Goal: Task Accomplishment & Management: Manage account settings

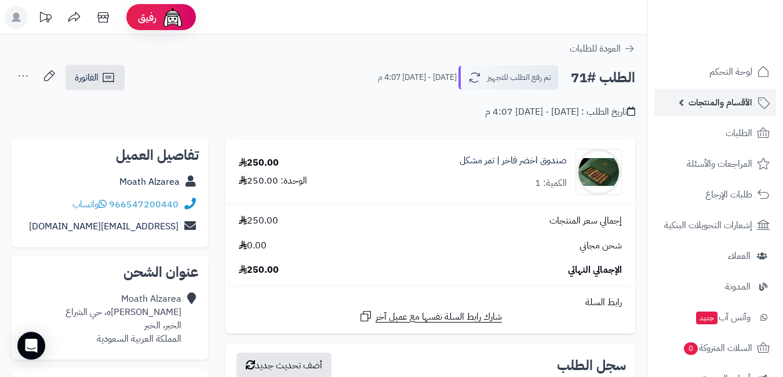
click at [728, 107] on span "الأقسام والمنتجات" at bounding box center [720, 102] width 64 height 16
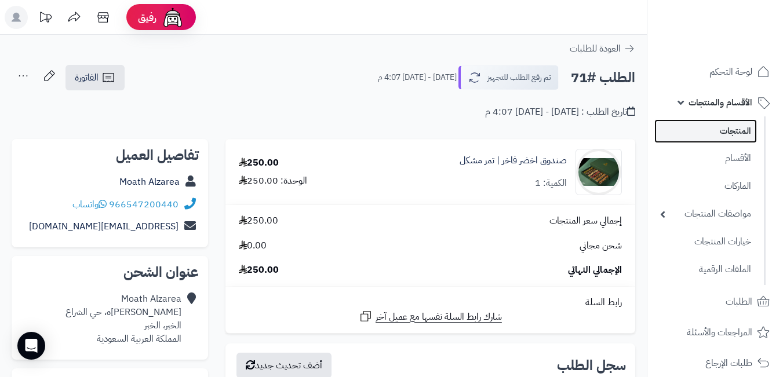
click at [719, 136] on link "المنتجات" at bounding box center [705, 131] width 103 height 24
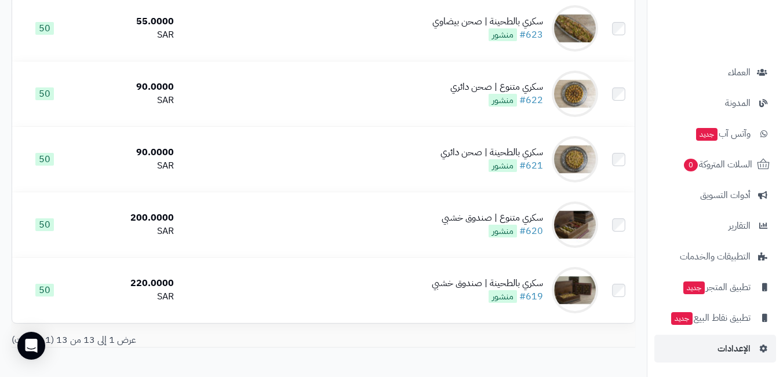
scroll to position [695, 0]
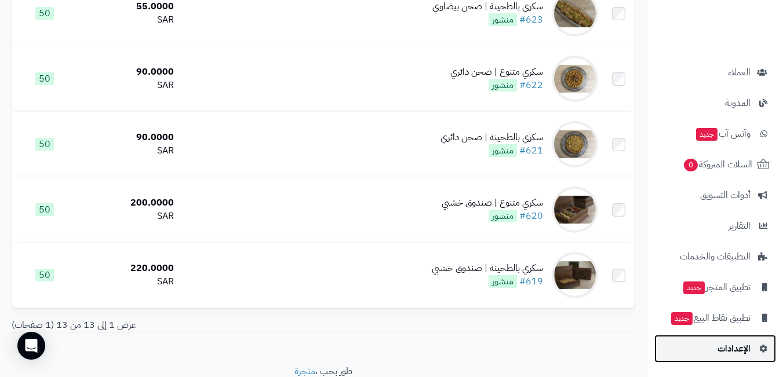
click at [742, 352] on span "الإعدادات" at bounding box center [733, 349] width 33 height 16
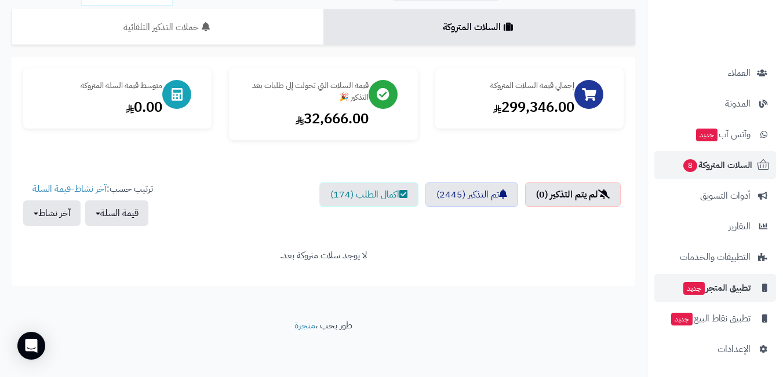
scroll to position [184, 0]
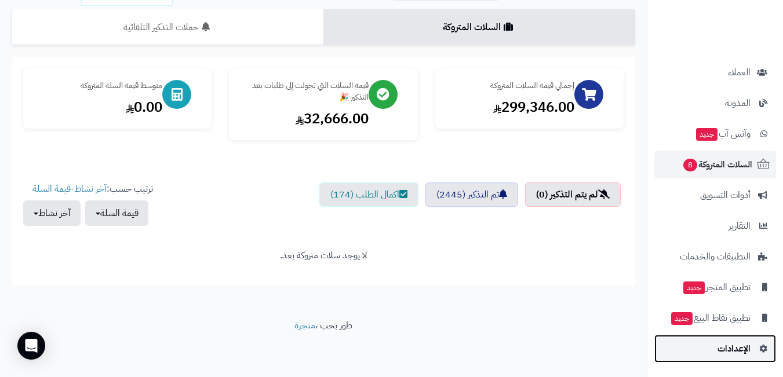
click at [722, 340] on link "الإعدادات" at bounding box center [715, 349] width 122 height 28
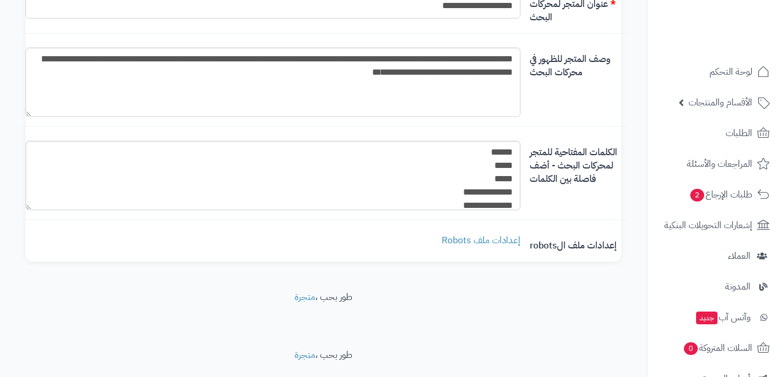
scroll to position [151, 0]
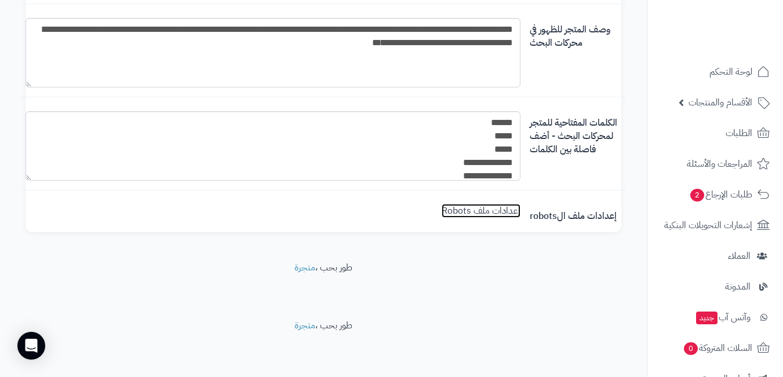
click at [478, 211] on link "إعدادات ملف Robots" at bounding box center [480, 211] width 79 height 14
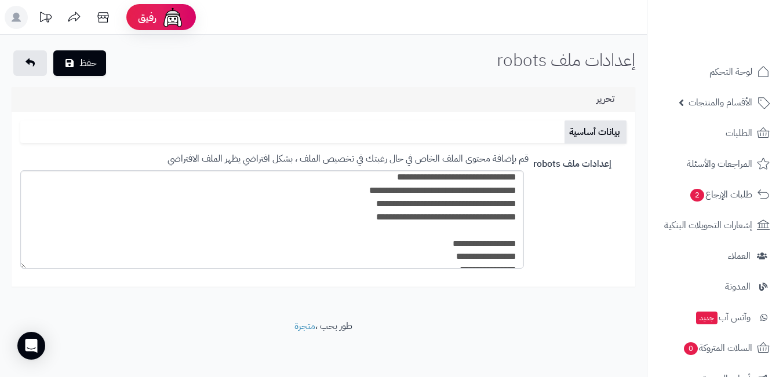
scroll to position [174, 0]
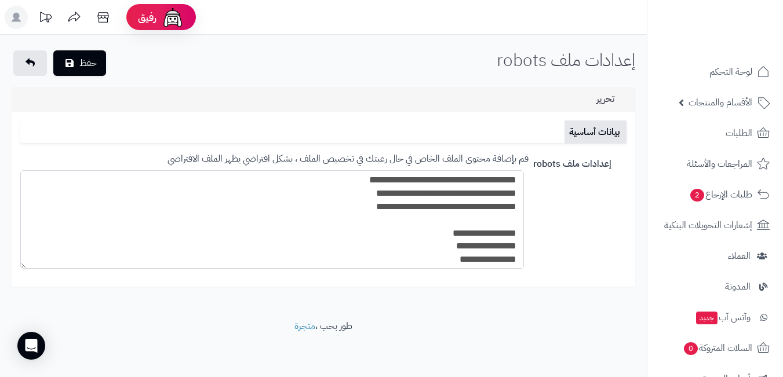
click at [463, 209] on textarea at bounding box center [271, 219] width 503 height 98
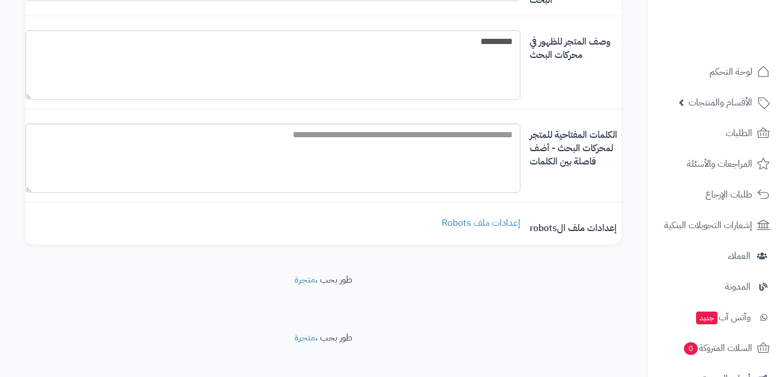
scroll to position [151, 0]
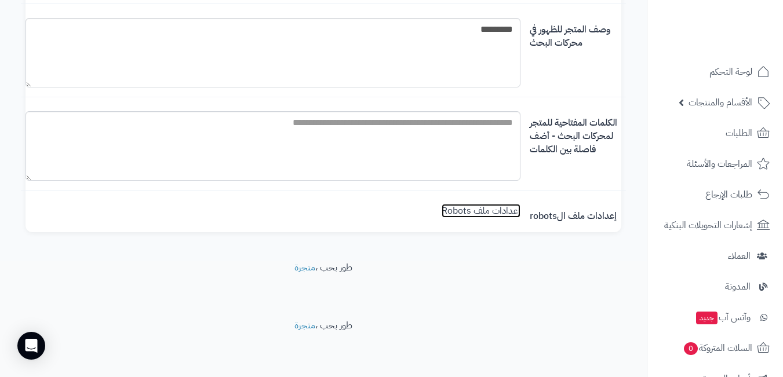
click at [495, 211] on link "إعدادات ملف Robots" at bounding box center [480, 211] width 79 height 14
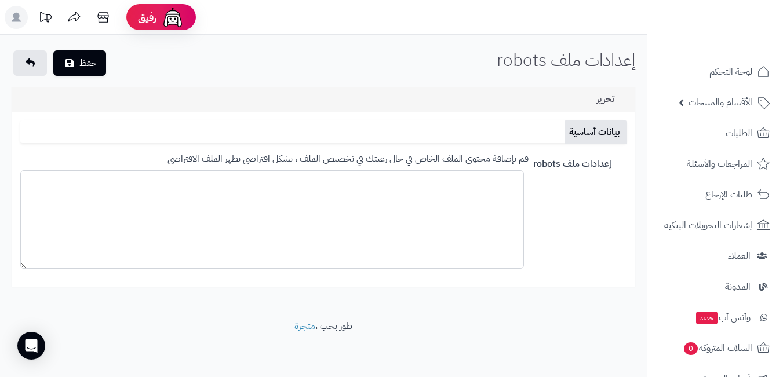
click at [382, 207] on textarea at bounding box center [271, 219] width 503 height 98
click at [430, 222] on textarea at bounding box center [271, 219] width 503 height 98
paste textarea "**********"
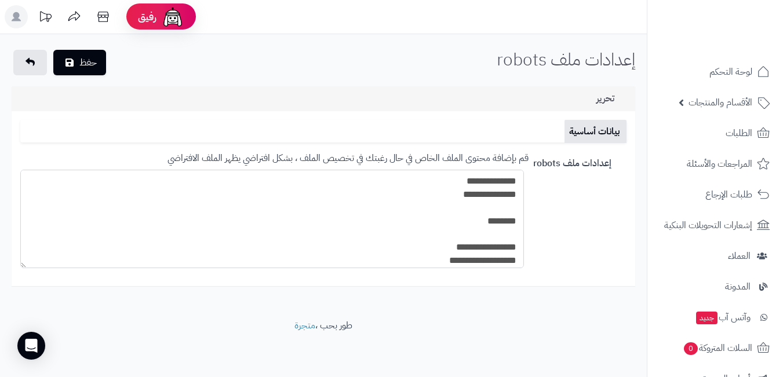
scroll to position [0, 0]
type textarea "**********"
click at [81, 58] on button "حفظ" at bounding box center [79, 62] width 53 height 25
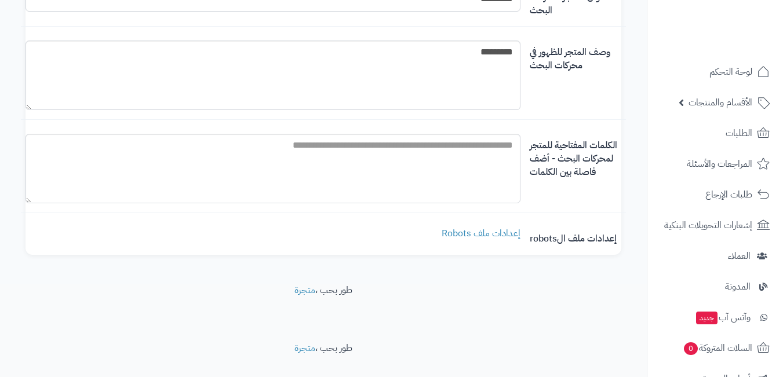
scroll to position [151, 0]
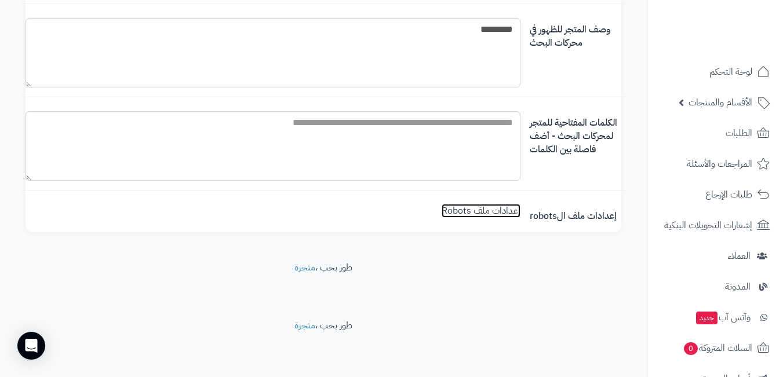
click at [489, 209] on link "إعدادات ملف Robots" at bounding box center [480, 211] width 79 height 14
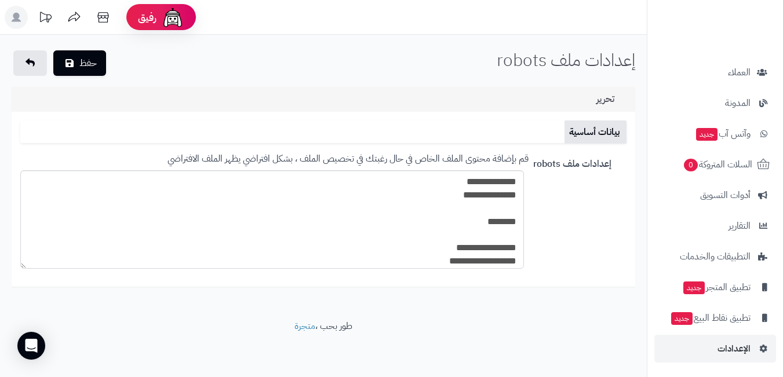
scroll to position [1, 0]
click at [729, 353] on span "الإعدادات" at bounding box center [733, 349] width 33 height 16
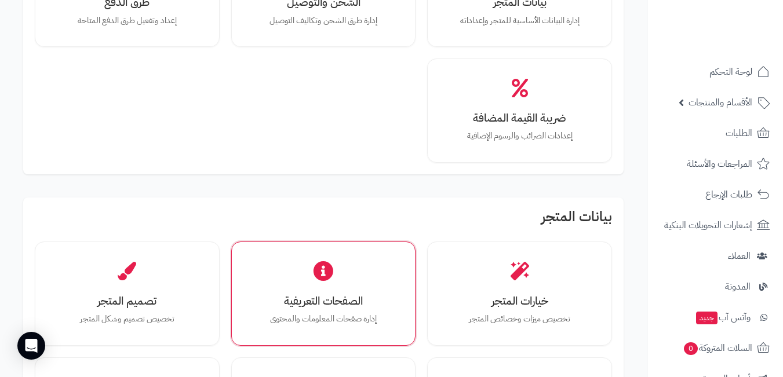
scroll to position [290, 0]
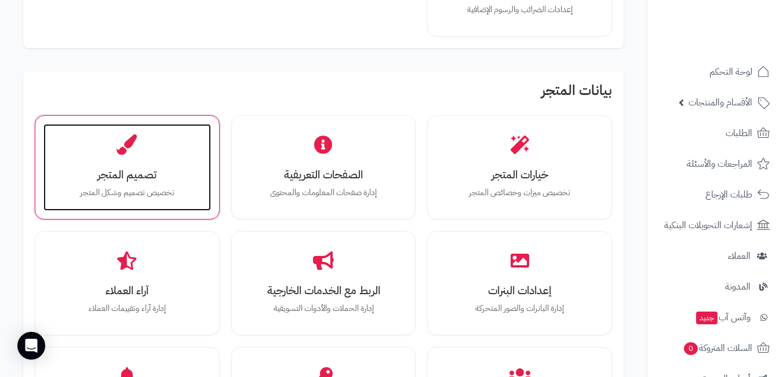
click at [126, 170] on h3 "تصميم المتجر" at bounding box center [127, 175] width 144 height 12
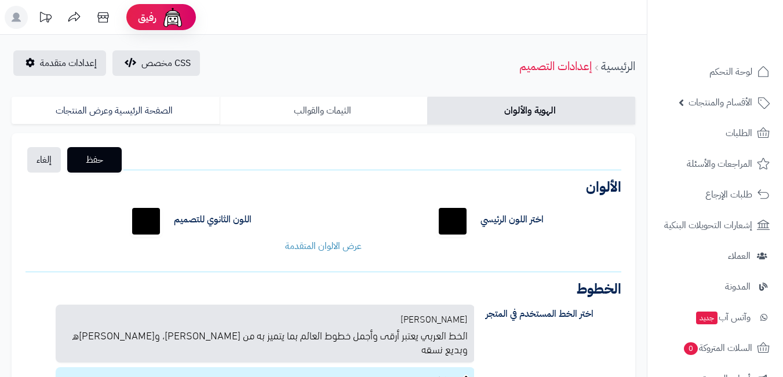
click at [299, 117] on link "الثيمات والقوالب" at bounding box center [324, 111] width 208 height 28
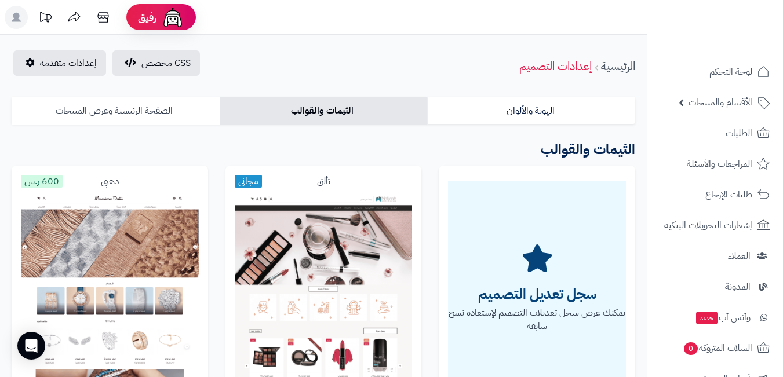
click at [123, 106] on link "الصفحة الرئيسية وعرض المنتجات" at bounding box center [116, 111] width 208 height 28
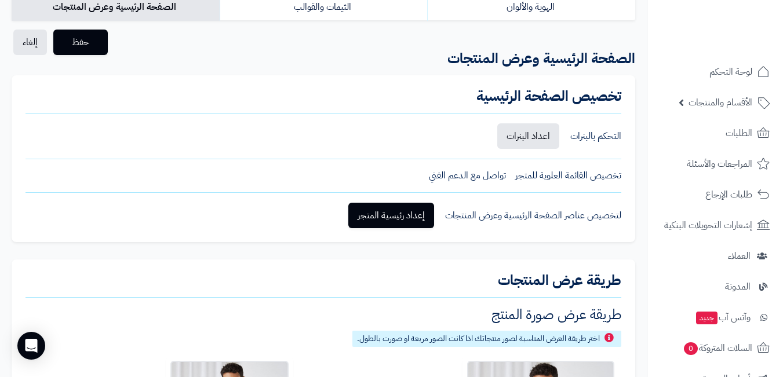
scroll to position [116, 0]
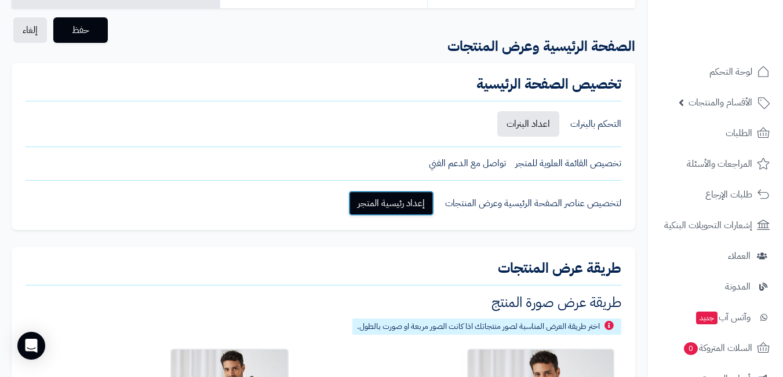
click at [387, 203] on link "إعداد رئيسية المتجر" at bounding box center [391, 203] width 86 height 25
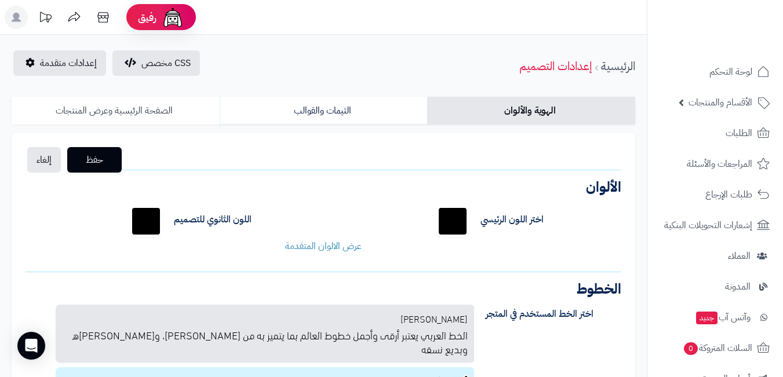
click at [132, 111] on link "الصفحة الرئيسية وعرض المنتجات" at bounding box center [116, 111] width 208 height 28
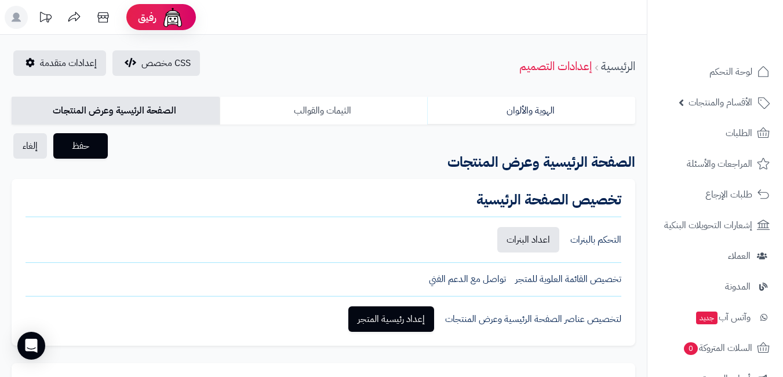
click at [333, 104] on link "الثيمات والقوالب" at bounding box center [324, 111] width 208 height 28
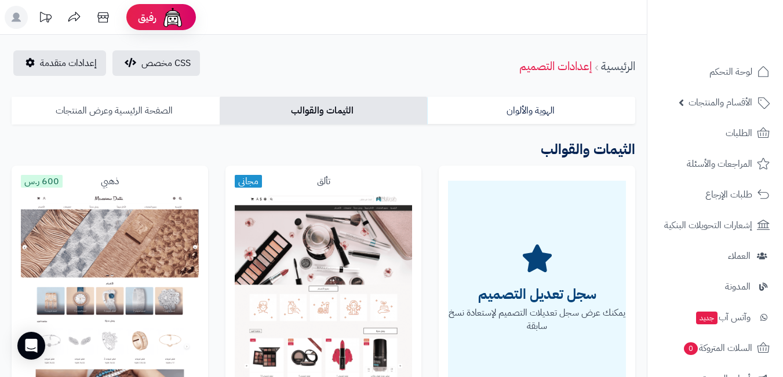
click at [141, 111] on link "الصفحة الرئيسية وعرض المنتجات" at bounding box center [116, 111] width 208 height 28
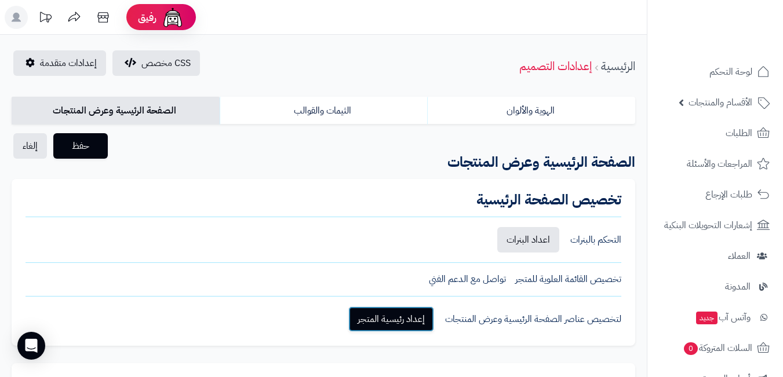
click at [375, 314] on link "إعداد رئيسية المتجر" at bounding box center [391, 318] width 86 height 25
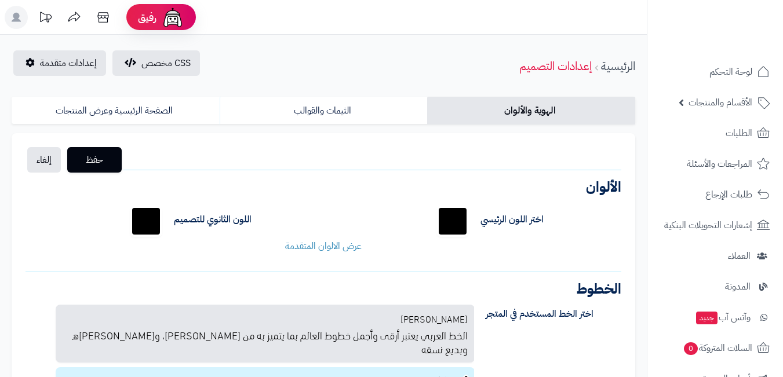
click at [98, 101] on link "الصفحة الرئيسية وعرض المنتجات" at bounding box center [116, 111] width 208 height 28
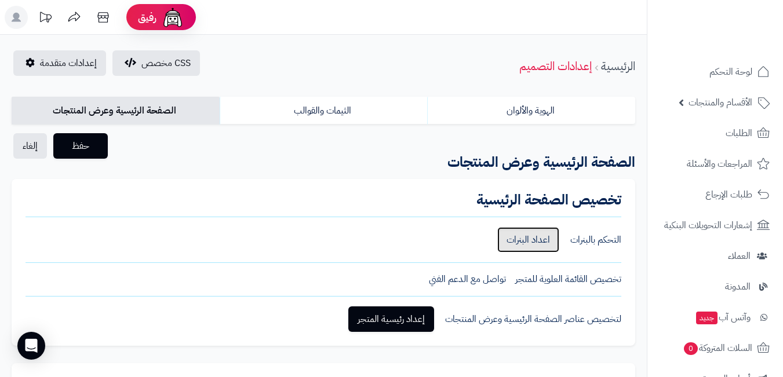
click at [532, 246] on link "اعداد البنرات" at bounding box center [528, 239] width 62 height 25
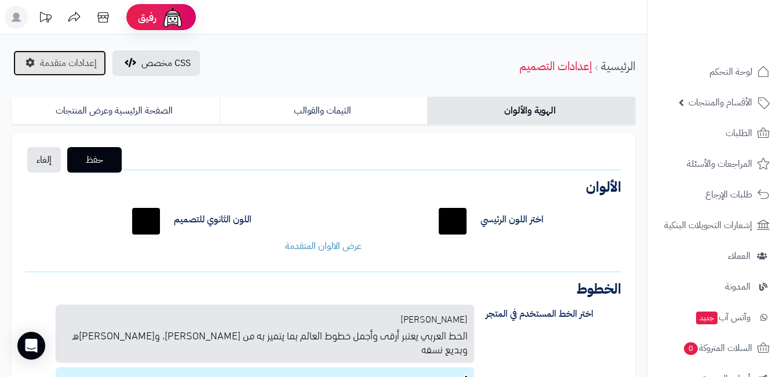
click at [72, 60] on span "إعدادات متقدمة" at bounding box center [68, 63] width 57 height 14
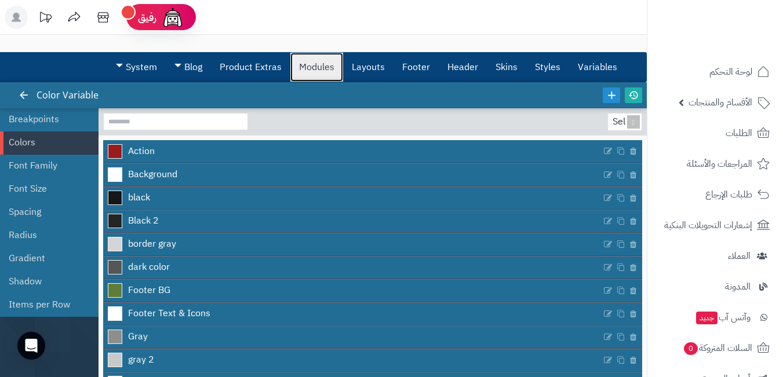
click at [320, 63] on link "Modules" at bounding box center [316, 67] width 53 height 29
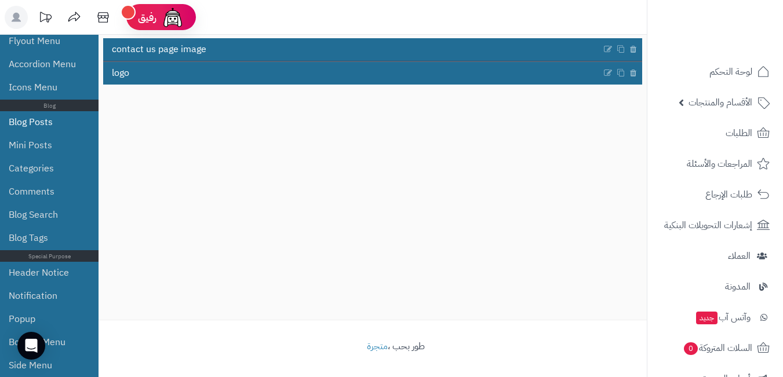
scroll to position [103, 0]
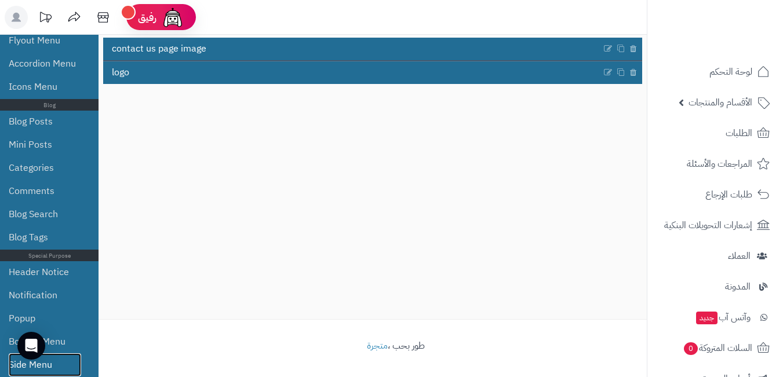
click at [54, 355] on link "Side Menu" at bounding box center [45, 364] width 72 height 23
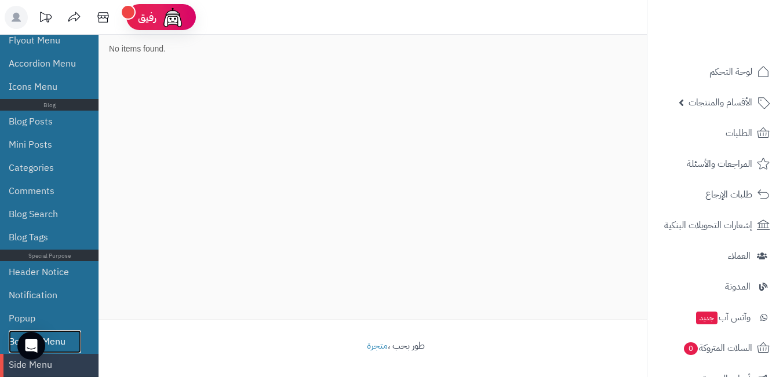
click at [60, 338] on link "Bottom Menu" at bounding box center [45, 341] width 72 height 23
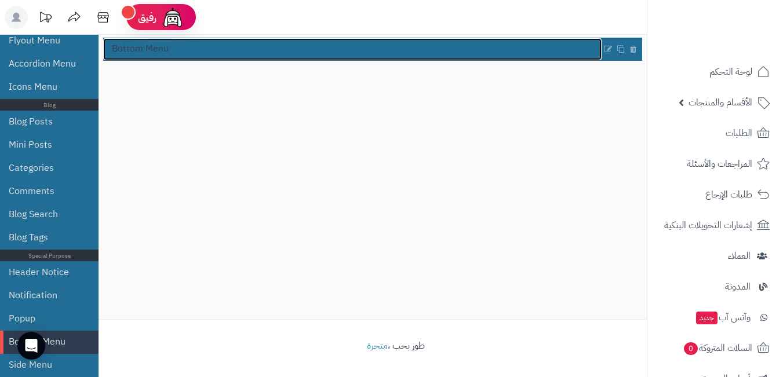
click at [225, 50] on link "Bottom Menu" at bounding box center [352, 49] width 498 height 22
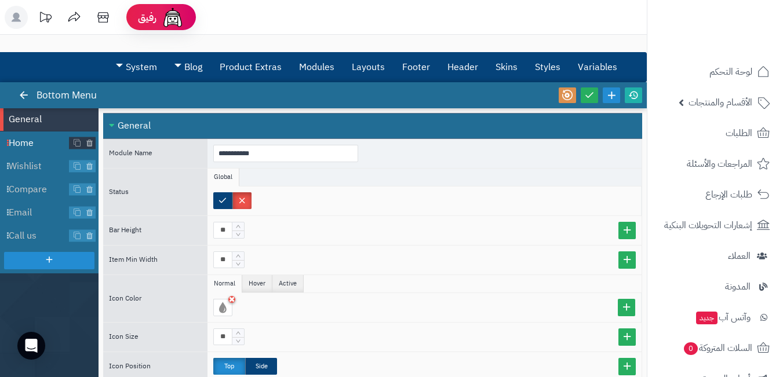
click at [34, 133] on li "Home" at bounding box center [49, 142] width 98 height 23
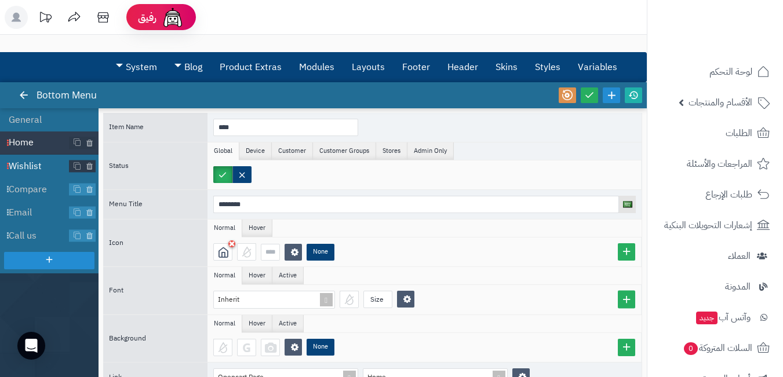
click at [25, 158] on li "Wishlist" at bounding box center [49, 166] width 98 height 23
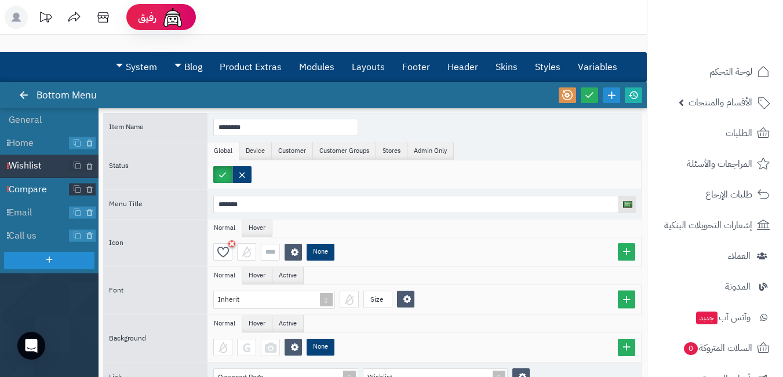
click at [35, 181] on li "Compare" at bounding box center [49, 189] width 98 height 23
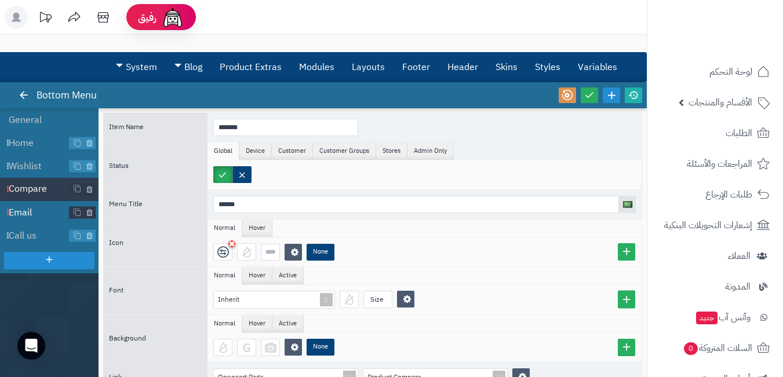
click at [31, 209] on span "Email" at bounding box center [39, 212] width 61 height 13
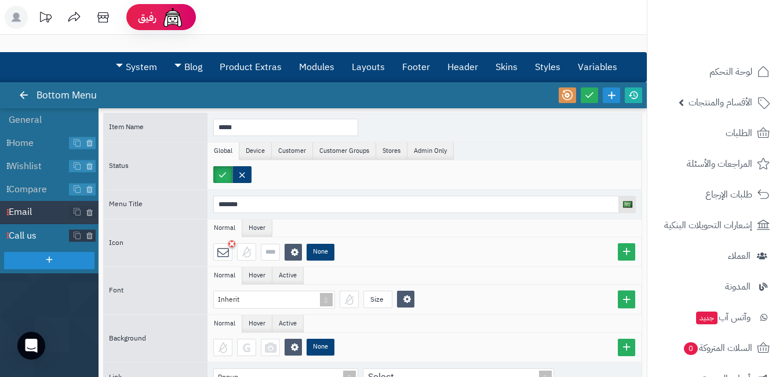
click at [33, 237] on span "Call us" at bounding box center [39, 235] width 61 height 13
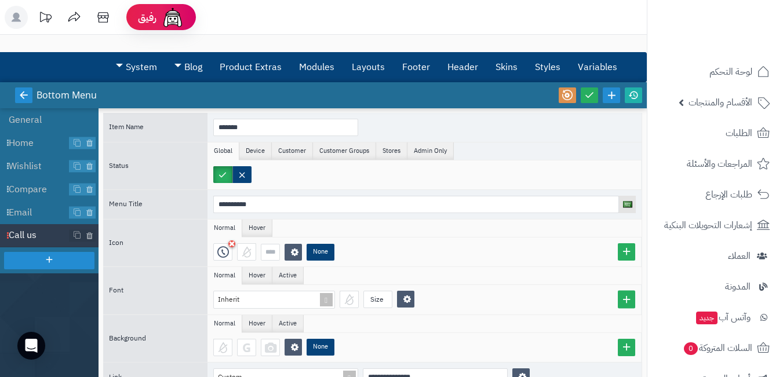
click at [18, 99] on link at bounding box center [23, 95] width 17 height 16
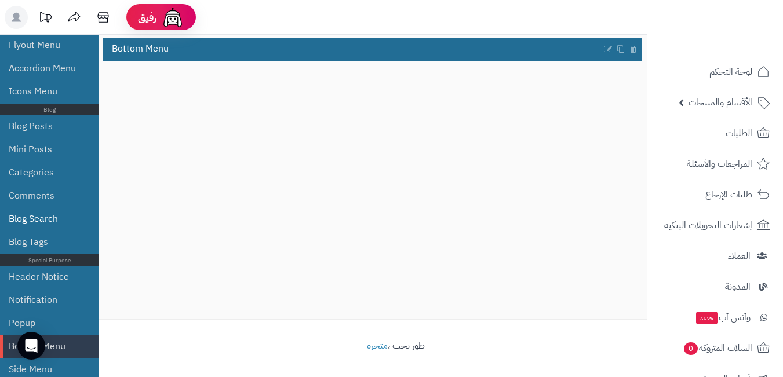
scroll to position [474, 0]
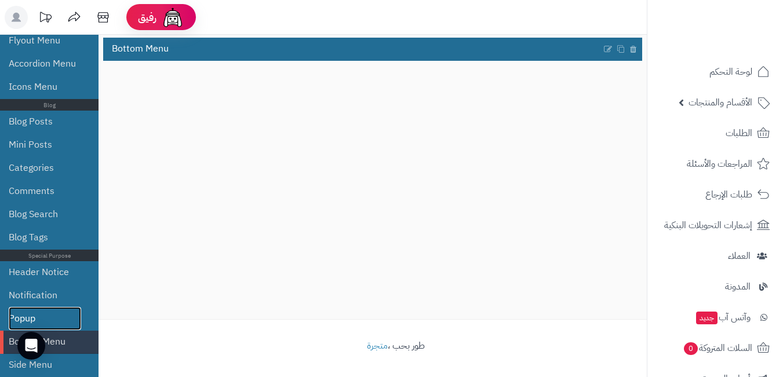
click at [61, 313] on link "Popup" at bounding box center [45, 318] width 72 height 23
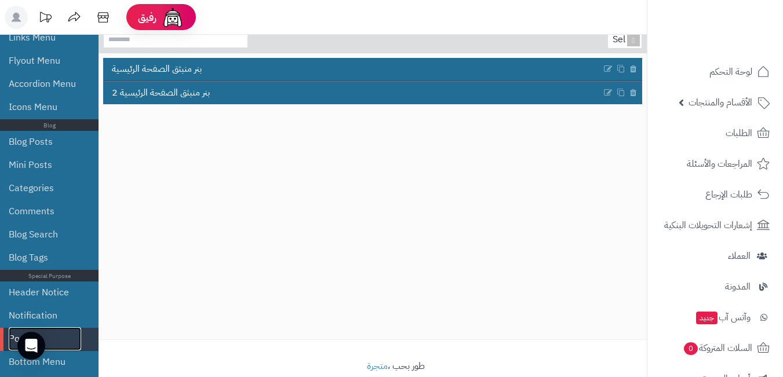
scroll to position [103, 0]
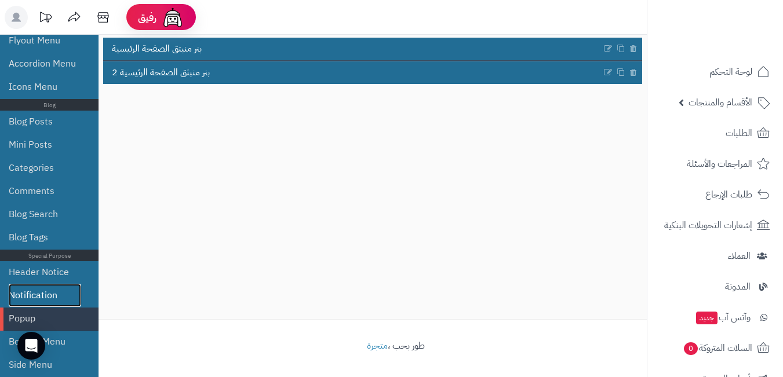
click at [40, 291] on link "Notification" at bounding box center [45, 295] width 72 height 23
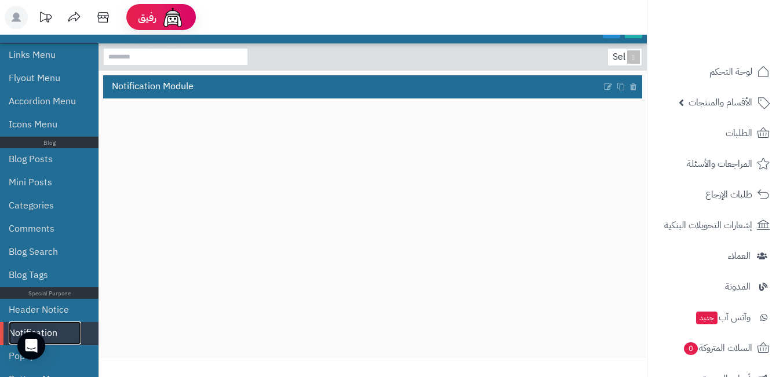
scroll to position [45, 0]
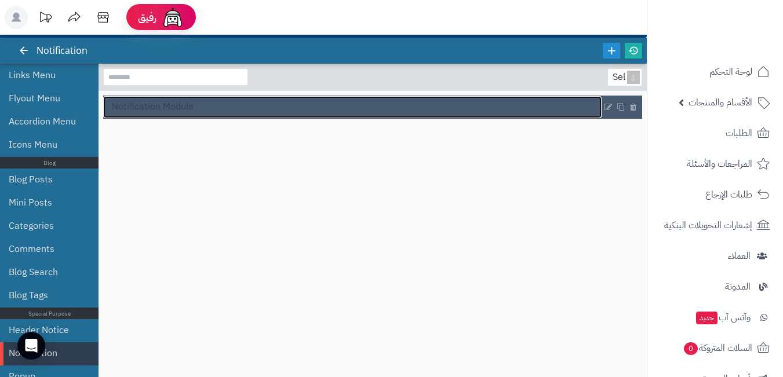
click at [323, 101] on link "Notification Module" at bounding box center [352, 107] width 498 height 22
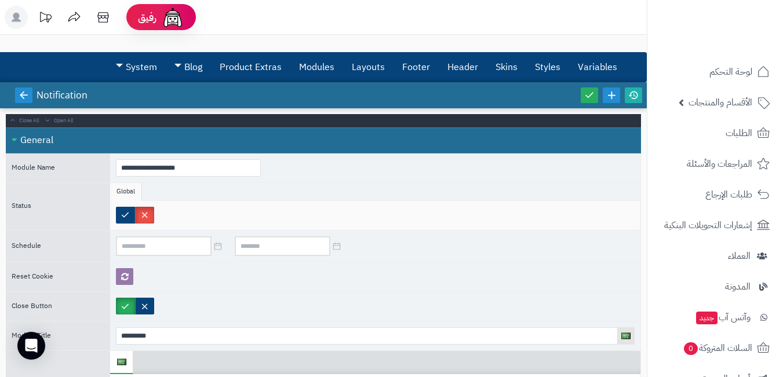
click at [27, 93] on icon at bounding box center [24, 95] width 10 height 10
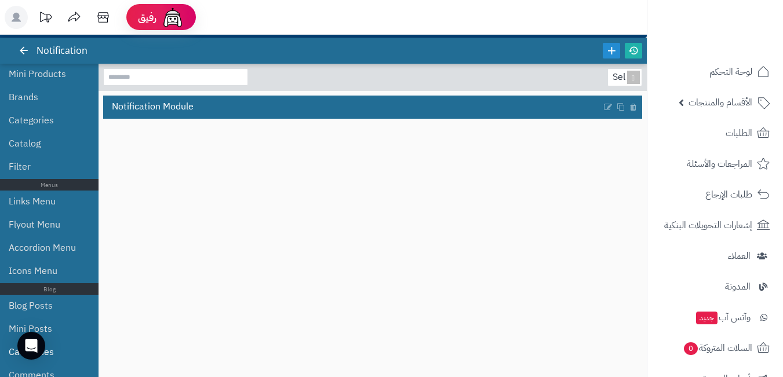
scroll to position [474, 0]
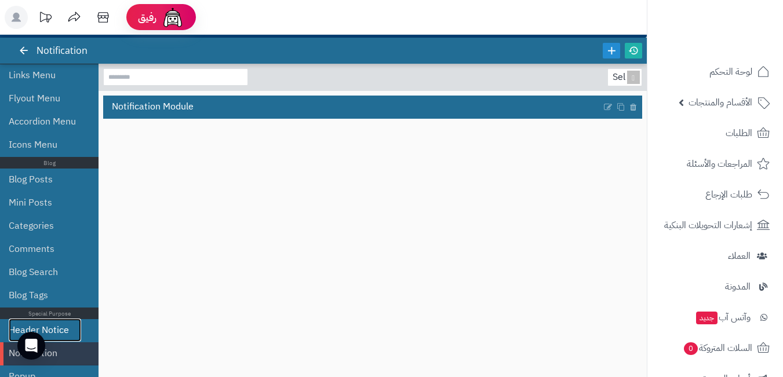
click at [58, 327] on link "Header Notice" at bounding box center [45, 330] width 72 height 23
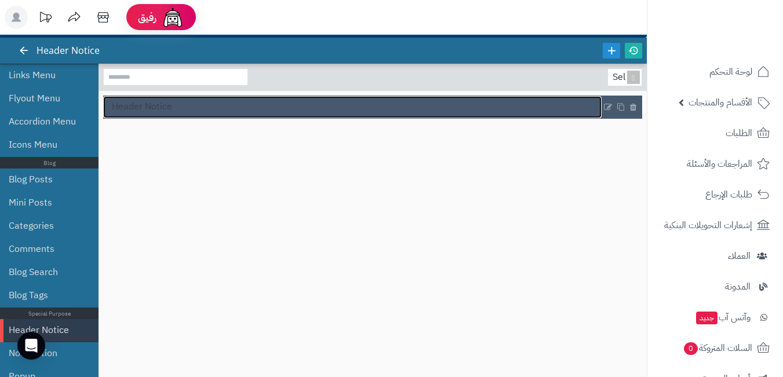
click at [505, 115] on link "Header Notice" at bounding box center [352, 107] width 498 height 22
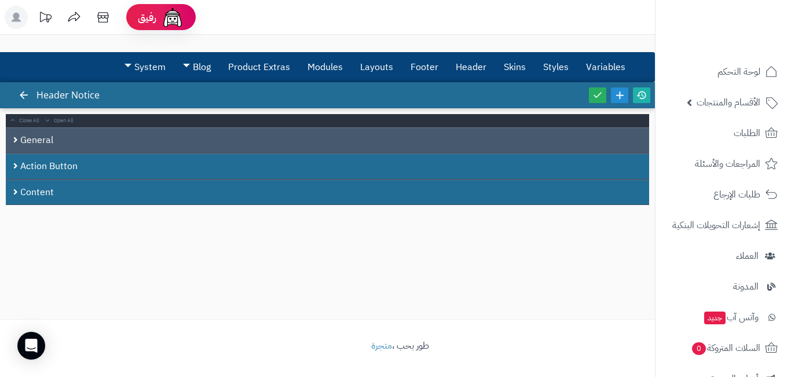
click at [155, 139] on div "General" at bounding box center [328, 140] width 644 height 26
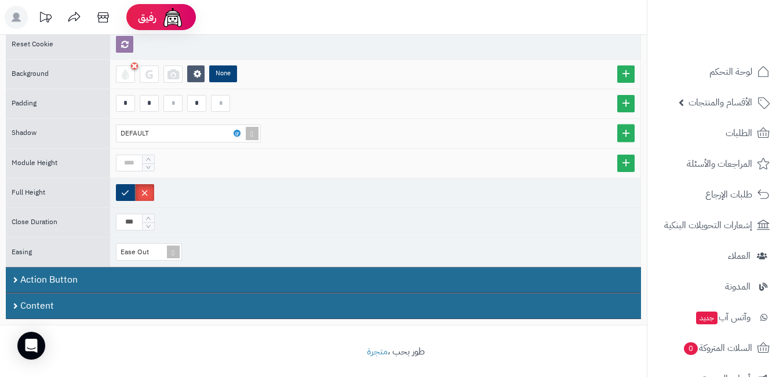
scroll to position [238, 0]
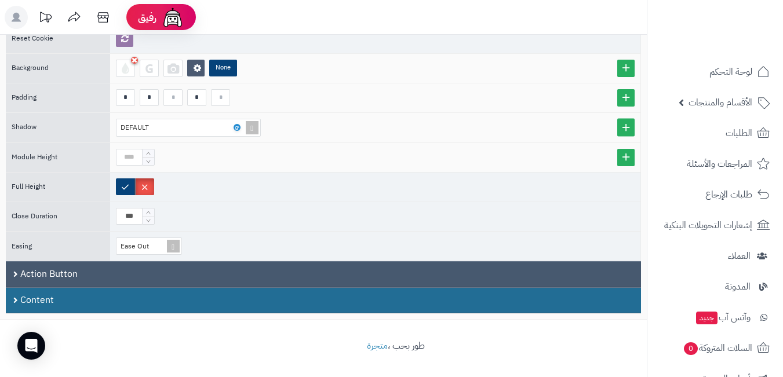
click at [14, 271] on div "Action Button" at bounding box center [323, 274] width 635 height 26
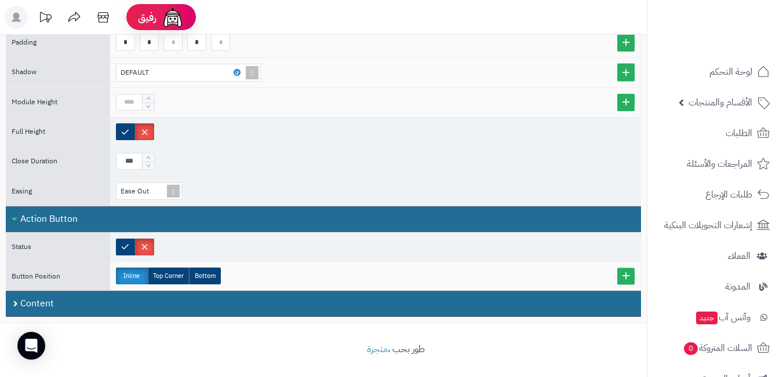
scroll to position [297, 0]
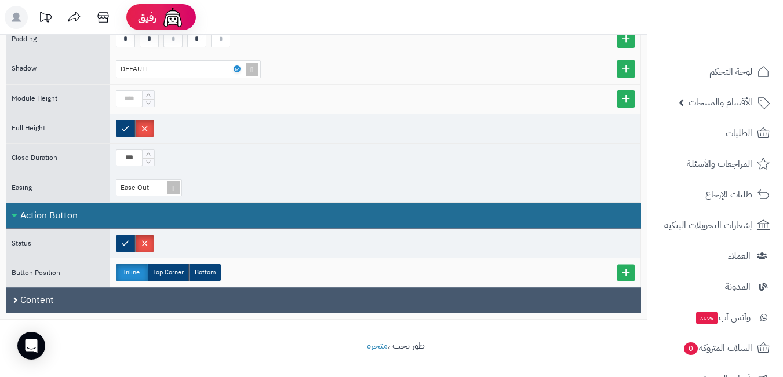
click at [14, 295] on div "Content" at bounding box center [323, 300] width 635 height 26
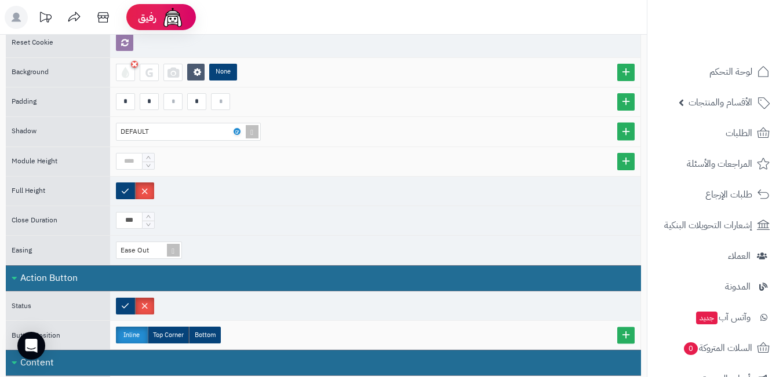
scroll to position [65, 0]
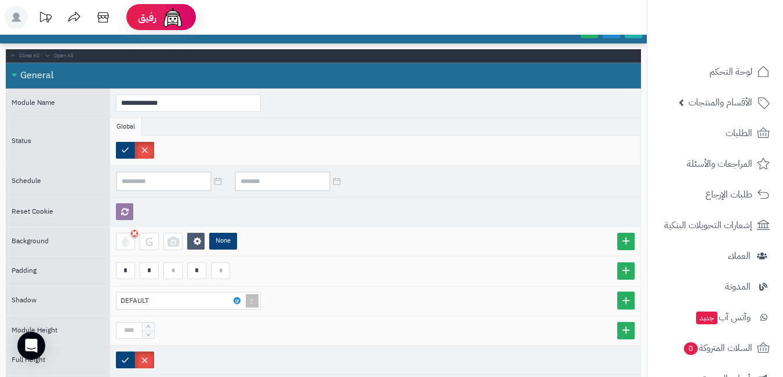
click at [13, 76] on div "General" at bounding box center [323, 76] width 635 height 26
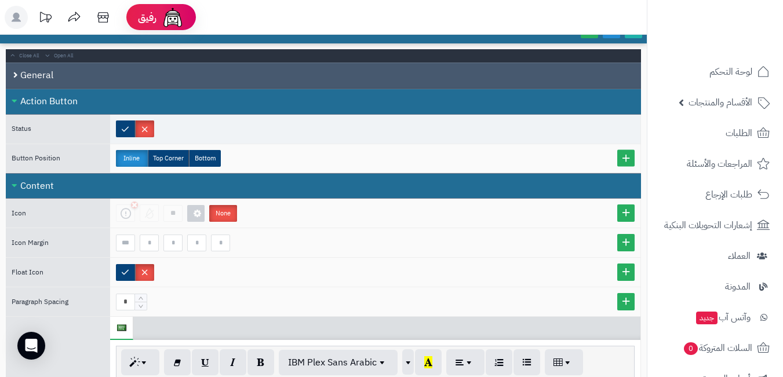
click at [13, 76] on div "General" at bounding box center [323, 76] width 635 height 26
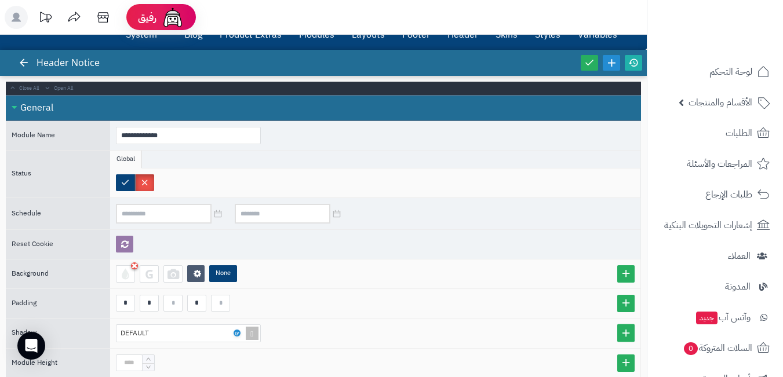
scroll to position [0, 0]
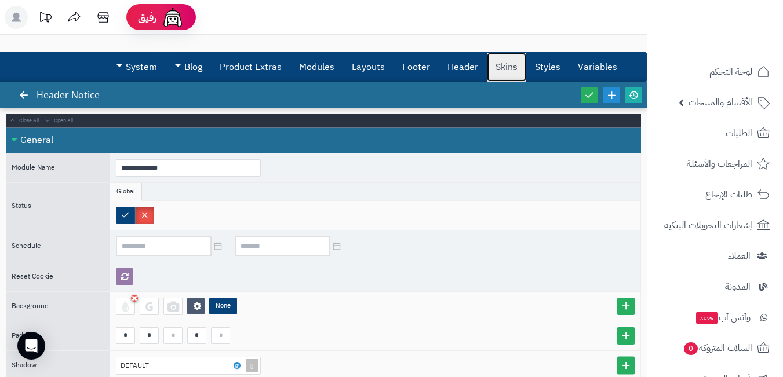
click at [514, 73] on link "Skins" at bounding box center [506, 67] width 39 height 29
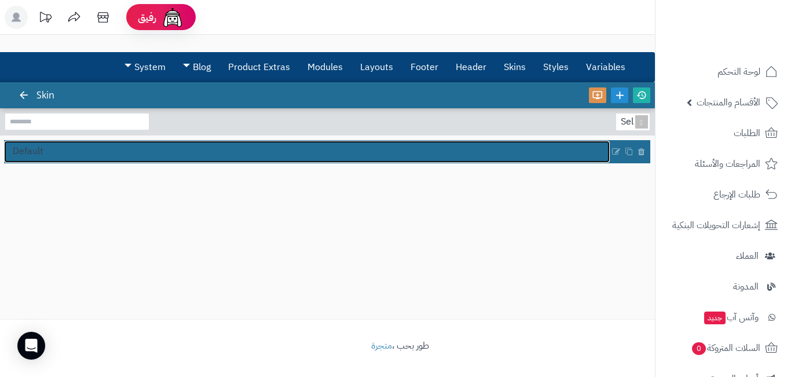
click at [400, 144] on link "Default" at bounding box center [307, 152] width 606 height 22
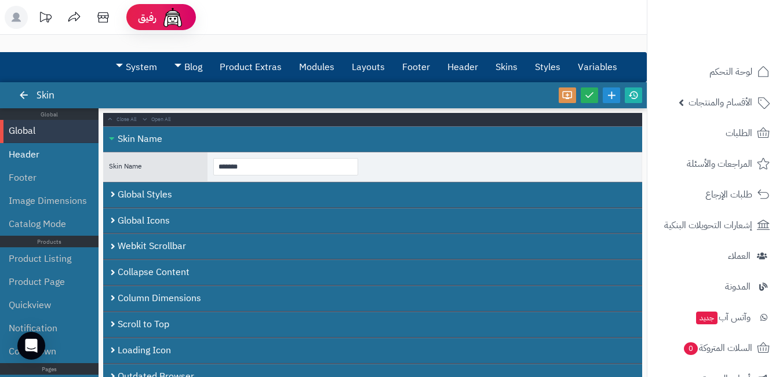
click at [41, 159] on li "Header" at bounding box center [49, 154] width 98 height 23
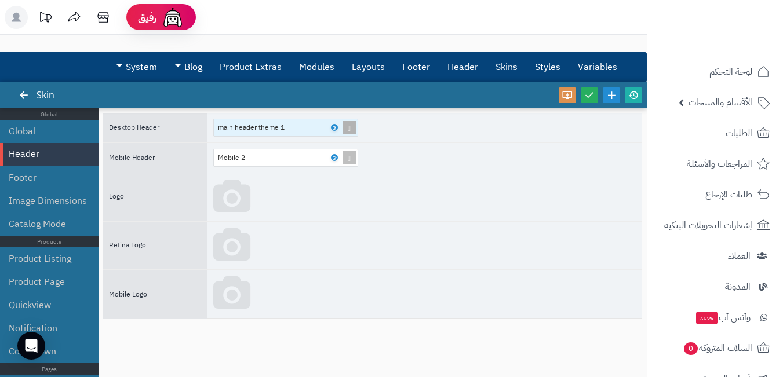
click at [279, 128] on div "main header theme 1" at bounding box center [257, 127] width 78 height 16
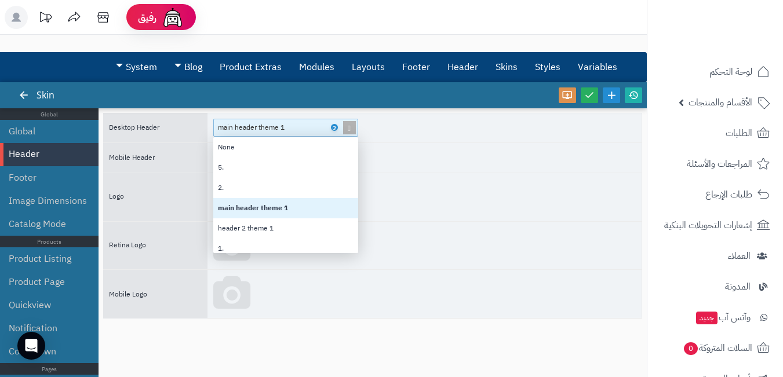
scroll to position [107, 136]
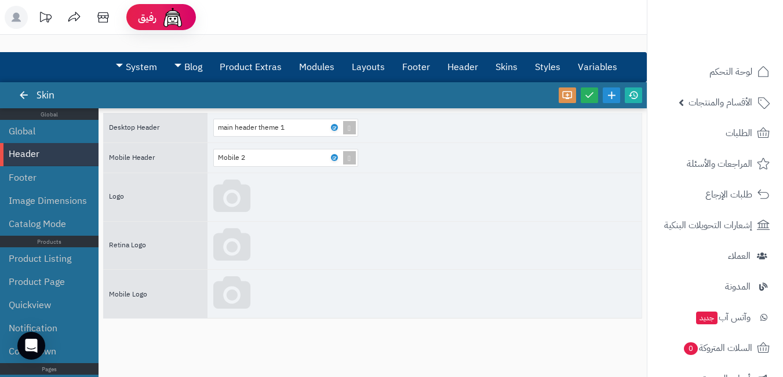
click at [420, 139] on div "main header theme 1" at bounding box center [424, 128] width 434 height 30
click at [361, 62] on link "Layouts" at bounding box center [368, 67] width 50 height 29
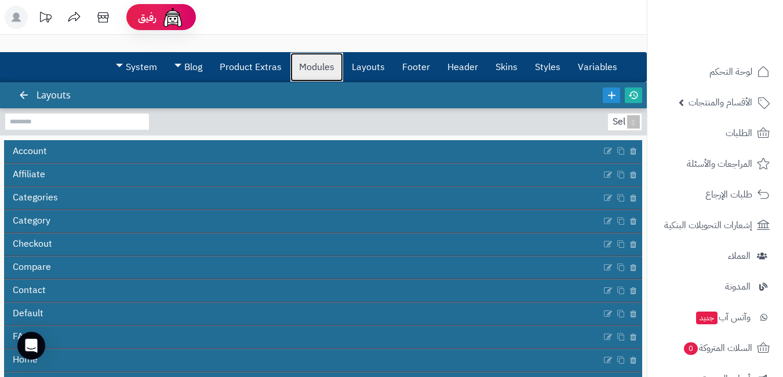
click at [316, 70] on link "Modules" at bounding box center [316, 67] width 53 height 29
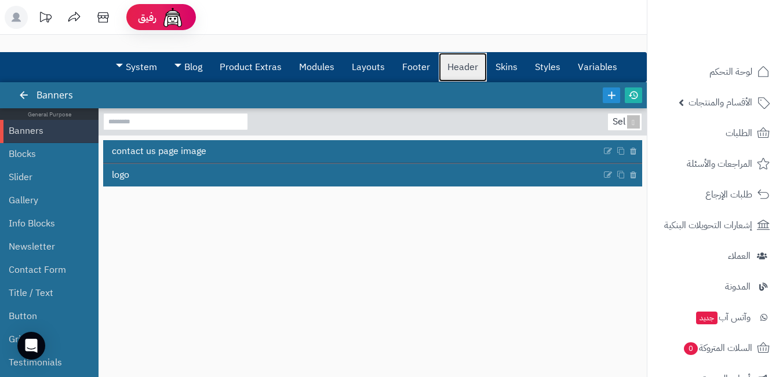
click at [460, 61] on link "Header" at bounding box center [462, 67] width 48 height 29
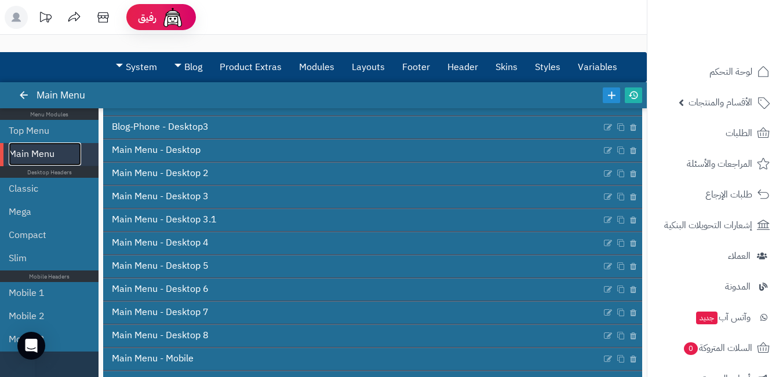
click at [75, 155] on link "Main Menu" at bounding box center [45, 153] width 72 height 23
click at [45, 127] on link "Top Menu" at bounding box center [45, 130] width 72 height 23
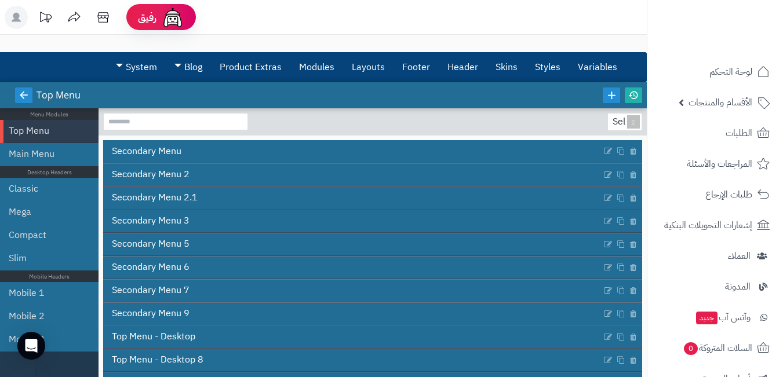
click at [29, 95] on link at bounding box center [23, 95] width 17 height 16
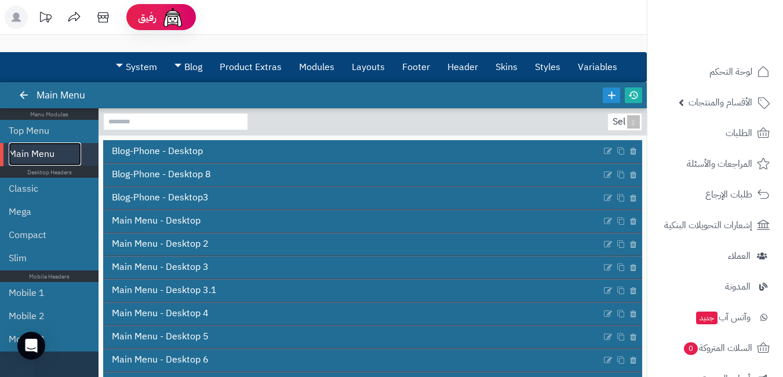
click at [54, 155] on link "Main Menu" at bounding box center [45, 153] width 72 height 23
click at [55, 153] on link "Main Menu" at bounding box center [45, 153] width 72 height 23
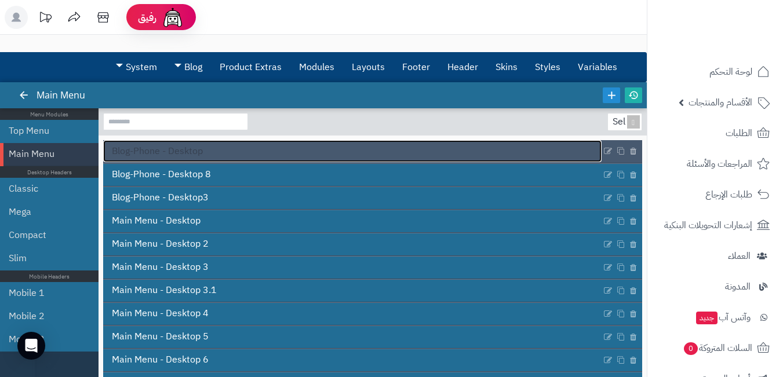
click at [348, 157] on link "Blog-Phone - Desktop" at bounding box center [352, 151] width 498 height 22
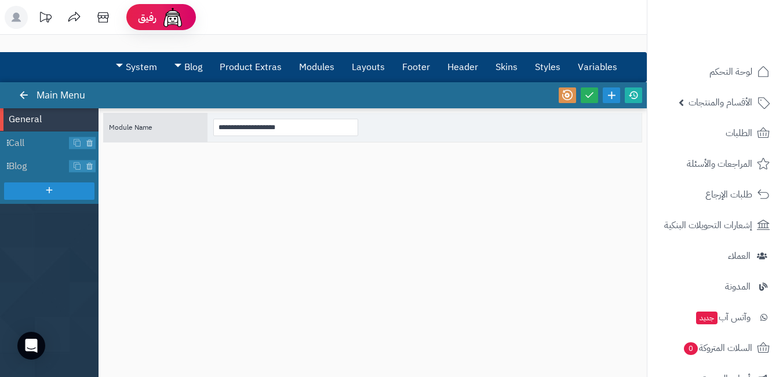
click at [14, 96] on div at bounding box center [23, 95] width 21 height 26
click at [21, 95] on icon at bounding box center [24, 95] width 10 height 10
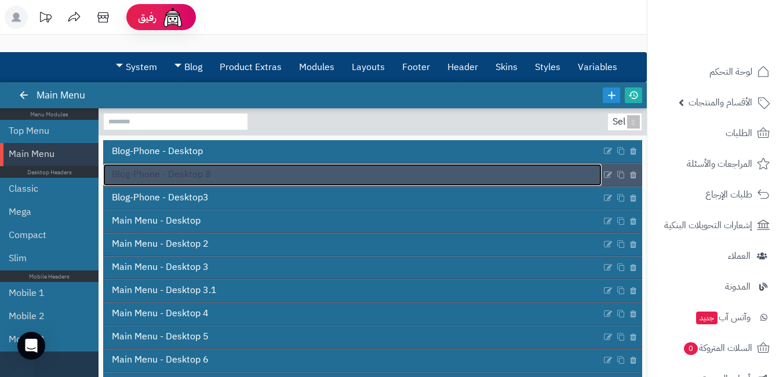
click at [192, 178] on span "Blog-Phone - Desktop 8" at bounding box center [161, 174] width 99 height 13
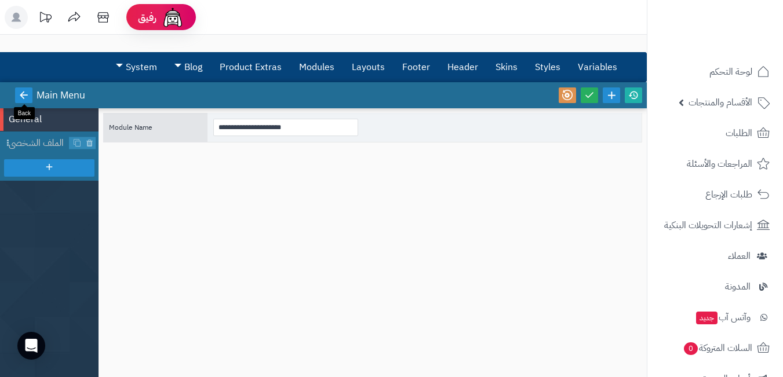
click at [24, 94] on icon at bounding box center [24, 95] width 10 height 10
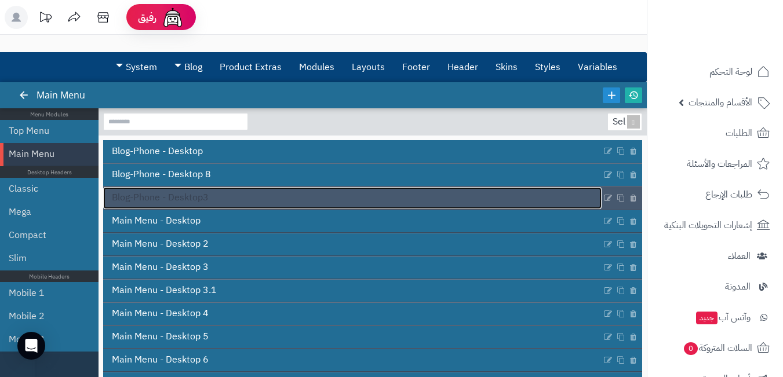
click at [247, 200] on link "Blog-Phone - Desktop3" at bounding box center [352, 198] width 498 height 22
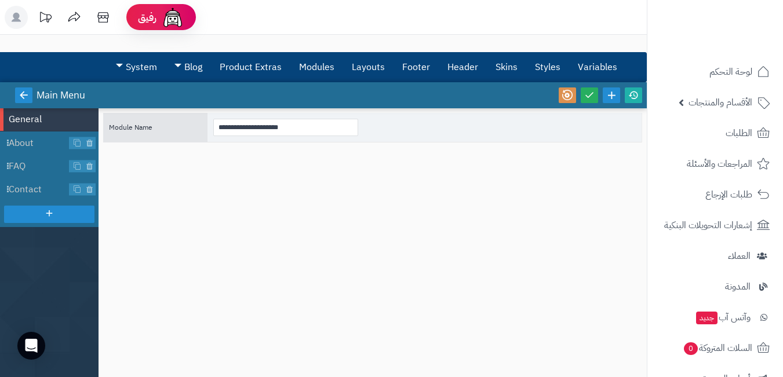
click at [26, 93] on icon at bounding box center [24, 95] width 10 height 10
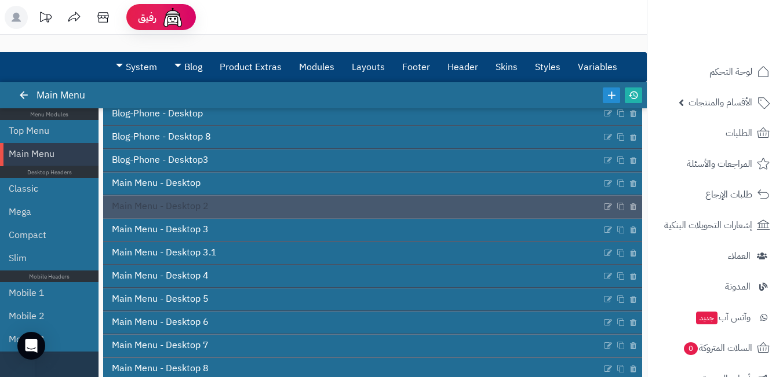
scroll to position [58, 0]
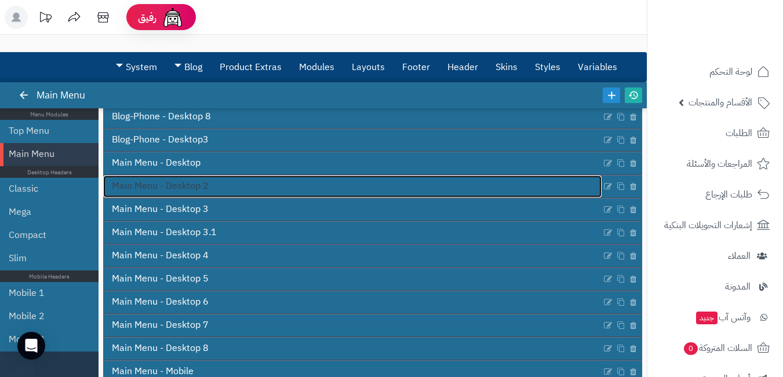
click at [312, 181] on link "Main Menu - Desktop 2" at bounding box center [352, 187] width 498 height 22
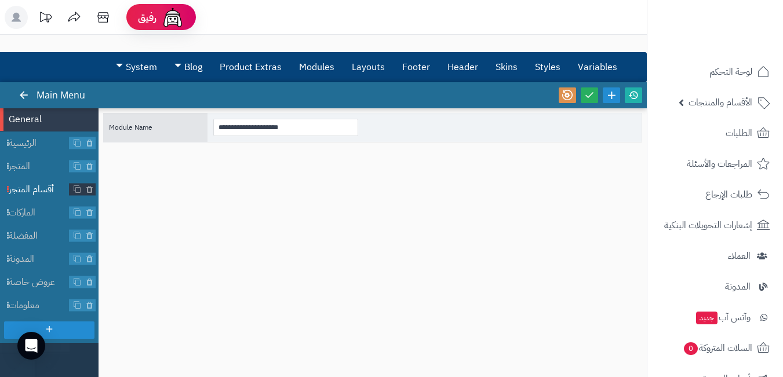
click at [52, 187] on span "أقسام المتجر" at bounding box center [39, 189] width 61 height 13
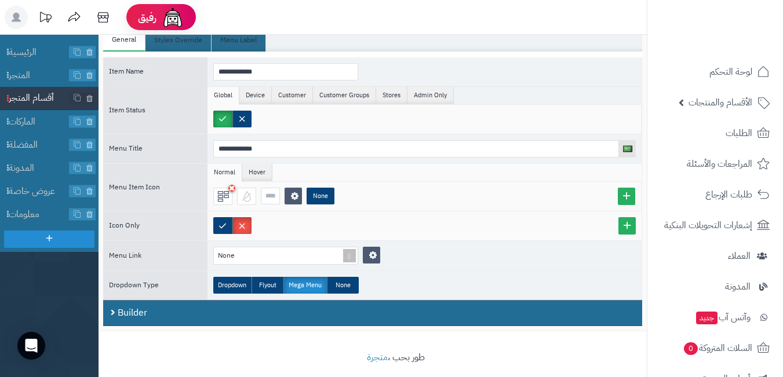
scroll to position [103, 0]
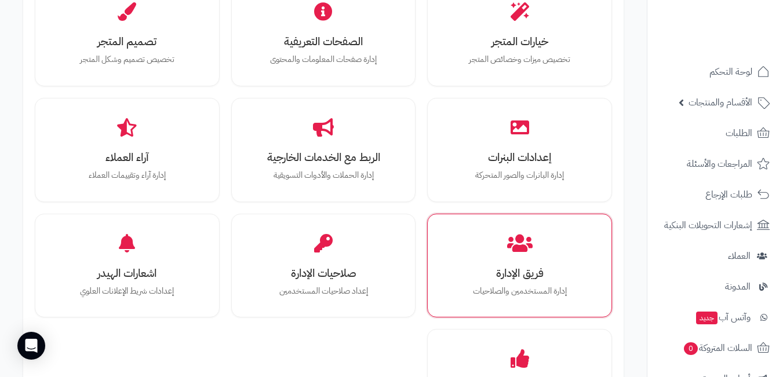
scroll to position [348, 0]
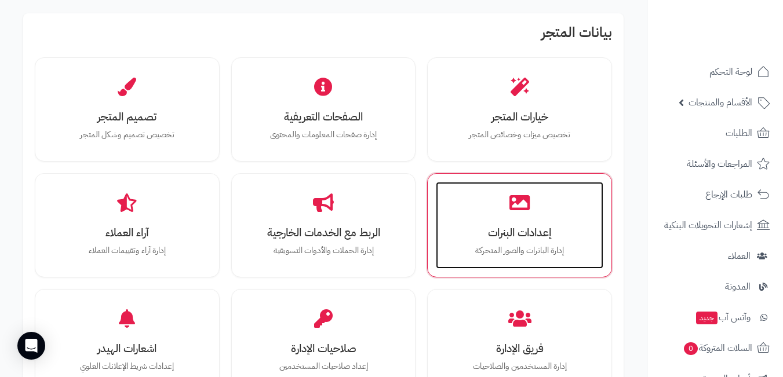
click at [513, 231] on h3 "إعدادات البنرات" at bounding box center [519, 232] width 144 height 12
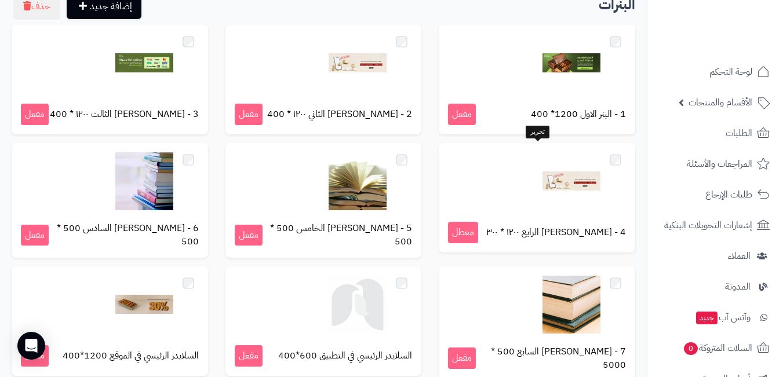
scroll to position [196, 0]
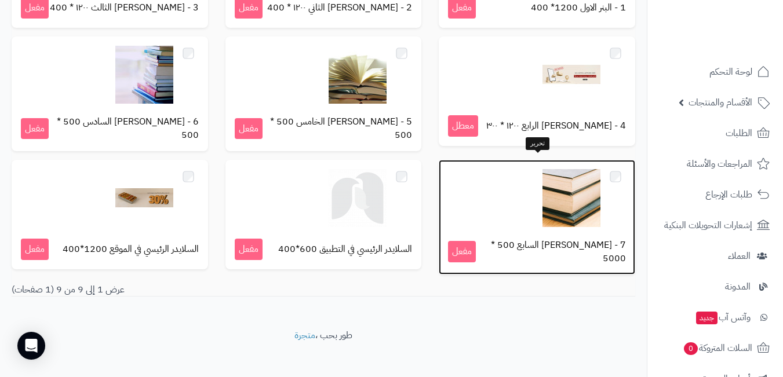
click at [564, 185] on img at bounding box center [571, 198] width 58 height 58
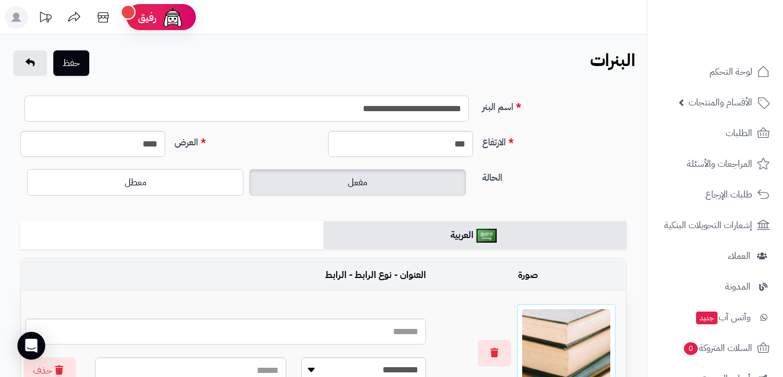
drag, startPoint x: 306, startPoint y: 114, endPoint x: 508, endPoint y: 115, distance: 202.2
click at [508, 115] on div "**********" at bounding box center [323, 113] width 615 height 35
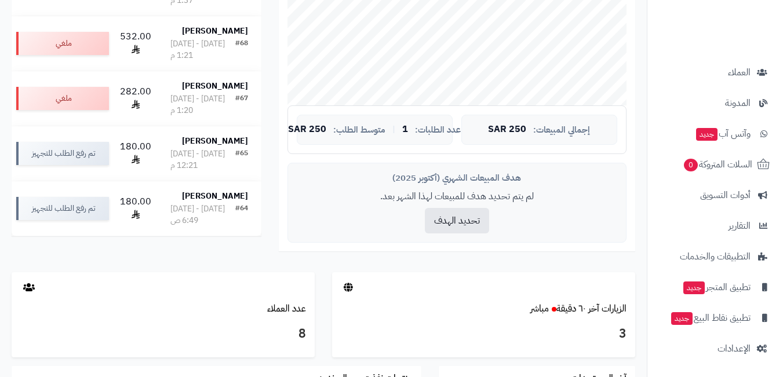
scroll to position [348, 0]
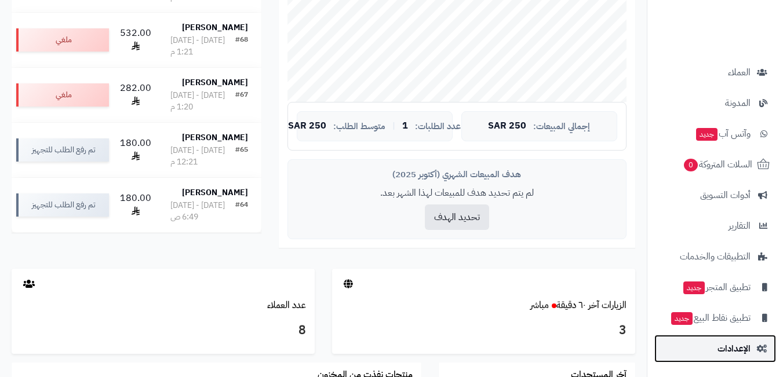
click at [719, 335] on link "الإعدادات" at bounding box center [715, 349] width 122 height 28
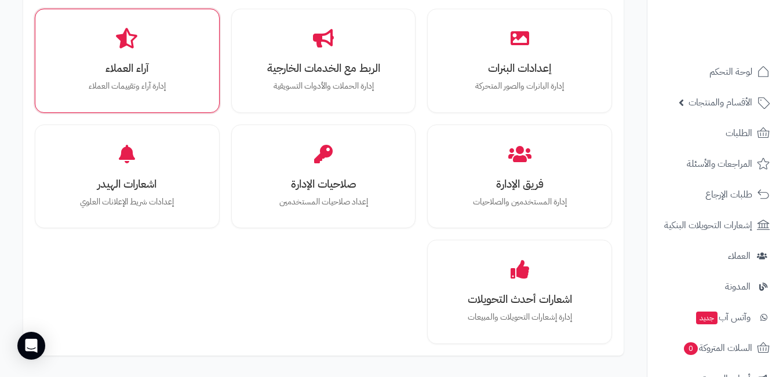
scroll to position [290, 0]
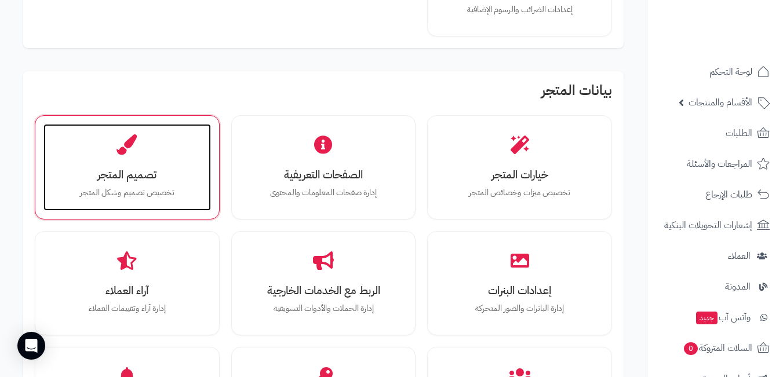
click at [180, 162] on div "تصميم المتجر تخصيص تصميم وشكل المتجر" at bounding box center [126, 167] width 167 height 87
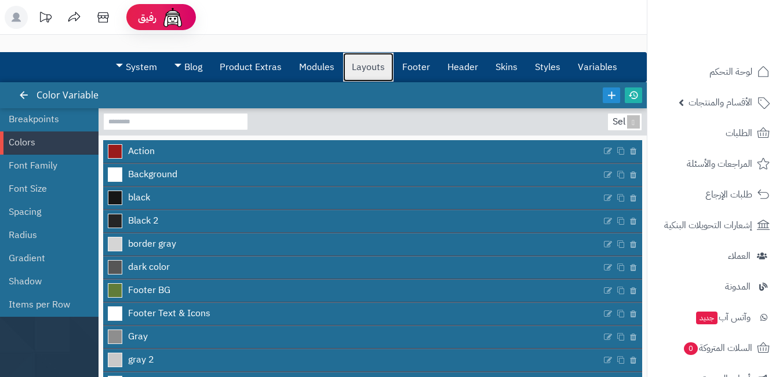
click at [359, 65] on link "Layouts" at bounding box center [368, 67] width 50 height 29
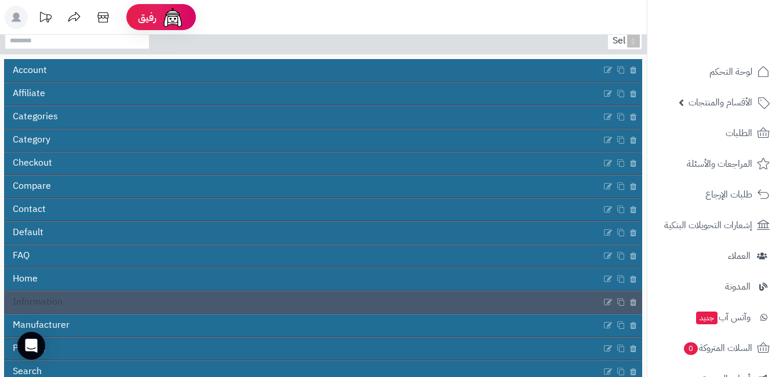
scroll to position [169, 0]
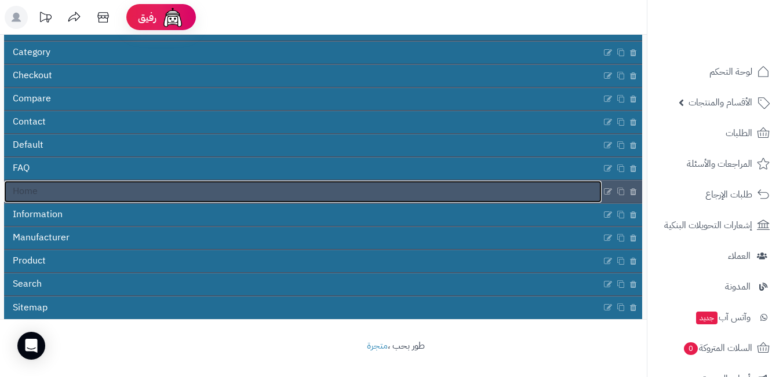
click at [581, 189] on link "Home" at bounding box center [302, 192] width 597 height 22
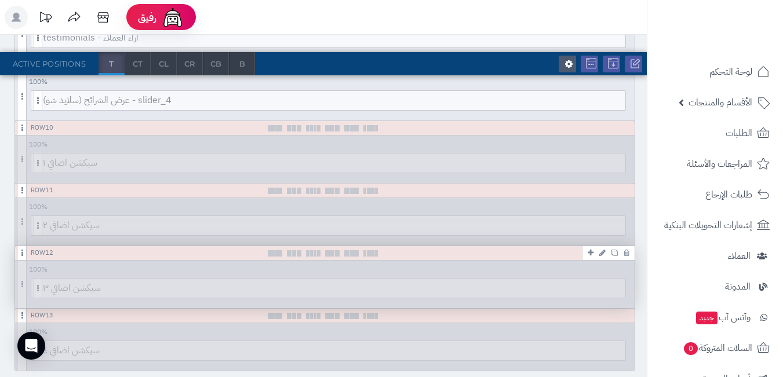
scroll to position [579, 0]
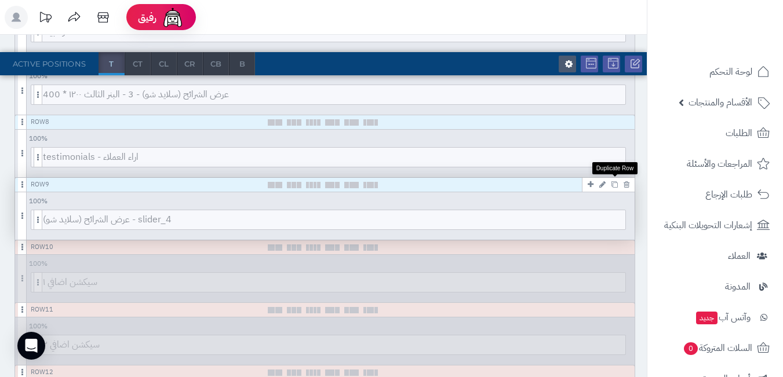
click at [613, 183] on icon at bounding box center [614, 184] width 6 height 6
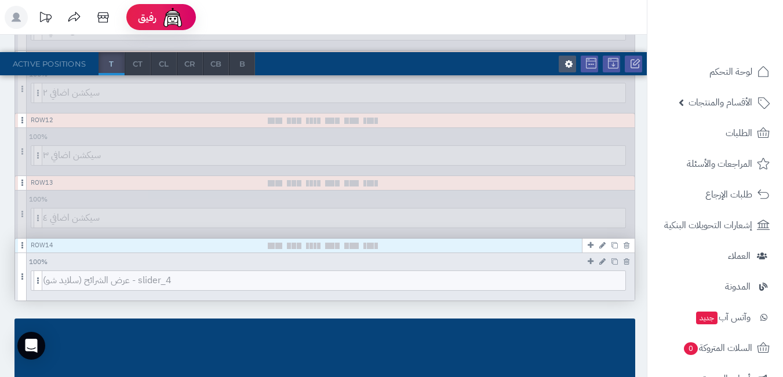
scroll to position [869, 0]
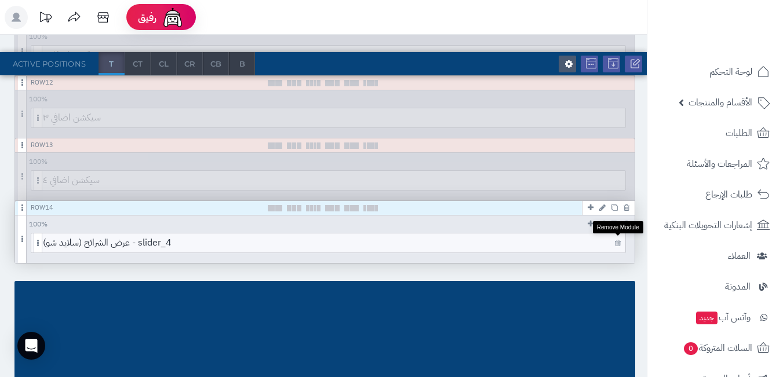
click at [615, 243] on icon at bounding box center [618, 243] width 6 height 8
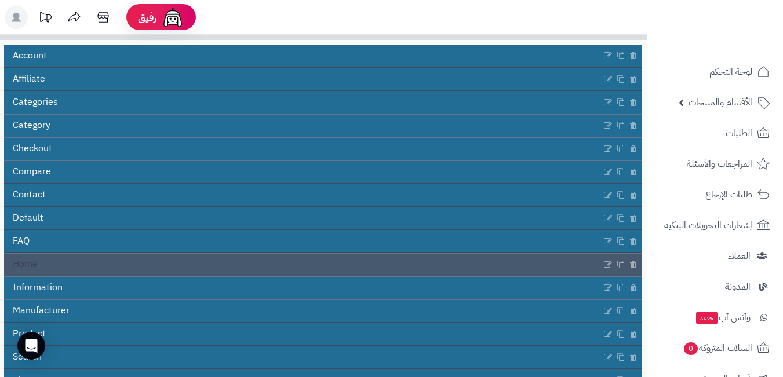
scroll to position [169, 0]
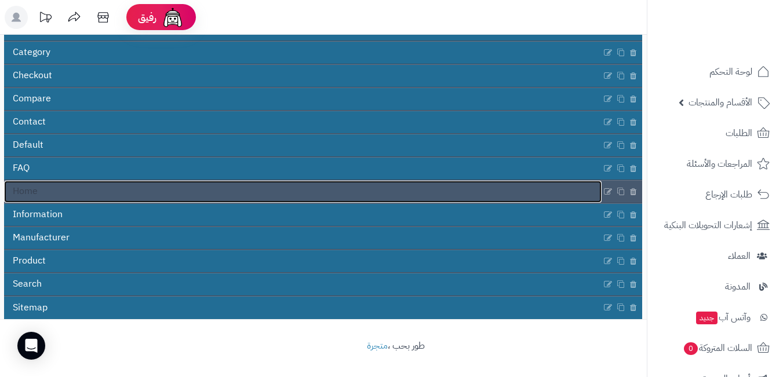
click at [273, 192] on link "Home" at bounding box center [302, 192] width 597 height 22
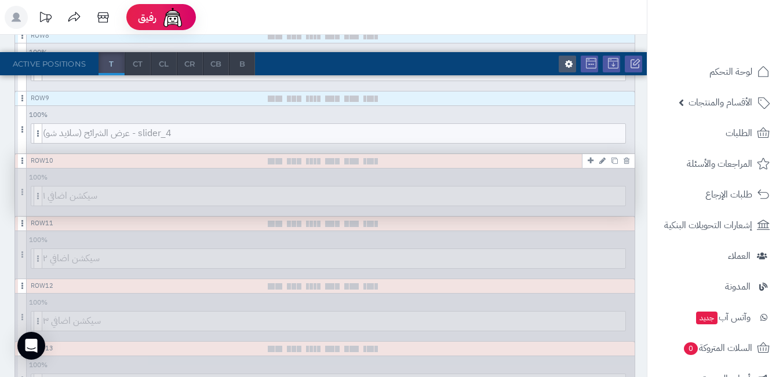
scroll to position [637, 0]
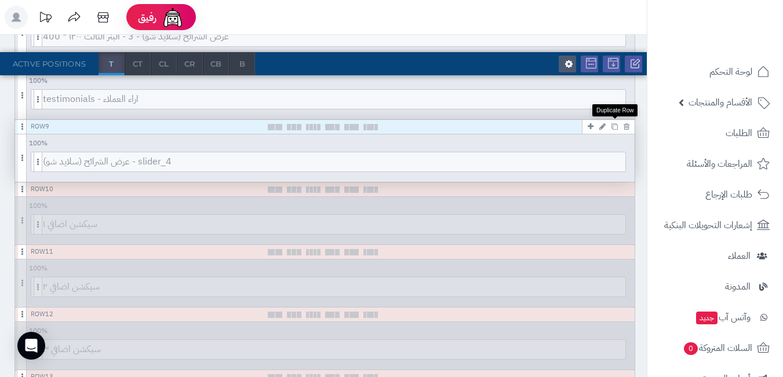
click at [613, 129] on icon at bounding box center [614, 126] width 6 height 6
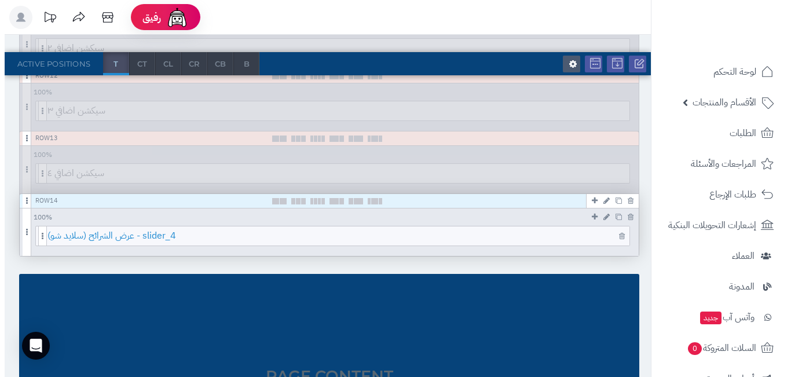
scroll to position [869, 0]
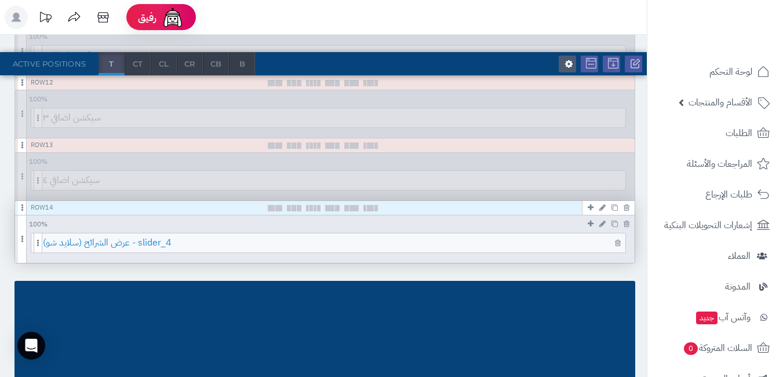
click at [225, 249] on span "عرض الشرائح (سلايد شو) - slider_4" at bounding box center [334, 242] width 582 height 19
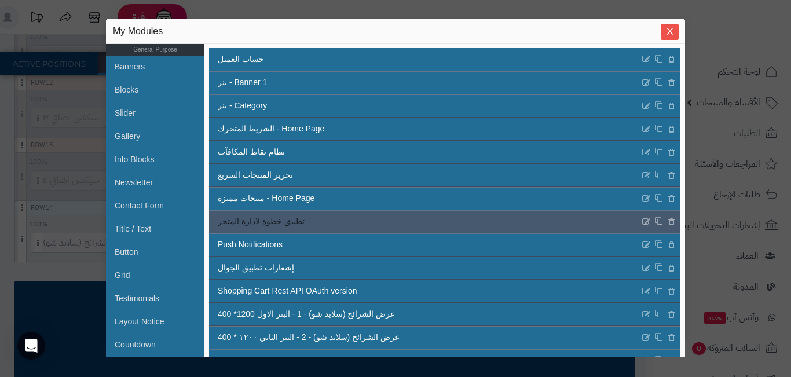
scroll to position [0, 0]
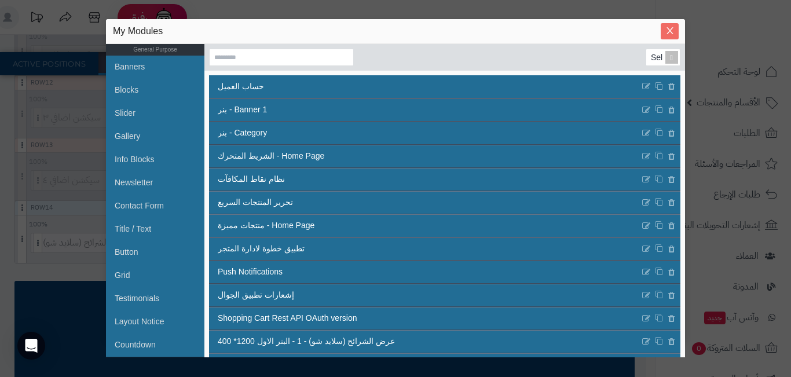
click at [671, 35] on icon "Close" at bounding box center [670, 30] width 9 height 9
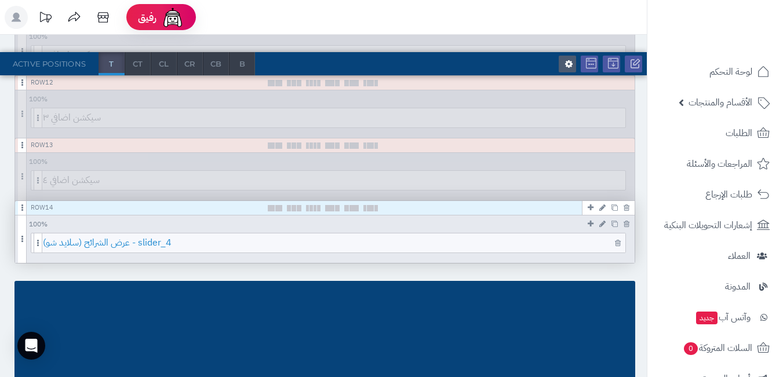
click at [152, 243] on span "عرض الشرائح (سلايد شو) - slider_4" at bounding box center [334, 242] width 582 height 19
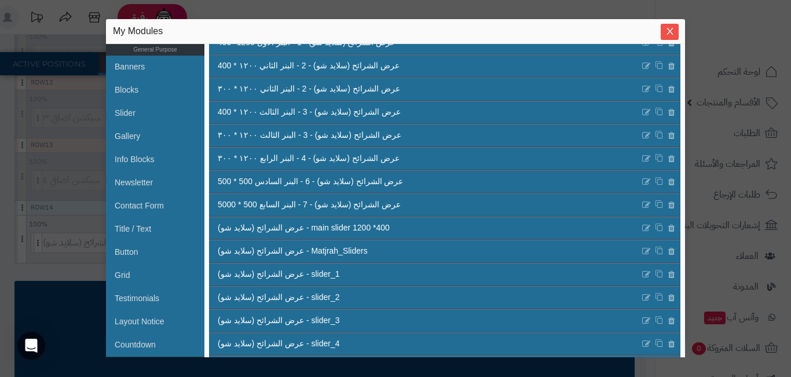
scroll to position [244, 0]
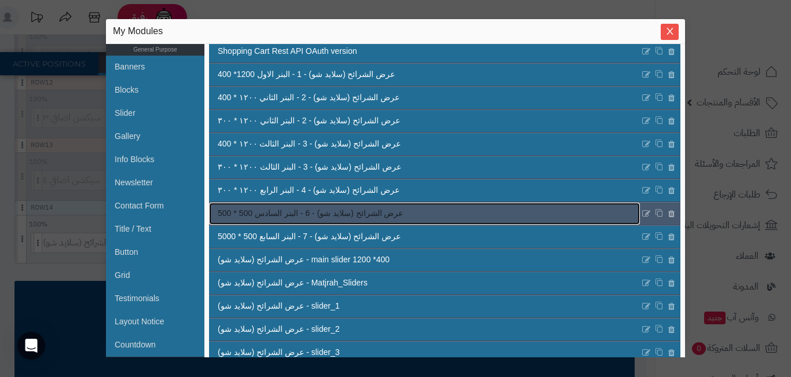
click at [377, 212] on span "عرض الشرائح (سلايد شو) - 6 - البنر السادس 500 * 500" at bounding box center [310, 213] width 185 height 12
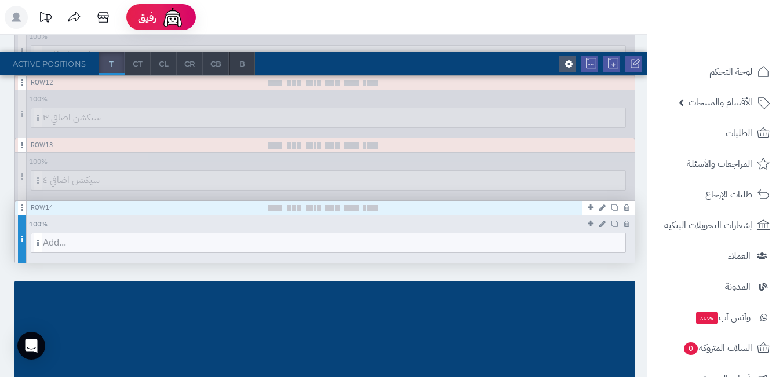
click at [23, 241] on span at bounding box center [22, 238] width 9 height 47
click at [23, 236] on span at bounding box center [22, 238] width 9 height 47
click at [601, 225] on icon at bounding box center [602, 224] width 6 height 8
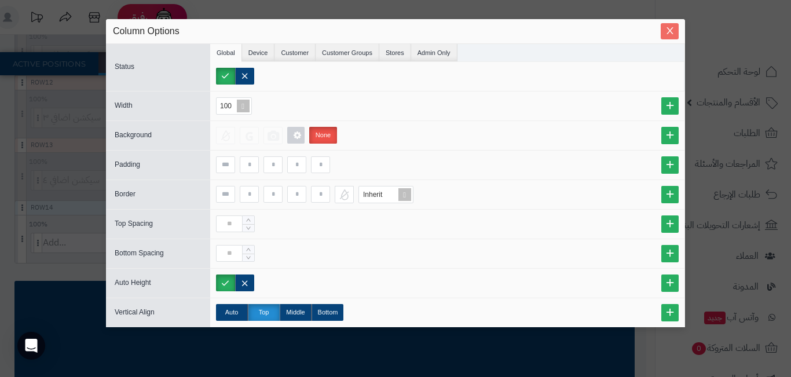
click at [672, 31] on icon "Close" at bounding box center [670, 30] width 9 height 9
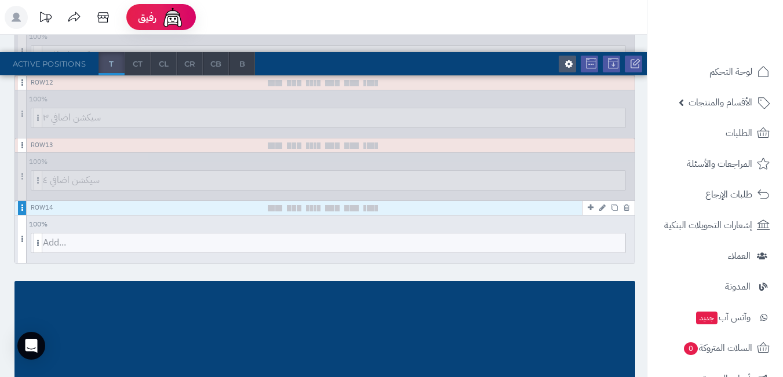
click at [24, 212] on span at bounding box center [22, 208] width 9 height 14
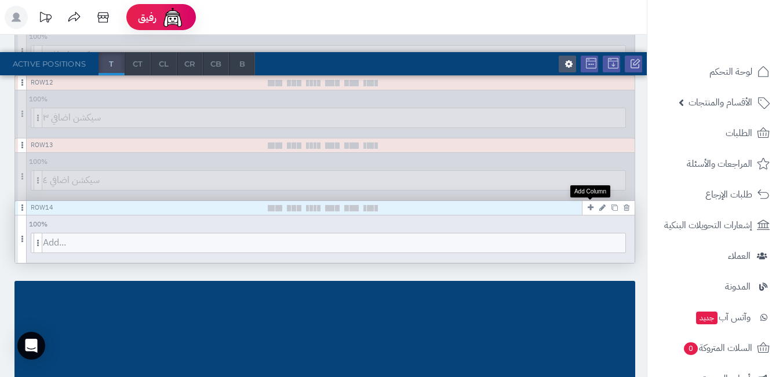
click at [587, 206] on icon at bounding box center [590, 208] width 6 height 8
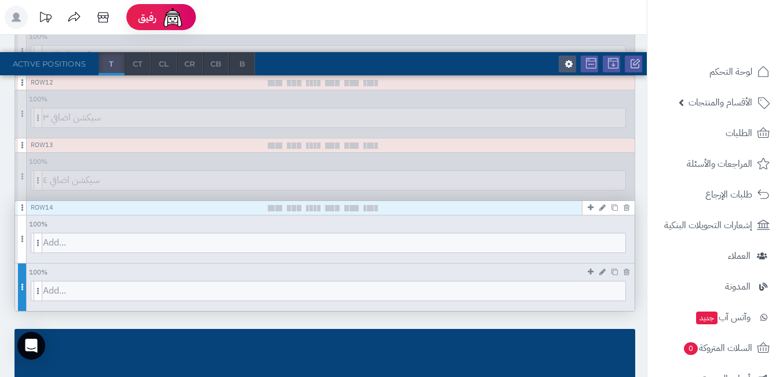
click at [24, 287] on span at bounding box center [22, 287] width 9 height 47
click at [626, 272] on icon at bounding box center [626, 272] width 6 height 8
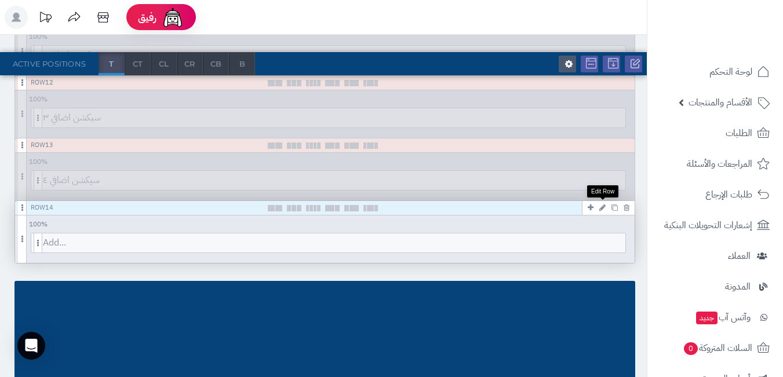
click at [600, 210] on icon at bounding box center [602, 208] width 6 height 8
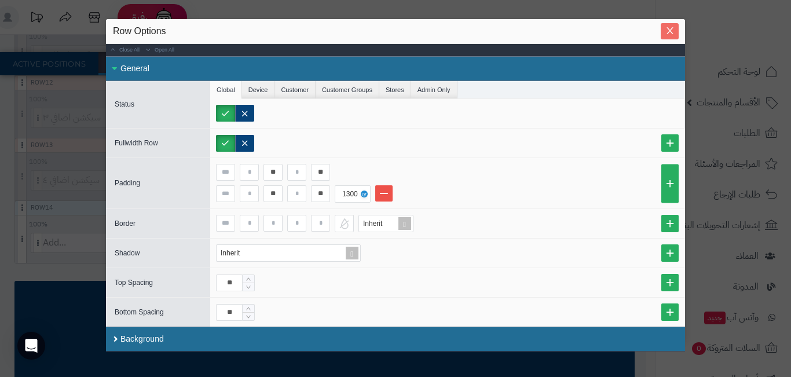
click at [670, 28] on icon "Close" at bounding box center [670, 30] width 9 height 9
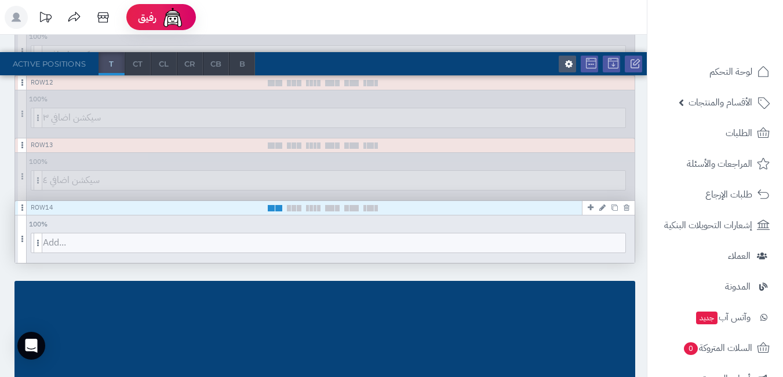
click at [277, 210] on span at bounding box center [278, 208] width 7 height 6
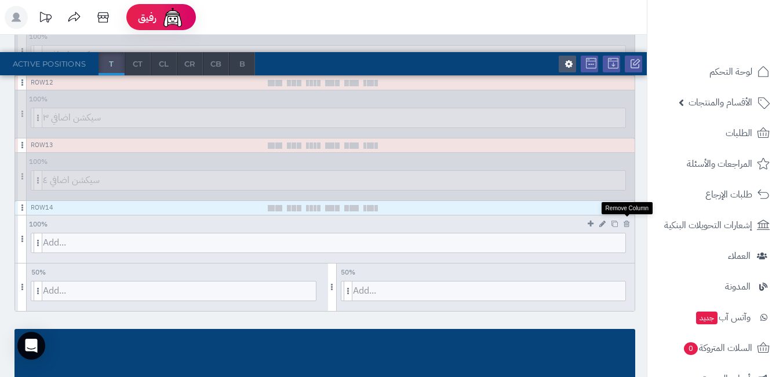
click at [624, 226] on icon at bounding box center [626, 224] width 6 height 8
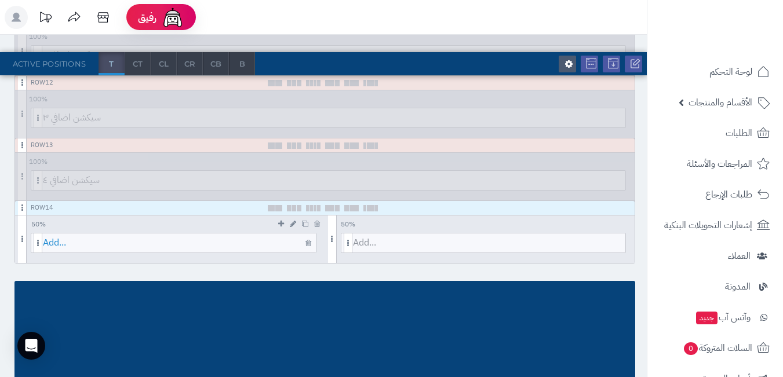
click at [147, 242] on span "Add..." at bounding box center [179, 242] width 273 height 19
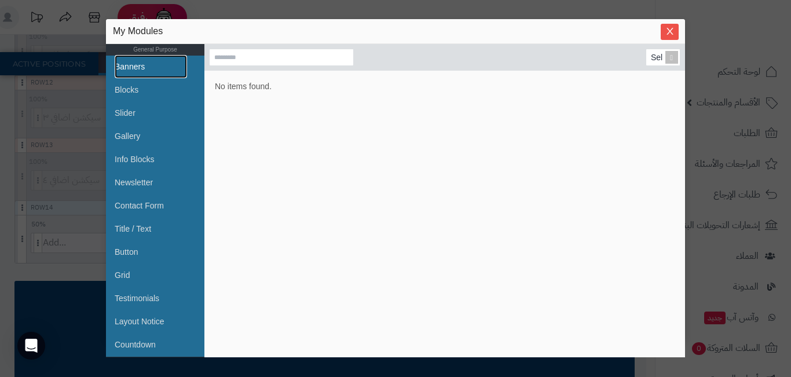
click at [149, 67] on link "Banners" at bounding box center [151, 66] width 72 height 23
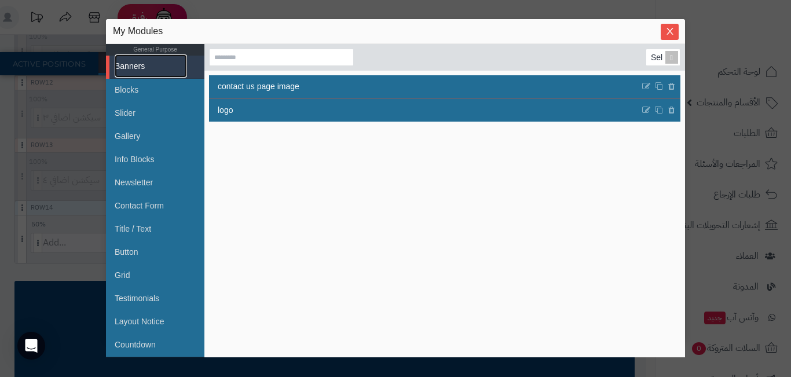
click at [166, 70] on link "Banners" at bounding box center [151, 65] width 72 height 23
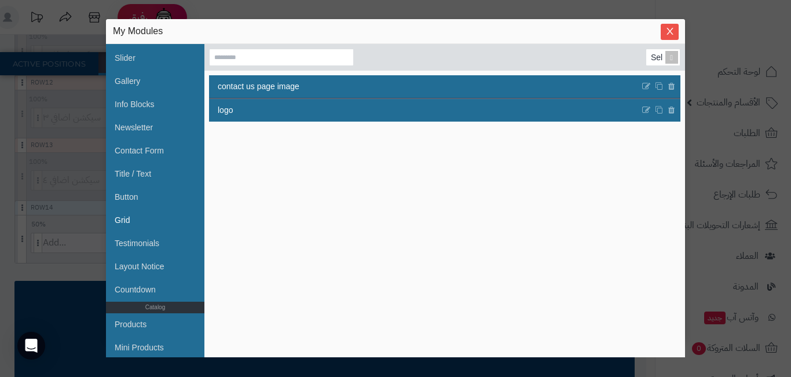
scroll to position [0, 0]
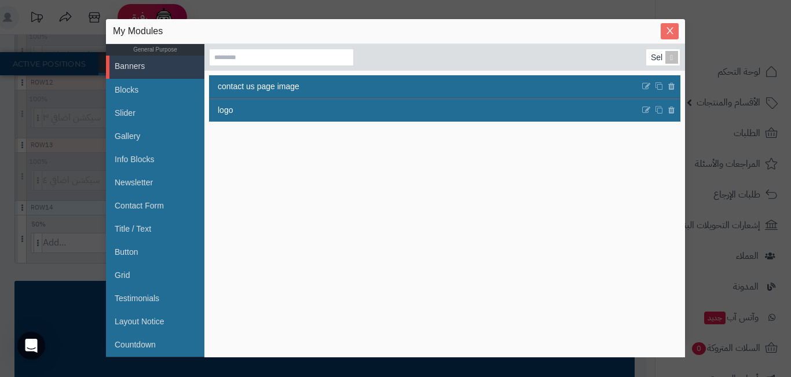
click at [669, 32] on icon "Close" at bounding box center [670, 30] width 6 height 7
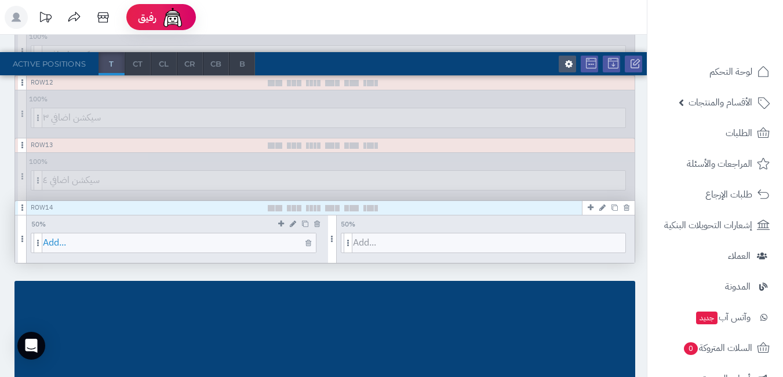
click at [56, 242] on span "Add..." at bounding box center [179, 242] width 273 height 19
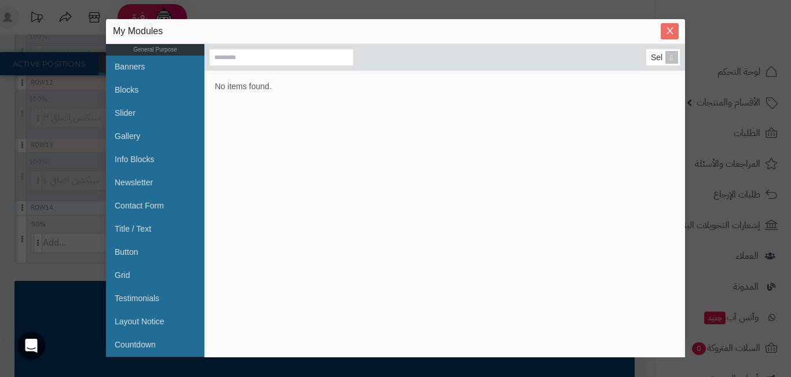
click at [666, 35] on icon "Close" at bounding box center [670, 30] width 9 height 9
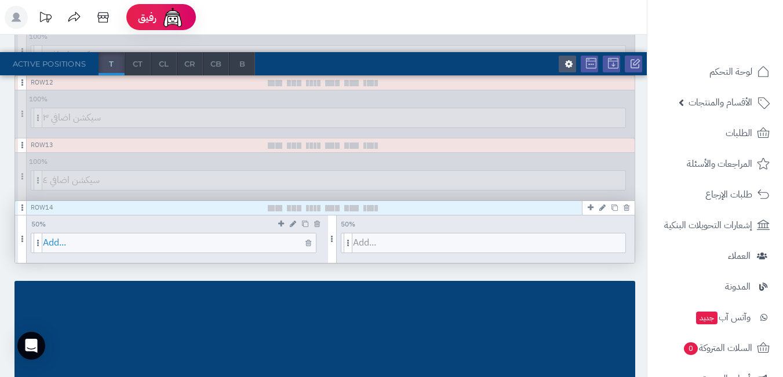
click at [132, 235] on span "Add..." at bounding box center [179, 242] width 273 height 19
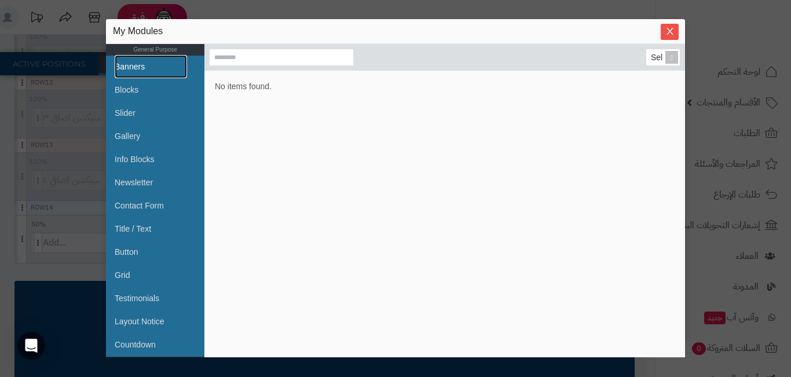
click at [156, 61] on link "Banners" at bounding box center [151, 66] width 72 height 23
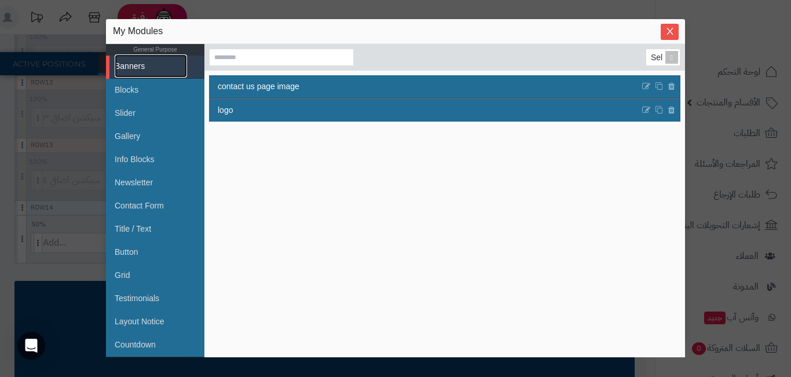
click at [156, 61] on link "Banners" at bounding box center [151, 65] width 72 height 23
click at [158, 64] on link "Banners" at bounding box center [151, 65] width 72 height 23
click at [137, 87] on link "Blocks" at bounding box center [151, 89] width 72 height 23
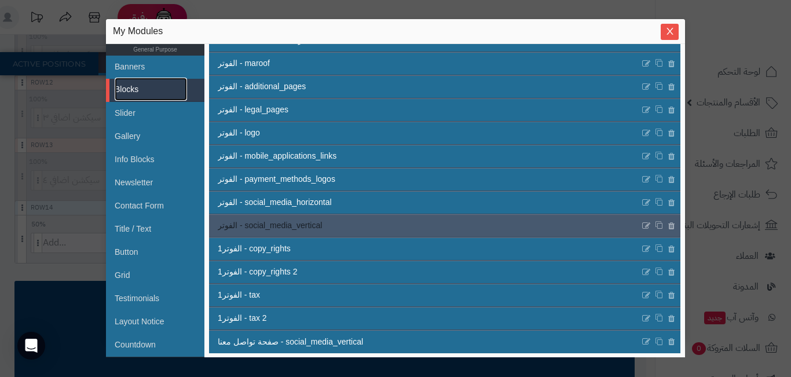
scroll to position [232, 0]
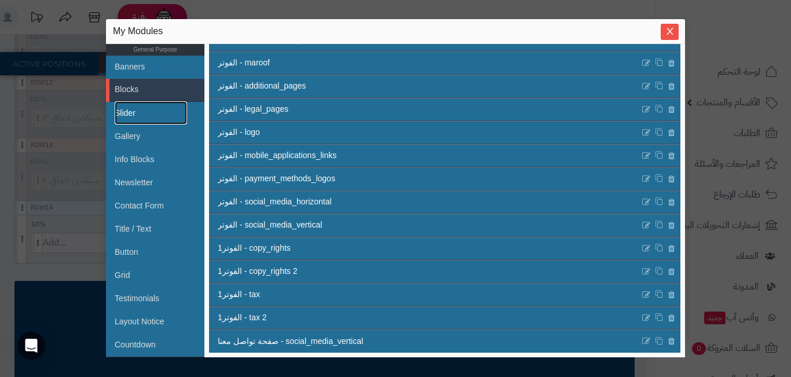
click at [160, 115] on link "Slider" at bounding box center [151, 112] width 72 height 23
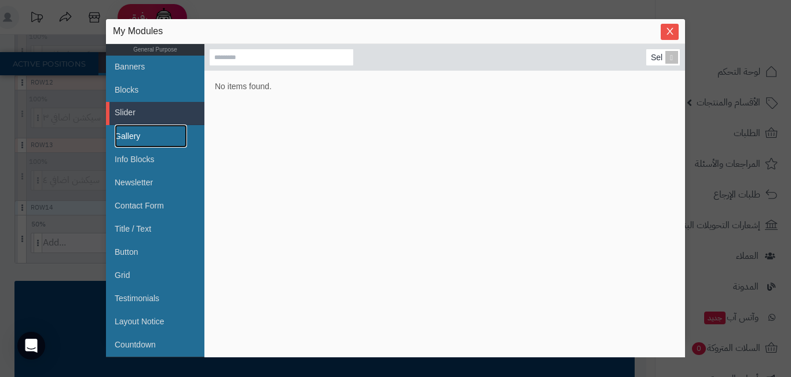
click at [154, 130] on link "Gallery" at bounding box center [151, 136] width 72 height 23
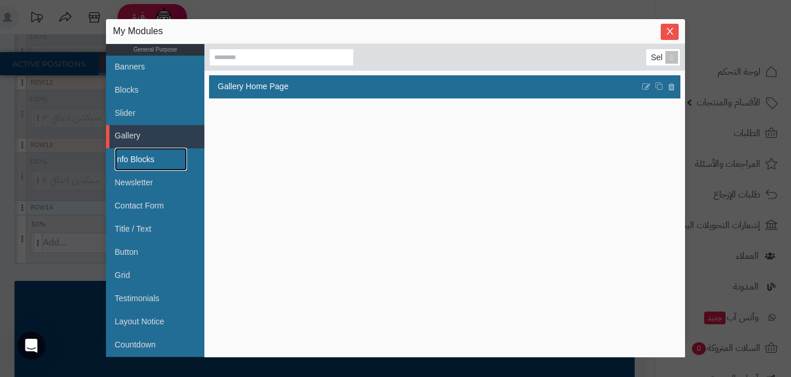
click at [160, 159] on link "Info Blocks" at bounding box center [151, 159] width 72 height 23
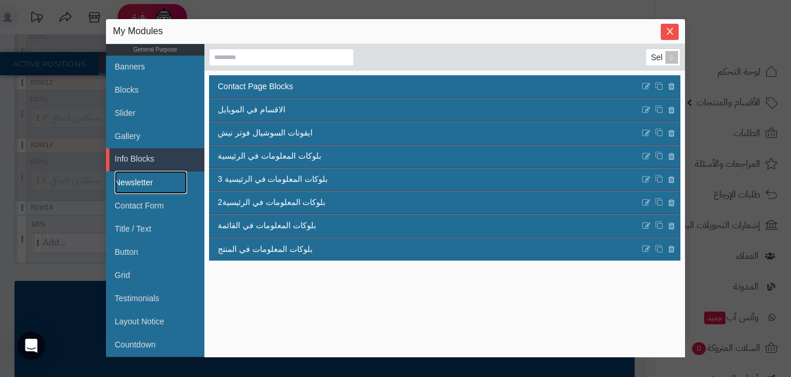
click at [151, 175] on link "Newsletter" at bounding box center [151, 182] width 72 height 23
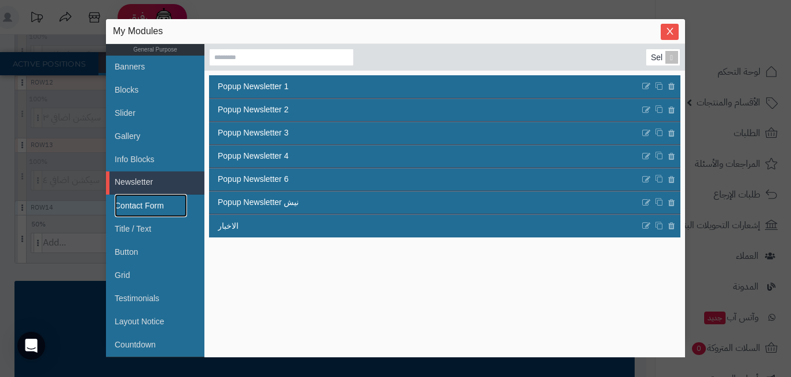
click at [142, 199] on link "Contact Form" at bounding box center [151, 205] width 72 height 23
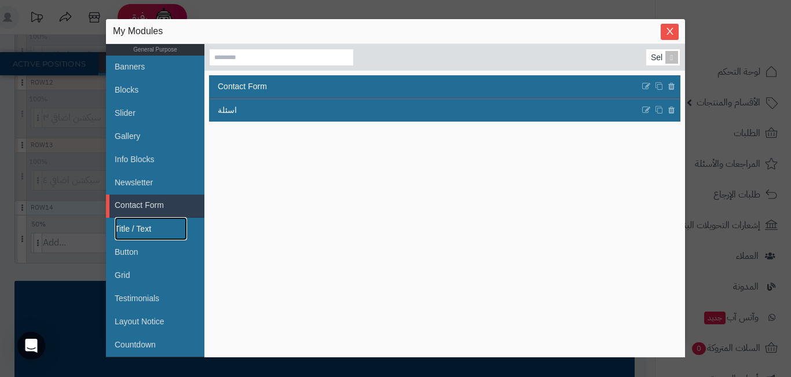
click at [136, 228] on link "Title / Text" at bounding box center [151, 228] width 72 height 23
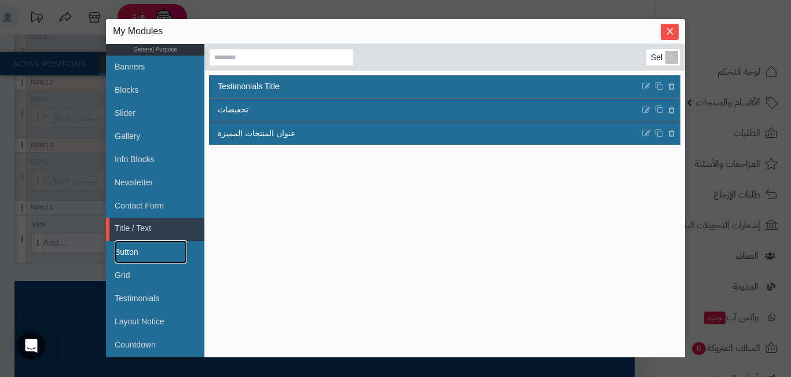
click at [152, 251] on link "Button" at bounding box center [151, 251] width 72 height 23
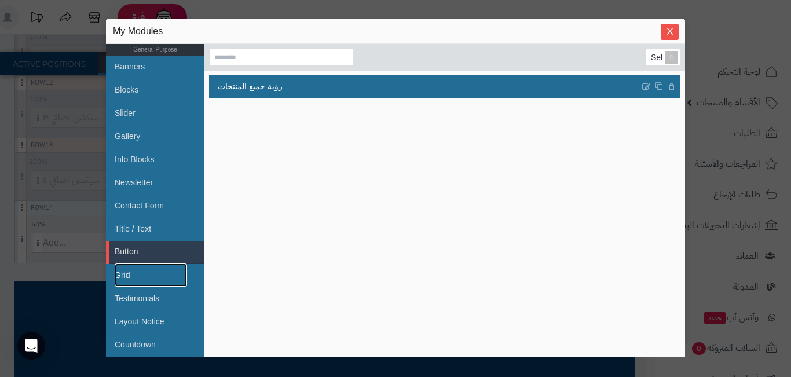
click at [159, 268] on link "Grid" at bounding box center [151, 275] width 72 height 23
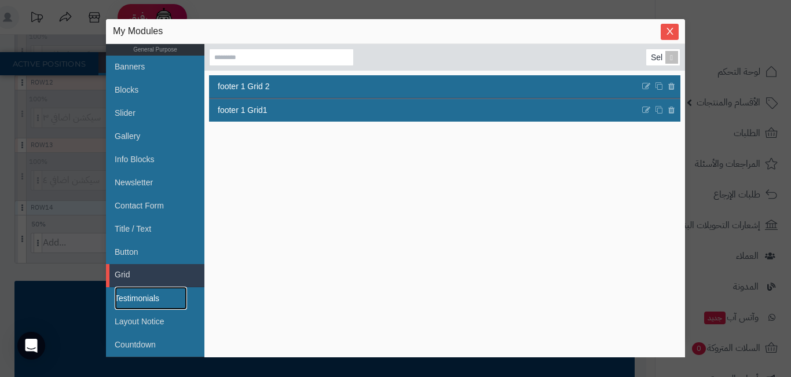
click at [170, 294] on link "Testimonials" at bounding box center [151, 298] width 72 height 23
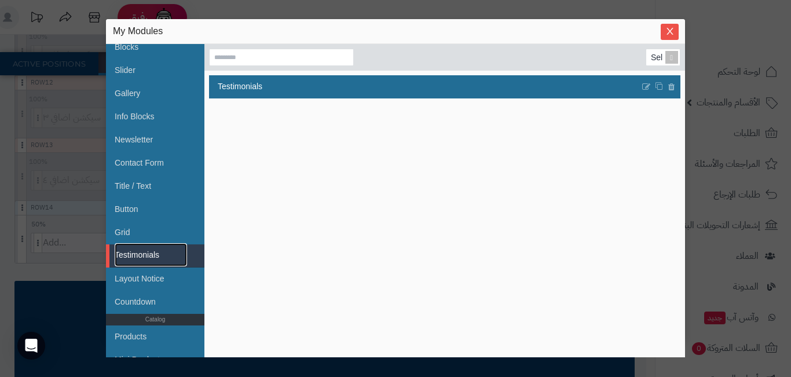
scroll to position [174, 0]
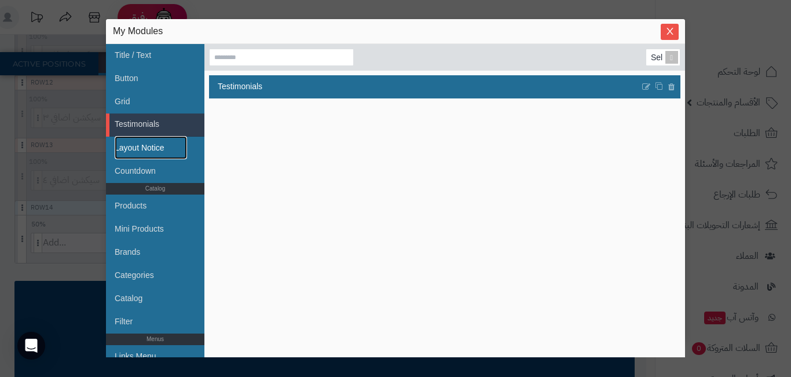
click at [169, 142] on link "Layout Notice" at bounding box center [151, 147] width 72 height 23
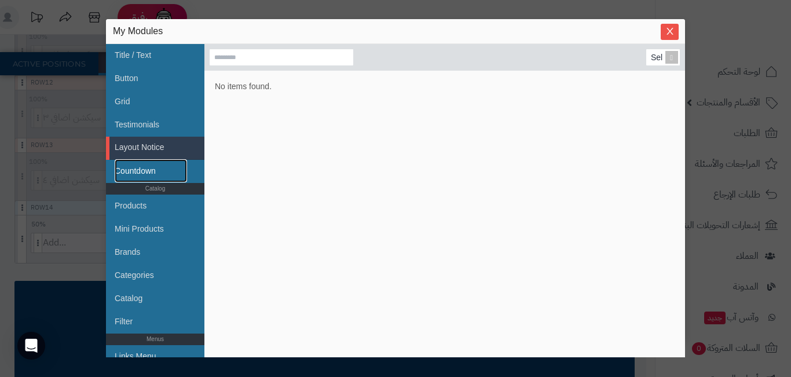
click at [174, 171] on link "Countdown" at bounding box center [151, 170] width 72 height 23
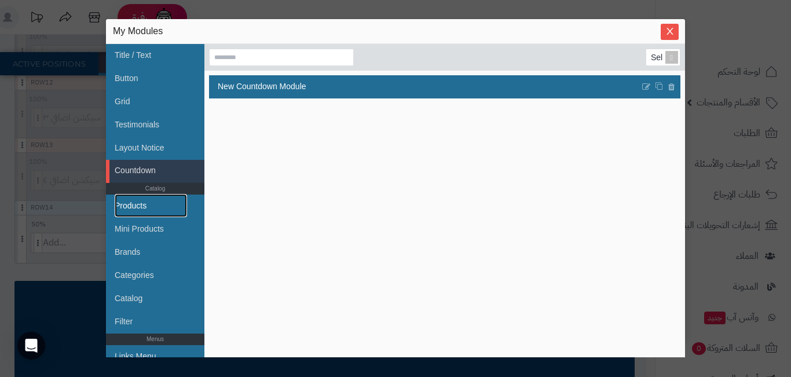
click at [158, 198] on link "Products" at bounding box center [151, 205] width 72 height 23
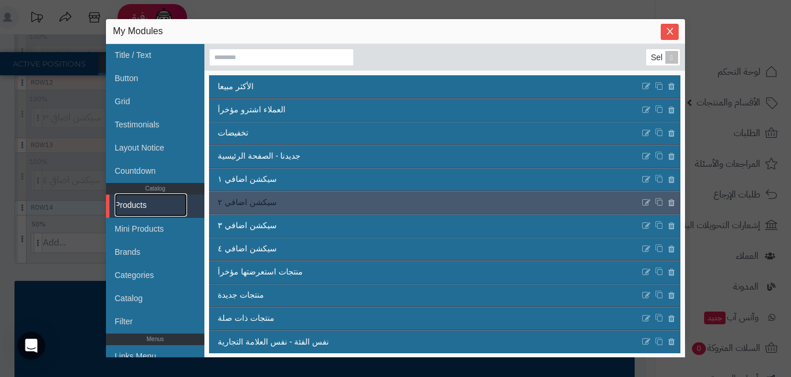
scroll to position [1, 0]
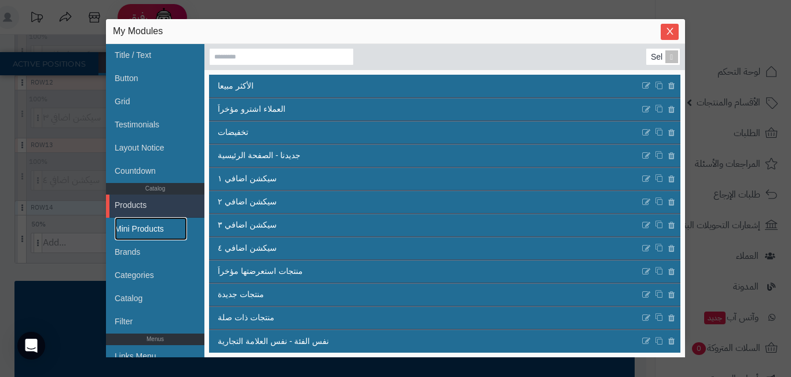
click at [173, 229] on link "Mini Products" at bounding box center [151, 228] width 72 height 23
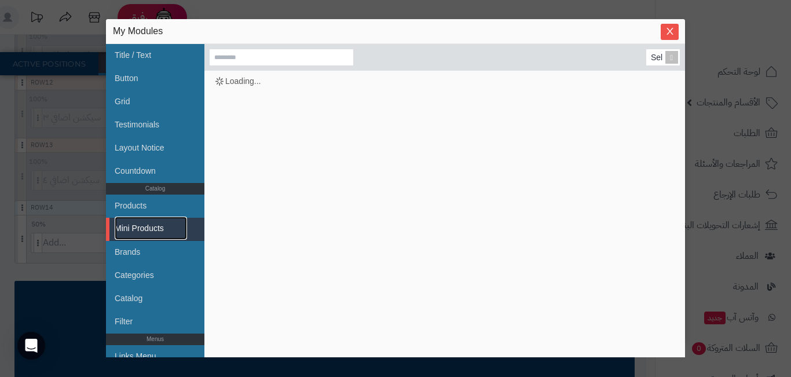
scroll to position [0, 0]
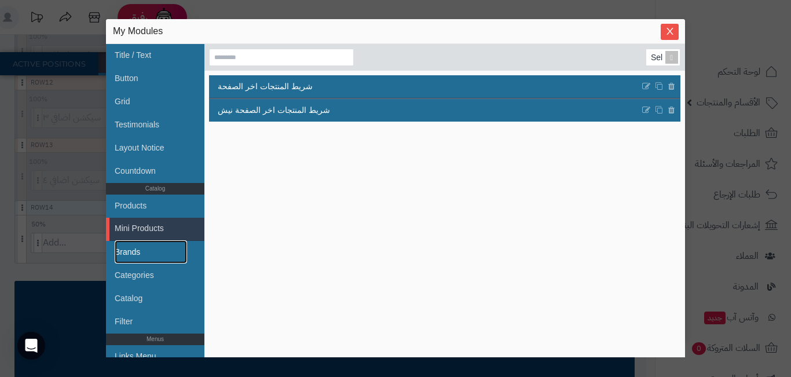
click at [153, 248] on link "Brands" at bounding box center [151, 251] width 72 height 23
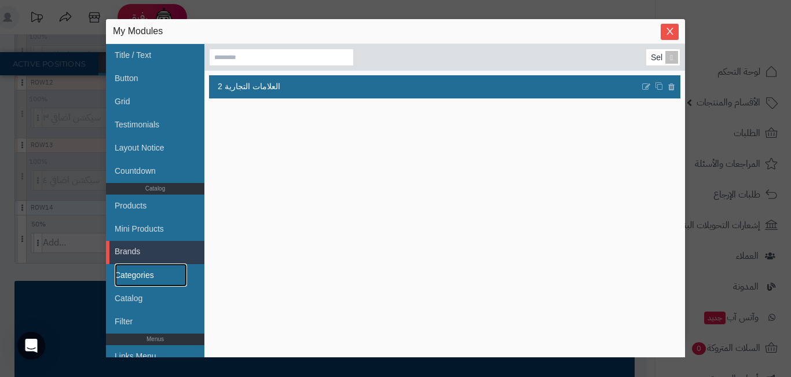
click at [162, 276] on link "Categories" at bounding box center [151, 275] width 72 height 23
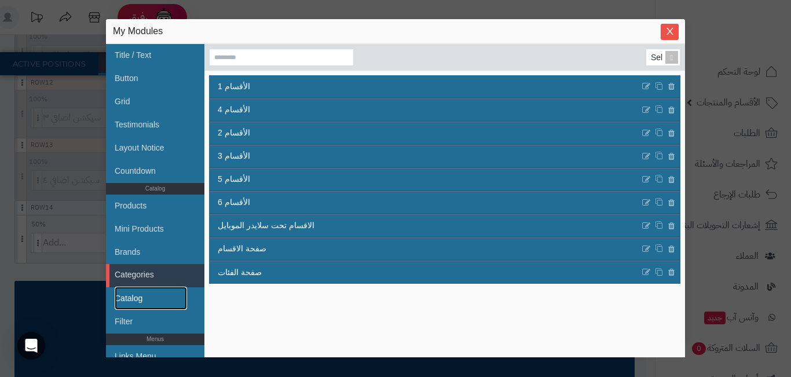
click at [160, 293] on link "Catalog" at bounding box center [151, 298] width 72 height 23
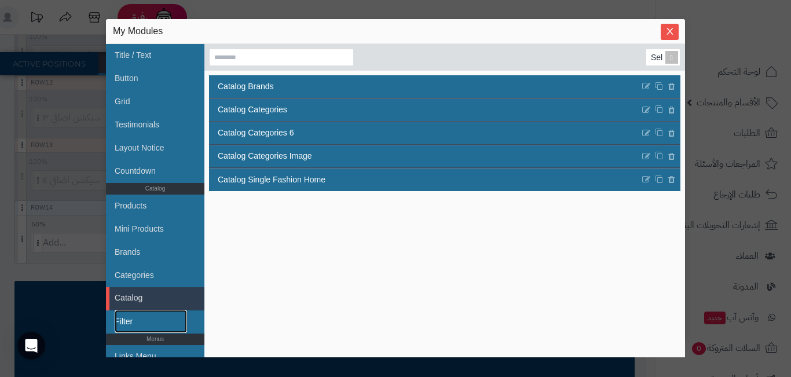
click at [146, 318] on link "Filter" at bounding box center [151, 321] width 72 height 23
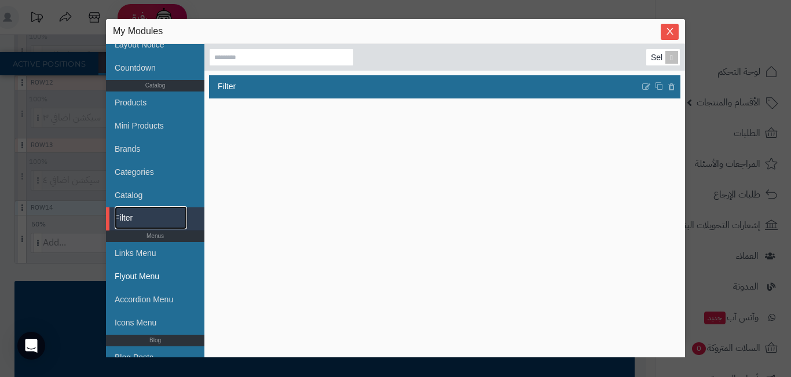
scroll to position [290, 0]
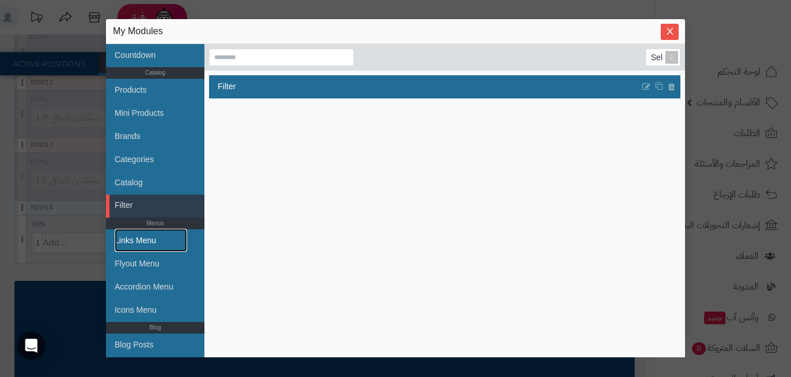
click at [162, 235] on link "Links Menu" at bounding box center [151, 240] width 72 height 23
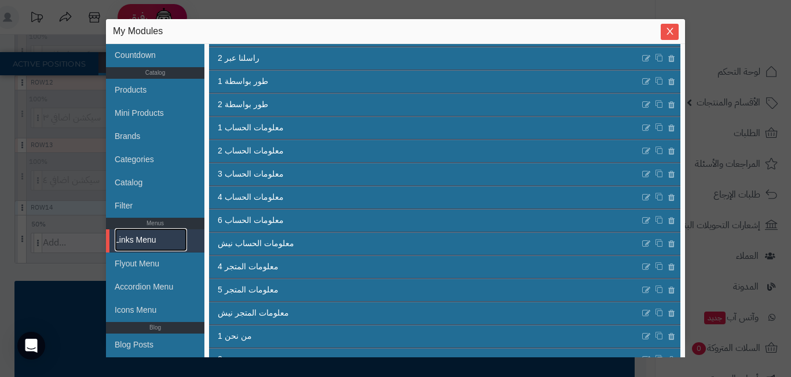
scroll to position [510, 0]
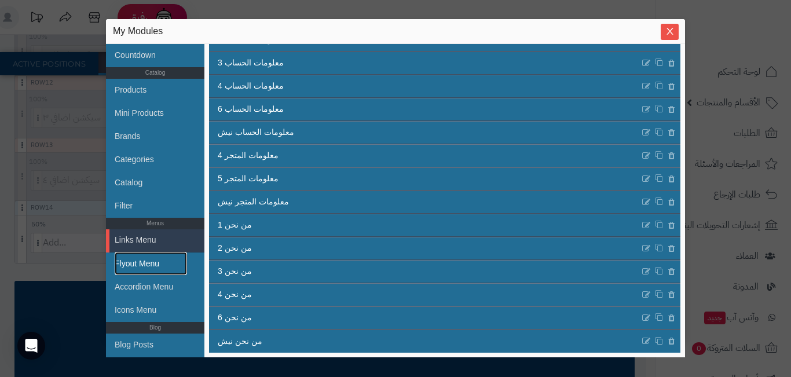
click at [130, 262] on link "Flyout Menu" at bounding box center [151, 263] width 72 height 23
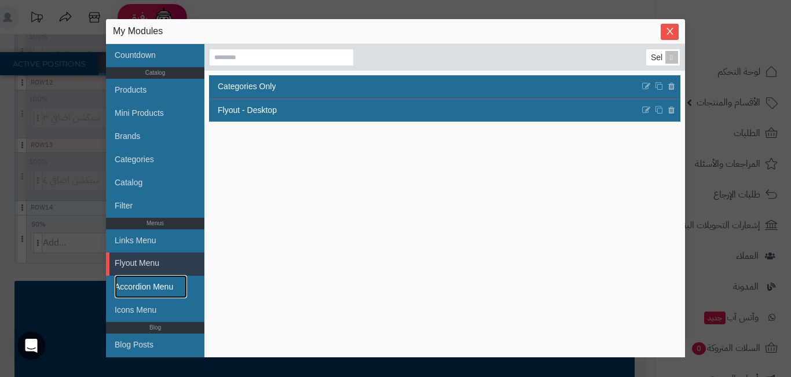
click at [148, 286] on link "Accordion Menu" at bounding box center [151, 286] width 72 height 23
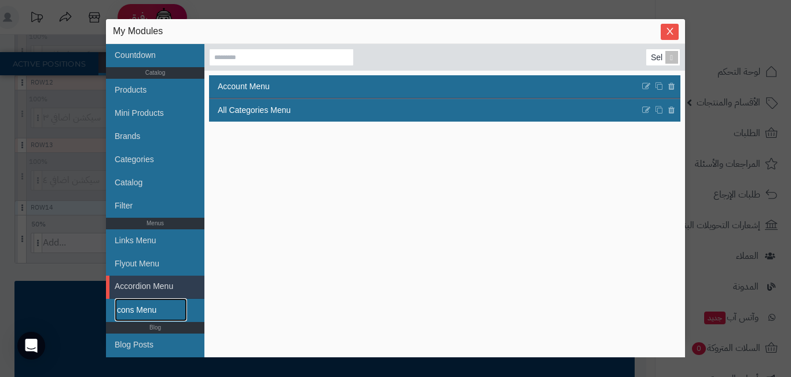
click at [154, 309] on link "Icons Menu" at bounding box center [151, 309] width 72 height 23
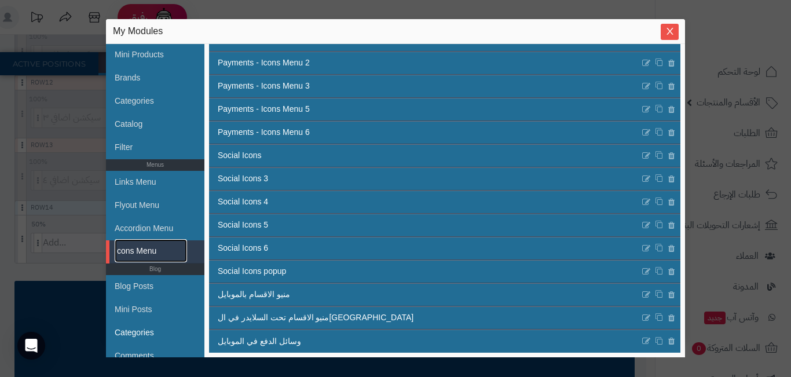
scroll to position [405, 0]
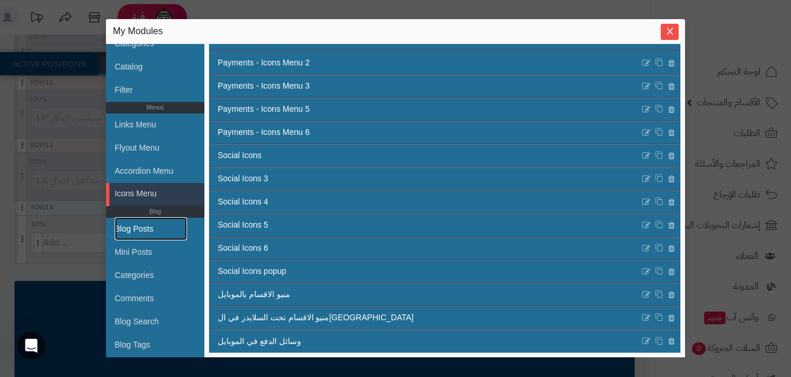
click at [163, 232] on link "Blog Posts" at bounding box center [151, 228] width 72 height 23
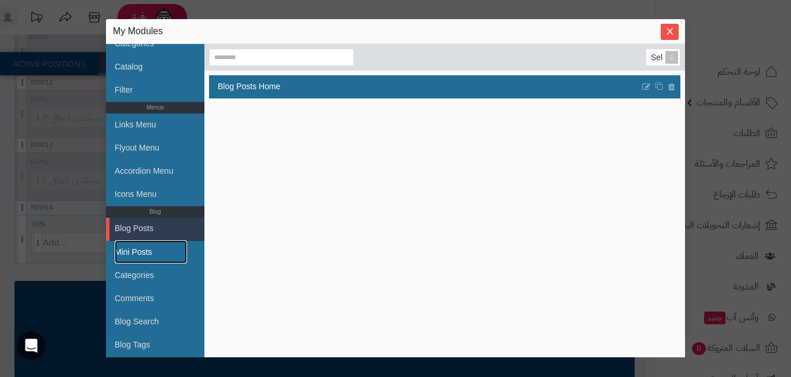
click at [165, 242] on link "Mini Posts" at bounding box center [151, 251] width 72 height 23
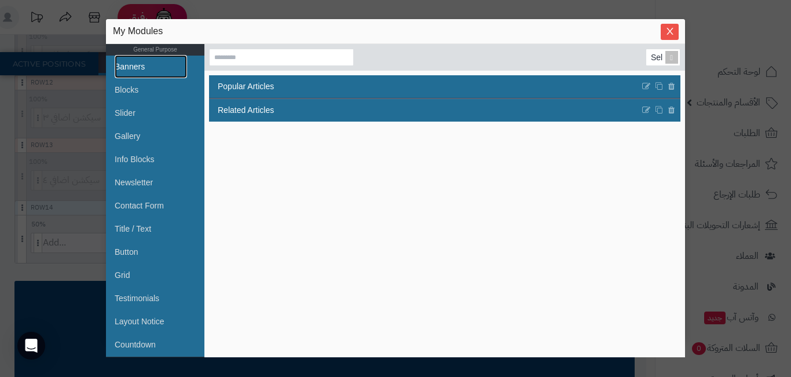
click at [146, 65] on link "Banners" at bounding box center [151, 66] width 72 height 23
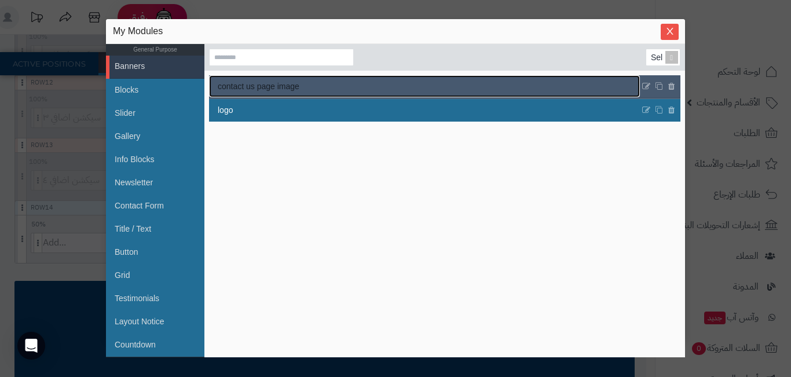
click at [327, 85] on link "contact us page image" at bounding box center [424, 86] width 431 height 22
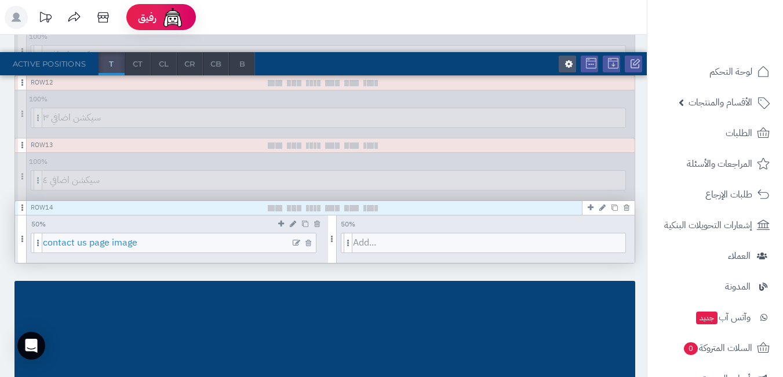
click at [118, 243] on span "contact us page image" at bounding box center [179, 242] width 273 height 19
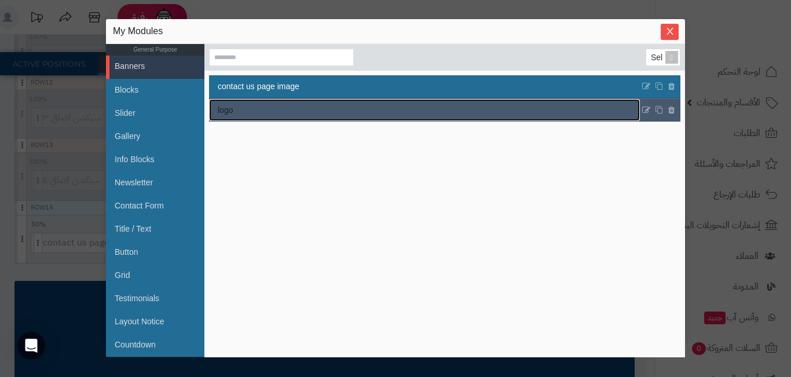
click at [264, 109] on link "logo" at bounding box center [424, 110] width 431 height 22
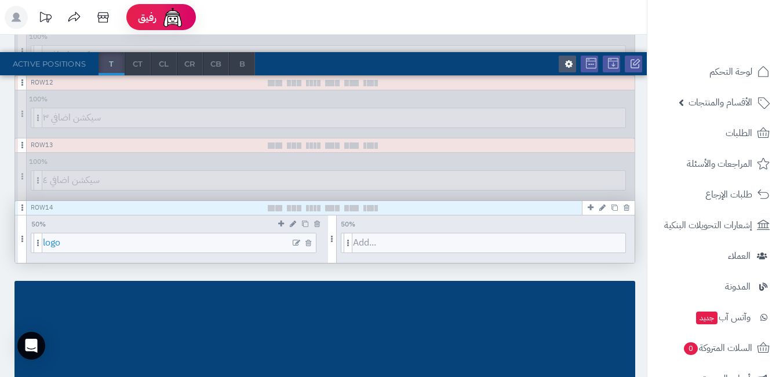
click at [137, 239] on span "logo" at bounding box center [179, 242] width 273 height 19
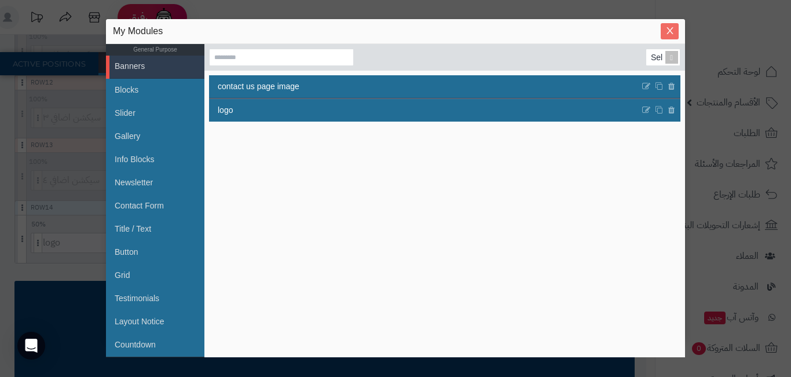
click at [669, 31] on icon "Close" at bounding box center [670, 30] width 9 height 9
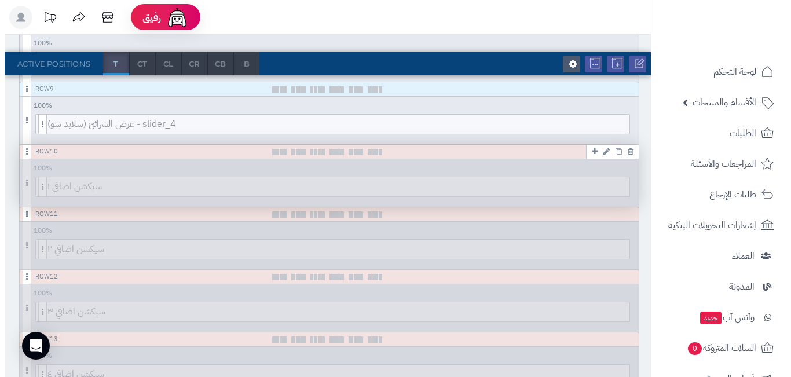
scroll to position [695, 0]
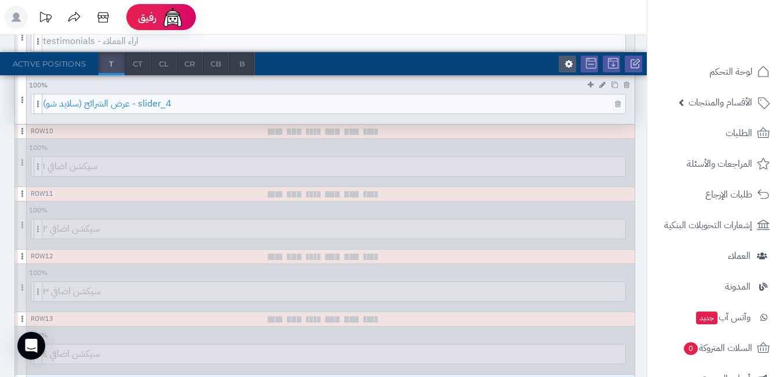
click at [316, 110] on span "عرض الشرائح (سلايد شو) - slider_4" at bounding box center [334, 103] width 582 height 19
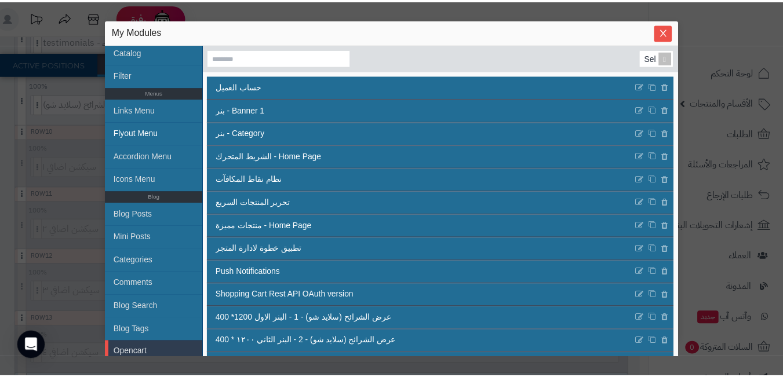
scroll to position [428, 0]
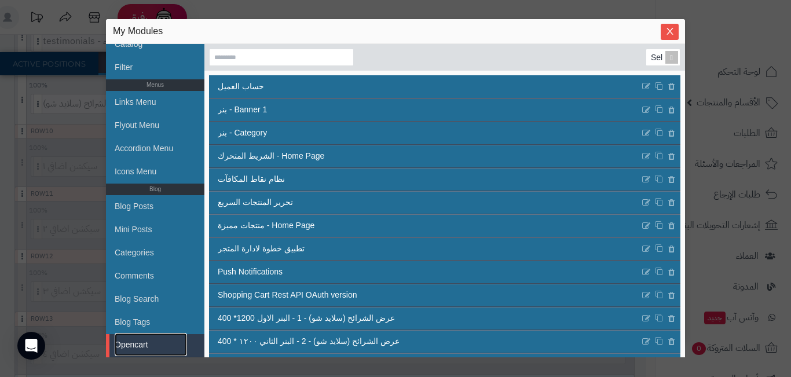
click at [160, 341] on link "Opencart" at bounding box center [151, 344] width 72 height 23
click at [158, 324] on link "Blog Tags" at bounding box center [151, 321] width 72 height 23
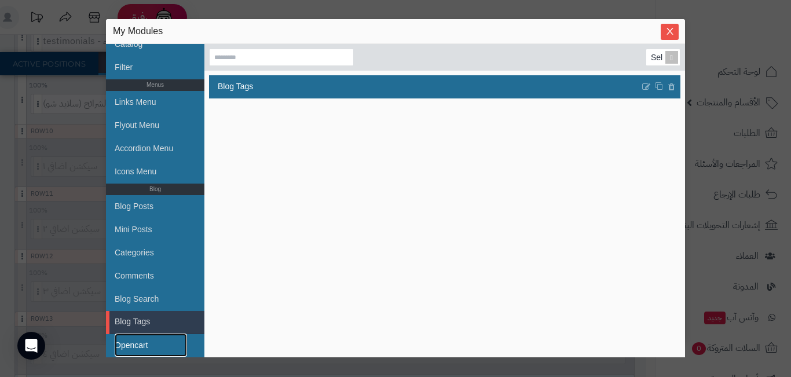
click at [158, 352] on link "Opencart" at bounding box center [151, 345] width 72 height 23
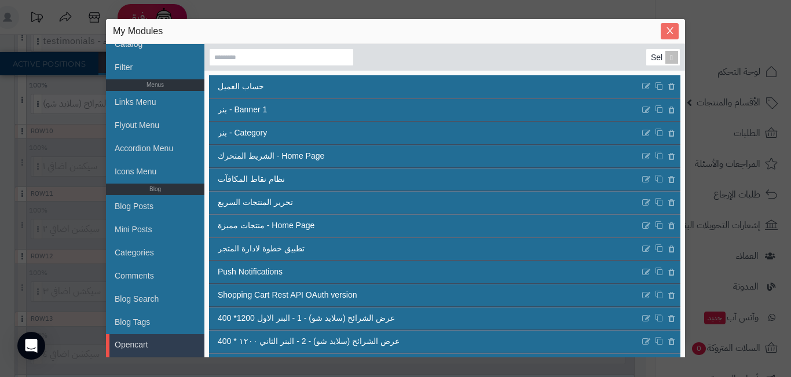
click at [669, 34] on icon "Close" at bounding box center [670, 30] width 9 height 9
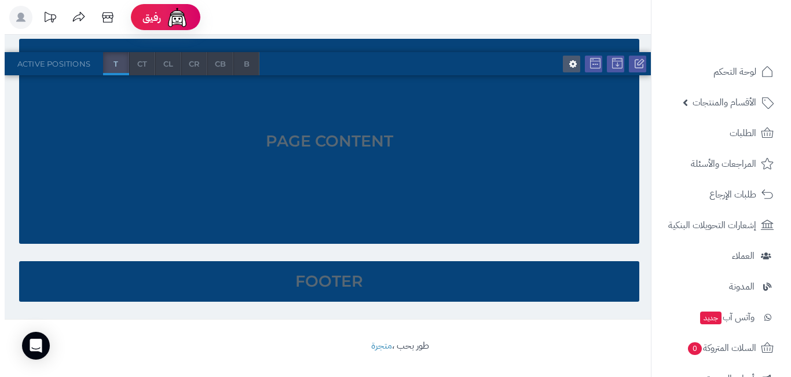
scroll to position [937, 0]
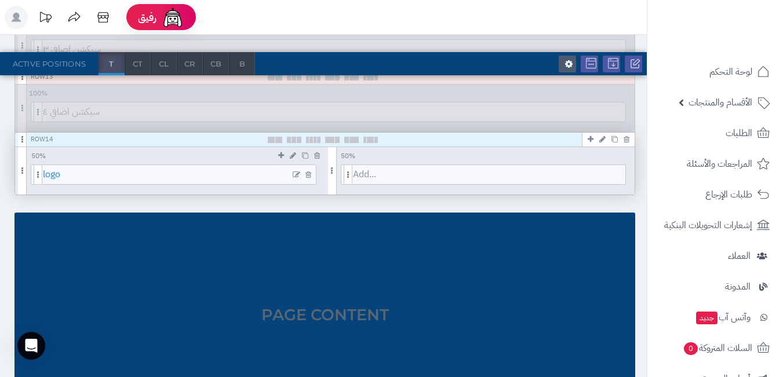
click at [251, 177] on span "logo" at bounding box center [179, 174] width 273 height 19
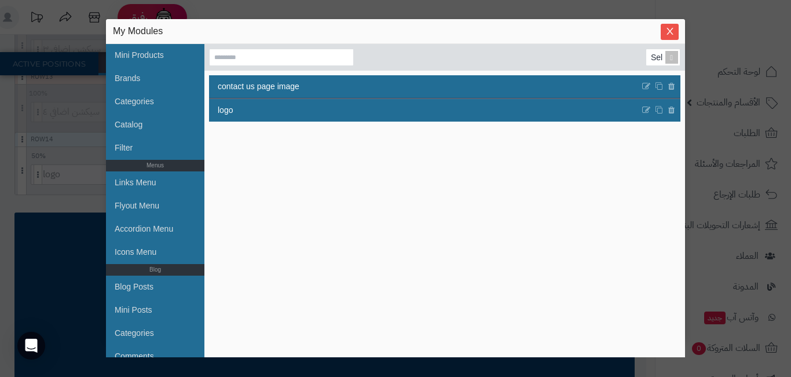
scroll to position [428, 0]
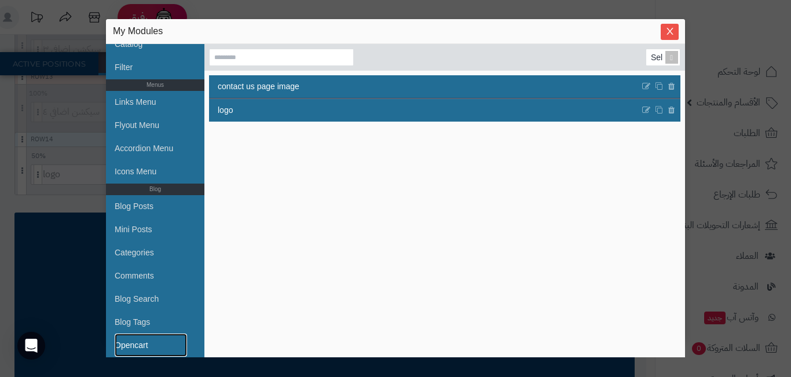
click at [145, 342] on link "Opencart" at bounding box center [151, 345] width 72 height 23
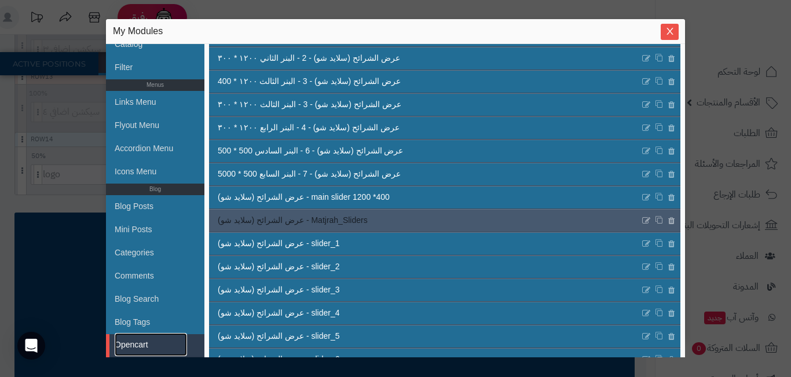
scroll to position [302, 0]
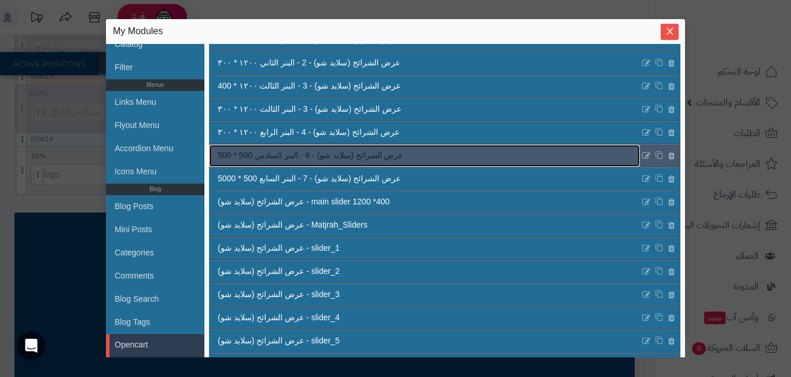
click at [345, 162] on link "عرض الشرائح (سلايد شو) - 6 - البنر السادس 500 * 500" at bounding box center [424, 156] width 431 height 22
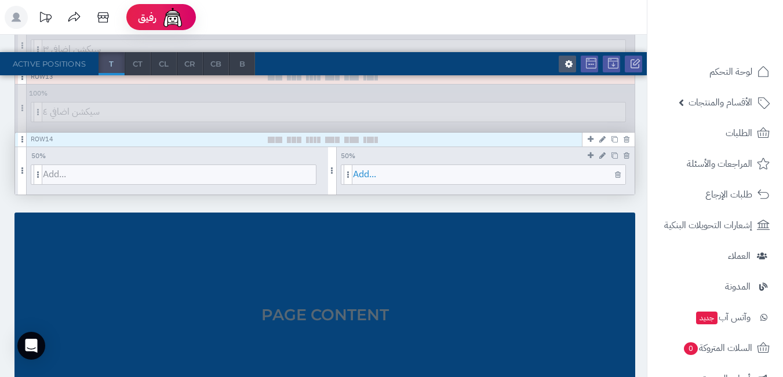
click at [454, 174] on span "Add..." at bounding box center [489, 174] width 273 height 19
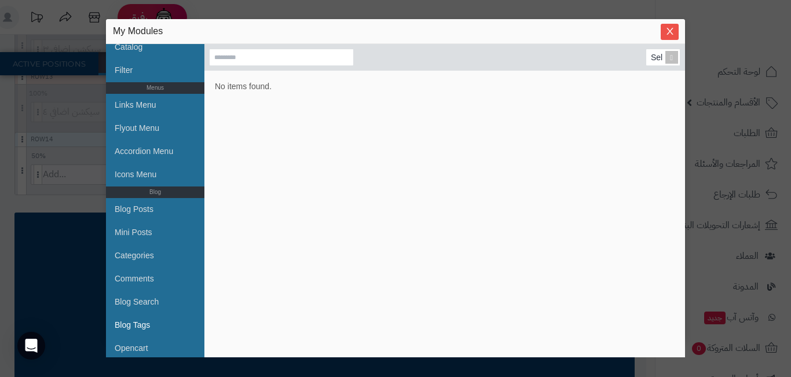
scroll to position [428, 0]
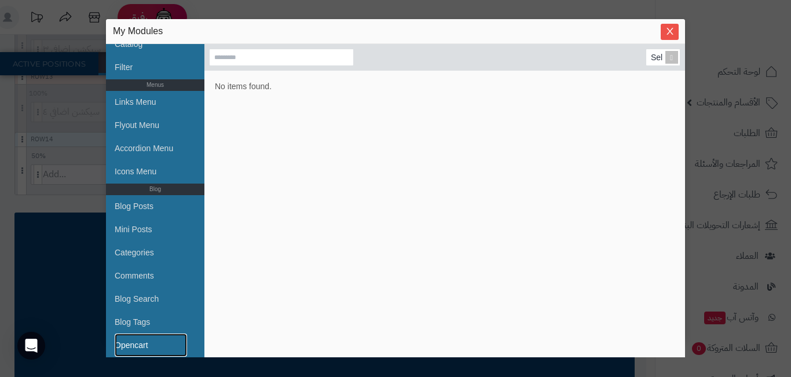
click at [150, 341] on link "Opencart" at bounding box center [151, 345] width 72 height 23
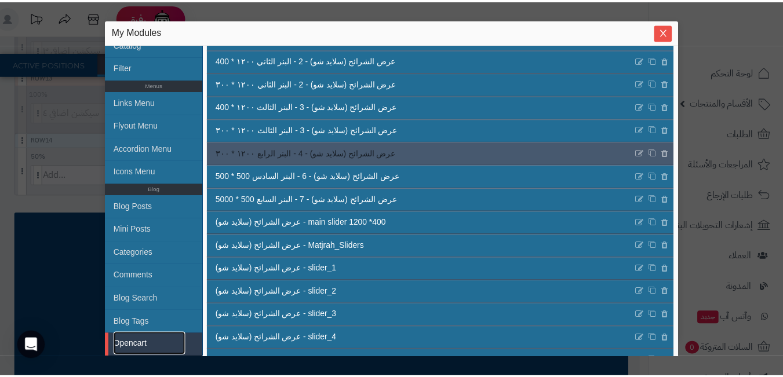
scroll to position [290, 0]
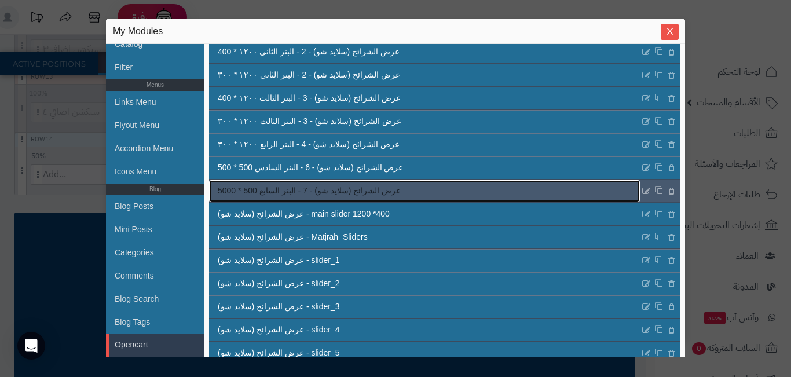
click at [308, 193] on span "عرض الشرائح (سلايد شو) - 7 - البنر السابع 500 * 5000" at bounding box center [309, 191] width 183 height 12
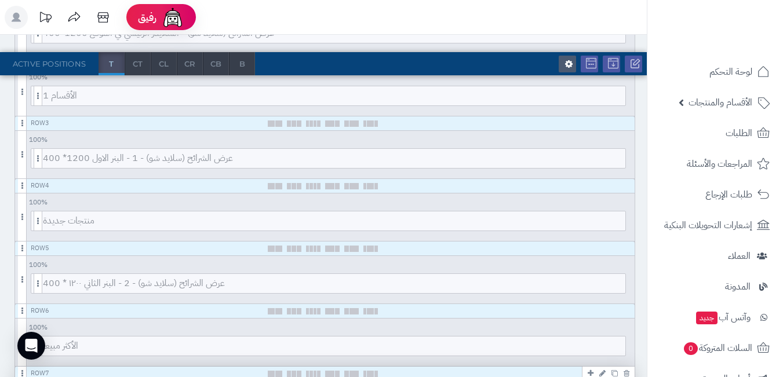
scroll to position [0, 0]
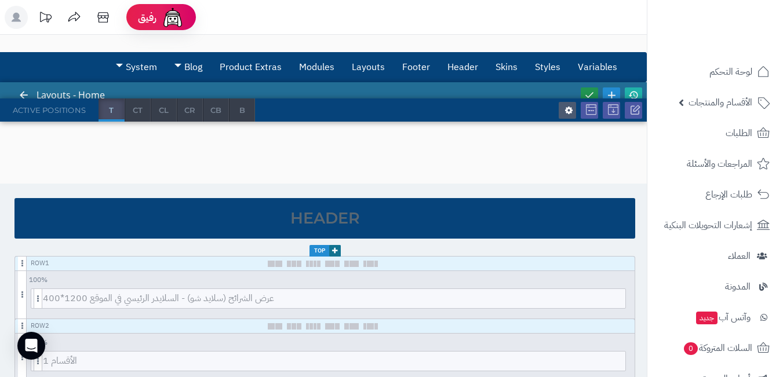
click at [594, 90] on link at bounding box center [588, 95] width 17 height 16
click at [628, 93] on icon at bounding box center [633, 95] width 10 height 10
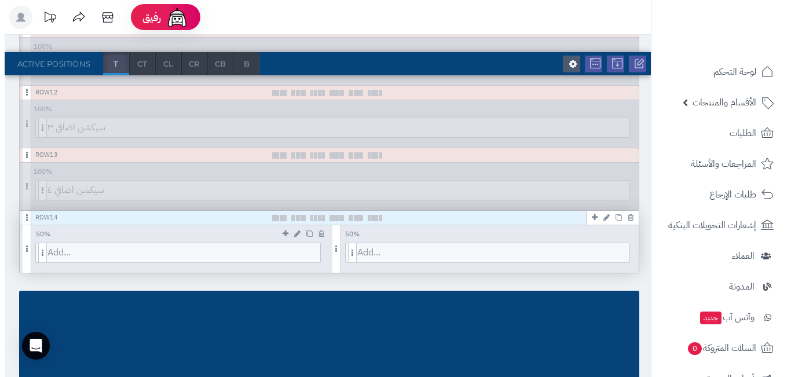
scroll to position [927, 0]
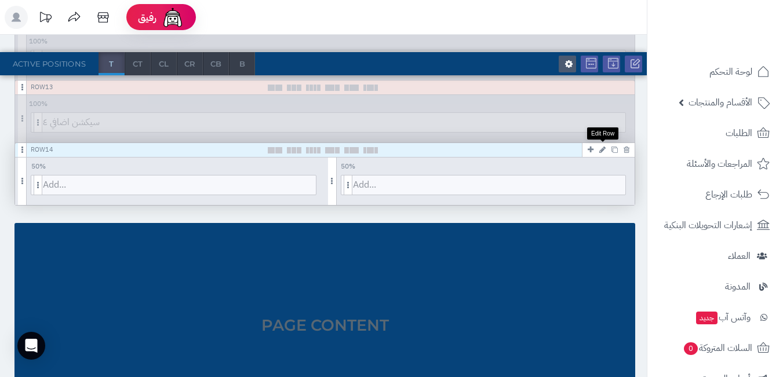
click at [600, 151] on icon at bounding box center [602, 150] width 6 height 8
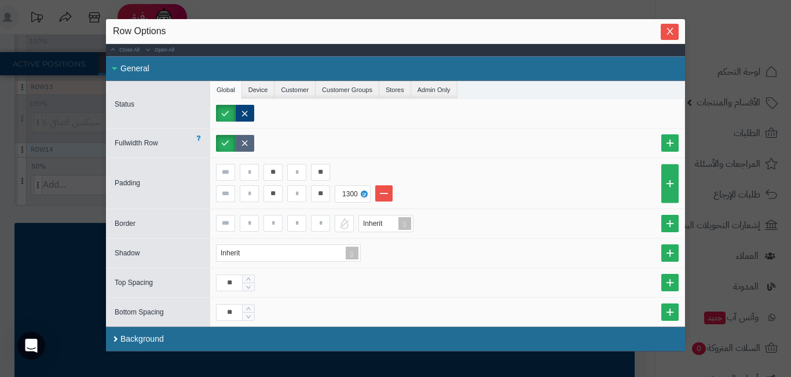
click at [247, 142] on label at bounding box center [244, 143] width 19 height 17
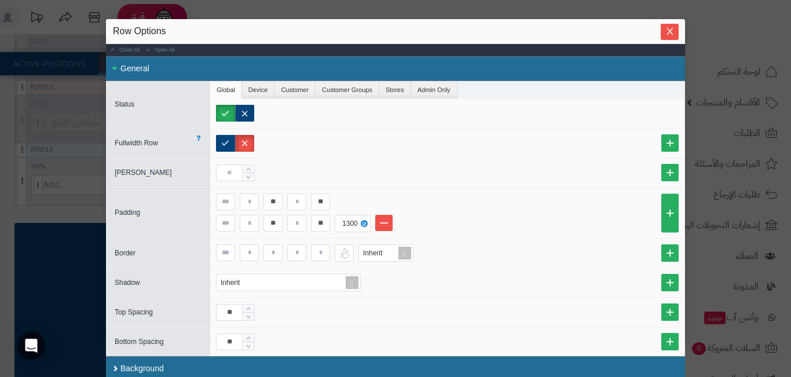
scroll to position [4, 0]
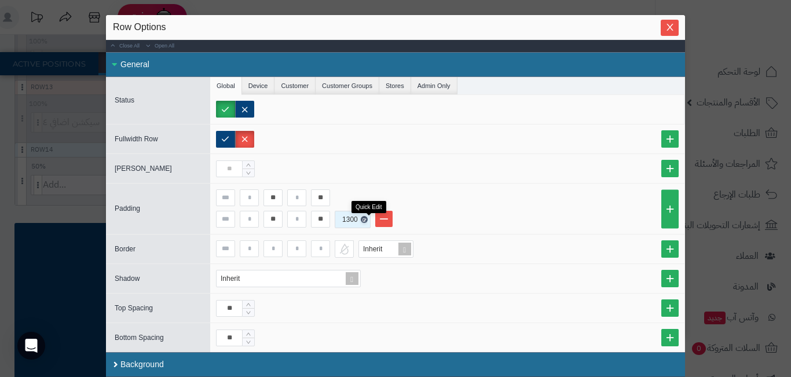
click at [366, 220] on icon at bounding box center [364, 219] width 3 height 5
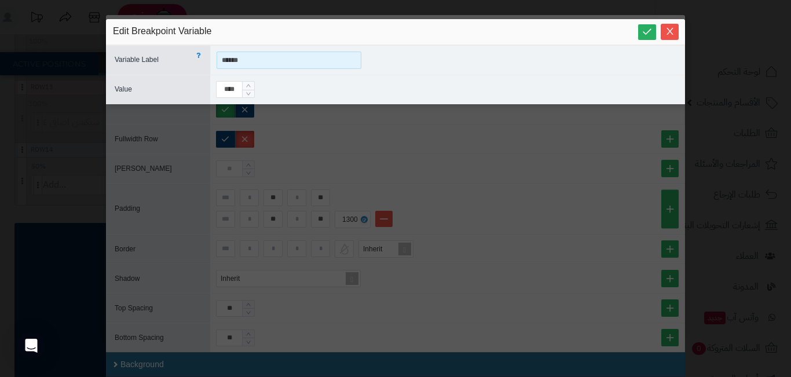
click at [243, 60] on input "******" at bounding box center [289, 60] width 145 height 17
click at [666, 36] on button "Close" at bounding box center [670, 31] width 18 height 16
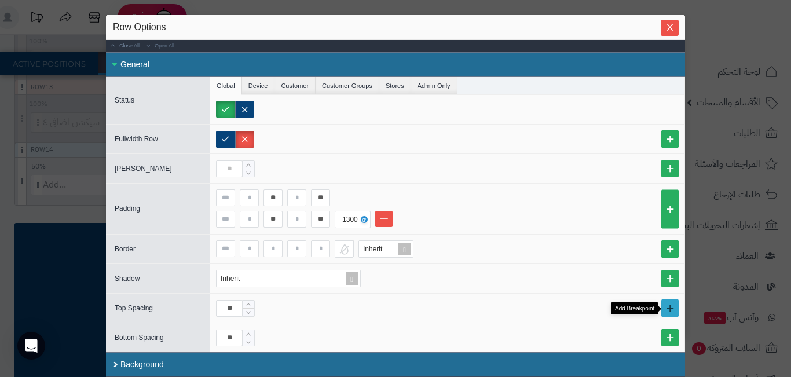
click at [670, 304] on link at bounding box center [669, 307] width 17 height 17
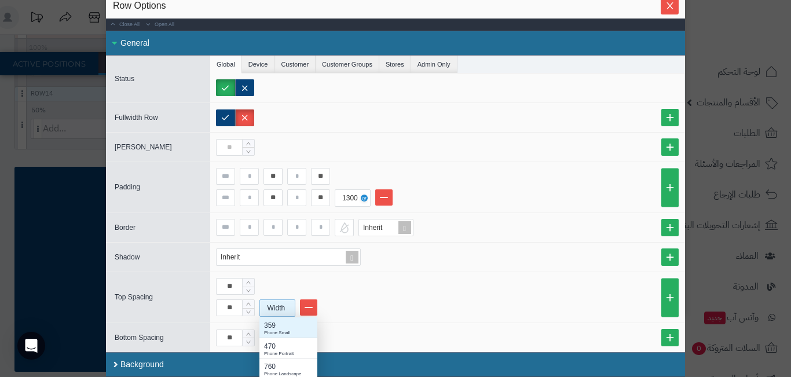
scroll to position [107, 49]
drag, startPoint x: 290, startPoint y: 305, endPoint x: 277, endPoint y: 307, distance: 12.3
click at [277, 307] on div "Width" at bounding box center [276, 308] width 32 height 16
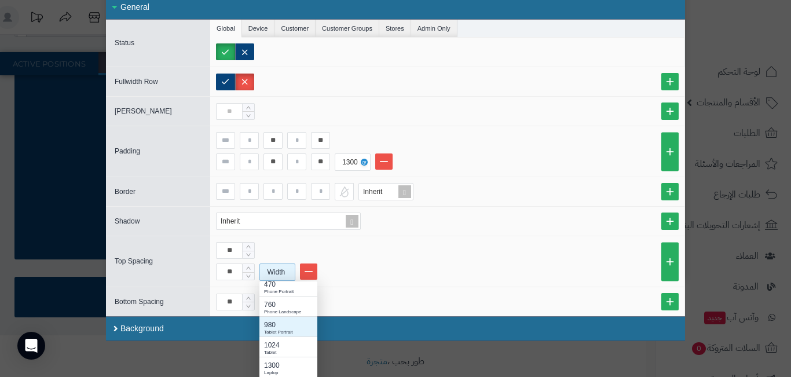
scroll to position [1111, 0]
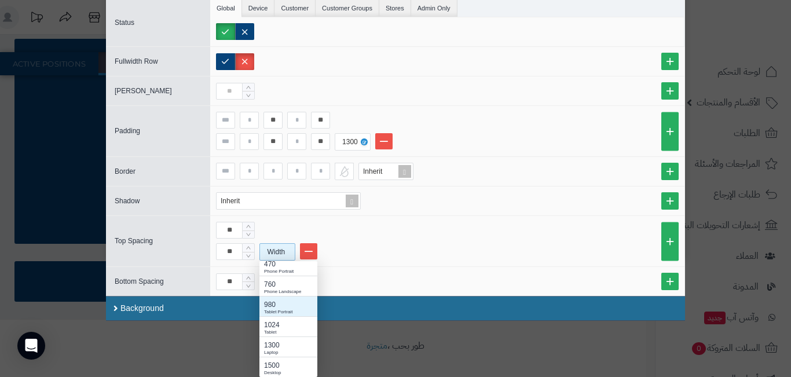
click at [291, 302] on div "980" at bounding box center [288, 304] width 49 height 10
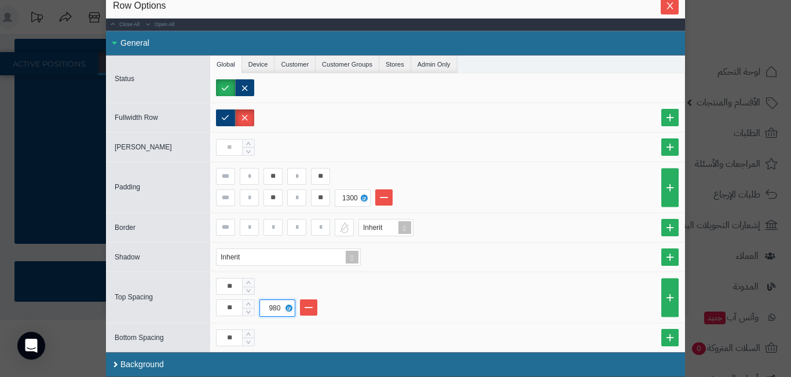
scroll to position [25, 0]
drag, startPoint x: 237, startPoint y: 304, endPoint x: 229, endPoint y: 304, distance: 8.1
click at [229, 304] on input "**" at bounding box center [229, 307] width 27 height 17
type input "*"
click at [494, 326] on div "**" at bounding box center [447, 337] width 474 height 29
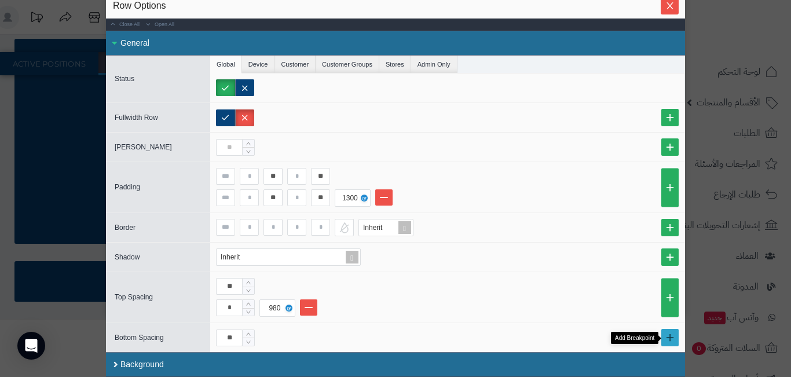
click at [674, 336] on link at bounding box center [669, 337] width 17 height 17
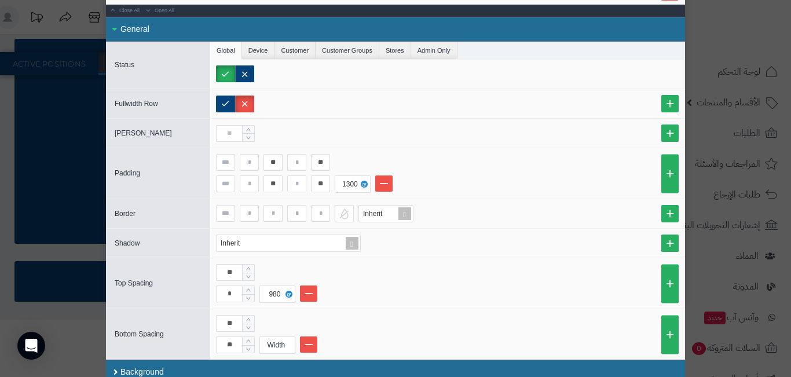
scroll to position [47, 0]
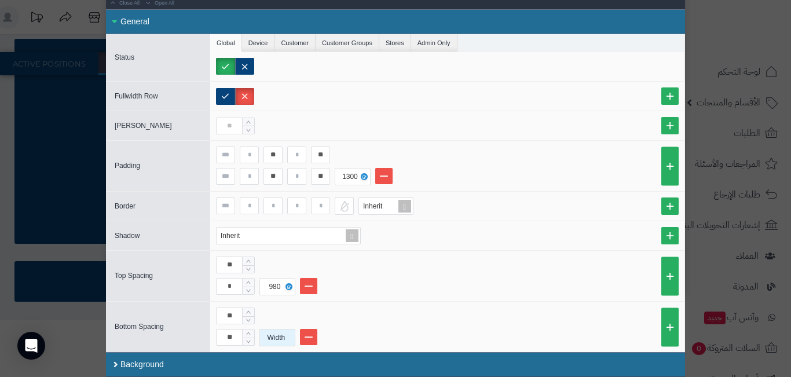
click at [273, 336] on div "Width" at bounding box center [276, 338] width 32 height 16
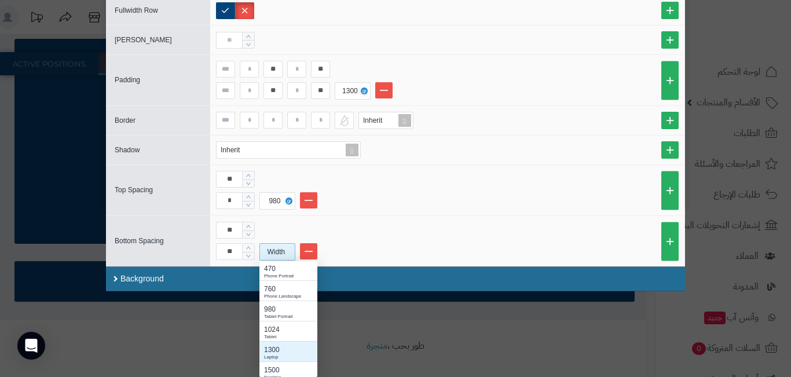
scroll to position [26, 0]
click at [290, 301] on div "980" at bounding box center [288, 304] width 49 height 10
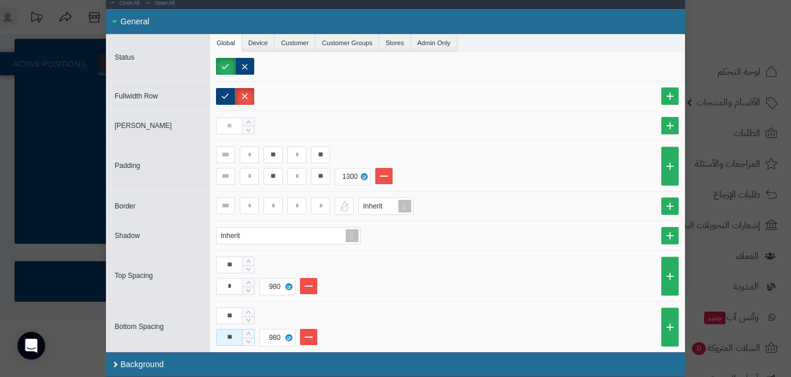
drag, startPoint x: 235, startPoint y: 337, endPoint x: 229, endPoint y: 337, distance: 6.4
click at [229, 337] on input "**" at bounding box center [229, 337] width 27 height 17
type input "**"
click at [390, 177] on link at bounding box center [383, 176] width 17 height 16
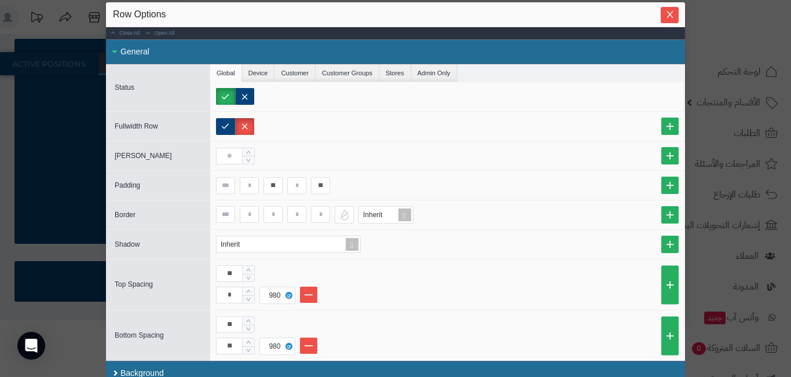
scroll to position [25, 0]
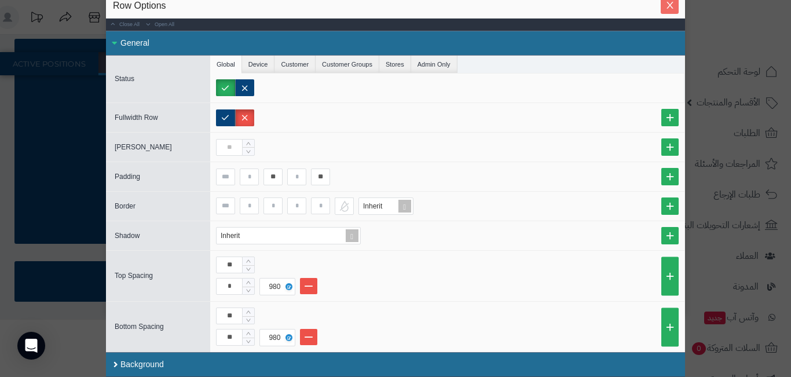
click at [679, 6] on span "Close" at bounding box center [670, 6] width 18 height 10
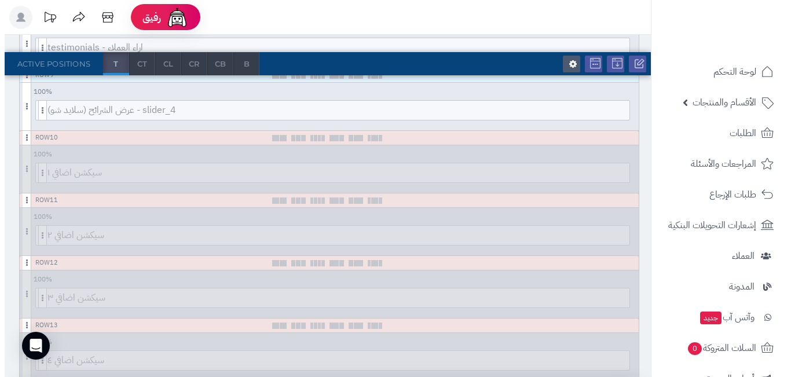
scroll to position [879, 0]
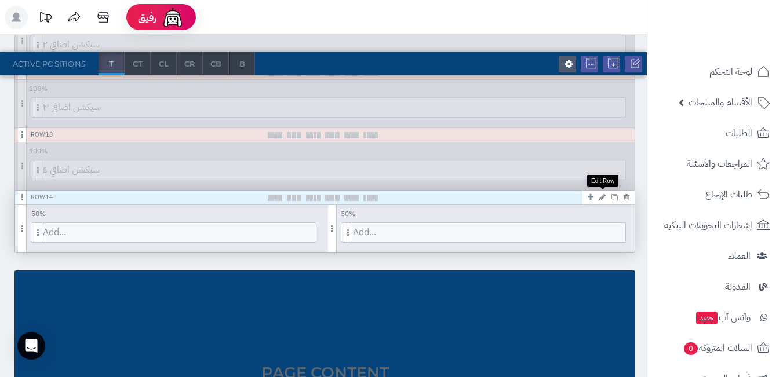
click at [602, 197] on icon at bounding box center [602, 197] width 6 height 8
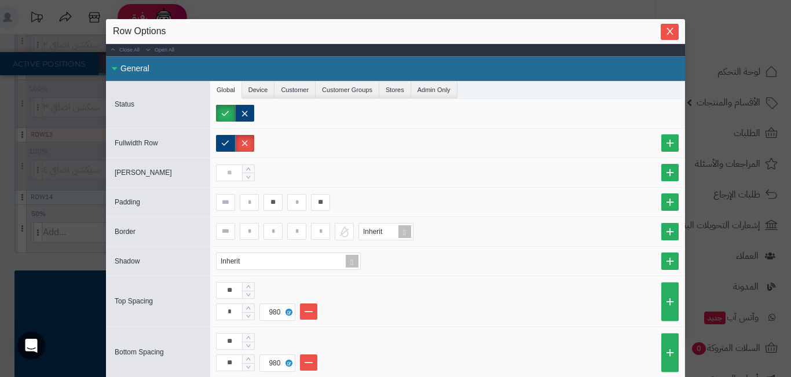
scroll to position [25, 0]
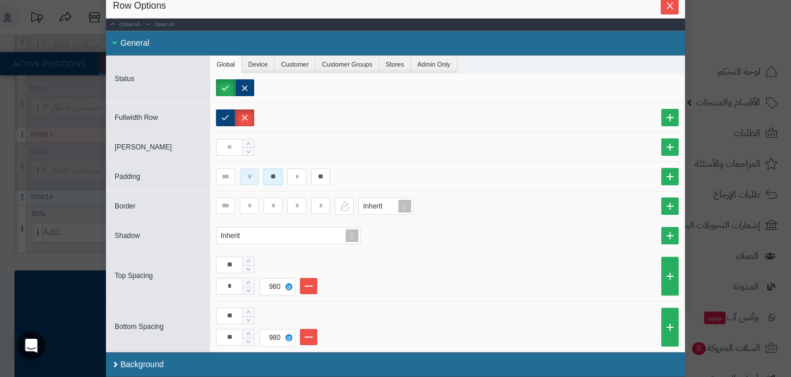
drag, startPoint x: 282, startPoint y: 175, endPoint x: 262, endPoint y: 173, distance: 19.3
click at [262, 173] on div "** **" at bounding box center [447, 177] width 463 height 17
drag, startPoint x: 328, startPoint y: 175, endPoint x: 319, endPoint y: 174, distance: 9.9
click at [319, 174] on input "**" at bounding box center [320, 177] width 19 height 17
click at [670, 12] on button "Close" at bounding box center [670, 6] width 18 height 16
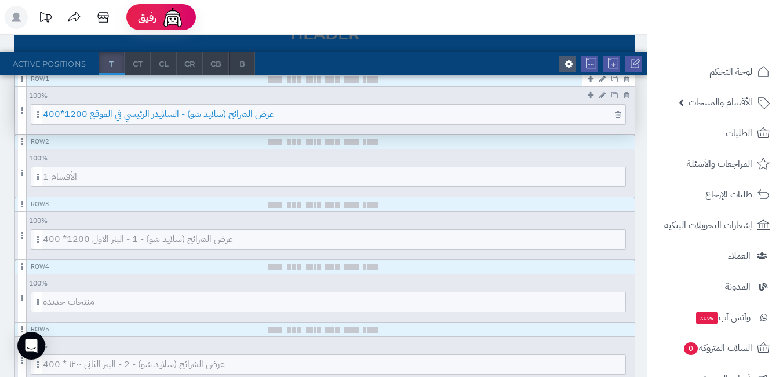
scroll to position [0, 0]
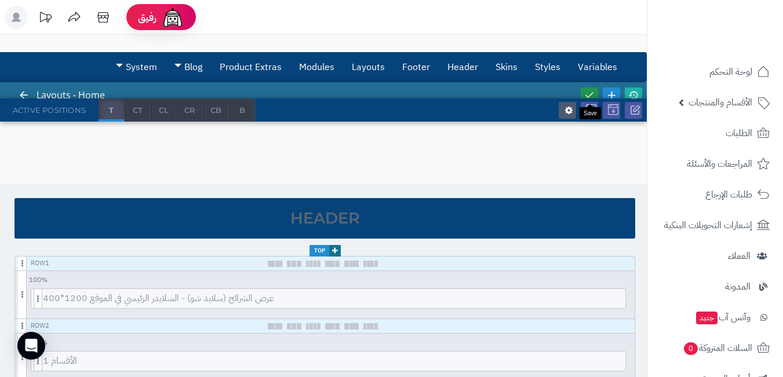
click at [589, 93] on icon at bounding box center [589, 95] width 10 height 10
click at [634, 89] on link at bounding box center [632, 95] width 17 height 16
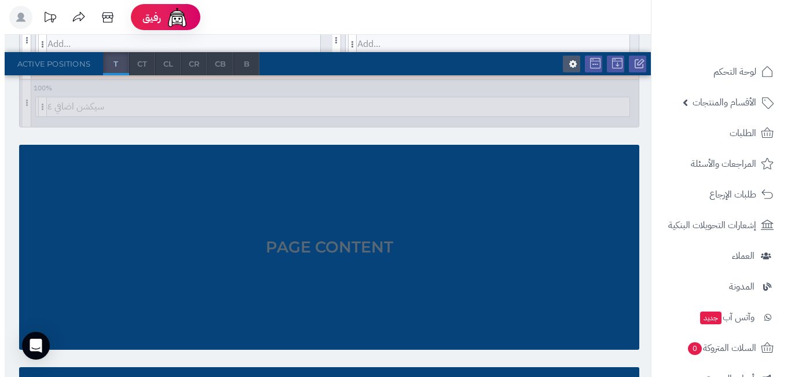
scroll to position [821, 0]
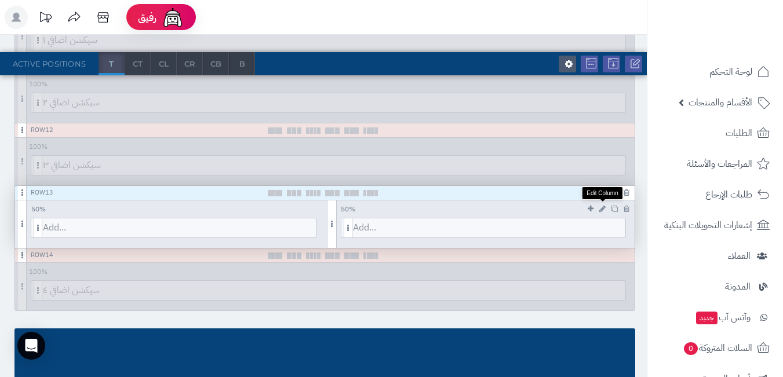
click at [600, 210] on icon at bounding box center [602, 209] width 6 height 8
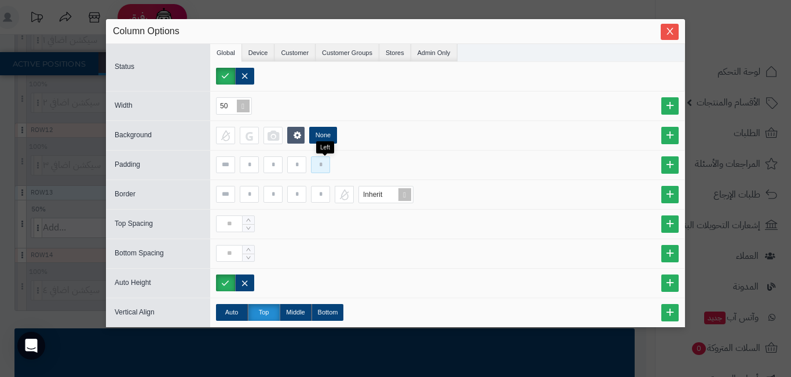
click at [322, 160] on input at bounding box center [320, 164] width 19 height 17
type input "**"
click at [324, 191] on input at bounding box center [320, 194] width 19 height 17
type input "*"
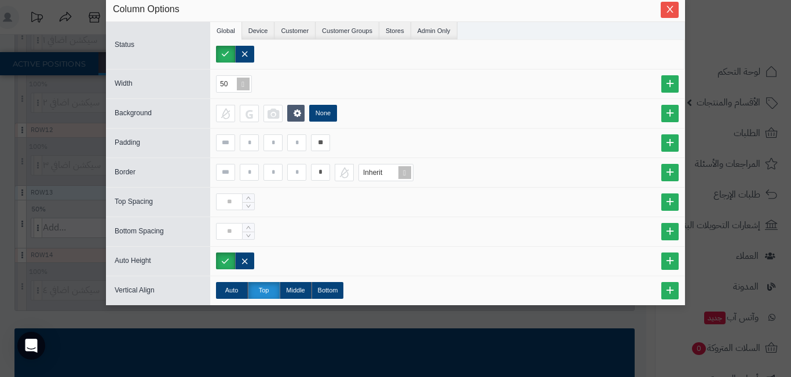
click at [661, 142] on div "**" at bounding box center [447, 142] width 463 height 17
click at [673, 142] on link at bounding box center [669, 142] width 17 height 17
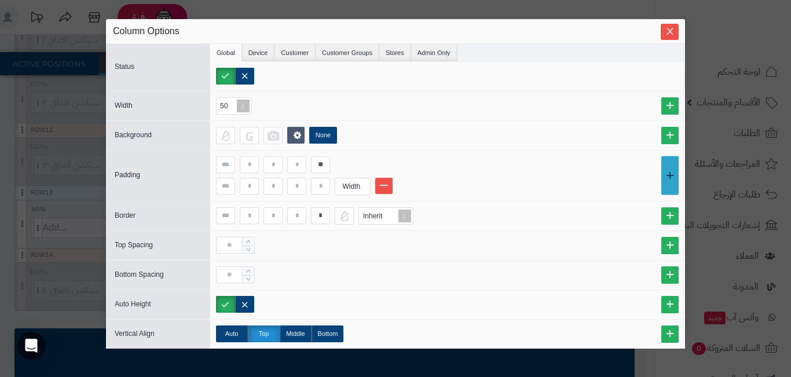
scroll to position [0, 0]
click at [321, 185] on input at bounding box center [320, 186] width 19 height 17
type input "*"
click at [347, 192] on div "Width" at bounding box center [351, 186] width 32 height 16
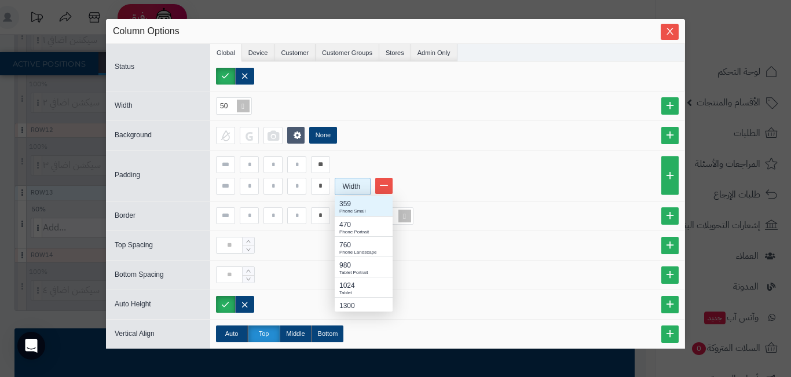
scroll to position [107, 49]
click at [352, 270] on div "Tablet Portrait" at bounding box center [363, 272] width 49 height 7
click at [279, 236] on div at bounding box center [447, 245] width 474 height 29
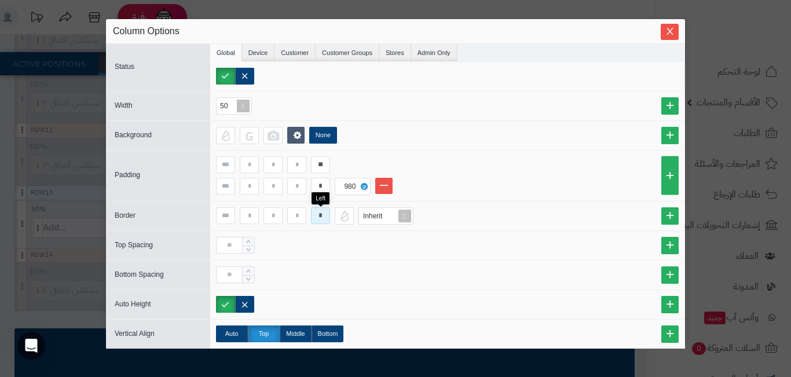
drag, startPoint x: 324, startPoint y: 217, endPoint x: 309, endPoint y: 211, distance: 16.9
click at [311, 210] on input "*" at bounding box center [320, 215] width 19 height 17
click at [672, 34] on icon "Close" at bounding box center [670, 30] width 6 height 7
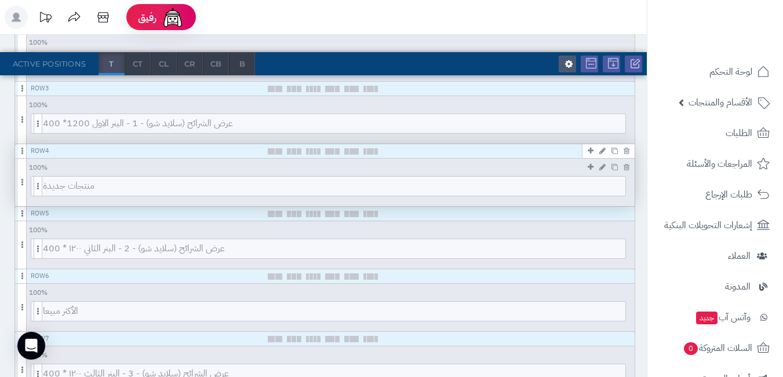
scroll to position [0, 0]
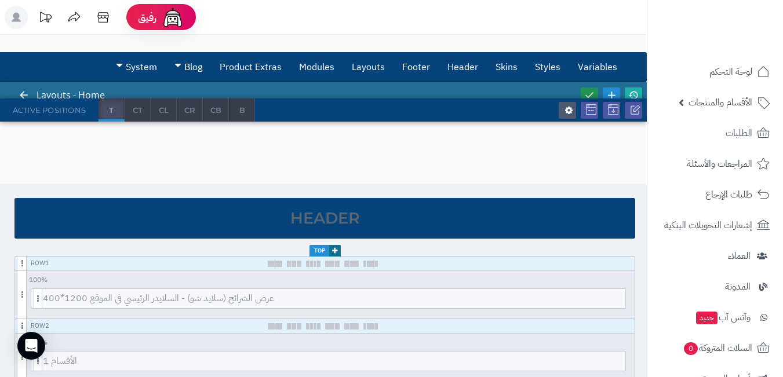
click at [593, 90] on icon at bounding box center [589, 95] width 10 height 10
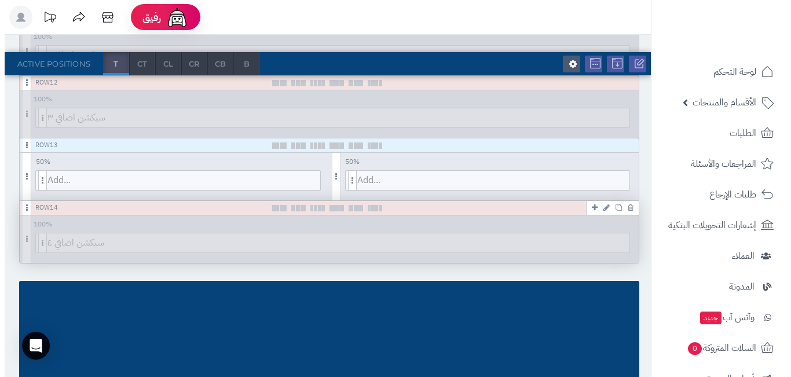
scroll to position [811, 0]
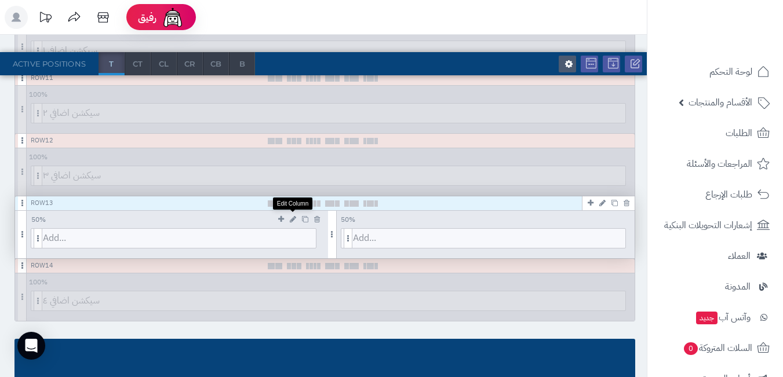
click at [290, 218] on icon at bounding box center [293, 219] width 6 height 8
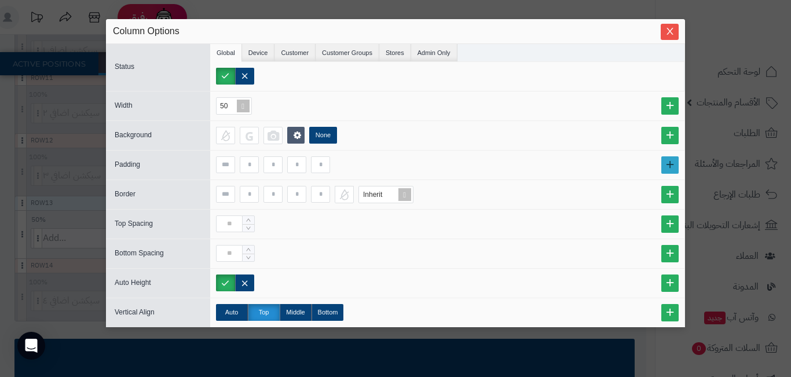
click at [671, 167] on link at bounding box center [669, 164] width 17 height 17
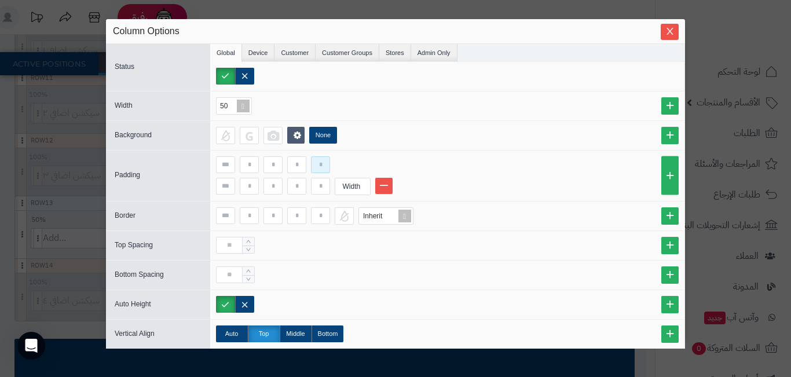
click at [320, 167] on input at bounding box center [320, 164] width 19 height 17
type input "**"
click at [321, 183] on input at bounding box center [320, 186] width 19 height 17
type input "*"
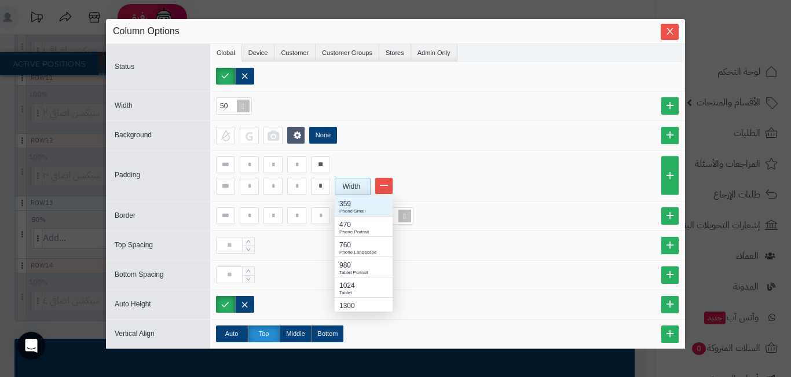
click at [349, 191] on div "Width" at bounding box center [351, 186] width 32 height 16
click at [353, 266] on div "Tablet Portrait" at bounding box center [363, 267] width 49 height 7
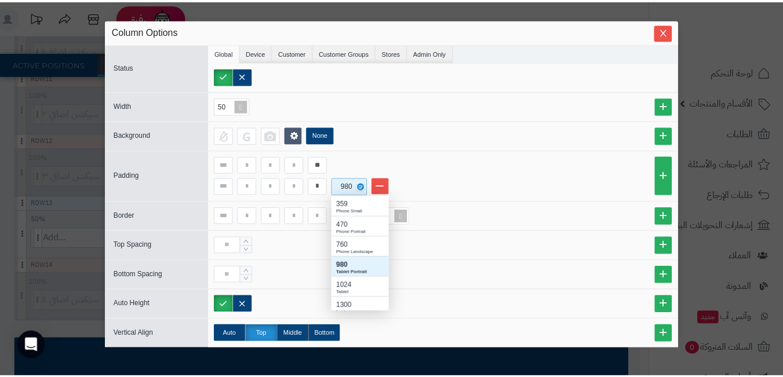
scroll to position [9, 9]
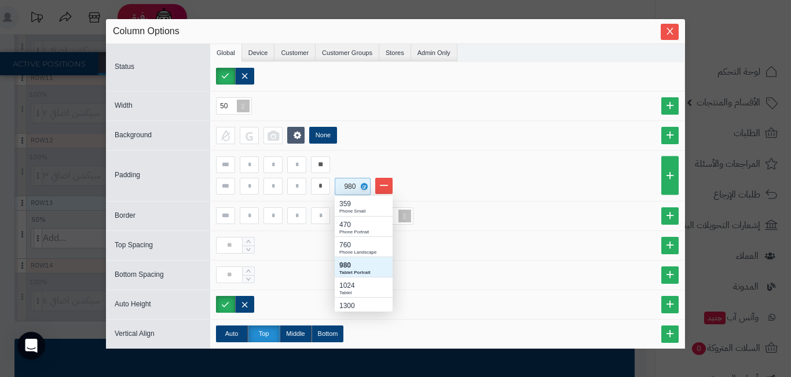
click at [506, 178] on li "* 980 359 Phone Small 470 Phone Portrait 760 Phone Landscape 980 Tablet Portrai…" at bounding box center [447, 186] width 463 height 17
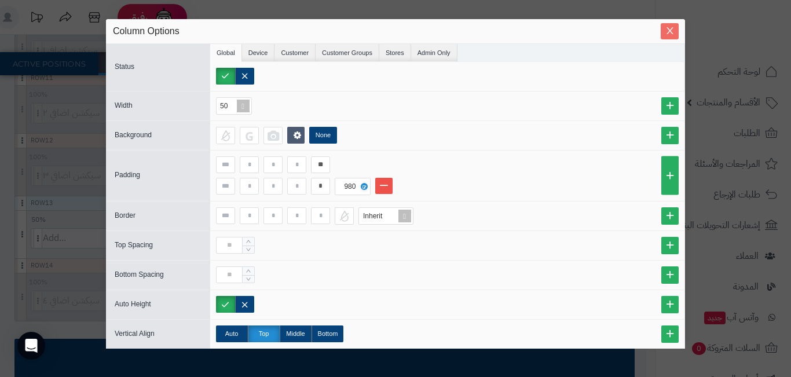
click at [672, 32] on icon "Close" at bounding box center [670, 30] width 9 height 9
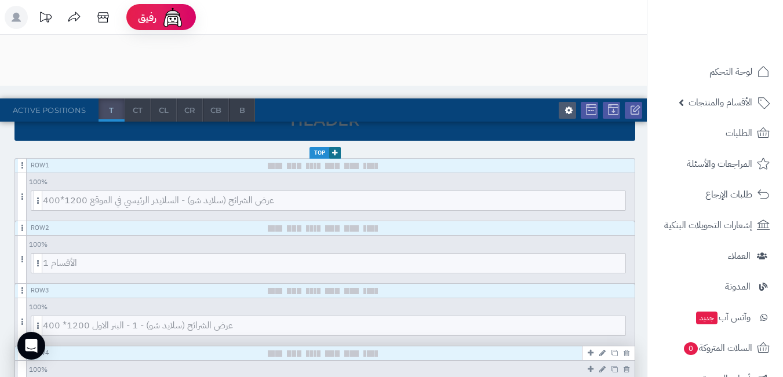
scroll to position [0, 0]
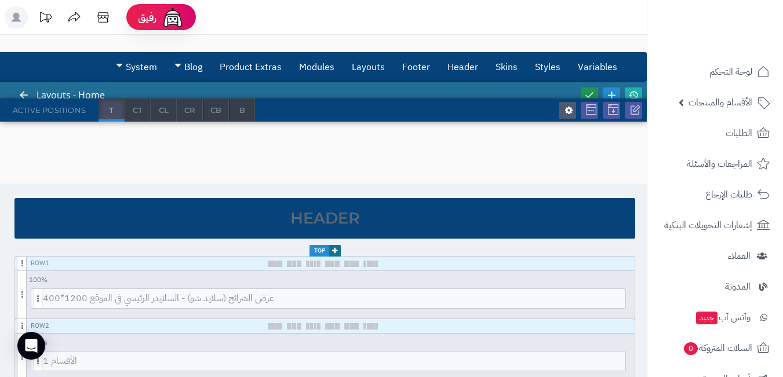
click at [588, 93] on icon at bounding box center [589, 95] width 10 height 10
click at [591, 92] on icon at bounding box center [589, 95] width 10 height 10
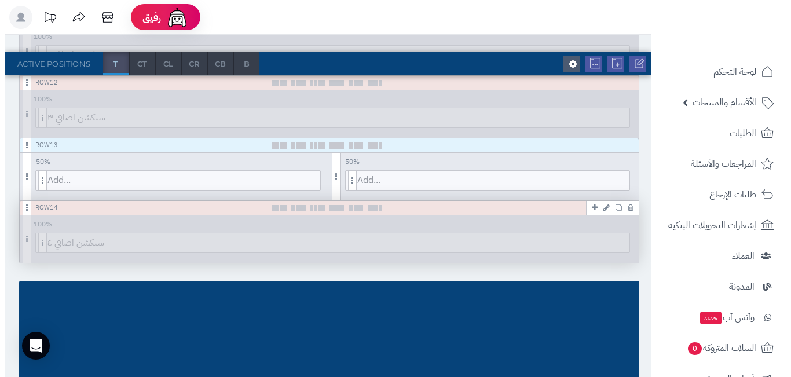
scroll to position [811, 0]
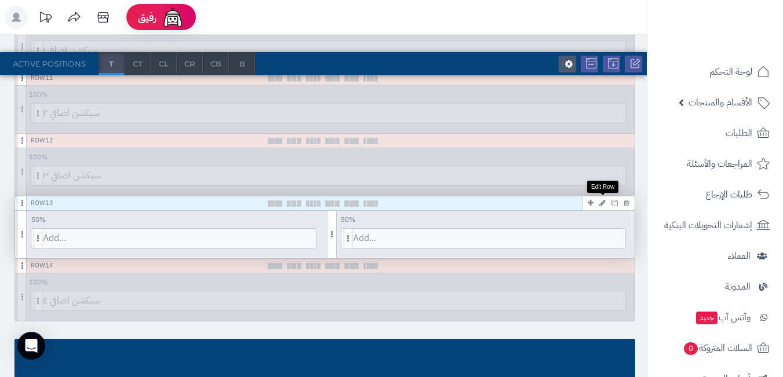
click at [600, 206] on icon at bounding box center [602, 203] width 6 height 8
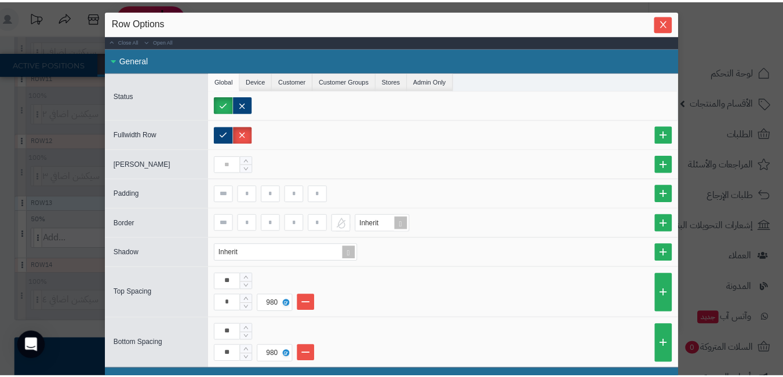
scroll to position [0, 0]
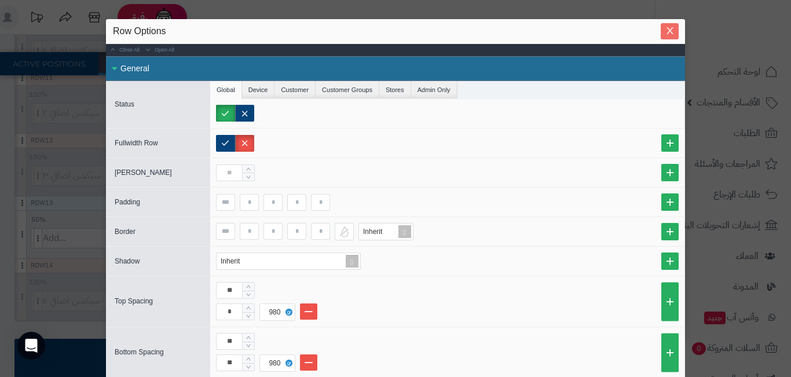
click at [675, 32] on icon "Close" at bounding box center [670, 30] width 9 height 9
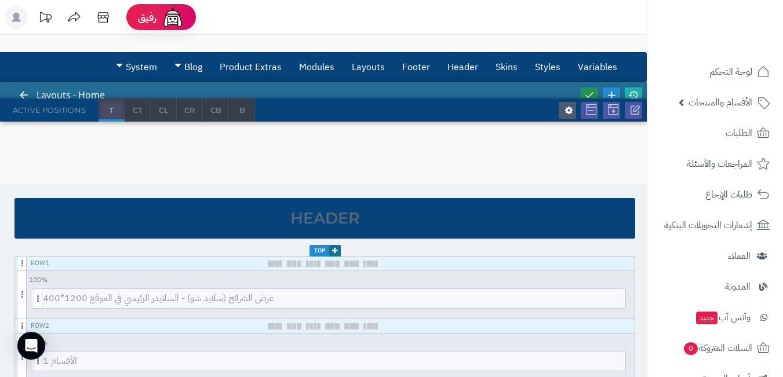
click at [591, 93] on icon at bounding box center [589, 95] width 10 height 10
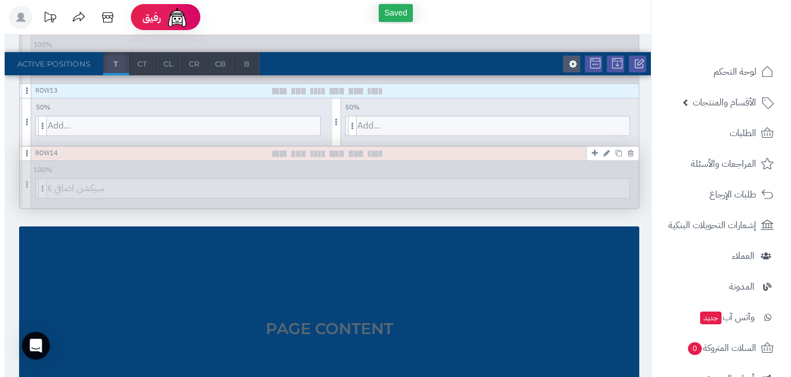
scroll to position [869, 0]
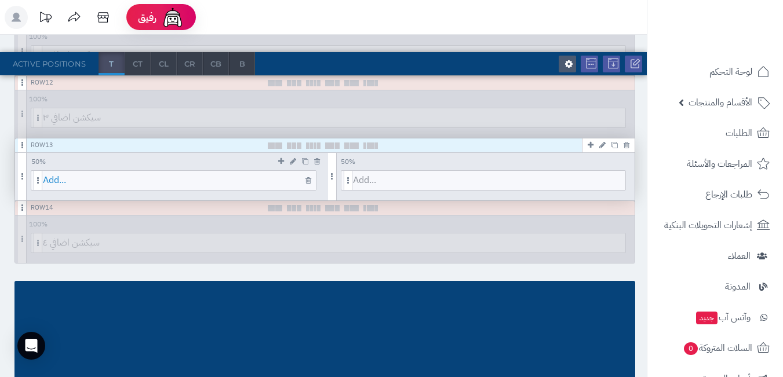
click at [180, 178] on span "Add..." at bounding box center [179, 180] width 273 height 19
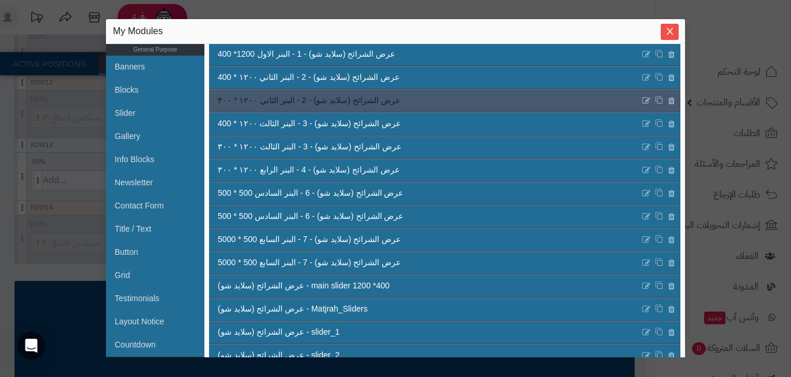
scroll to position [290, 0]
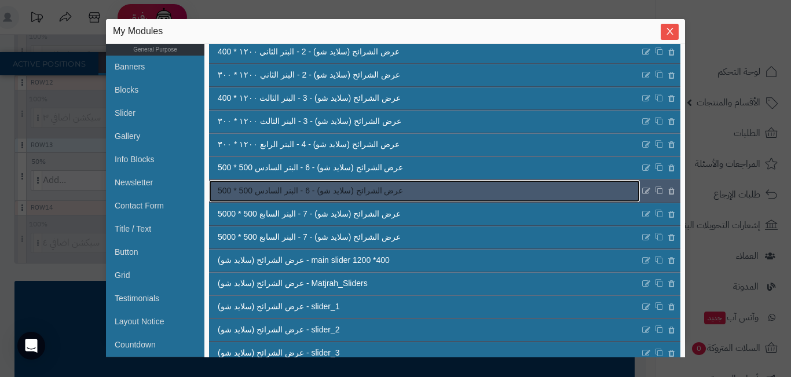
click at [343, 191] on span "عرض الشرائح (سلايد شو) - 6 - البنر السادس 500 * 500" at bounding box center [310, 191] width 185 height 12
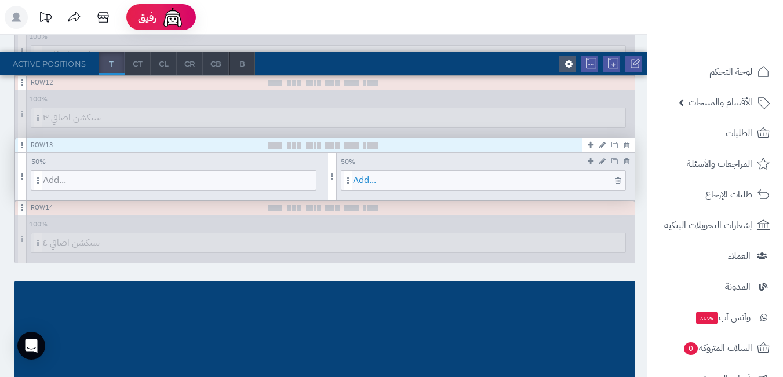
click at [449, 178] on span "Add..." at bounding box center [489, 180] width 273 height 19
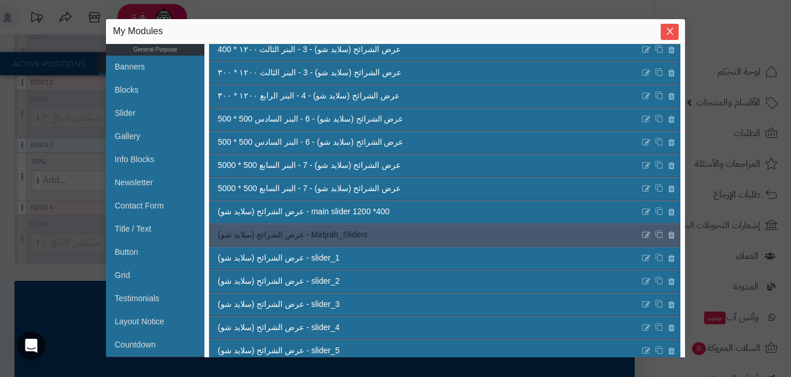
scroll to position [348, 0]
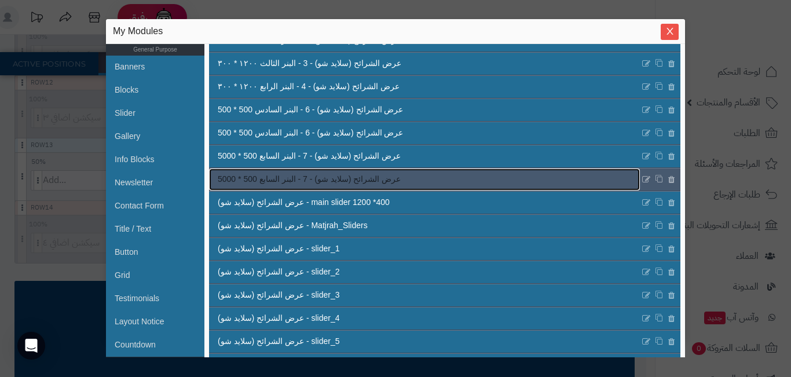
click at [383, 183] on span "عرض الشرائح (سلايد شو) - 7 - البنر السابع 500 * 5000" at bounding box center [309, 179] width 183 height 12
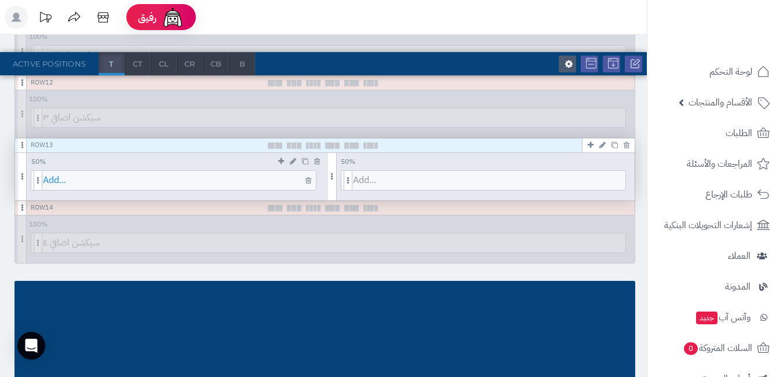
click at [205, 181] on span "Add..." at bounding box center [179, 180] width 273 height 19
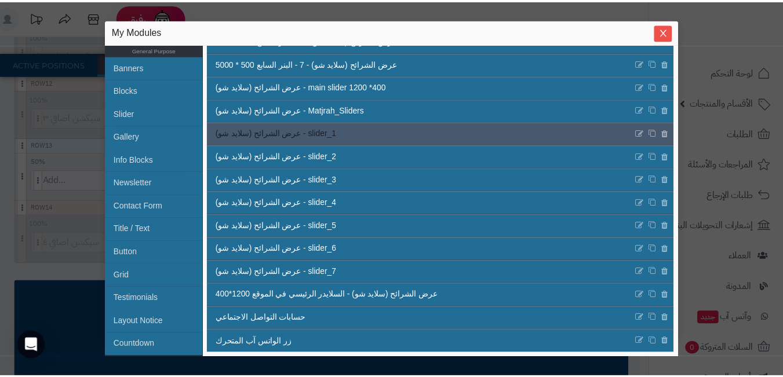
scroll to position [464, 0]
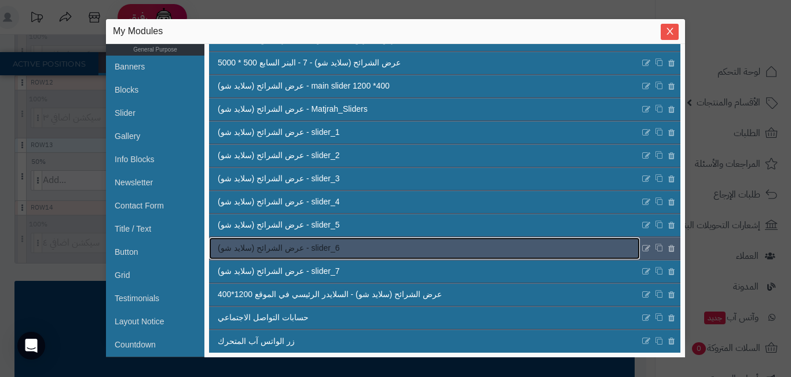
click at [377, 252] on link "عرض الشرائح (سلايد شو) - slider_6" at bounding box center [424, 248] width 431 height 22
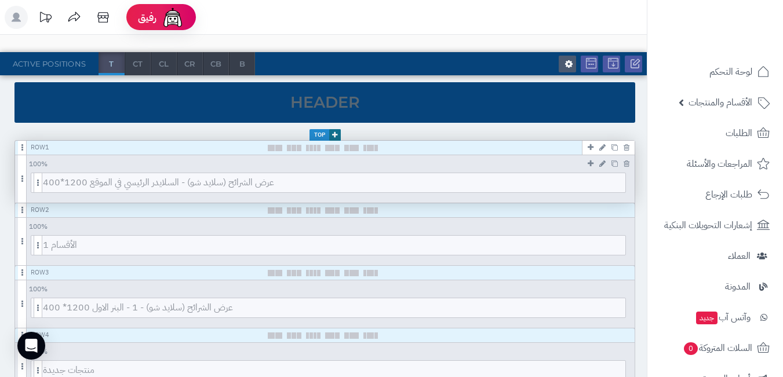
scroll to position [0, 0]
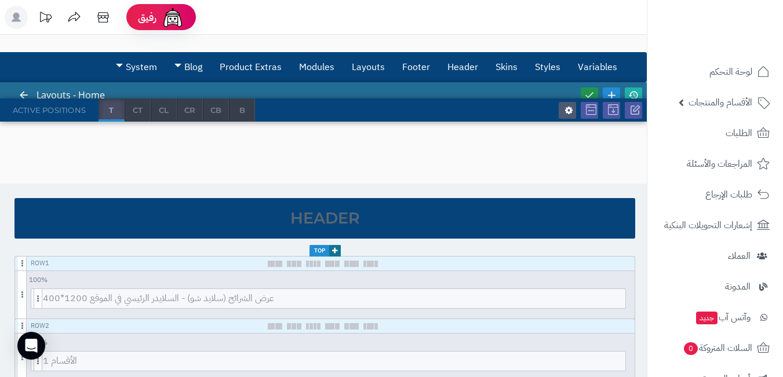
click at [594, 91] on icon at bounding box center [589, 95] width 10 height 10
click at [634, 90] on icon at bounding box center [633, 95] width 10 height 10
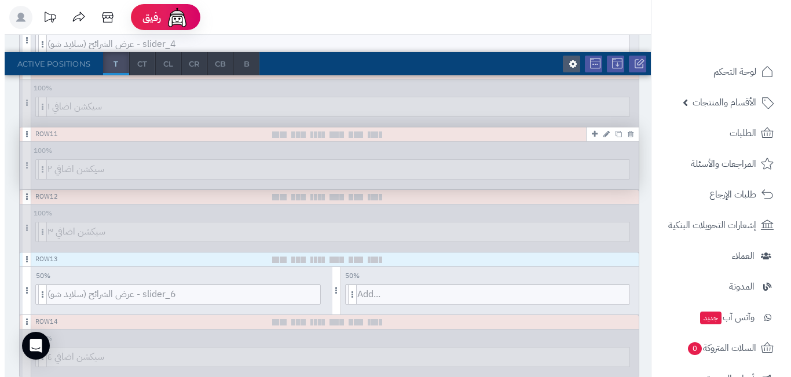
scroll to position [821, 0]
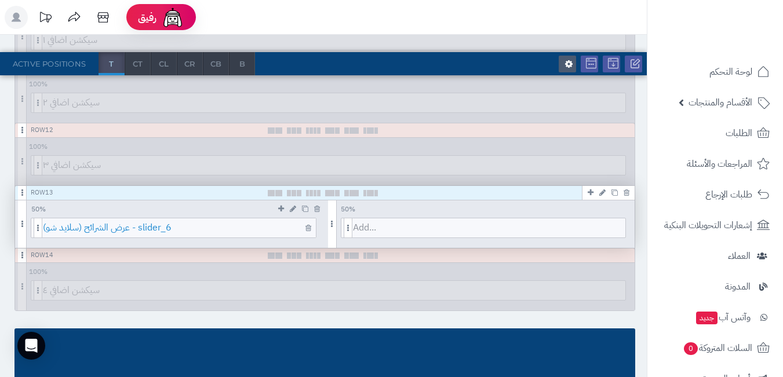
click at [268, 227] on span "عرض الشرائح (سلايد شو) - slider_6" at bounding box center [179, 227] width 273 height 19
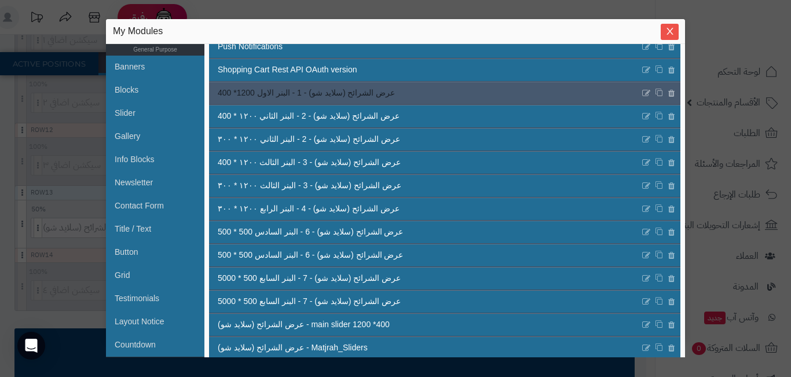
scroll to position [232, 0]
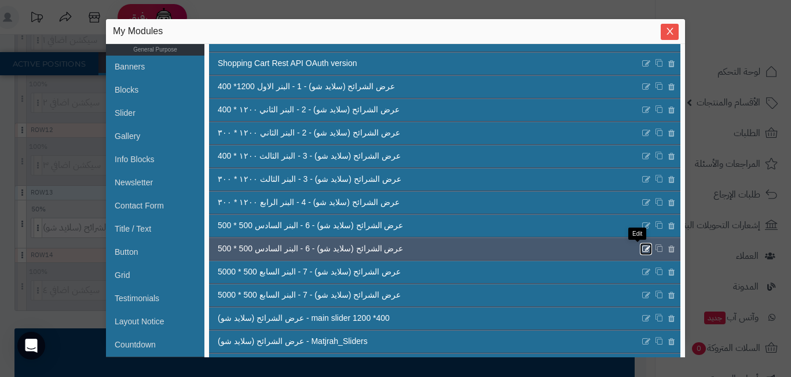
click at [642, 245] on icon at bounding box center [646, 249] width 9 height 10
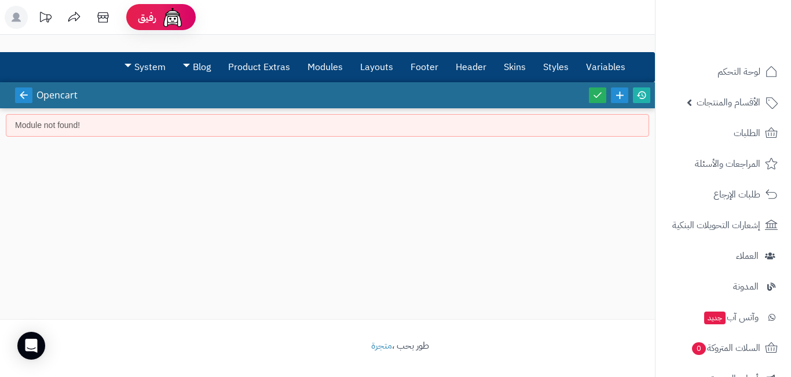
click at [29, 93] on link at bounding box center [23, 95] width 17 height 16
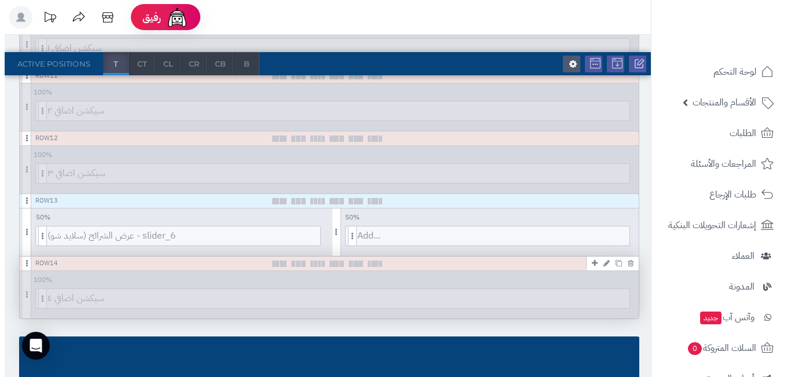
scroll to position [869, 0]
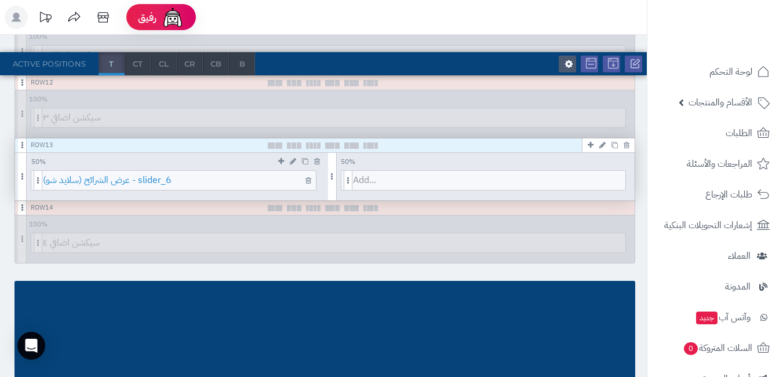
click at [225, 181] on span "عرض الشرائح (سلايد شو) - slider_6" at bounding box center [179, 180] width 273 height 19
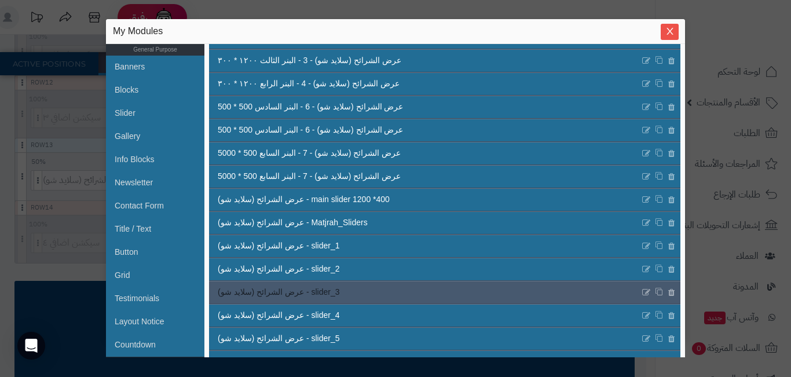
scroll to position [348, 0]
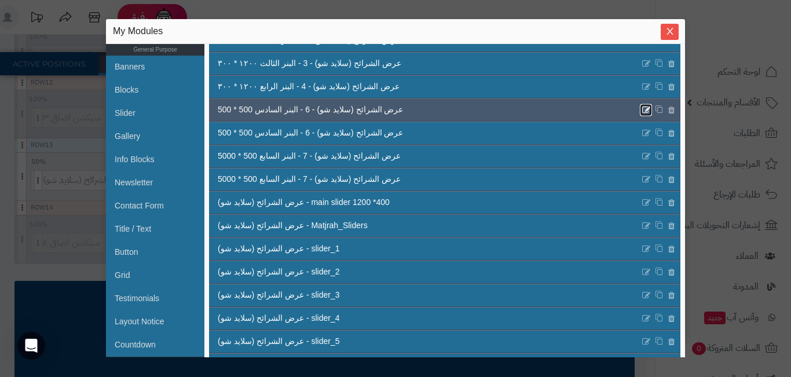
click at [642, 108] on icon at bounding box center [646, 110] width 9 height 10
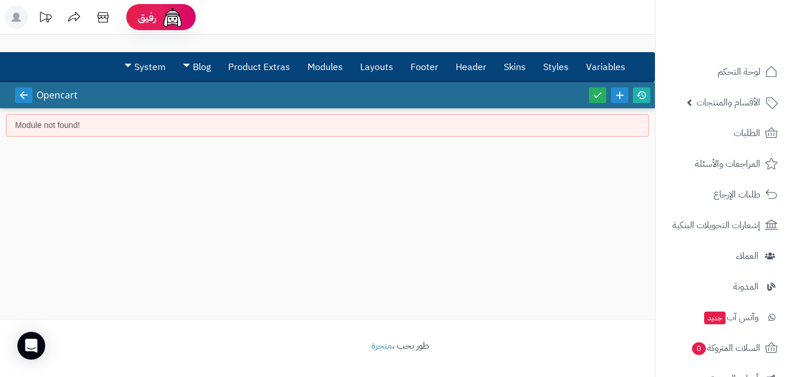
click at [22, 96] on icon at bounding box center [24, 95] width 10 height 10
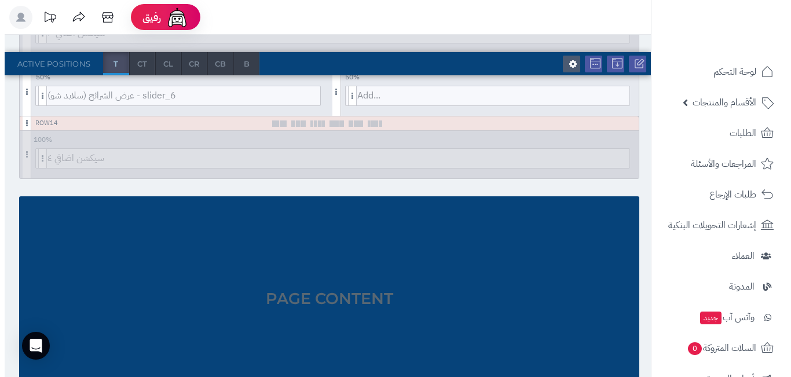
scroll to position [927, 0]
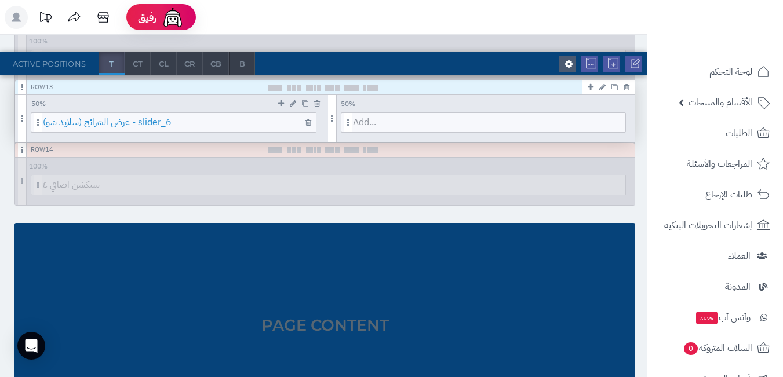
click at [201, 126] on span "عرض الشرائح (سلايد شو) - slider_6" at bounding box center [179, 122] width 273 height 19
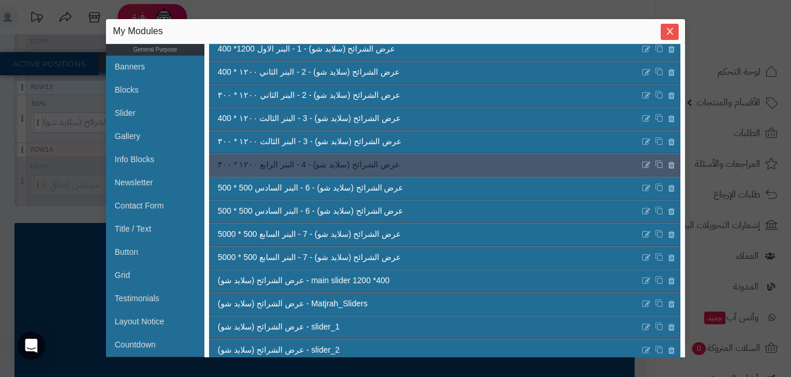
scroll to position [290, 0]
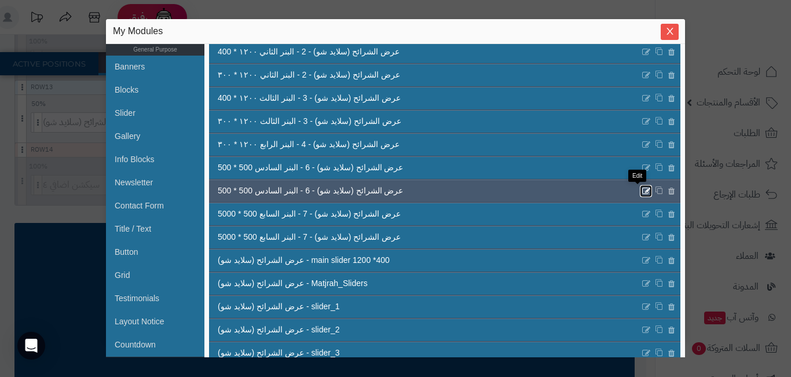
click at [642, 190] on icon at bounding box center [646, 191] width 9 height 10
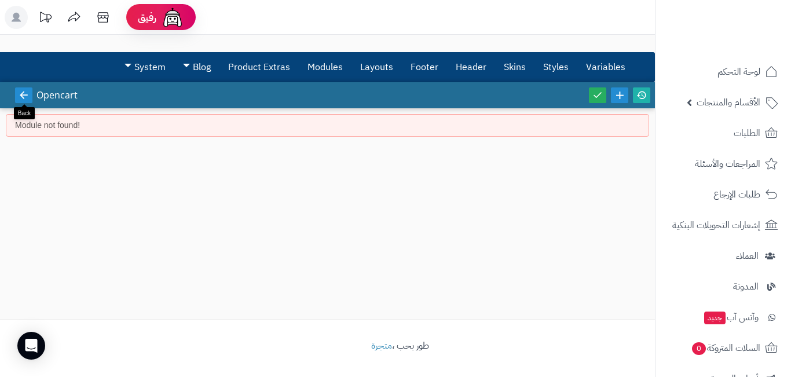
click at [25, 96] on icon at bounding box center [24, 95] width 10 height 10
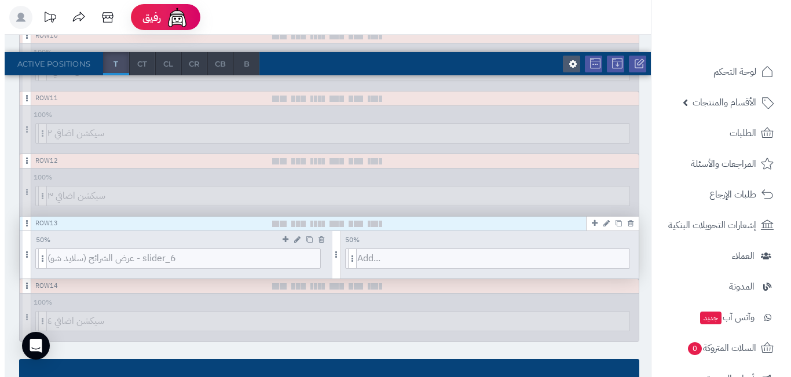
scroll to position [811, 0]
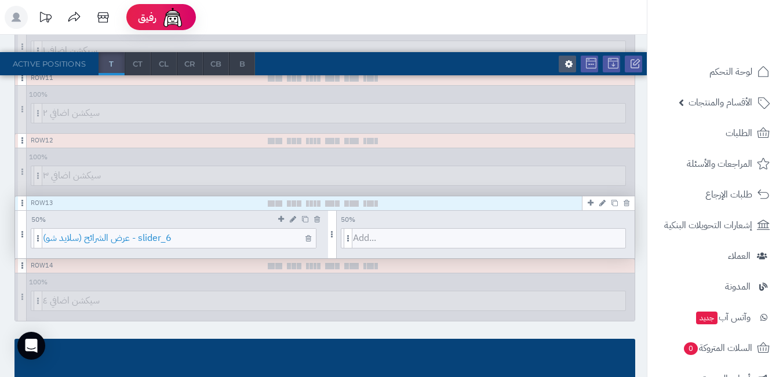
click at [174, 243] on span "عرض الشرائح (سلايد شو) - slider_6" at bounding box center [179, 238] width 273 height 19
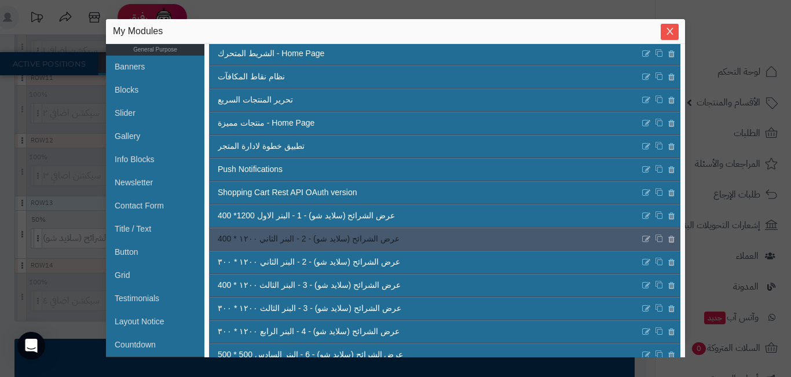
scroll to position [348, 0]
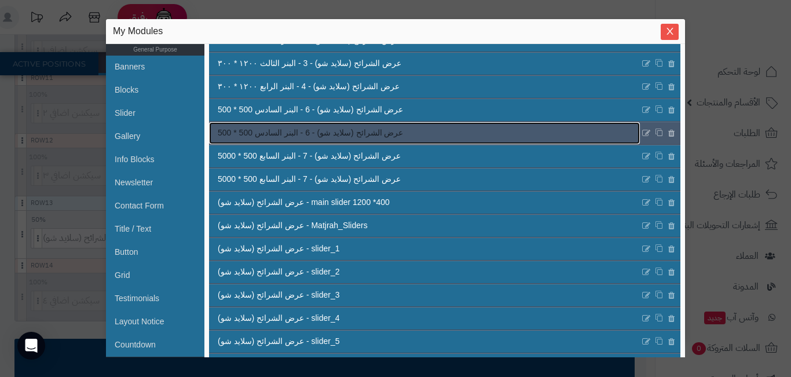
click at [309, 132] on span "عرض الشرائح (سلايد شو) - 6 - البنر السادس 500 * 500" at bounding box center [310, 133] width 185 height 12
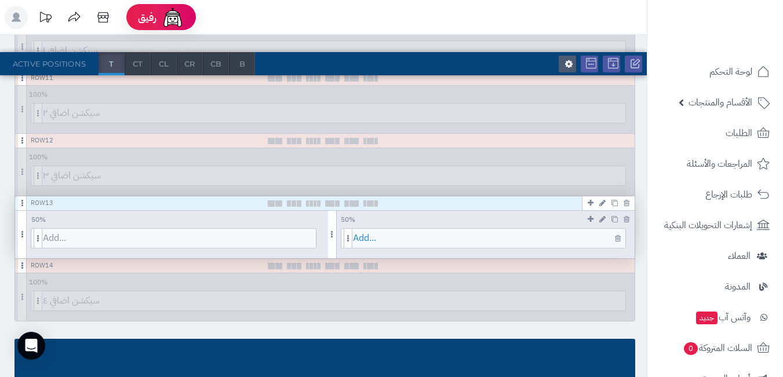
click at [443, 238] on span "Add..." at bounding box center [489, 238] width 273 height 19
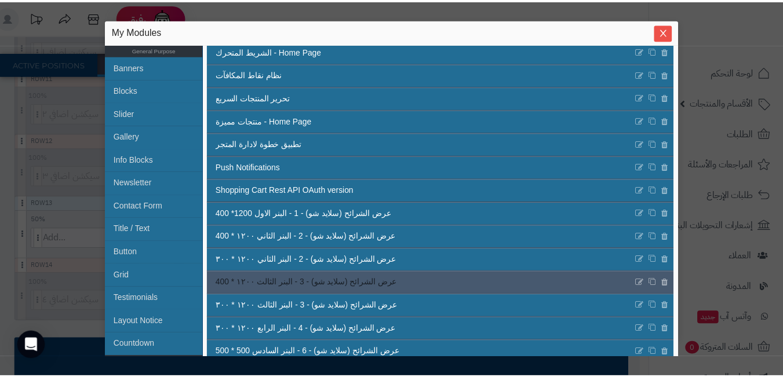
scroll to position [290, 0]
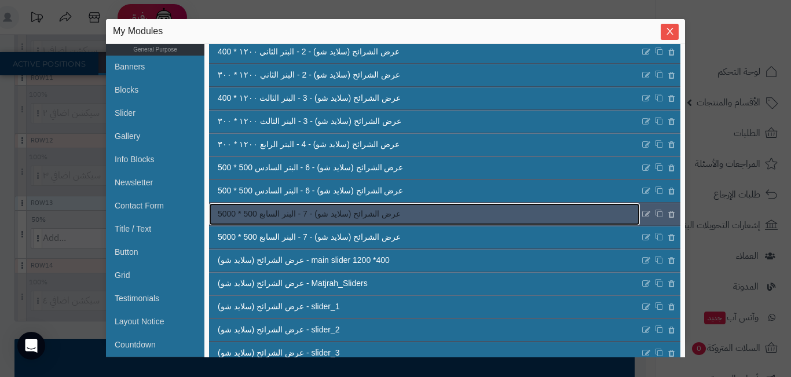
click at [365, 206] on link "عرض الشرائح (سلايد شو) - 7 - البنر السابع 500 * 5000" at bounding box center [424, 214] width 431 height 22
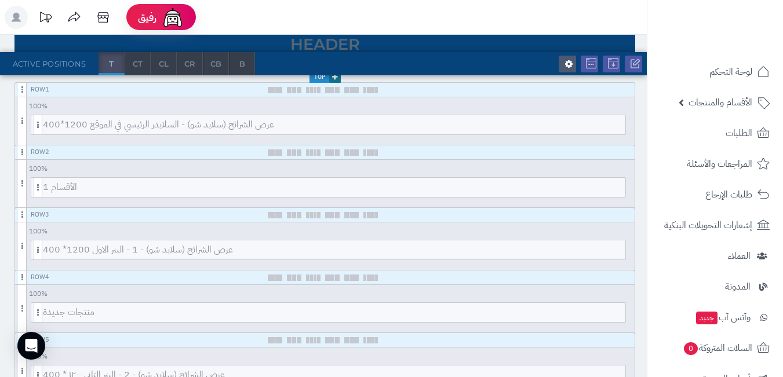
scroll to position [0, 0]
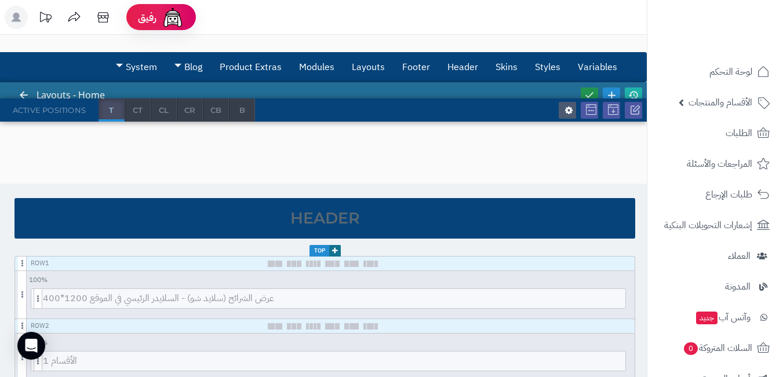
click at [584, 90] on icon at bounding box center [589, 95] width 10 height 10
click at [630, 89] on link at bounding box center [632, 95] width 17 height 16
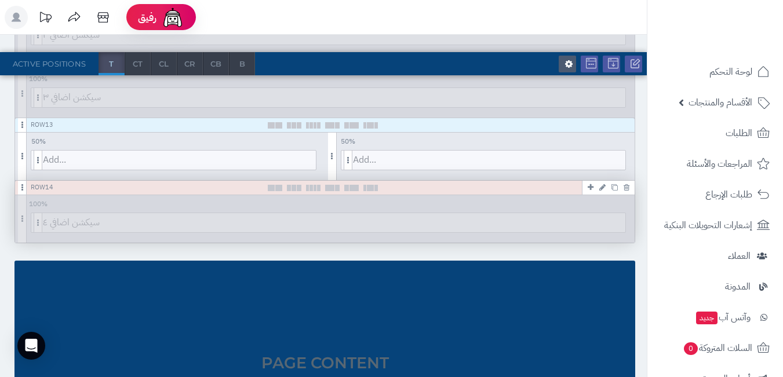
scroll to position [869, 0]
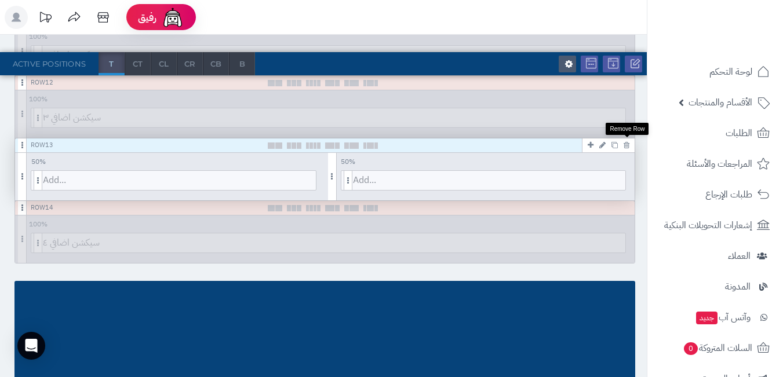
click at [628, 145] on icon at bounding box center [626, 145] width 6 height 8
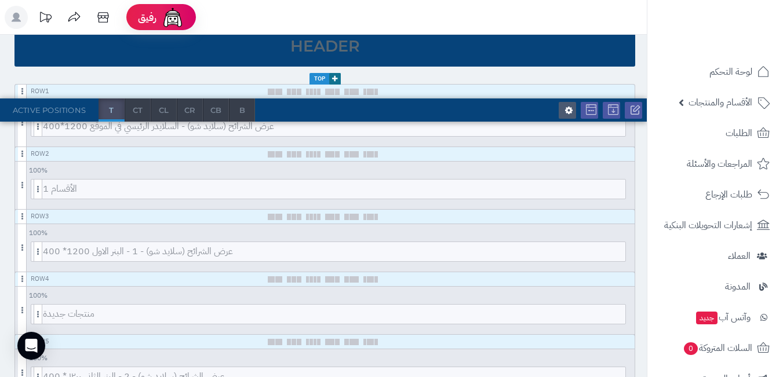
scroll to position [0, 0]
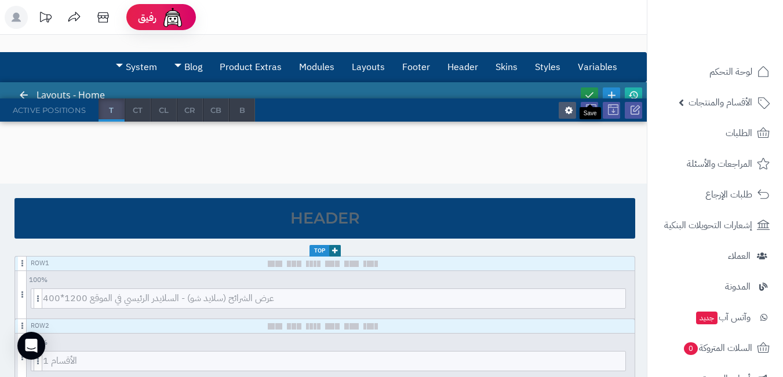
click at [584, 90] on icon at bounding box center [589, 95] width 10 height 10
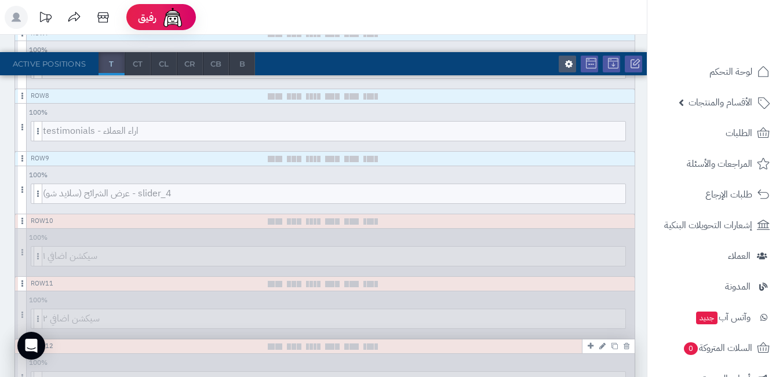
scroll to position [521, 0]
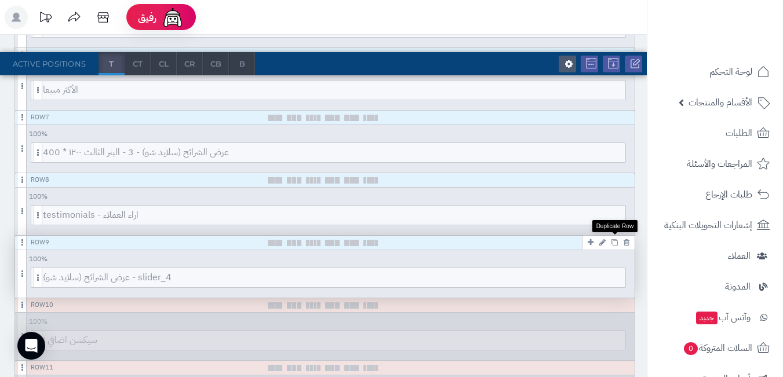
click at [615, 244] on icon at bounding box center [614, 242] width 6 height 6
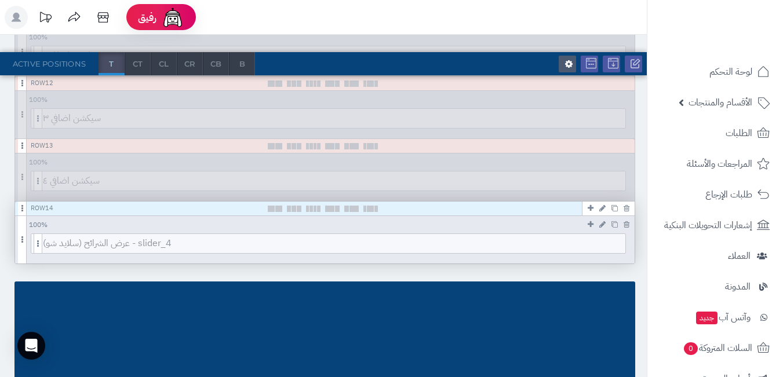
scroll to position [869, 0]
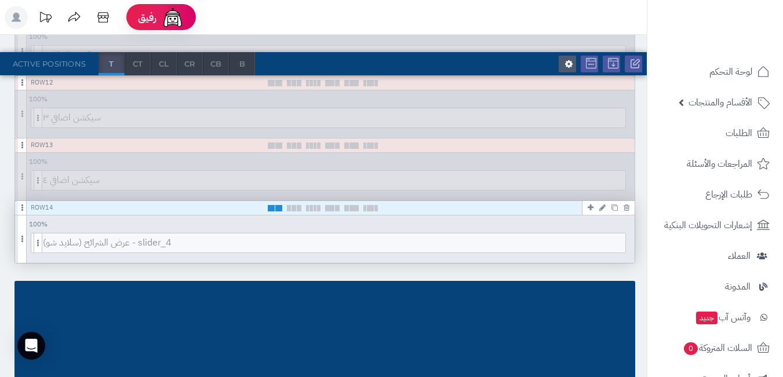
click at [278, 209] on span at bounding box center [278, 208] width 7 height 6
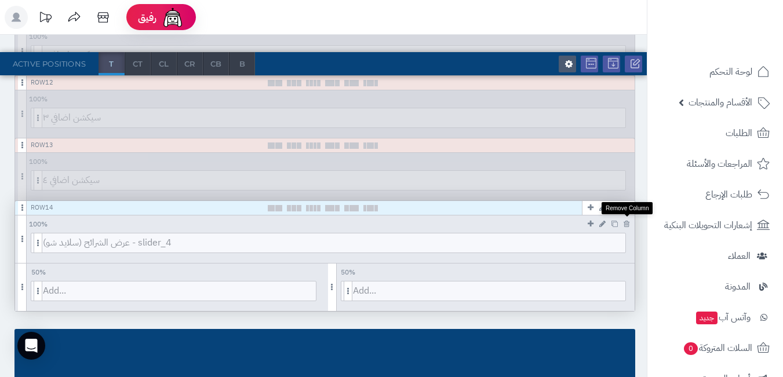
click at [628, 220] on icon at bounding box center [626, 224] width 6 height 8
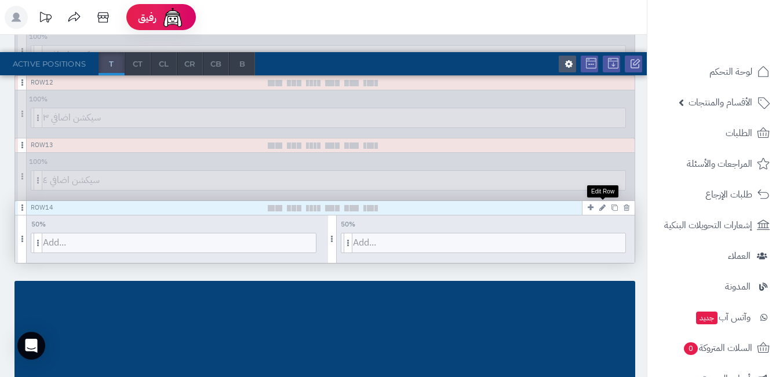
click at [601, 205] on icon at bounding box center [602, 208] width 6 height 8
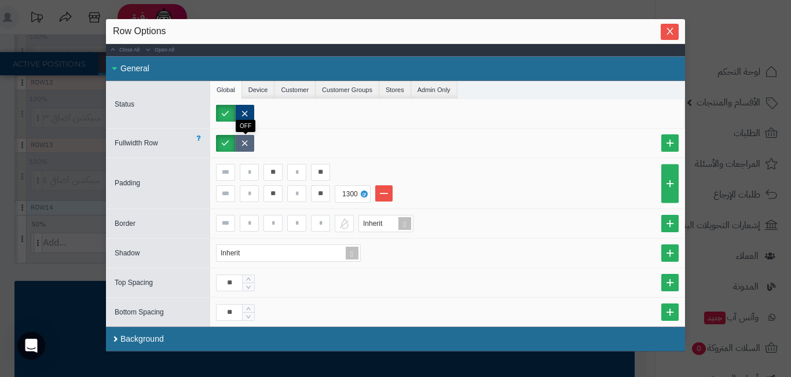
click at [248, 145] on label at bounding box center [244, 143] width 19 height 17
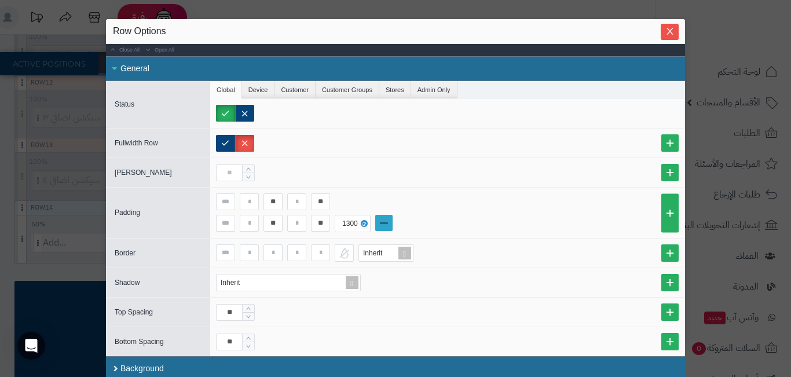
click at [386, 220] on link at bounding box center [383, 223] width 17 height 16
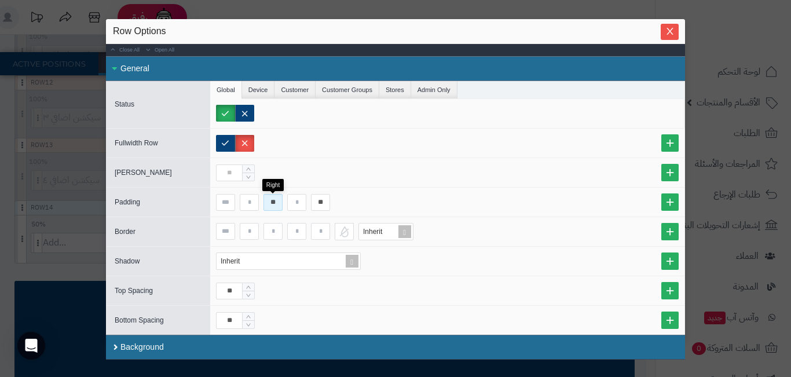
drag, startPoint x: 273, startPoint y: 199, endPoint x: 266, endPoint y: 200, distance: 7.0
click at [266, 200] on input "**" at bounding box center [273, 202] width 19 height 17
click at [272, 202] on input "**" at bounding box center [273, 202] width 19 height 17
click at [324, 206] on input "**" at bounding box center [320, 202] width 19 height 17
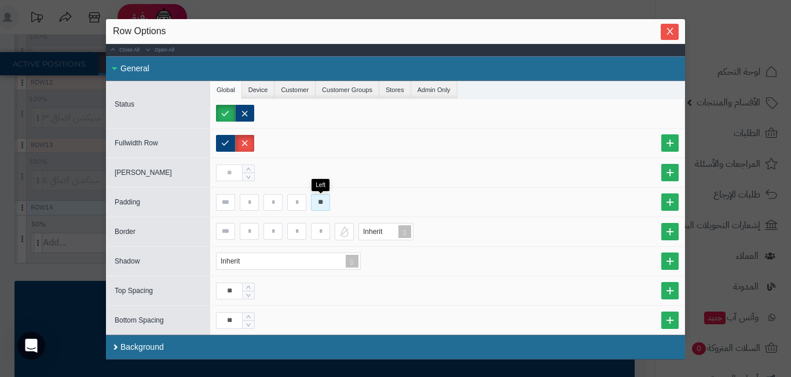
click at [324, 206] on input "**" at bounding box center [320, 202] width 19 height 17
type input "**"
click at [666, 35] on icon "Close" at bounding box center [670, 30] width 9 height 9
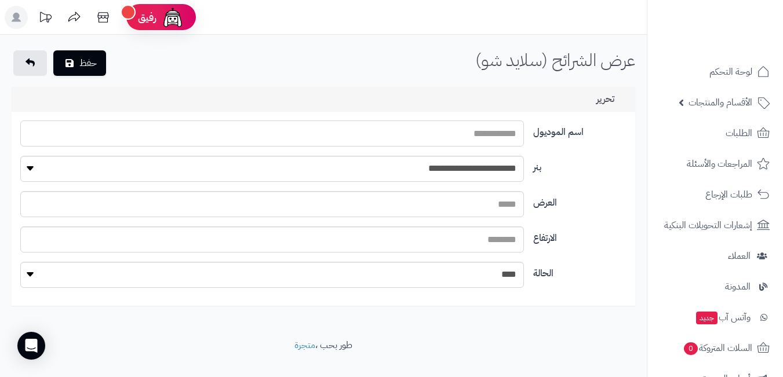
click at [421, 133] on input "اسم الموديول" at bounding box center [271, 133] width 503 height 26
paste input "**********"
type input "**********"
click at [488, 170] on select "**********" at bounding box center [271, 169] width 503 height 26
select select "**"
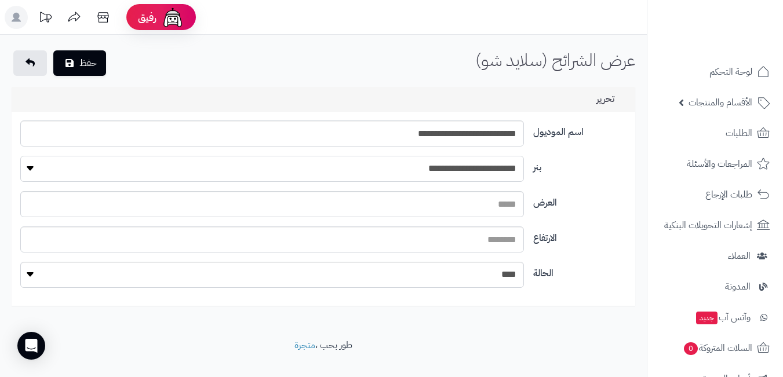
click at [20, 156] on select "**********" at bounding box center [271, 169] width 503 height 26
click at [498, 282] on select "**** ****" at bounding box center [271, 275] width 503 height 26
select select "*"
click at [20, 262] on select "**** ****" at bounding box center [271, 275] width 503 height 26
click at [480, 207] on input "العرض" at bounding box center [271, 204] width 503 height 26
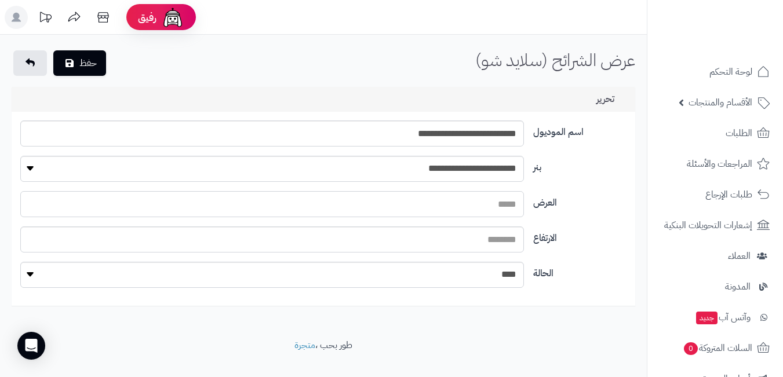
click at [488, 198] on input "العرض" at bounding box center [271, 204] width 503 height 26
type input "****"
click at [476, 243] on input "الارتفاع" at bounding box center [271, 239] width 503 height 26
type input "****"
click at [85, 68] on button "حفظ" at bounding box center [79, 62] width 53 height 25
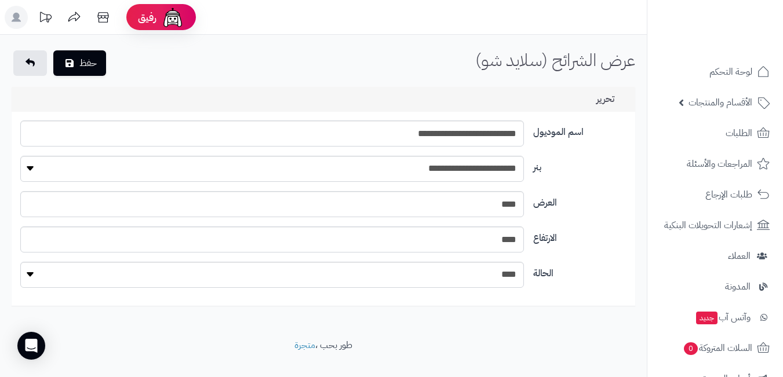
select select "**"
select select "*"
click at [452, 136] on input "**********" at bounding box center [271, 133] width 503 height 26
click at [32, 172] on select "**********" at bounding box center [271, 169] width 503 height 26
select select "**"
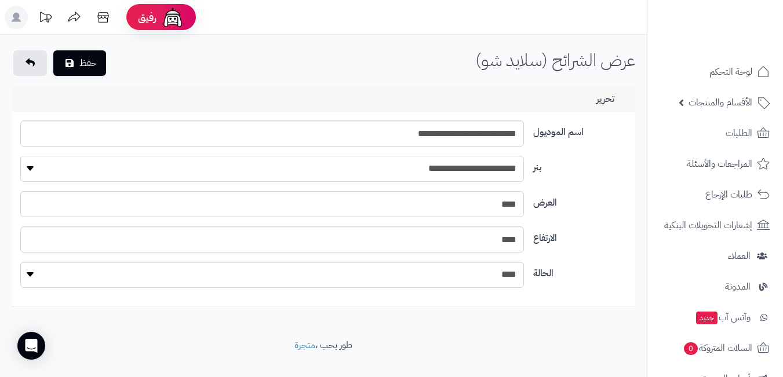
click at [20, 156] on select "**********" at bounding box center [271, 169] width 503 height 26
click at [447, 140] on input "**********" at bounding box center [271, 133] width 503 height 26
drag, startPoint x: 405, startPoint y: 167, endPoint x: 506, endPoint y: 167, distance: 100.8
click at [506, 167] on select "**********" at bounding box center [271, 169] width 503 height 26
paste input "text"
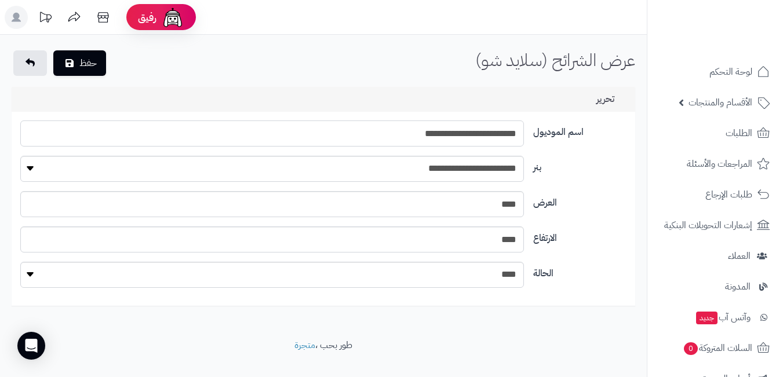
drag, startPoint x: 364, startPoint y: 129, endPoint x: 535, endPoint y: 132, distance: 170.9
click at [535, 132] on div "**********" at bounding box center [323, 137] width 615 height 35
type input "**********"
click at [81, 62] on button "حفظ" at bounding box center [79, 62] width 53 height 25
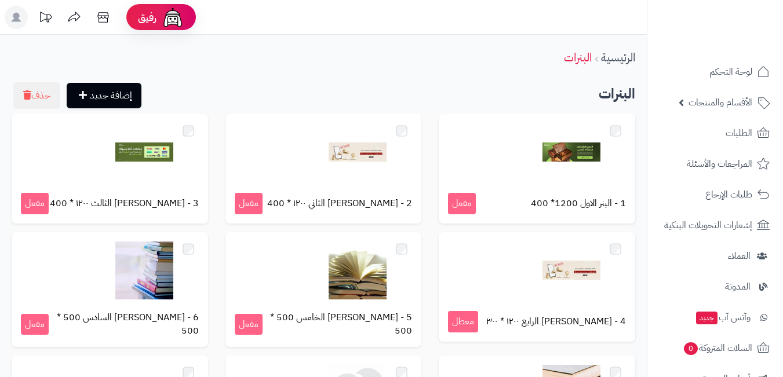
scroll to position [196, 0]
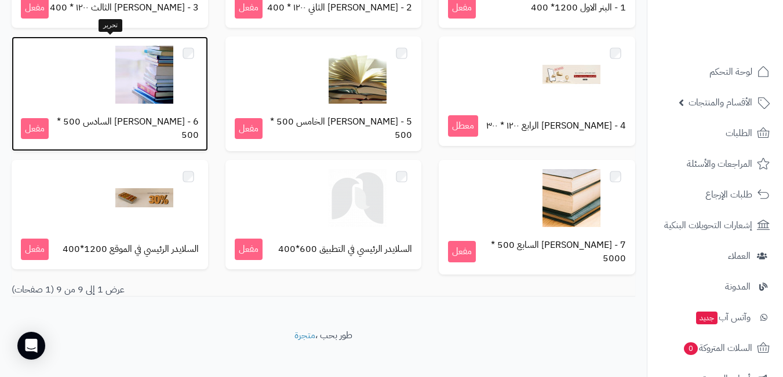
drag, startPoint x: 134, startPoint y: 122, endPoint x: 84, endPoint y: 116, distance: 50.1
click at [84, 116] on p "6 - [PERSON_NAME] السادس 500 * 500 مفعل" at bounding box center [110, 128] width 178 height 27
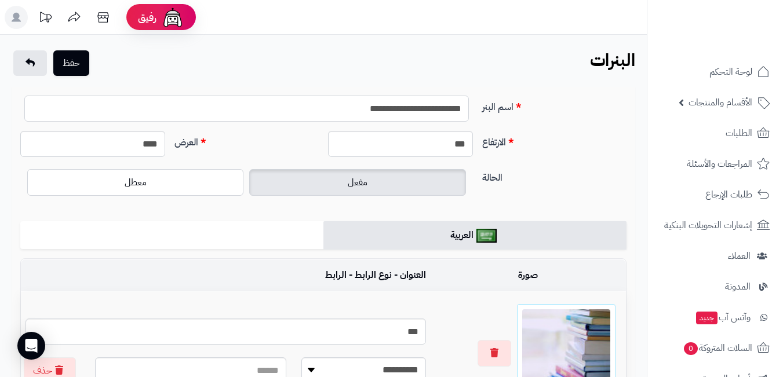
drag, startPoint x: 372, startPoint y: 101, endPoint x: 502, endPoint y: 106, distance: 129.9
click at [502, 106] on div "**********" at bounding box center [323, 113] width 615 height 35
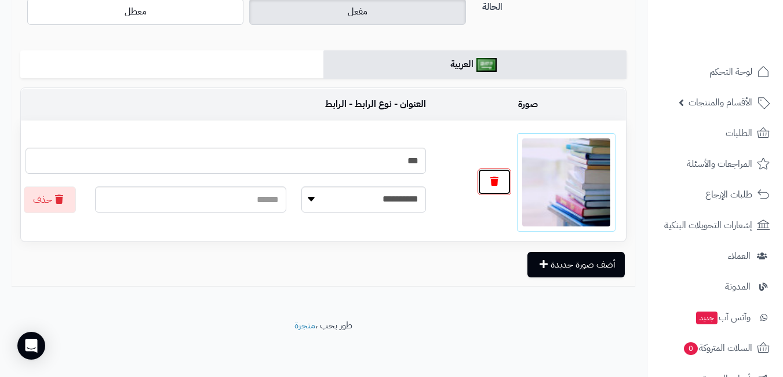
click at [491, 183] on icon "button" at bounding box center [494, 181] width 8 height 9
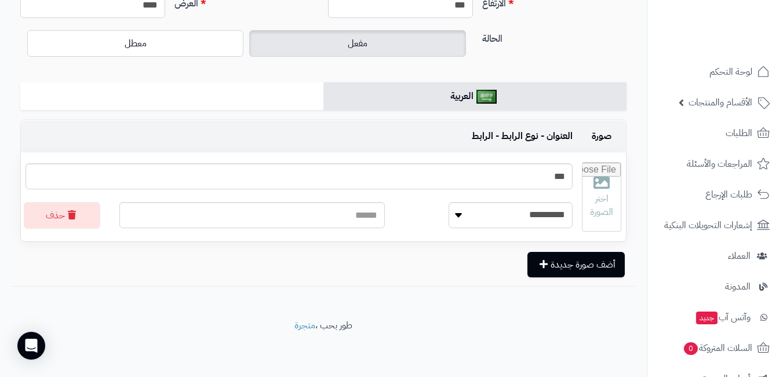
scroll to position [139, 0]
click at [608, 198] on input "file" at bounding box center [604, 197] width 32 height 68
type input "**********"
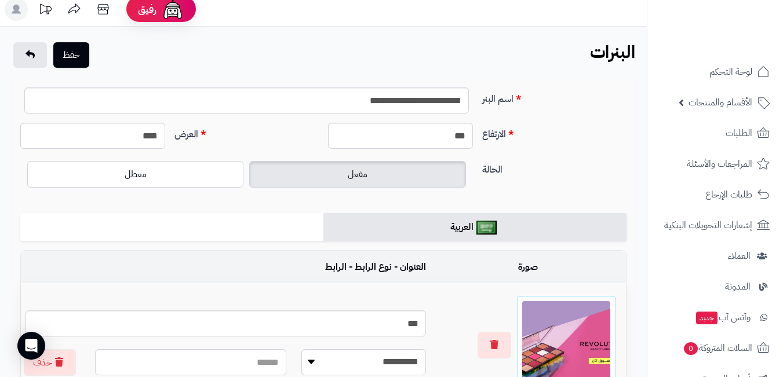
scroll to position [0, 0]
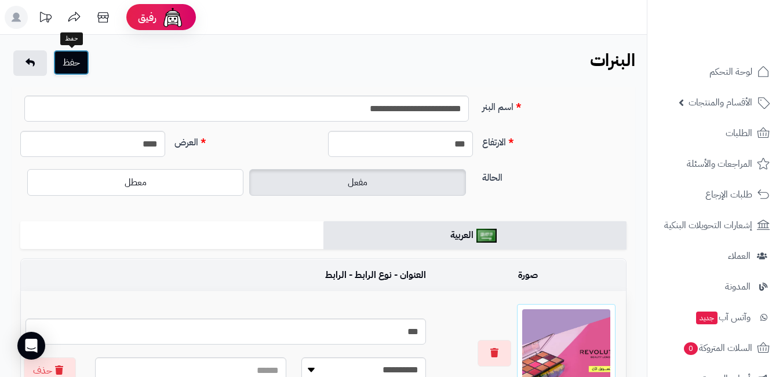
click at [76, 58] on button "حفظ" at bounding box center [71, 62] width 36 height 25
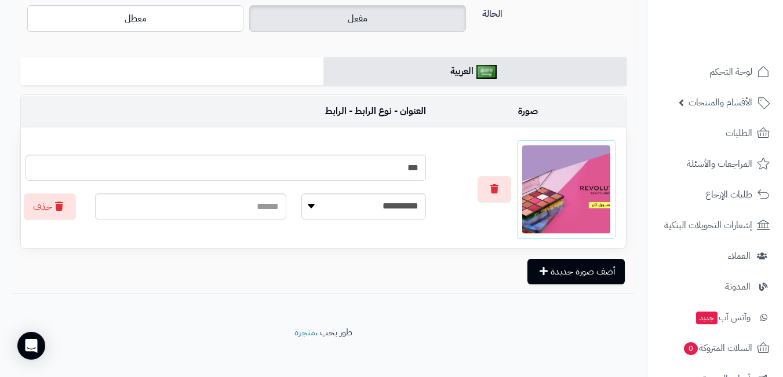
scroll to position [171, 0]
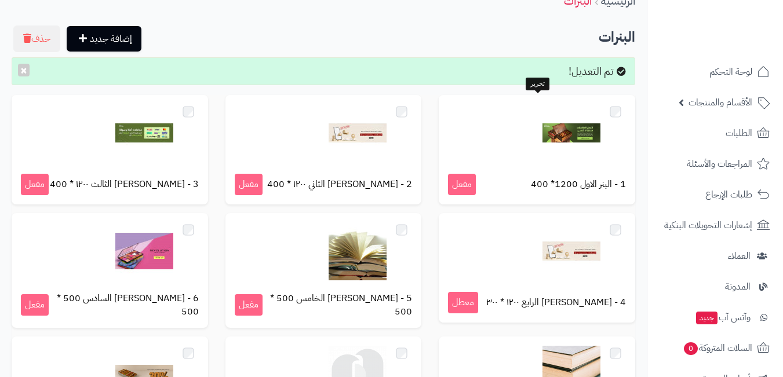
scroll to position [232, 0]
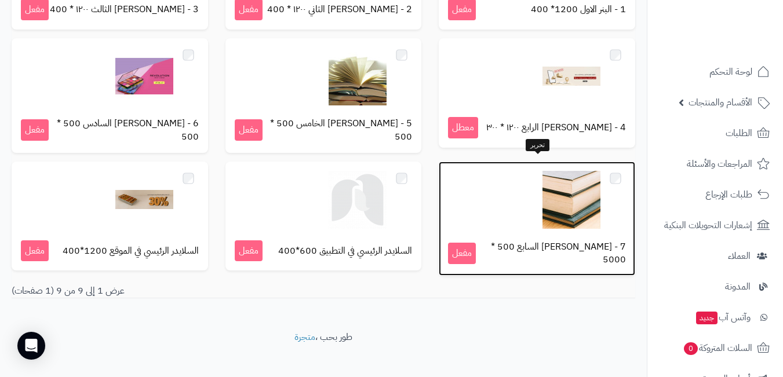
click at [572, 202] on img at bounding box center [571, 200] width 58 height 58
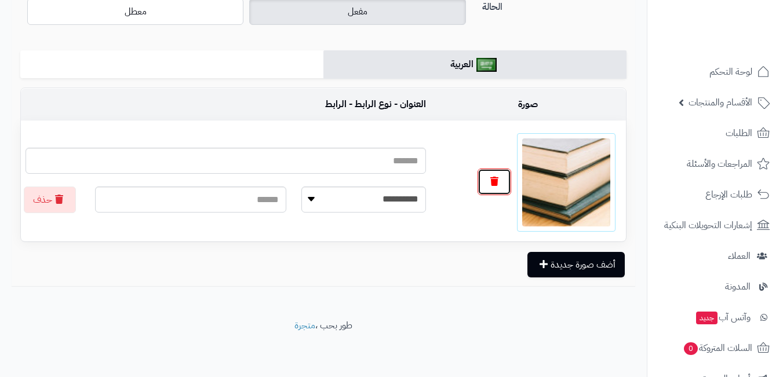
click at [494, 180] on icon "button" at bounding box center [494, 181] width 8 height 9
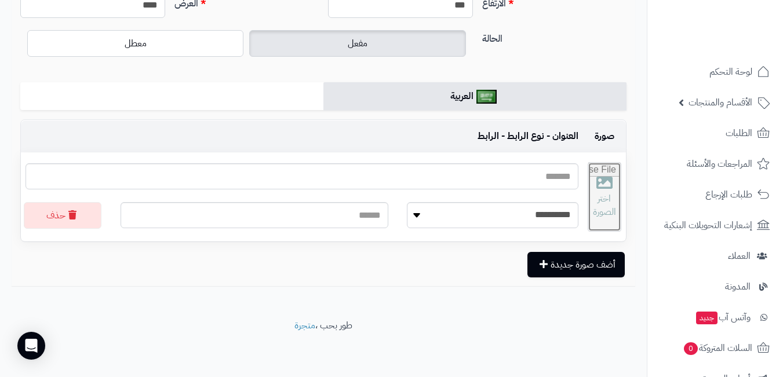
click at [590, 183] on input "file" at bounding box center [604, 197] width 32 height 68
type input "**********"
click at [597, 195] on div at bounding box center [604, 196] width 23 height 23
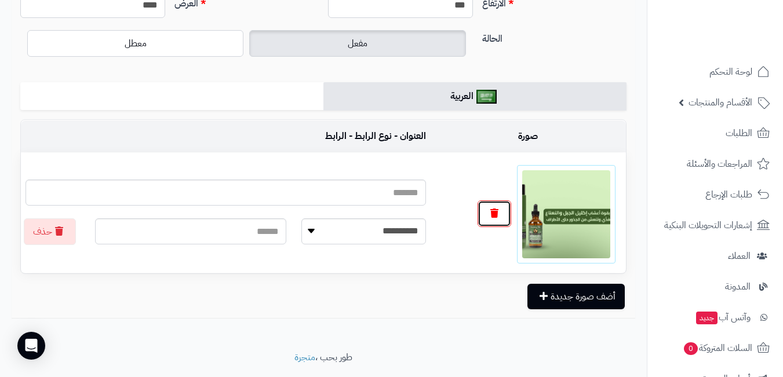
click at [505, 220] on button "button" at bounding box center [494, 213] width 34 height 27
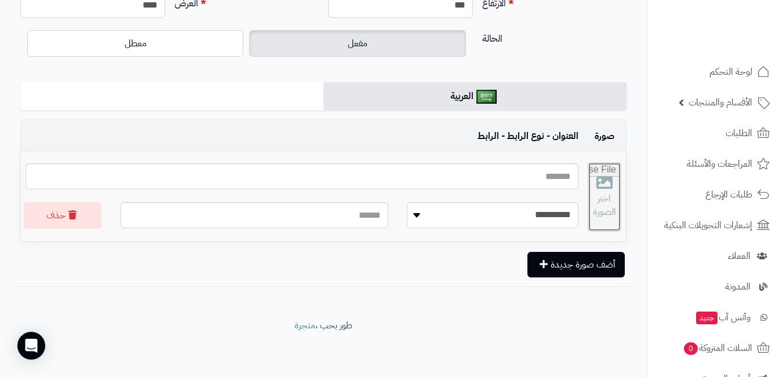
click at [595, 204] on input "file" at bounding box center [604, 197] width 32 height 68
type input "**********"
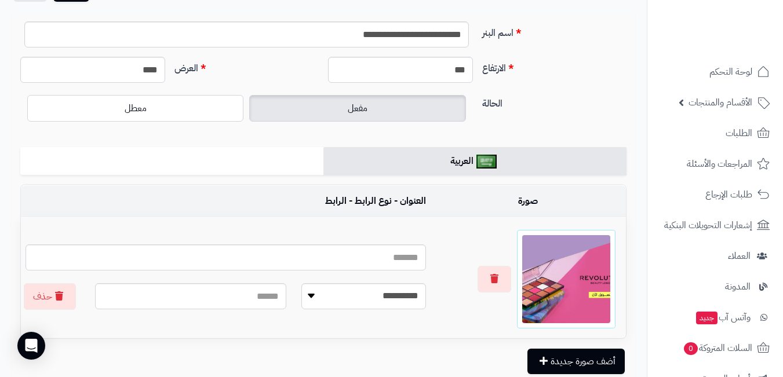
scroll to position [0, 0]
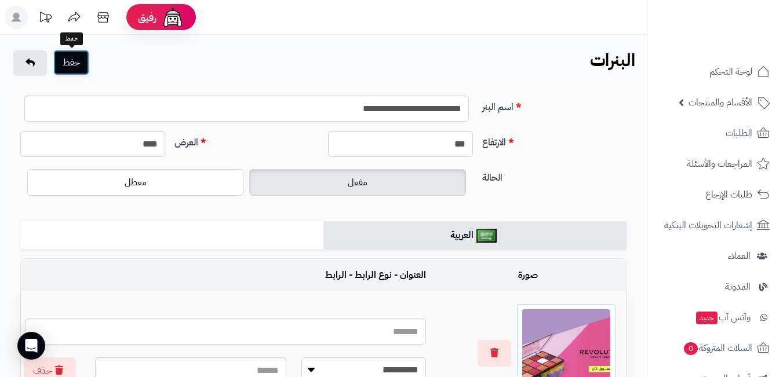
click at [79, 61] on button "حفظ" at bounding box center [71, 62] width 36 height 25
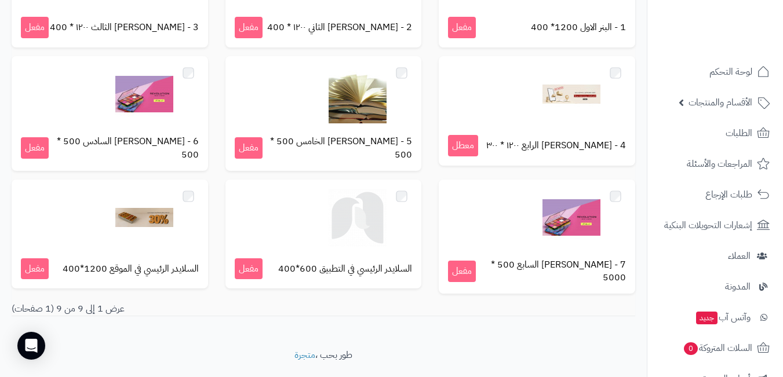
scroll to position [232, 0]
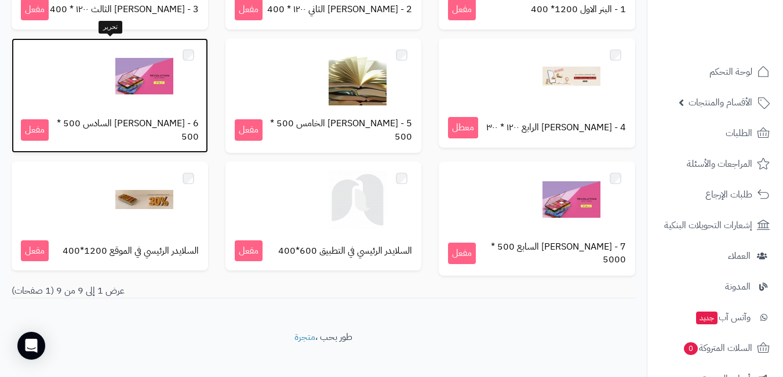
click at [144, 88] on img at bounding box center [144, 76] width 58 height 58
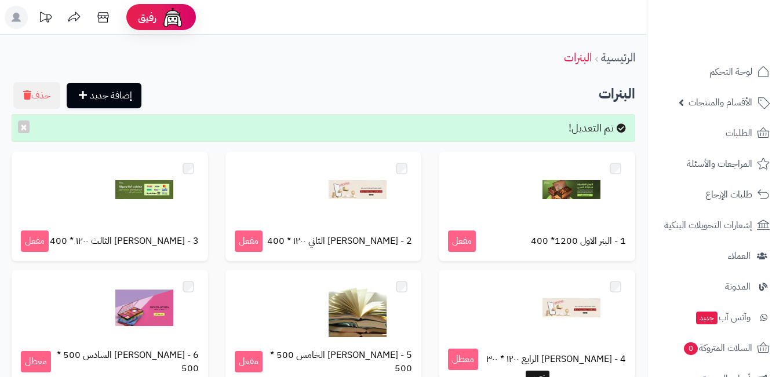
scroll to position [233, 0]
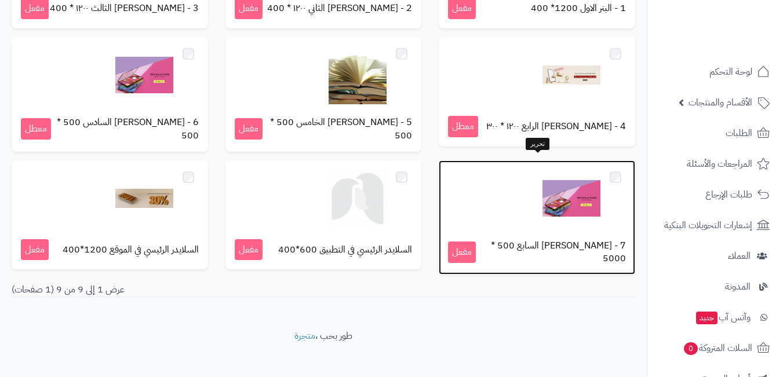
click at [574, 190] on img at bounding box center [571, 199] width 58 height 58
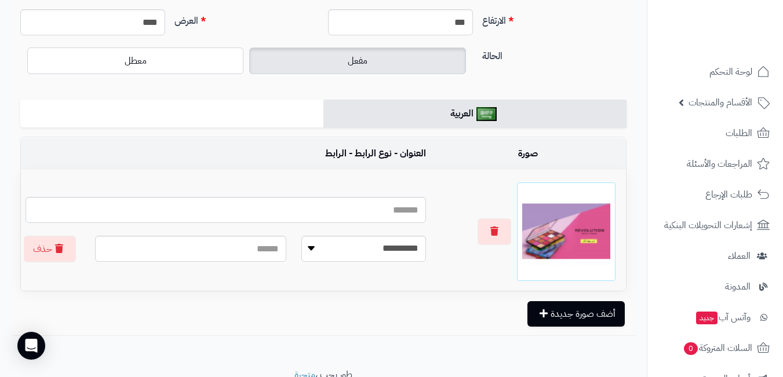
scroll to position [55, 0]
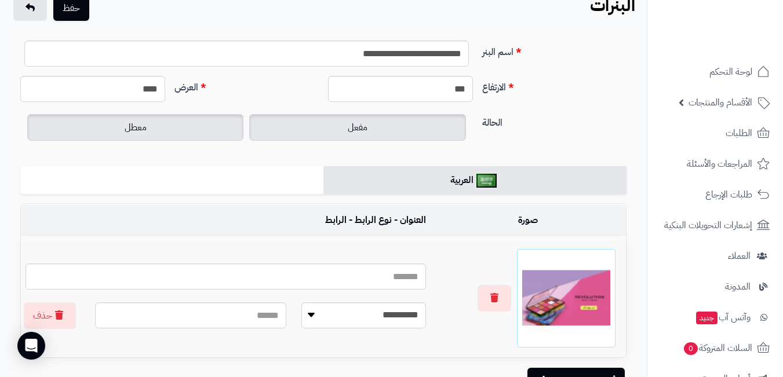
click at [169, 122] on label "معطل" at bounding box center [135, 127] width 216 height 27
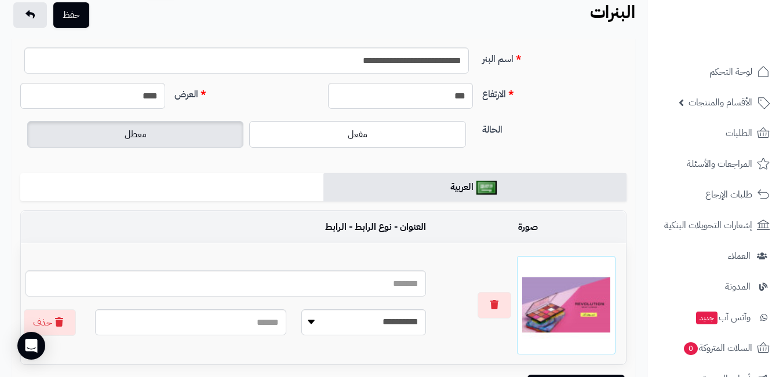
scroll to position [0, 0]
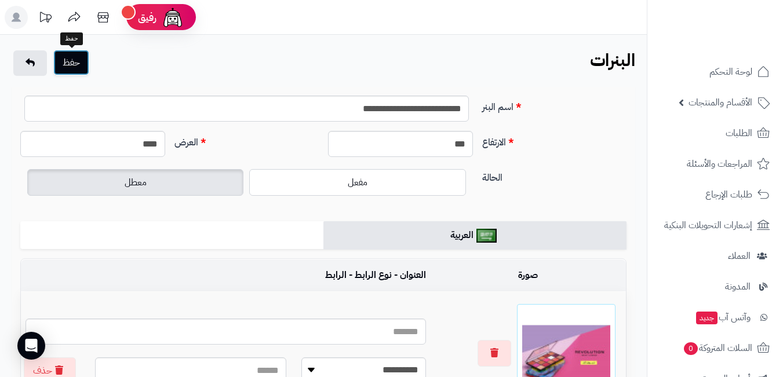
click at [72, 63] on button "حفظ" at bounding box center [71, 62] width 36 height 25
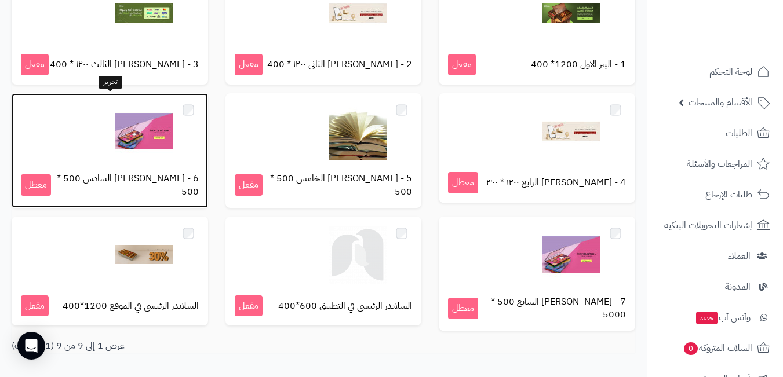
scroll to position [233, 0]
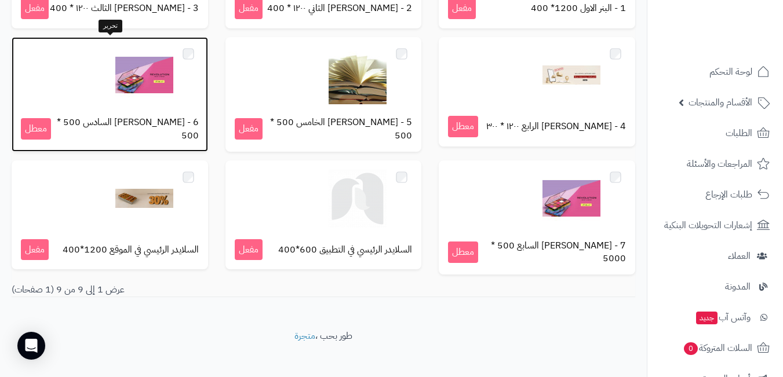
click at [149, 89] on img at bounding box center [144, 75] width 58 height 58
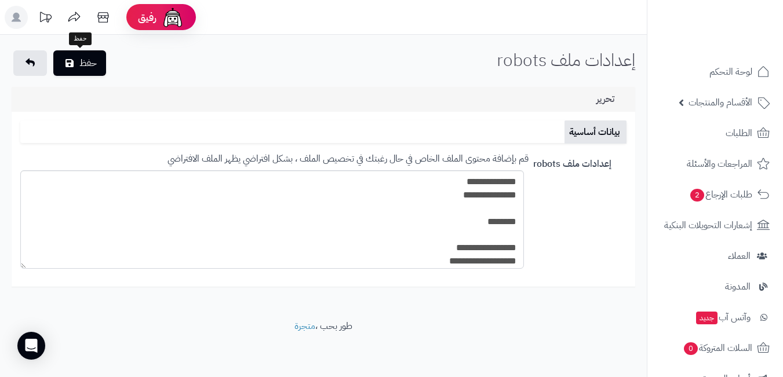
scroll to position [174, 0]
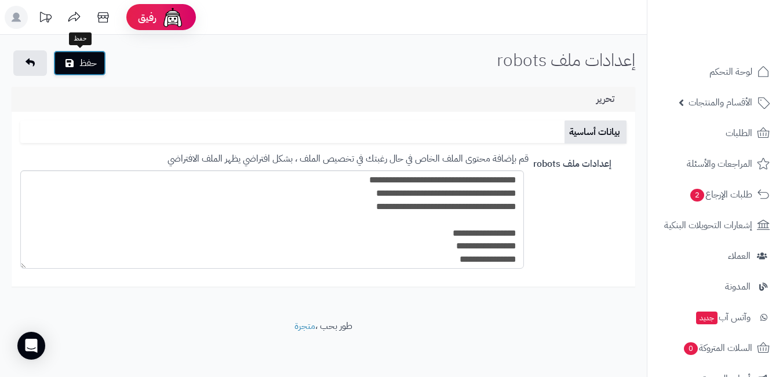
click at [75, 61] on button "حفظ" at bounding box center [79, 62] width 53 height 25
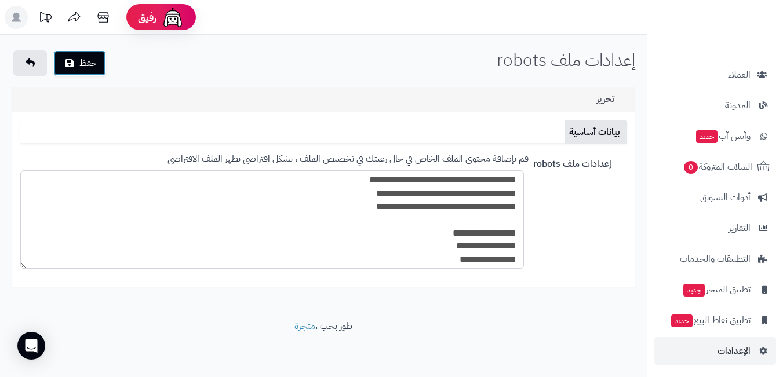
scroll to position [184, 0]
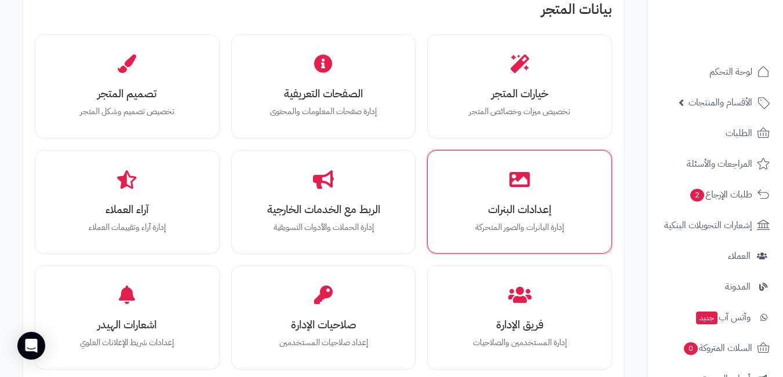
scroll to position [405, 0]
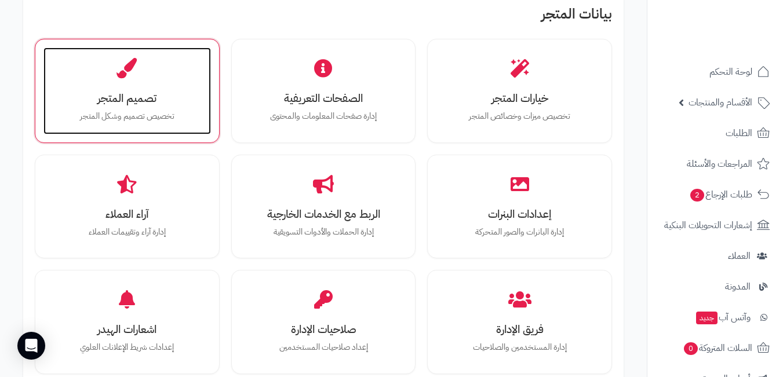
click at [125, 86] on div "تصميم المتجر تخصيص تصميم وشكل المتجر" at bounding box center [126, 90] width 167 height 87
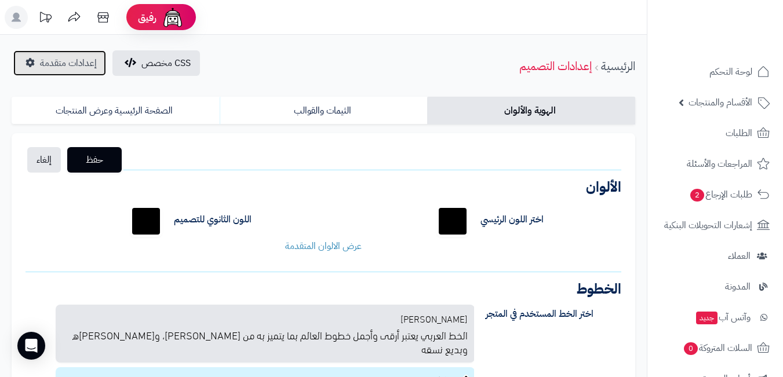
click at [44, 56] on link "إعدادات متقدمة" at bounding box center [59, 62] width 93 height 25
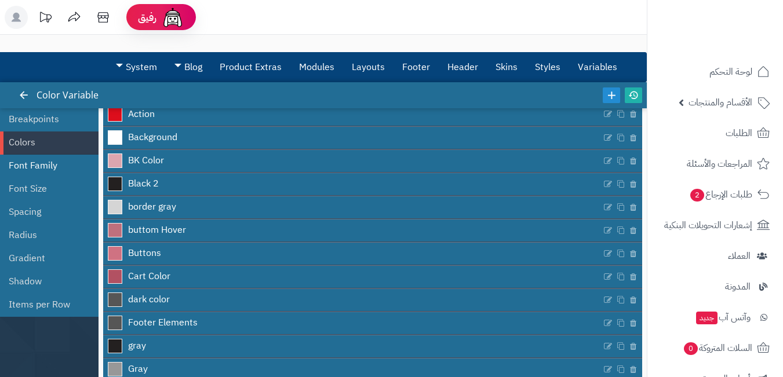
scroll to position [58, 0]
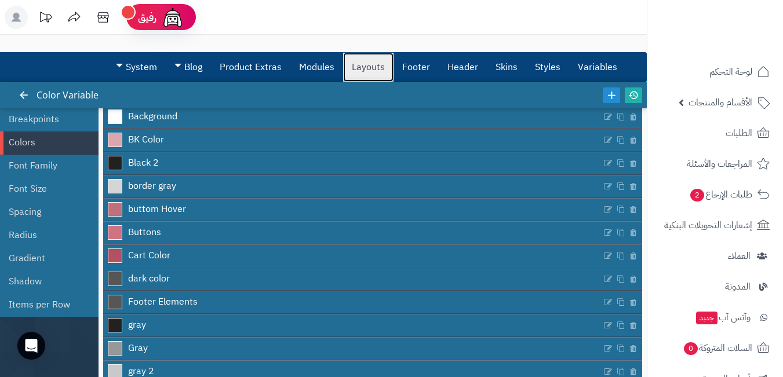
click at [373, 72] on link "Layouts" at bounding box center [368, 67] width 50 height 29
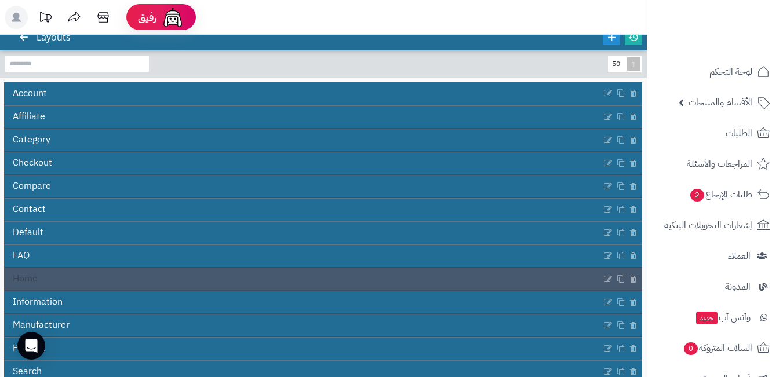
scroll to position [145, 0]
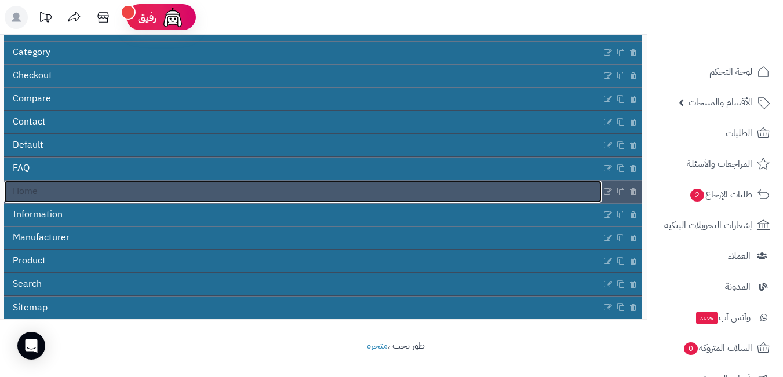
click at [575, 189] on link "Home" at bounding box center [302, 192] width 597 height 22
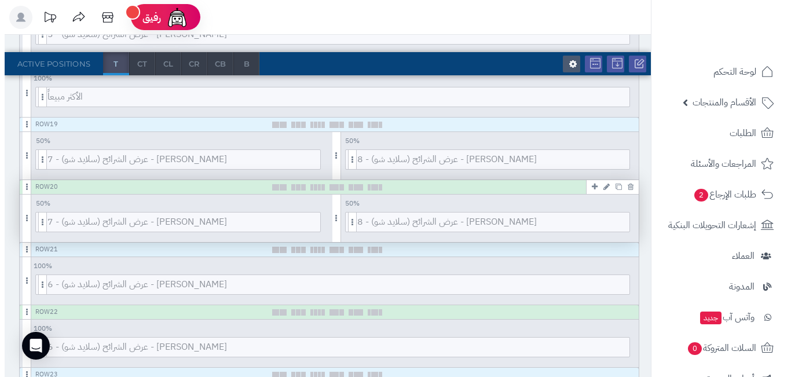
scroll to position [1274, 0]
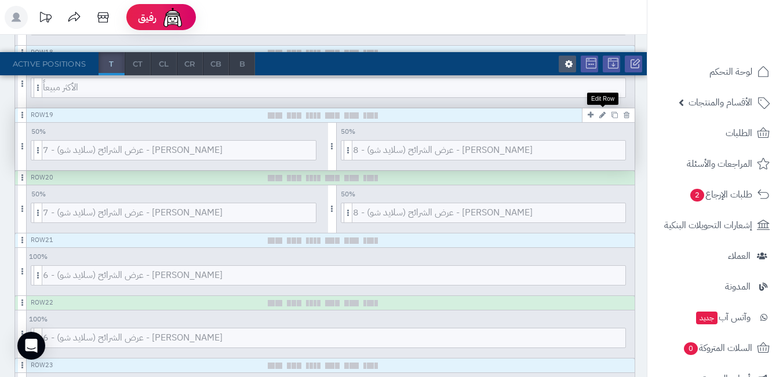
click at [604, 115] on icon at bounding box center [602, 115] width 6 height 8
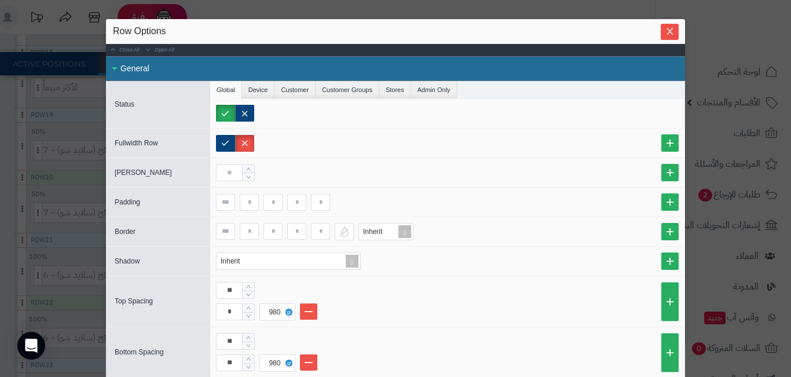
scroll to position [25, 0]
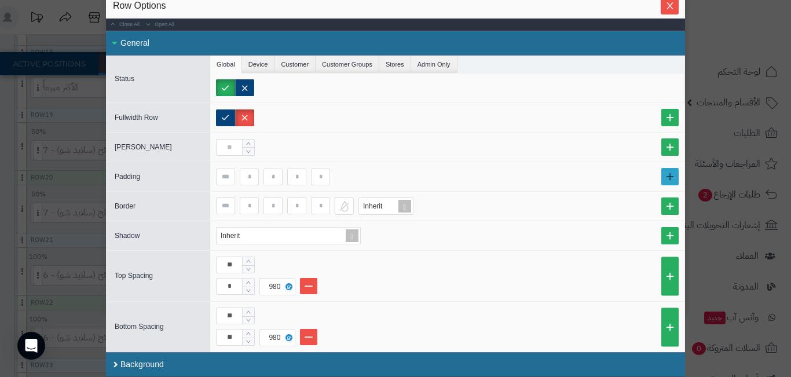
click at [674, 173] on link at bounding box center [669, 176] width 17 height 17
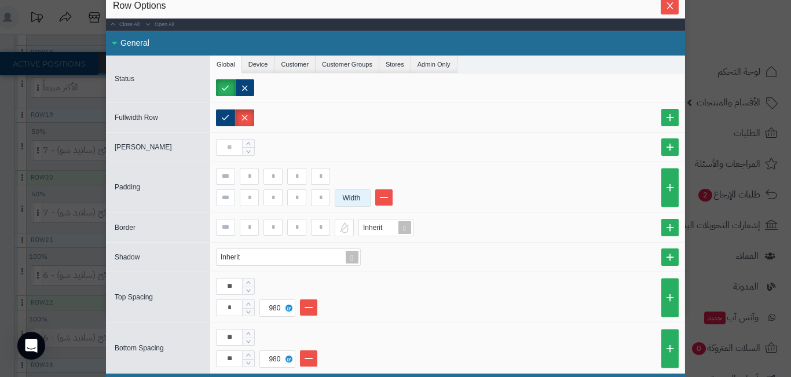
click at [365, 199] on div "Width" at bounding box center [351, 198] width 32 height 16
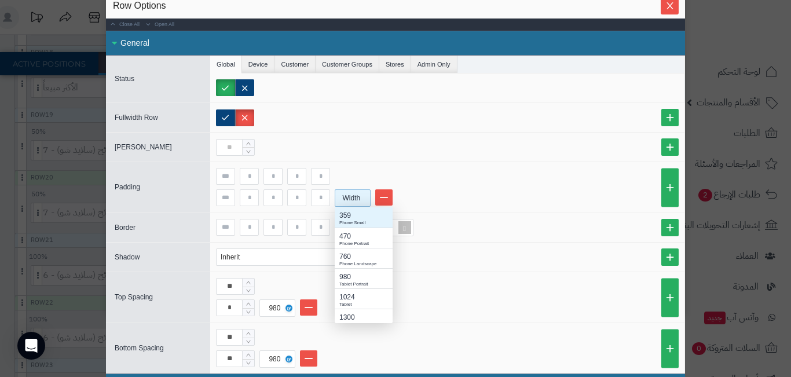
click at [365, 199] on div "Width" at bounding box center [351, 198] width 32 height 16
click at [358, 317] on div "Laptop" at bounding box center [363, 319] width 49 height 7
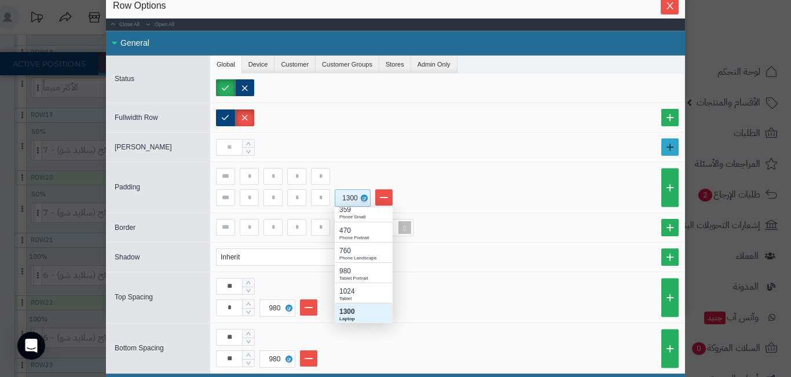
scroll to position [107, 49]
click at [388, 197] on link at bounding box center [383, 197] width 17 height 16
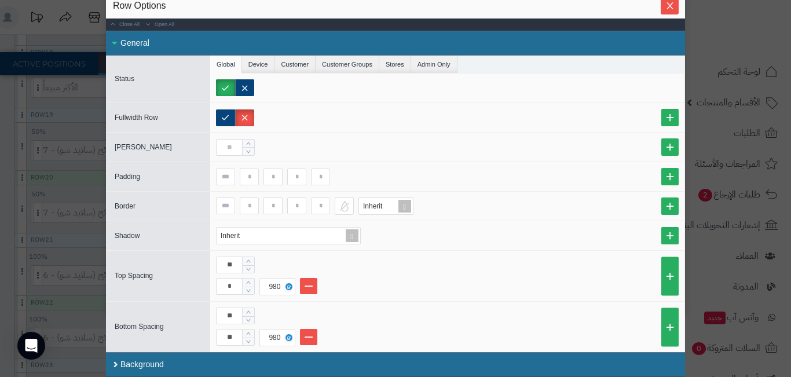
click at [672, 14] on div "Row Options" at bounding box center [395, 6] width 579 height 25
click at [672, 6] on icon "Close" at bounding box center [670, 5] width 9 height 9
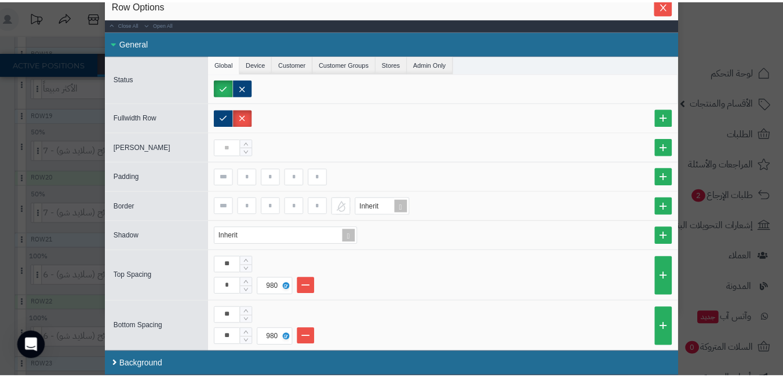
scroll to position [0, 0]
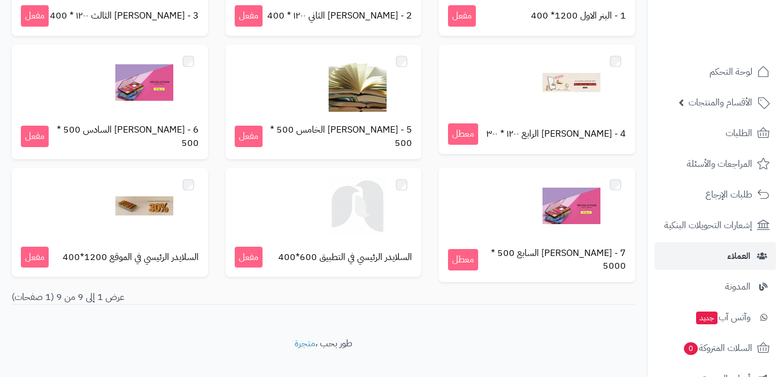
scroll to position [233, 0]
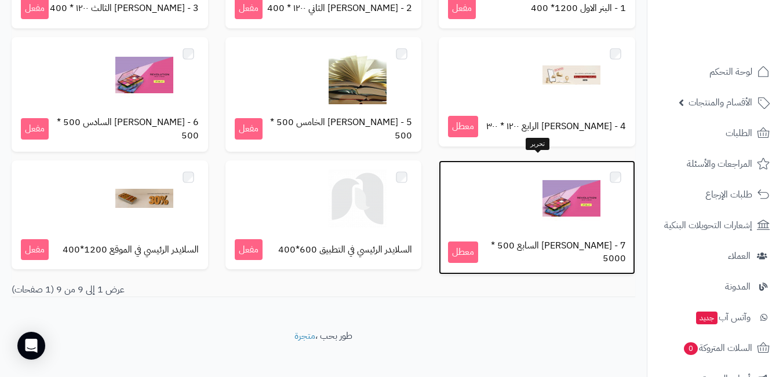
click at [608, 187] on div at bounding box center [537, 199] width 178 height 58
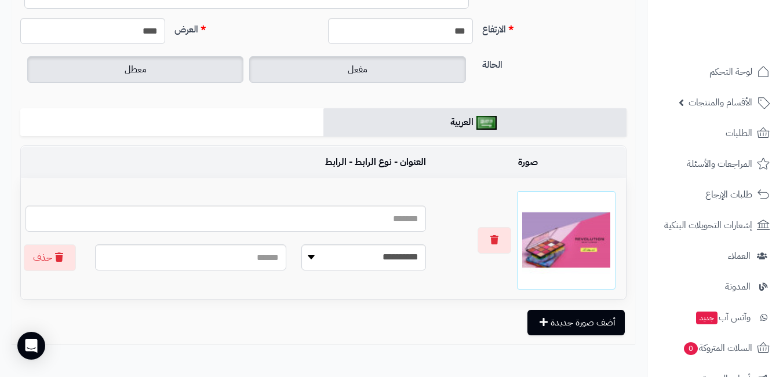
click at [392, 74] on label "مفعل" at bounding box center [357, 69] width 216 height 27
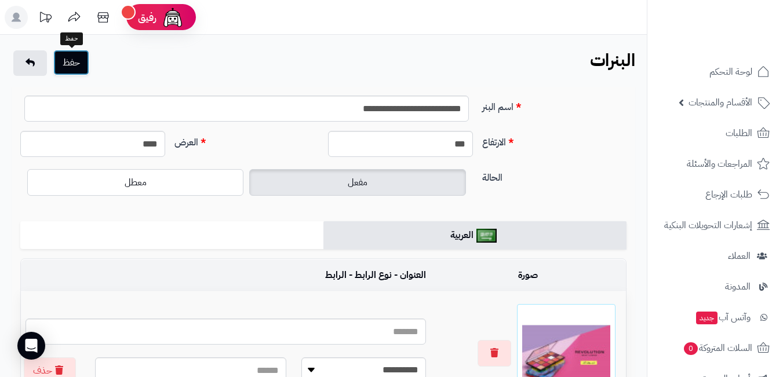
click at [69, 56] on button "حفظ" at bounding box center [71, 62] width 36 height 25
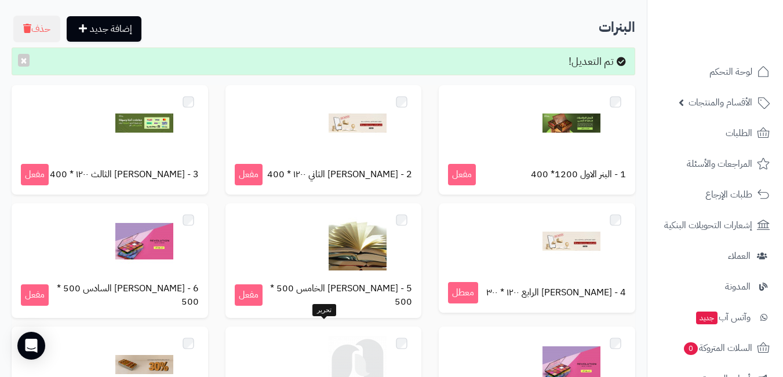
scroll to position [232, 0]
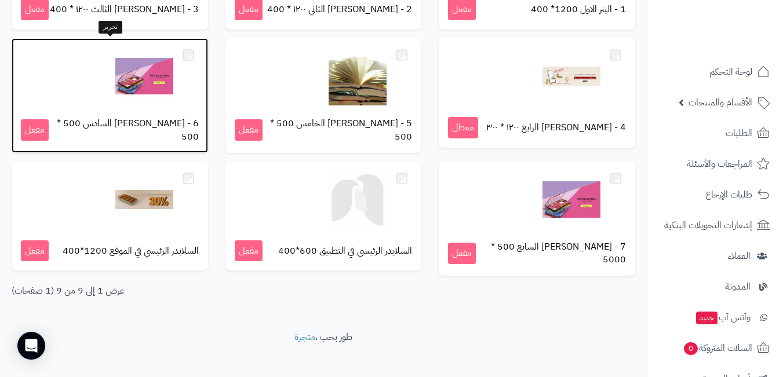
click at [144, 79] on img at bounding box center [144, 76] width 58 height 58
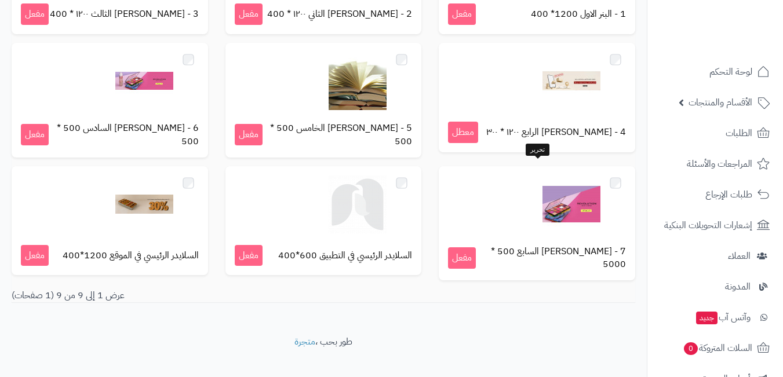
scroll to position [233, 0]
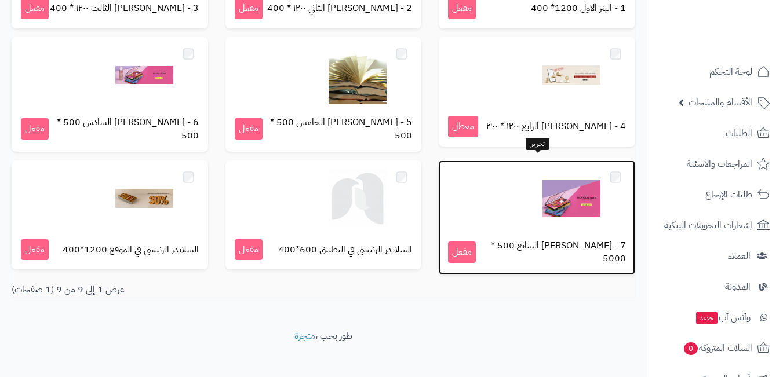
click at [578, 199] on img at bounding box center [571, 199] width 58 height 58
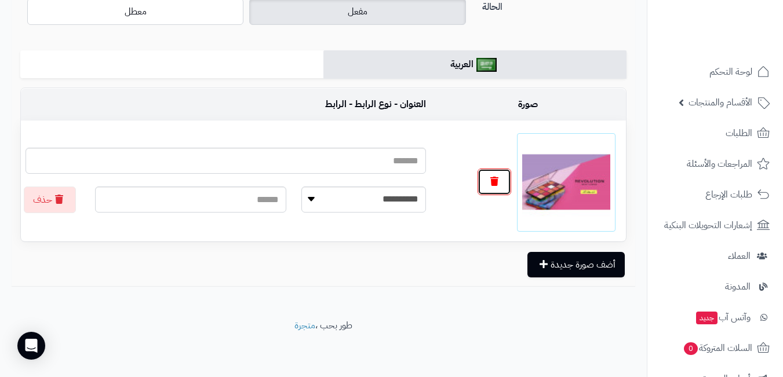
click at [499, 183] on button "button" at bounding box center [494, 182] width 34 height 27
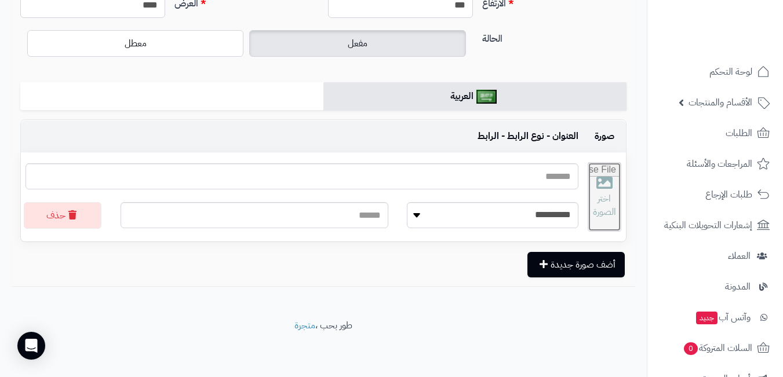
click at [608, 203] on input "file" at bounding box center [604, 197] width 32 height 68
type input "**********"
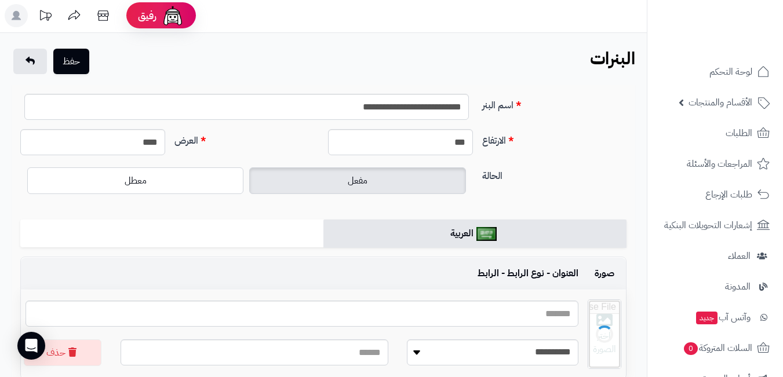
scroll to position [0, 0]
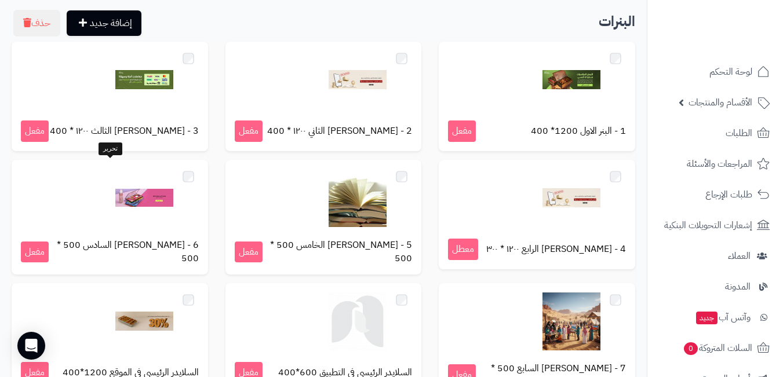
scroll to position [22, 0]
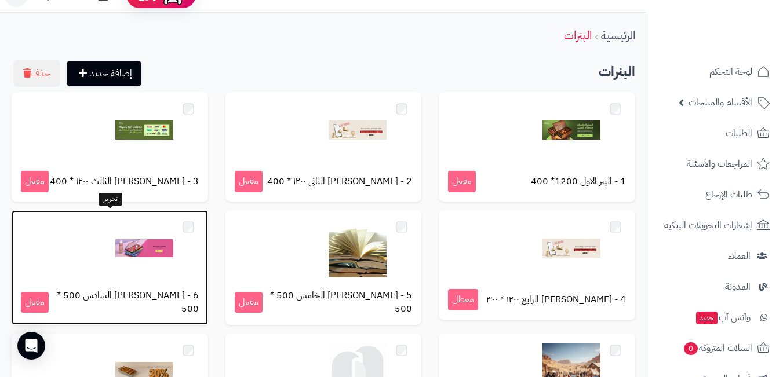
click at [122, 243] on img at bounding box center [144, 249] width 58 height 58
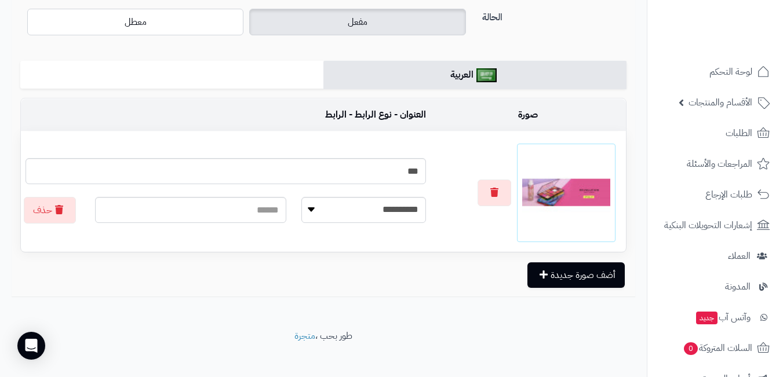
scroll to position [171, 0]
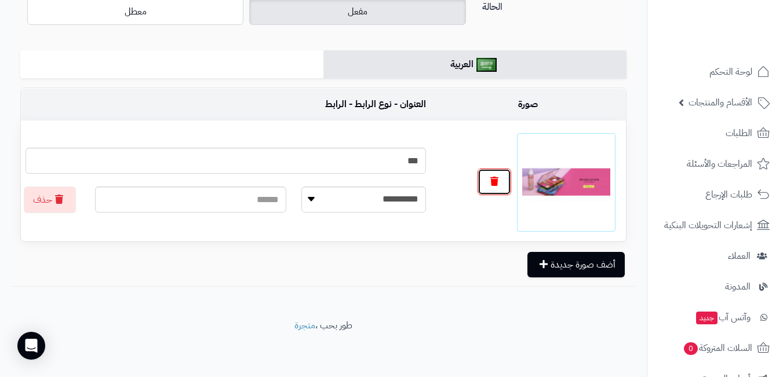
click at [497, 184] on icon "button" at bounding box center [494, 181] width 8 height 9
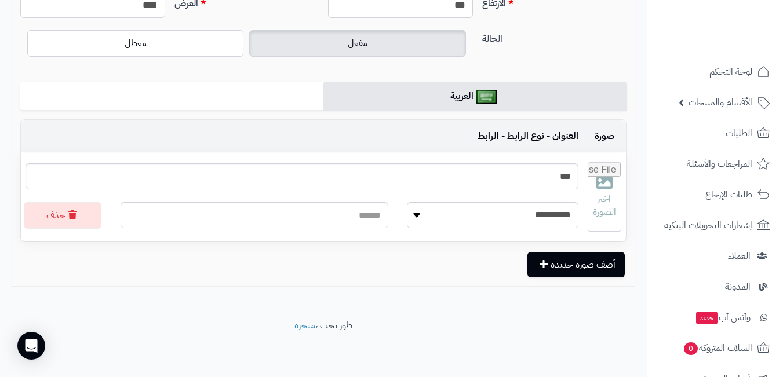
scroll to position [139, 0]
click at [612, 193] on input "file" at bounding box center [604, 197] width 32 height 68
type input "**********"
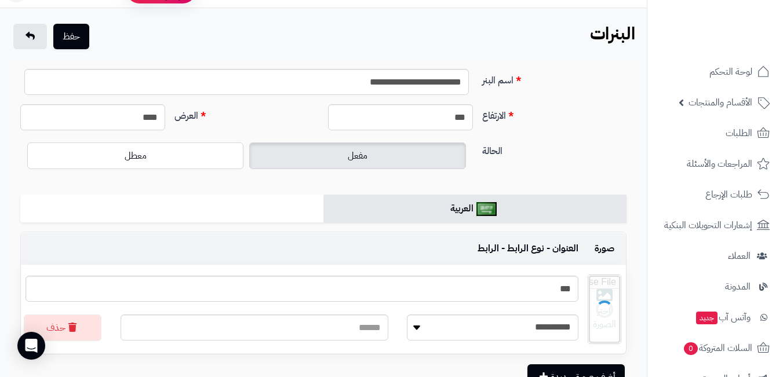
scroll to position [23, 0]
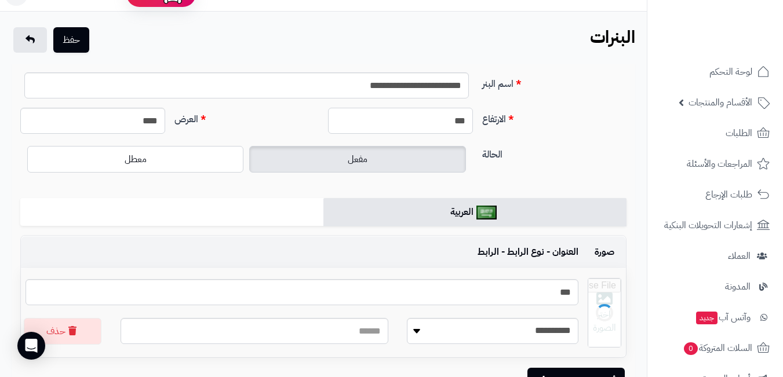
click at [433, 124] on input "***" at bounding box center [400, 121] width 145 height 26
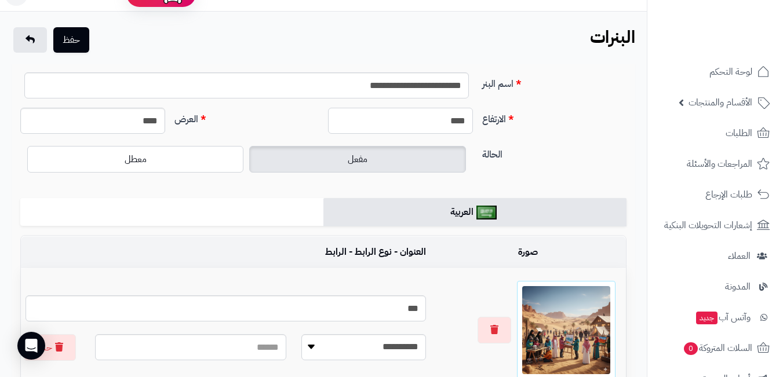
type input "****"
click at [139, 114] on input "****" at bounding box center [92, 121] width 145 height 26
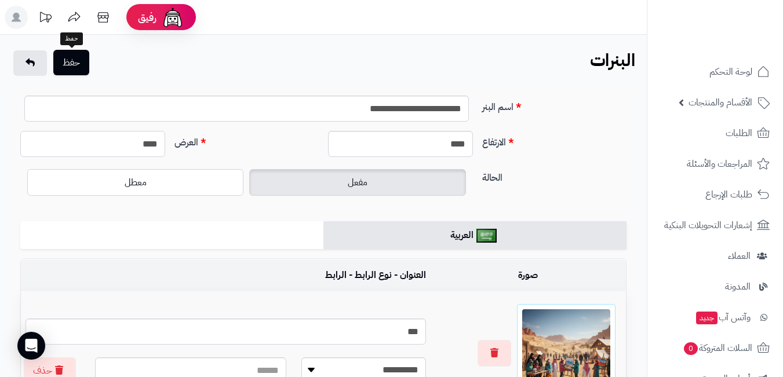
type input "****"
click at [79, 68] on button "حفظ" at bounding box center [71, 62] width 36 height 25
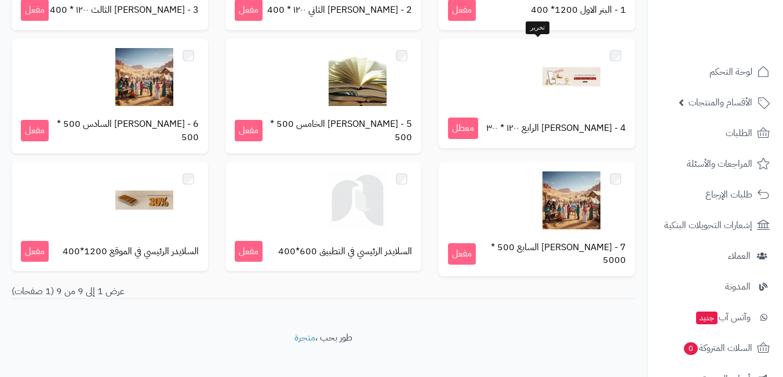
scroll to position [232, 0]
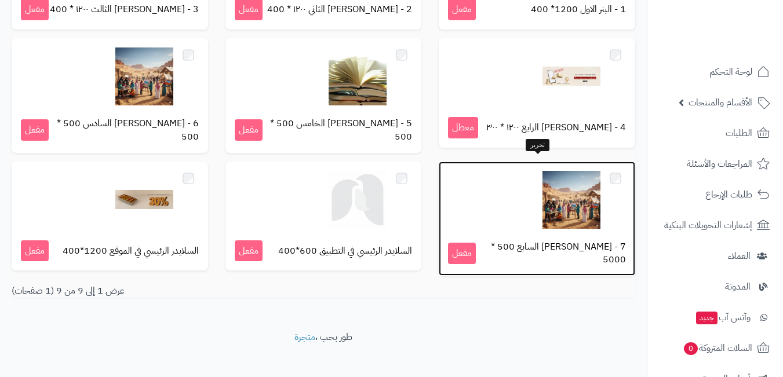
click at [576, 201] on img at bounding box center [571, 200] width 58 height 58
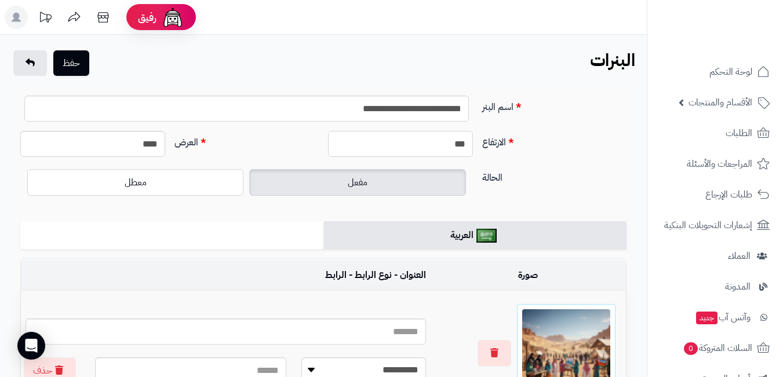
click at [413, 144] on input "***" at bounding box center [400, 144] width 145 height 26
type input "****"
click at [94, 133] on input "****" at bounding box center [92, 144] width 145 height 26
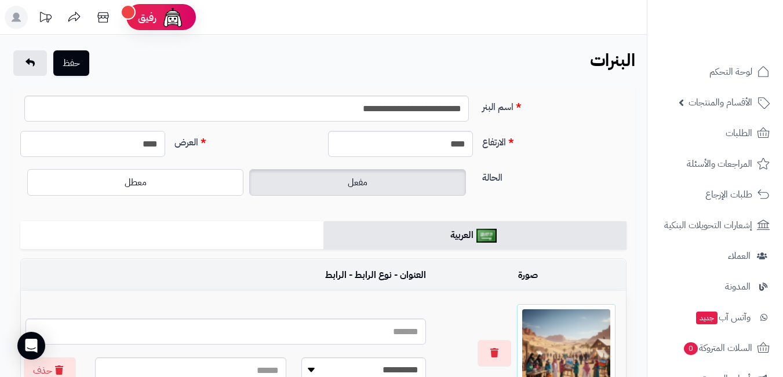
click at [94, 133] on input "****" at bounding box center [92, 144] width 145 height 26
type input "****"
click at [72, 60] on button "حفظ" at bounding box center [71, 62] width 36 height 25
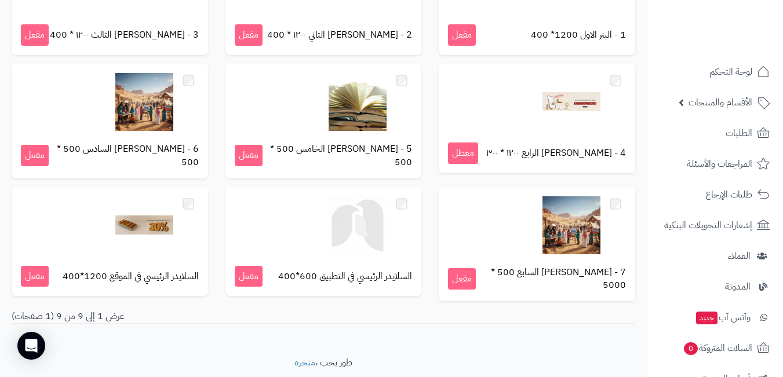
scroll to position [233, 0]
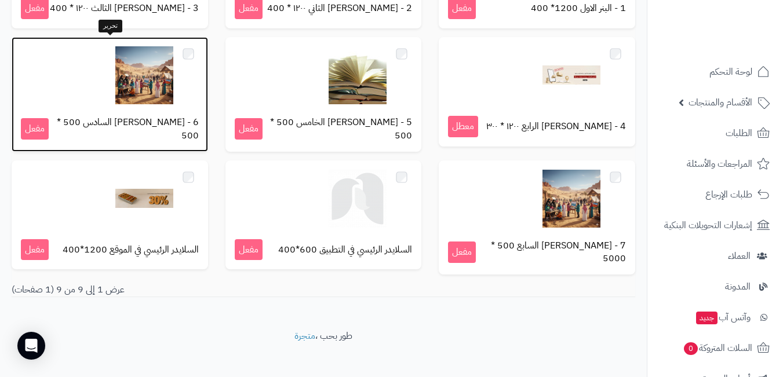
click at [136, 82] on img at bounding box center [144, 75] width 58 height 58
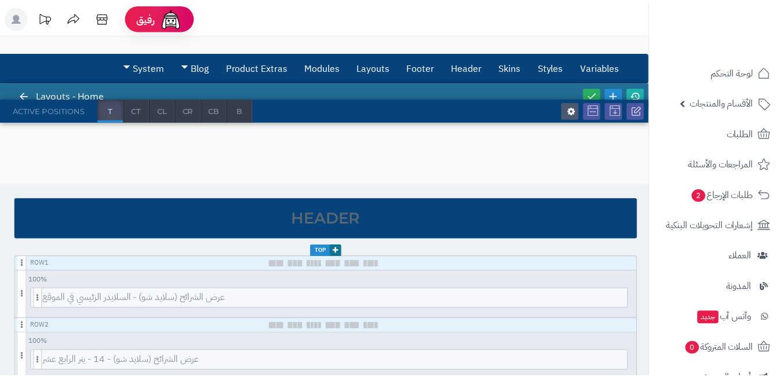
scroll to position [1274, 0]
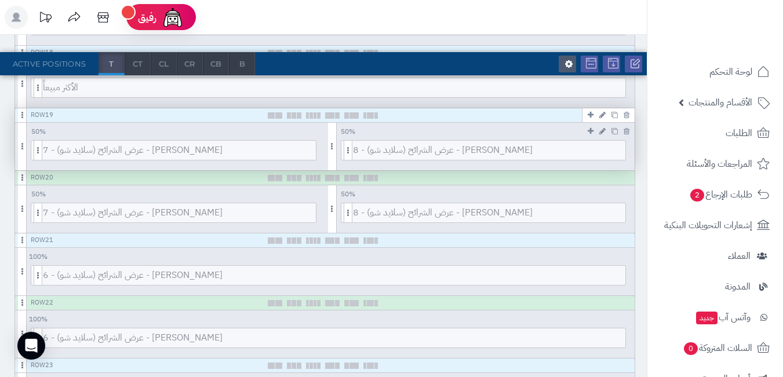
click at [602, 133] on icon at bounding box center [602, 131] width 6 height 8
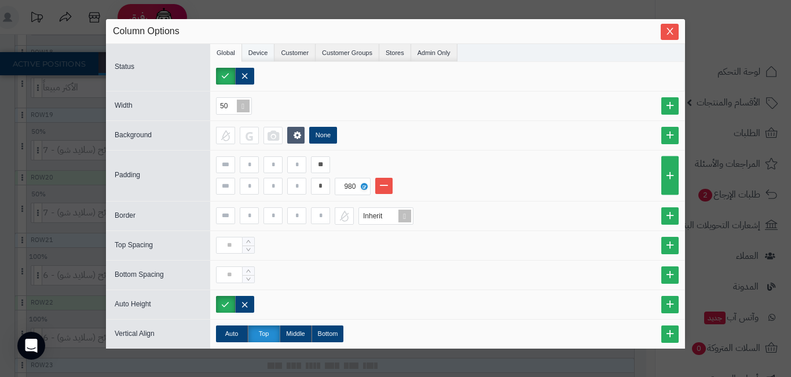
click at [257, 52] on li "Device" at bounding box center [258, 52] width 33 height 17
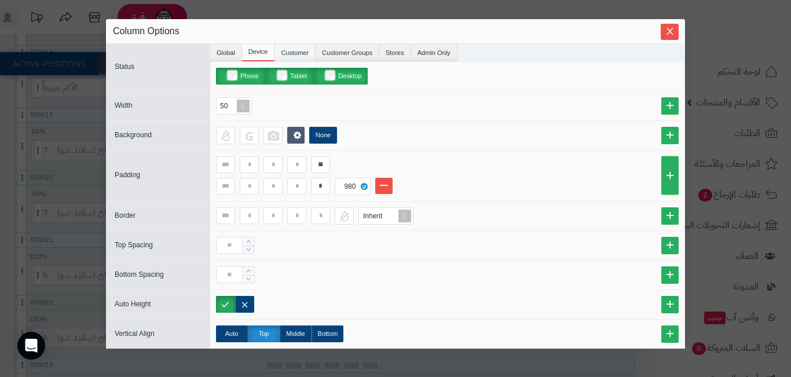
click at [302, 52] on li "Customer" at bounding box center [295, 52] width 41 height 17
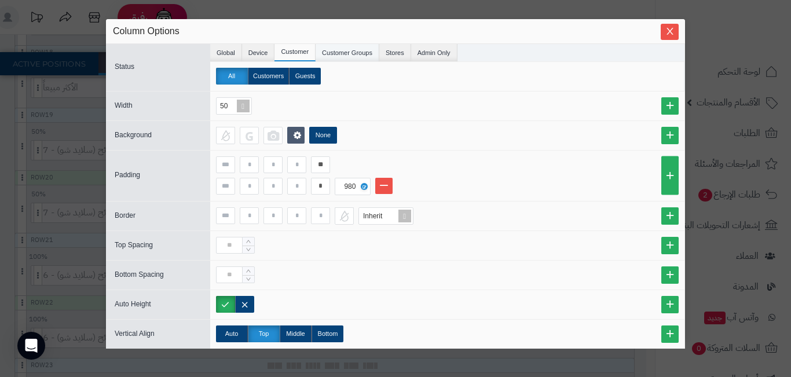
click at [327, 53] on li "Customer Groups" at bounding box center [348, 52] width 64 height 17
drag, startPoint x: 399, startPoint y: 53, endPoint x: 415, endPoint y: 47, distance: 17.2
click at [399, 53] on li "Stores" at bounding box center [395, 52] width 32 height 17
click at [437, 47] on li "Admin Only" at bounding box center [434, 52] width 46 height 17
click at [228, 50] on li "Global" at bounding box center [226, 52] width 32 height 17
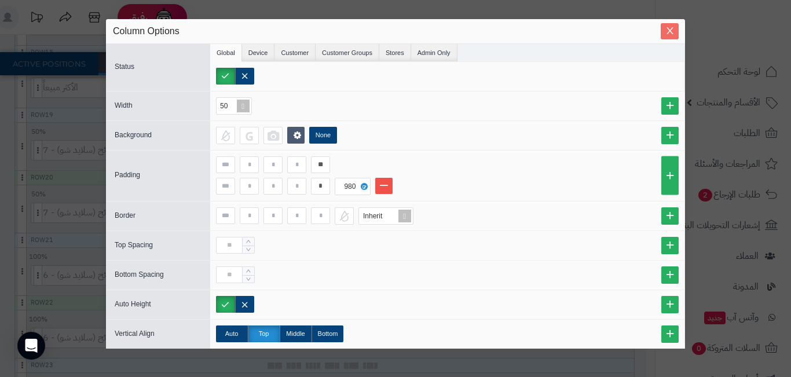
click at [666, 31] on icon "Close" at bounding box center [670, 30] width 9 height 9
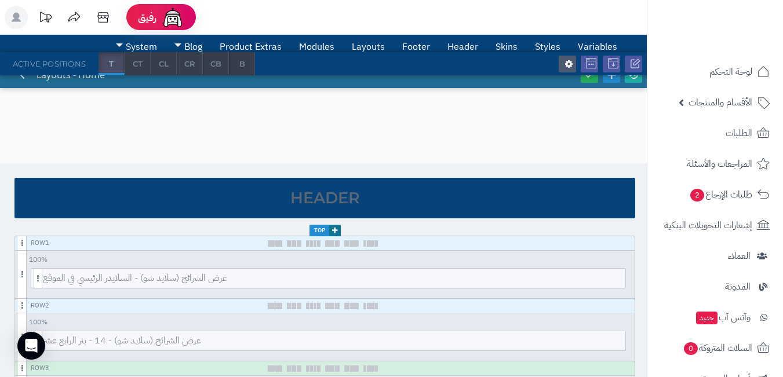
scroll to position [0, 0]
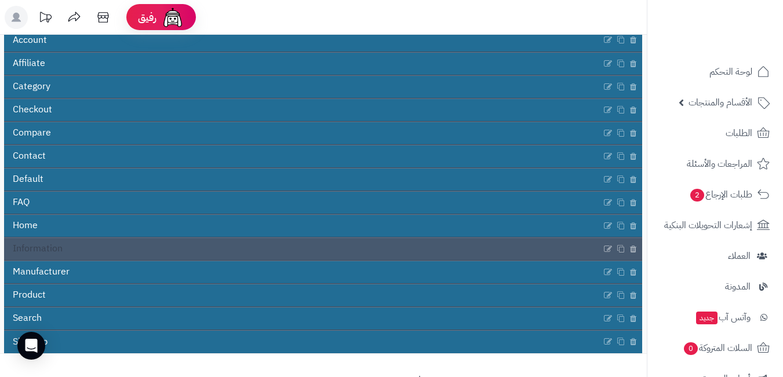
scroll to position [116, 0]
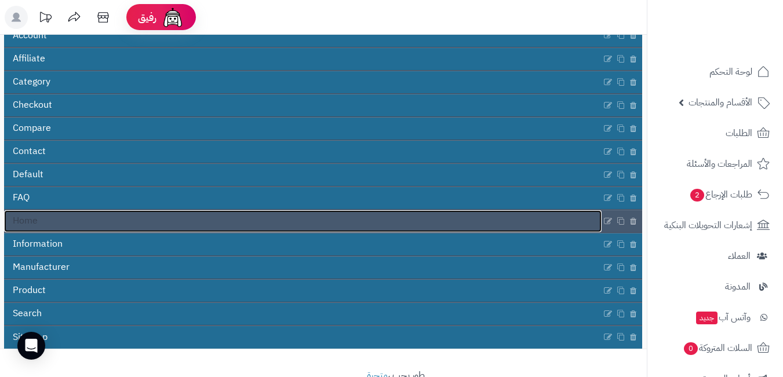
click at [262, 217] on link "Home" at bounding box center [302, 221] width 597 height 22
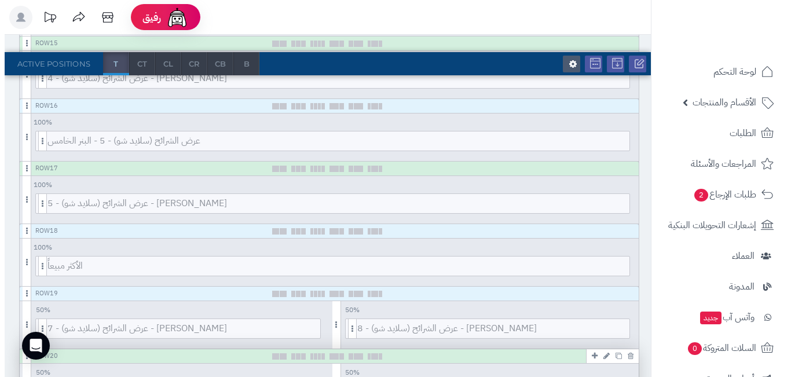
scroll to position [1216, 0]
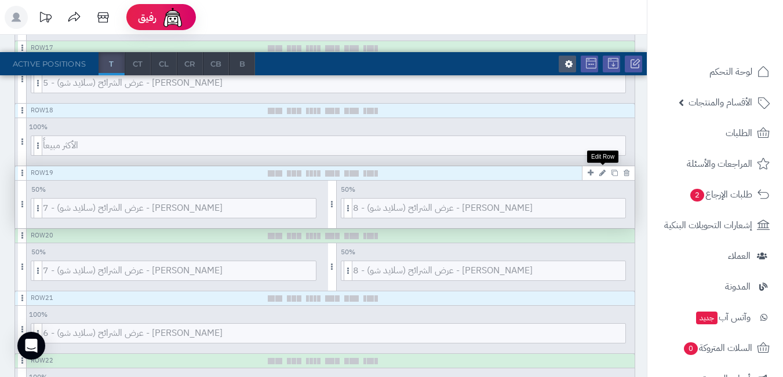
click at [604, 174] on icon at bounding box center [602, 173] width 6 height 8
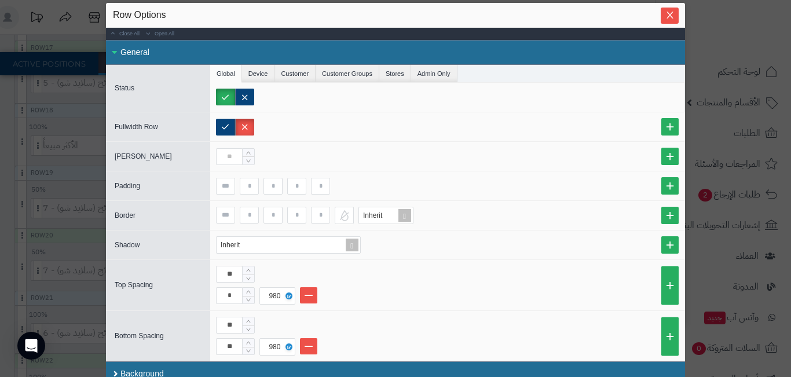
scroll to position [25, 0]
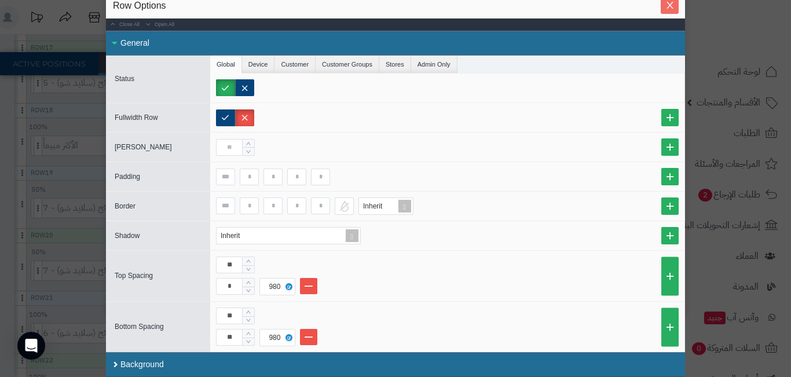
click at [674, 6] on icon "Close" at bounding box center [670, 5] width 9 height 9
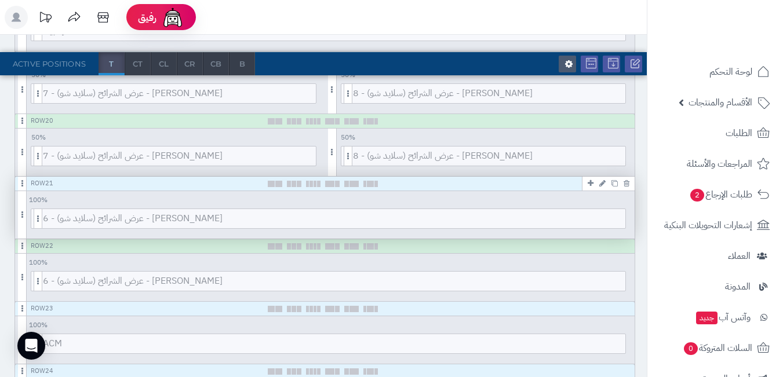
scroll to position [1332, 0]
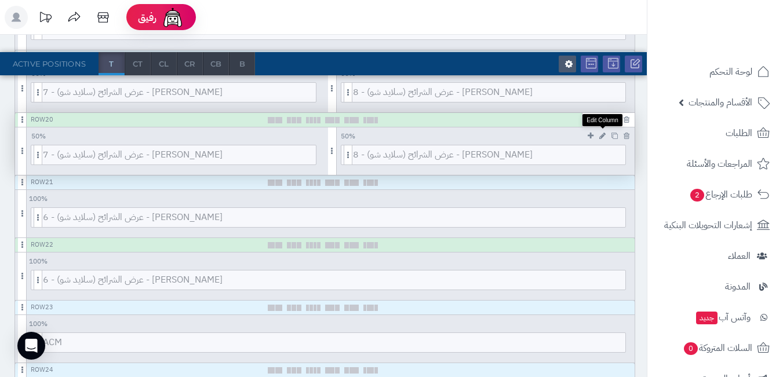
click at [604, 136] on icon at bounding box center [602, 136] width 6 height 8
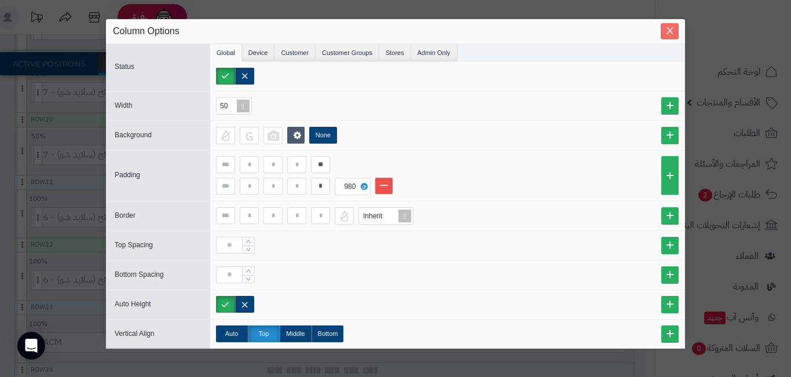
click at [667, 30] on icon "Close" at bounding box center [670, 30] width 9 height 9
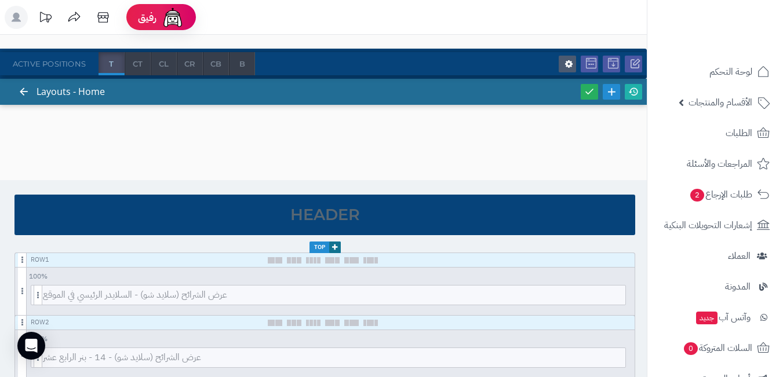
scroll to position [0, 0]
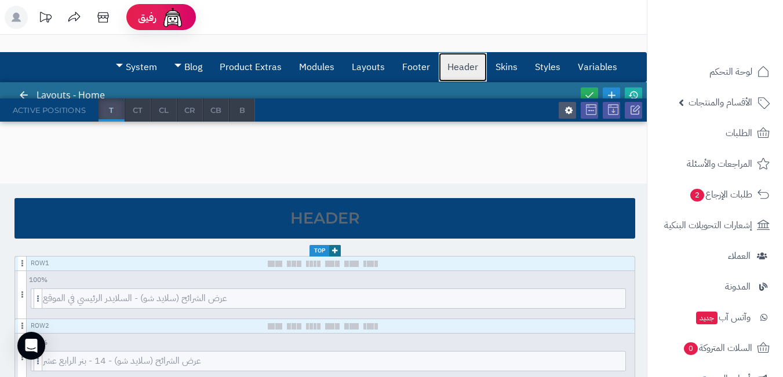
click at [450, 67] on link "Header" at bounding box center [462, 67] width 48 height 29
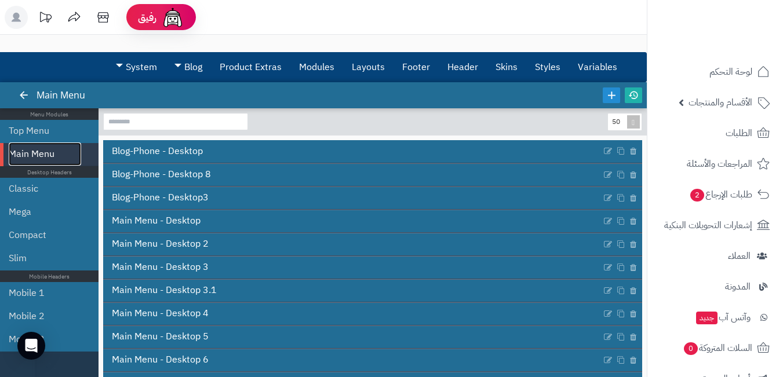
click at [43, 153] on link "Main Menu" at bounding box center [45, 153] width 72 height 23
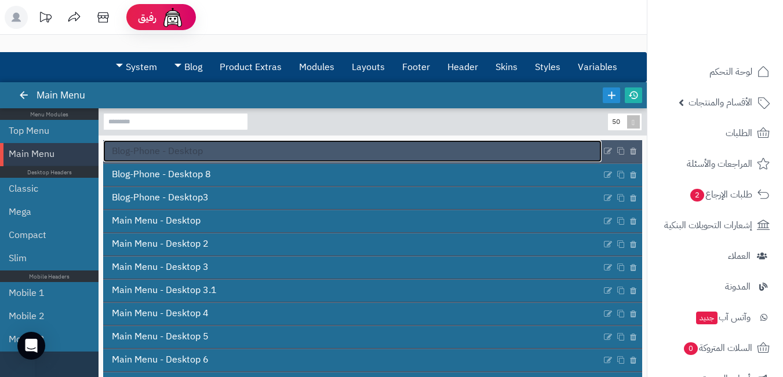
click at [310, 149] on link "Blog-Phone - Desktop" at bounding box center [352, 151] width 498 height 22
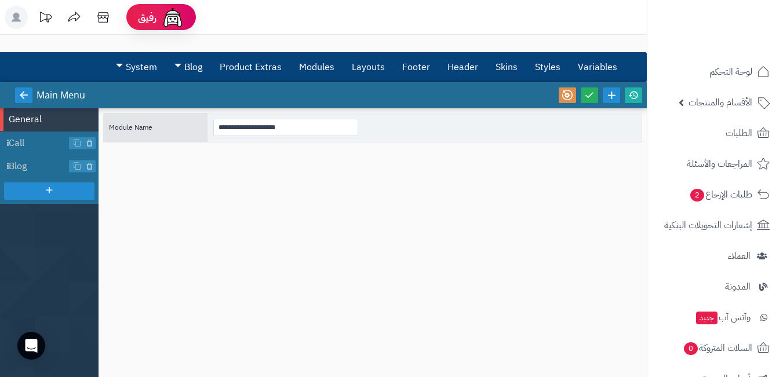
click at [20, 94] on icon at bounding box center [24, 95] width 10 height 10
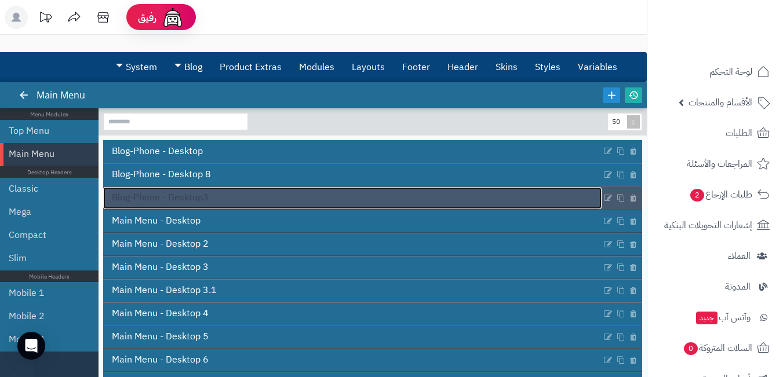
click at [226, 195] on link "Blog-Phone - Desktop3" at bounding box center [352, 198] width 498 height 22
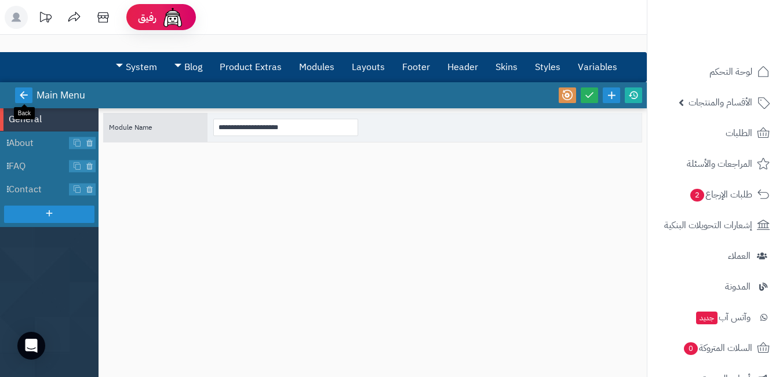
click at [17, 98] on link at bounding box center [23, 95] width 17 height 16
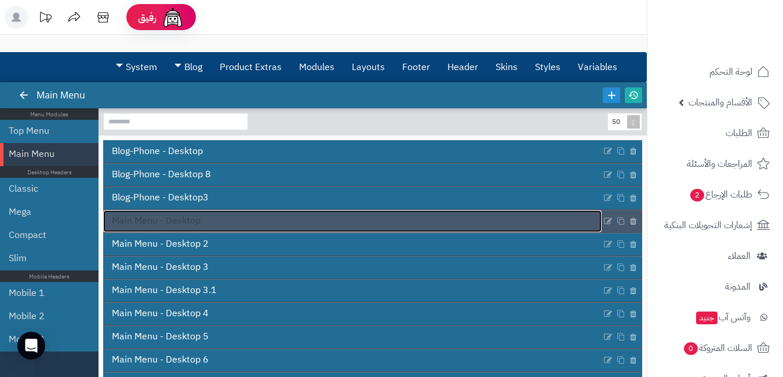
click at [191, 227] on span "Main Menu - Desktop" at bounding box center [156, 220] width 89 height 13
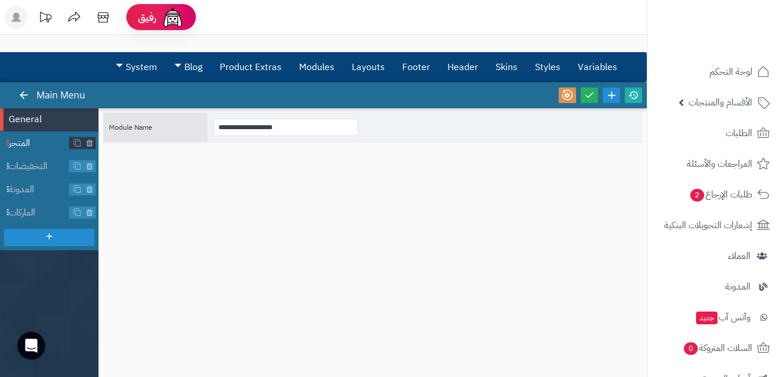
click at [29, 138] on span "المتجر" at bounding box center [39, 143] width 61 height 13
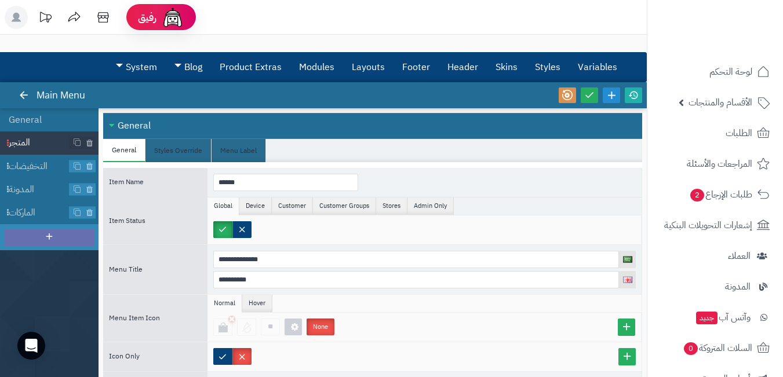
click at [42, 237] on div at bounding box center [49, 237] width 90 height 17
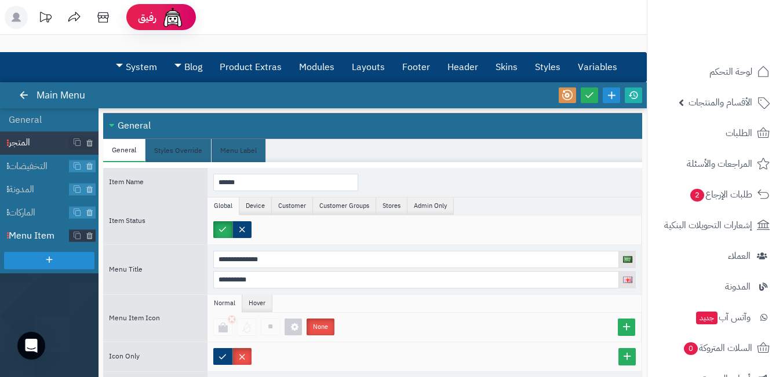
click at [9, 236] on span at bounding box center [7, 235] width 9 height 23
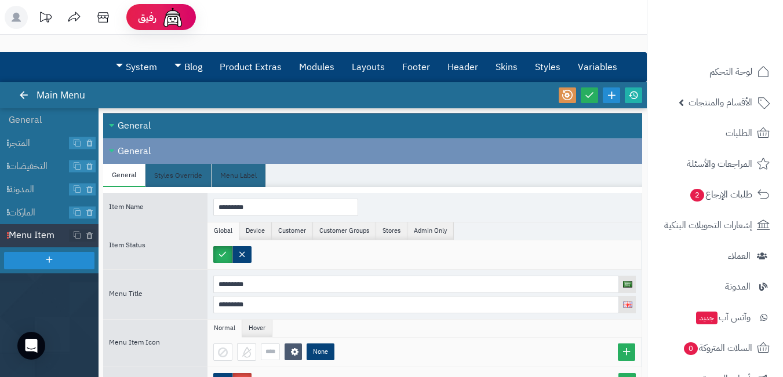
click at [8, 236] on span at bounding box center [7, 235] width 9 height 23
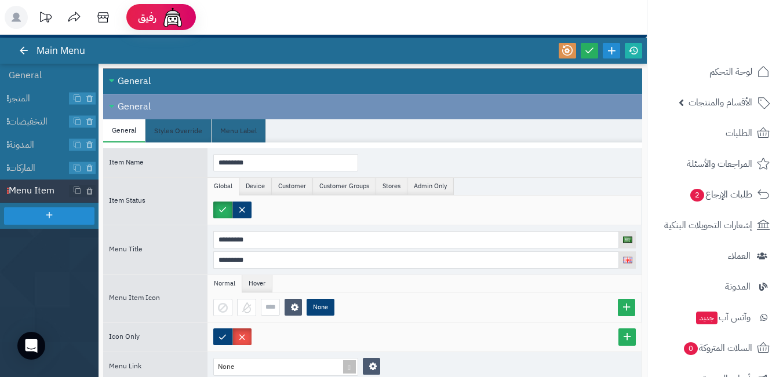
scroll to position [58, 0]
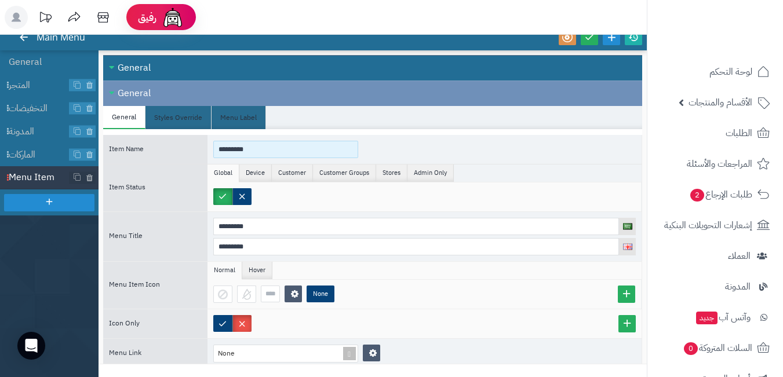
drag, startPoint x: 241, startPoint y: 146, endPoint x: 194, endPoint y: 140, distance: 47.3
click at [193, 144] on div "Item Name *********" at bounding box center [372, 149] width 539 height 29
type input "*"
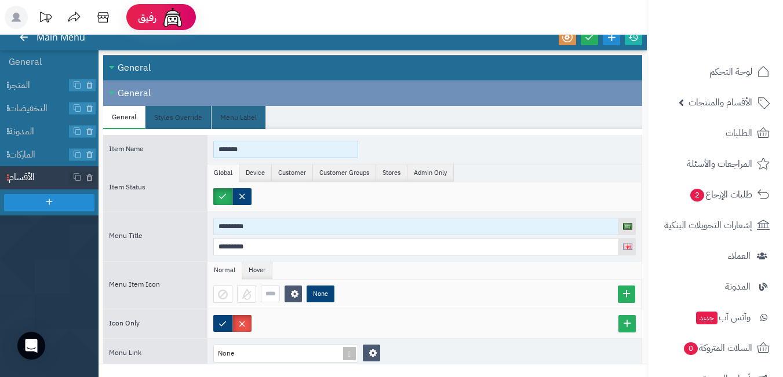
type input "*******"
drag, startPoint x: 463, startPoint y: 222, endPoint x: 203, endPoint y: 217, distance: 260.7
click at [203, 217] on div "Menu Title ********* *********" at bounding box center [372, 236] width 539 height 50
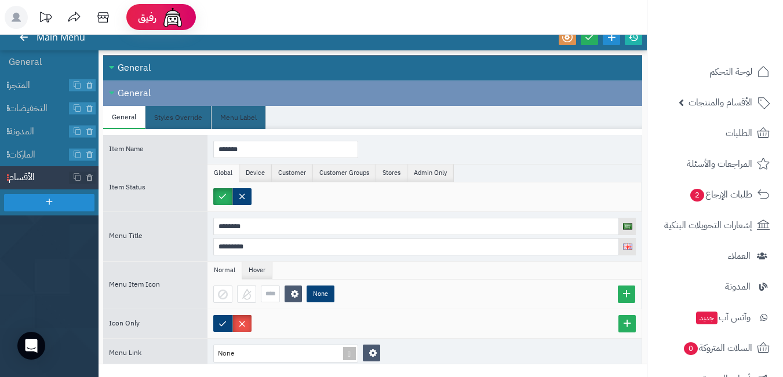
type input "*******"
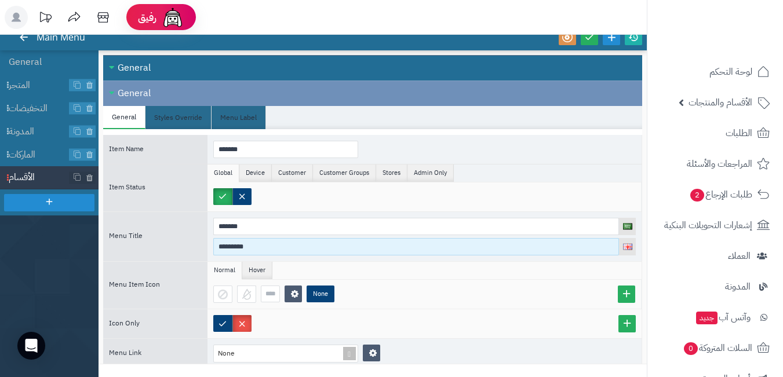
drag, startPoint x: 302, startPoint y: 244, endPoint x: 216, endPoint y: 242, distance: 86.4
click at [216, 242] on input "*********" at bounding box center [415, 246] width 405 height 17
paste input "*"
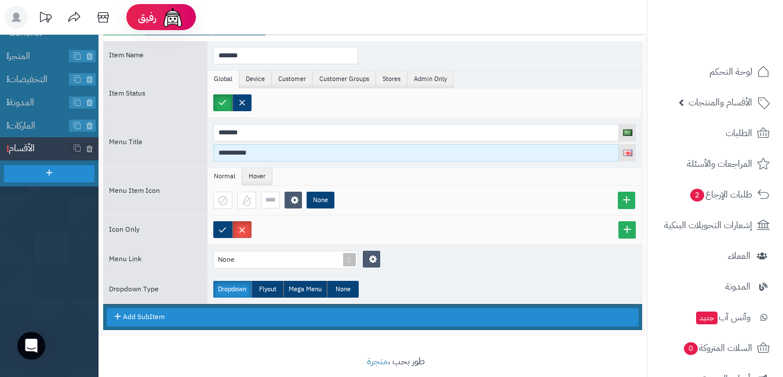
scroll to position [103, 0]
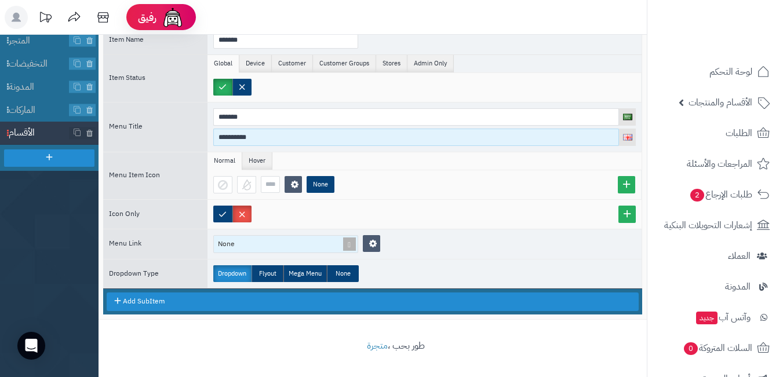
type input "**********"
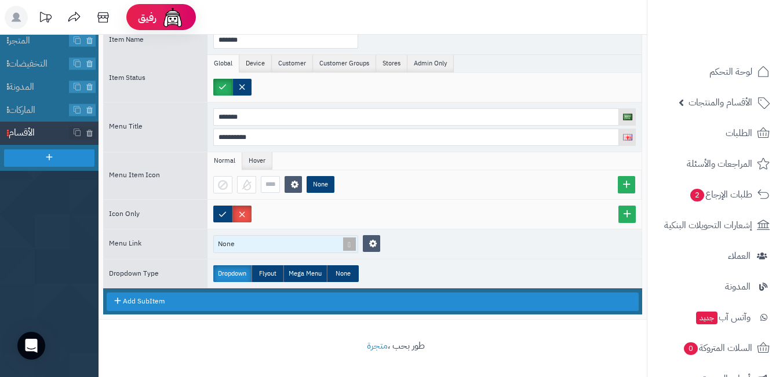
click at [347, 244] on span at bounding box center [349, 244] width 16 height 17
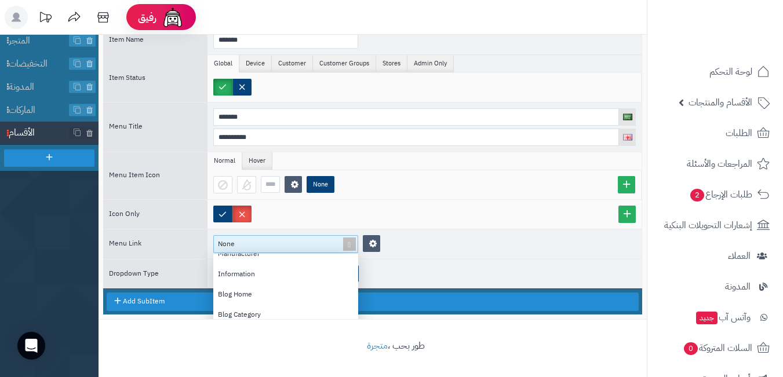
scroll to position [116, 0]
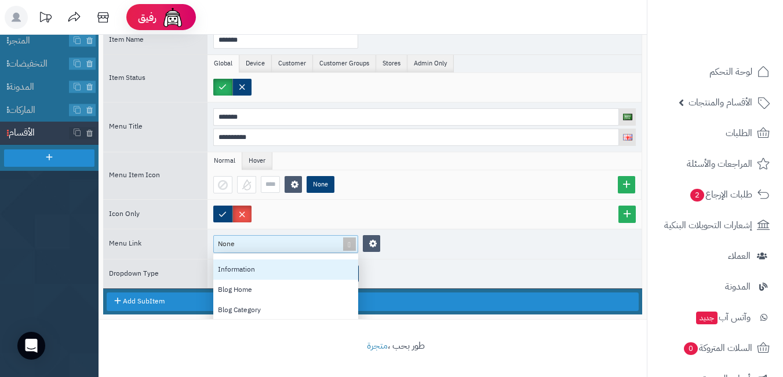
click at [297, 271] on div "Information" at bounding box center [285, 269] width 145 height 20
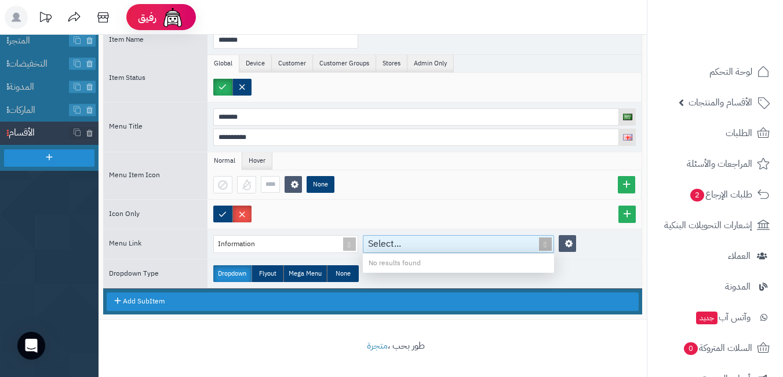
click at [549, 245] on span at bounding box center [545, 244] width 16 height 17
click at [543, 243] on span at bounding box center [545, 244] width 16 height 17
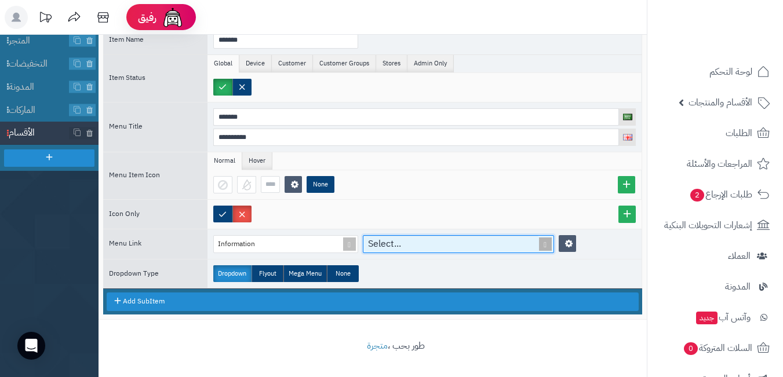
click at [542, 242] on span at bounding box center [545, 244] width 16 height 17
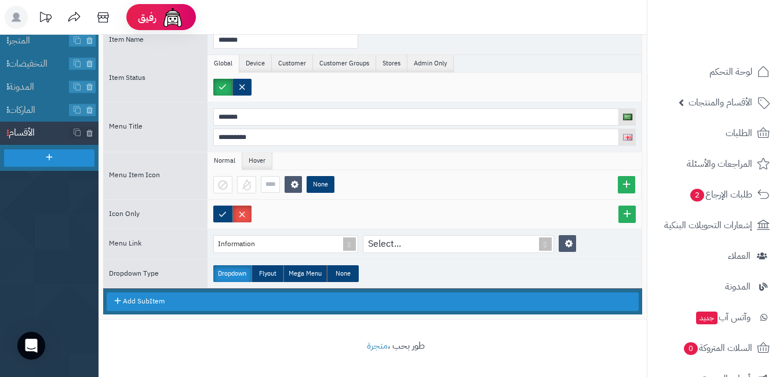
scroll to position [65, 0]
click at [253, 166] on li "Hover" at bounding box center [257, 160] width 30 height 17
click at [231, 160] on li "Normal" at bounding box center [224, 160] width 35 height 17
click at [546, 245] on span at bounding box center [545, 244] width 16 height 17
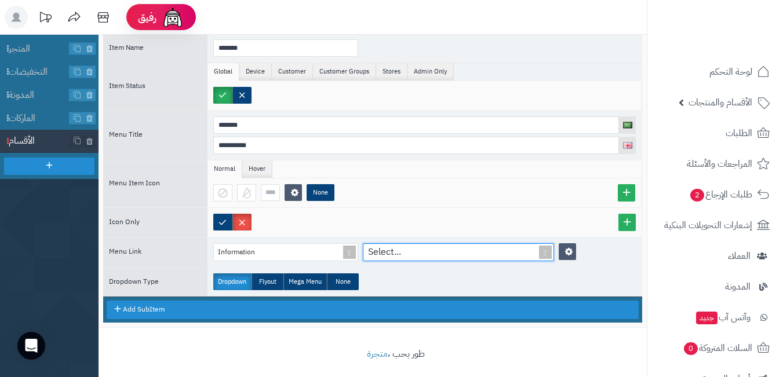
scroll to position [103, 0]
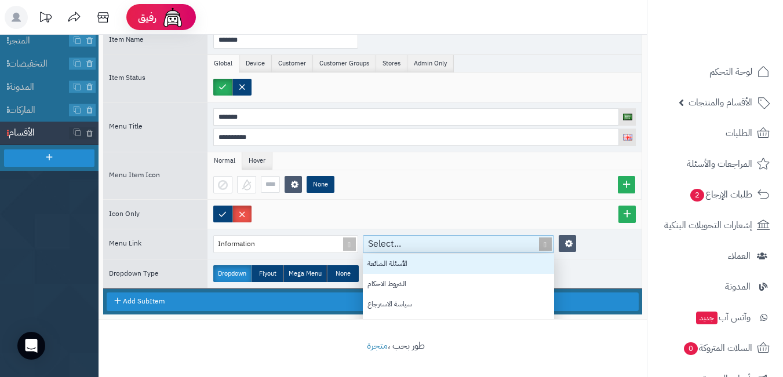
click at [545, 246] on span at bounding box center [545, 244] width 16 height 17
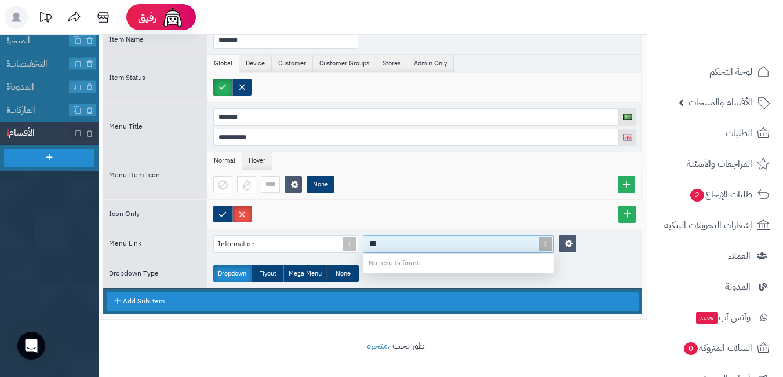
type input "*"
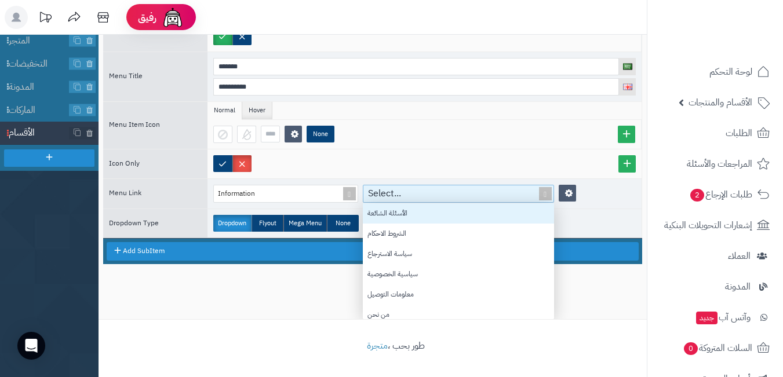
scroll to position [57, 0]
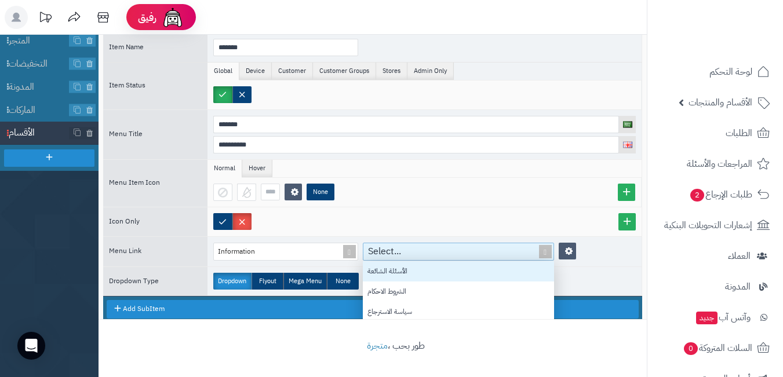
click at [597, 254] on div "Information Select... الأسئلة الشائعة الشروط الاحكام سياسة الاسترجاع سياسية الخ…" at bounding box center [424, 252] width 434 height 30
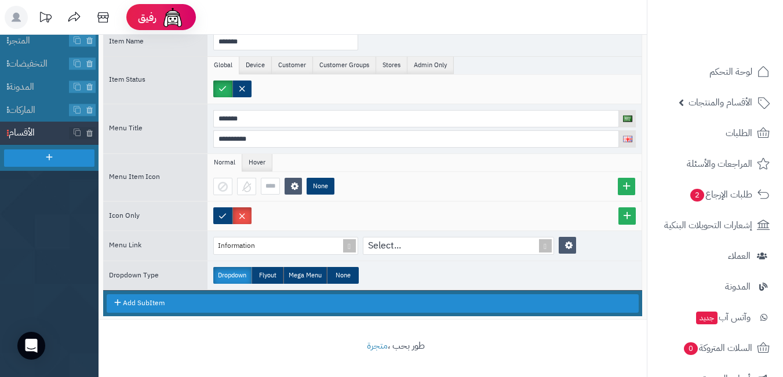
scroll to position [65, 0]
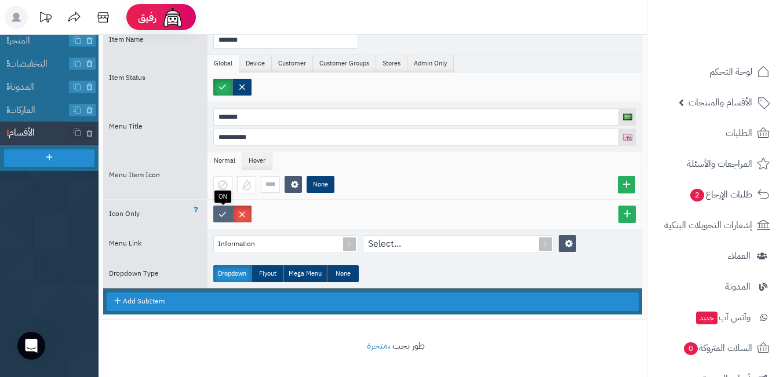
click at [220, 213] on label at bounding box center [222, 214] width 19 height 17
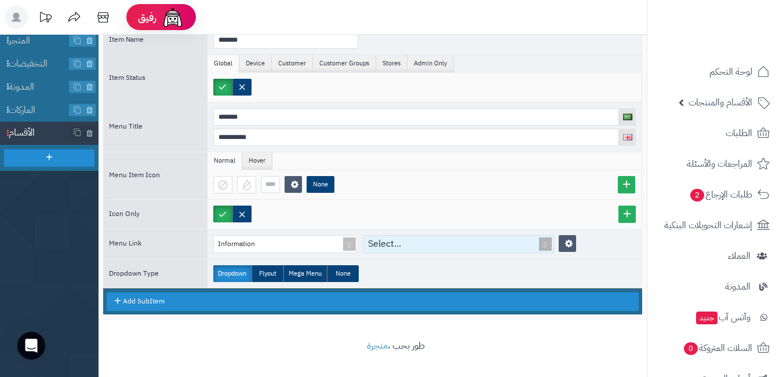
click at [434, 247] on div "Select..." at bounding box center [451, 244] width 177 height 17
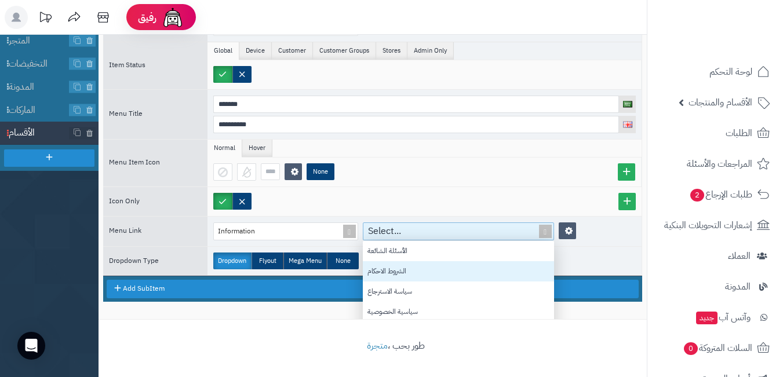
scroll to position [57, 0]
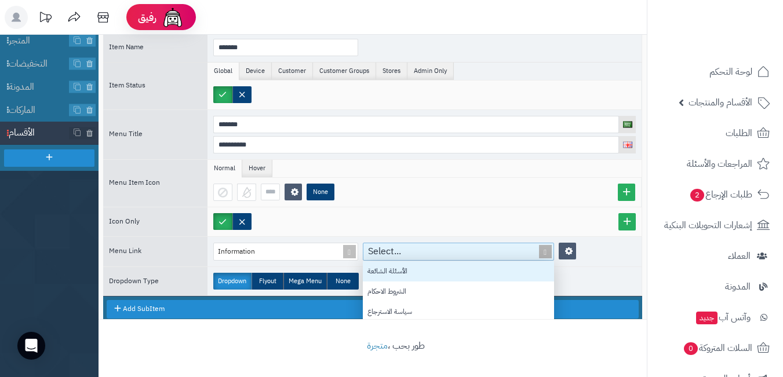
click at [543, 254] on span at bounding box center [545, 251] width 16 height 17
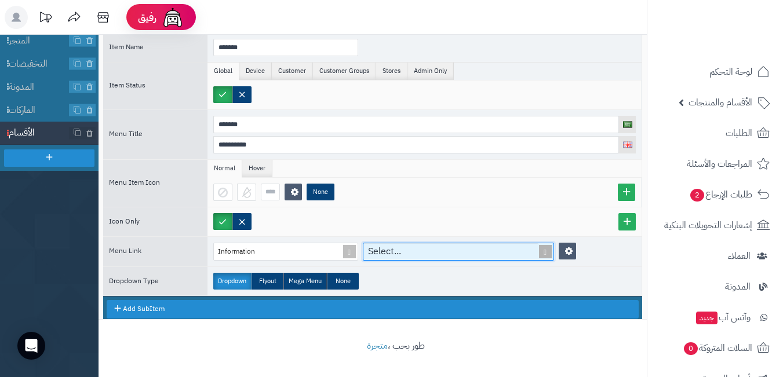
click at [543, 254] on span at bounding box center [545, 251] width 16 height 17
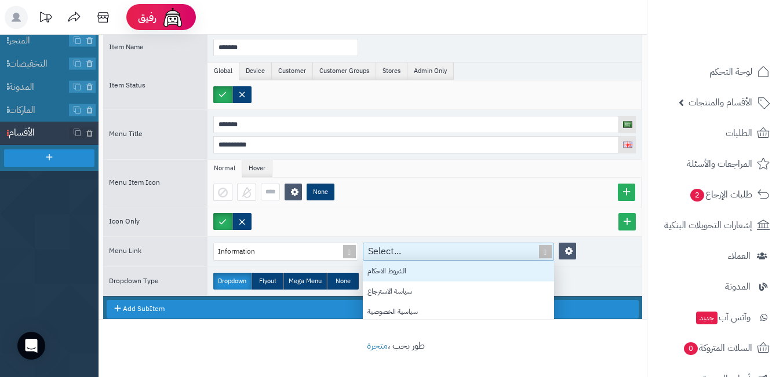
scroll to position [26, 0]
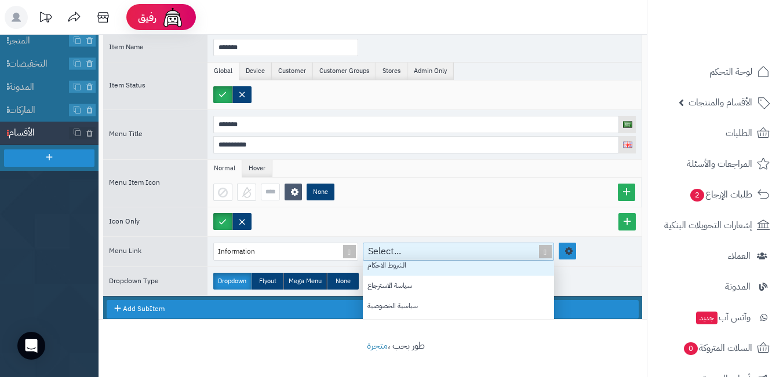
click at [571, 257] on link at bounding box center [566, 251] width 17 height 17
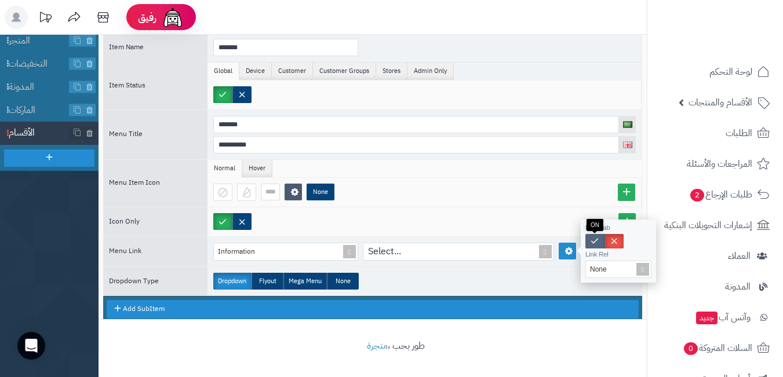
click at [596, 241] on label at bounding box center [594, 241] width 19 height 14
click at [618, 239] on label at bounding box center [613, 241] width 19 height 14
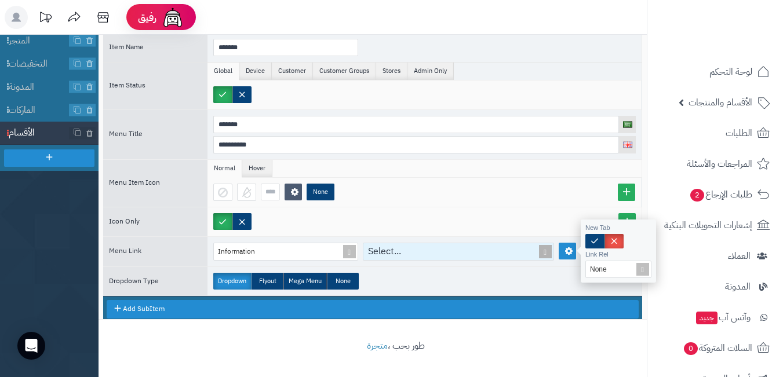
click at [542, 251] on span at bounding box center [545, 251] width 16 height 17
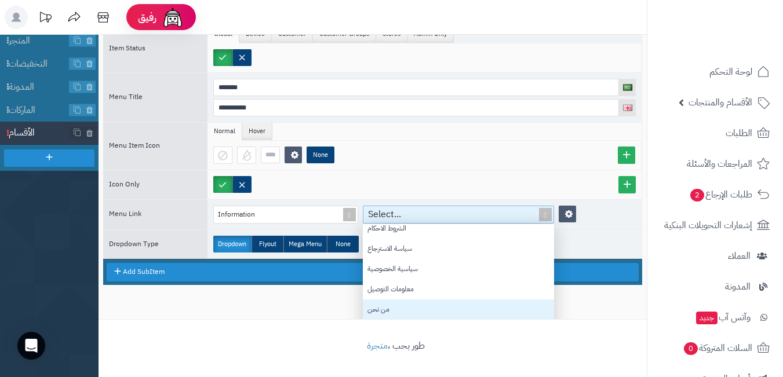
scroll to position [115, 0]
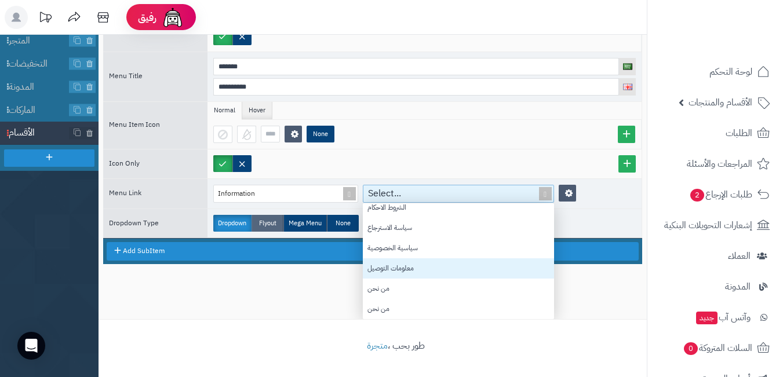
click at [266, 221] on div "**********" at bounding box center [372, 103] width 539 height 269
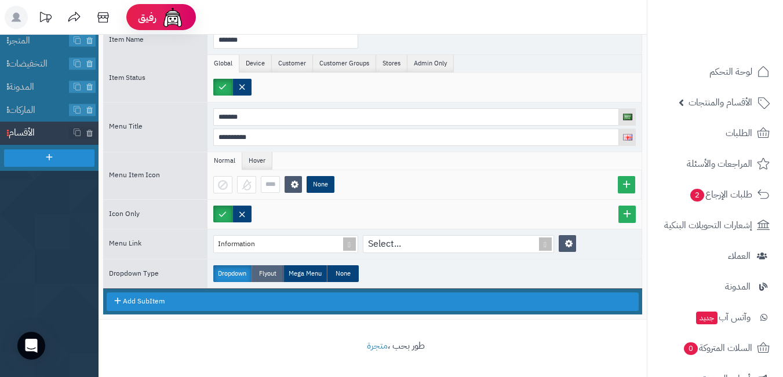
click at [276, 273] on label "Flyout" at bounding box center [267, 273] width 32 height 17
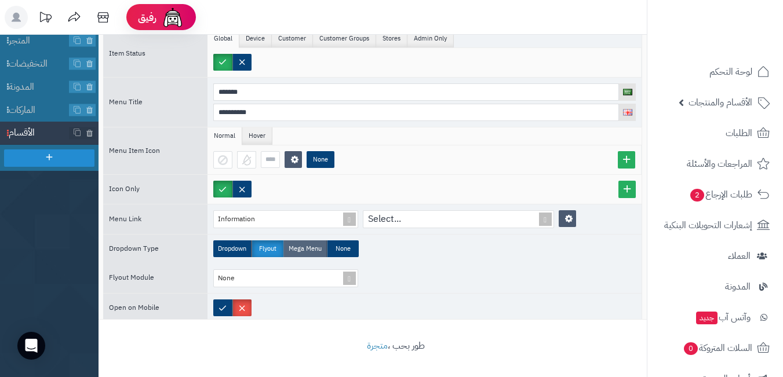
click at [306, 250] on label "Mega Menu" at bounding box center [304, 248] width 43 height 17
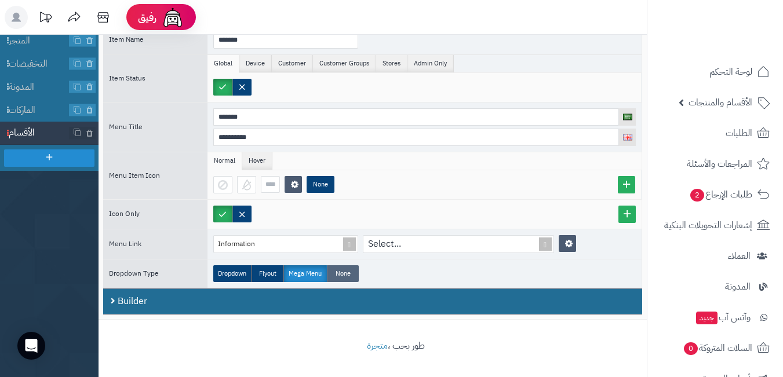
click at [344, 275] on label "None" at bounding box center [343, 273] width 32 height 17
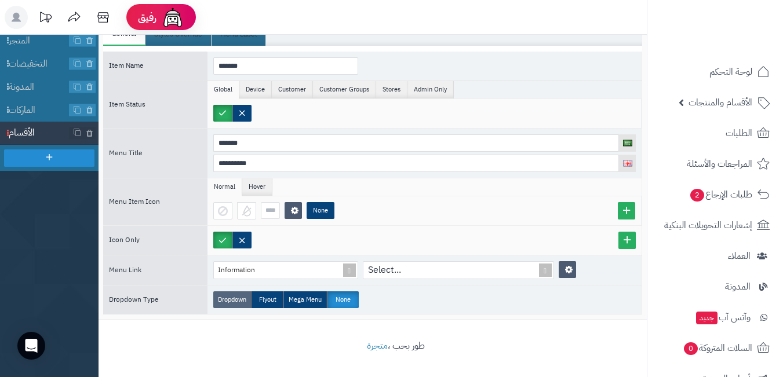
click at [236, 295] on label "Dropdown" at bounding box center [232, 299] width 38 height 17
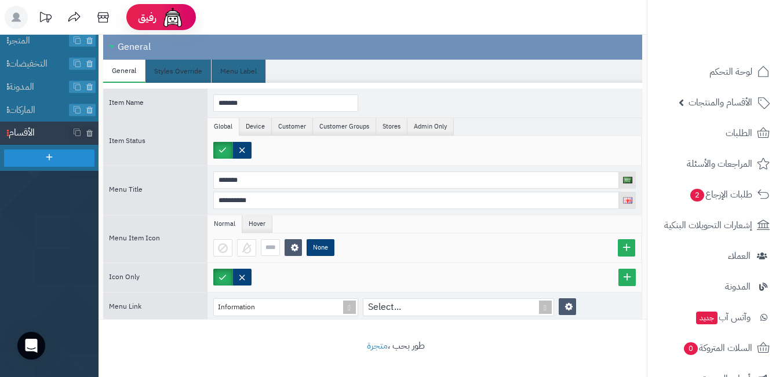
scroll to position [0, 0]
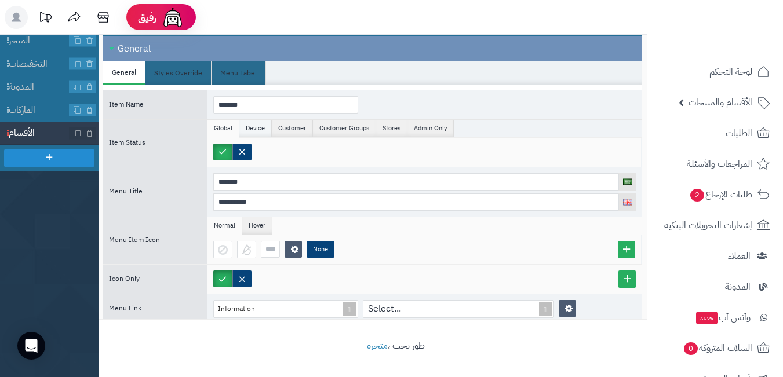
click at [261, 125] on li "Device" at bounding box center [255, 128] width 32 height 17
click at [298, 128] on li "Customer" at bounding box center [292, 128] width 41 height 17
click at [350, 128] on li "Customer Groups" at bounding box center [344, 128] width 63 height 17
click at [418, 131] on li "Admin Only" at bounding box center [430, 128] width 46 height 17
click at [393, 125] on li "Stores" at bounding box center [391, 128] width 31 height 17
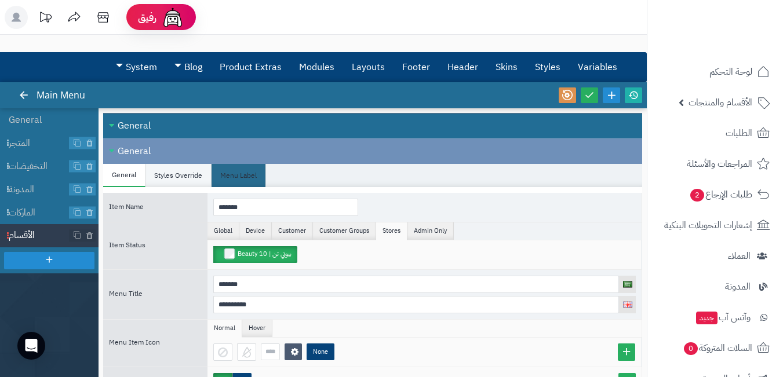
click at [156, 176] on li "Styles Override" at bounding box center [178, 175] width 66 height 23
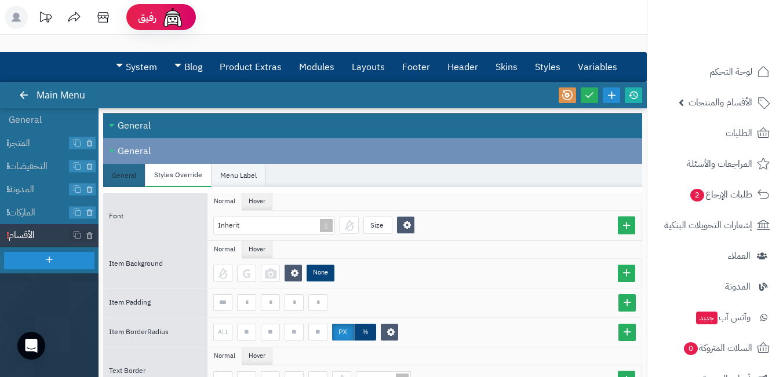
click at [264, 174] on li "Menu Label" at bounding box center [238, 175] width 54 height 23
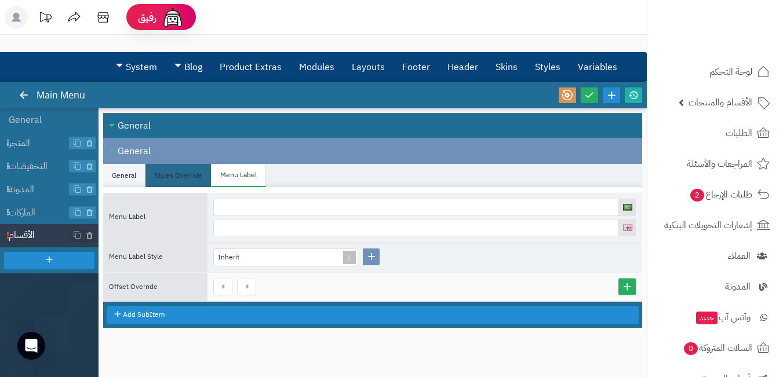
click at [115, 173] on li "General" at bounding box center [124, 175] width 42 height 23
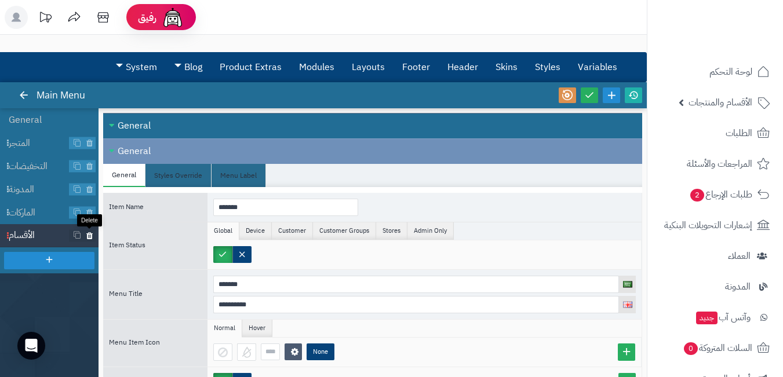
click at [94, 234] on link at bounding box center [89, 235] width 12 height 12
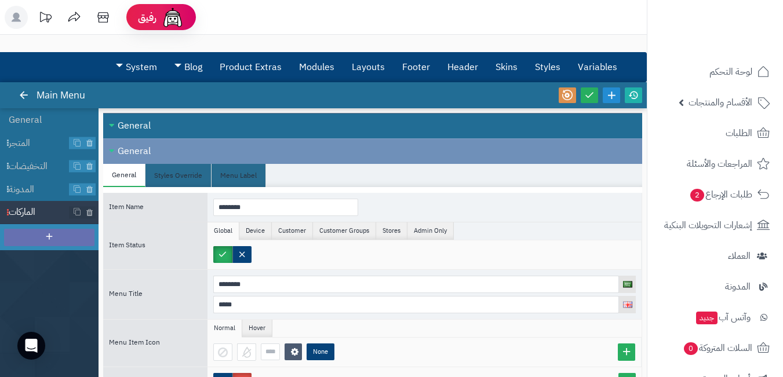
click at [34, 231] on div at bounding box center [49, 237] width 90 height 17
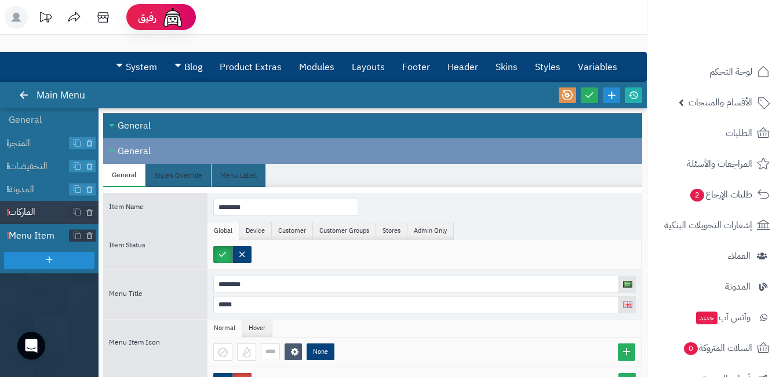
click at [41, 235] on span "Menu Item" at bounding box center [39, 235] width 61 height 13
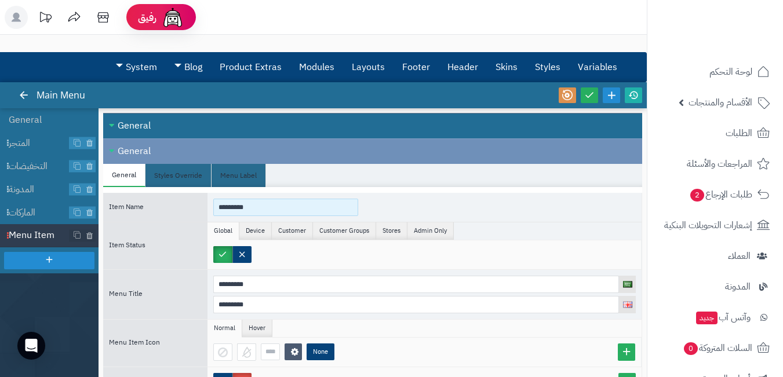
drag, startPoint x: 260, startPoint y: 204, endPoint x: 196, endPoint y: 202, distance: 63.8
click at [196, 202] on div "Item Name *********" at bounding box center [372, 207] width 539 height 29
click at [155, 210] on div "**********" at bounding box center [372, 207] width 539 height 29
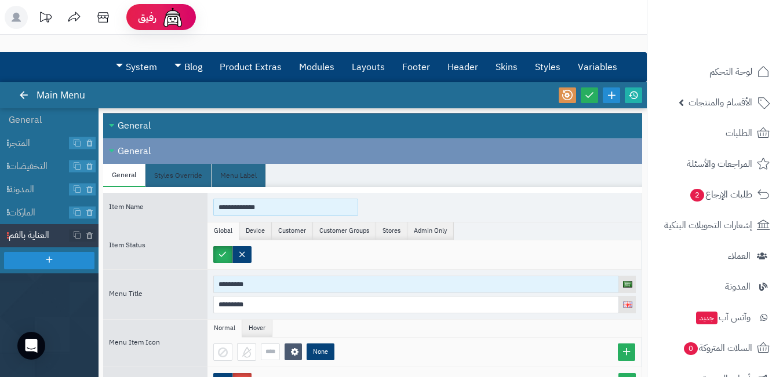
type input "**********"
drag, startPoint x: 316, startPoint y: 288, endPoint x: 212, endPoint y: 282, distance: 103.9
click at [212, 282] on div "********* *********" at bounding box center [424, 294] width 434 height 49
paste input "****"
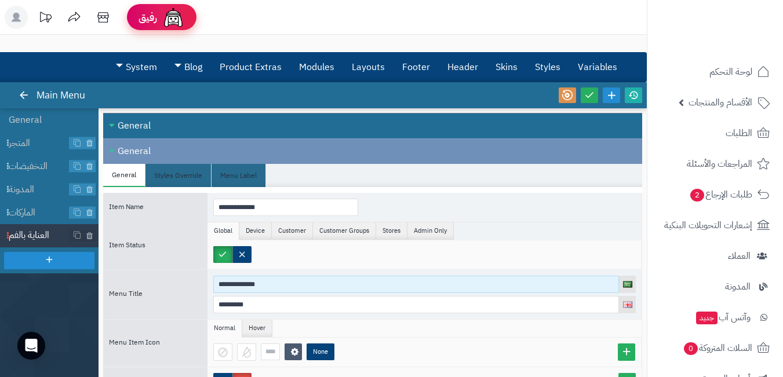
type input "**********"
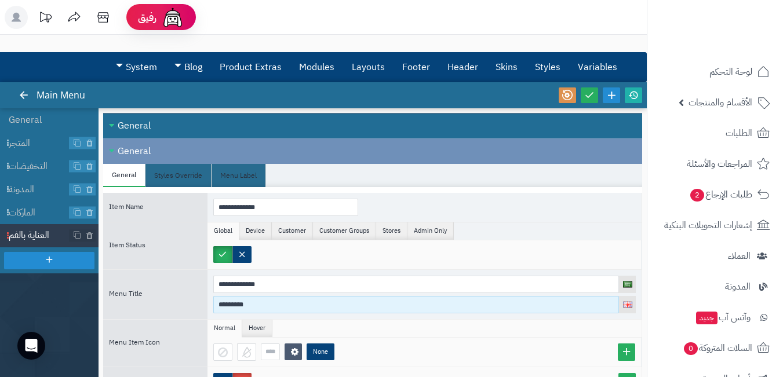
drag, startPoint x: 258, startPoint y: 311, endPoint x: 169, endPoint y: 310, distance: 88.6
click at [171, 311] on div "**********" at bounding box center [372, 294] width 539 height 50
paste input
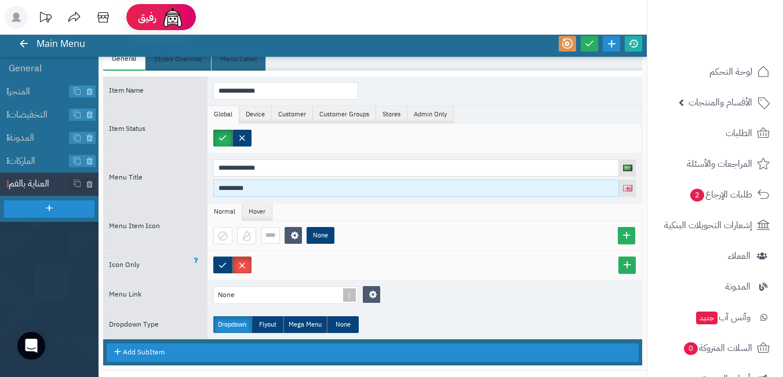
scroll to position [103, 0]
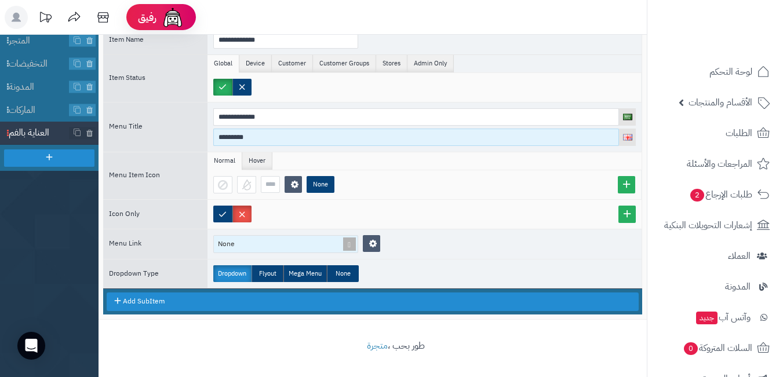
type input "*********"
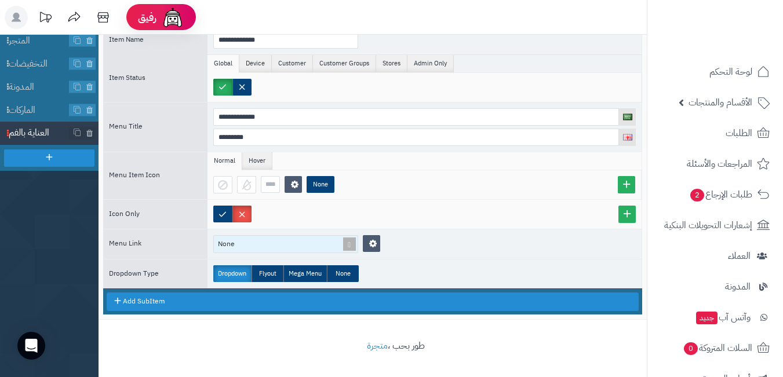
click at [350, 248] on span at bounding box center [349, 244] width 16 height 17
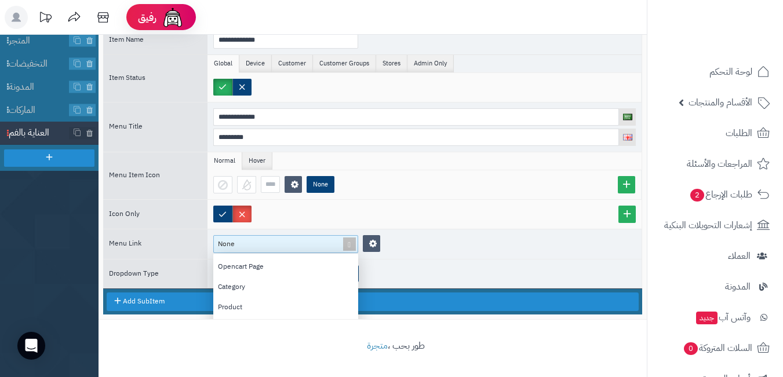
scroll to position [58, 0]
click at [302, 267] on div "Category" at bounding box center [285, 267] width 145 height 20
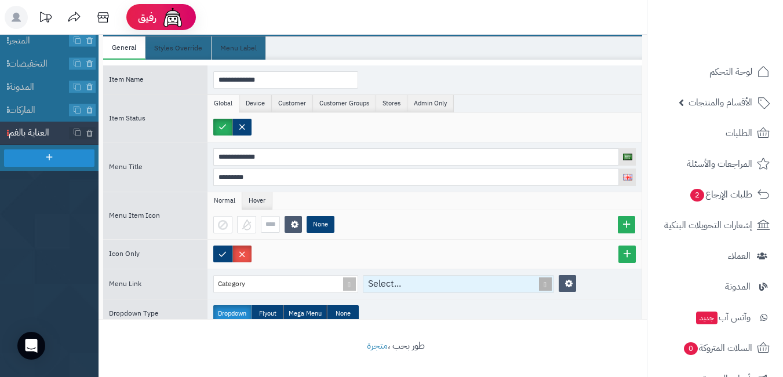
click at [543, 287] on span at bounding box center [545, 284] width 16 height 17
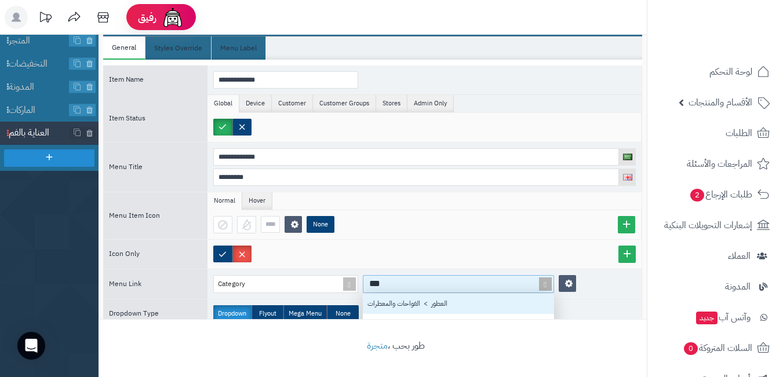
type input "****"
click at [435, 308] on div "العناية > العناية بالوجه > العناية بالفم" at bounding box center [458, 304] width 191 height 20
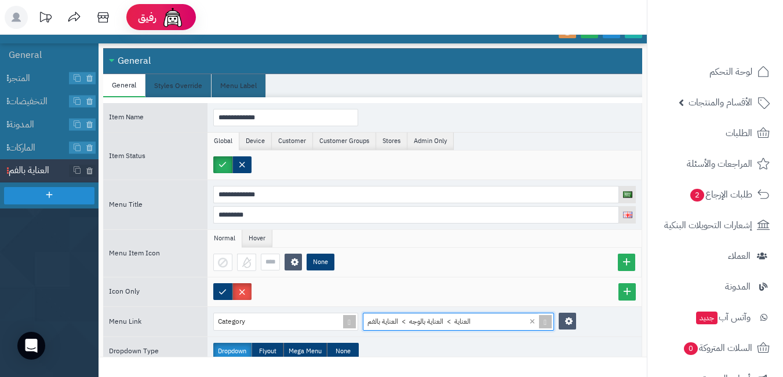
scroll to position [45, 0]
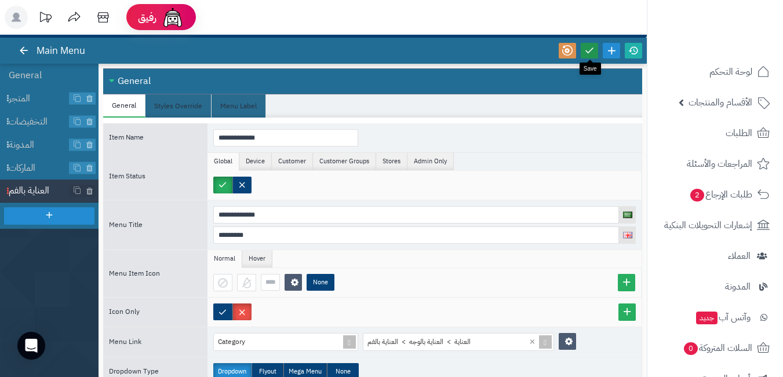
click at [593, 52] on icon at bounding box center [589, 50] width 10 height 10
click at [35, 103] on span "المتجر" at bounding box center [39, 98] width 61 height 13
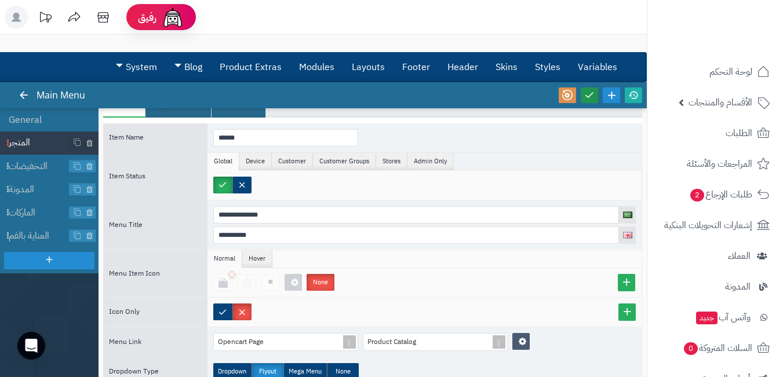
click at [596, 96] on link at bounding box center [588, 95] width 17 height 16
click at [41, 210] on span "الماركات" at bounding box center [39, 212] width 61 height 13
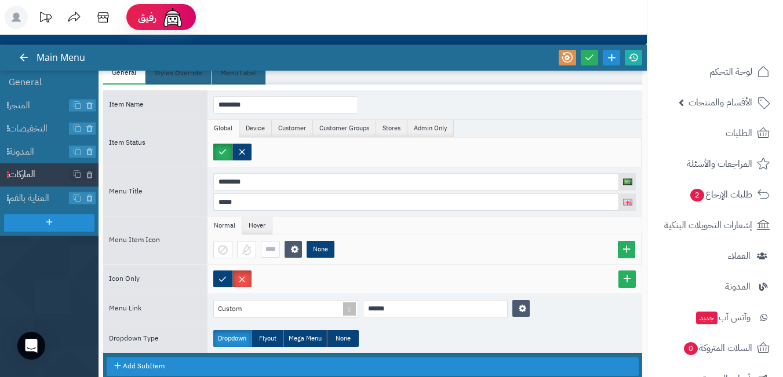
scroll to position [58, 0]
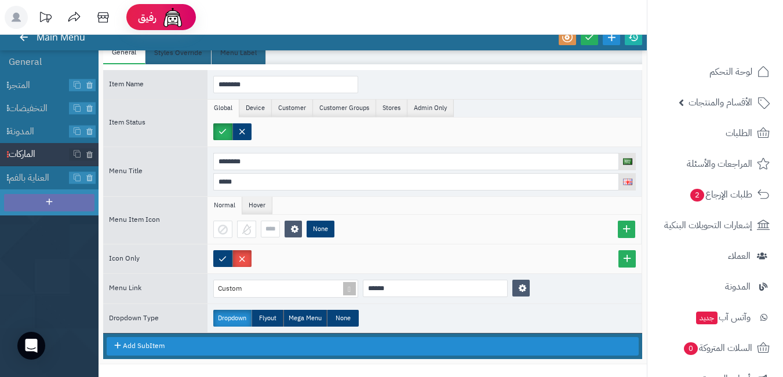
click at [64, 206] on div at bounding box center [49, 202] width 90 height 17
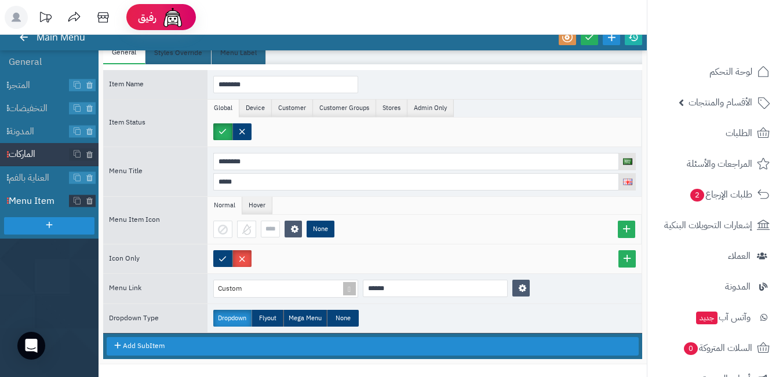
click at [49, 206] on span "Menu Item" at bounding box center [39, 201] width 61 height 13
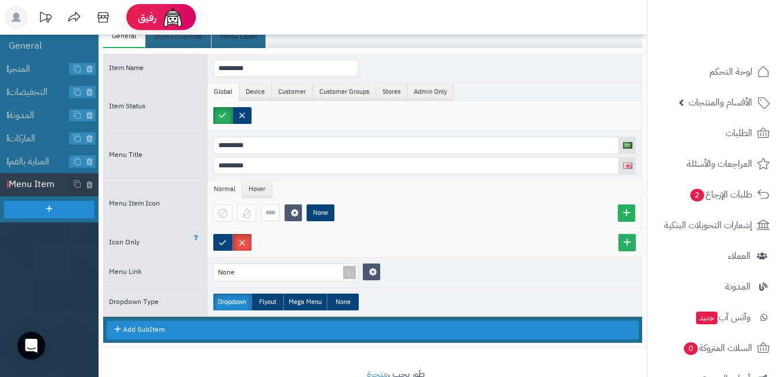
scroll to position [103, 0]
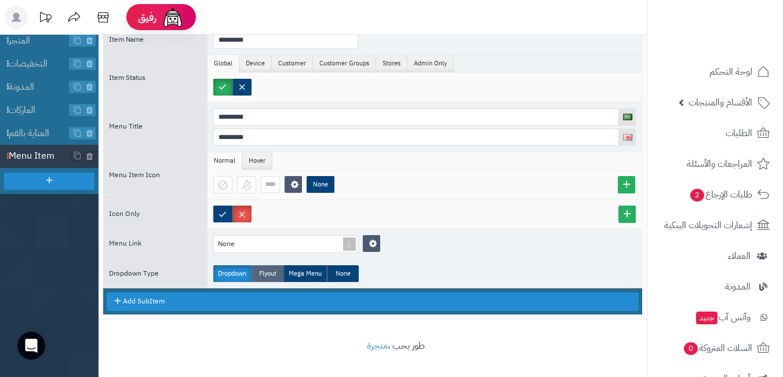
click at [271, 273] on label "Flyout" at bounding box center [267, 273] width 32 height 17
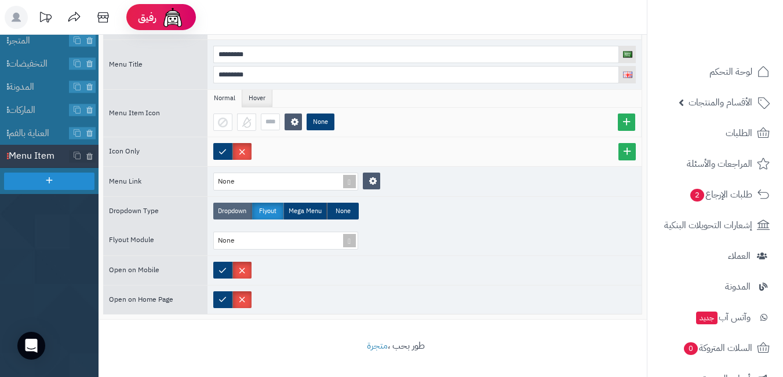
click at [236, 211] on label "Dropdown" at bounding box center [232, 211] width 38 height 17
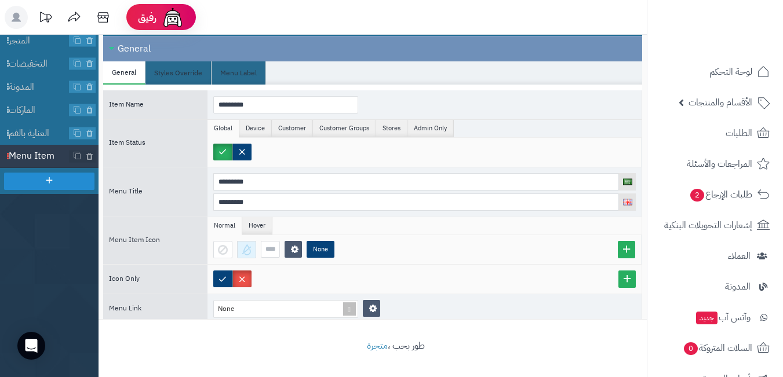
scroll to position [65, 0]
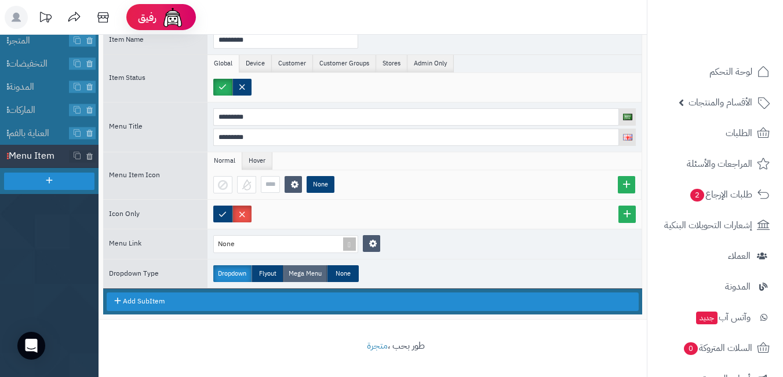
click at [304, 268] on label "Mega Menu" at bounding box center [304, 273] width 43 height 17
click at [306, 268] on label "Mega Menu" at bounding box center [304, 273] width 43 height 17
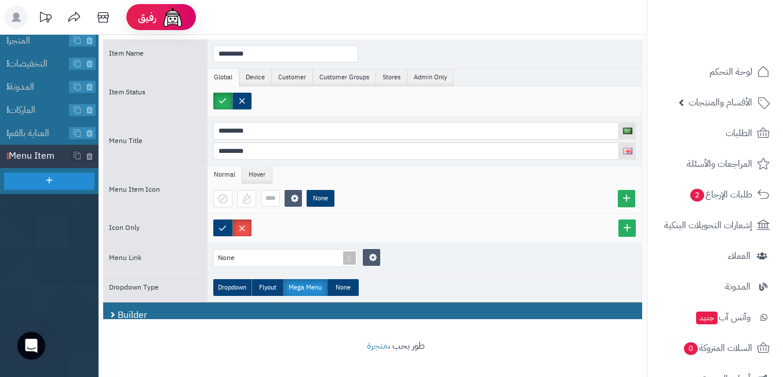
scroll to position [40, 0]
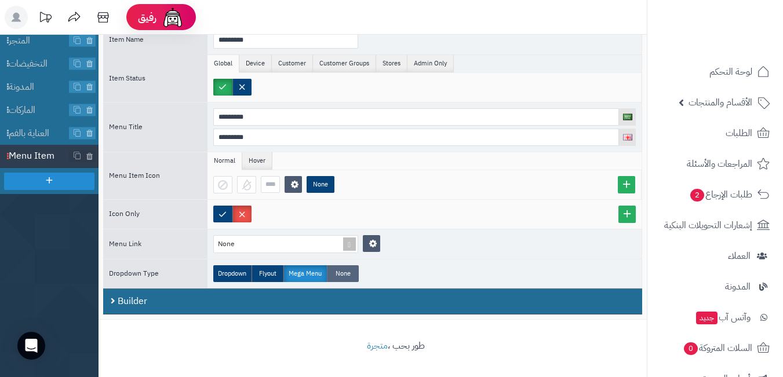
click at [353, 272] on label "None" at bounding box center [343, 273] width 32 height 17
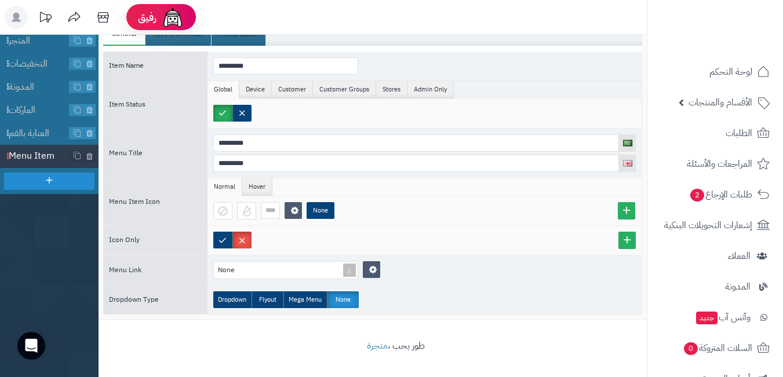
scroll to position [14, 0]
click at [242, 298] on label "Dropdown" at bounding box center [232, 299] width 38 height 17
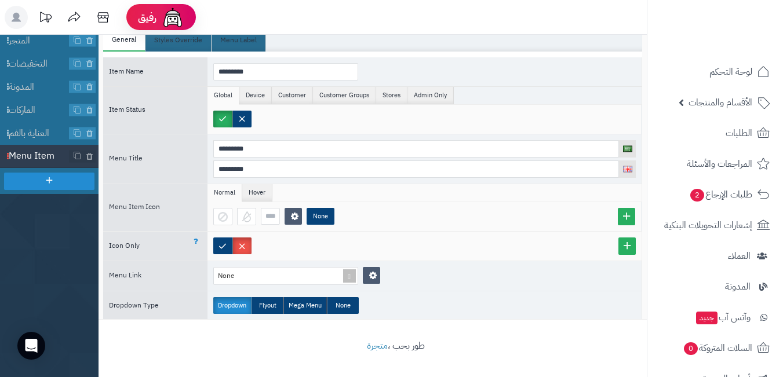
scroll to position [65, 0]
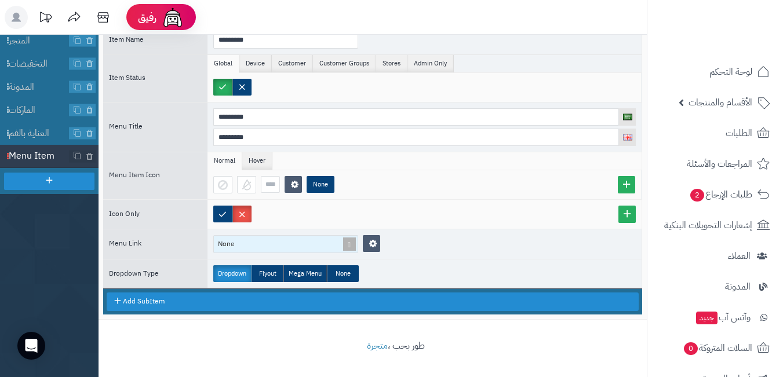
click at [348, 241] on span at bounding box center [349, 244] width 16 height 17
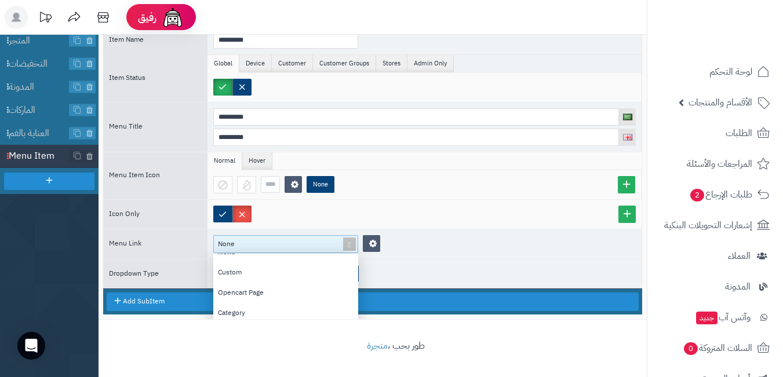
scroll to position [0, 0]
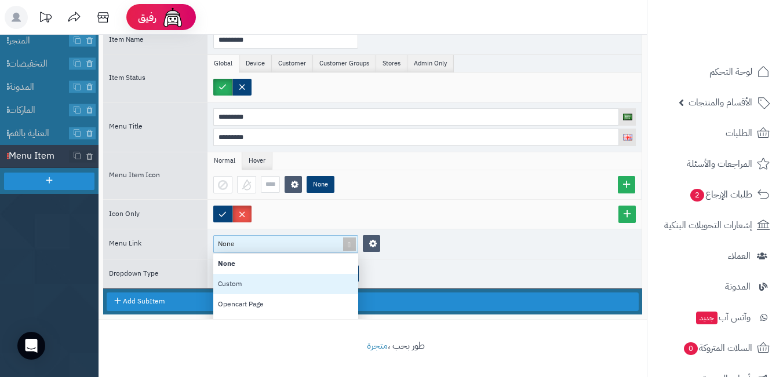
click at [307, 284] on div "Custom" at bounding box center [285, 284] width 145 height 20
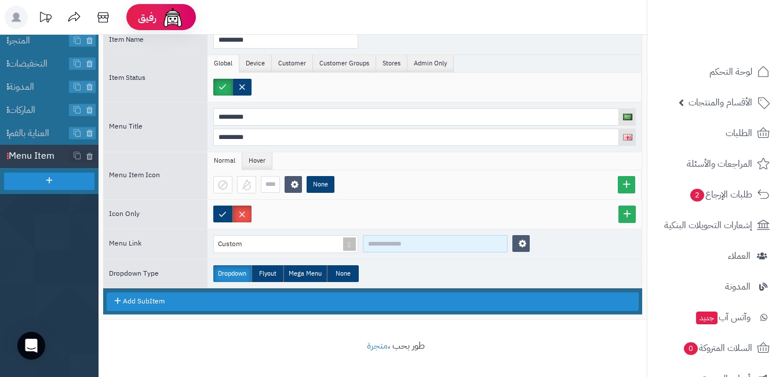
click at [437, 243] on input at bounding box center [435, 243] width 145 height 17
paste input "*********"
drag, startPoint x: 421, startPoint y: 246, endPoint x: 371, endPoint y: 237, distance: 50.0
click at [371, 237] on input "**********" at bounding box center [435, 243] width 145 height 17
paste input "*"
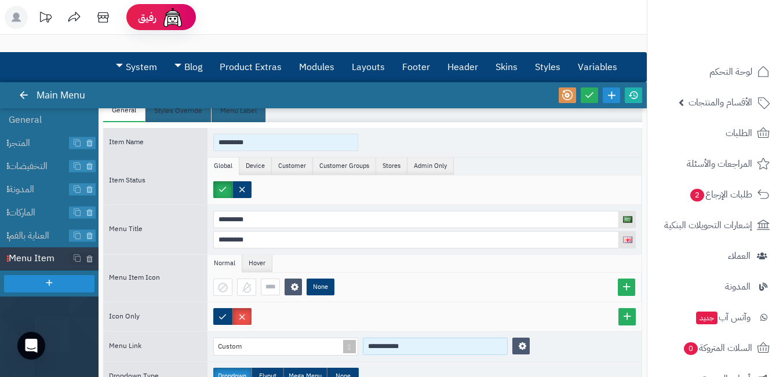
type input "**********"
drag, startPoint x: 263, startPoint y: 141, endPoint x: 211, endPoint y: 138, distance: 51.6
click at [211, 138] on div "*********" at bounding box center [424, 142] width 434 height 29
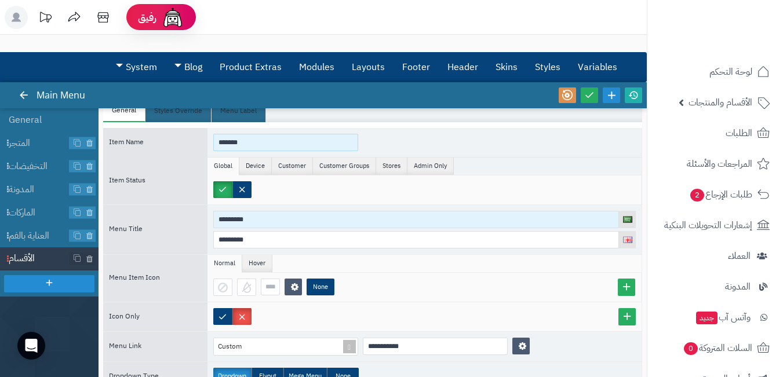
type input "*******"
drag, startPoint x: 273, startPoint y: 222, endPoint x: 200, endPoint y: 220, distance: 73.0
click at [200, 220] on div "Menu Title ********* *********" at bounding box center [372, 229] width 539 height 50
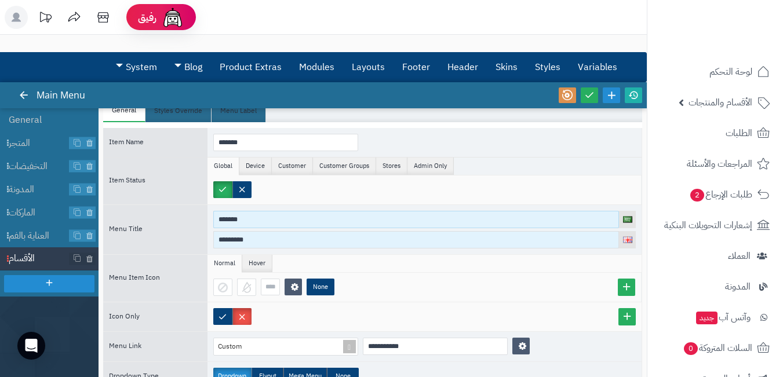
type input "*******"
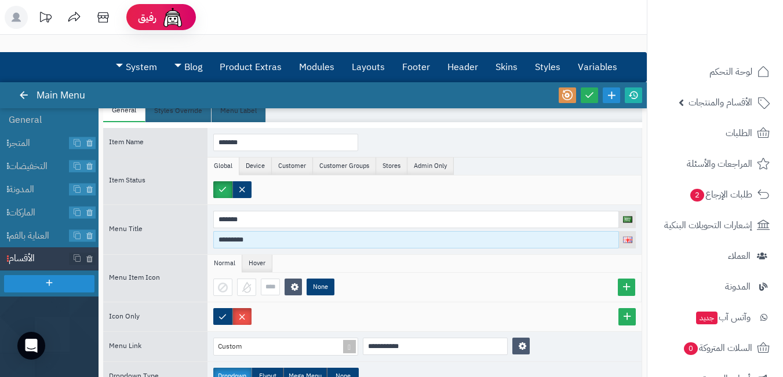
drag, startPoint x: 255, startPoint y: 237, endPoint x: 182, endPoint y: 237, distance: 73.0
click at [182, 237] on div "Menu Title ******* *********" at bounding box center [372, 229] width 539 height 50
paste input "*"
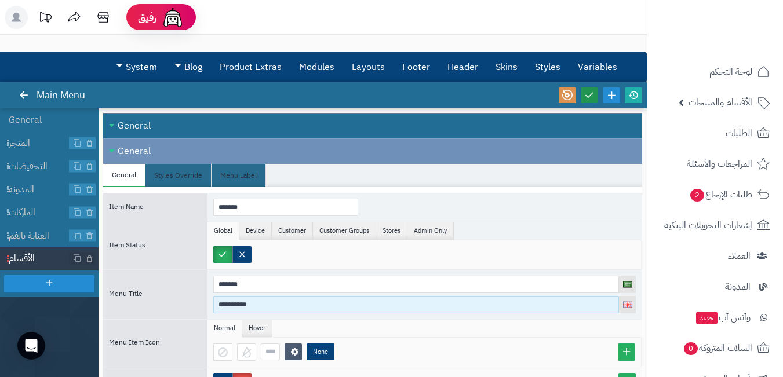
type input "**********"
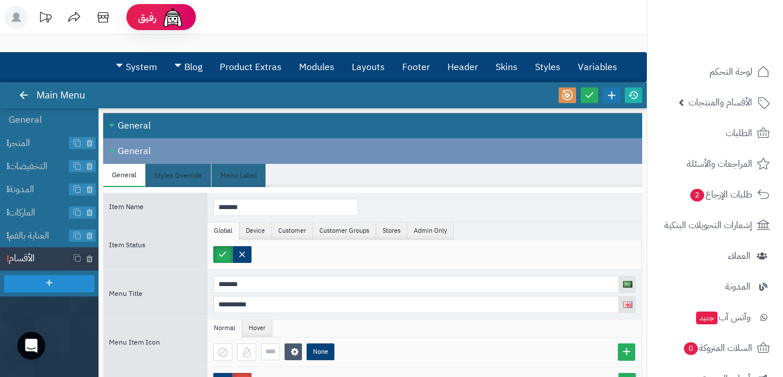
drag, startPoint x: 587, startPoint y: 97, endPoint x: 611, endPoint y: 94, distance: 24.0
click at [587, 97] on icon at bounding box center [589, 95] width 10 height 10
click at [636, 92] on icon at bounding box center [633, 95] width 10 height 10
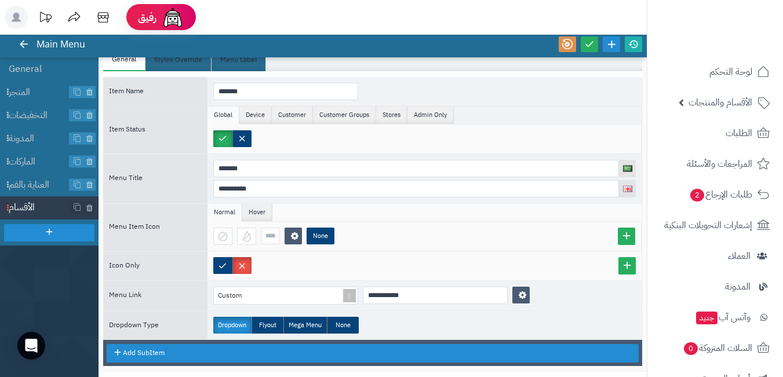
scroll to position [103, 0]
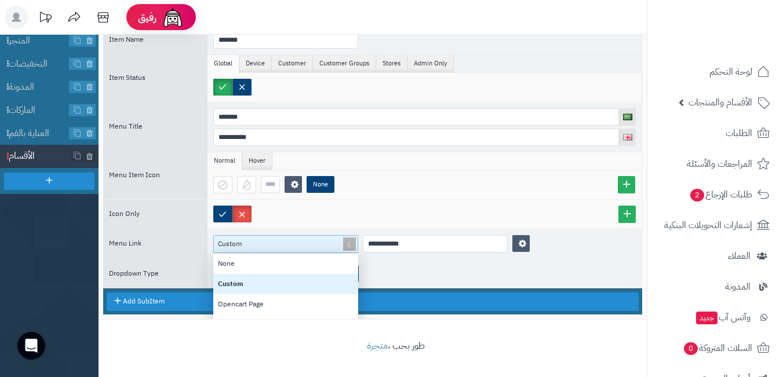
click at [346, 245] on span at bounding box center [349, 244] width 16 height 17
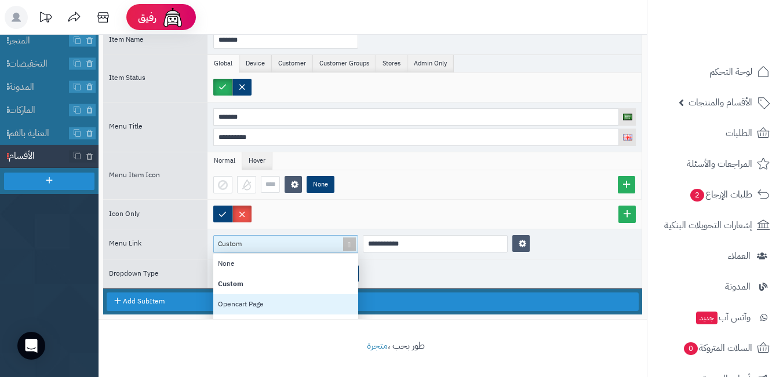
click at [287, 298] on div "Opencart Page" at bounding box center [285, 304] width 145 height 20
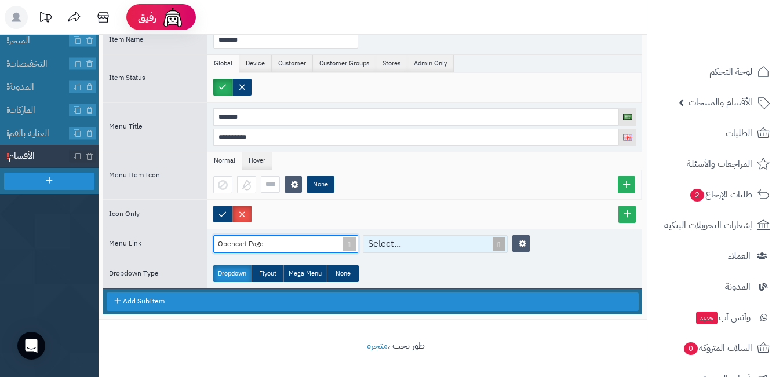
click at [500, 244] on span at bounding box center [499, 244] width 16 height 17
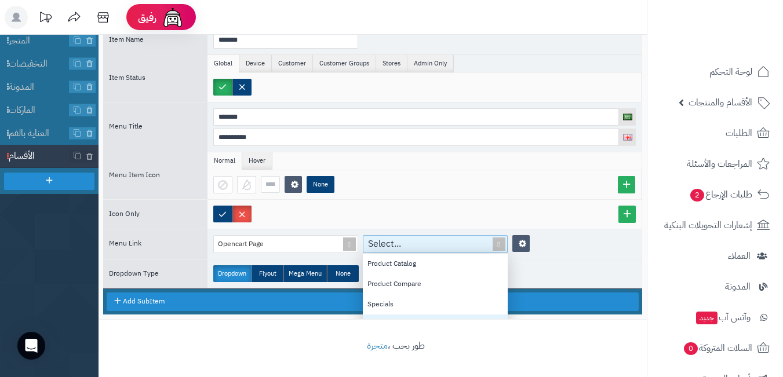
scroll to position [0, 0]
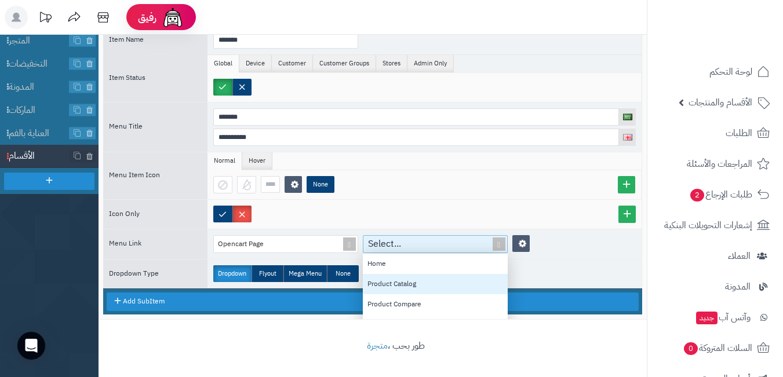
click at [445, 280] on div "Product Catalog" at bounding box center [435, 284] width 145 height 20
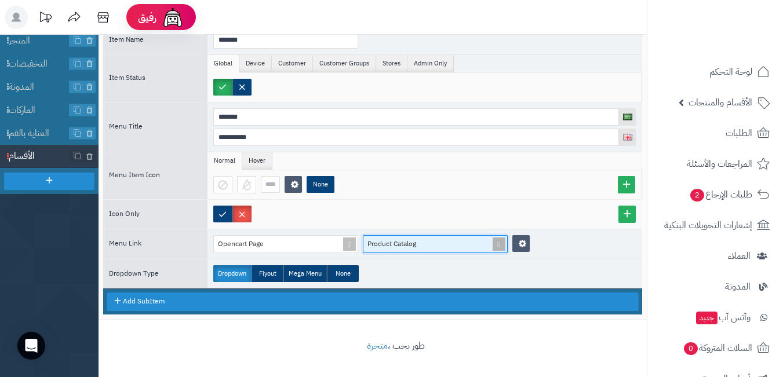
click at [503, 244] on span at bounding box center [499, 244] width 16 height 17
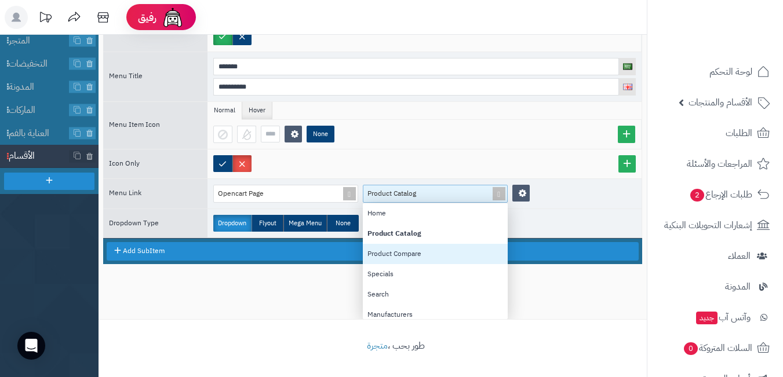
click at [441, 254] on div "Product Compare" at bounding box center [435, 254] width 145 height 20
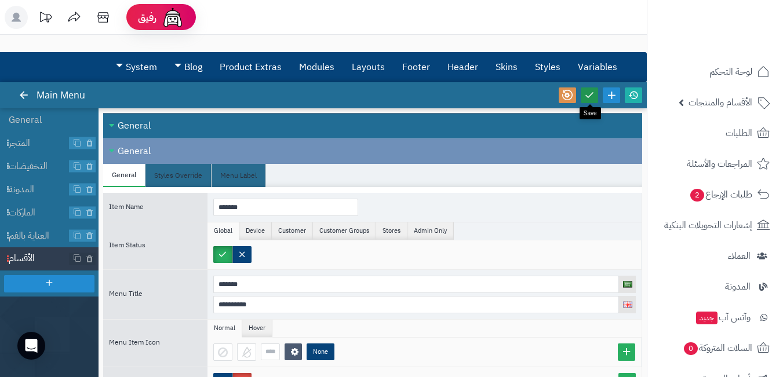
click at [587, 96] on icon at bounding box center [589, 95] width 10 height 10
click at [635, 88] on link at bounding box center [632, 95] width 17 height 16
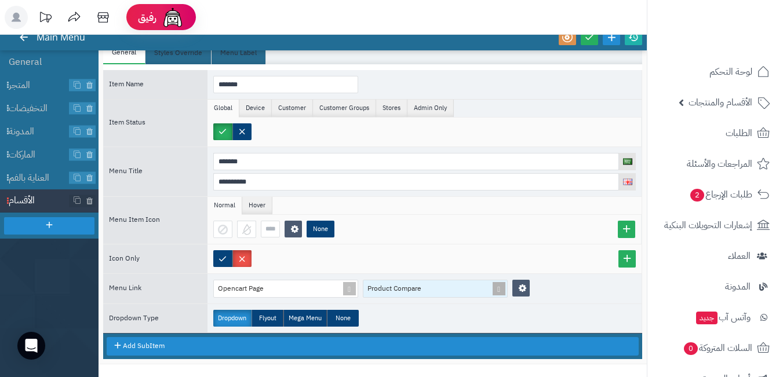
scroll to position [95, 0]
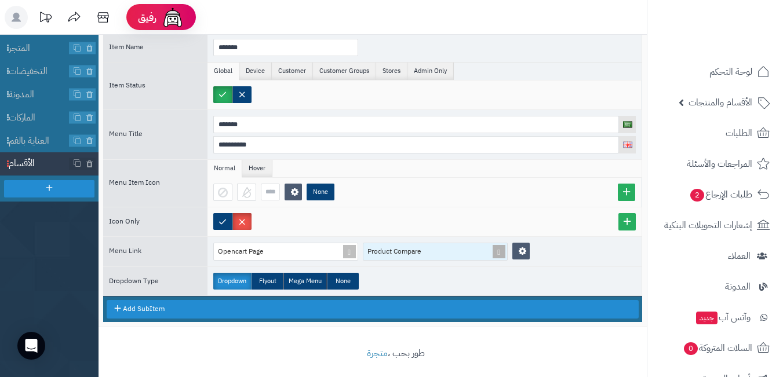
click at [498, 261] on div "Product Compare" at bounding box center [435, 252] width 145 height 18
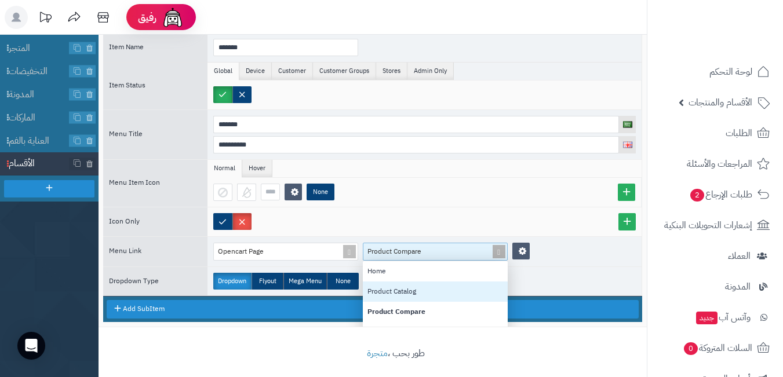
scroll to position [9, 9]
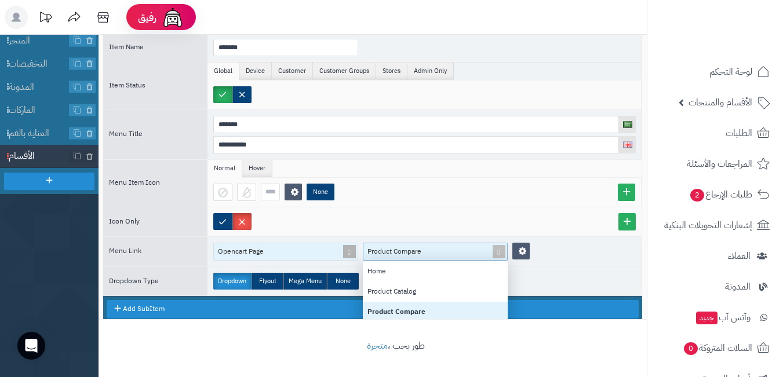
click at [350, 250] on span at bounding box center [349, 251] width 16 height 17
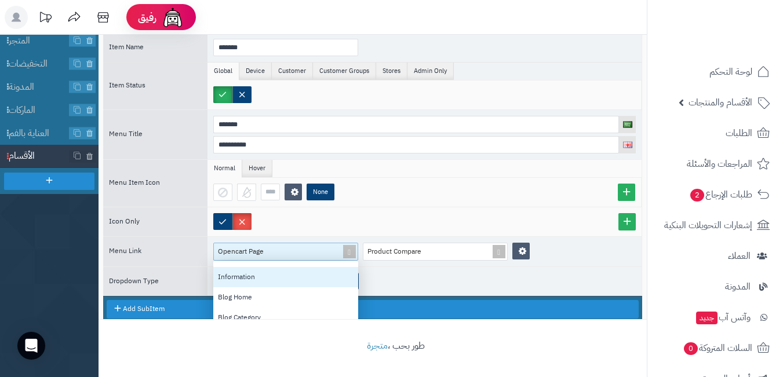
click at [275, 276] on div "Information" at bounding box center [285, 277] width 145 height 20
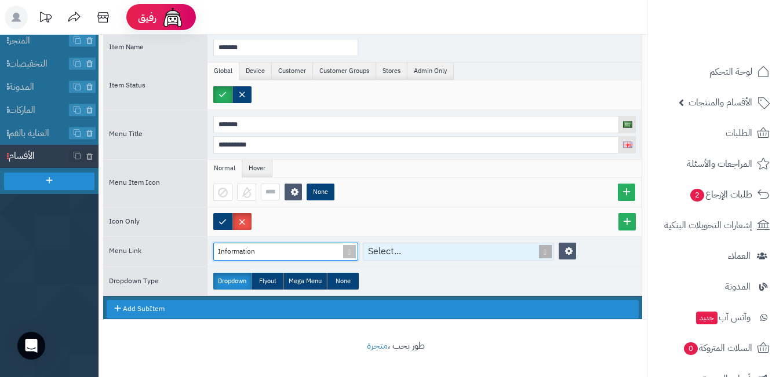
drag, startPoint x: 440, startPoint y: 257, endPoint x: 450, endPoint y: 257, distance: 9.8
click at [445, 257] on div "Select..." at bounding box center [451, 251] width 177 height 17
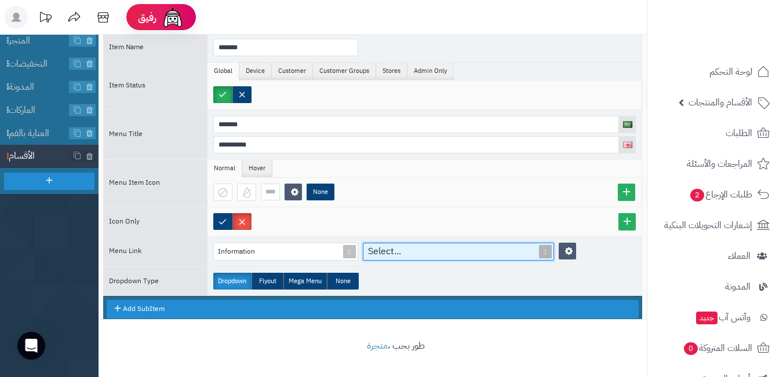
click at [543, 255] on span at bounding box center [545, 251] width 16 height 17
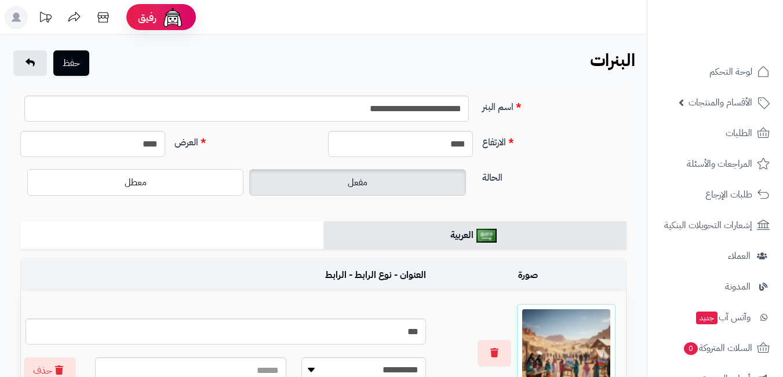
scroll to position [171, 0]
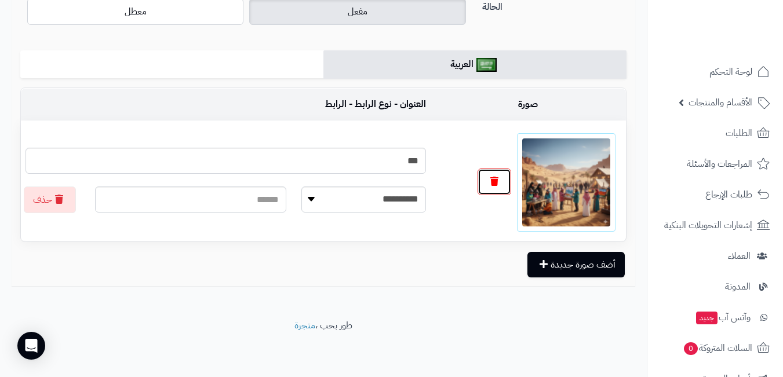
click at [483, 182] on button "button" at bounding box center [494, 182] width 34 height 27
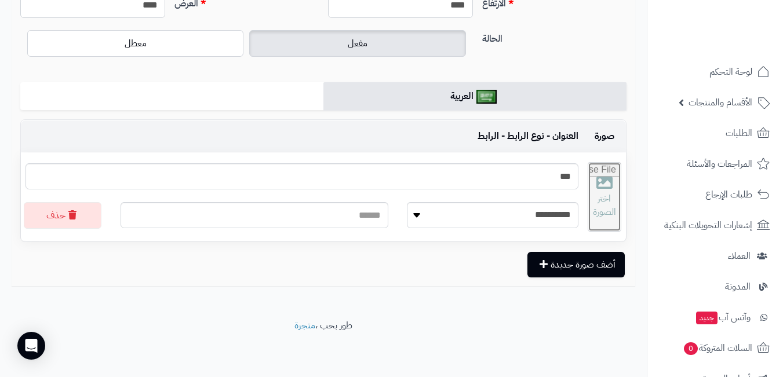
click at [605, 193] on input "file" at bounding box center [604, 197] width 32 height 68
type input "**********"
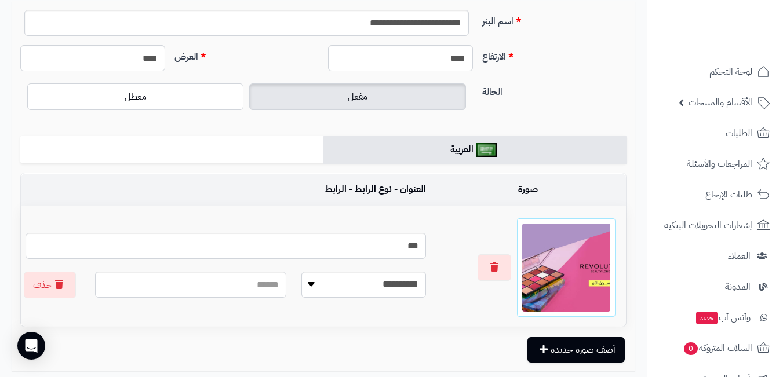
scroll to position [0, 0]
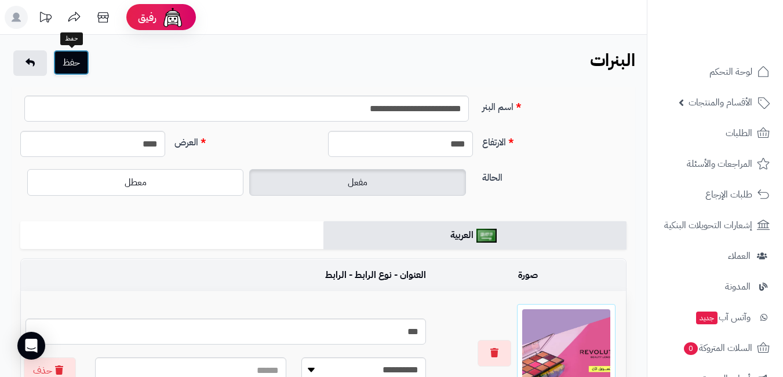
click at [85, 64] on button "حفظ" at bounding box center [71, 62] width 36 height 25
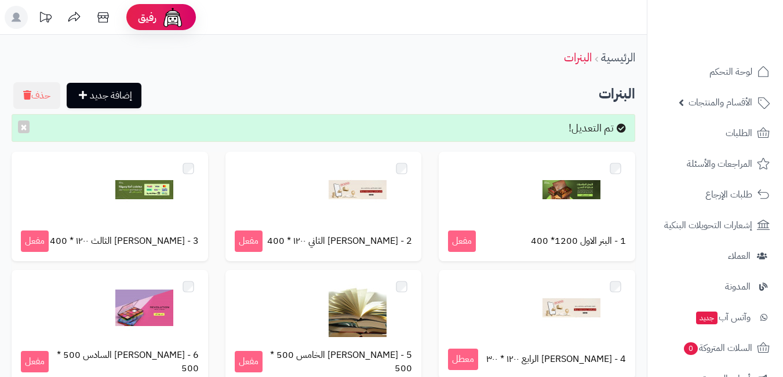
scroll to position [233, 0]
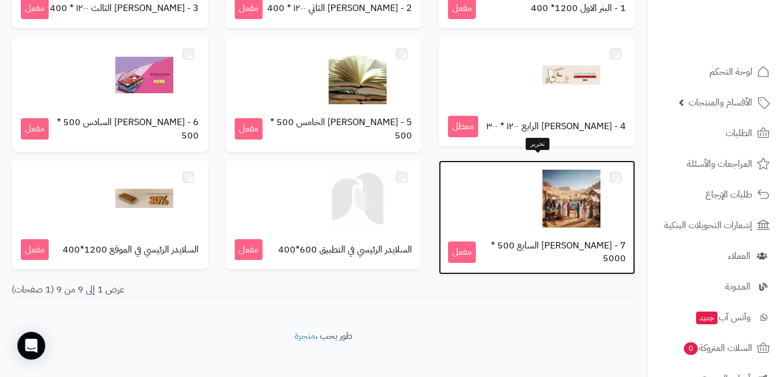
click at [557, 190] on img at bounding box center [571, 199] width 58 height 58
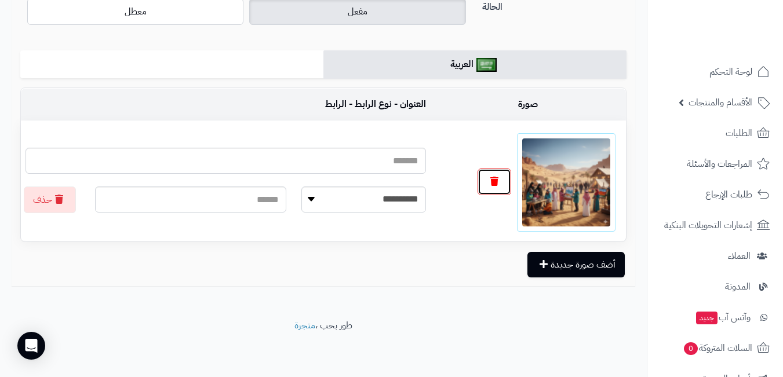
click at [496, 180] on icon "button" at bounding box center [494, 181] width 8 height 9
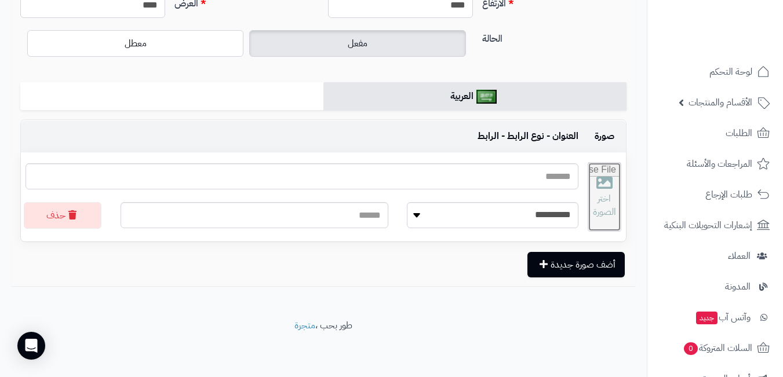
click at [596, 204] on input "file" at bounding box center [604, 197] width 32 height 68
type input "**********"
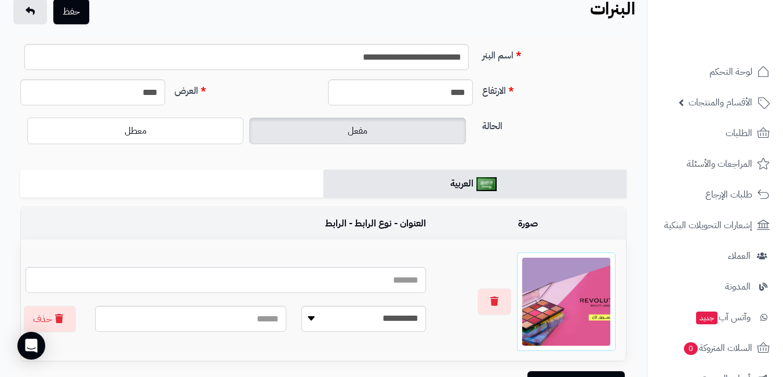
scroll to position [0, 0]
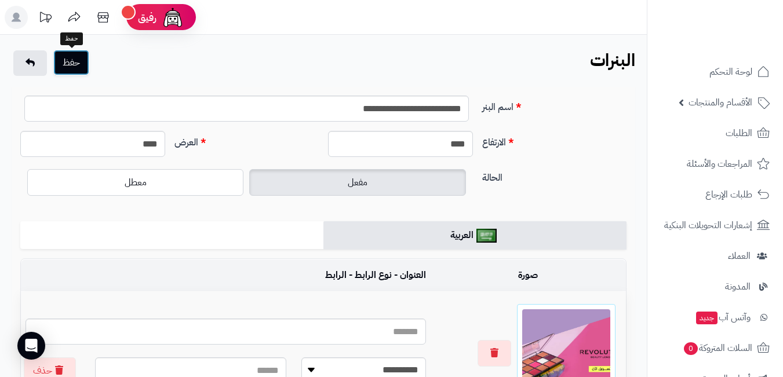
click at [70, 63] on button "حفظ" at bounding box center [71, 62] width 36 height 25
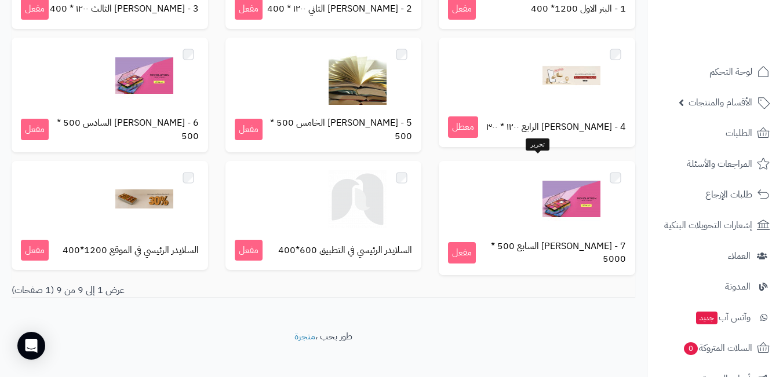
scroll to position [233, 0]
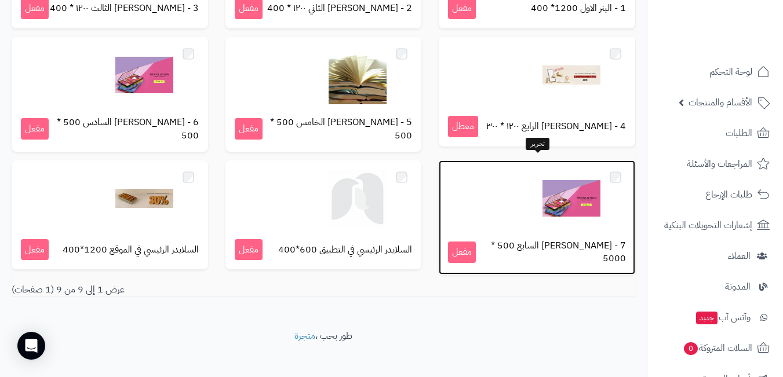
click at [545, 223] on div "7 - [PERSON_NAME] السابع 500 * 5000 مفعل" at bounding box center [536, 217] width 196 height 115
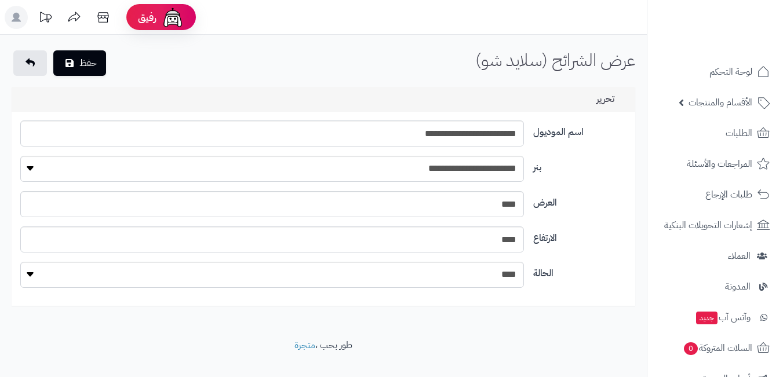
select select "**"
select select "*"
click at [489, 206] on input "****" at bounding box center [271, 204] width 503 height 26
type input "***"
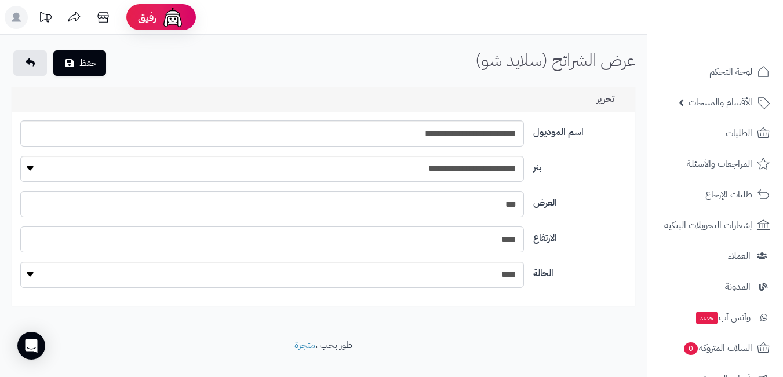
click at [463, 245] on input "****" at bounding box center [271, 239] width 503 height 26
click at [463, 246] on input "****" at bounding box center [271, 239] width 503 height 26
type input "****"
click at [480, 205] on input "***" at bounding box center [271, 204] width 503 height 26
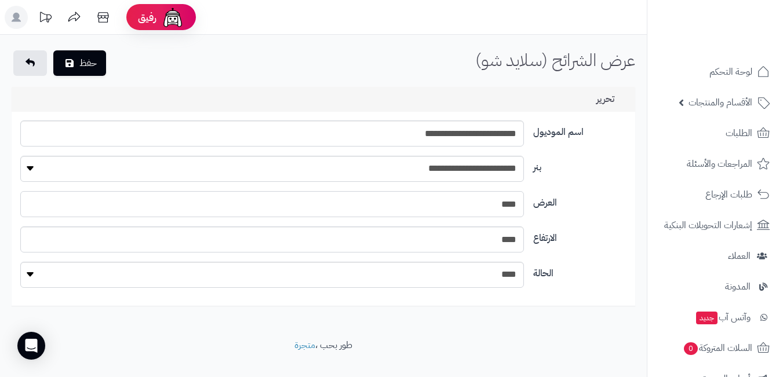
type input "****"
drag, startPoint x: 527, startPoint y: 229, endPoint x: 534, endPoint y: 229, distance: 7.5
click at [534, 229] on div "الارتفاع ****" at bounding box center [323, 243] width 615 height 35
type input "***"
click at [73, 60] on icon "submit" at bounding box center [69, 62] width 8 height 9
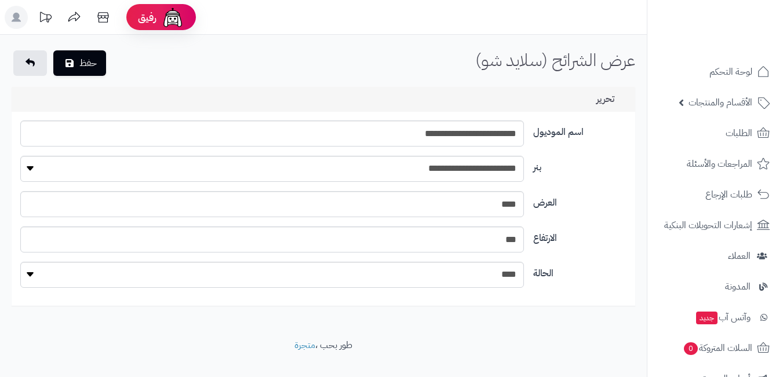
select select "**"
select select "*"
click at [319, 138] on input "**********" at bounding box center [271, 133] width 503 height 26
click at [372, 174] on select "**********" at bounding box center [271, 169] width 503 height 26
select select "**"
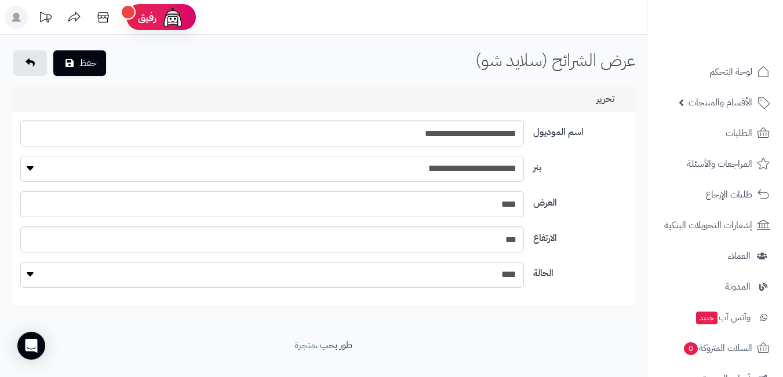
click at [20, 156] on select "**********" at bounding box center [271, 169] width 503 height 26
drag, startPoint x: 404, startPoint y: 159, endPoint x: 517, endPoint y: 166, distance: 112.6
click at [519, 165] on select "**********" at bounding box center [271, 169] width 503 height 26
click at [378, 123] on input "**********" at bounding box center [271, 133] width 503 height 26
drag, startPoint x: 375, startPoint y: 123, endPoint x: 571, endPoint y: 126, distance: 195.2
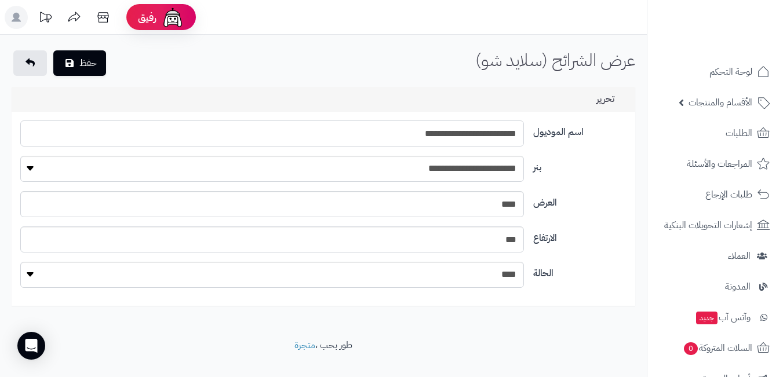
click at [571, 126] on div "**********" at bounding box center [323, 137] width 615 height 35
paste input "**"
type input "**********"
click at [77, 57] on button "حفظ" at bounding box center [79, 62] width 53 height 25
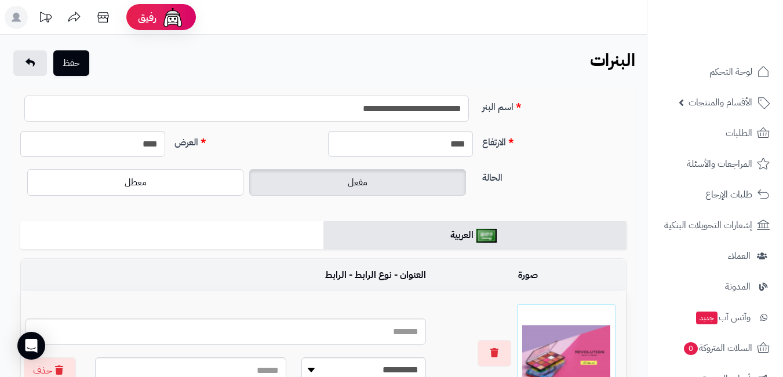
drag, startPoint x: 331, startPoint y: 112, endPoint x: 509, endPoint y: 112, distance: 177.8
click at [509, 112] on div "**********" at bounding box center [323, 113] width 615 height 35
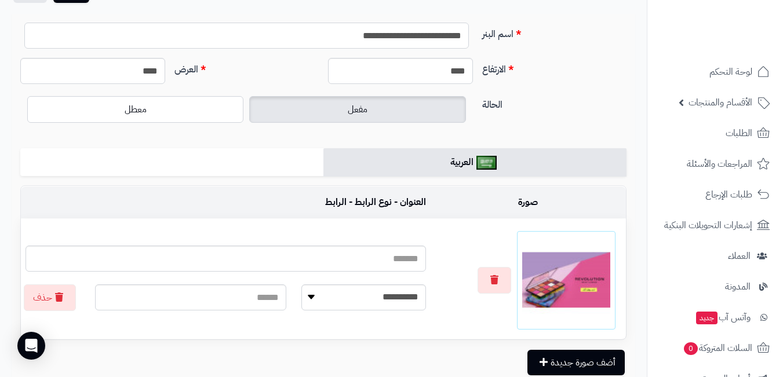
scroll to position [116, 0]
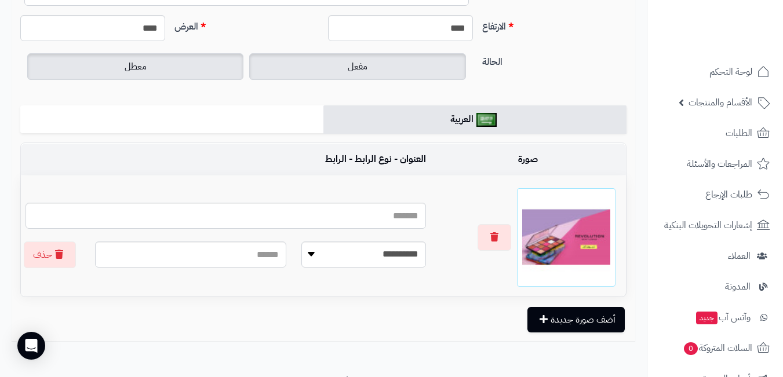
click at [195, 70] on label "معطل" at bounding box center [135, 66] width 216 height 27
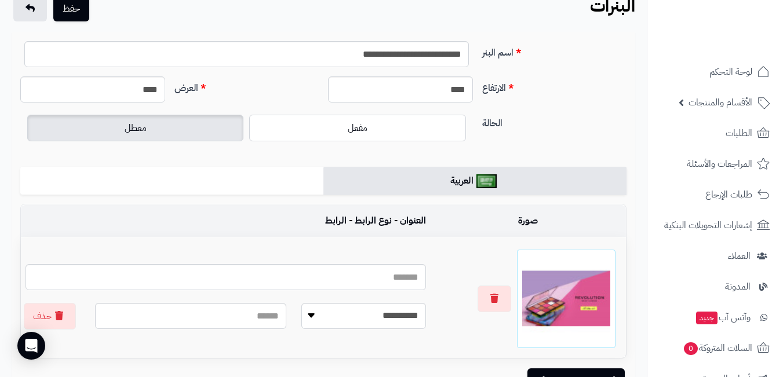
scroll to position [0, 0]
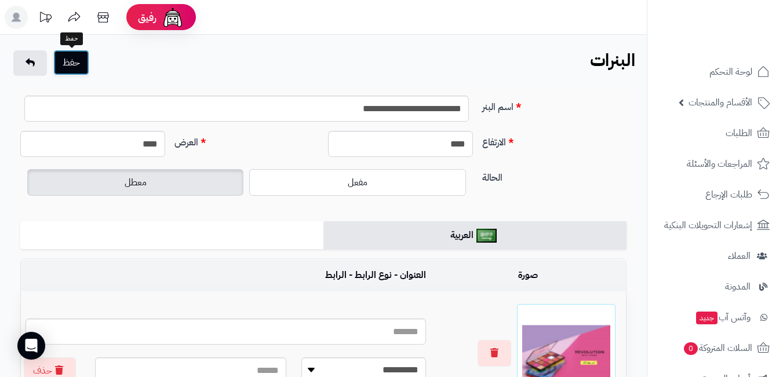
click at [69, 60] on button "حفظ" at bounding box center [71, 62] width 36 height 25
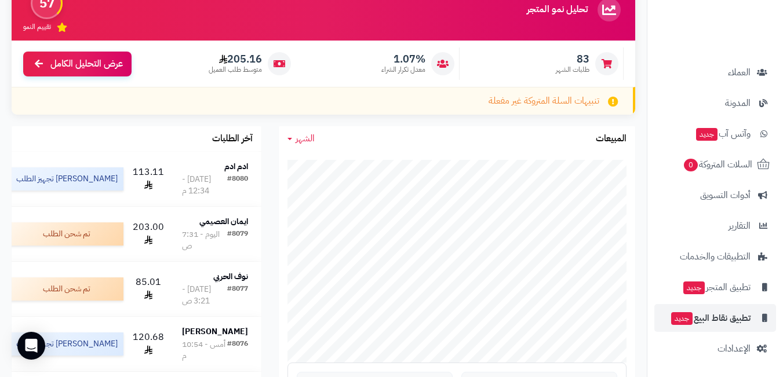
scroll to position [116, 0]
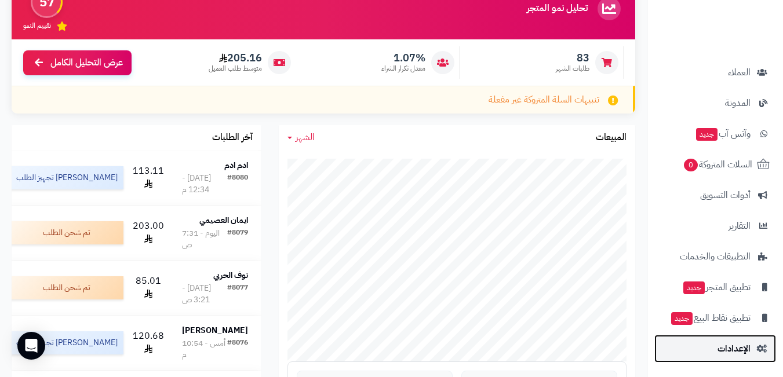
click at [724, 343] on span "الإعدادات" at bounding box center [733, 349] width 33 height 16
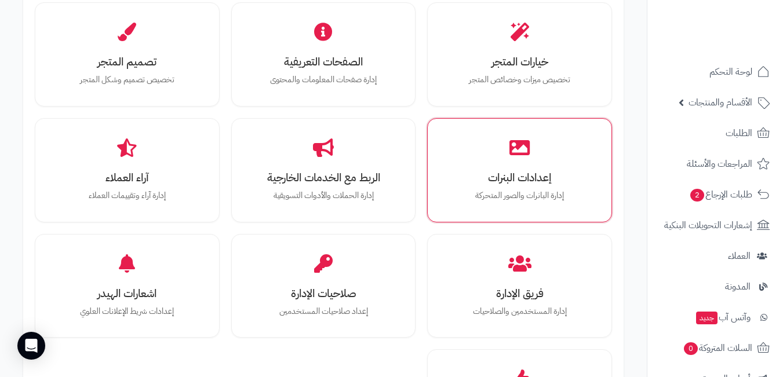
scroll to position [405, 0]
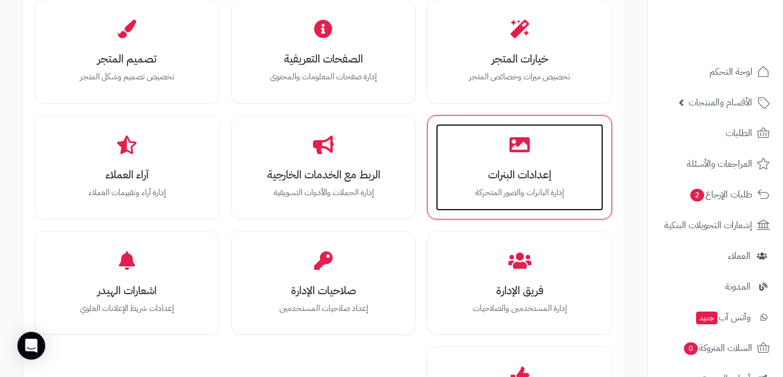
click at [506, 184] on div "إعدادات البنرات إدارة البانرات والصور المتحركة" at bounding box center [519, 167] width 167 height 87
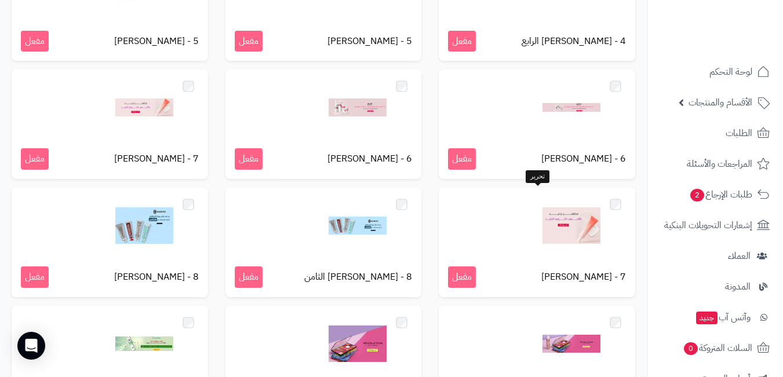
scroll to position [811, 0]
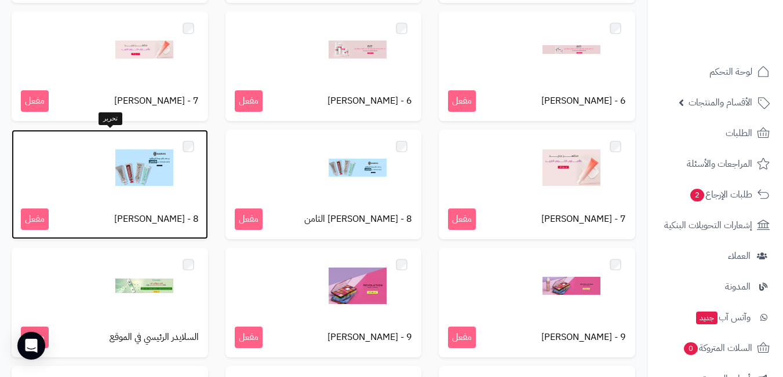
click at [153, 163] on img at bounding box center [144, 168] width 58 height 58
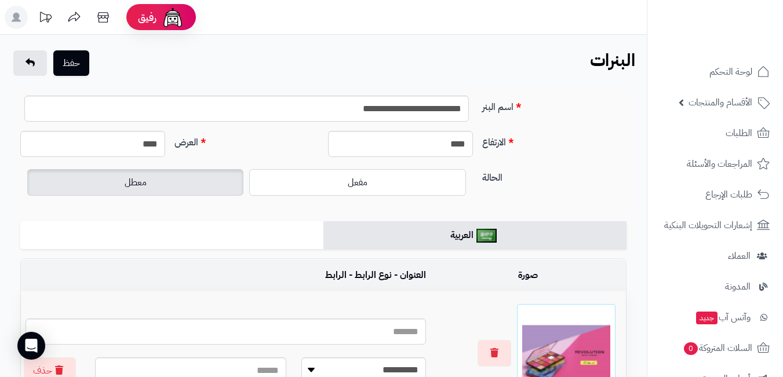
click at [176, 188] on label "معطل" at bounding box center [135, 182] width 216 height 27
click at [78, 70] on button "حفظ" at bounding box center [71, 62] width 36 height 25
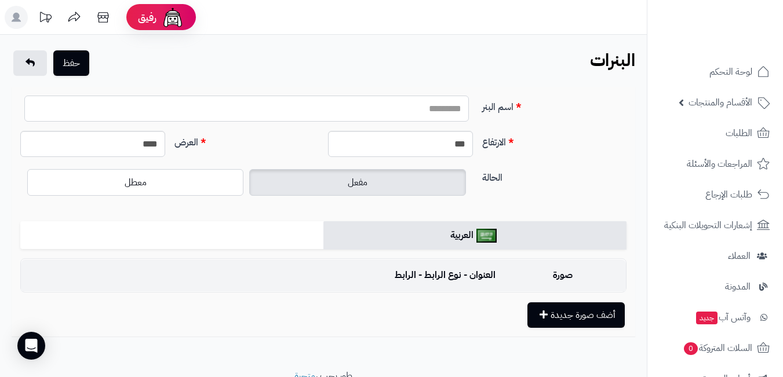
click at [438, 112] on input "اسم البنر" at bounding box center [246, 109] width 444 height 26
type input "**********"
drag, startPoint x: 445, startPoint y: 146, endPoint x: 479, endPoint y: 144, distance: 33.6
click at [479, 144] on div "الارتفاع *** العرض ****" at bounding box center [323, 148] width 615 height 35
type input "***"
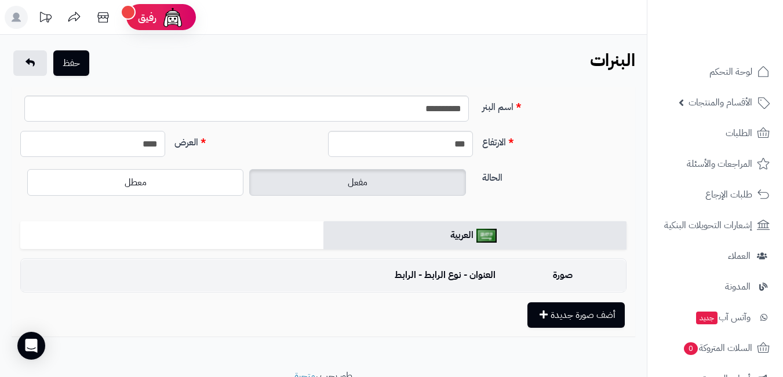
click at [139, 148] on input "****" at bounding box center [92, 144] width 145 height 26
type input "****"
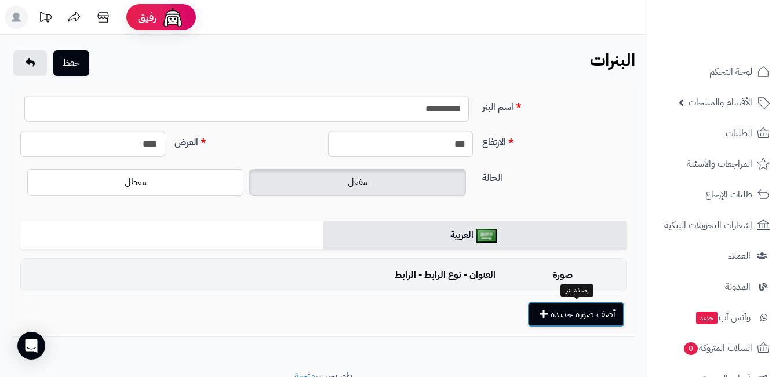
click at [556, 318] on button "أضف صورة جديدة" at bounding box center [575, 314] width 97 height 25
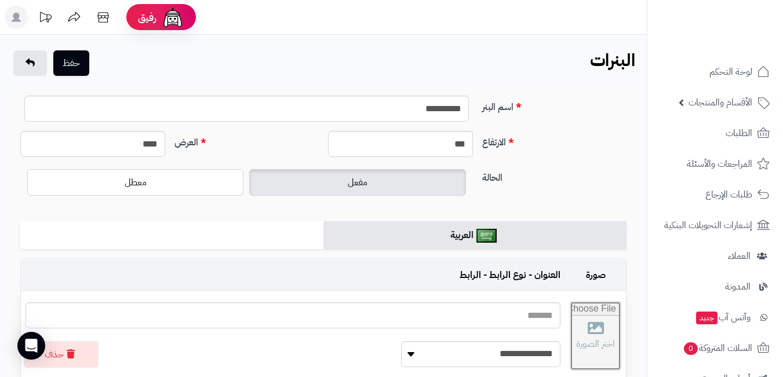
click at [584, 339] on input "file" at bounding box center [595, 336] width 50 height 68
type input "**********"
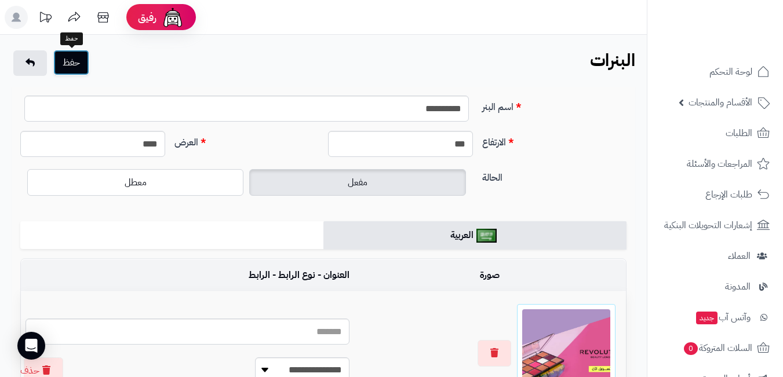
click at [79, 57] on button "حفظ" at bounding box center [71, 62] width 36 height 25
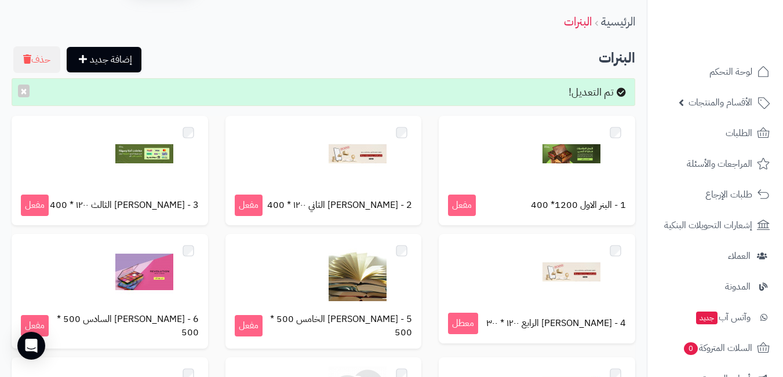
scroll to position [3, 0]
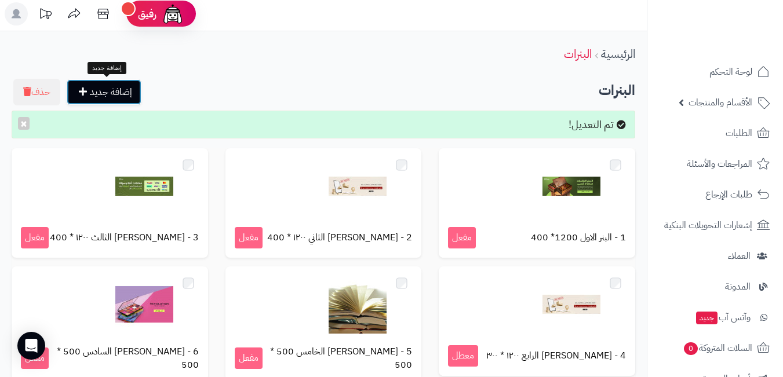
click at [102, 83] on link "إضافة جديد" at bounding box center [104, 91] width 75 height 25
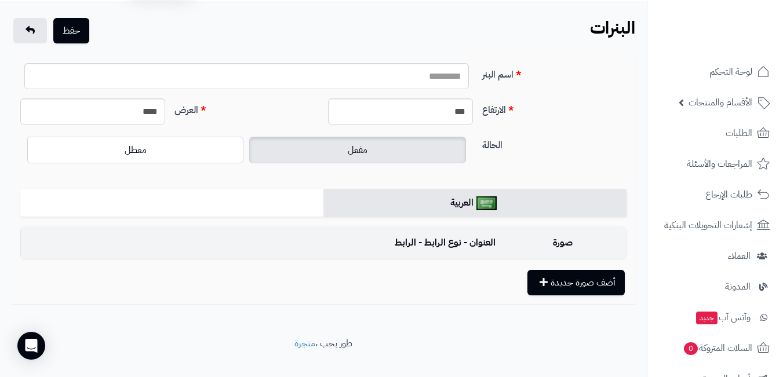
scroll to position [50, 0]
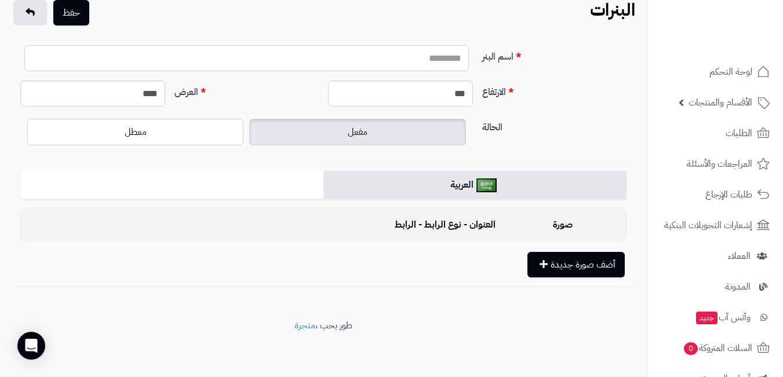
click at [422, 59] on input "اسم البنر" at bounding box center [246, 58] width 444 height 26
type input "**********"
click at [452, 98] on input "***" at bounding box center [400, 94] width 145 height 26
click at [453, 97] on input "***" at bounding box center [400, 94] width 145 height 26
type input "***"
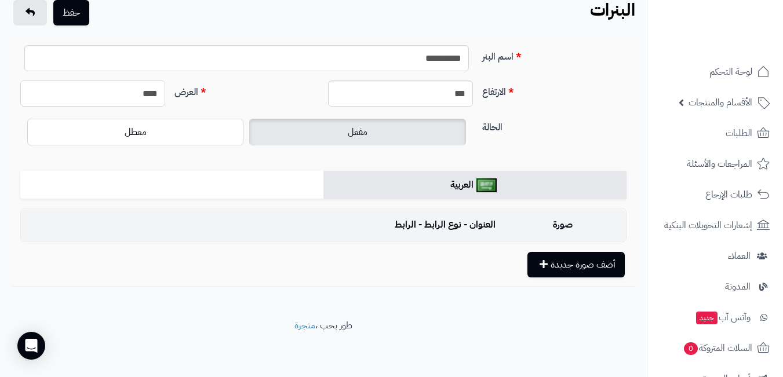
click at [105, 97] on input "****" at bounding box center [92, 94] width 145 height 26
type input "****"
click at [546, 270] on button "أضف صورة جديدة" at bounding box center [575, 263] width 97 height 25
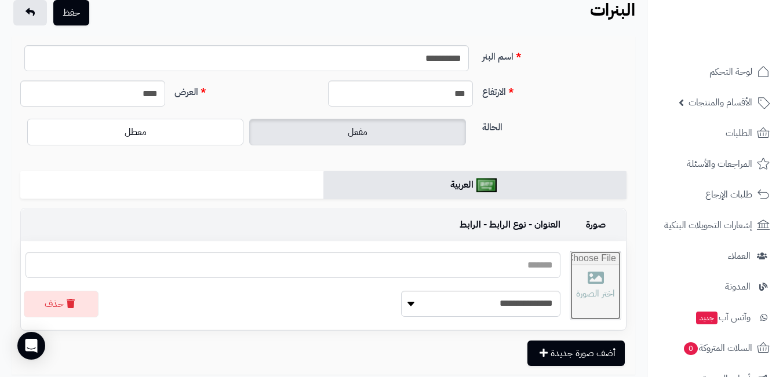
click at [570, 275] on input "file" at bounding box center [595, 285] width 50 height 68
type input "**********"
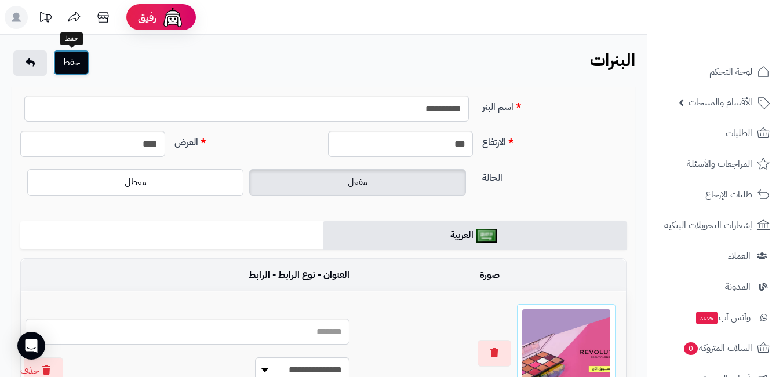
click at [79, 65] on button "حفظ" at bounding box center [71, 62] width 36 height 25
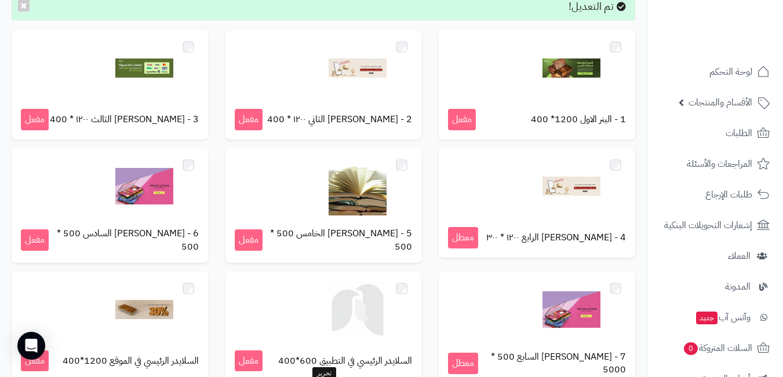
scroll to position [351, 0]
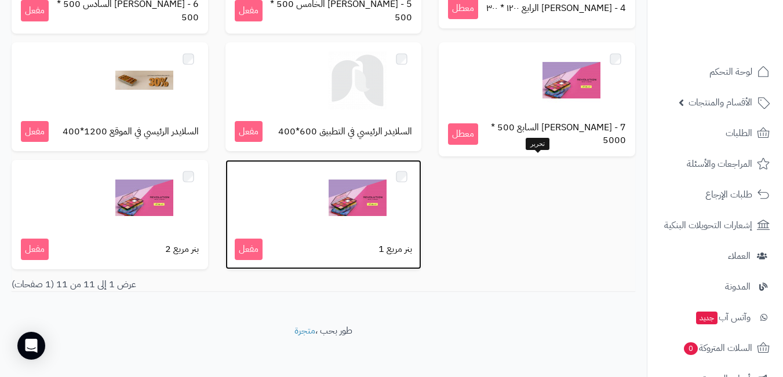
click at [422, 225] on div "بنر مربع 1 مفعل" at bounding box center [323, 214] width 196 height 109
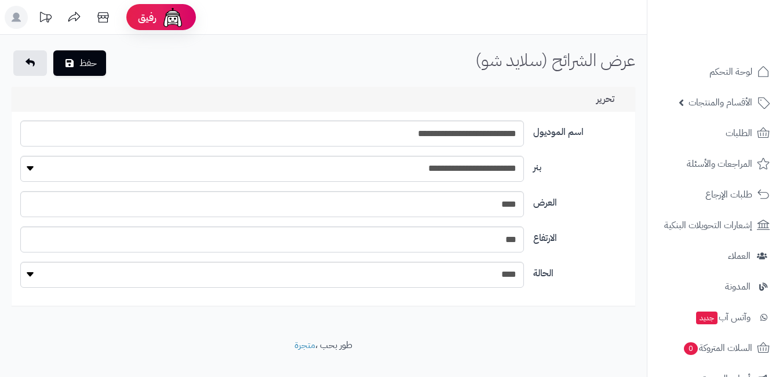
select select "**"
select select "*"
click at [454, 137] on input "**********" at bounding box center [271, 133] width 503 height 26
click at [454, 136] on input "**********" at bounding box center [271, 133] width 503 height 26
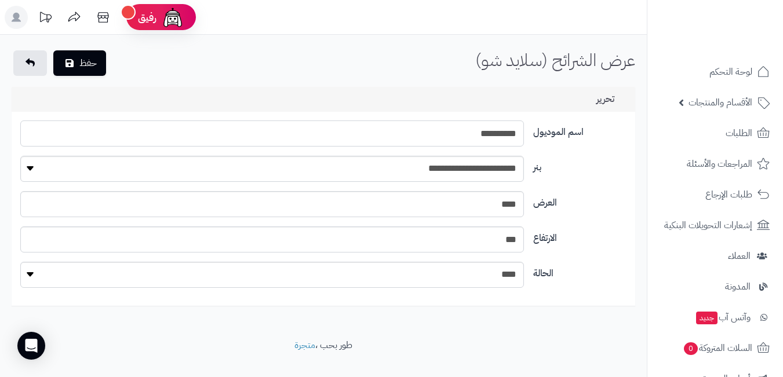
type input "**********"
click at [455, 180] on select "**********" at bounding box center [271, 169] width 503 height 26
select select "**"
click at [20, 156] on select "**********" at bounding box center [271, 169] width 503 height 26
drag, startPoint x: 474, startPoint y: 209, endPoint x: 522, endPoint y: 202, distance: 48.7
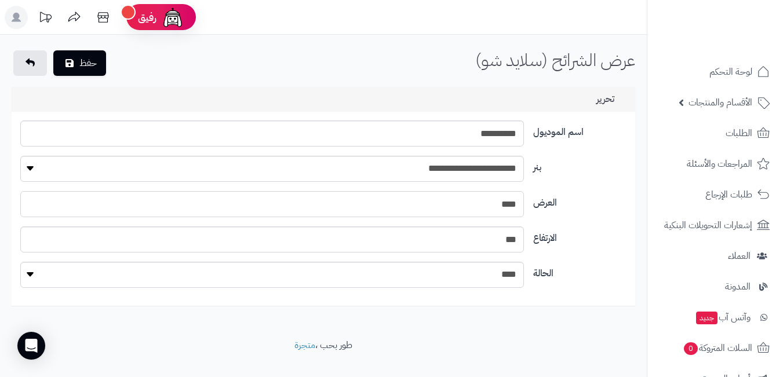
click at [527, 202] on div "****" at bounding box center [272, 204] width 513 height 26
click at [92, 67] on button "حفظ" at bounding box center [79, 62] width 53 height 25
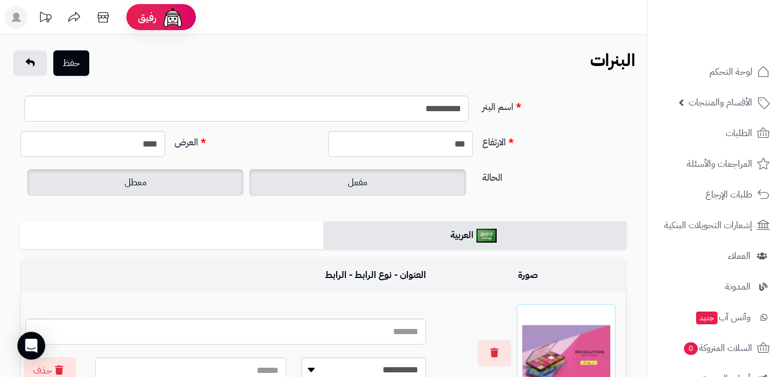
click at [178, 177] on label "معطل" at bounding box center [135, 182] width 216 height 27
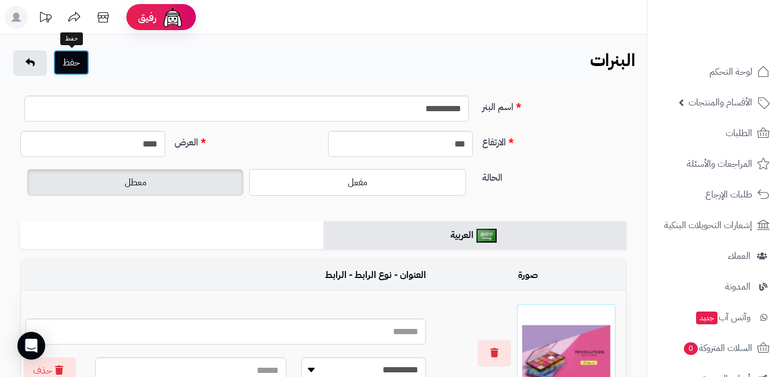
click at [85, 54] on button "حفظ" at bounding box center [71, 62] width 36 height 25
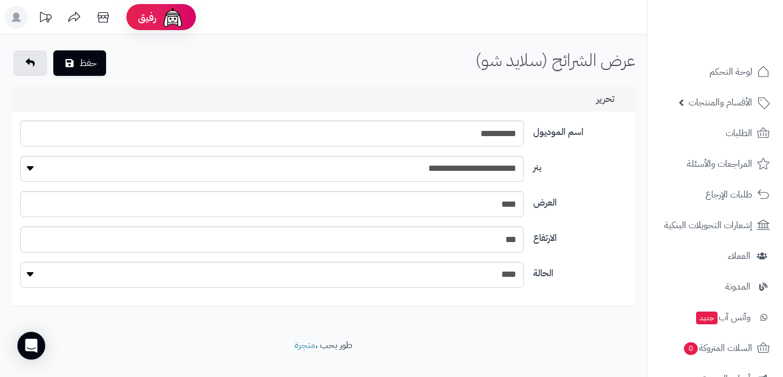
select select "**"
select select "*"
click at [431, 134] on input "**********" at bounding box center [271, 133] width 503 height 26
type input "**********"
click at [483, 173] on select "**********" at bounding box center [271, 169] width 503 height 26
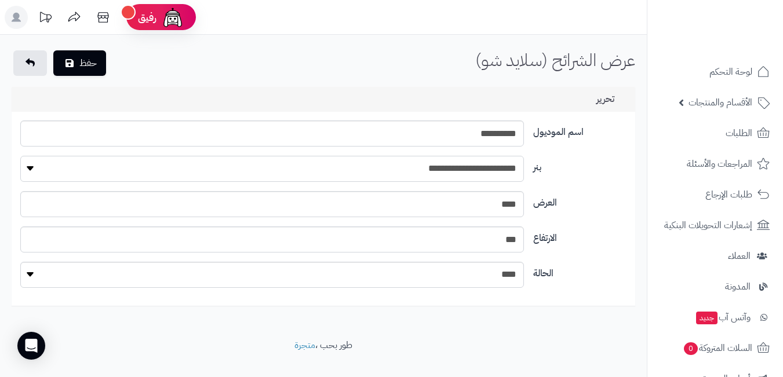
select select "**"
click at [20, 156] on select "**********" at bounding box center [271, 169] width 503 height 26
click at [89, 60] on button "حفظ" at bounding box center [79, 62] width 53 height 25
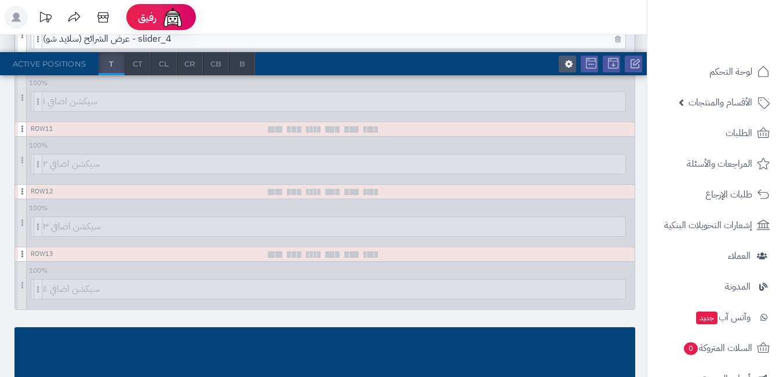
scroll to position [637, 0]
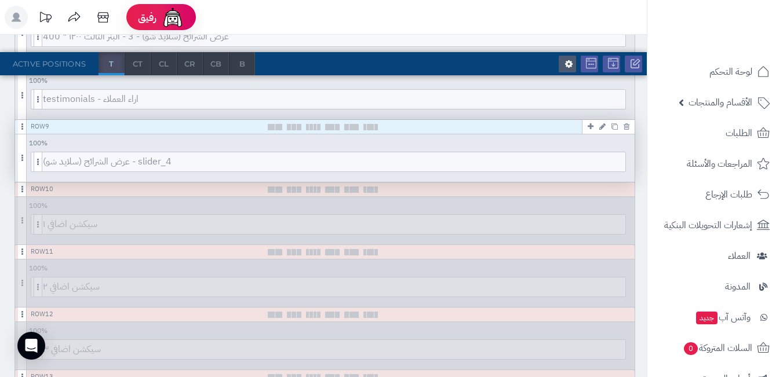
click at [613, 126] on icon at bounding box center [614, 126] width 6 height 6
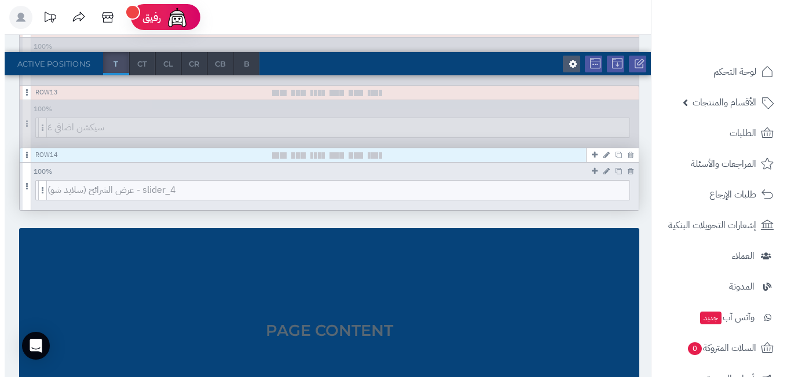
scroll to position [927, 0]
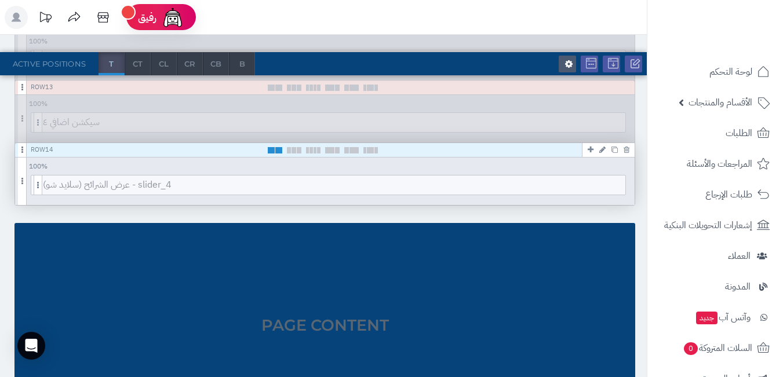
click at [276, 152] on span at bounding box center [278, 150] width 7 height 6
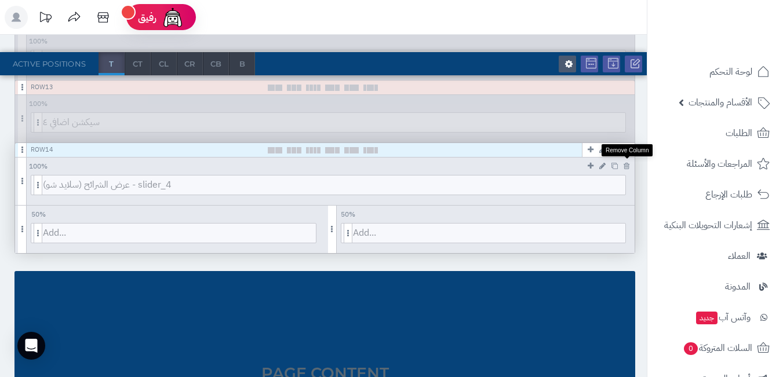
click at [627, 166] on icon at bounding box center [626, 166] width 6 height 8
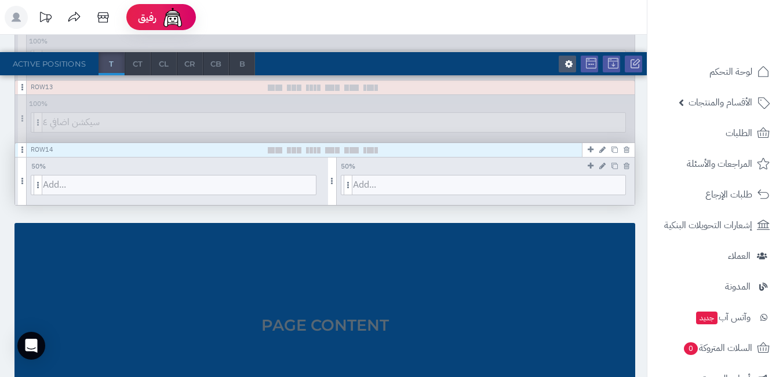
click at [600, 166] on icon at bounding box center [602, 166] width 6 height 8
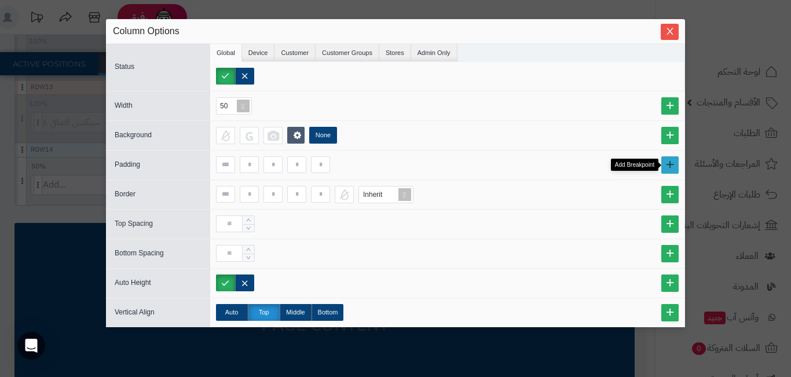
click at [672, 166] on link at bounding box center [669, 164] width 17 height 17
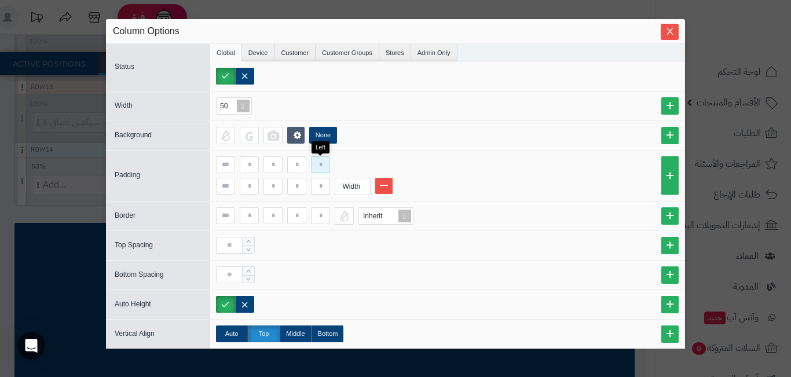
click at [312, 166] on input at bounding box center [320, 164] width 19 height 17
type input "**"
click at [322, 188] on input at bounding box center [320, 186] width 19 height 17
type input "*"
click at [364, 189] on div "Width" at bounding box center [351, 186] width 32 height 16
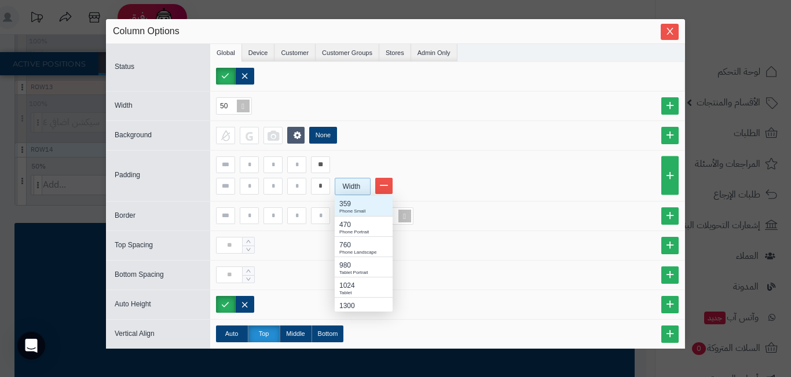
scroll to position [107, 49]
click at [365, 261] on div "980" at bounding box center [363, 265] width 49 height 10
click at [486, 189] on li "* 980 359 Phone Small 470 Phone Portrait 760 Phone Landscape 980 Tablet Portrai…" at bounding box center [447, 186] width 463 height 17
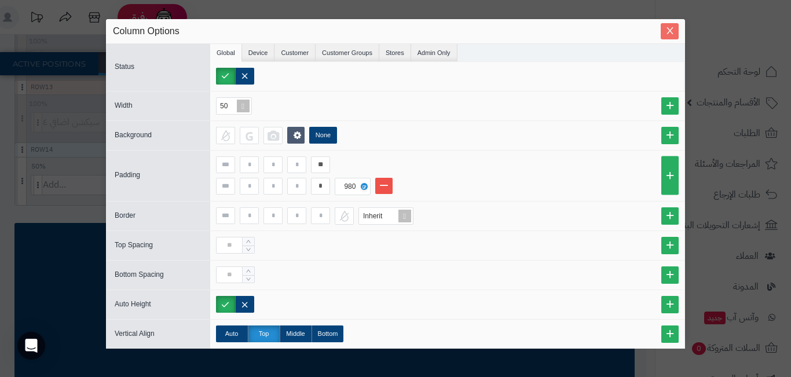
click at [666, 35] on icon "Close" at bounding box center [670, 30] width 9 height 9
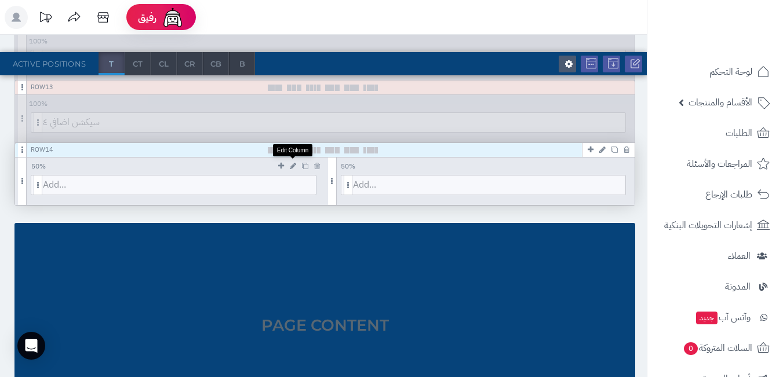
click at [293, 165] on icon at bounding box center [293, 166] width 6 height 8
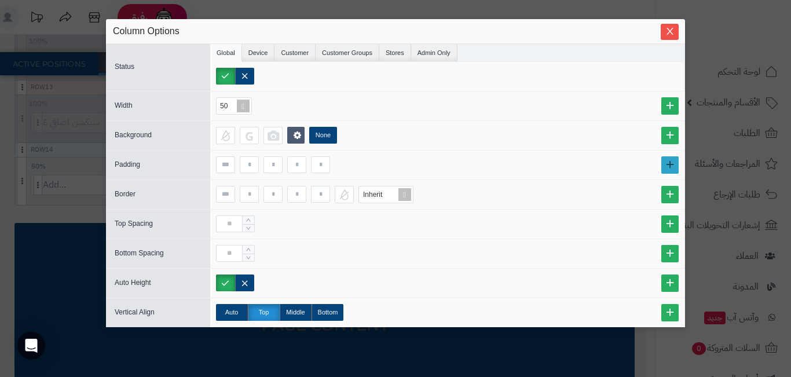
click at [669, 168] on link at bounding box center [669, 164] width 17 height 17
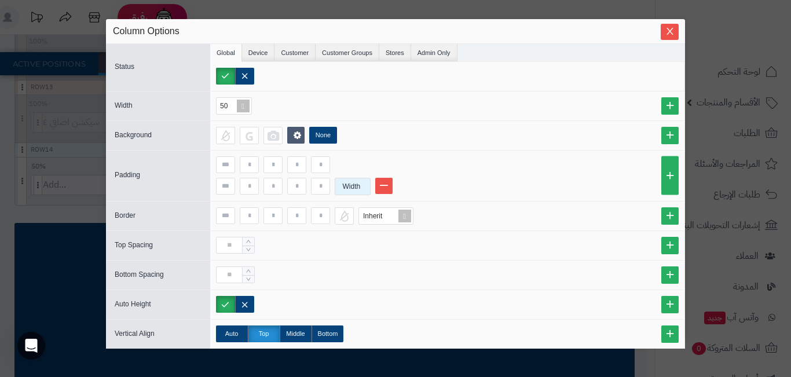
click at [354, 187] on div "Width" at bounding box center [351, 186] width 32 height 16
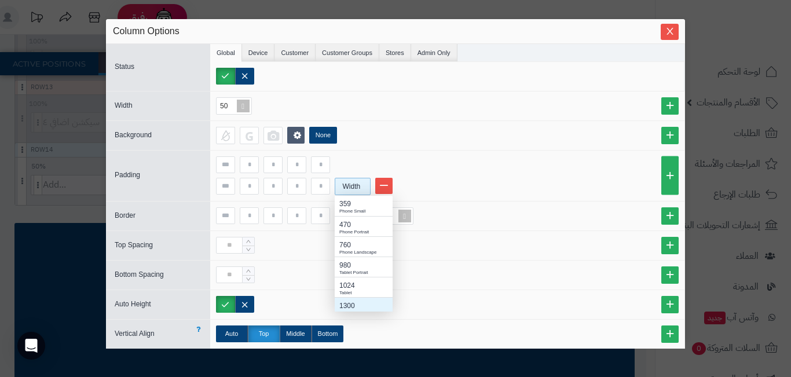
scroll to position [6, 0]
drag, startPoint x: 352, startPoint y: 259, endPoint x: 346, endPoint y: 214, distance: 45.0
click at [352, 258] on div "980" at bounding box center [363, 259] width 49 height 10
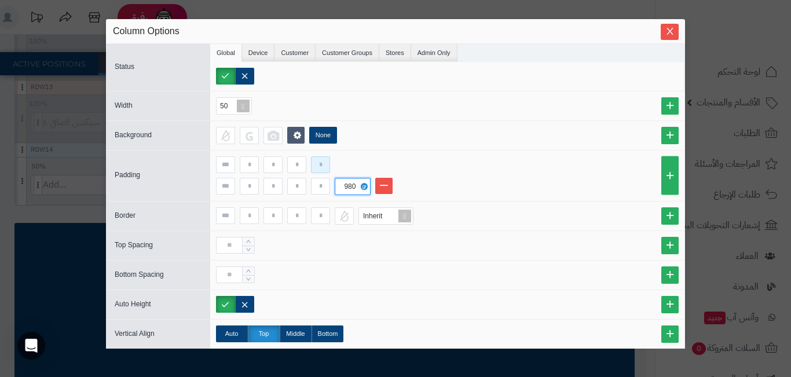
click at [316, 169] on input at bounding box center [320, 164] width 19 height 17
type input "**"
click at [322, 189] on input at bounding box center [320, 186] width 19 height 17
type input "*"
click at [661, 30] on span "Close" at bounding box center [670, 31] width 18 height 10
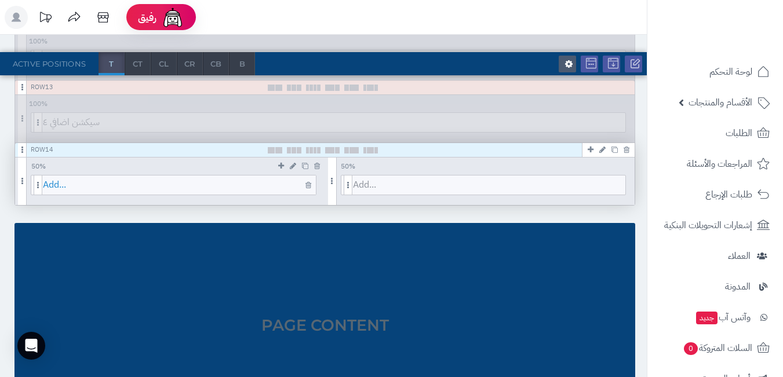
click at [229, 181] on span "Add..." at bounding box center [179, 185] width 273 height 19
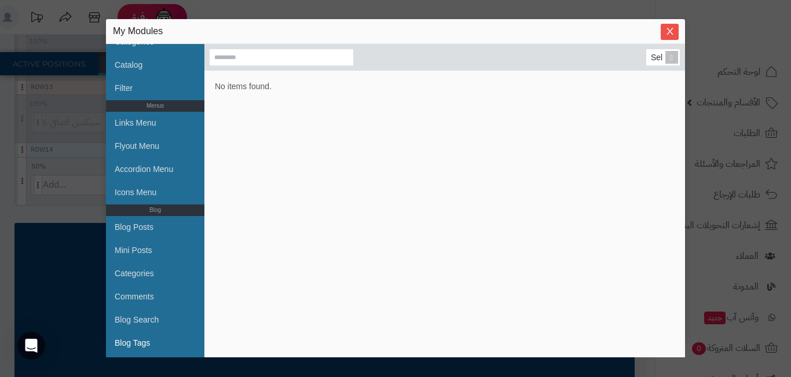
scroll to position [428, 0]
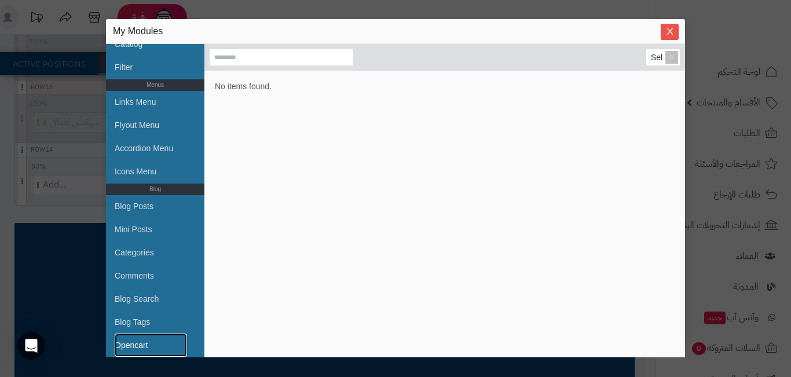
click at [153, 338] on link "Opencart" at bounding box center [151, 345] width 72 height 23
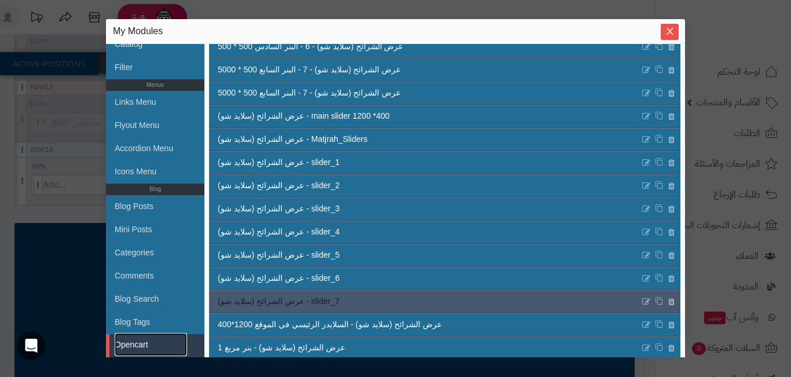
scroll to position [463, 0]
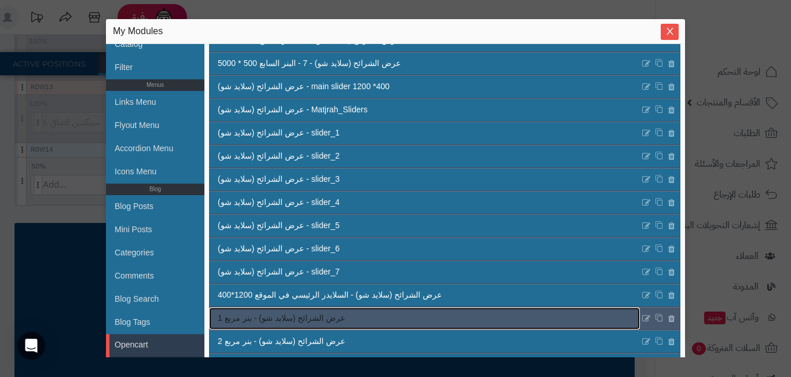
click at [337, 320] on span "عرض الشرائح (سلايد شو) - بنر مربع 1" at bounding box center [281, 318] width 127 height 12
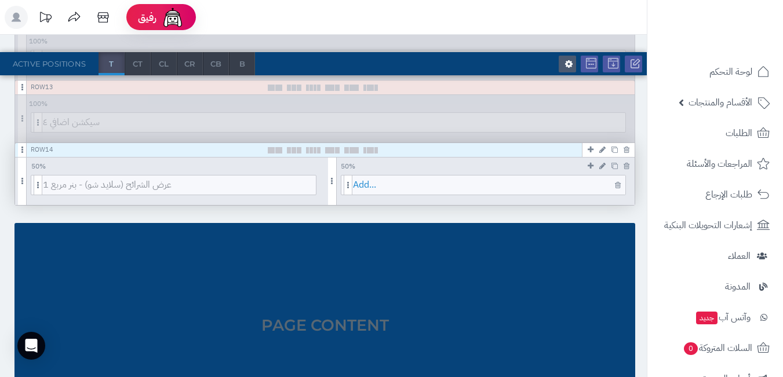
click at [450, 184] on span "Add..." at bounding box center [489, 185] width 273 height 19
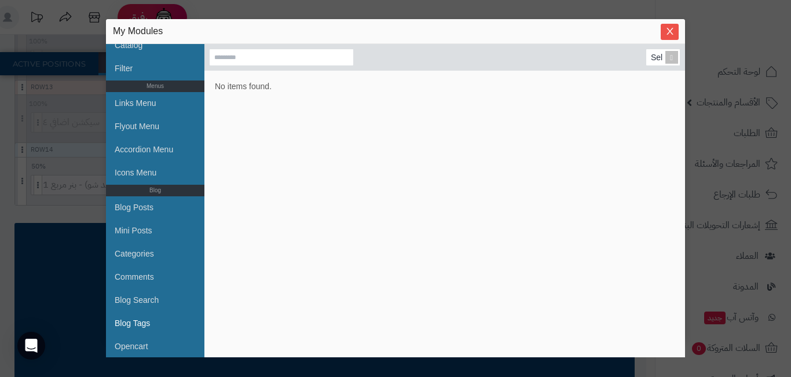
scroll to position [428, 0]
click at [157, 347] on link "Opencart" at bounding box center [151, 345] width 72 height 23
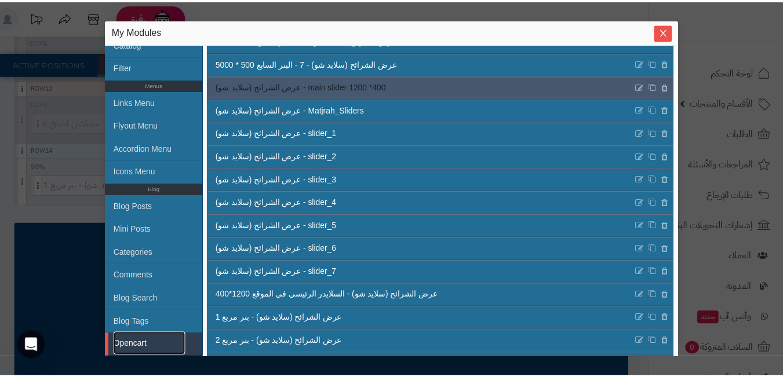
scroll to position [510, 0]
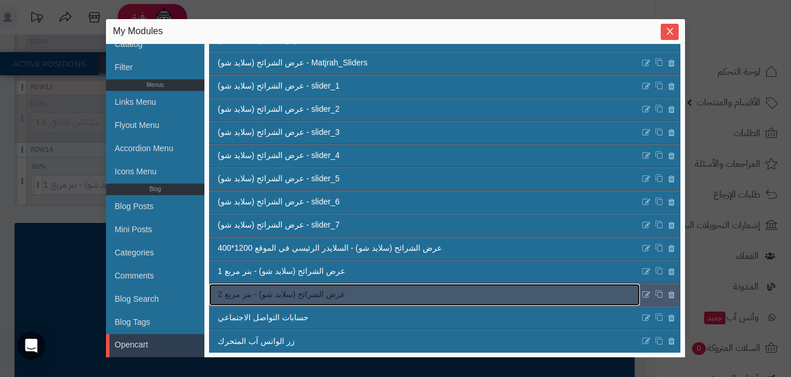
click at [376, 285] on link "عرض الشرائح (سلايد شو) - بنر مربع 2" at bounding box center [424, 295] width 431 height 22
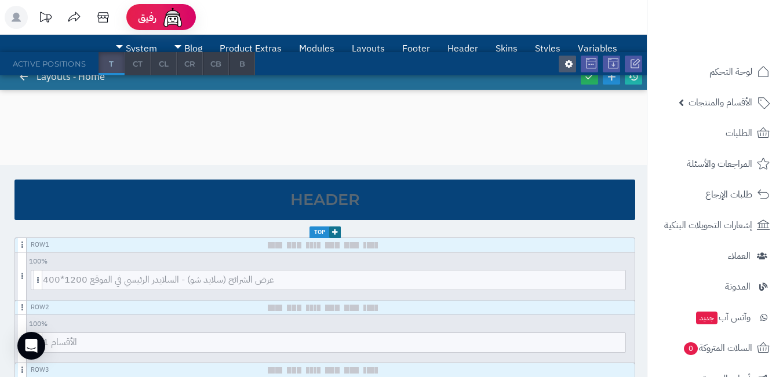
scroll to position [0, 0]
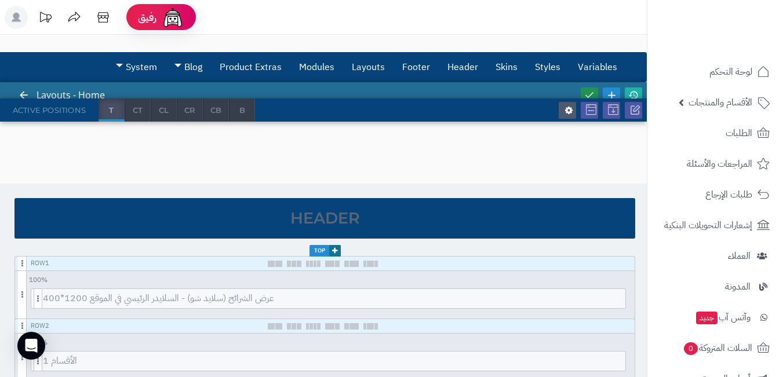
click at [590, 96] on icon at bounding box center [589, 95] width 10 height 10
click at [304, 68] on link "Modules" at bounding box center [316, 67] width 53 height 29
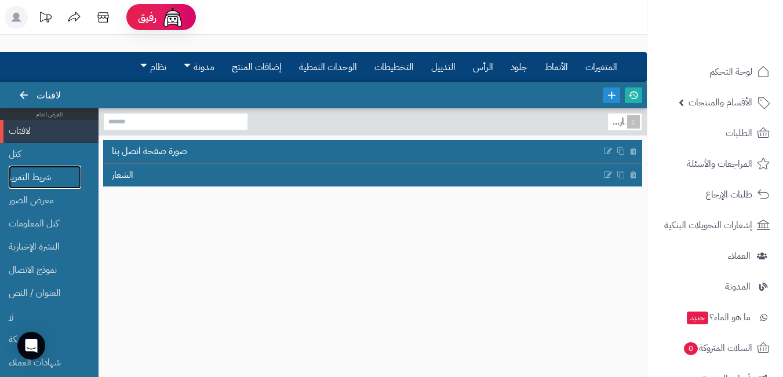
click at [49, 181] on font "شريط التمرير" at bounding box center [30, 177] width 42 height 14
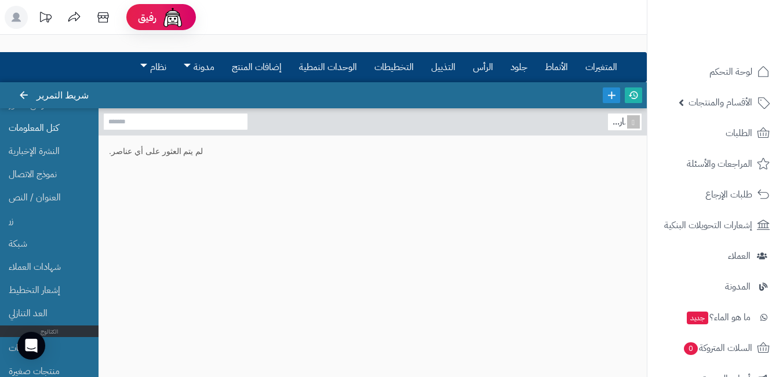
scroll to position [116, 0]
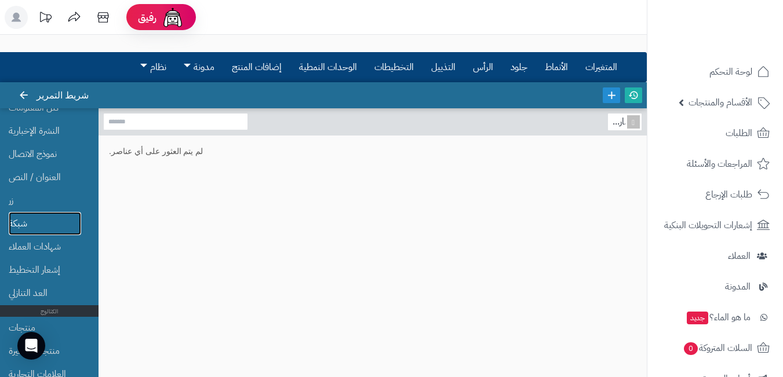
click at [43, 224] on link "شبكة" at bounding box center [45, 223] width 72 height 23
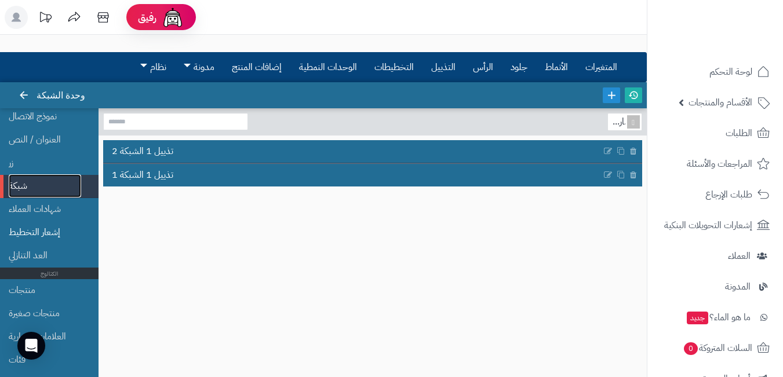
scroll to position [174, 0]
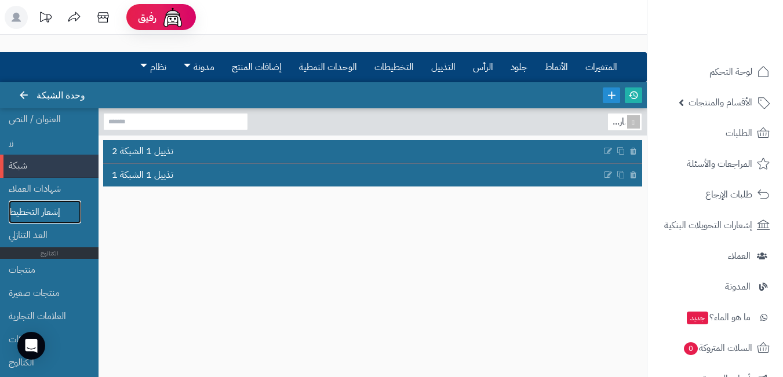
click at [51, 204] on link "إشعار التخطيط" at bounding box center [45, 211] width 72 height 23
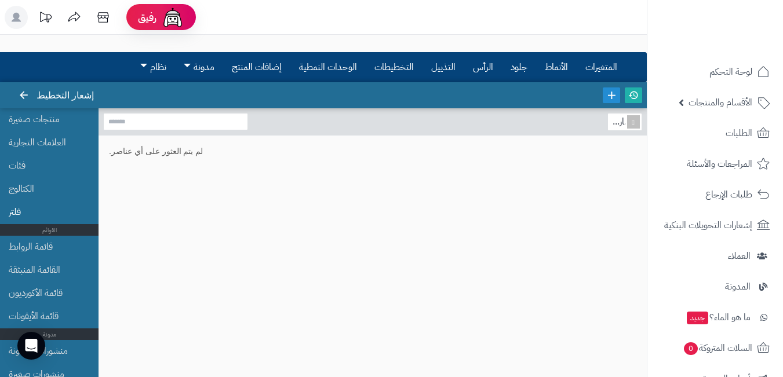
scroll to position [405, 0]
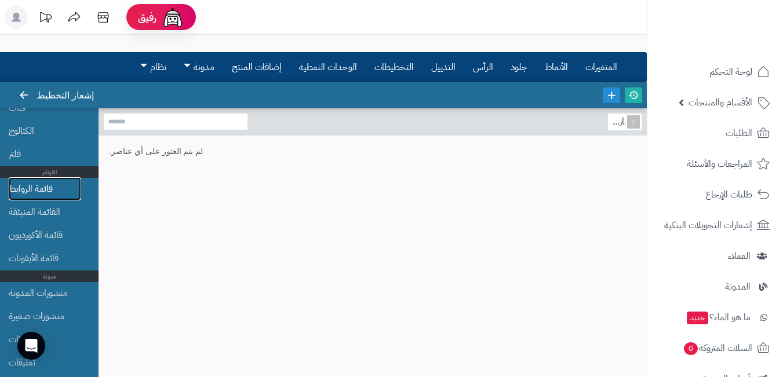
click at [62, 182] on link "قائمة الروابط" at bounding box center [45, 188] width 72 height 23
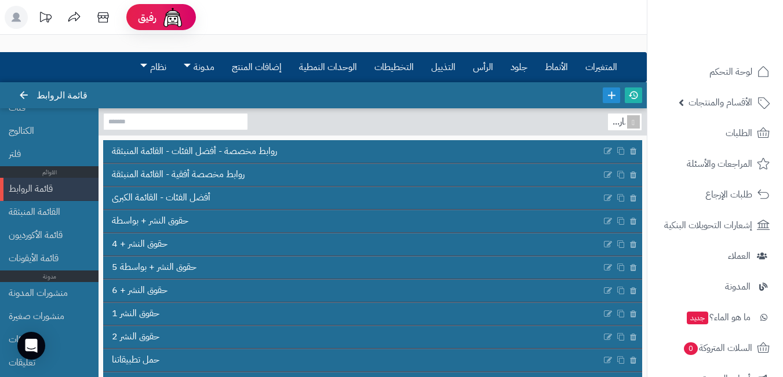
click at [85, 210] on div "القائمة المنبثقة" at bounding box center [54, 212] width 90 height 23
click at [59, 209] on font "القائمة المنبثقة" at bounding box center [35, 212] width 52 height 14
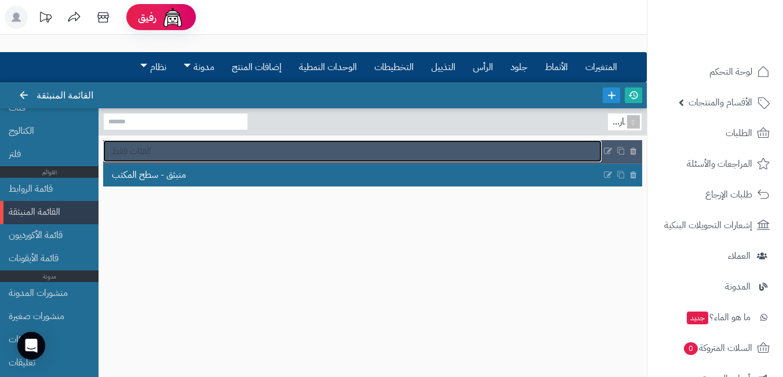
click at [544, 148] on link "الفئات فقط" at bounding box center [352, 151] width 498 height 22
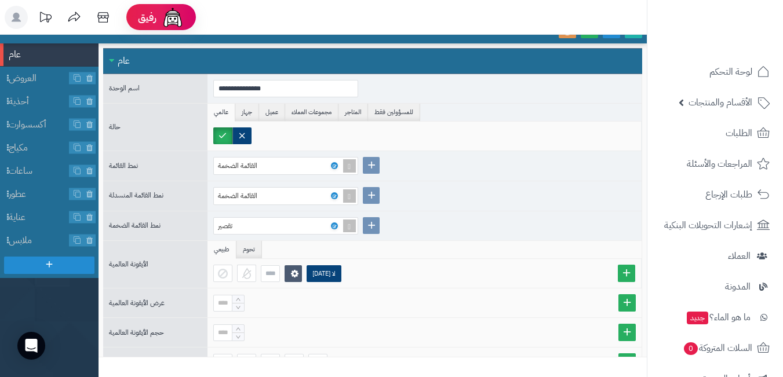
scroll to position [45, 0]
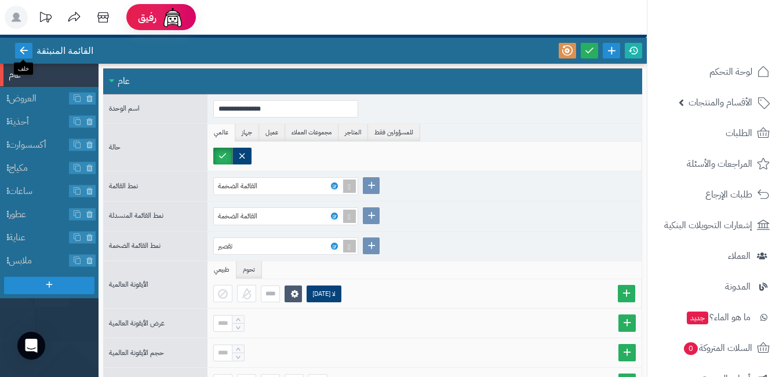
click at [21, 44] on link at bounding box center [23, 51] width 17 height 16
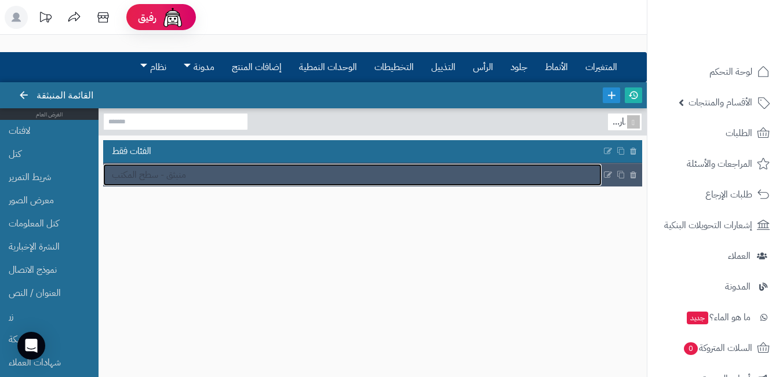
click at [231, 181] on link "منبثق - سطح المكتب" at bounding box center [352, 175] width 498 height 22
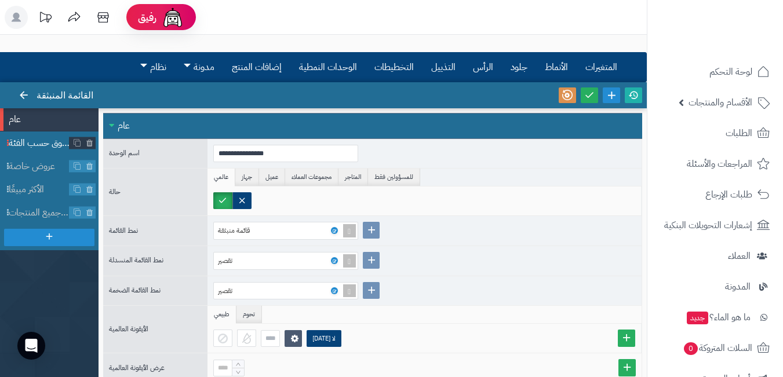
click at [25, 140] on font "التسوق حسب الفئة" at bounding box center [43, 143] width 68 height 14
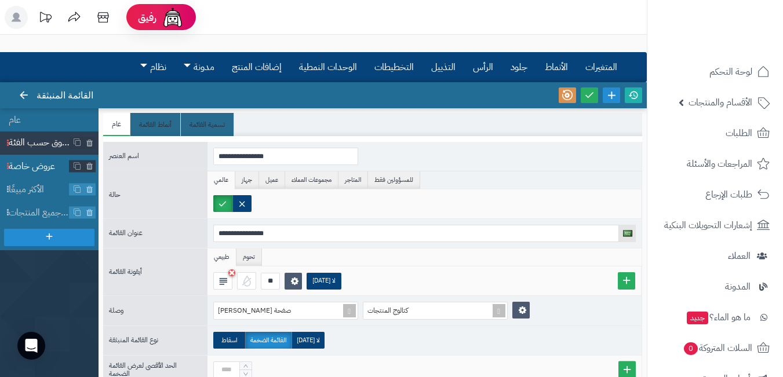
click at [30, 165] on font "عروض خاصة" at bounding box center [32, 166] width 46 height 14
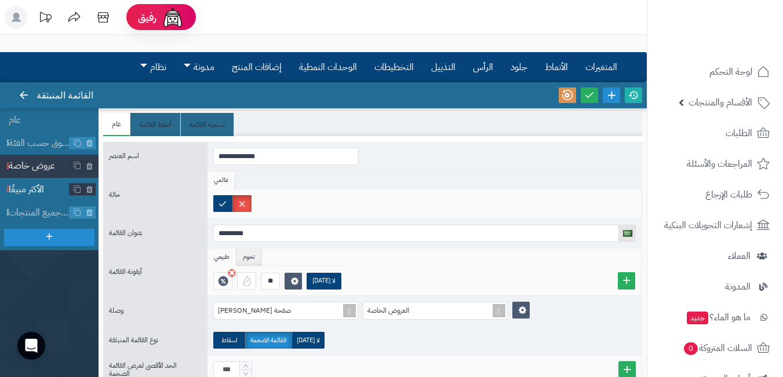
click at [22, 188] on font "الأكثر مبيعًا" at bounding box center [26, 189] width 35 height 14
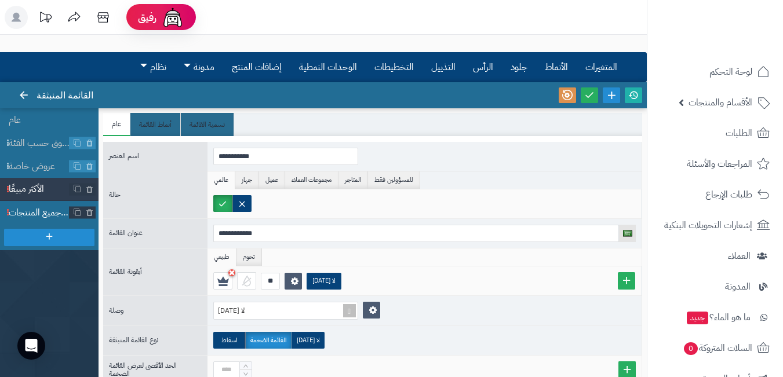
click at [27, 208] on font "شاهد جميع المنتجات" at bounding box center [46, 213] width 75 height 14
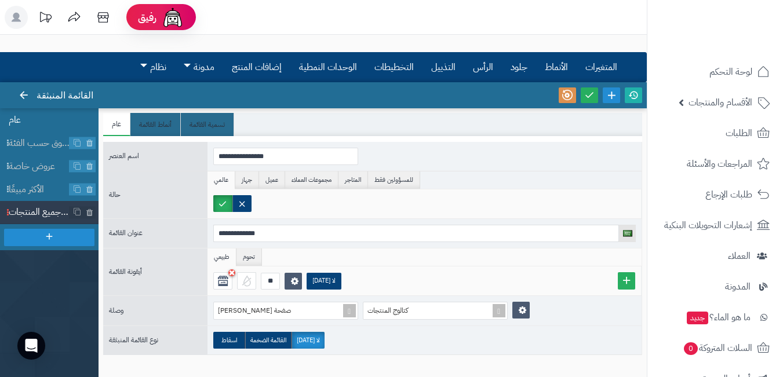
click at [49, 121] on li "عام" at bounding box center [49, 119] width 98 height 23
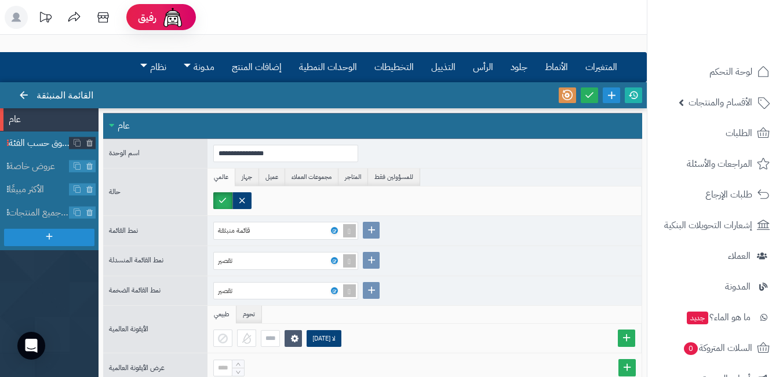
click at [39, 136] on li "التسوق حسب الفئة" at bounding box center [49, 142] width 98 height 23
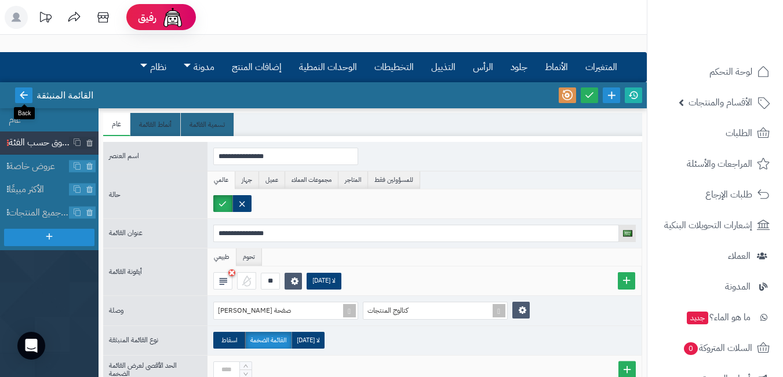
click at [24, 96] on icon at bounding box center [24, 95] width 10 height 10
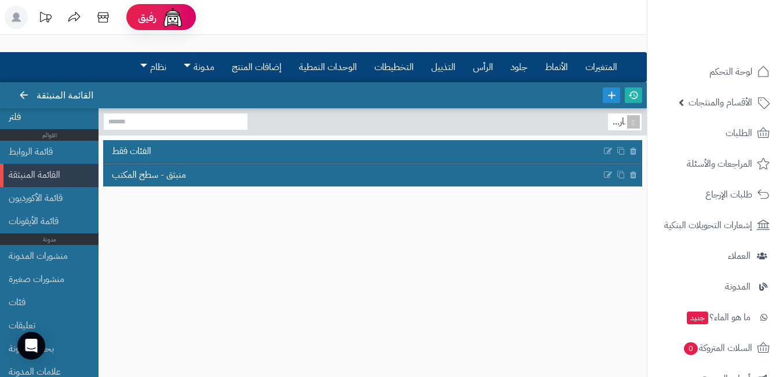
scroll to position [463, 0]
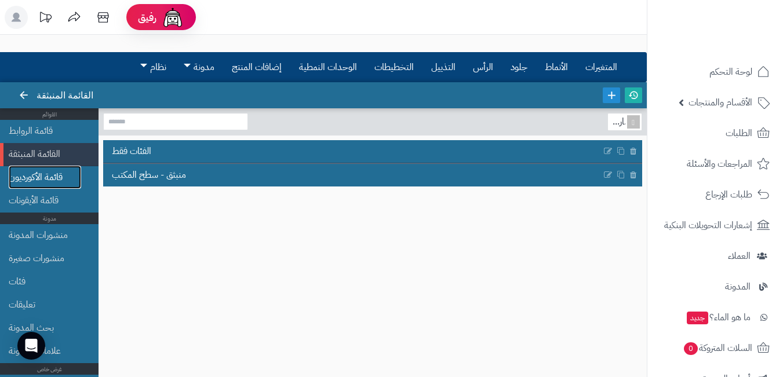
click at [65, 177] on link "قائمة الأكورديون" at bounding box center [45, 177] width 72 height 23
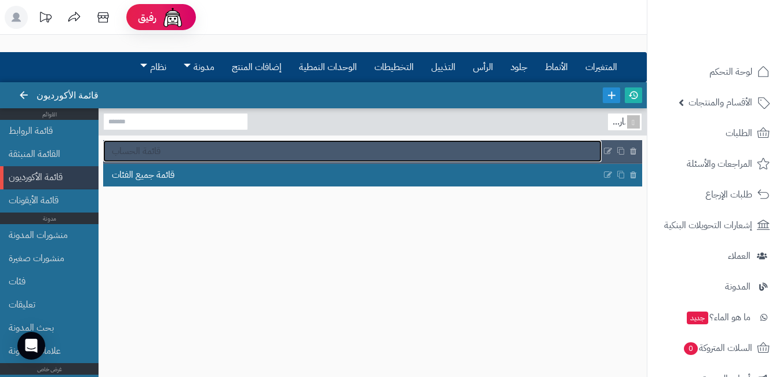
click at [235, 146] on link "قائمة الحساب" at bounding box center [352, 151] width 498 height 22
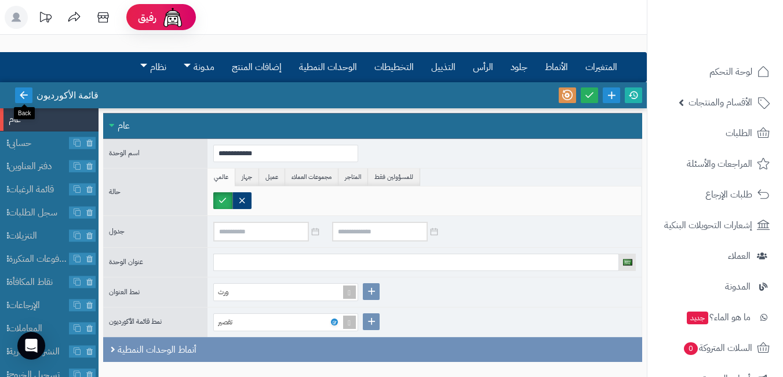
click at [32, 94] on link at bounding box center [23, 95] width 17 height 16
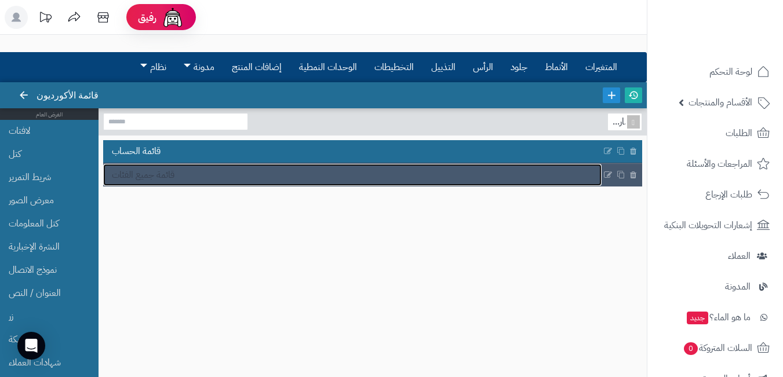
click at [193, 175] on link "قائمة جميع الفئات" at bounding box center [352, 175] width 498 height 22
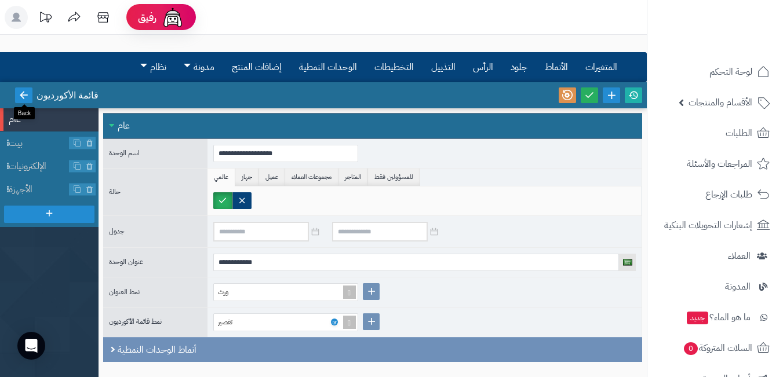
click at [22, 94] on icon at bounding box center [24, 95] width 10 height 10
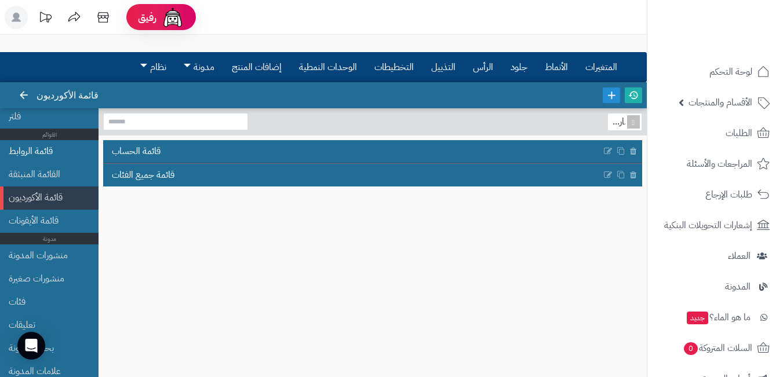
scroll to position [463, 0]
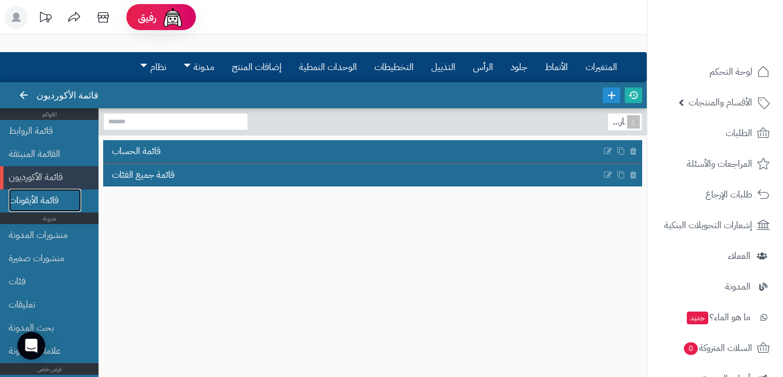
click at [57, 200] on font "قائمة الأيقونات" at bounding box center [34, 200] width 50 height 14
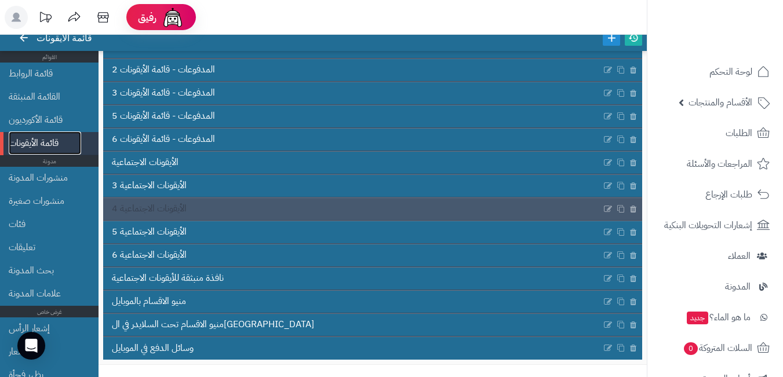
scroll to position [103, 0]
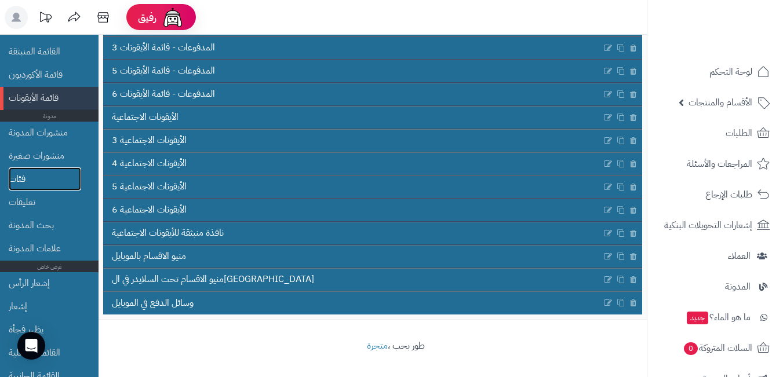
click at [52, 181] on link "فئات" at bounding box center [45, 178] width 72 height 23
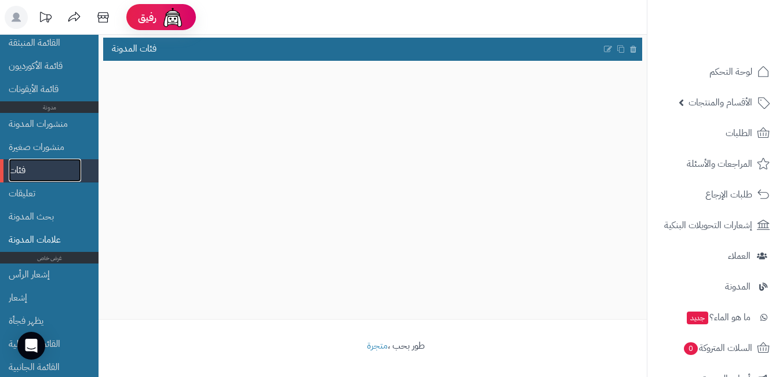
scroll to position [474, 0]
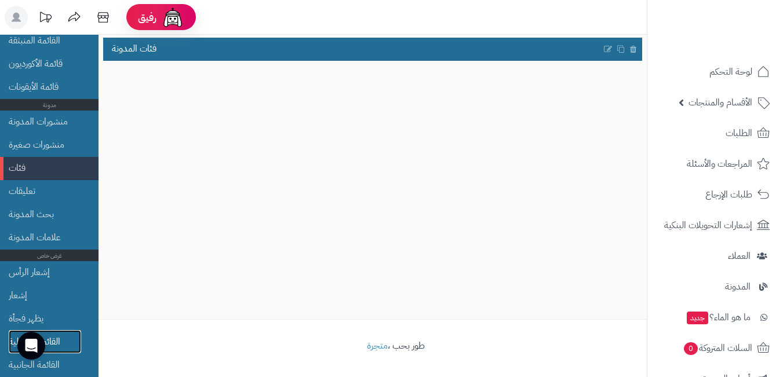
click at [70, 339] on link "القائمة السفلية" at bounding box center [45, 341] width 72 height 23
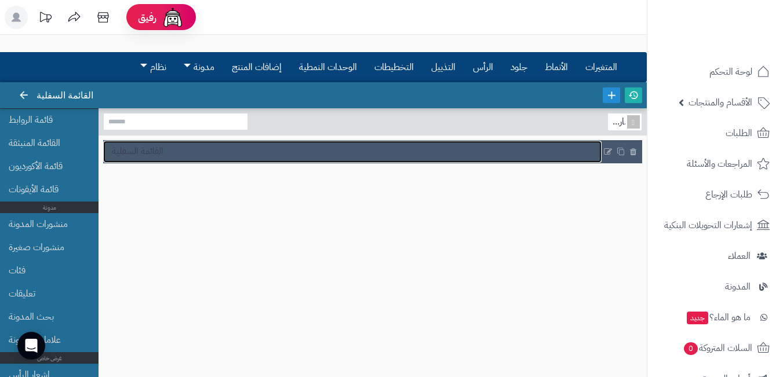
click at [178, 154] on link "القائمة السفلية" at bounding box center [352, 152] width 498 height 22
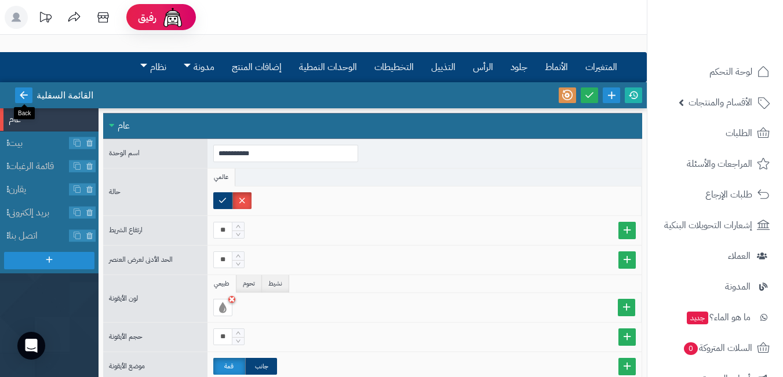
click at [24, 97] on icon at bounding box center [24, 95] width 10 height 10
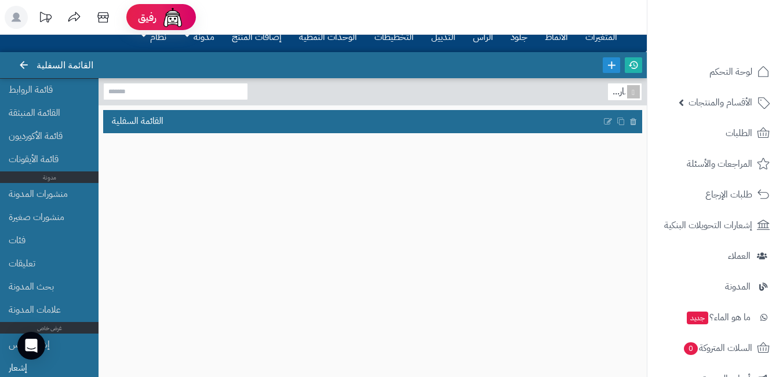
scroll to position [103, 0]
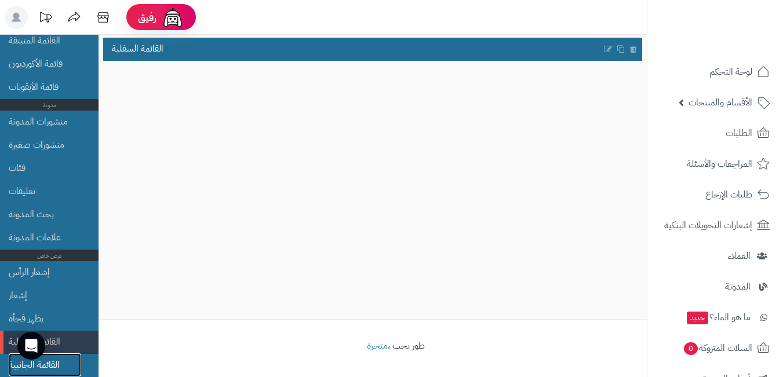
click at [58, 365] on font "القائمة الجانبية" at bounding box center [34, 365] width 51 height 14
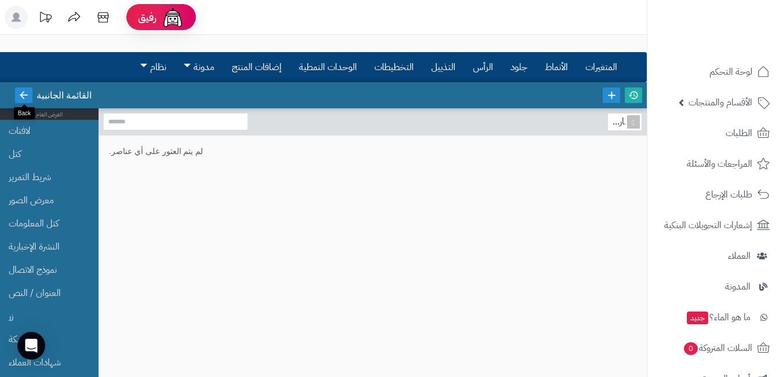
click at [21, 96] on icon at bounding box center [24, 95] width 10 height 10
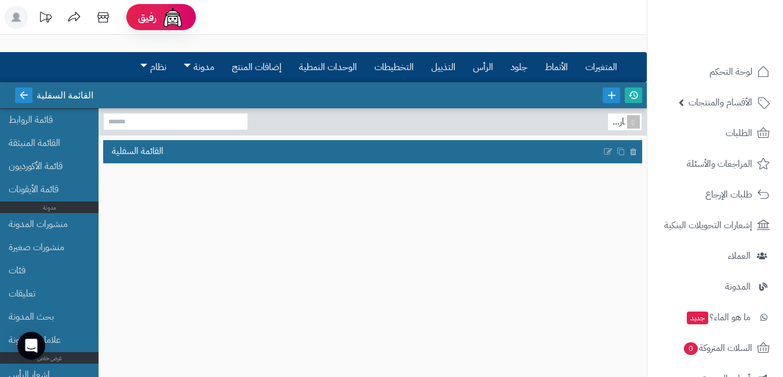
click at [27, 93] on icon at bounding box center [24, 95] width 10 height 10
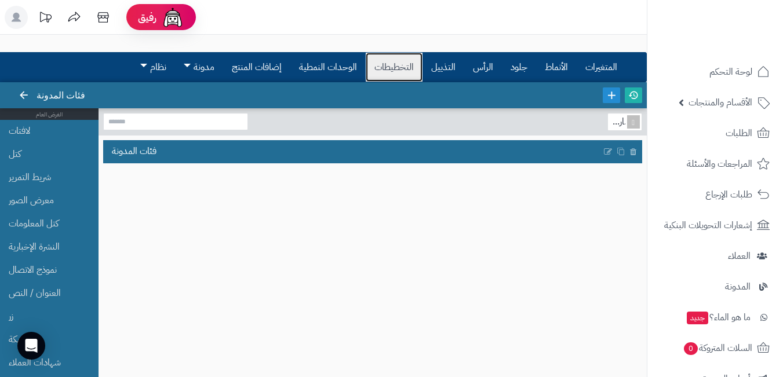
click at [385, 71] on font "التخطيطات" at bounding box center [393, 67] width 39 height 14
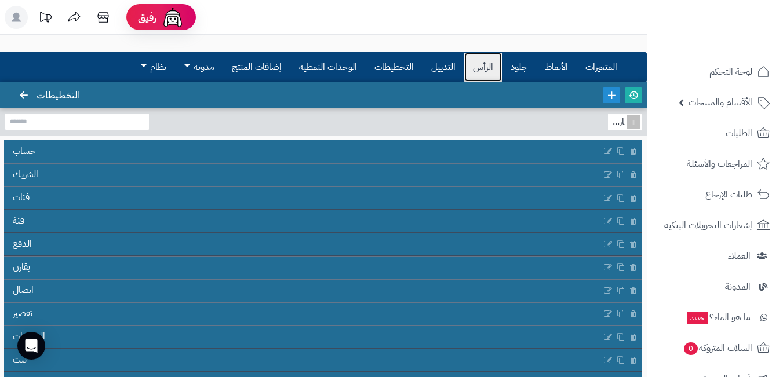
click at [469, 69] on link "الرأس" at bounding box center [483, 67] width 38 height 29
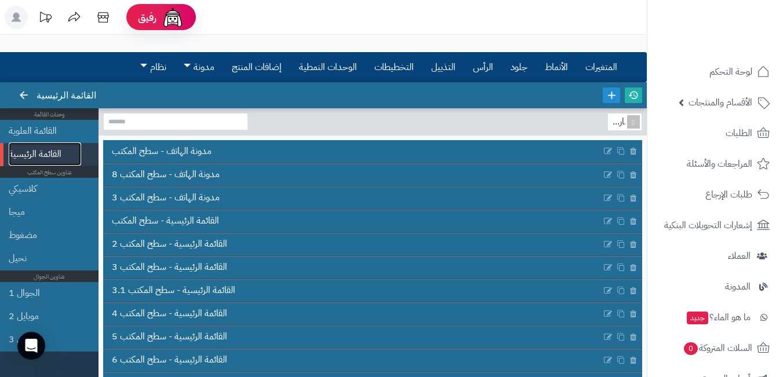
click at [58, 149] on font "القائمة الرئيسية" at bounding box center [35, 154] width 53 height 14
click at [31, 151] on font "القائمة الرئيسية" at bounding box center [35, 154] width 53 height 14
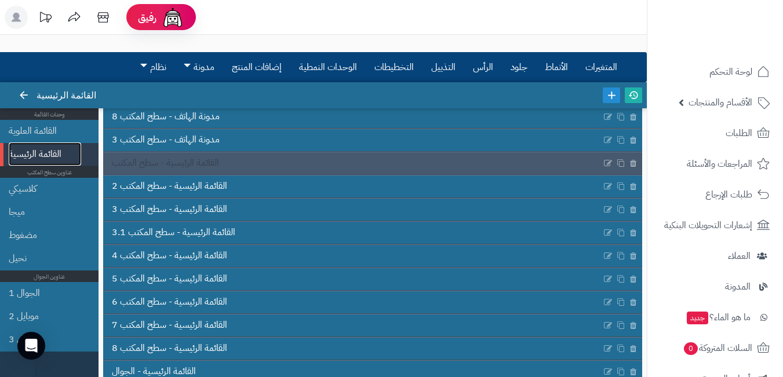
scroll to position [71, 0]
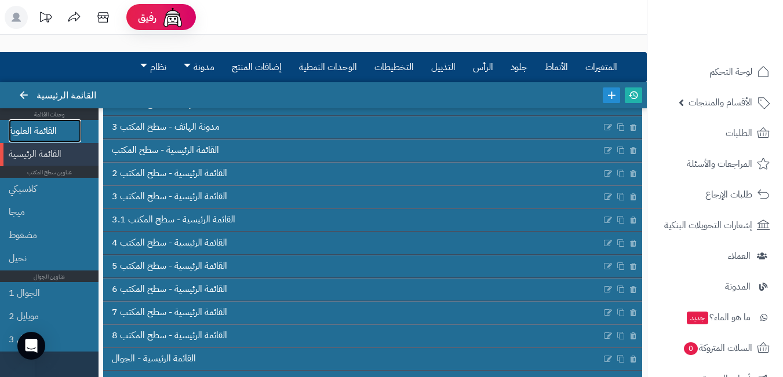
click at [59, 127] on link "القائمة العلوية" at bounding box center [45, 130] width 72 height 23
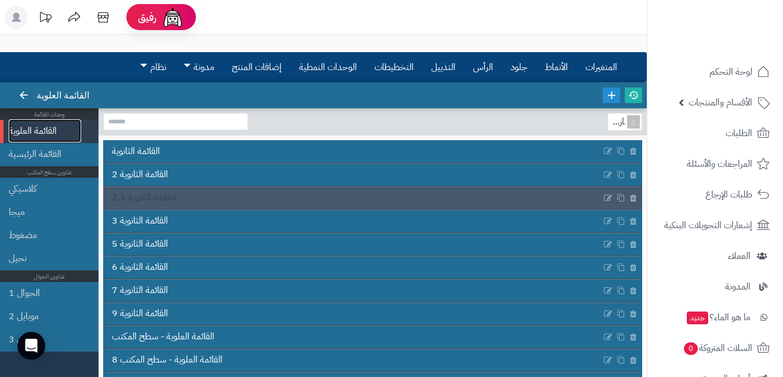
scroll to position [94, 0]
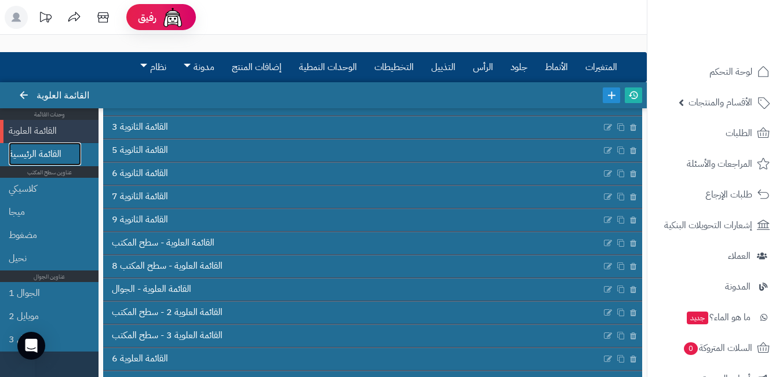
click at [67, 157] on link "القائمة الرئيسية" at bounding box center [45, 153] width 72 height 23
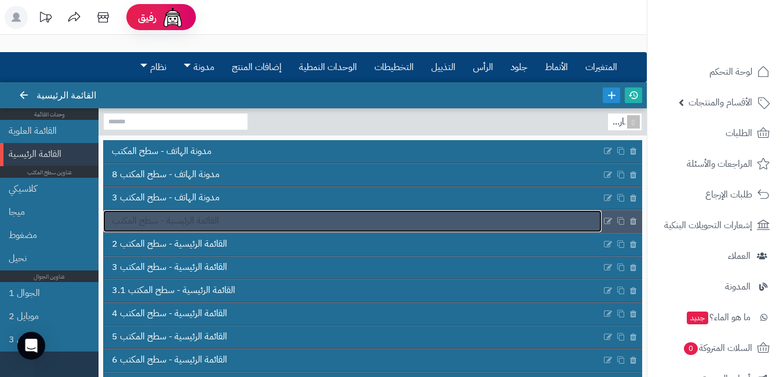
click at [287, 213] on link "القائمة الرئيسية - سطح المكتب" at bounding box center [352, 221] width 498 height 22
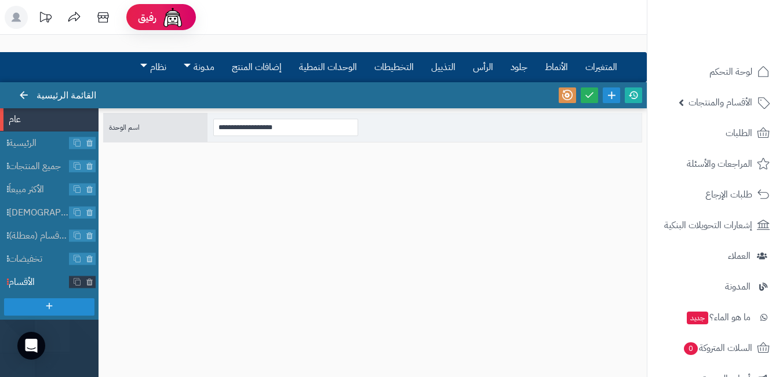
click at [36, 277] on span "الأقسام" at bounding box center [39, 282] width 61 height 13
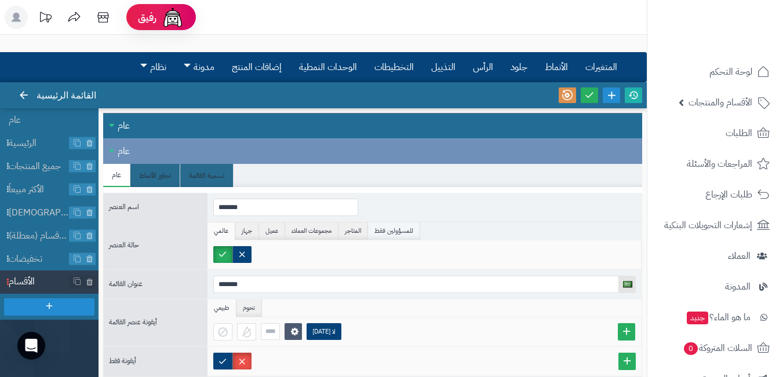
scroll to position [45, 0]
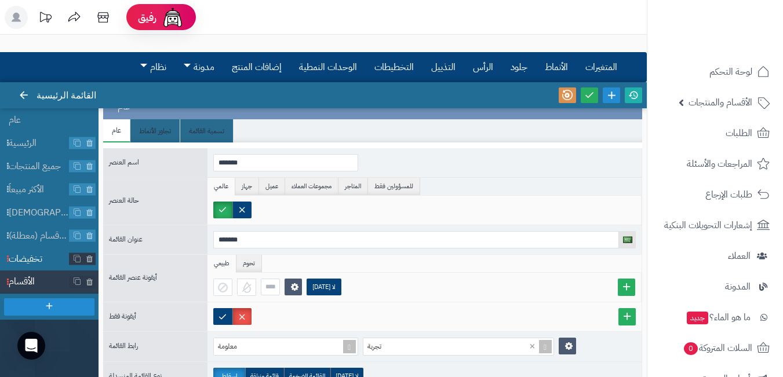
click at [45, 262] on span "تخفيضات" at bounding box center [39, 259] width 61 height 13
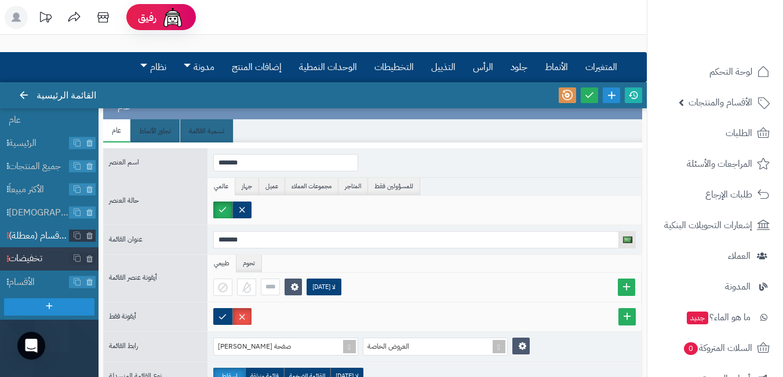
click at [43, 232] on span "تصفح الاقسام (معطلة)" at bounding box center [39, 235] width 61 height 13
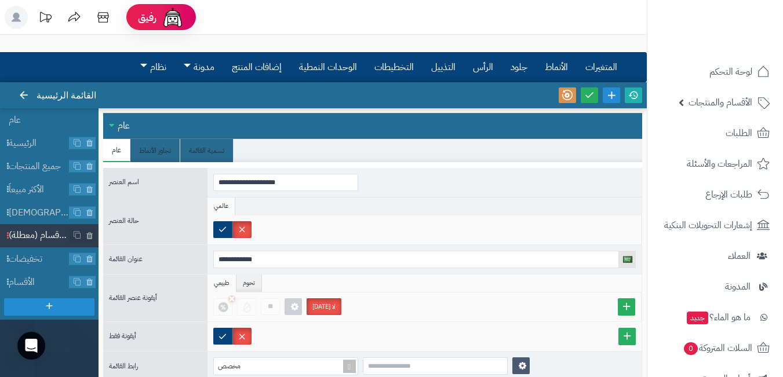
scroll to position [20, 0]
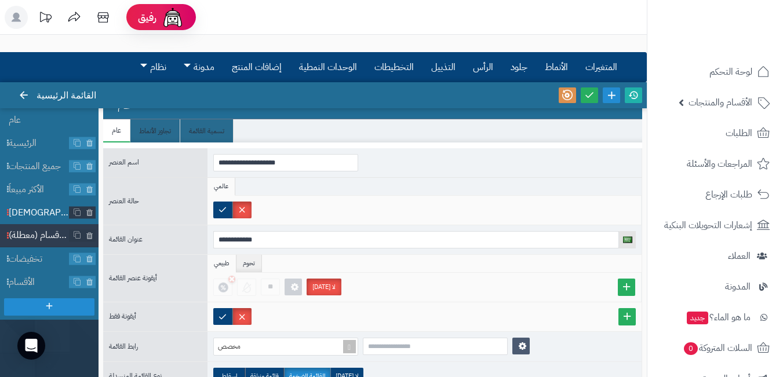
click at [44, 209] on span "ًوصل حديثا" at bounding box center [39, 212] width 61 height 13
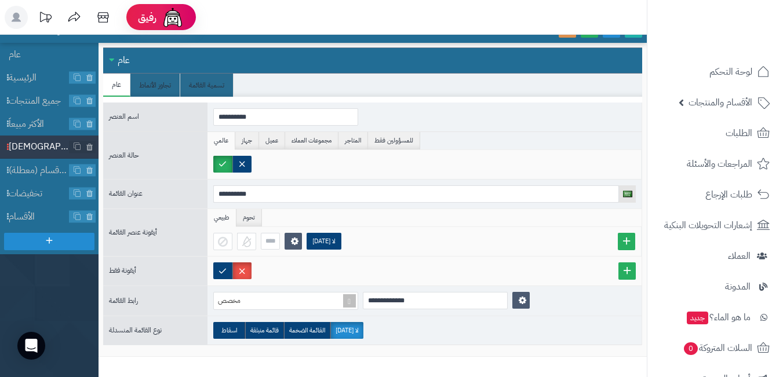
scroll to position [45, 0]
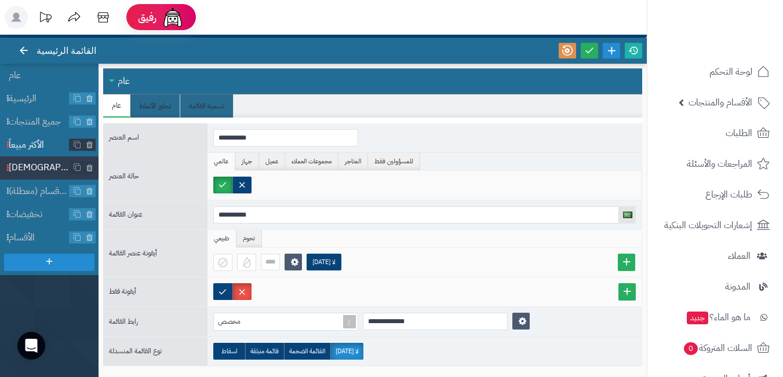
click at [32, 144] on span "الأكثر مبيعاً" at bounding box center [39, 144] width 61 height 13
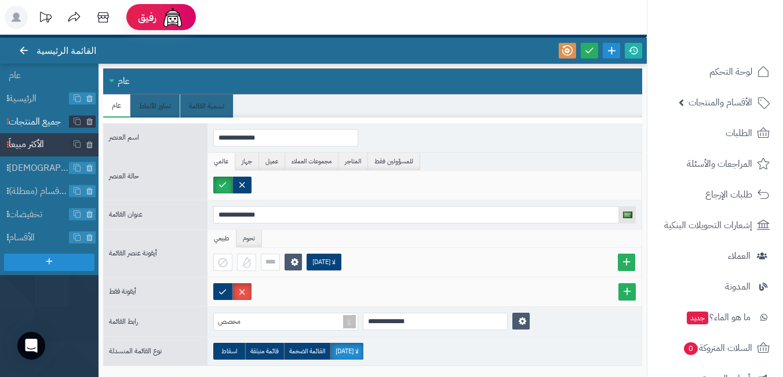
click at [38, 123] on span "جميع المنتجات" at bounding box center [39, 121] width 61 height 13
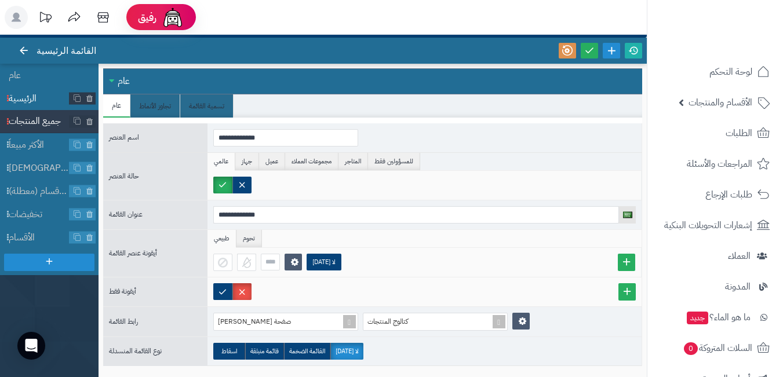
click at [31, 96] on span "الرئيسية" at bounding box center [39, 98] width 61 height 13
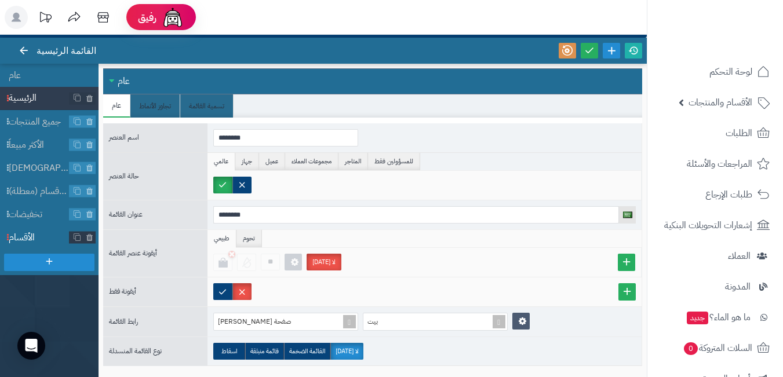
click at [35, 233] on span "الأقسام" at bounding box center [39, 237] width 61 height 13
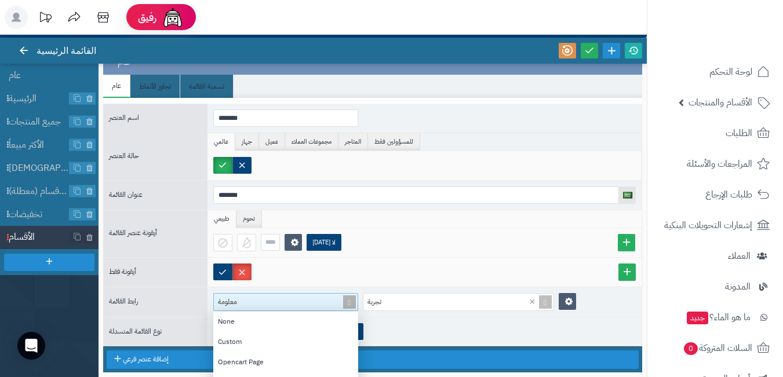
scroll to position [95, 0]
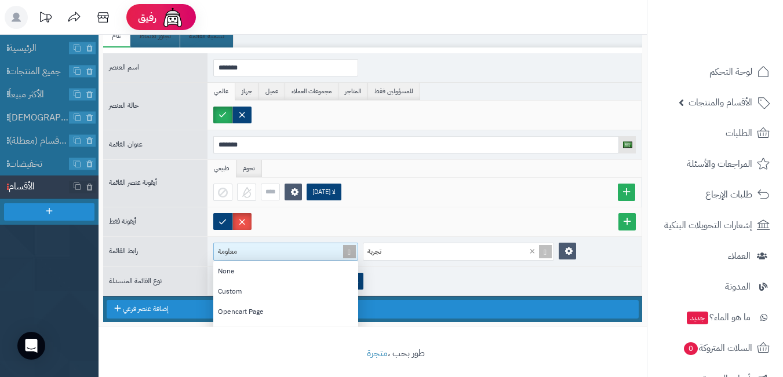
click at [349, 261] on div "معلومة None Custom Opencart Page Category Product Manufacturer Information Blog…" at bounding box center [285, 252] width 145 height 18
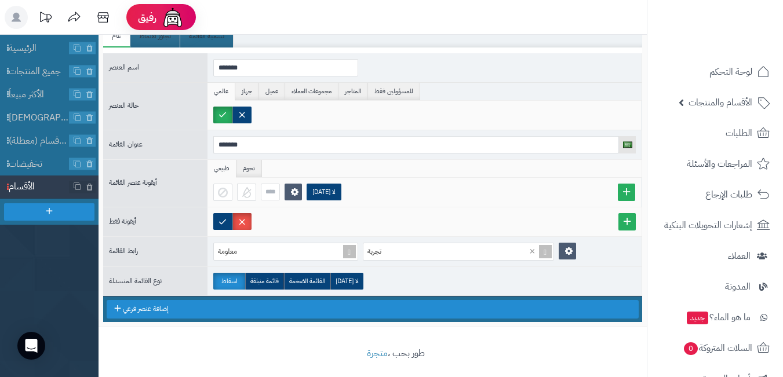
scroll to position [45, 0]
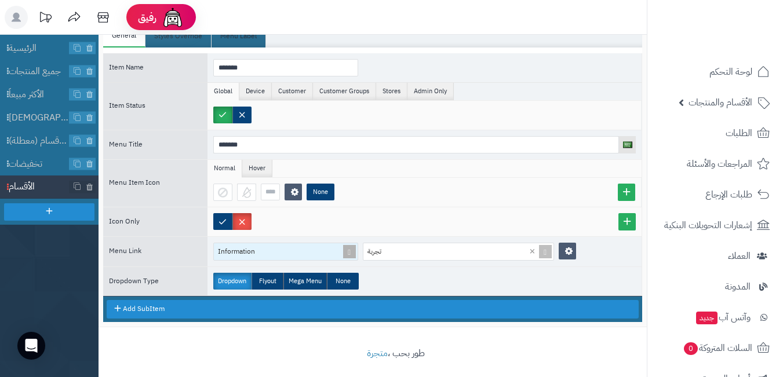
click at [350, 253] on span at bounding box center [349, 251] width 16 height 17
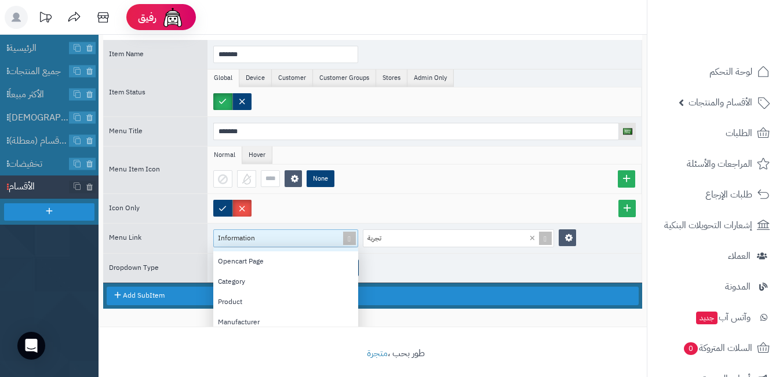
scroll to position [58, 0]
click at [291, 264] on div "Category" at bounding box center [285, 261] width 145 height 20
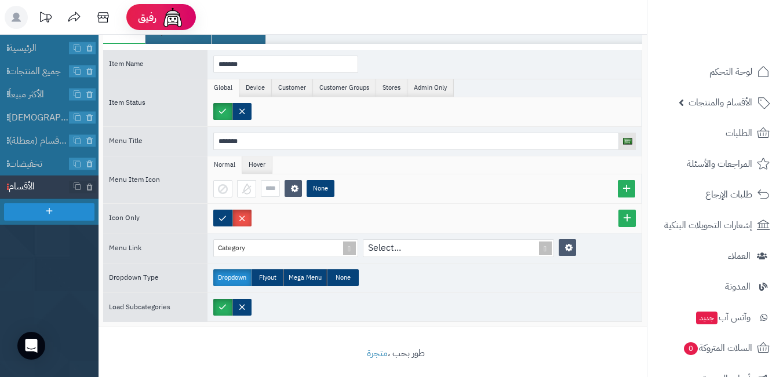
scroll to position [0, 0]
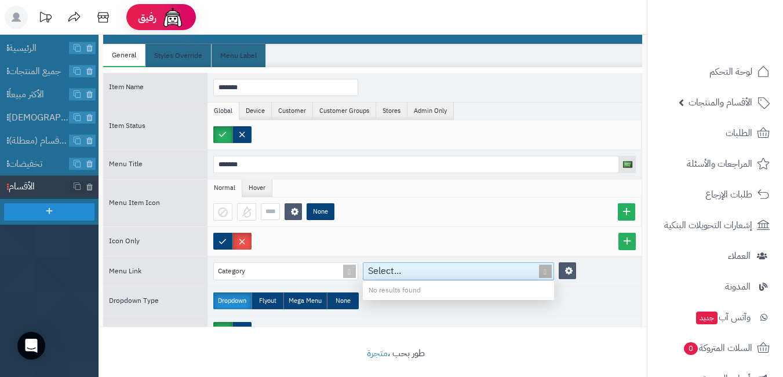
click at [543, 277] on span at bounding box center [545, 271] width 16 height 17
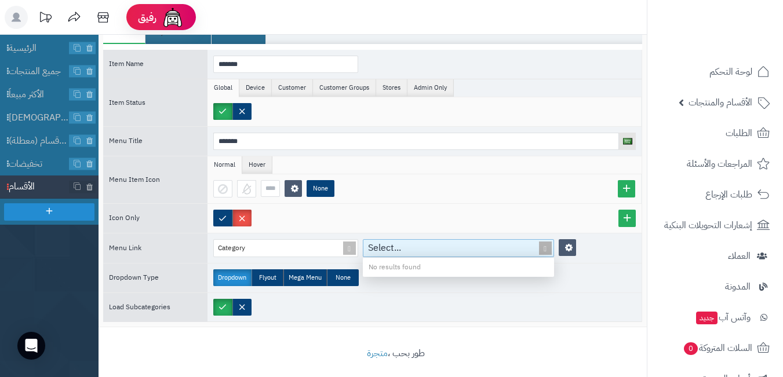
click at [543, 249] on span at bounding box center [545, 248] width 16 height 17
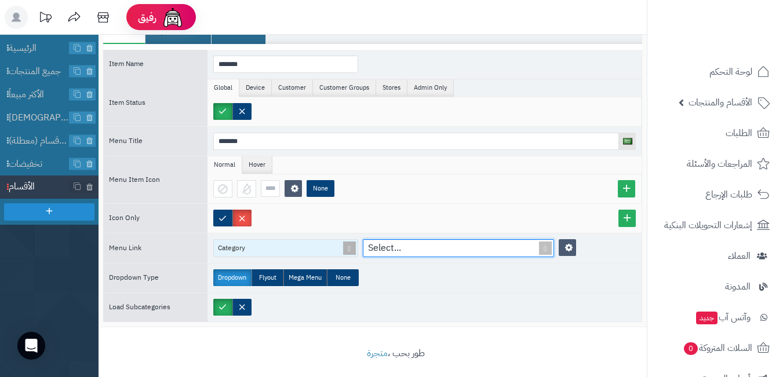
click at [348, 249] on span at bounding box center [349, 248] width 16 height 17
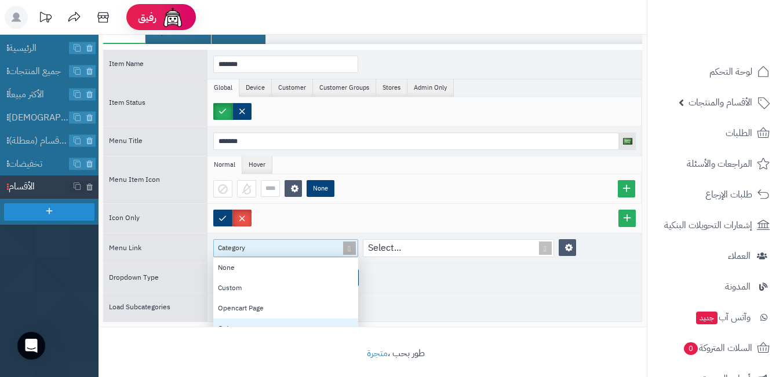
scroll to position [9, 9]
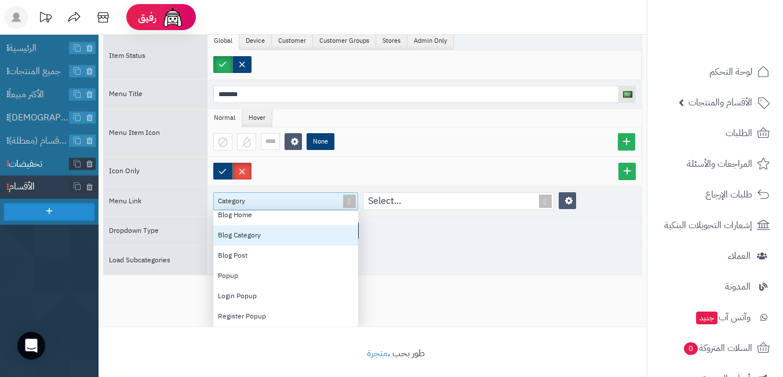
click at [46, 166] on span "تخفيضات" at bounding box center [39, 164] width 61 height 13
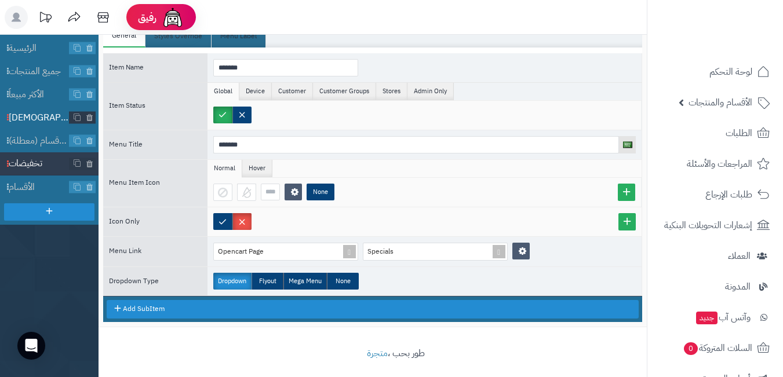
click at [27, 117] on span "ًوصل حديثا" at bounding box center [39, 117] width 61 height 13
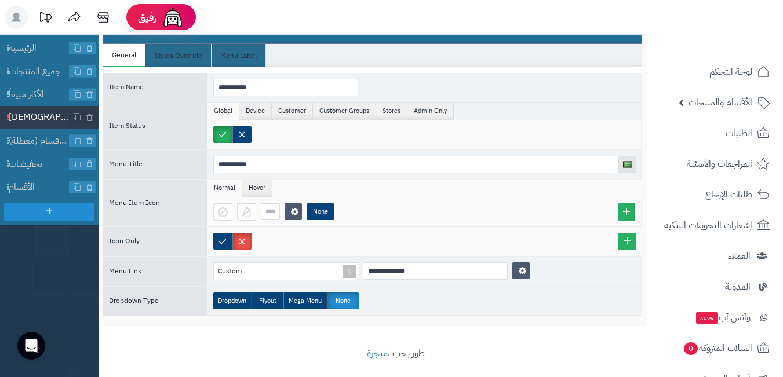
scroll to position [0, 0]
click at [36, 96] on span "الأكثر مبيعاً" at bounding box center [39, 94] width 61 height 13
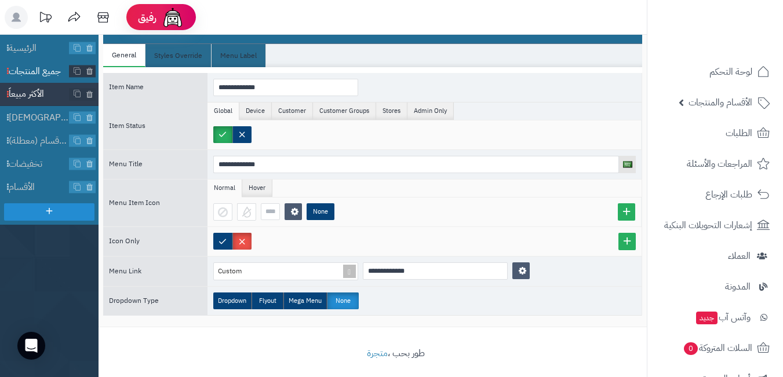
click at [41, 70] on span "جميع المنتجات" at bounding box center [39, 71] width 61 height 13
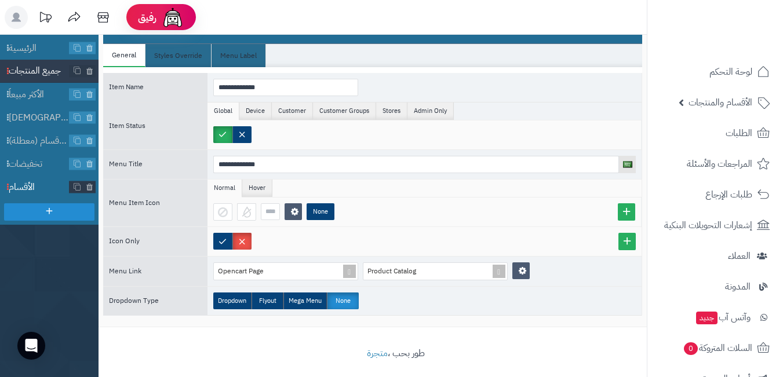
click at [34, 180] on li "الأقسام" at bounding box center [49, 187] width 98 height 23
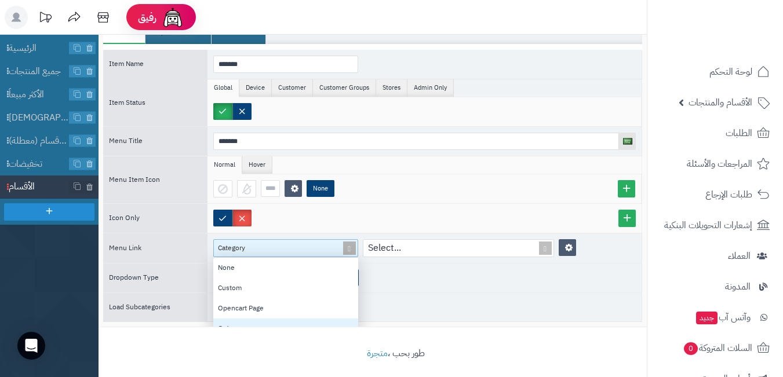
scroll to position [107, 136]
drag, startPoint x: 269, startPoint y: 247, endPoint x: 224, endPoint y: 247, distance: 45.8
click at [224, 247] on div "Category" at bounding box center [281, 248] width 134 height 17
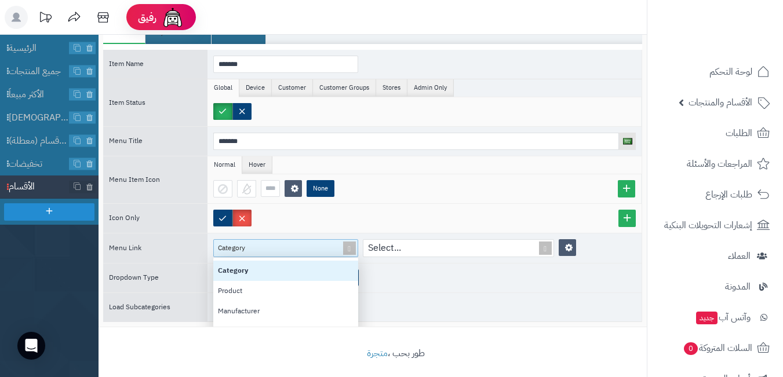
drag, startPoint x: 270, startPoint y: 265, endPoint x: 221, endPoint y: 268, distance: 48.8
click at [223, 267] on div "Category" at bounding box center [285, 271] width 145 height 20
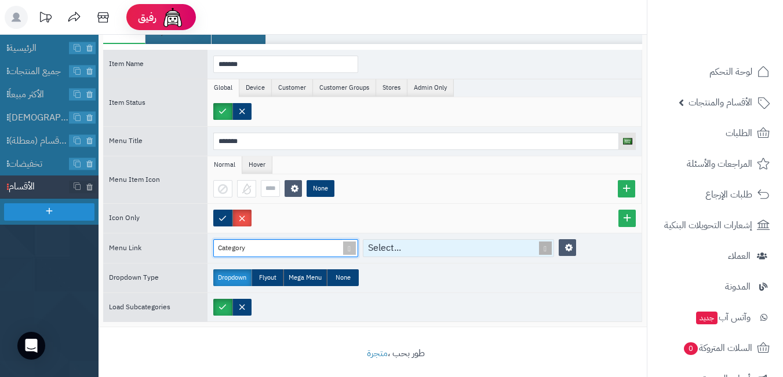
click at [409, 240] on div "Select..." at bounding box center [451, 248] width 177 height 17
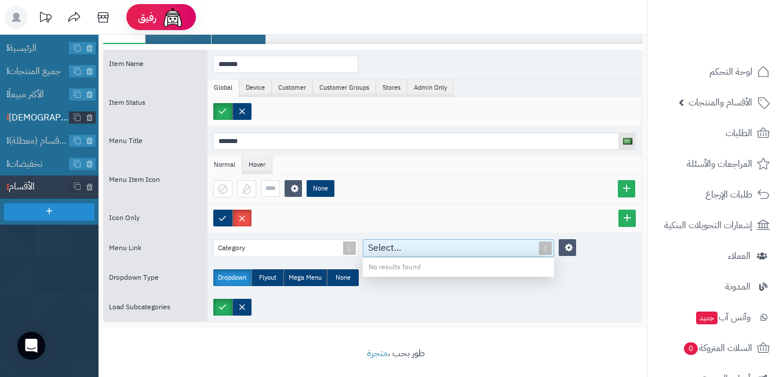
click at [35, 116] on span "ًوصل حديثا" at bounding box center [39, 117] width 61 height 13
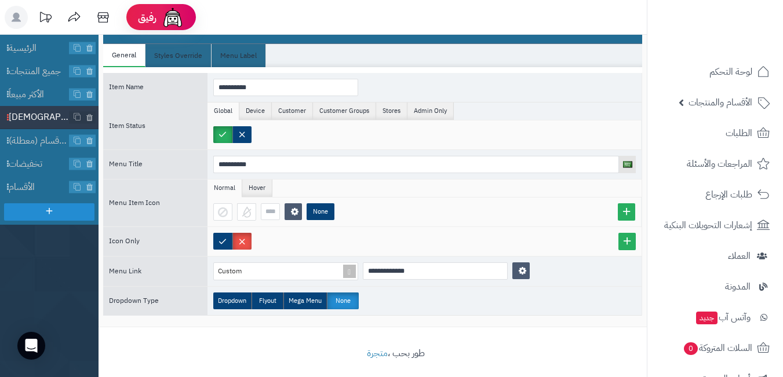
scroll to position [0, 0]
click at [30, 186] on span "الأقسام" at bounding box center [39, 187] width 61 height 13
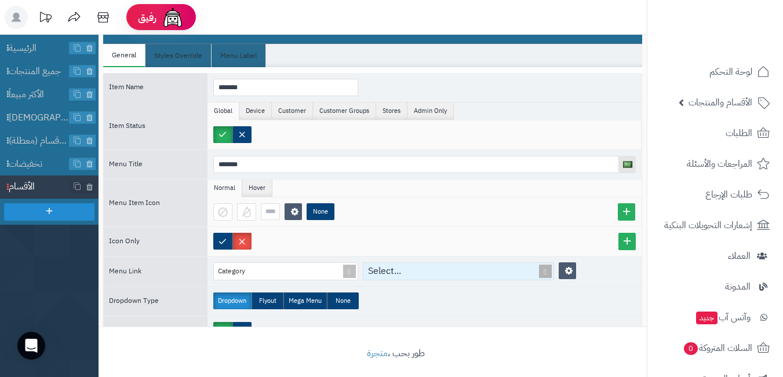
click at [484, 272] on div "Select..." at bounding box center [451, 271] width 177 height 17
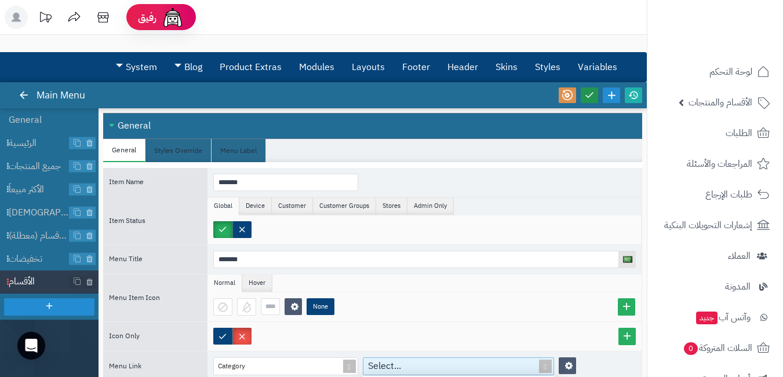
click at [586, 98] on icon at bounding box center [589, 95] width 10 height 10
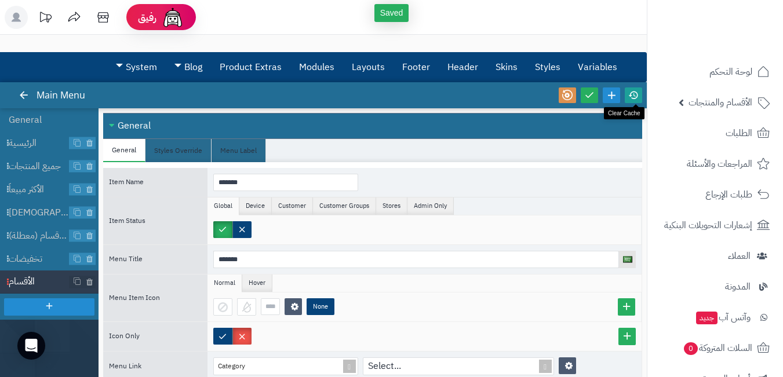
click at [627, 91] on link at bounding box center [632, 95] width 17 height 16
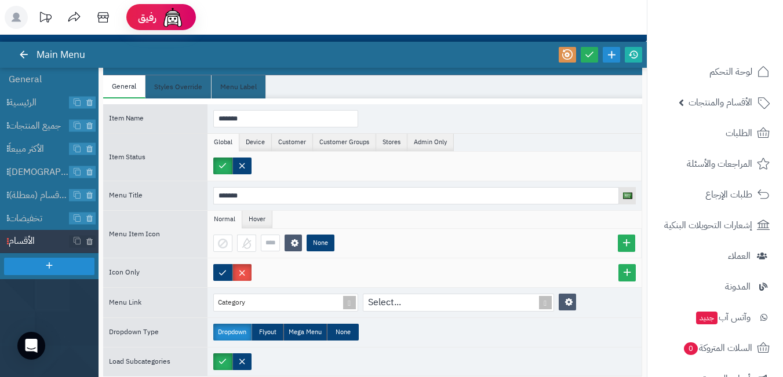
scroll to position [103, 0]
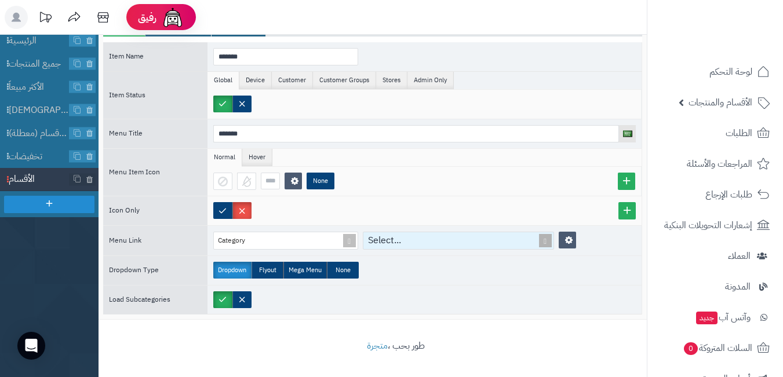
click at [412, 240] on div "Select..." at bounding box center [451, 240] width 177 height 17
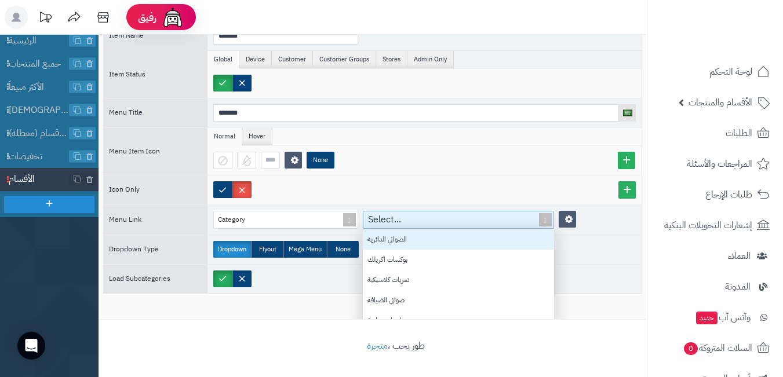
scroll to position [56, 0]
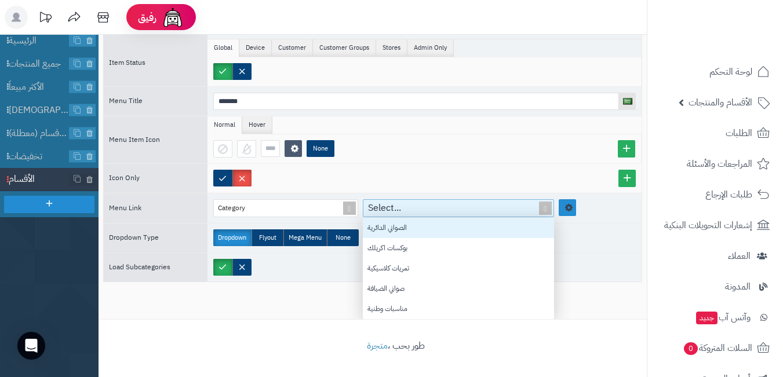
click at [564, 206] on div "Item Name ******* Item Status Global Device Customer Customer Groups Stores Adm…" at bounding box center [372, 143] width 539 height 278
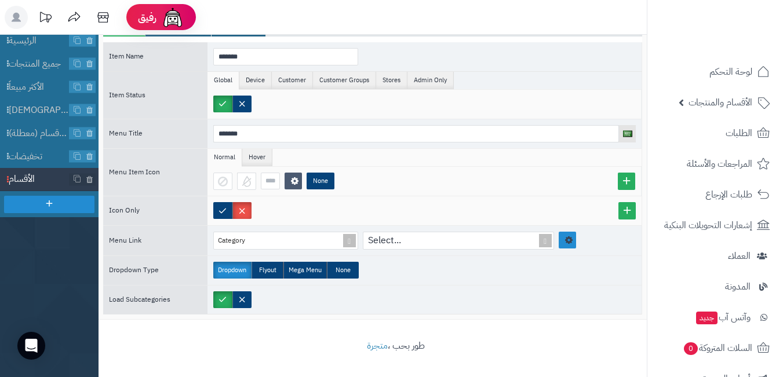
scroll to position [23, 0]
click at [566, 237] on icon at bounding box center [568, 240] width 9 height 10
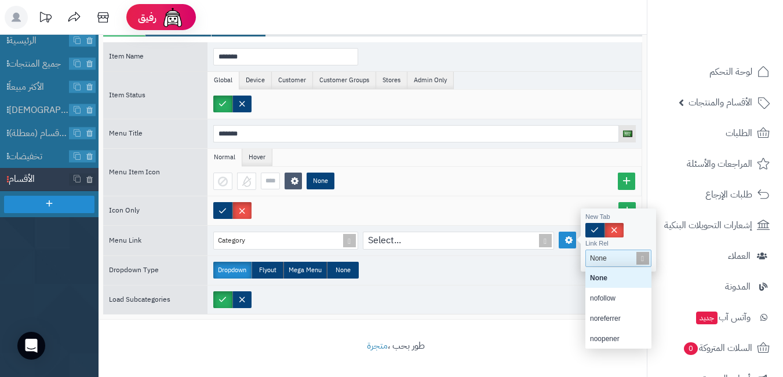
click at [624, 261] on div "None" at bounding box center [616, 258] width 60 height 16
click at [538, 272] on div "Dropdown Flyout Mega Menu None" at bounding box center [424, 270] width 434 height 29
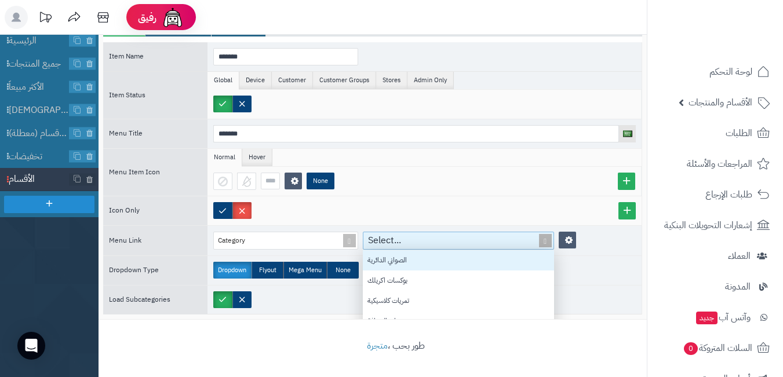
click at [371, 239] on div "Select..." at bounding box center [451, 240] width 177 height 17
click at [348, 237] on span at bounding box center [349, 240] width 16 height 17
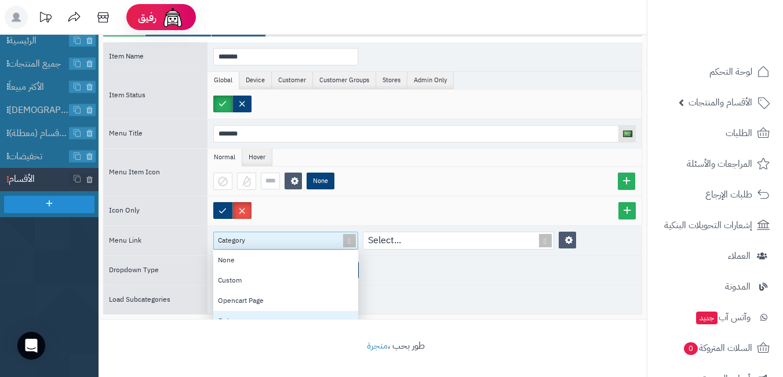
scroll to position [107, 136]
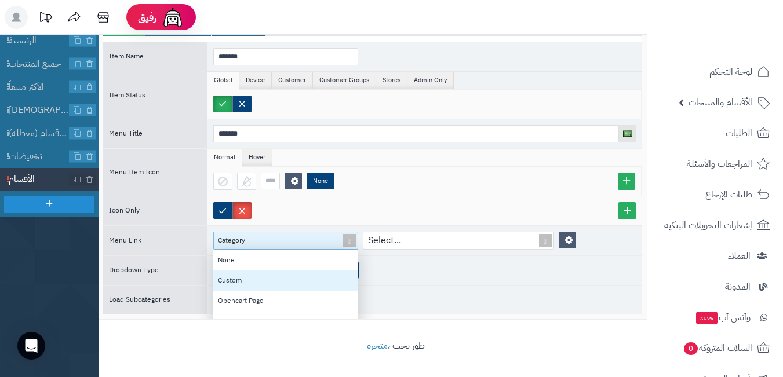
click at [286, 274] on div "Custom" at bounding box center [285, 281] width 145 height 20
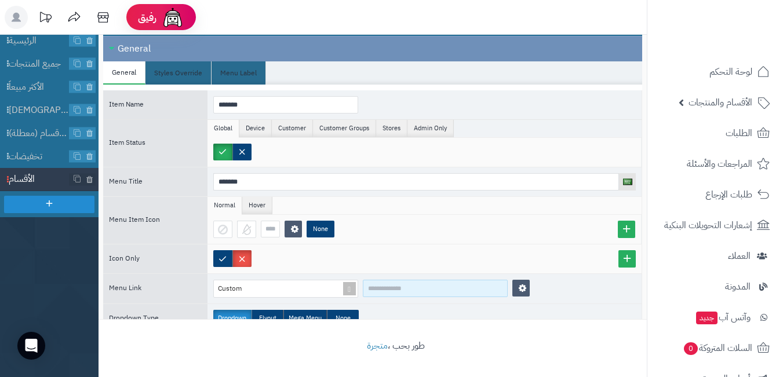
click at [379, 284] on input at bounding box center [435, 288] width 145 height 17
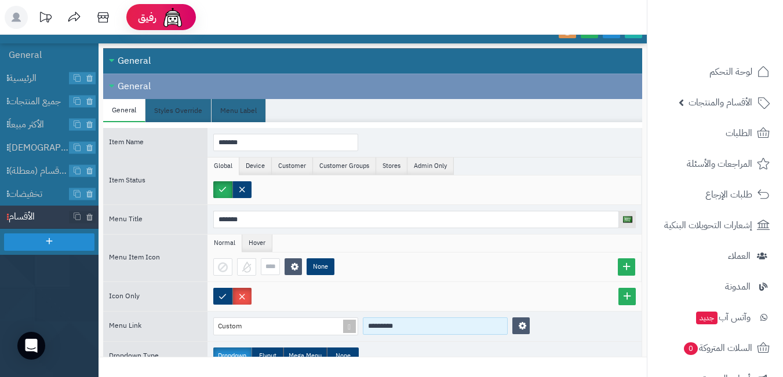
scroll to position [45, 0]
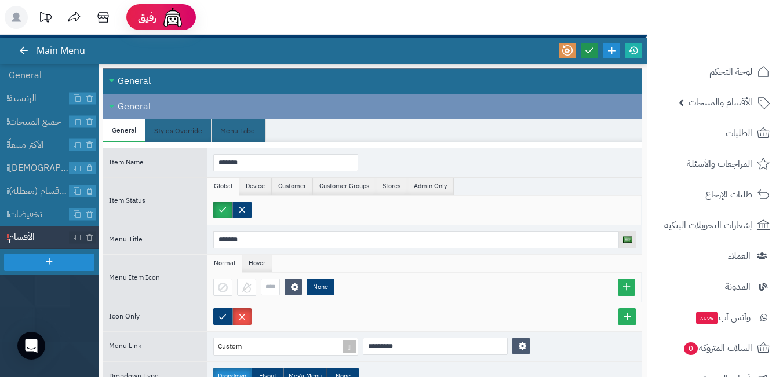
click at [587, 52] on icon at bounding box center [589, 50] width 10 height 10
click at [632, 52] on icon at bounding box center [633, 50] width 10 height 10
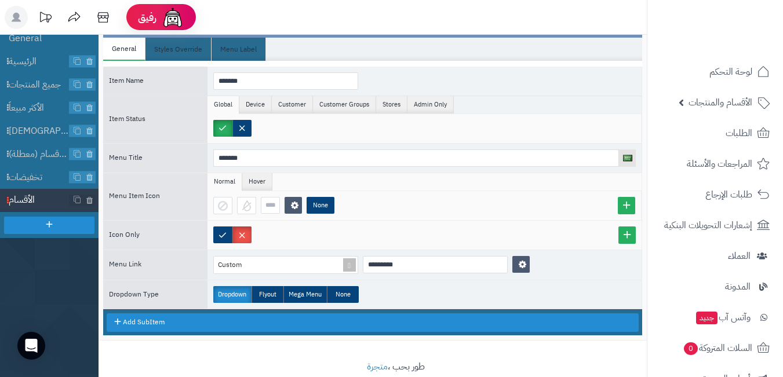
scroll to position [103, 0]
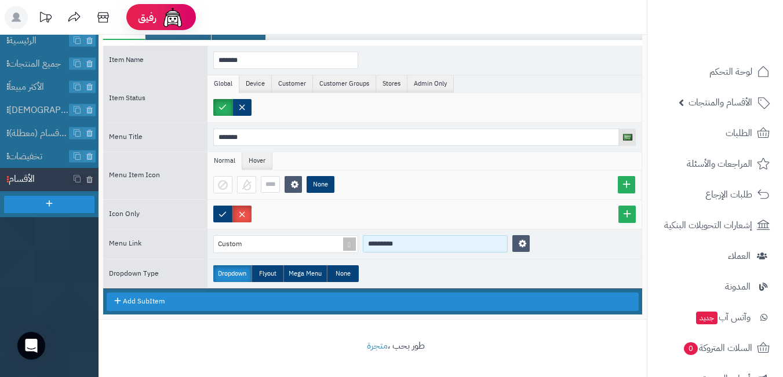
click at [398, 246] on input "*********" at bounding box center [435, 243] width 145 height 17
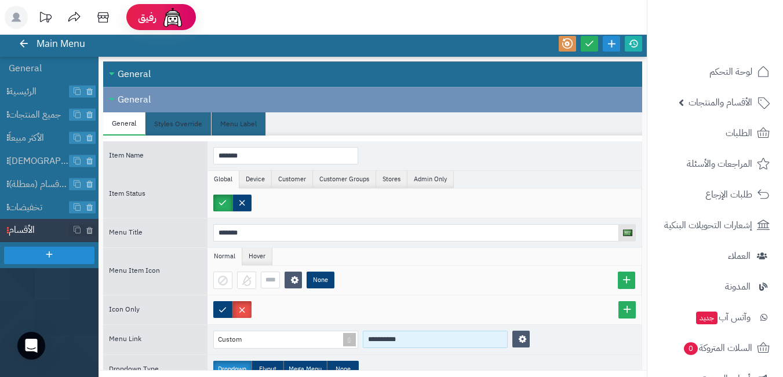
scroll to position [0, 0]
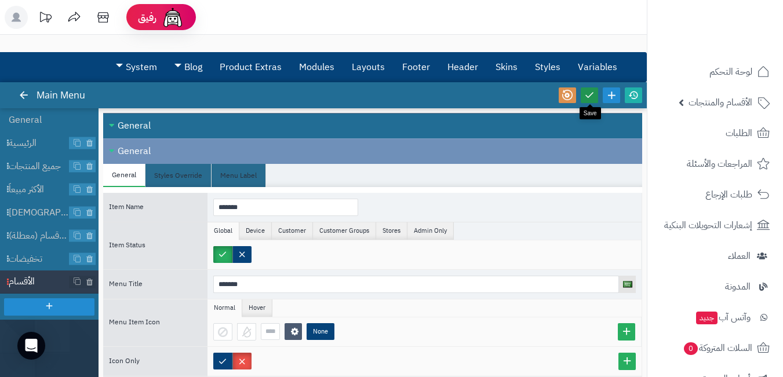
click at [582, 93] on link at bounding box center [588, 95] width 17 height 16
click at [631, 96] on icon at bounding box center [633, 95] width 10 height 10
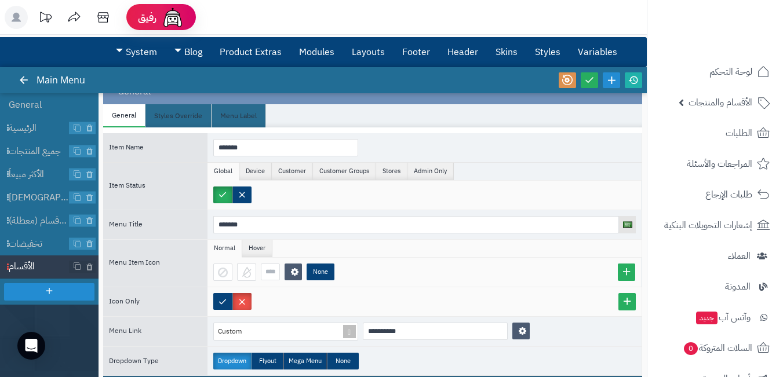
scroll to position [103, 0]
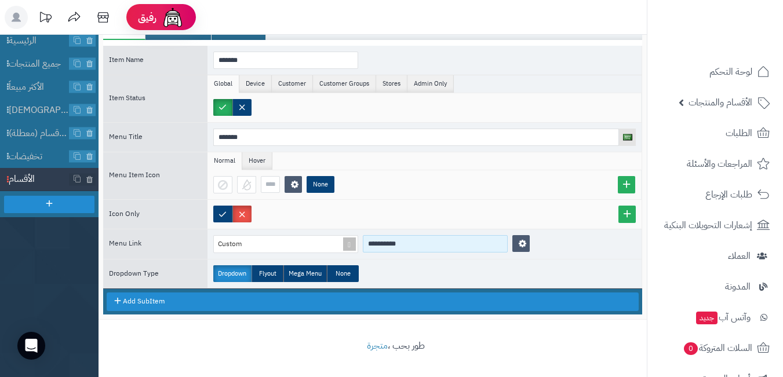
drag, startPoint x: 425, startPoint y: 244, endPoint x: 371, endPoint y: 246, distance: 54.5
click at [371, 246] on input "**********" at bounding box center [435, 243] width 145 height 17
paste input "*"
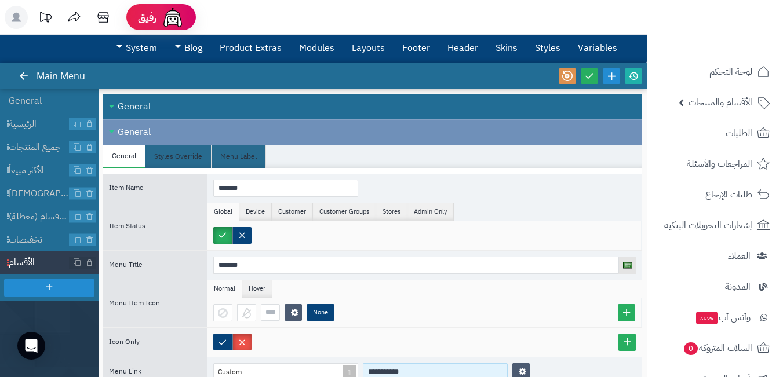
scroll to position [0, 0]
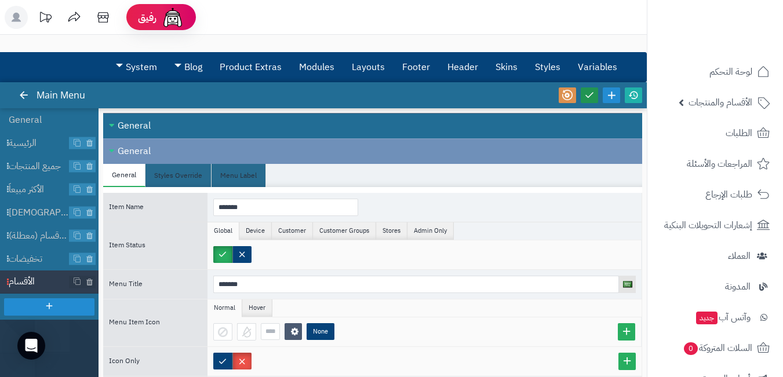
type input "**********"
click at [586, 90] on icon at bounding box center [589, 95] width 10 height 10
click at [636, 93] on icon at bounding box center [633, 95] width 10 height 10
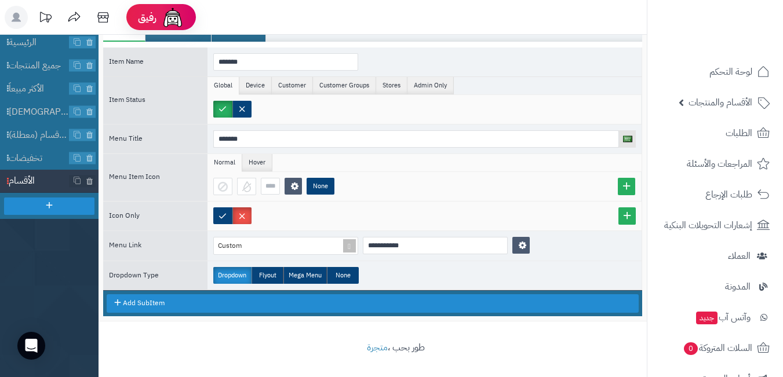
scroll to position [103, 0]
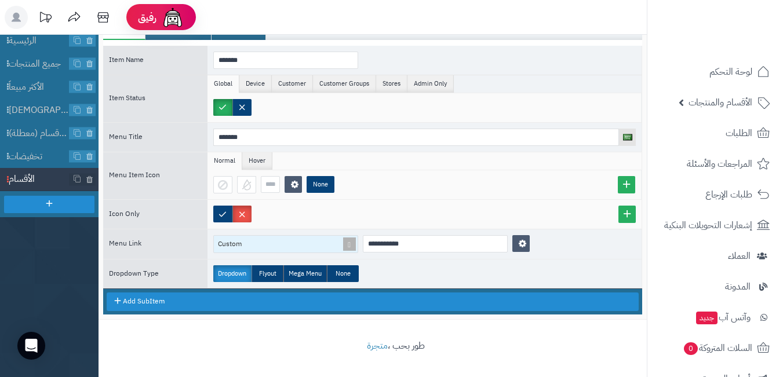
click at [348, 239] on span at bounding box center [349, 244] width 16 height 17
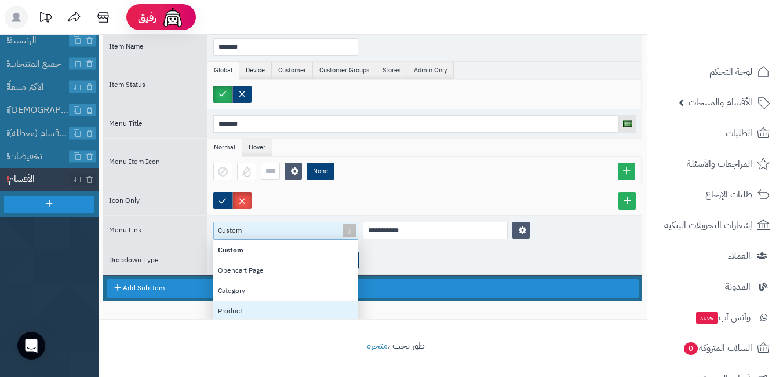
scroll to position [0, 0]
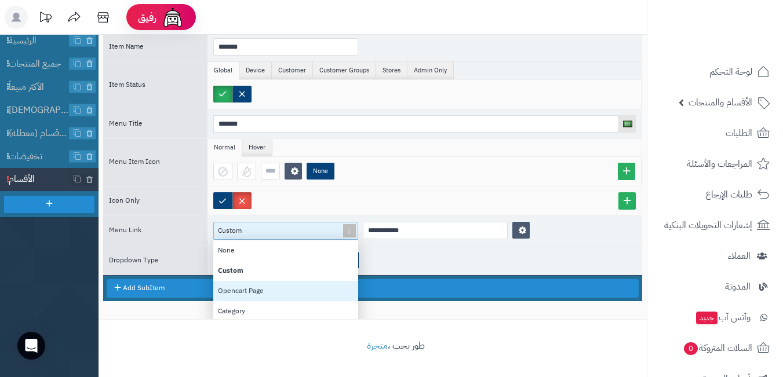
click at [294, 282] on div "Opencart Page" at bounding box center [285, 291] width 145 height 20
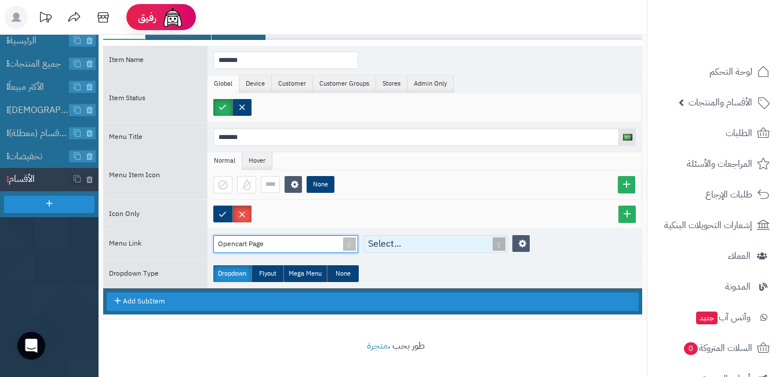
click at [501, 247] on span at bounding box center [499, 244] width 16 height 17
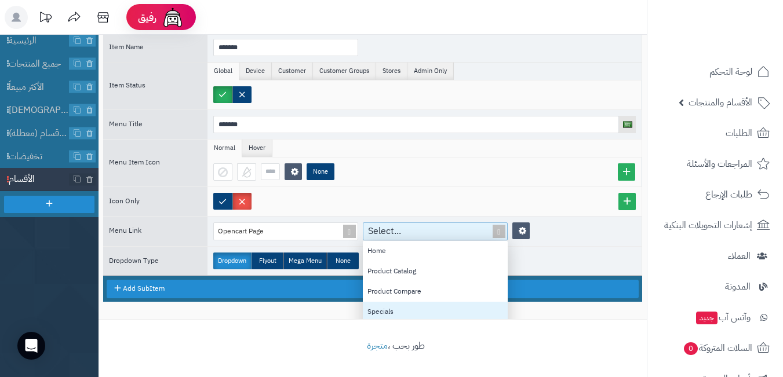
scroll to position [37, 0]
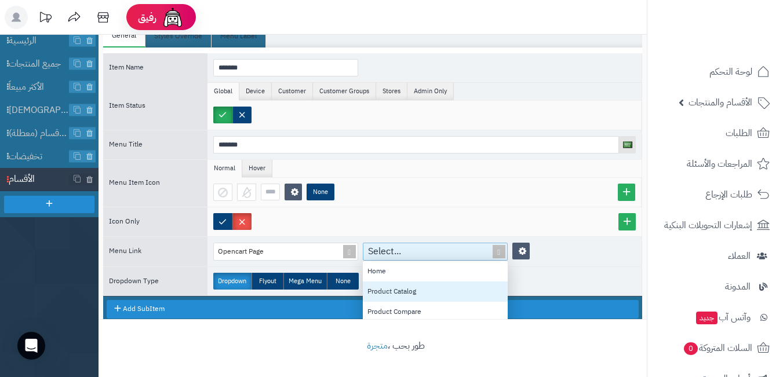
click at [418, 286] on div "Product Catalog" at bounding box center [435, 292] width 145 height 20
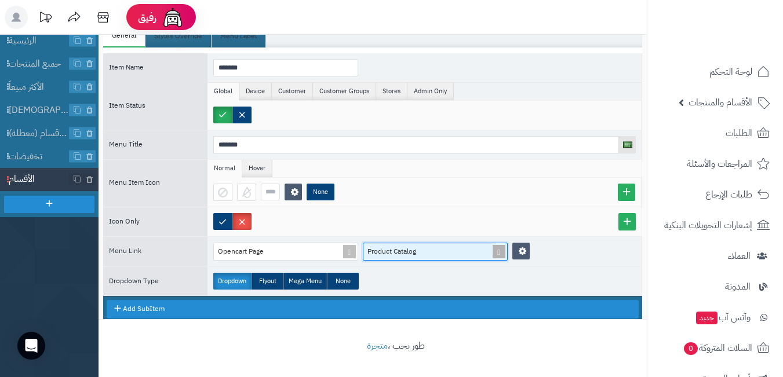
click at [495, 250] on span at bounding box center [499, 251] width 16 height 17
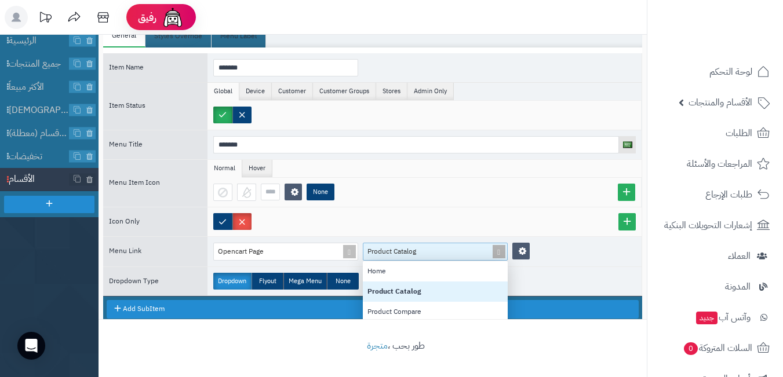
scroll to position [107, 136]
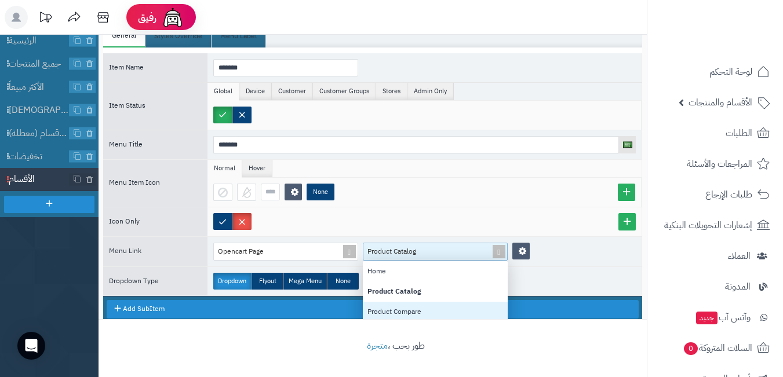
click at [409, 314] on div "Product Compare" at bounding box center [435, 312] width 145 height 20
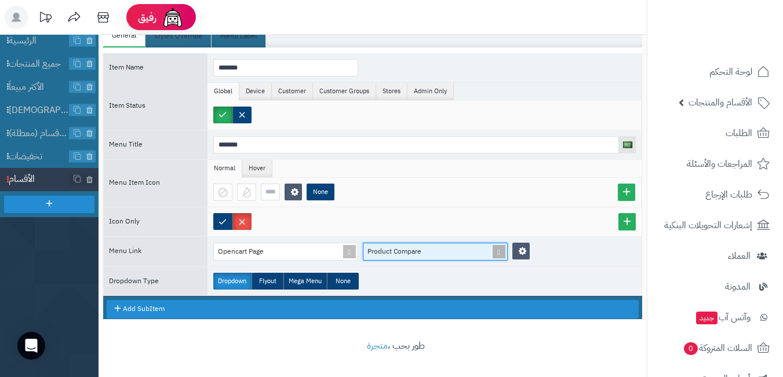
click at [499, 251] on span at bounding box center [499, 251] width 16 height 17
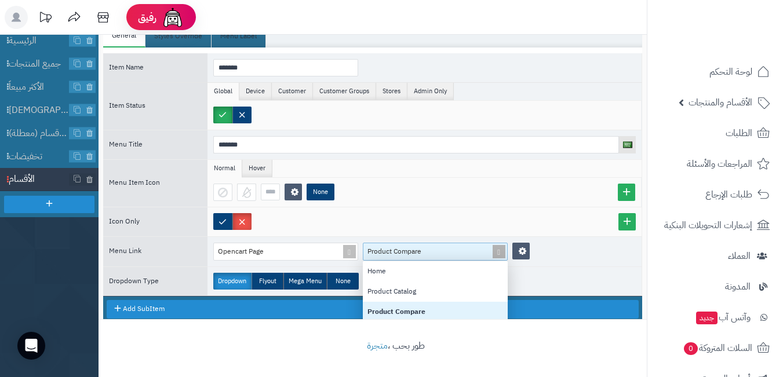
scroll to position [9, 9]
click at [455, 307] on div "Manufacturers" at bounding box center [435, 315] width 145 height 20
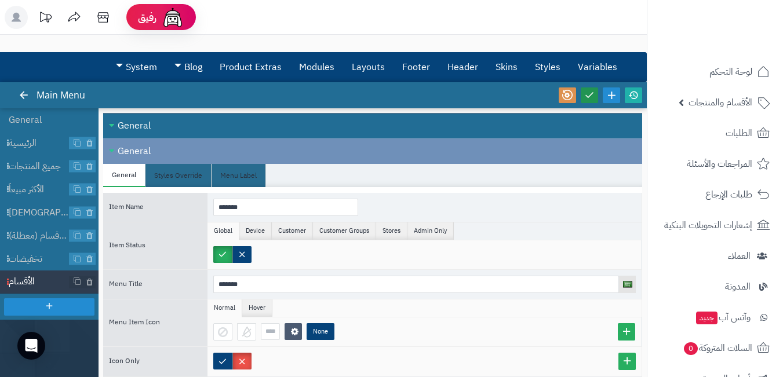
click at [590, 97] on icon at bounding box center [589, 95] width 10 height 10
click at [628, 93] on icon at bounding box center [633, 95] width 10 height 10
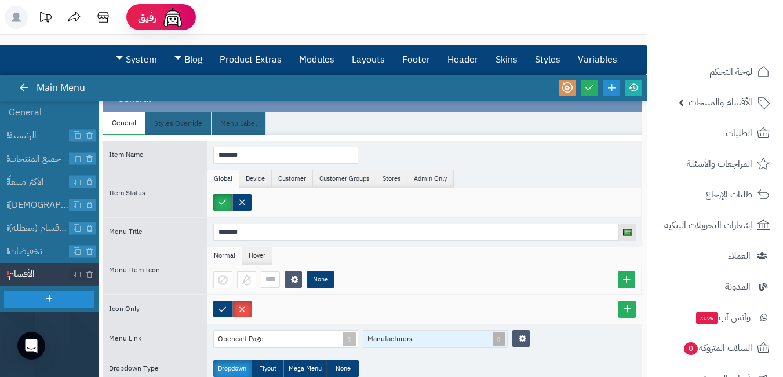
scroll to position [103, 0]
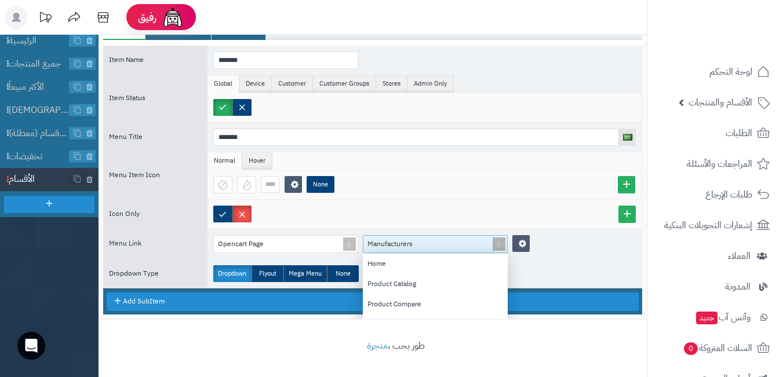
click at [498, 244] on span at bounding box center [499, 244] width 16 height 17
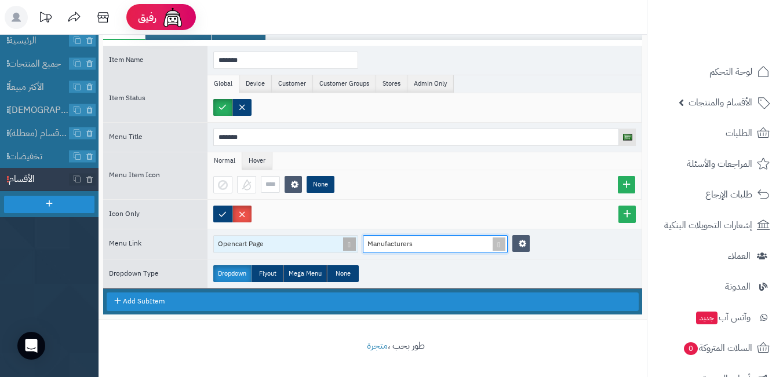
click at [346, 248] on span at bounding box center [349, 244] width 16 height 17
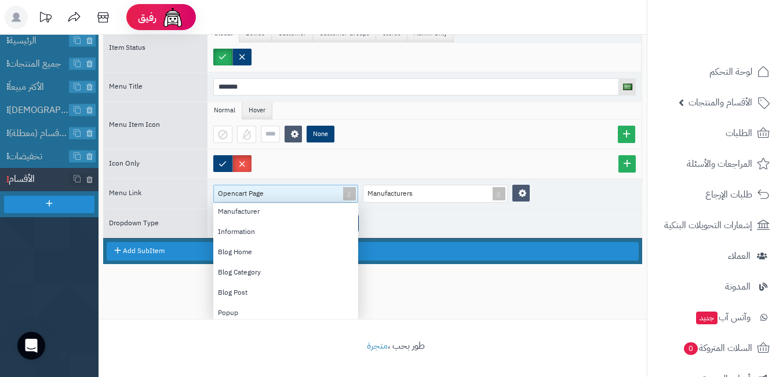
scroll to position [116, 0]
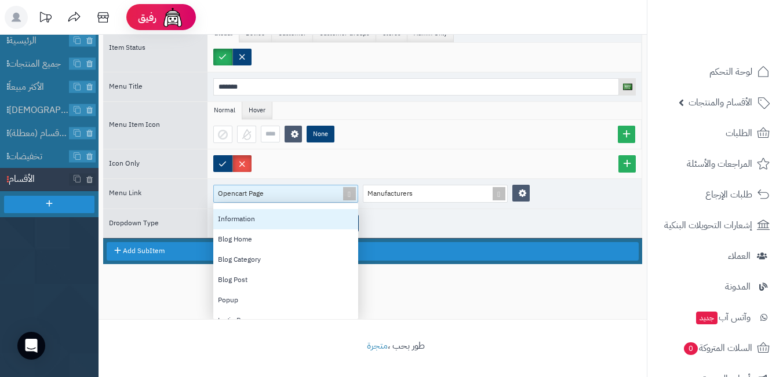
click at [287, 213] on div "Information" at bounding box center [285, 219] width 145 height 20
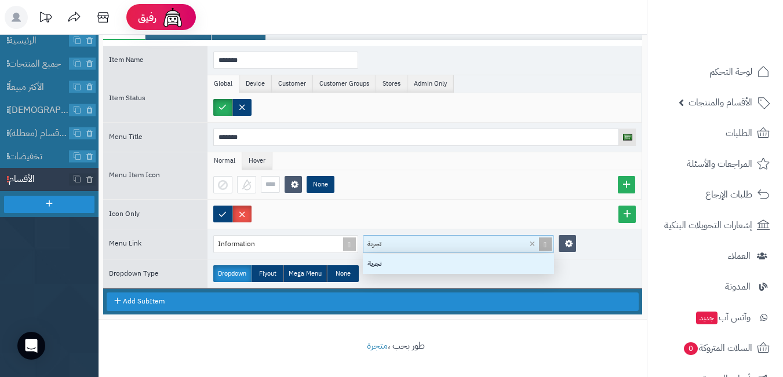
click at [407, 241] on div "تجربة" at bounding box center [451, 244] width 177 height 17
drag, startPoint x: 410, startPoint y: 246, endPoint x: 369, endPoint y: 247, distance: 40.6
click at [349, 246] on div "Information تجربة × تجربة" at bounding box center [394, 244] width 363 height 18
click at [387, 247] on div "تجربة" at bounding box center [451, 244] width 177 height 17
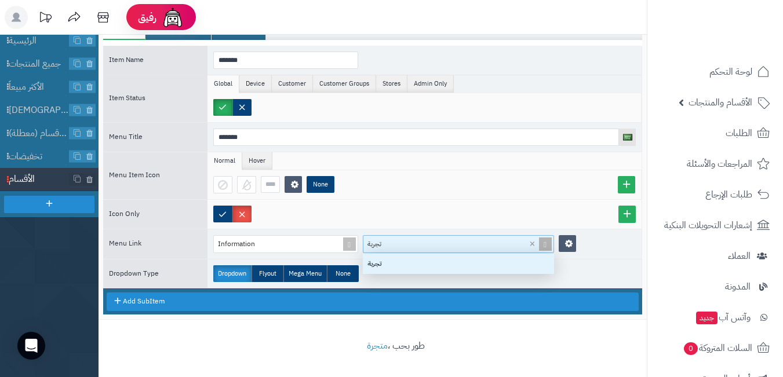
click at [387, 247] on div "تجربة" at bounding box center [451, 244] width 177 height 17
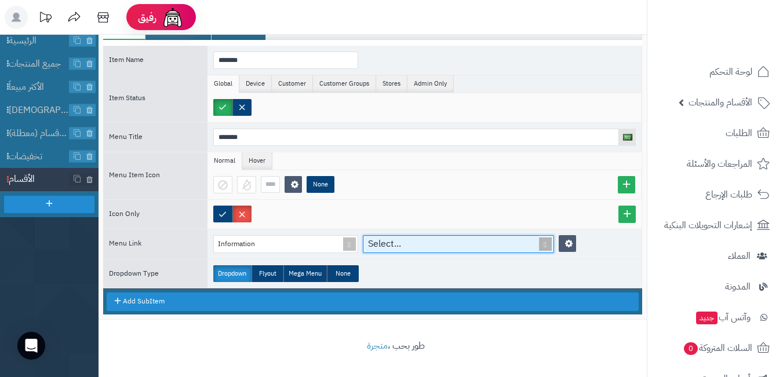
click at [543, 246] on span at bounding box center [545, 244] width 16 height 17
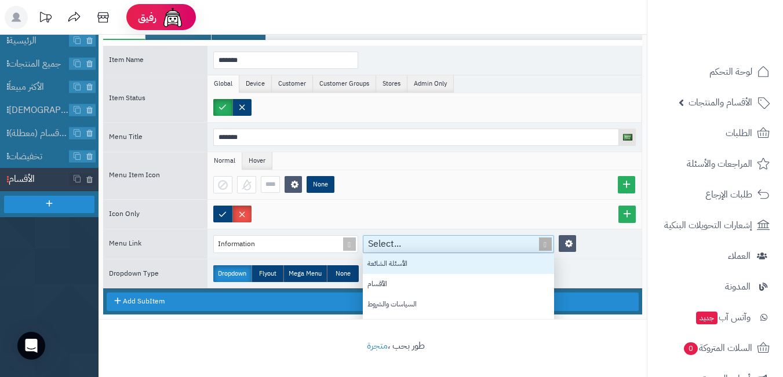
scroll to position [107, 182]
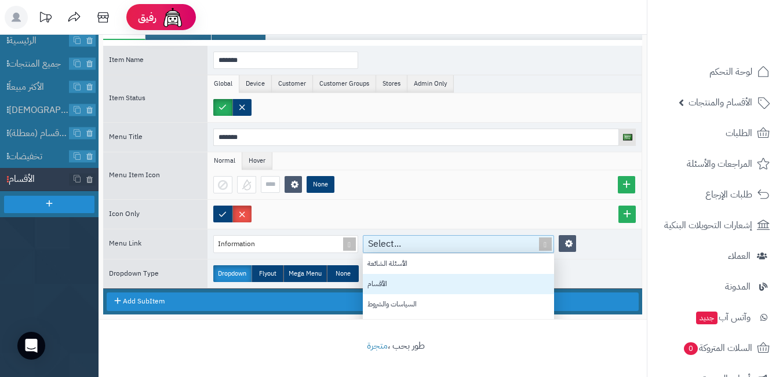
click at [462, 284] on div "الأقسام" at bounding box center [458, 284] width 191 height 20
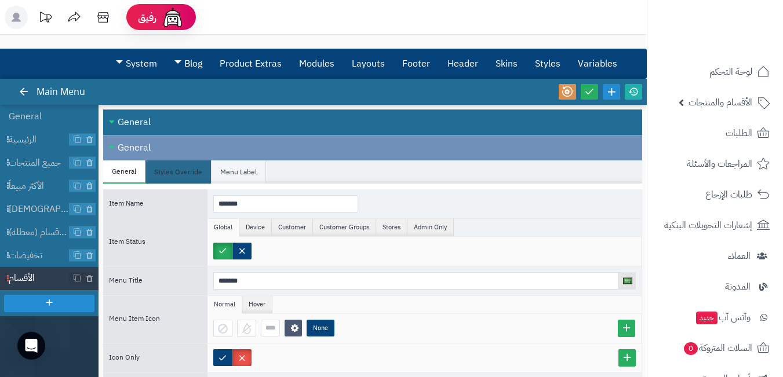
scroll to position [0, 0]
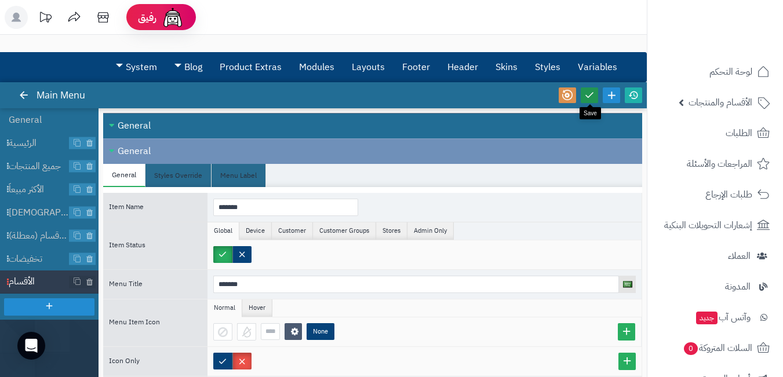
click at [589, 91] on icon at bounding box center [589, 95] width 10 height 10
click at [637, 96] on icon at bounding box center [633, 95] width 10 height 10
click at [38, 280] on span "الأقسام" at bounding box center [39, 281] width 61 height 13
click at [375, 70] on link "Layouts" at bounding box center [368, 67] width 50 height 29
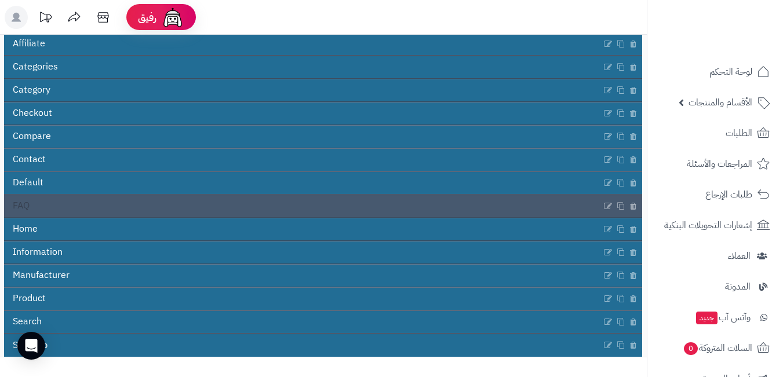
scroll to position [169, 0]
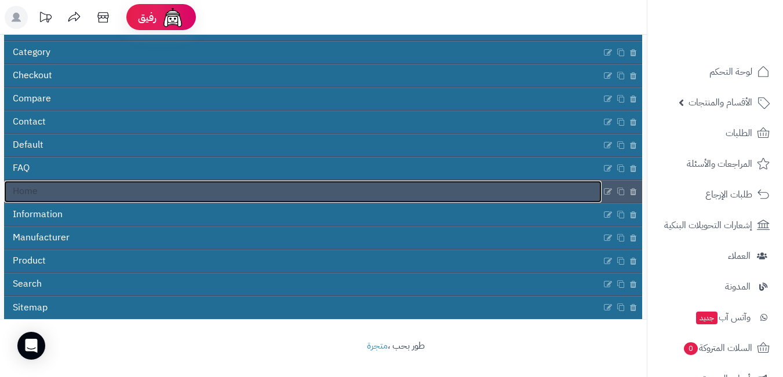
click at [532, 195] on link "Home" at bounding box center [302, 192] width 597 height 22
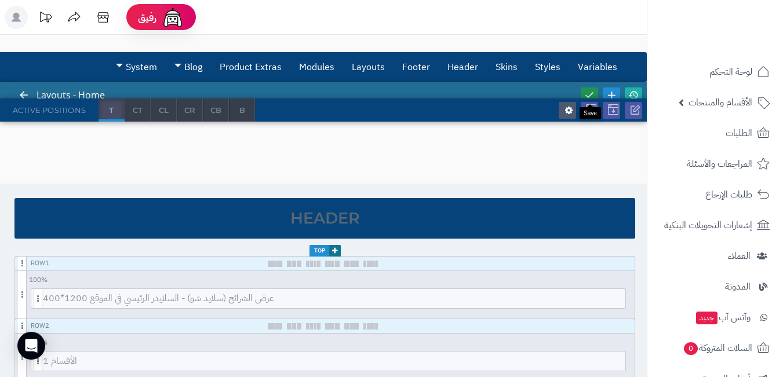
drag, startPoint x: 589, startPoint y: 93, endPoint x: 621, endPoint y: 87, distance: 32.9
click at [590, 93] on icon at bounding box center [589, 95] width 10 height 10
click at [634, 90] on icon at bounding box center [633, 95] width 10 height 10
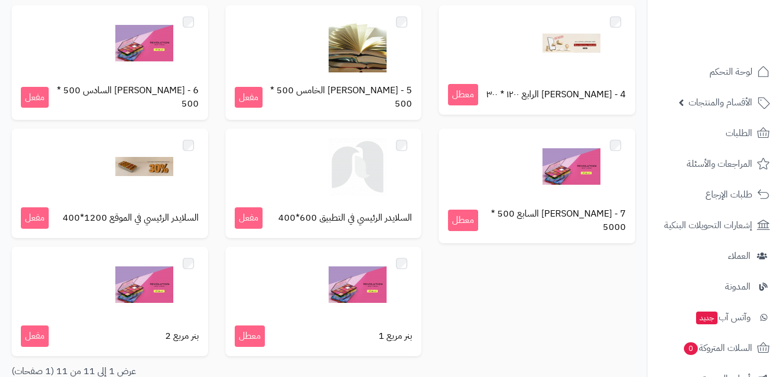
scroll to position [314, 0]
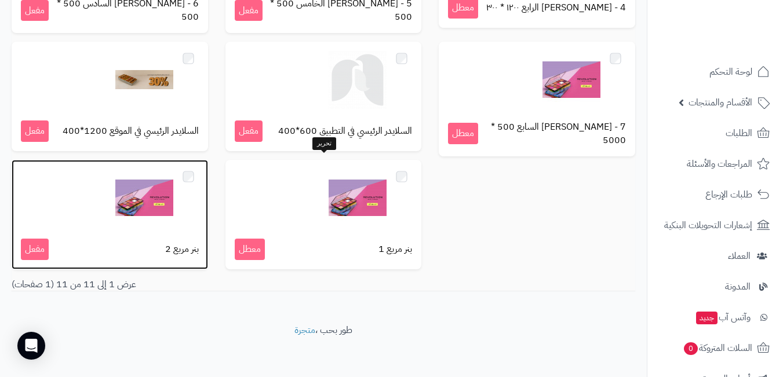
click at [173, 213] on img at bounding box center [144, 198] width 58 height 58
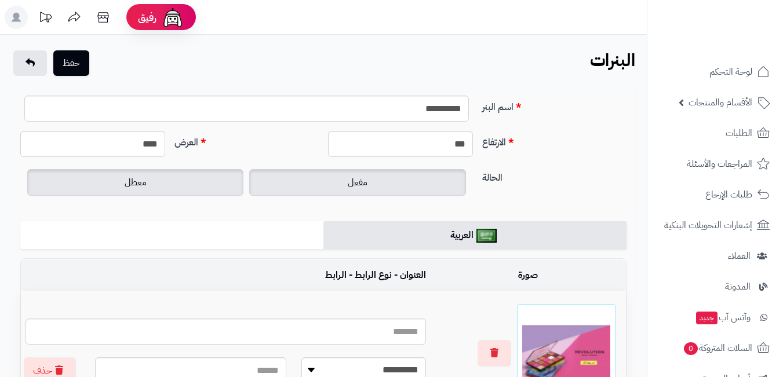
click at [147, 182] on label "معطل" at bounding box center [135, 182] width 216 height 27
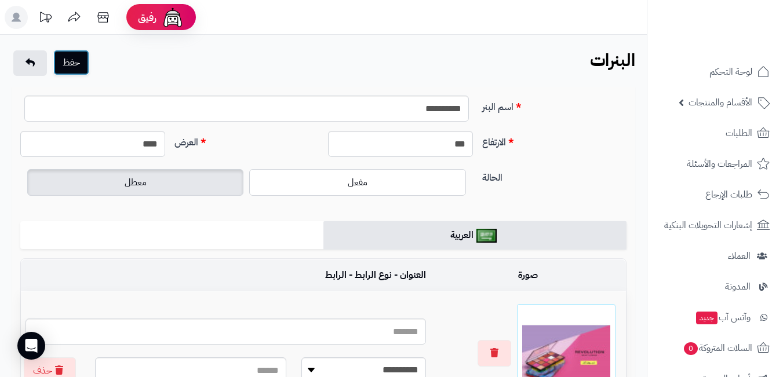
click at [75, 70] on button "حفظ" at bounding box center [71, 62] width 36 height 25
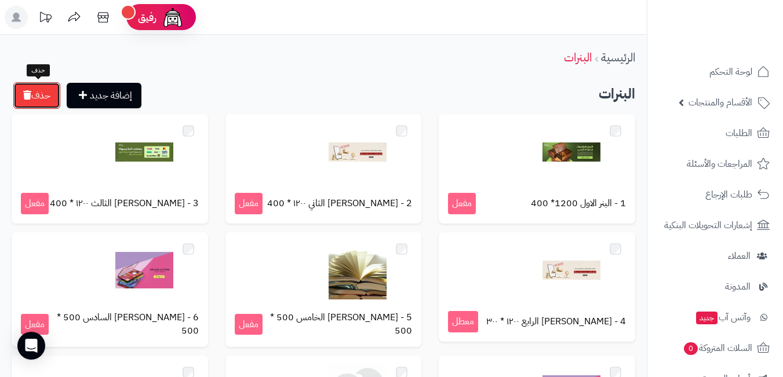
click at [26, 104] on button "حذف" at bounding box center [36, 95] width 47 height 27
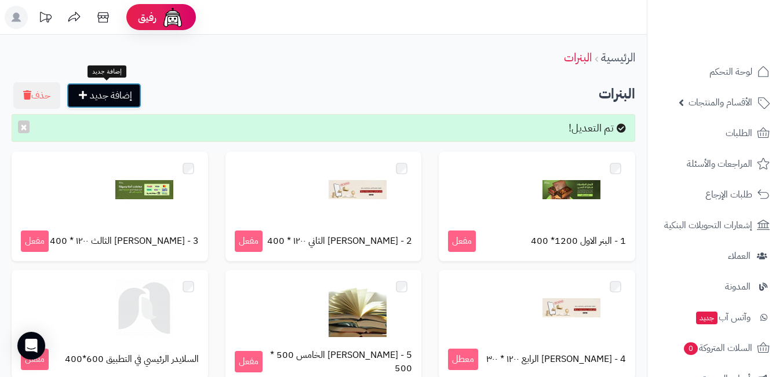
click at [125, 96] on link "إضافة جديد" at bounding box center [104, 95] width 75 height 25
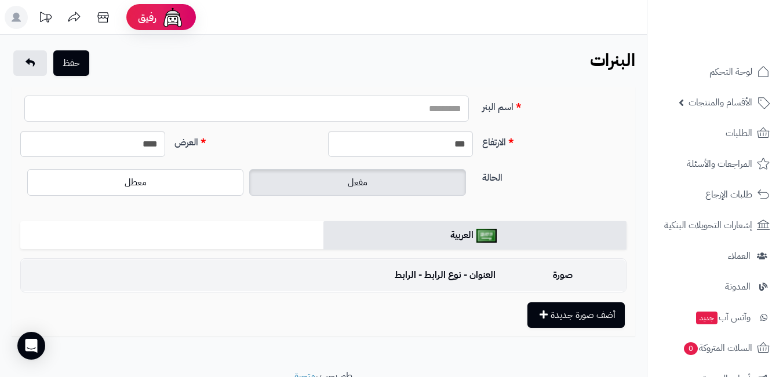
click at [425, 110] on input "اسم البنر" at bounding box center [246, 109] width 444 height 26
type input "**********"
click at [417, 133] on input "***" at bounding box center [400, 144] width 145 height 26
click at [418, 145] on input "***" at bounding box center [400, 144] width 145 height 26
click at [419, 145] on input "***" at bounding box center [400, 144] width 145 height 26
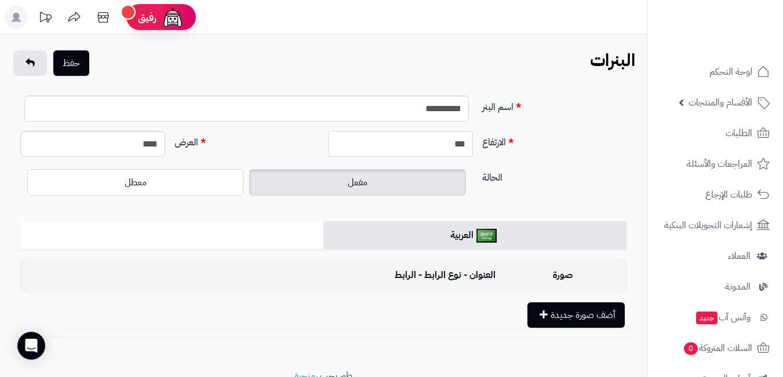
type input "***"
click at [90, 147] on input "****" at bounding box center [92, 144] width 145 height 26
type input "****"
click at [70, 61] on button "حفظ" at bounding box center [71, 62] width 36 height 25
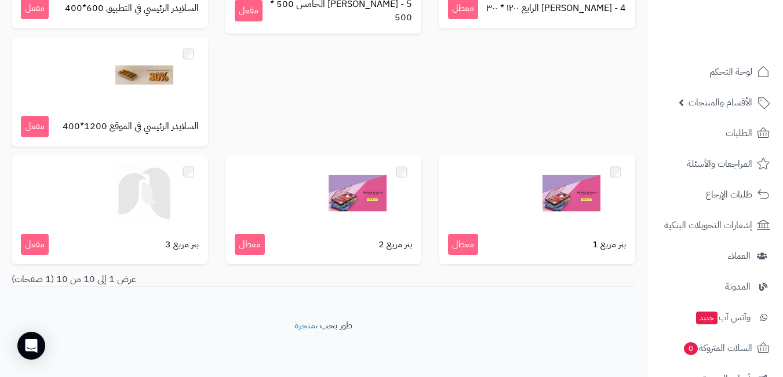
scroll to position [3, 0]
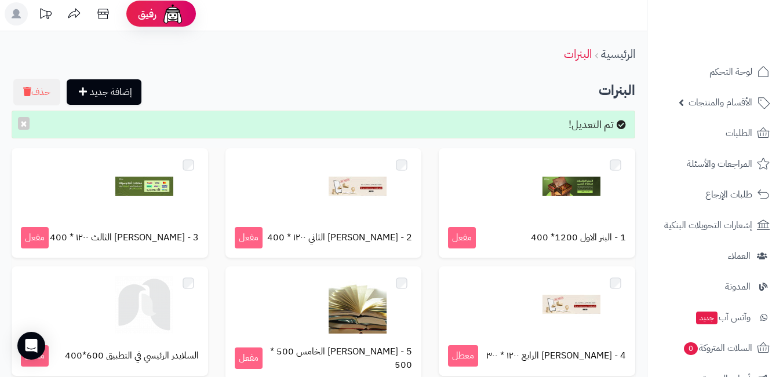
click at [120, 78] on div "الرئيسية البنرات إضافة جديد حذف البنرات تم التعديل! × 1 - البنر الاول 1200* 400…" at bounding box center [323, 348] width 646 height 635
click at [116, 81] on link "إضافة جديد" at bounding box center [104, 91] width 75 height 25
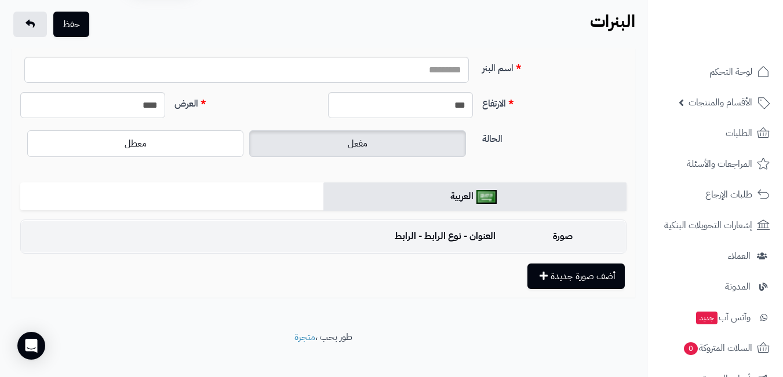
scroll to position [50, 0]
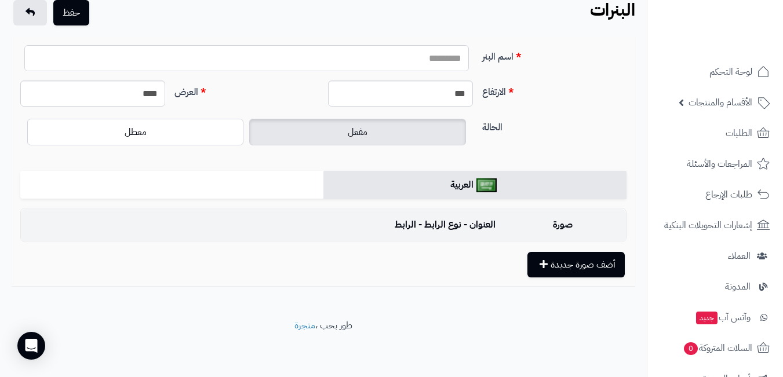
click at [408, 65] on input "اسم البنر" at bounding box center [246, 58] width 444 height 26
type input "**********"
click at [434, 97] on input "***" at bounding box center [400, 94] width 145 height 26
click at [437, 95] on input "***" at bounding box center [400, 94] width 145 height 26
type input "***"
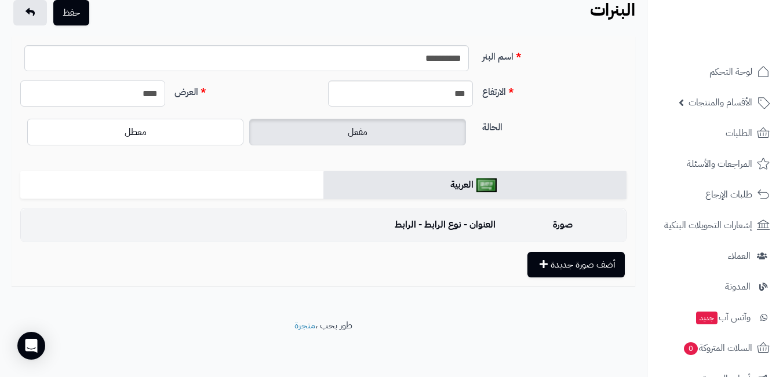
click at [151, 103] on input "****" at bounding box center [92, 94] width 145 height 26
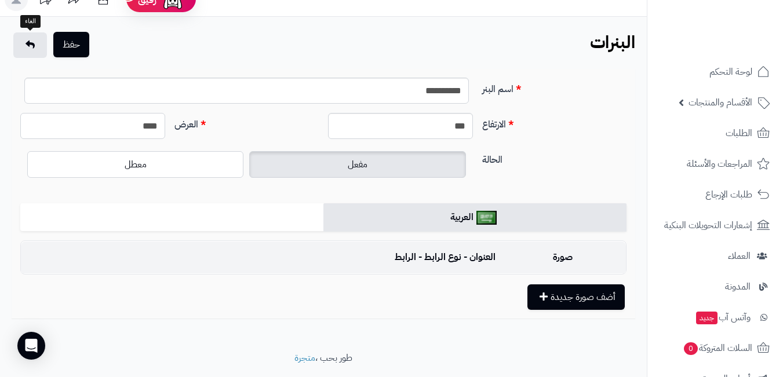
scroll to position [0, 0]
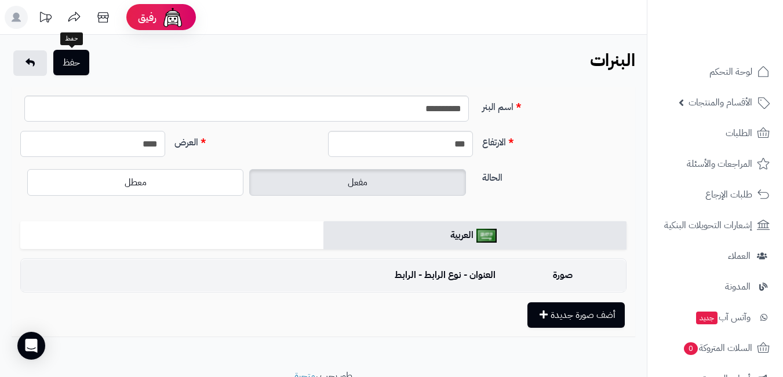
type input "****"
click at [67, 63] on button "حفظ" at bounding box center [71, 62] width 36 height 25
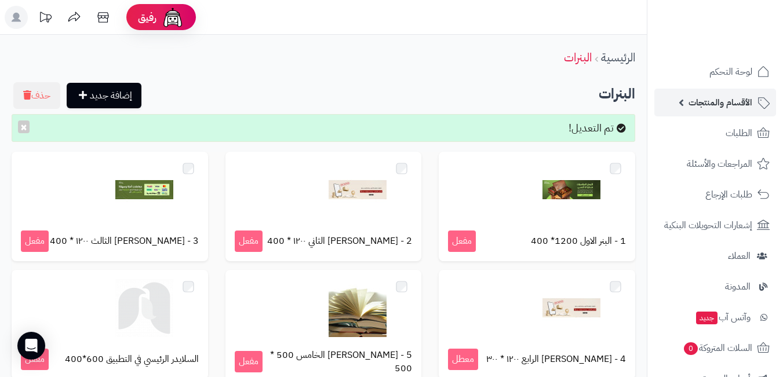
click at [706, 105] on span "الأقسام والمنتجات" at bounding box center [720, 102] width 64 height 16
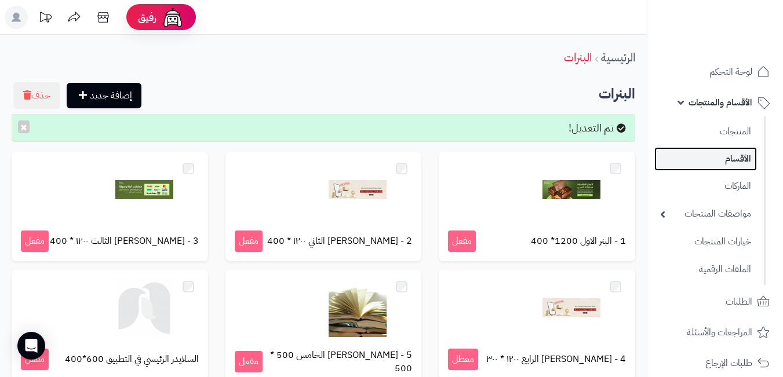
click at [732, 164] on link "الأقسام" at bounding box center [705, 159] width 103 height 24
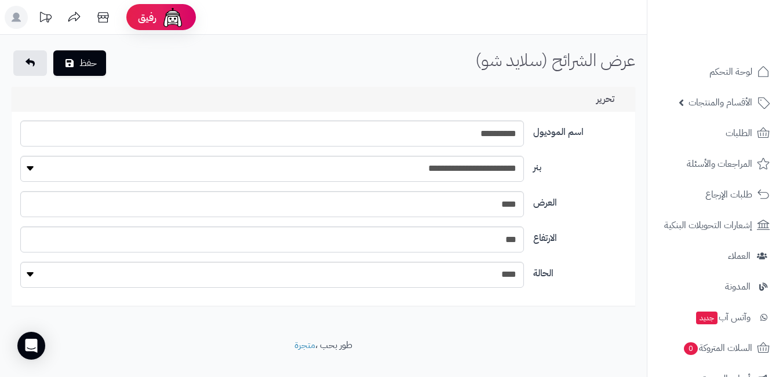
select select "**"
select select "*"
drag, startPoint x: 472, startPoint y: 158, endPoint x: 472, endPoint y: 178, distance: 20.3
click at [472, 158] on select "**********" at bounding box center [271, 169] width 503 height 26
select select "**"
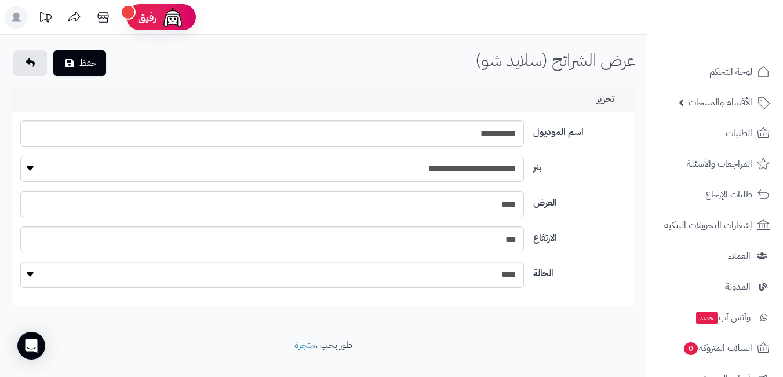
click at [20, 156] on select "**********" at bounding box center [271, 169] width 503 height 26
drag, startPoint x: 482, startPoint y: 136, endPoint x: 489, endPoint y: 133, distance: 7.3
click at [489, 133] on input "**********" at bounding box center [271, 133] width 503 height 26
type input "**********"
click at [82, 62] on button "حفظ" at bounding box center [79, 62] width 53 height 25
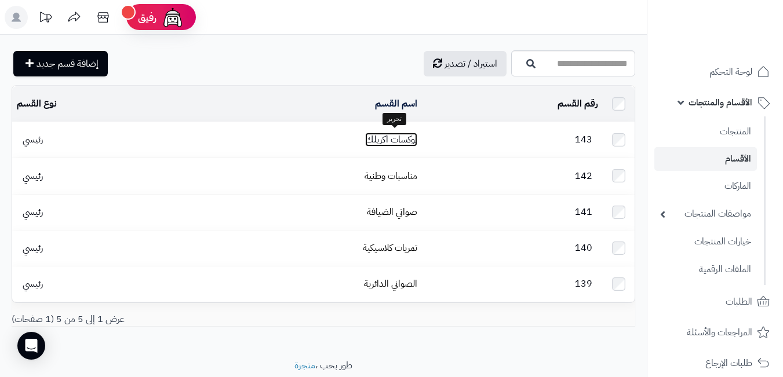
click at [389, 135] on link "بوكسات اكريلك" at bounding box center [391, 140] width 52 height 14
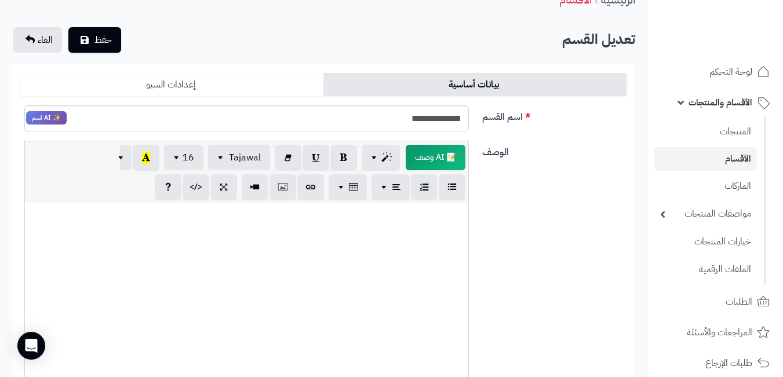
click at [213, 75] on link "إعدادات السيو" at bounding box center [171, 84] width 303 height 23
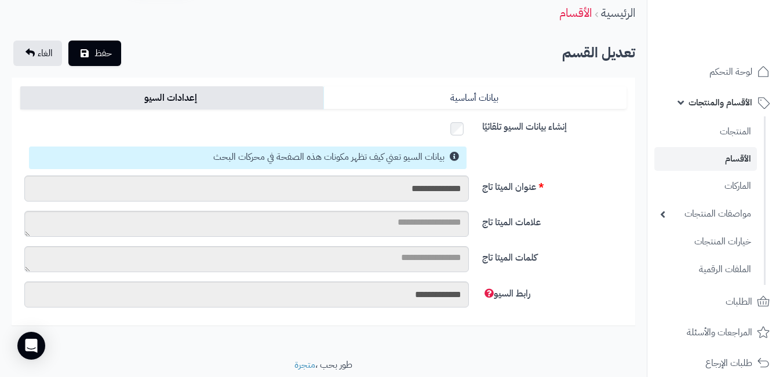
scroll to position [24, 0]
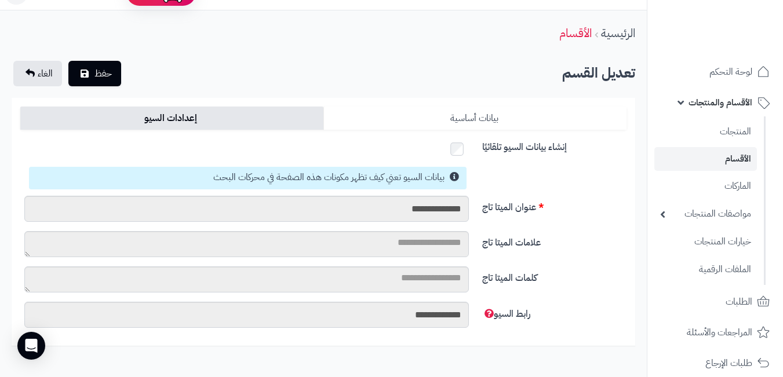
click at [446, 113] on link "بيانات أساسية" at bounding box center [474, 118] width 303 height 23
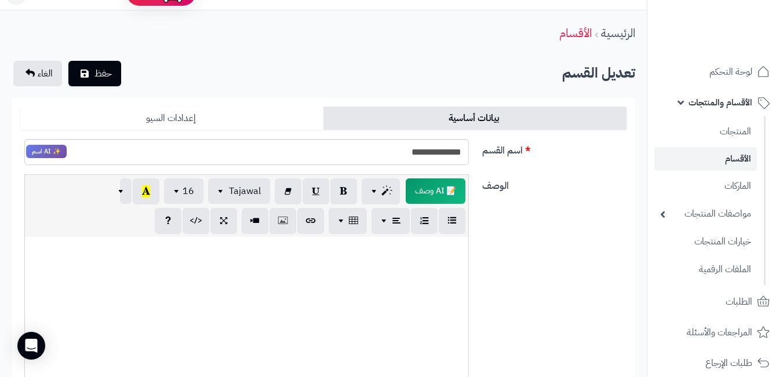
click at [127, 110] on link "إعدادات السيو" at bounding box center [171, 118] width 303 height 23
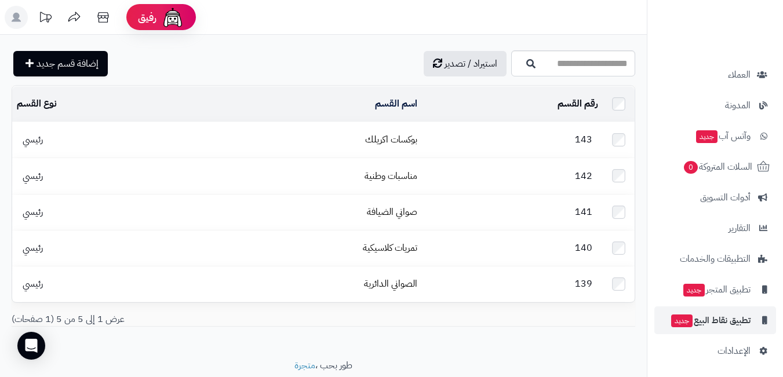
scroll to position [352, 0]
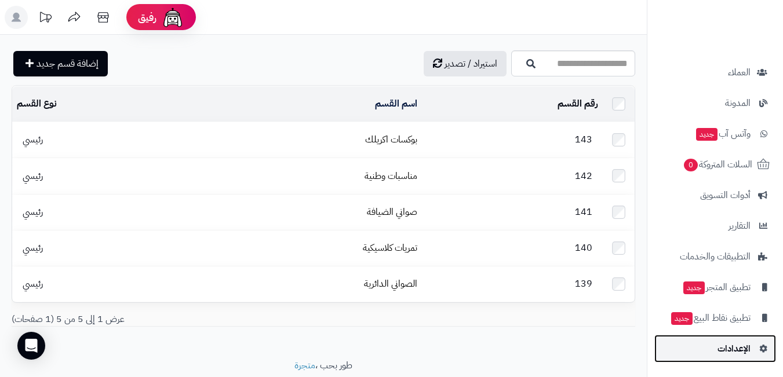
click at [729, 355] on span "الإعدادات" at bounding box center [733, 349] width 33 height 16
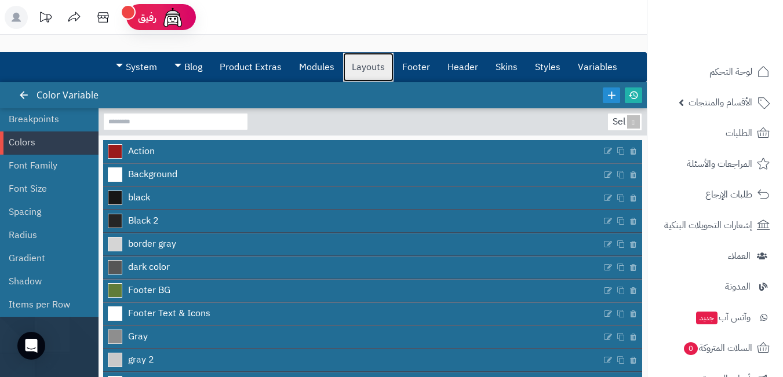
click at [369, 65] on link "Layouts" at bounding box center [368, 67] width 50 height 29
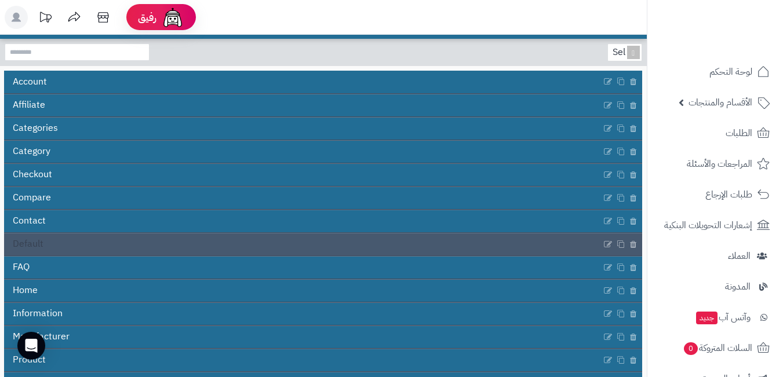
scroll to position [169, 0]
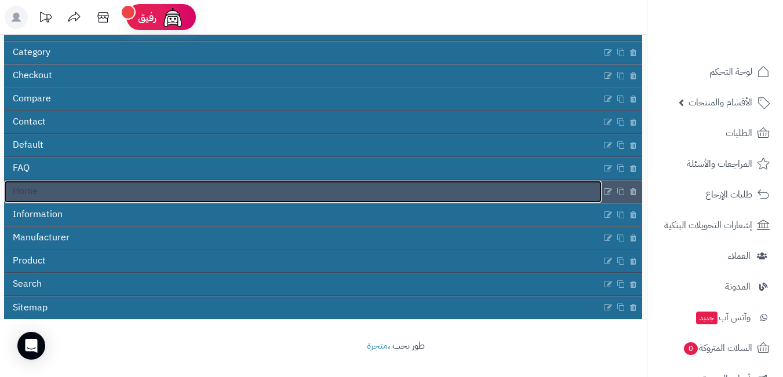
click at [575, 194] on link "Home" at bounding box center [302, 192] width 597 height 22
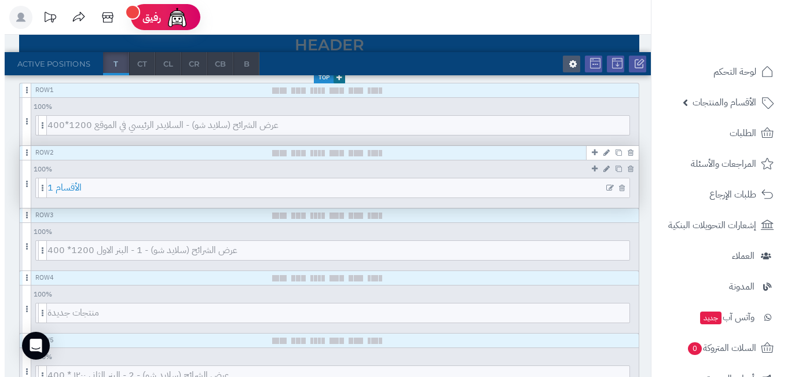
scroll to position [174, 0]
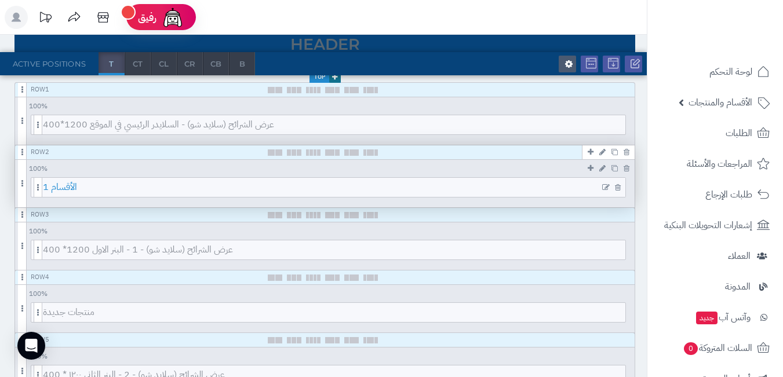
click at [363, 186] on span "1 الأقسام" at bounding box center [334, 187] width 582 height 19
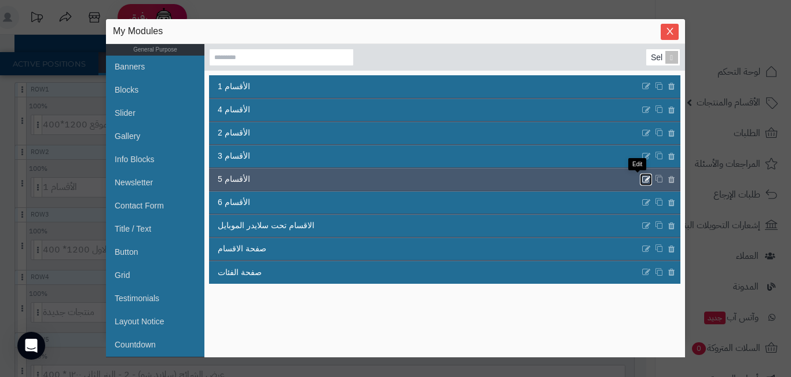
click at [642, 177] on icon at bounding box center [646, 179] width 9 height 10
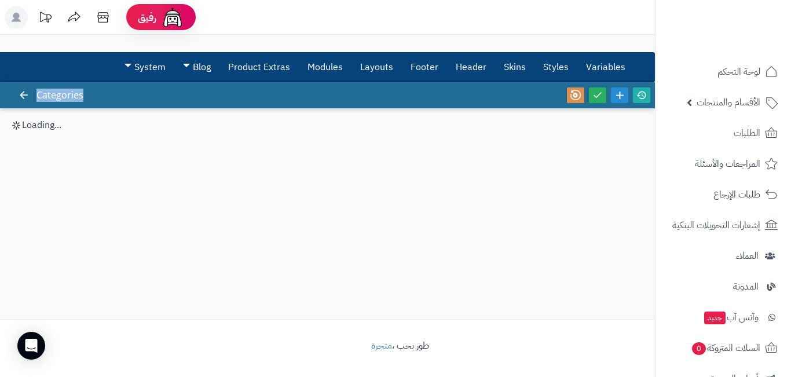
drag, startPoint x: 75, startPoint y: 93, endPoint x: 36, endPoint y: 89, distance: 38.4
click at [36, 89] on div "3.0.48 Categories" at bounding box center [327, 95] width 655 height 26
copy div "Categories"
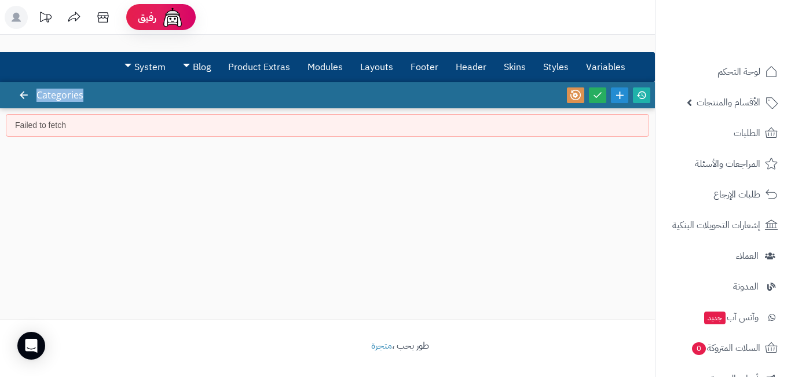
copy div "Categories"
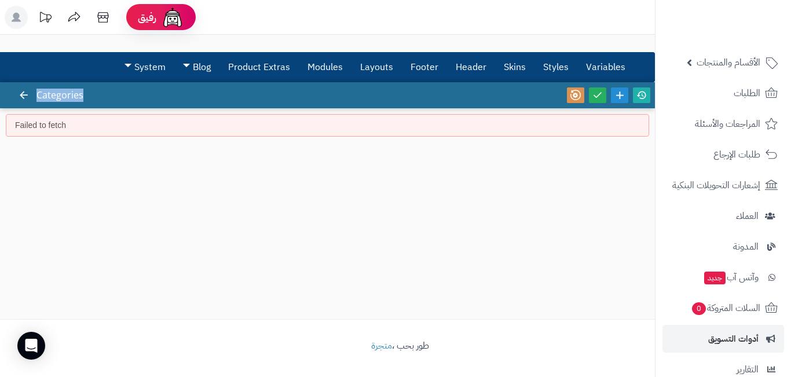
scroll to position [184, 0]
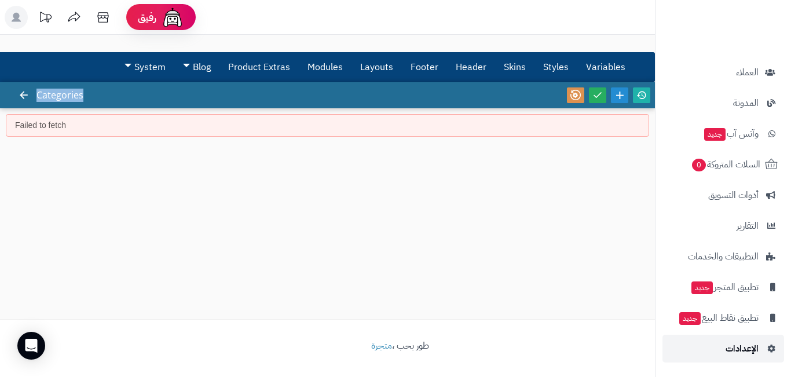
click at [732, 340] on link "الإعدادات" at bounding box center [724, 349] width 122 height 28
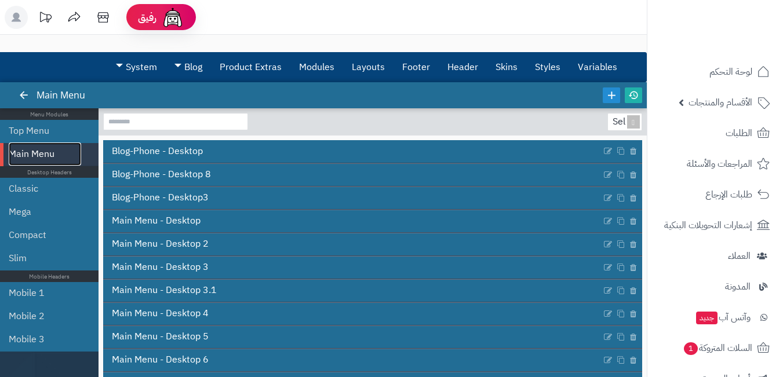
click at [67, 154] on link "Main Menu" at bounding box center [45, 153] width 72 height 23
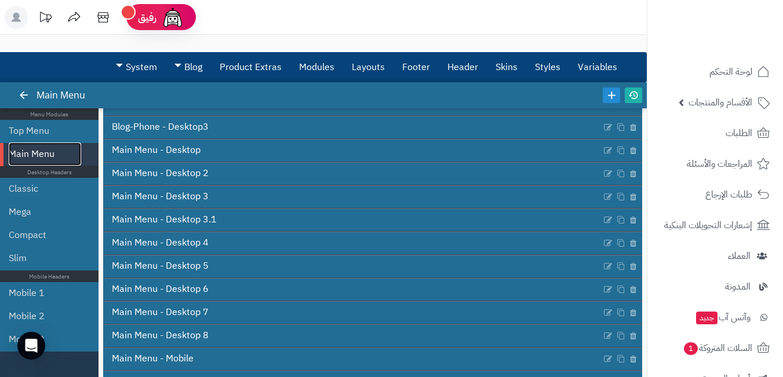
click at [65, 153] on link "Main Menu" at bounding box center [45, 153] width 72 height 23
click at [60, 148] on link "Main Menu" at bounding box center [45, 153] width 72 height 23
click at [67, 128] on link "Top Menu" at bounding box center [45, 130] width 72 height 23
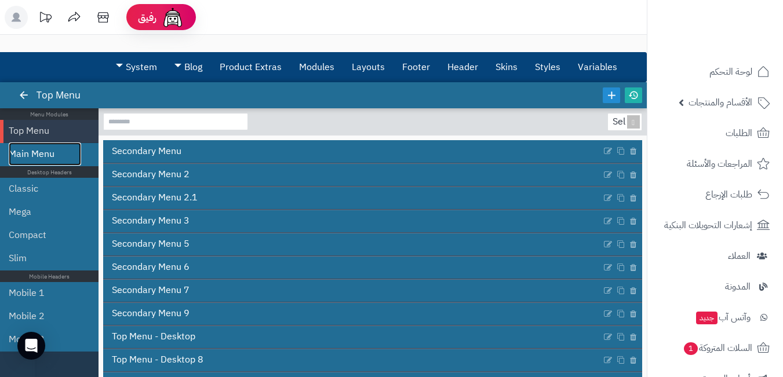
click at [61, 148] on link "Main Menu" at bounding box center [45, 153] width 72 height 23
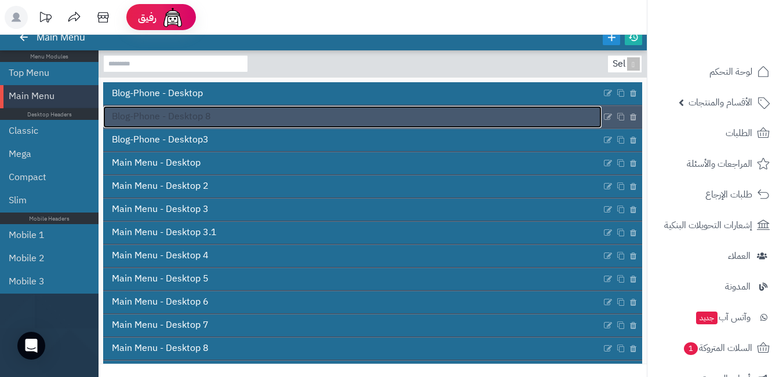
click at [428, 109] on link "Blog-Phone - Desktop 8" at bounding box center [352, 117] width 498 height 22
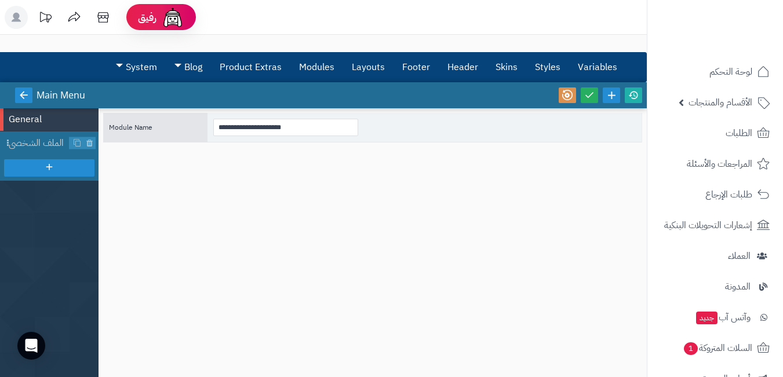
click at [19, 95] on icon at bounding box center [24, 95] width 10 height 10
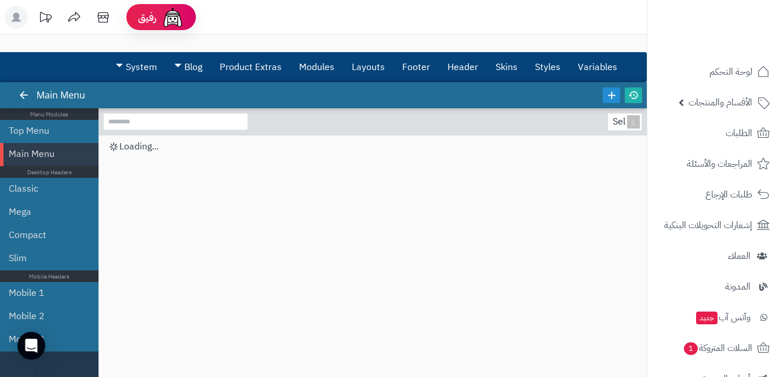
scroll to position [58, 0]
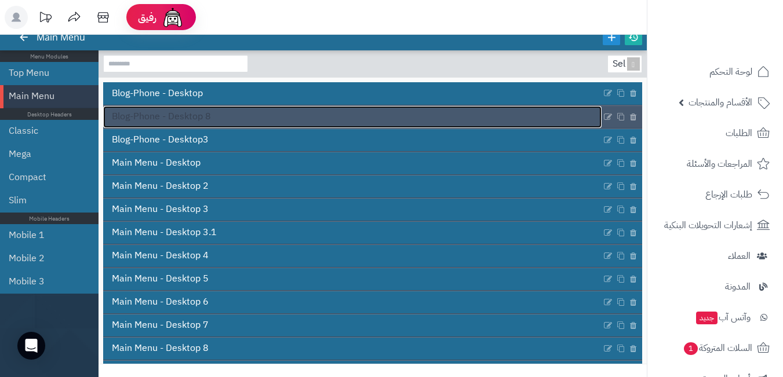
click at [215, 112] on link "Blog-Phone - Desktop 8" at bounding box center [352, 117] width 498 height 22
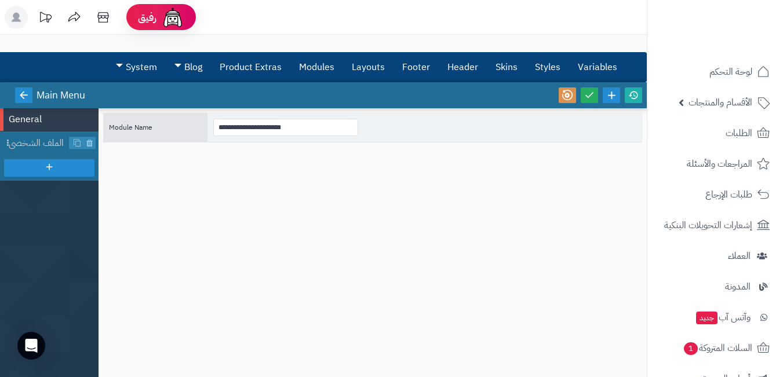
click at [25, 93] on icon at bounding box center [24, 95] width 10 height 10
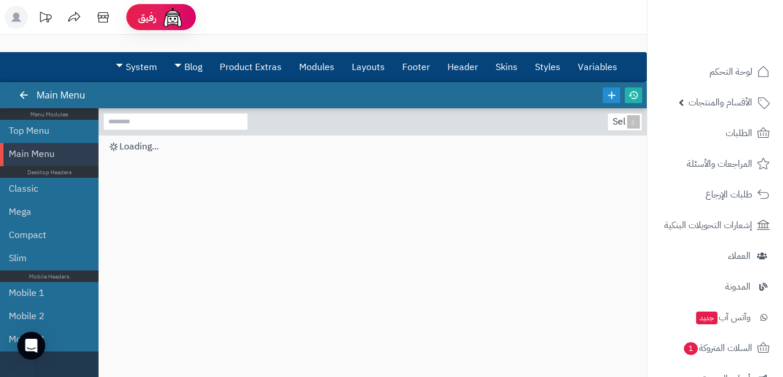
scroll to position [58, 0]
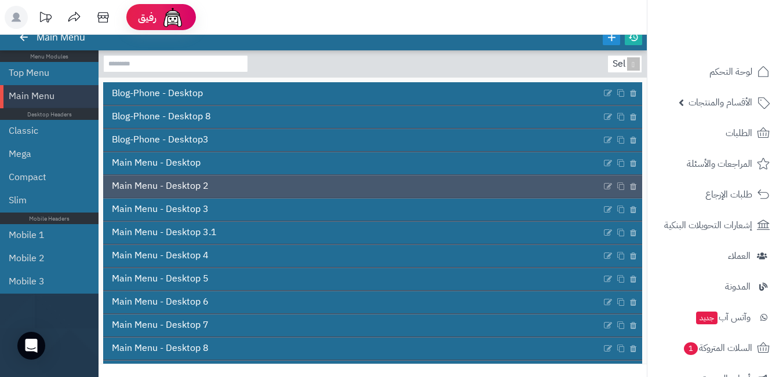
click at [269, 175] on div "Main Menu - Desktop 2" at bounding box center [372, 186] width 539 height 23
click at [193, 181] on span "Main Menu - Desktop 2" at bounding box center [160, 186] width 97 height 13
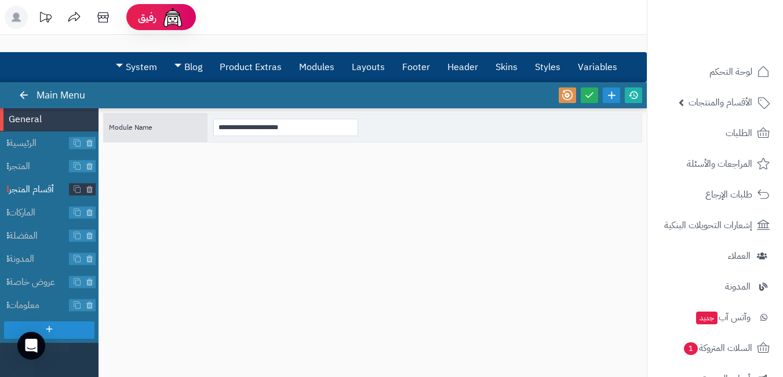
click at [35, 191] on span "أقسام المتجر" at bounding box center [39, 189] width 61 height 13
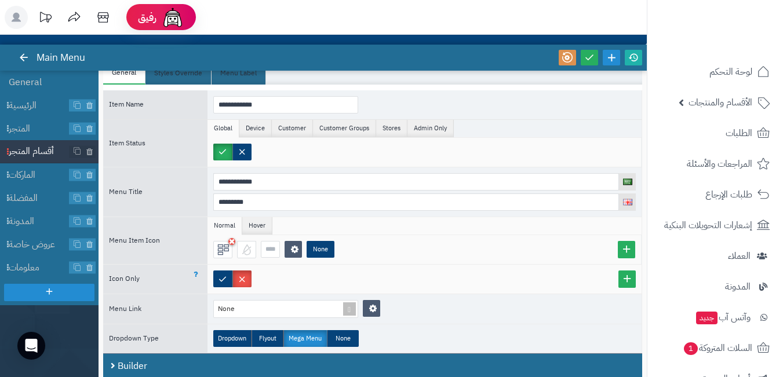
scroll to position [58, 0]
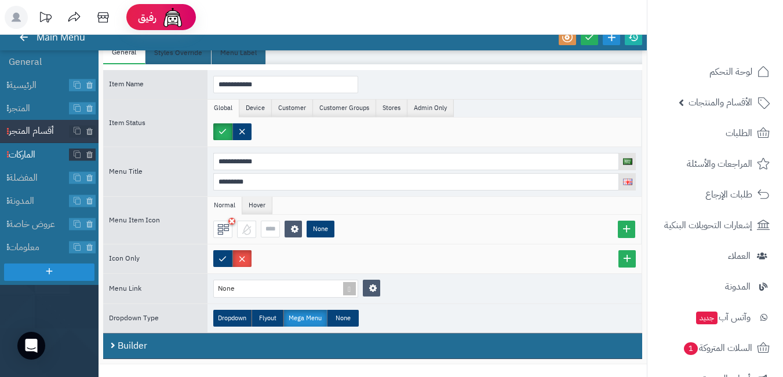
click at [32, 159] on span "الماركات" at bounding box center [39, 154] width 61 height 13
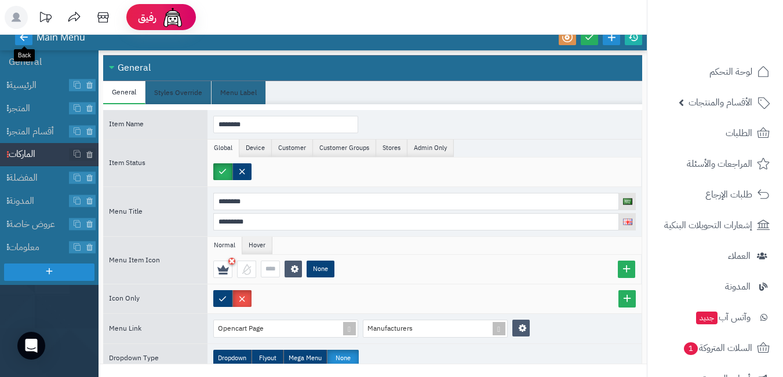
click at [18, 39] on link at bounding box center [23, 38] width 17 height 16
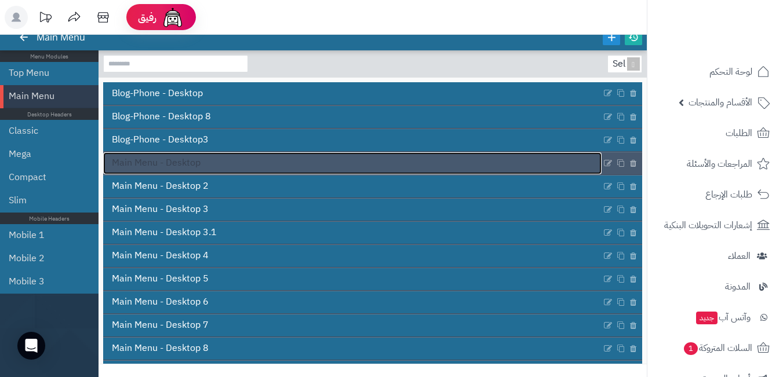
click at [265, 158] on link "Main Menu - Desktop" at bounding box center [352, 163] width 498 height 22
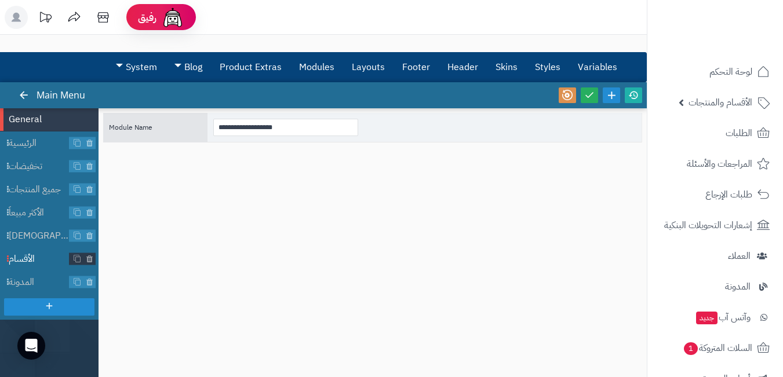
click at [25, 257] on span "الأقسام" at bounding box center [39, 259] width 61 height 13
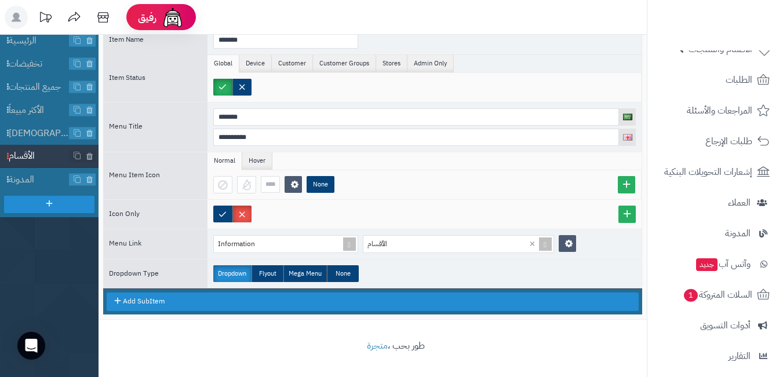
scroll to position [184, 0]
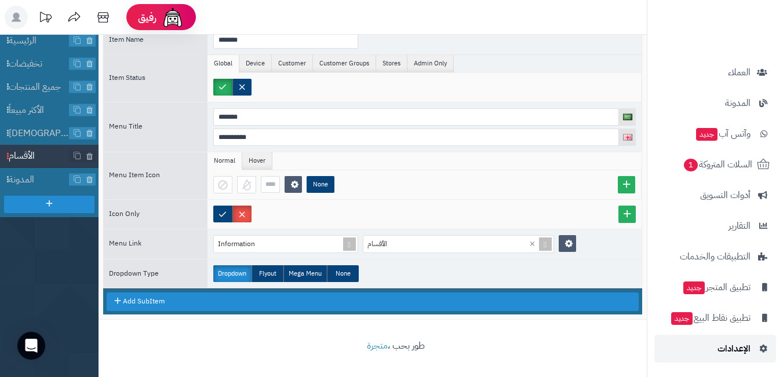
click at [714, 344] on link "الإعدادات" at bounding box center [715, 349] width 122 height 28
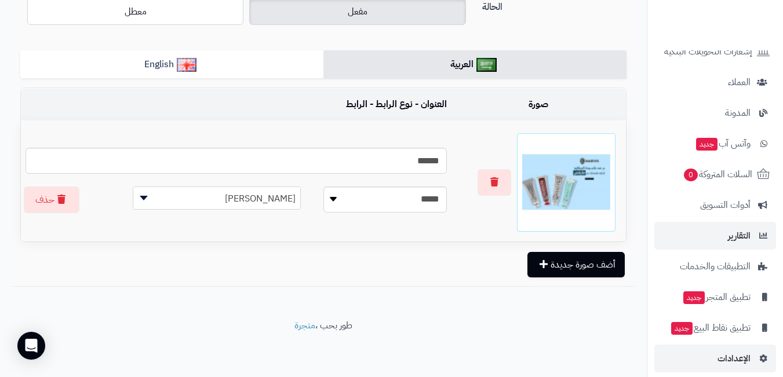
scroll to position [184, 0]
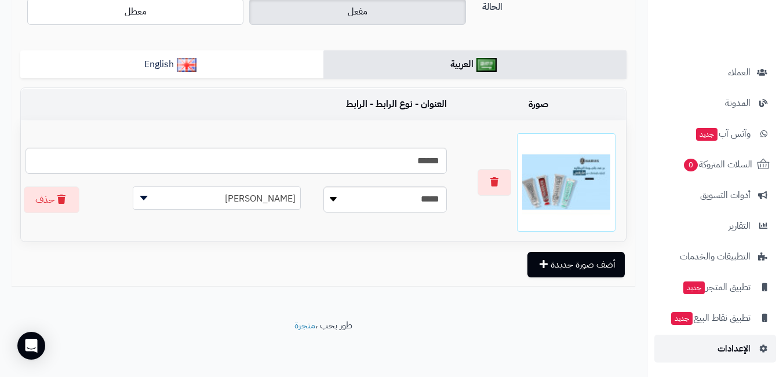
click at [726, 340] on link "الإعدادات" at bounding box center [715, 349] width 122 height 28
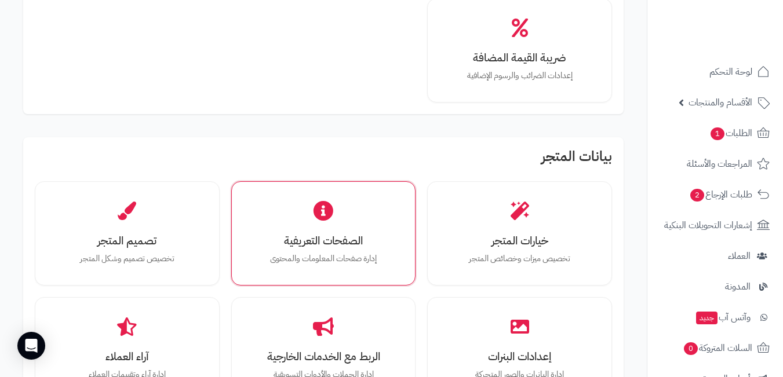
scroll to position [290, 0]
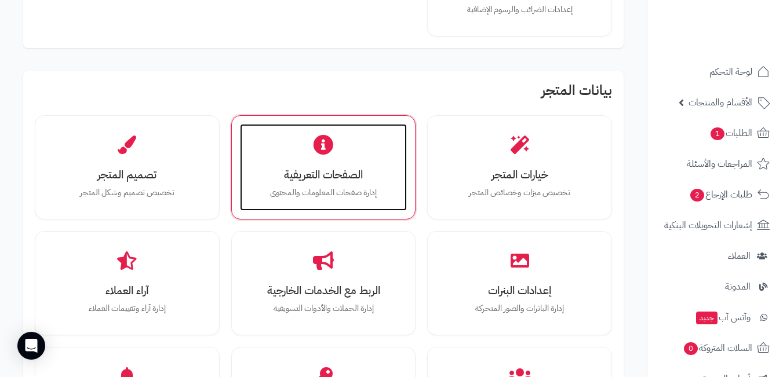
click at [335, 152] on div "الصفحات التعريفية إدارة صفحات المعلومات والمحتوى" at bounding box center [323, 167] width 167 height 87
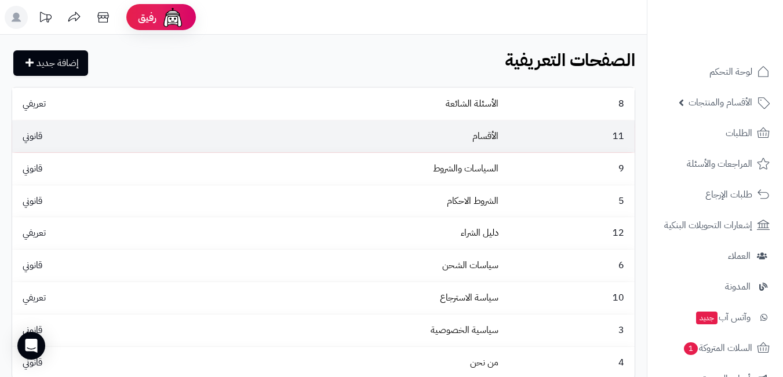
click at [272, 133] on td "الأقسام" at bounding box center [347, 136] width 312 height 32
click at [490, 134] on link "الأقسام" at bounding box center [485, 136] width 26 height 14
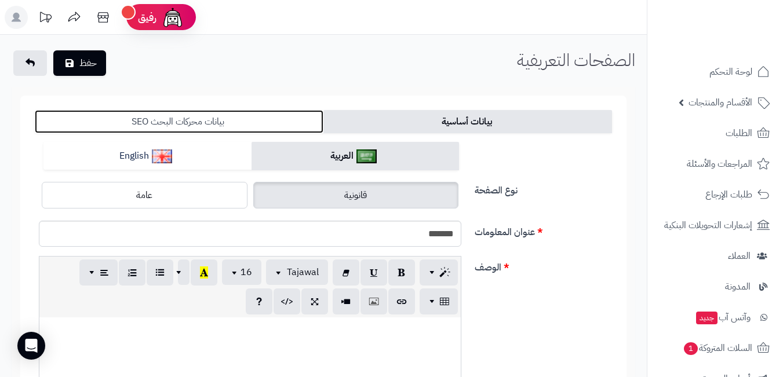
click at [267, 115] on link "بيانات محركات البحث SEO" at bounding box center [179, 121] width 288 height 23
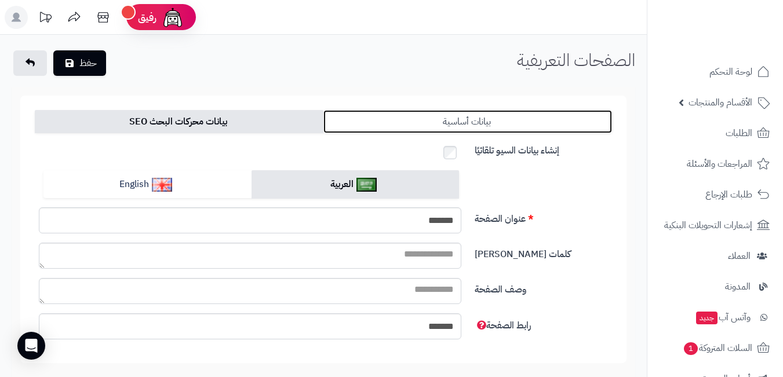
click at [426, 119] on link "بيانات أساسية" at bounding box center [467, 121] width 288 height 23
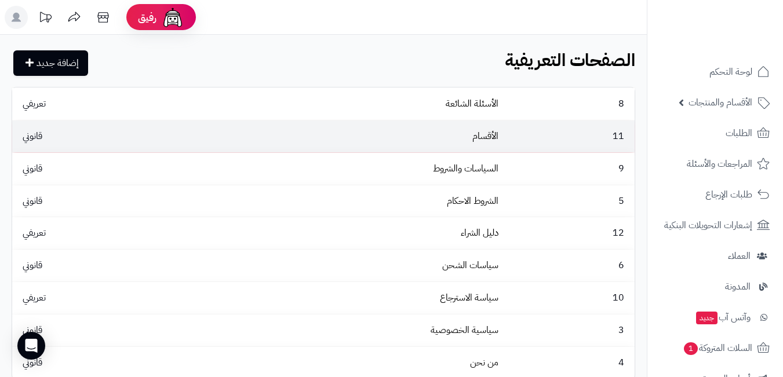
click at [236, 138] on td "الأقسام" at bounding box center [347, 136] width 312 height 32
click at [484, 137] on link "الأقسام" at bounding box center [485, 136] width 26 height 14
click at [499, 144] on td "الأقسام" at bounding box center [347, 136] width 312 height 32
click at [492, 137] on link "الأقسام" at bounding box center [485, 136] width 26 height 14
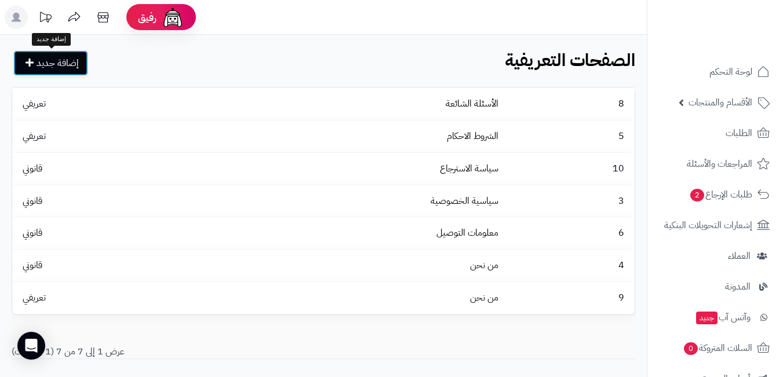
click at [59, 75] on link "إضافة جديد" at bounding box center [50, 62] width 75 height 25
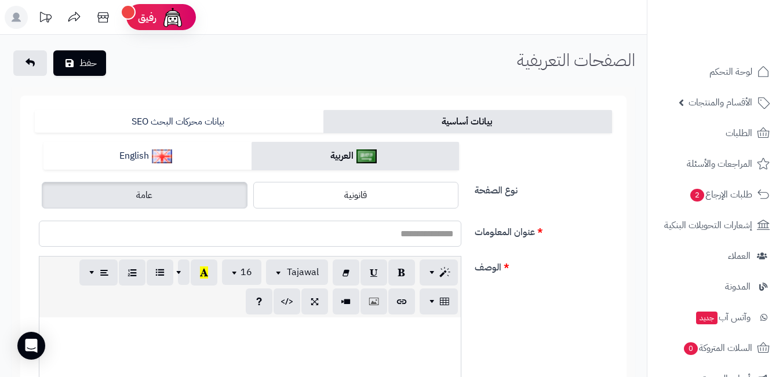
click at [415, 231] on input "عنوان المعلومات" at bounding box center [250, 234] width 422 height 26
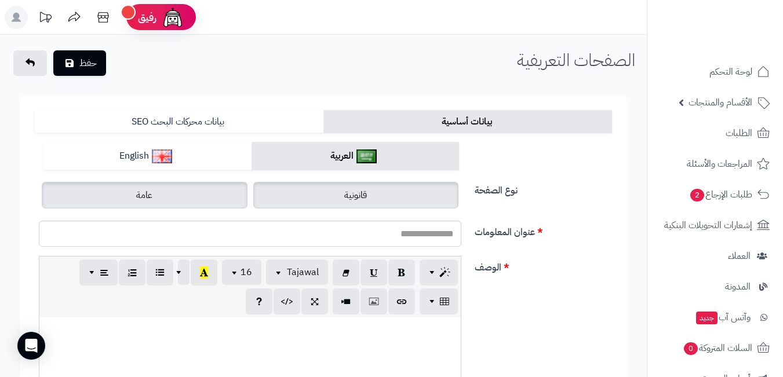
click at [286, 204] on label "قانونية" at bounding box center [356, 195] width 206 height 27
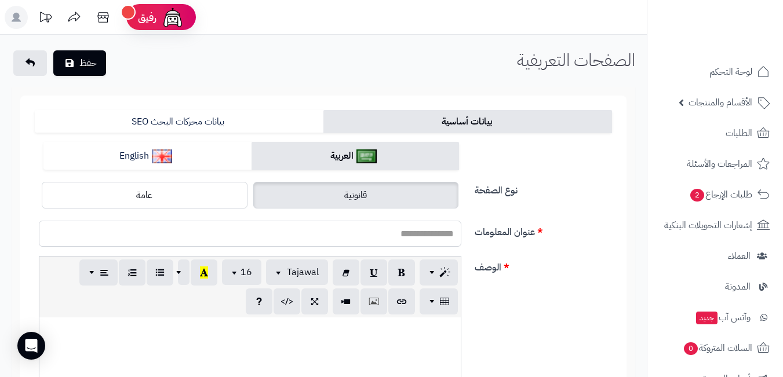
click at [445, 240] on input "عنوان المعلومات" at bounding box center [250, 234] width 422 height 26
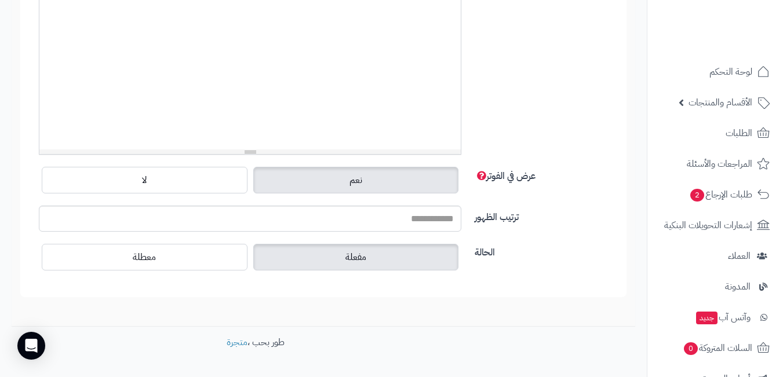
scroll to position [348, 0]
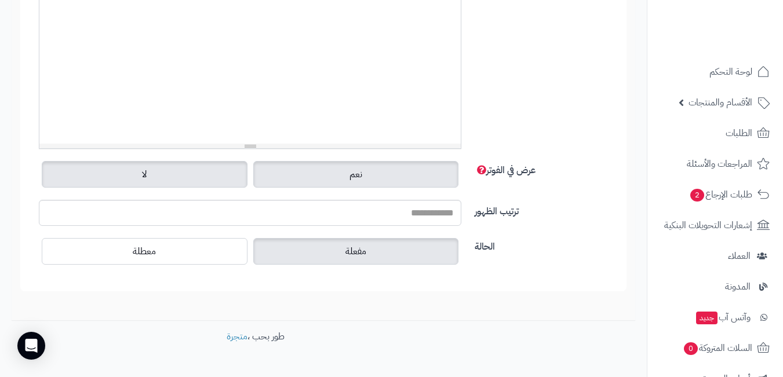
type input "*******"
click at [185, 182] on label "لا" at bounding box center [145, 174] width 206 height 27
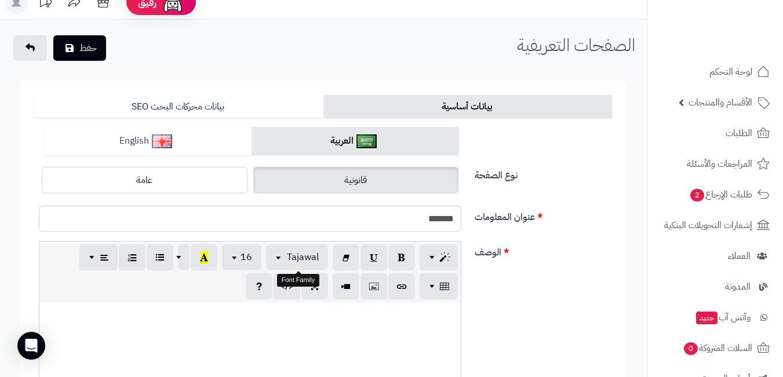
scroll to position [0, 0]
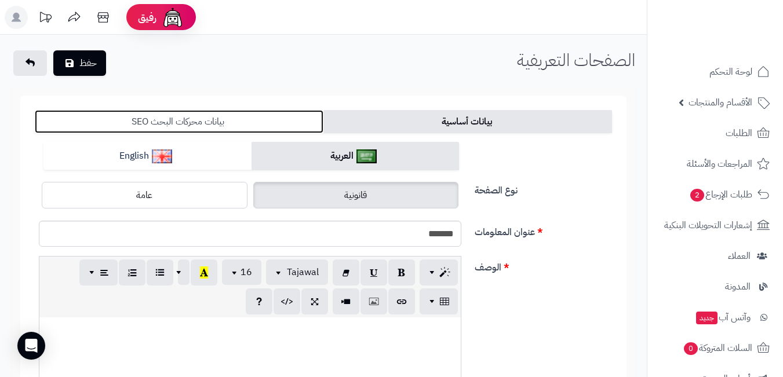
click at [193, 121] on link "بيانات محركات البحث SEO" at bounding box center [179, 121] width 288 height 23
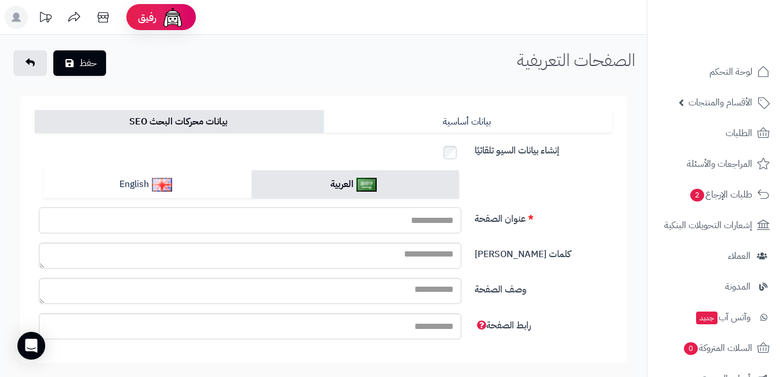
click at [400, 222] on input "عنوان الصفحة" at bounding box center [250, 220] width 422 height 26
click at [53, 50] on button "حفظ" at bounding box center [79, 62] width 53 height 25
type input "**"
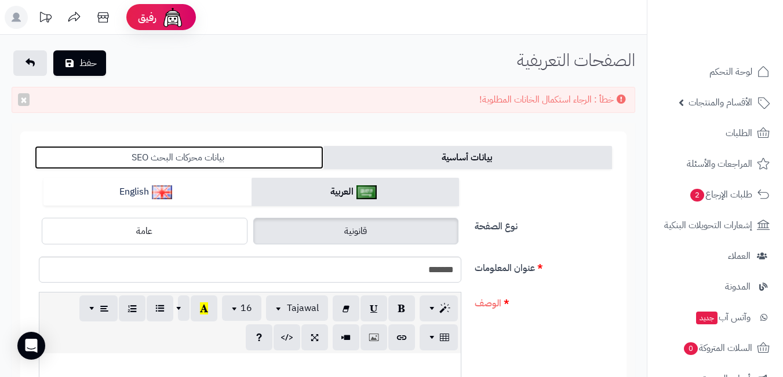
click at [218, 160] on link "بيانات محركات البحث SEO" at bounding box center [179, 157] width 288 height 23
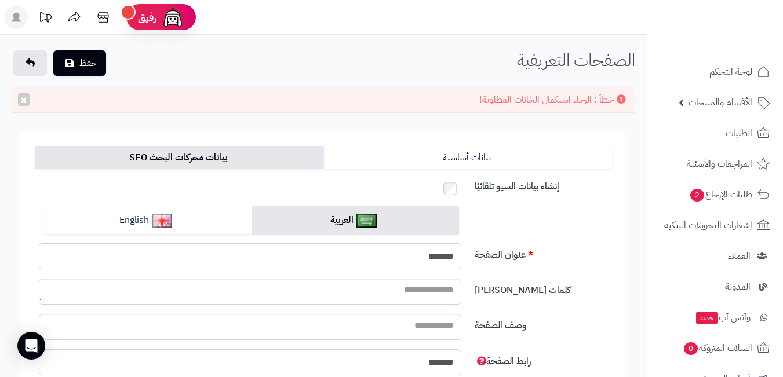
drag, startPoint x: 370, startPoint y: 248, endPoint x: 483, endPoint y: 268, distance: 114.8
click at [483, 268] on div "عنوان الصفحة *******" at bounding box center [323, 242] width 586 height 72
click at [378, 137] on form "بيانات أساسية بيانات محركات البحث SEO العربية English نوع الصفحة قانونية عامة ع…" at bounding box center [323, 265] width 606 height 268
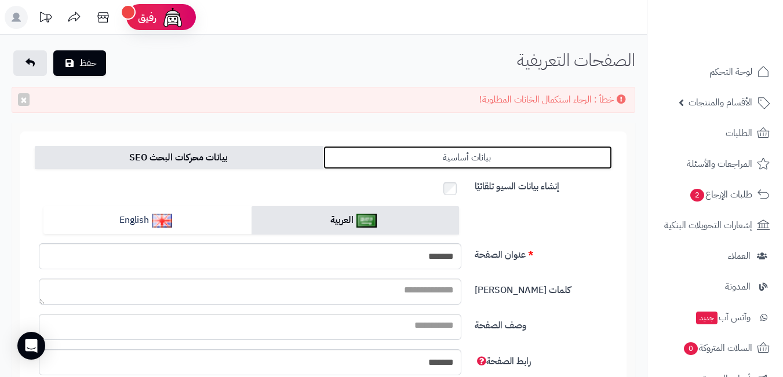
click at [385, 152] on link "بيانات أساسية" at bounding box center [467, 157] width 288 height 23
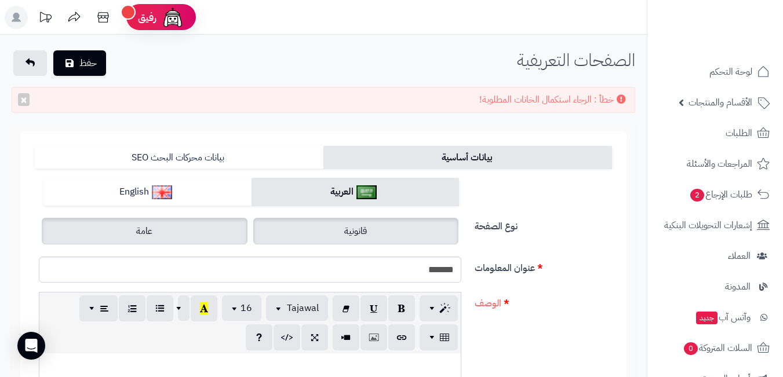
drag, startPoint x: 161, startPoint y: 225, endPoint x: 172, endPoint y: 224, distance: 11.1
click at [165, 225] on label "عامة" at bounding box center [145, 231] width 206 height 27
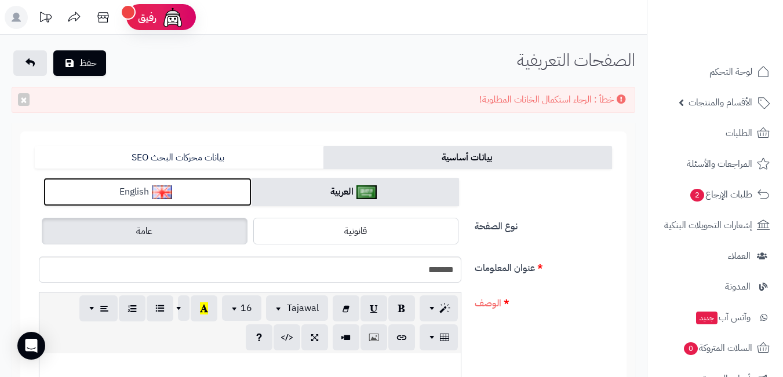
drag, startPoint x: 177, startPoint y: 206, endPoint x: 187, endPoint y: 199, distance: 11.6
click at [179, 204] on link "English" at bounding box center [147, 192] width 208 height 28
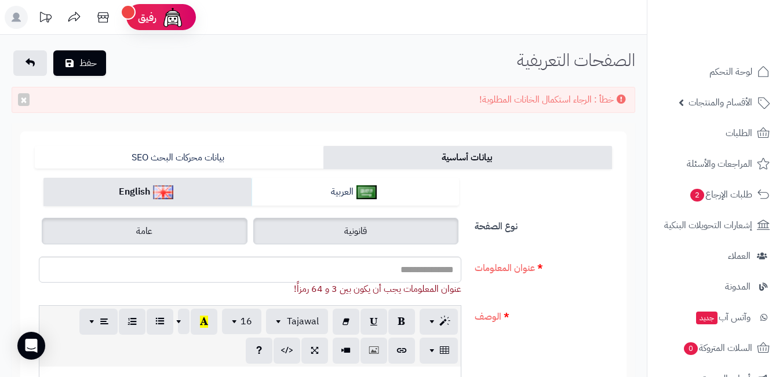
click at [320, 228] on label "قانونية" at bounding box center [356, 231] width 206 height 27
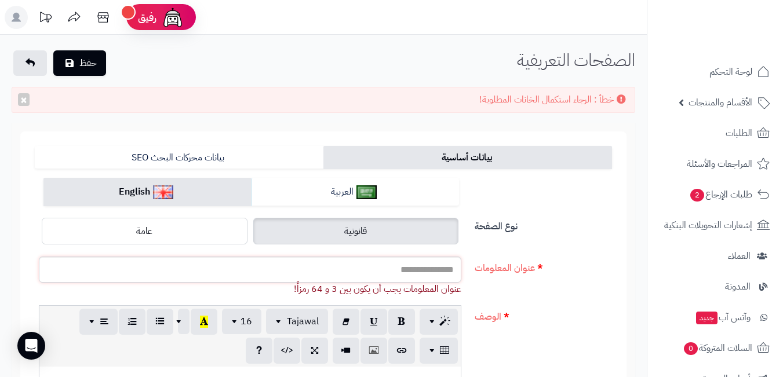
click at [398, 271] on input "عنوان المعلومات" at bounding box center [250, 270] width 422 height 26
paste input "*******"
type input "*******"
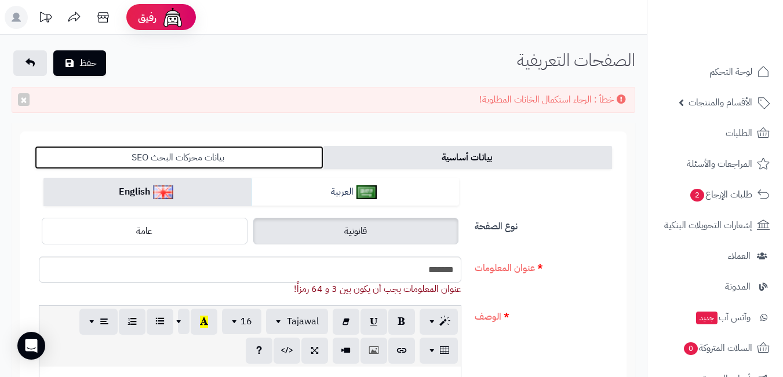
click at [233, 158] on link "بيانات محركات البحث SEO" at bounding box center [179, 157] width 288 height 23
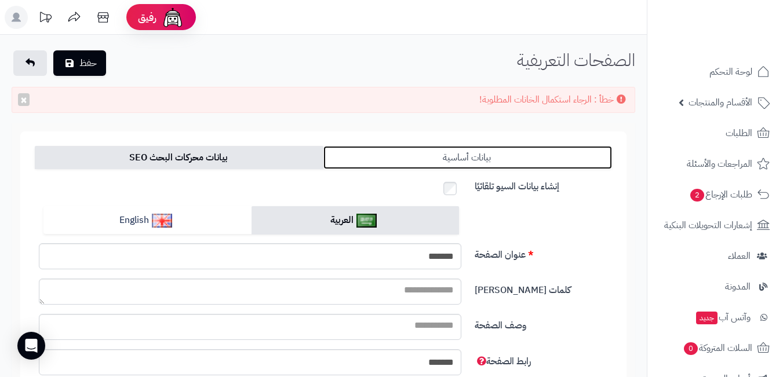
click at [408, 158] on link "بيانات أساسية" at bounding box center [467, 157] width 288 height 23
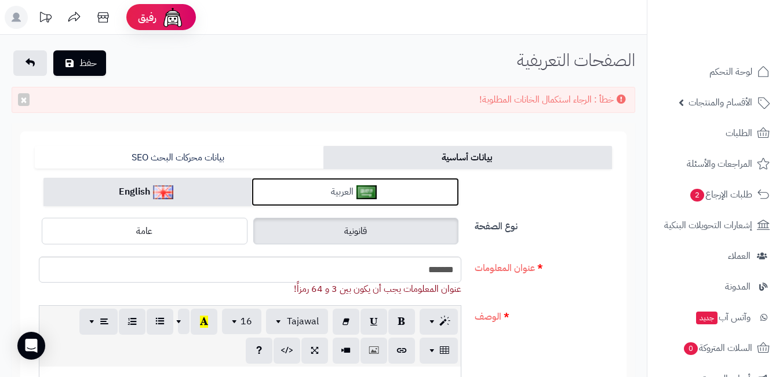
click at [306, 193] on link "العربية" at bounding box center [355, 192] width 208 height 28
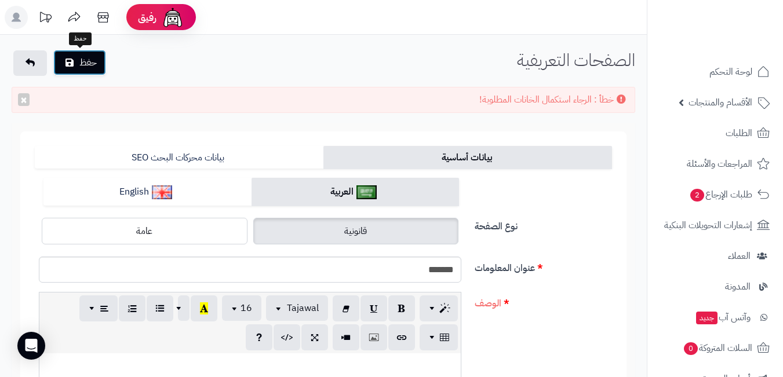
click at [85, 59] on button "حفظ" at bounding box center [79, 62] width 53 height 25
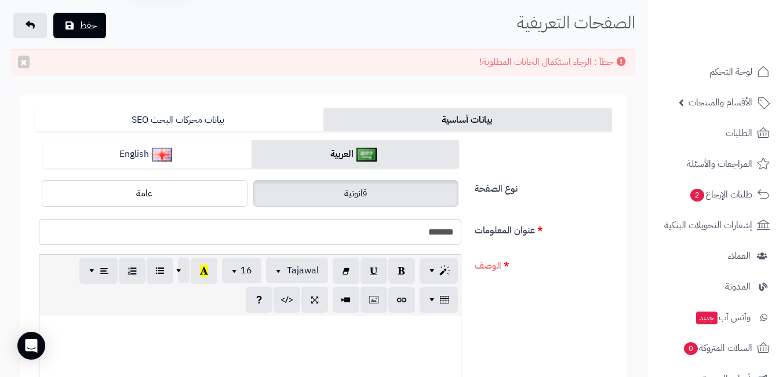
scroll to position [116, 0]
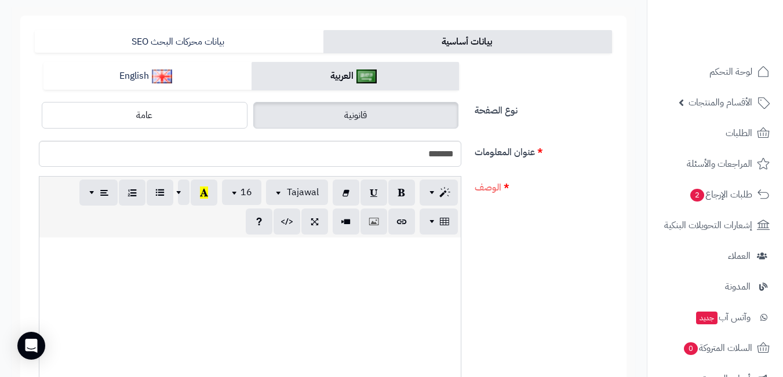
click at [420, 272] on div at bounding box center [249, 324] width 421 height 174
paste div
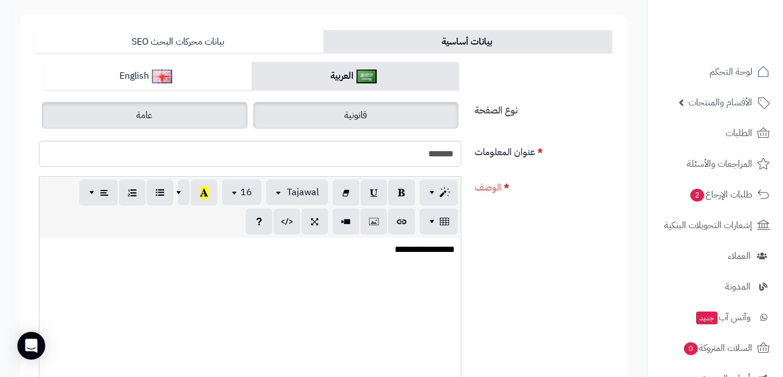
click at [220, 122] on label "عامة" at bounding box center [145, 115] width 206 height 27
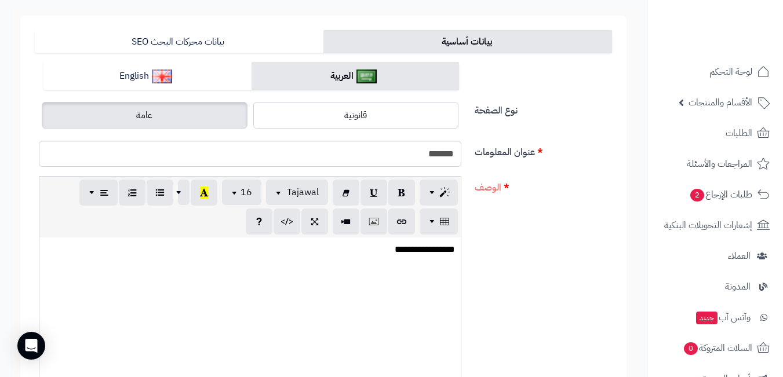
click at [299, 100] on div "قانونية عامة" at bounding box center [250, 115] width 422 height 32
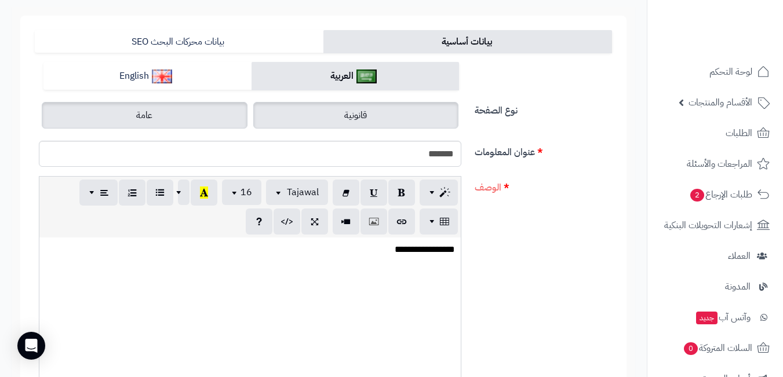
click at [304, 109] on label "قانونية" at bounding box center [356, 115] width 206 height 27
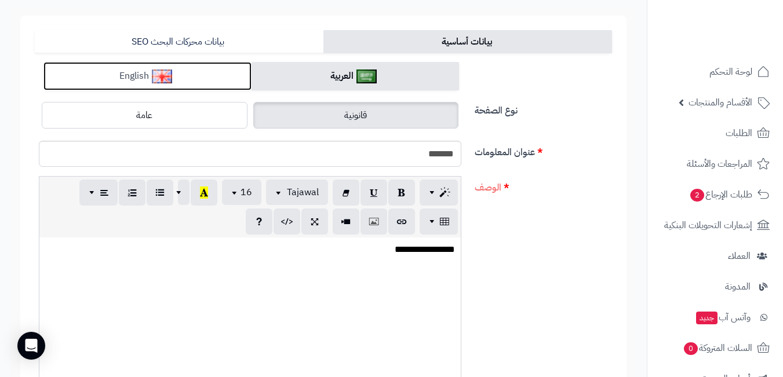
click at [203, 76] on link "English" at bounding box center [147, 76] width 208 height 28
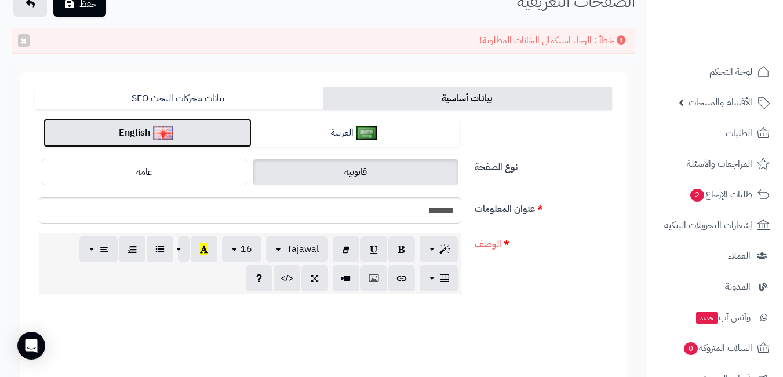
scroll to position [58, 0]
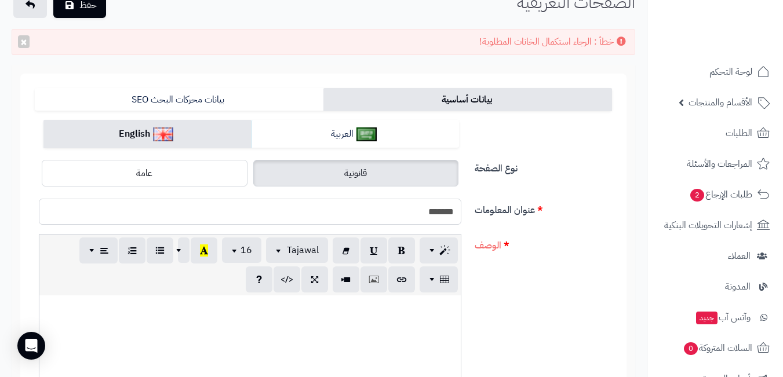
drag, startPoint x: 469, startPoint y: 213, endPoint x: 480, endPoint y: 215, distance: 10.6
click at [480, 215] on div "عنوان المعلومات *******" at bounding box center [323, 216] width 586 height 35
click at [427, 329] on div at bounding box center [249, 382] width 421 height 174
paste div
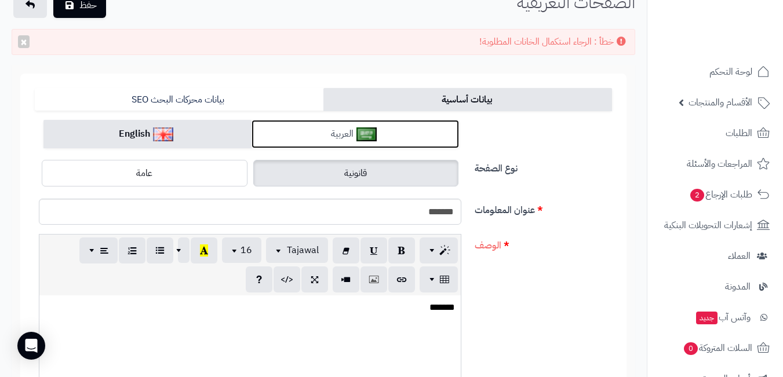
click at [351, 142] on link "العربية" at bounding box center [355, 134] width 208 height 28
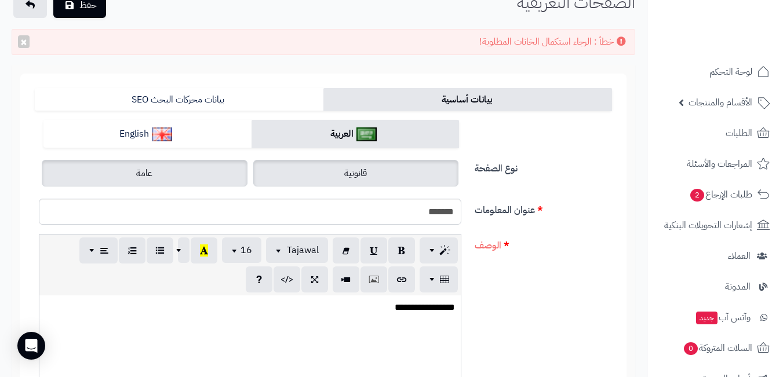
click at [207, 173] on label "عامة" at bounding box center [145, 173] width 206 height 27
click at [314, 172] on label "قانونية" at bounding box center [356, 173] width 206 height 27
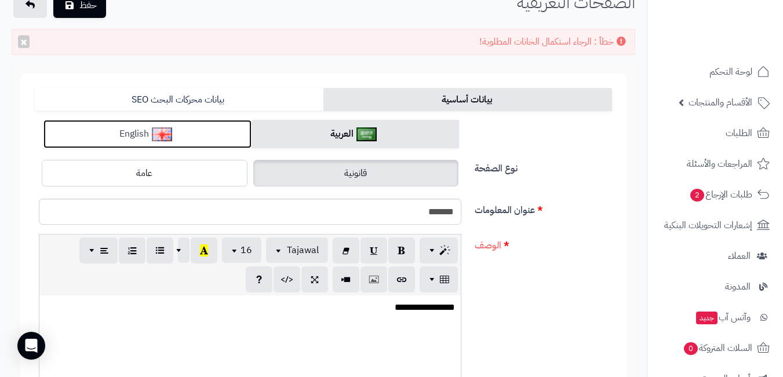
click at [211, 134] on link "English" at bounding box center [147, 134] width 208 height 28
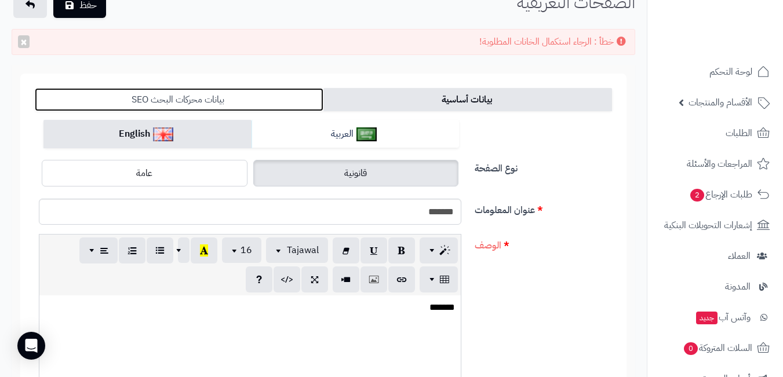
click at [268, 105] on link "بيانات محركات البحث SEO" at bounding box center [179, 99] width 288 height 23
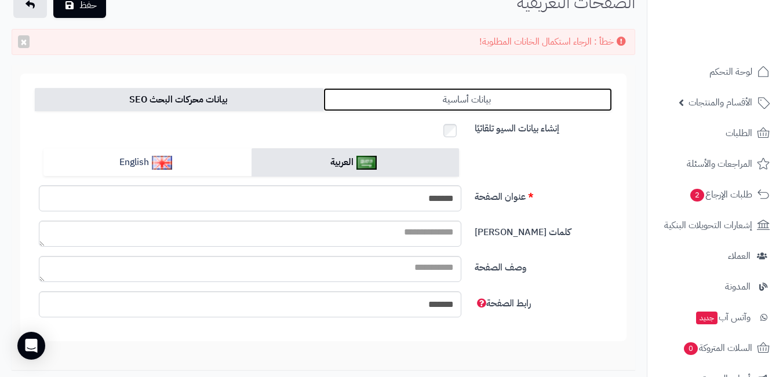
click at [497, 103] on link "بيانات أساسية" at bounding box center [467, 99] width 288 height 23
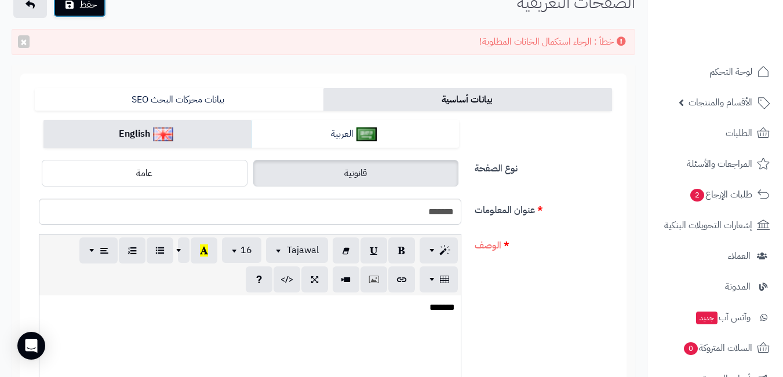
click at [82, 5] on button "حفظ" at bounding box center [79, 4] width 53 height 25
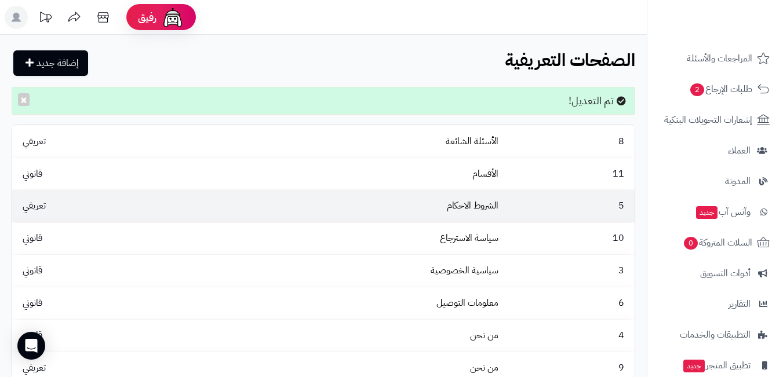
scroll to position [116, 0]
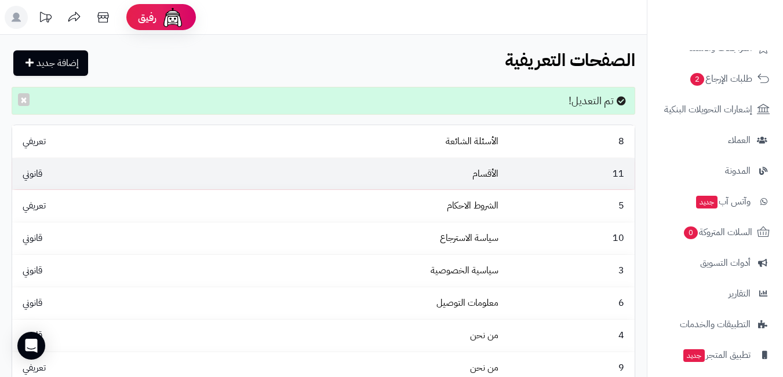
click at [401, 169] on td "الأقسام" at bounding box center [347, 174] width 312 height 32
click at [477, 174] on link "الأقسام" at bounding box center [485, 174] width 26 height 14
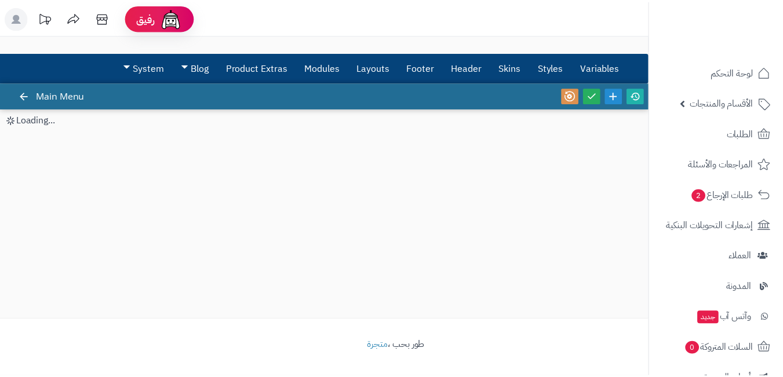
scroll to position [103, 0]
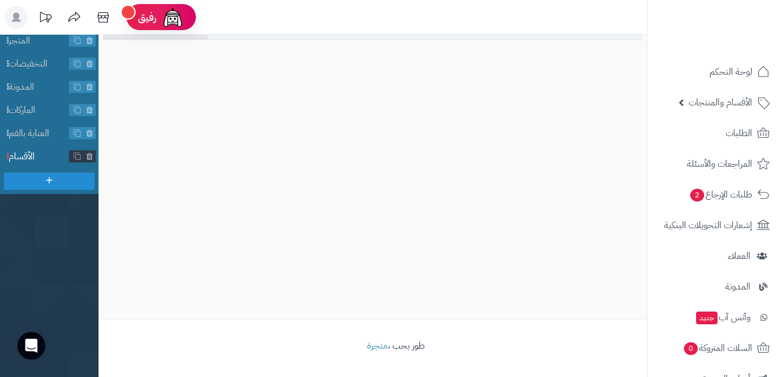
drag, startPoint x: 21, startPoint y: 152, endPoint x: 33, endPoint y: 153, distance: 11.6
click at [21, 151] on span "الأقسام" at bounding box center [39, 156] width 61 height 13
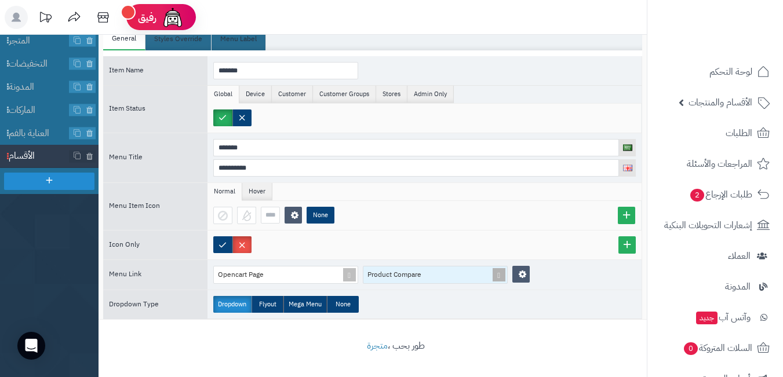
scroll to position [65, 0]
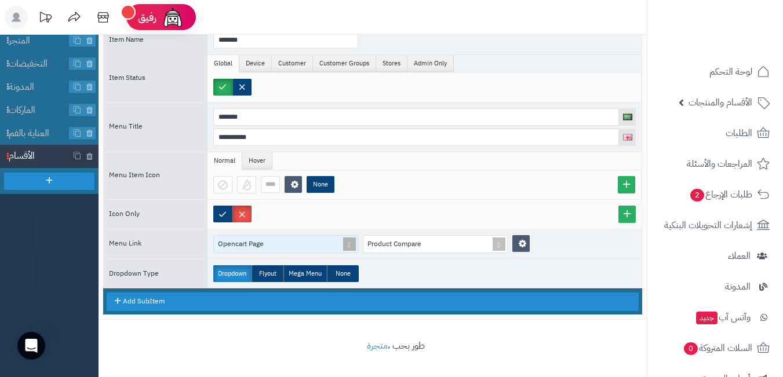
click at [349, 243] on span at bounding box center [349, 244] width 16 height 17
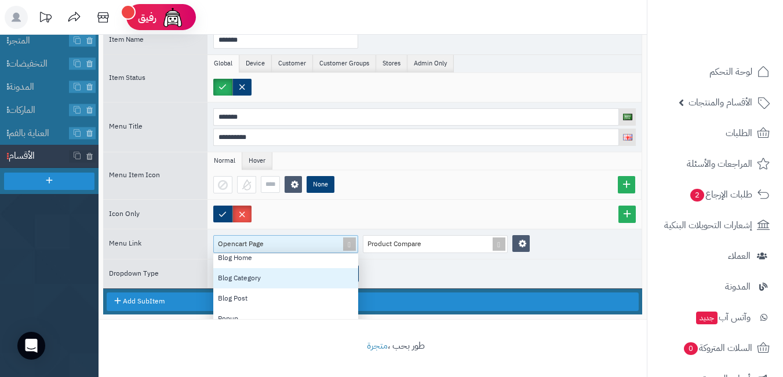
scroll to position [90, 0]
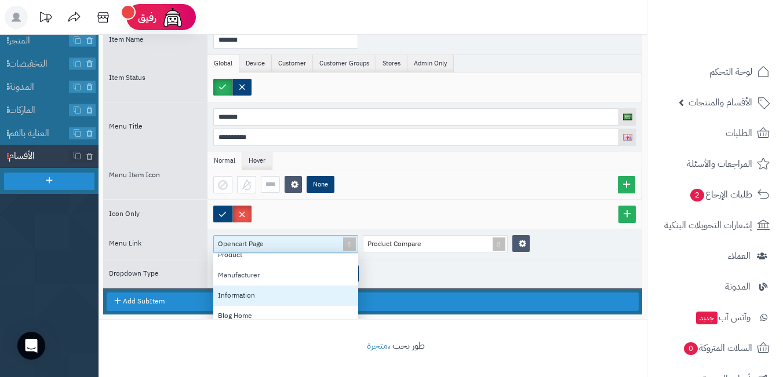
click at [287, 289] on div "Information" at bounding box center [285, 296] width 145 height 20
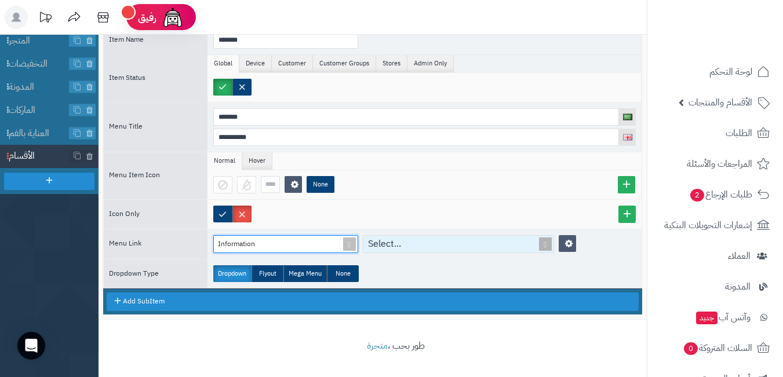
click at [487, 240] on div "Select..." at bounding box center [451, 244] width 177 height 17
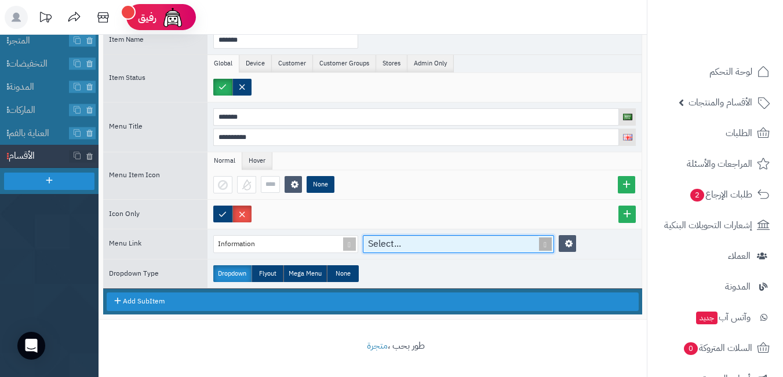
click at [544, 247] on span at bounding box center [545, 244] width 16 height 17
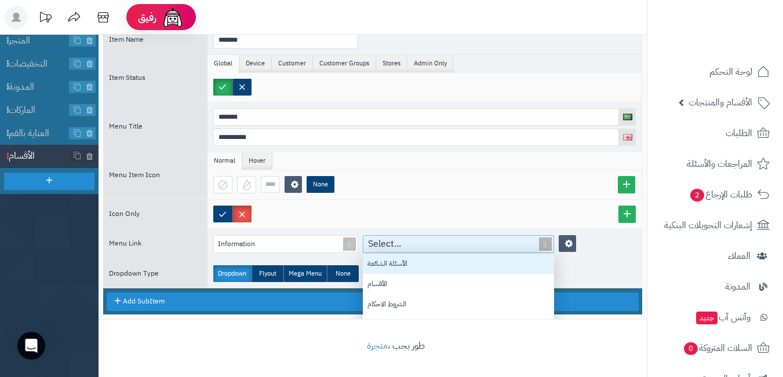
click at [544, 245] on span at bounding box center [545, 244] width 16 height 17
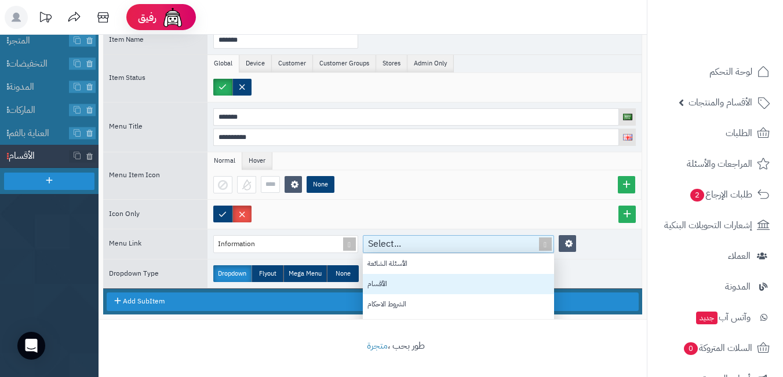
click at [481, 288] on div "الأقسام" at bounding box center [458, 284] width 191 height 20
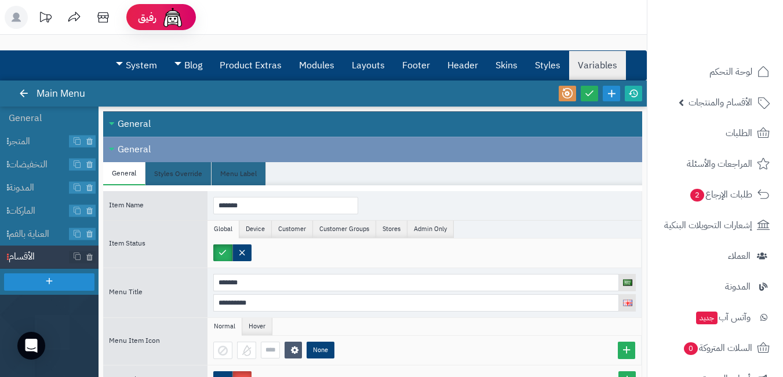
scroll to position [0, 0]
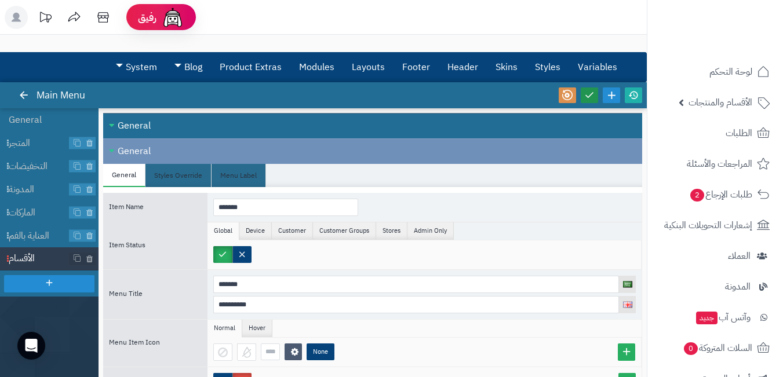
drag, startPoint x: 595, startPoint y: 93, endPoint x: 624, endPoint y: 95, distance: 29.6
click at [594, 93] on link at bounding box center [588, 95] width 17 height 16
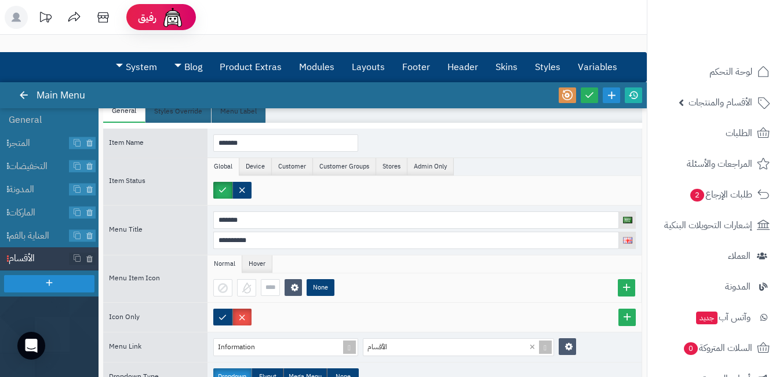
scroll to position [65, 0]
drag, startPoint x: 45, startPoint y: 255, endPoint x: 23, endPoint y: 254, distance: 22.1
click at [23, 254] on span "الأقسام" at bounding box center [39, 258] width 61 height 13
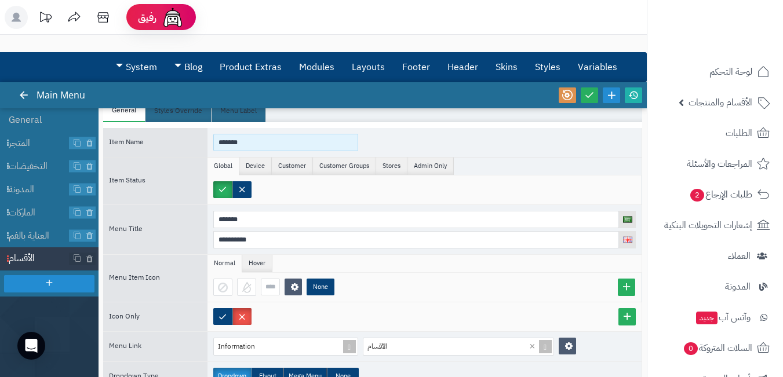
drag, startPoint x: 267, startPoint y: 140, endPoint x: 195, endPoint y: 142, distance: 71.9
click at [195, 142] on div "Item Name *******" at bounding box center [372, 142] width 539 height 29
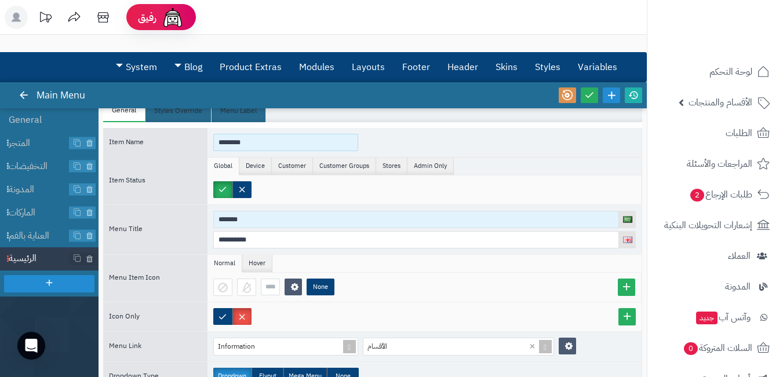
type input "********"
drag, startPoint x: 218, startPoint y: 220, endPoint x: 194, endPoint y: 224, distance: 24.0
click at [194, 224] on div "**********" at bounding box center [372, 229] width 539 height 50
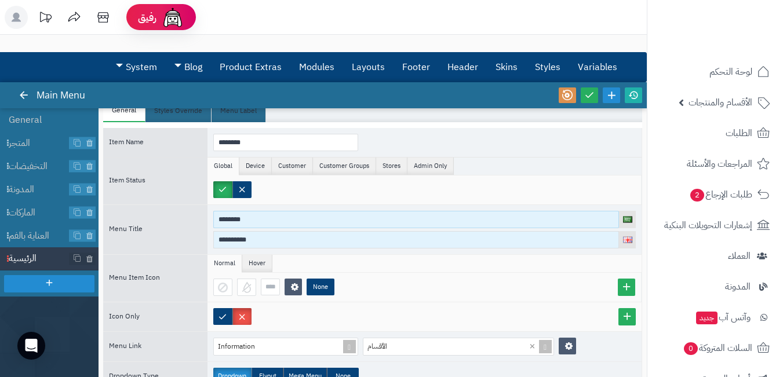
type input "********"
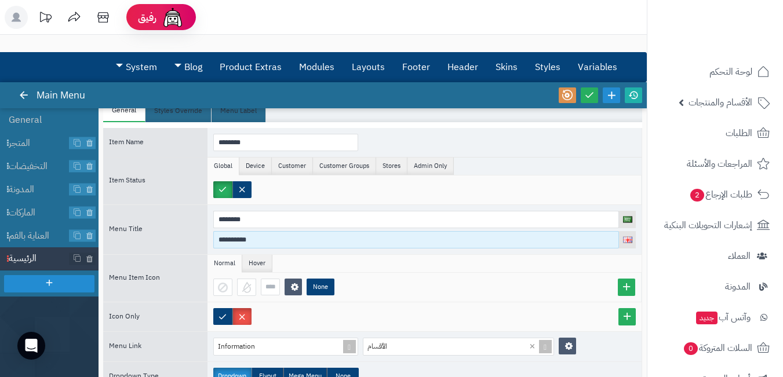
drag, startPoint x: 257, startPoint y: 245, endPoint x: 210, endPoint y: 247, distance: 46.4
click at [210, 247] on div "**********" at bounding box center [424, 229] width 434 height 49
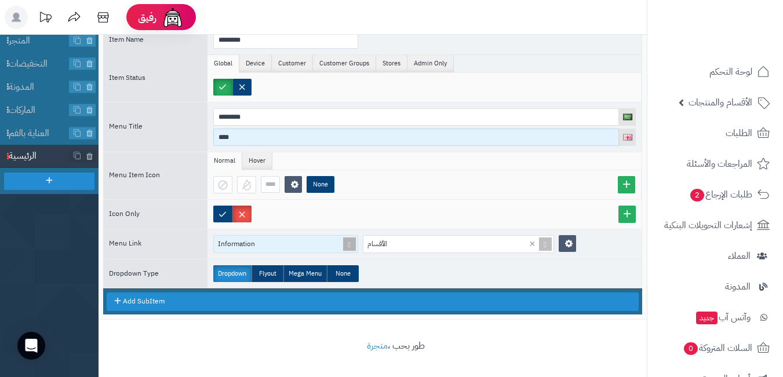
type input "****"
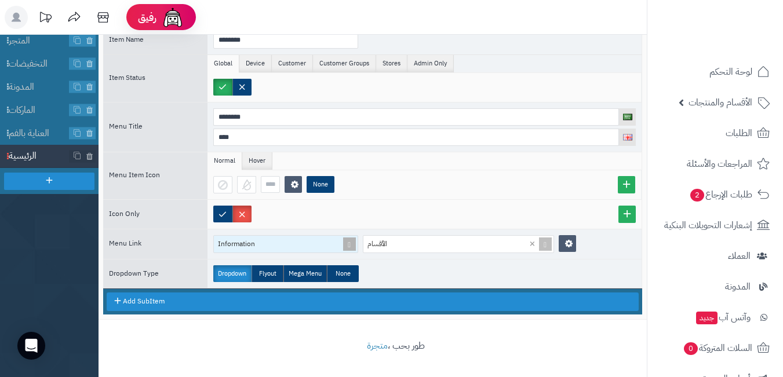
click at [348, 244] on span at bounding box center [349, 244] width 16 height 17
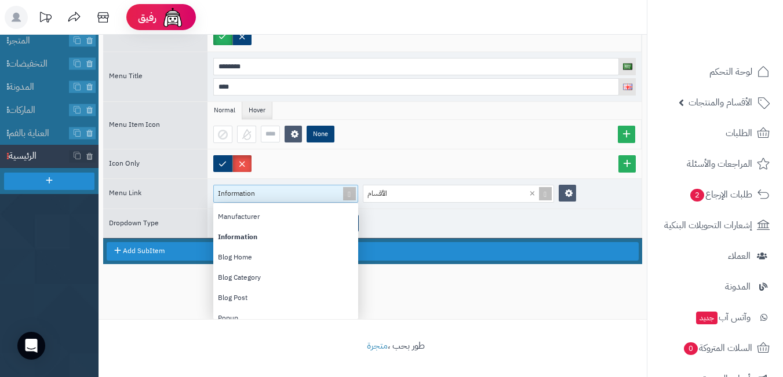
scroll to position [32, 0]
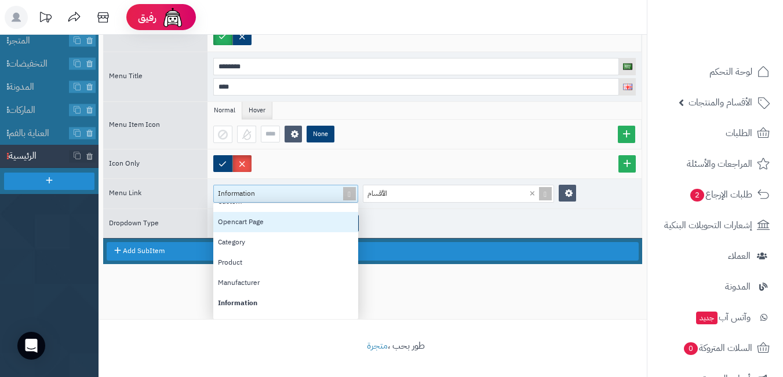
click at [299, 222] on div "Opencart Page" at bounding box center [285, 222] width 145 height 20
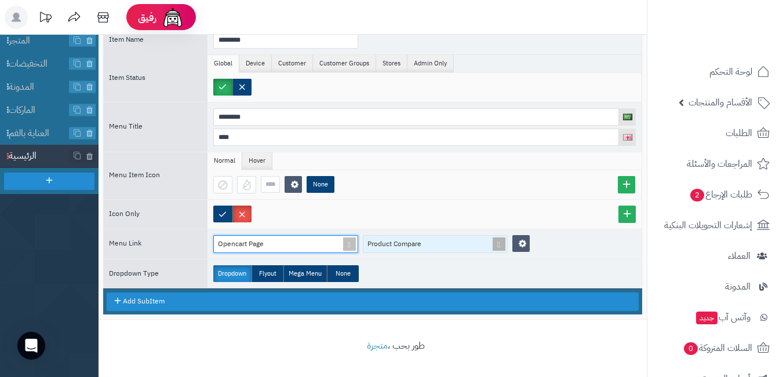
click at [492, 243] on span at bounding box center [499, 244] width 16 height 17
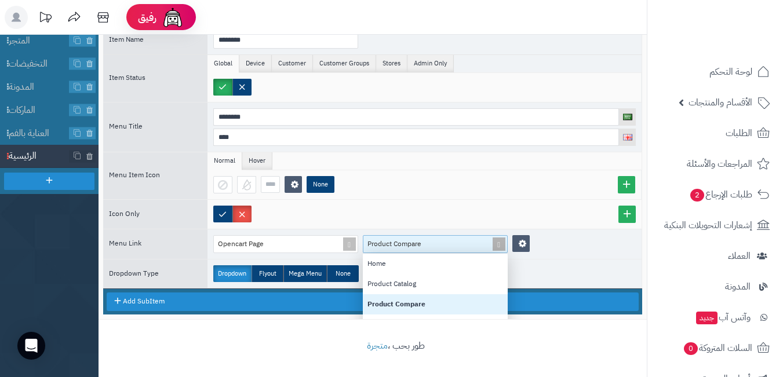
scroll to position [107, 136]
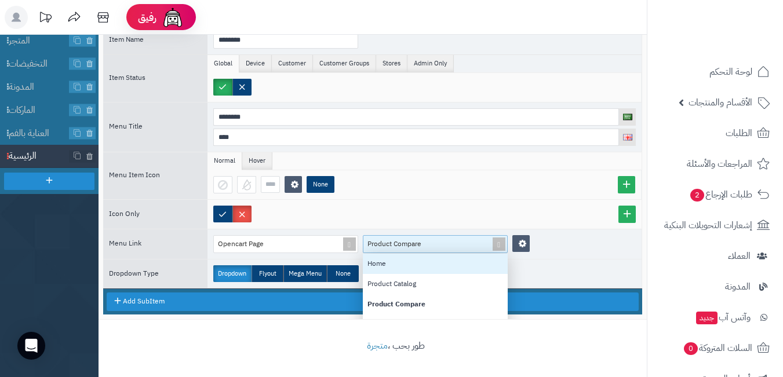
click at [428, 272] on div "Home" at bounding box center [435, 264] width 145 height 20
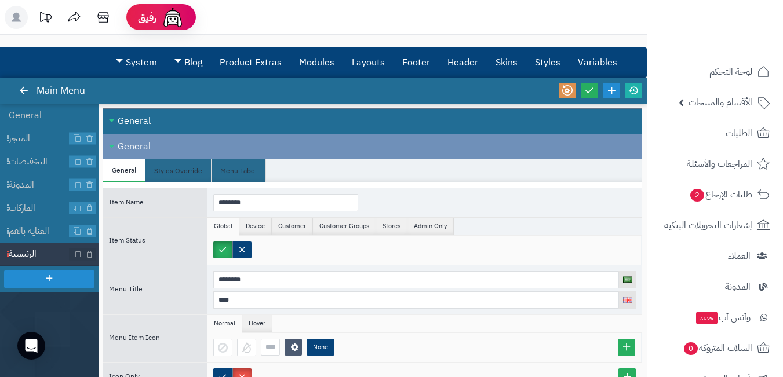
scroll to position [0, 0]
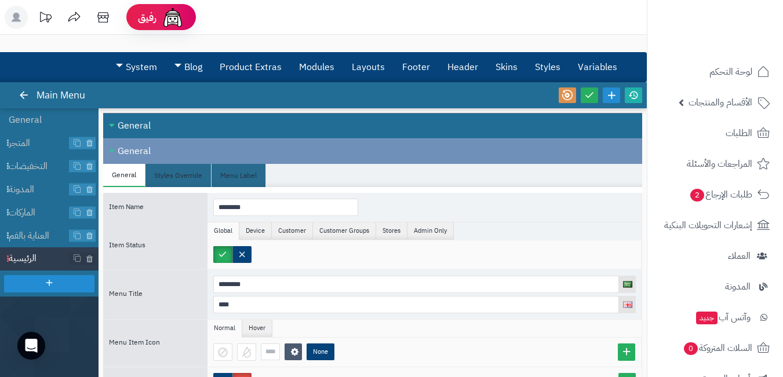
drag, startPoint x: 583, startPoint y: 93, endPoint x: 602, endPoint y: 93, distance: 18.5
click at [584, 93] on link at bounding box center [588, 95] width 17 height 16
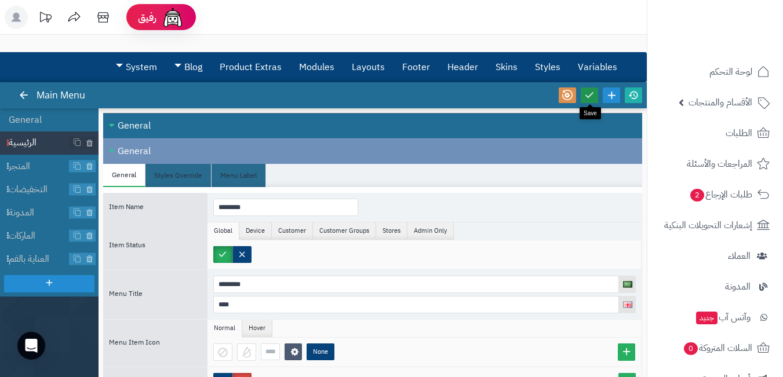
click at [586, 96] on icon at bounding box center [589, 95] width 10 height 10
click at [30, 280] on div at bounding box center [49, 283] width 90 height 17
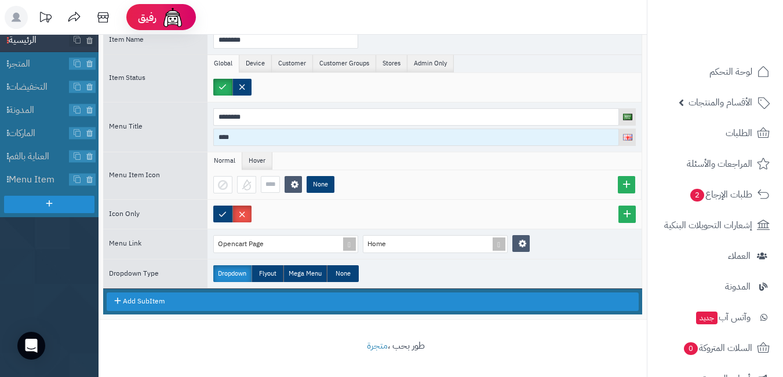
scroll to position [7, 0]
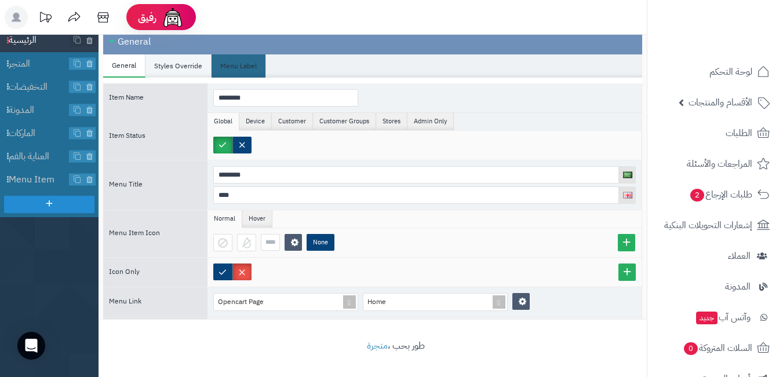
click at [170, 57] on li "Styles Override" at bounding box center [178, 65] width 66 height 23
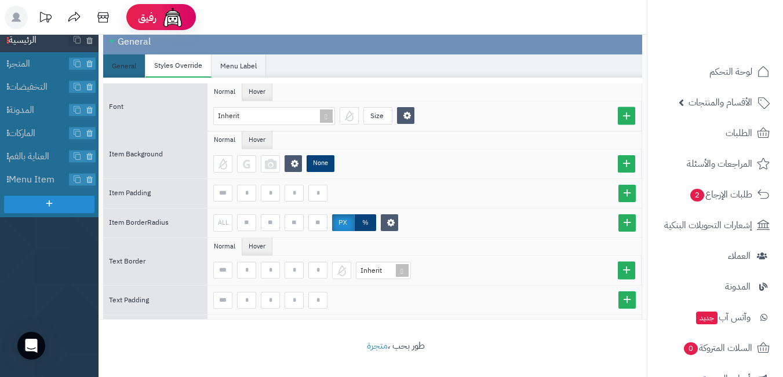
click at [255, 69] on li "Menu Label" at bounding box center [238, 65] width 54 height 23
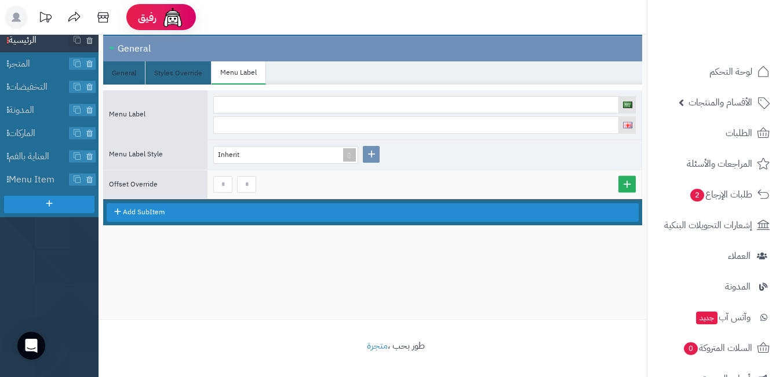
scroll to position [0, 0]
click at [350, 153] on span at bounding box center [349, 155] width 16 height 17
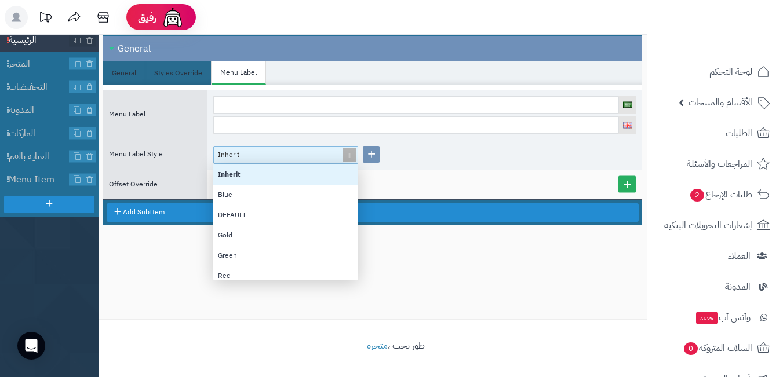
scroll to position [107, 136]
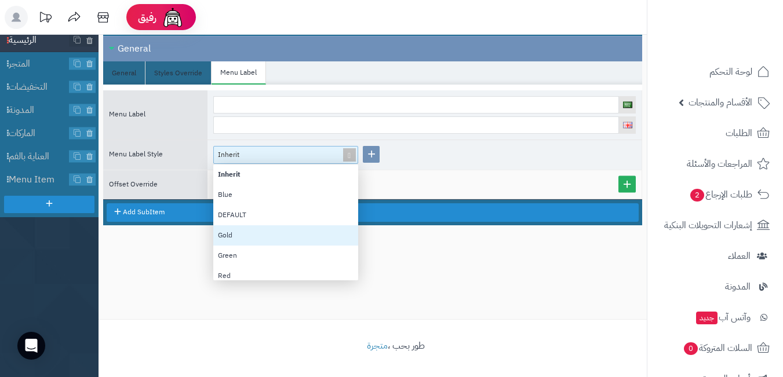
click at [166, 297] on div "Close All Open All General Close All Open All General General Styles Override M…" at bounding box center [372, 162] width 548 height 313
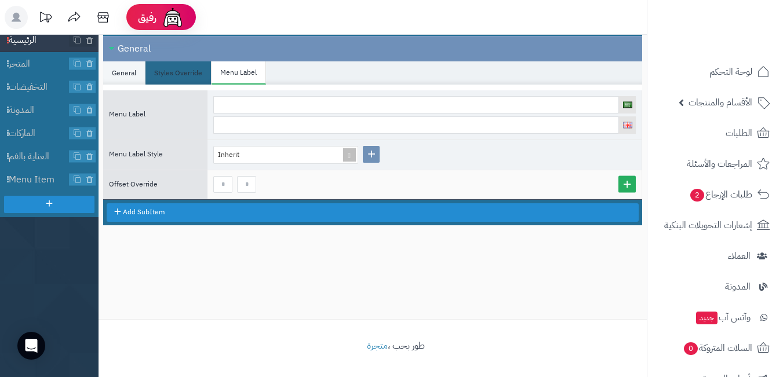
click at [138, 77] on li "General" at bounding box center [124, 72] width 42 height 23
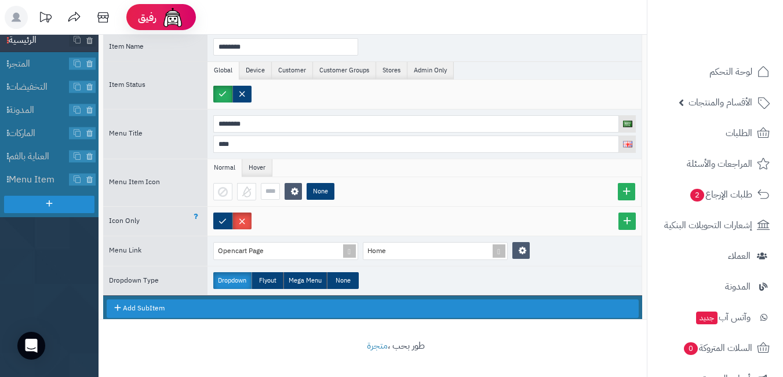
scroll to position [65, 0]
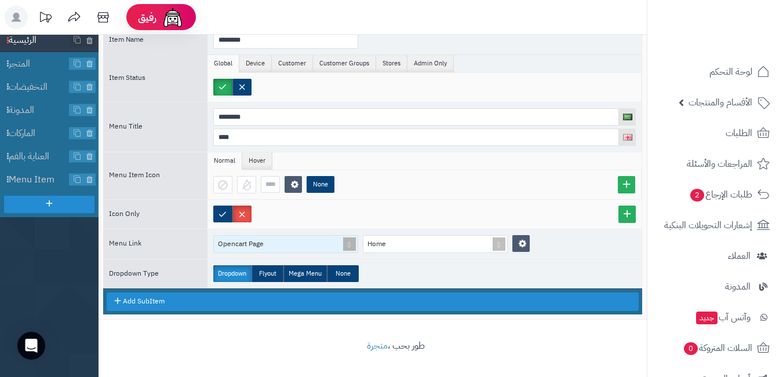
click at [348, 245] on span at bounding box center [349, 244] width 16 height 17
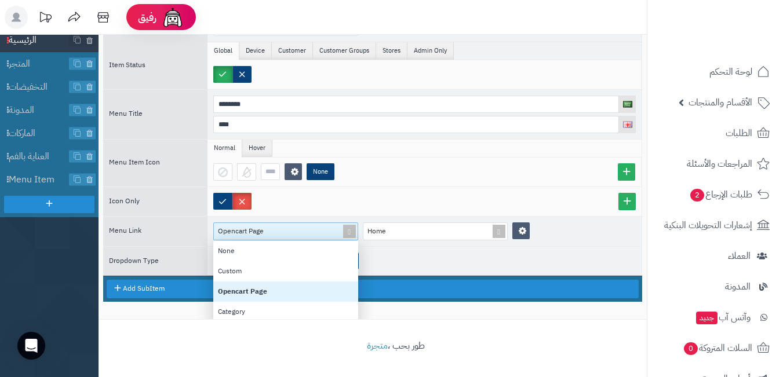
scroll to position [57, 0]
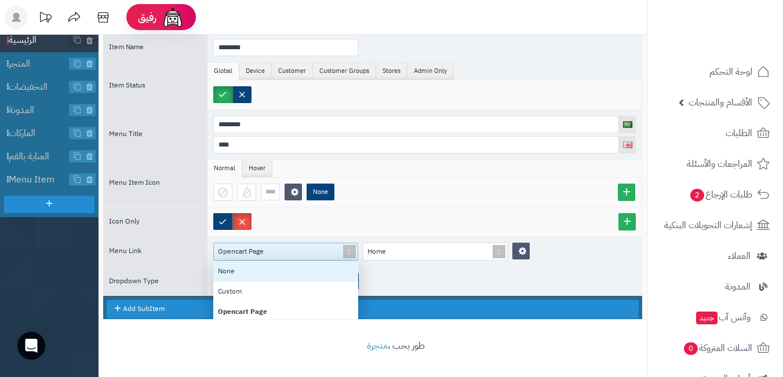
click at [258, 263] on div "None" at bounding box center [285, 271] width 145 height 20
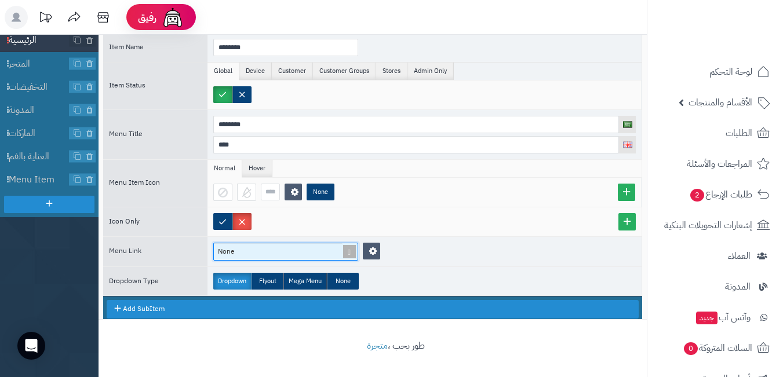
click at [352, 253] on span at bounding box center [349, 251] width 16 height 17
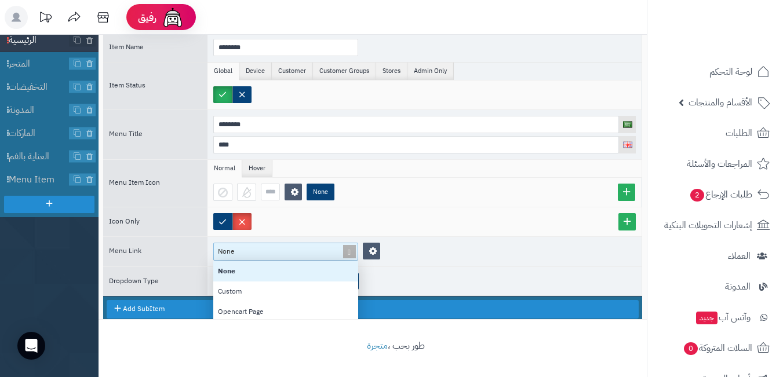
scroll to position [107, 136]
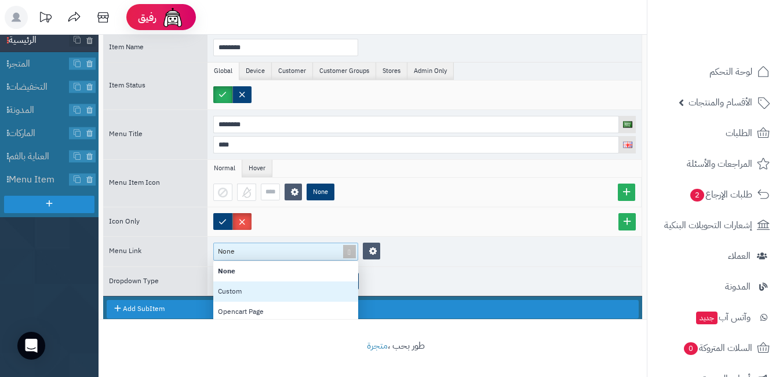
click at [271, 290] on div "Custom" at bounding box center [285, 292] width 145 height 20
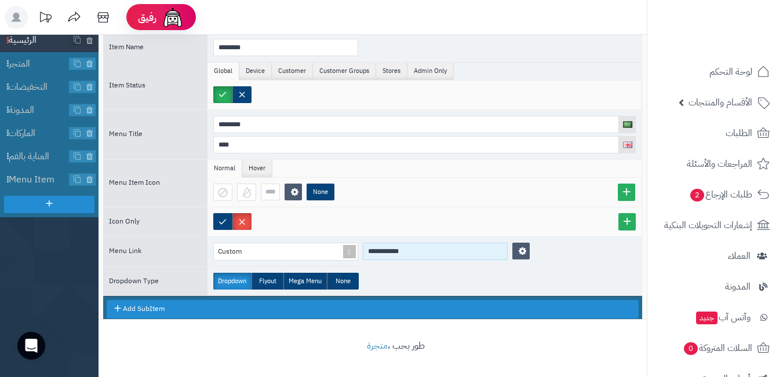
click at [371, 252] on input "**********" at bounding box center [435, 251] width 145 height 17
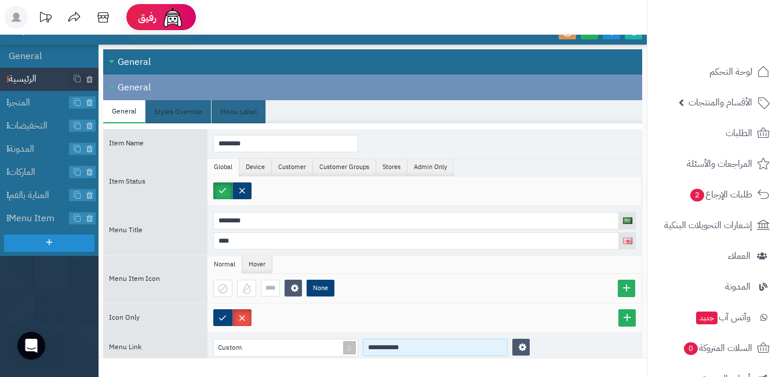
scroll to position [0, 0]
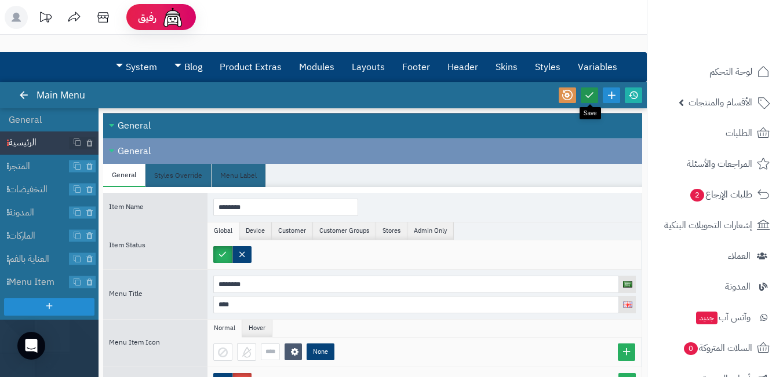
type input "**********"
click at [592, 100] on icon at bounding box center [589, 95] width 10 height 10
click at [46, 276] on span "Menu Item" at bounding box center [39, 282] width 61 height 13
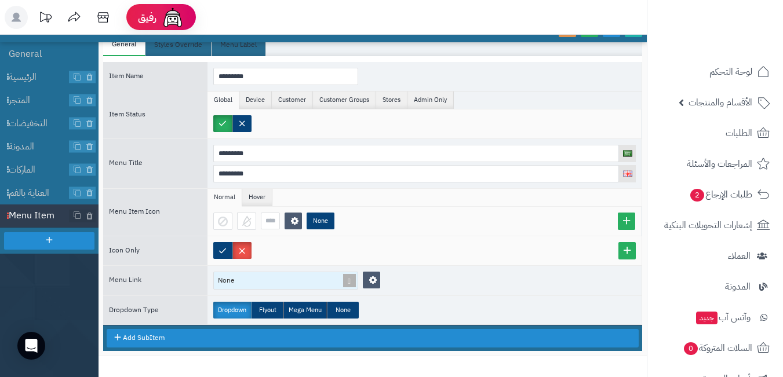
scroll to position [103, 0]
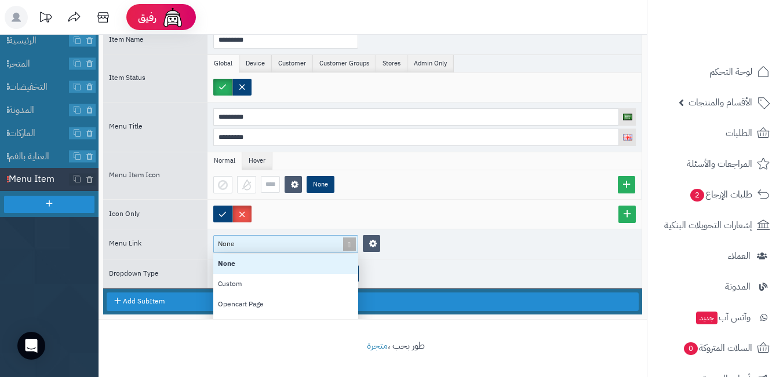
click at [348, 246] on span at bounding box center [349, 244] width 16 height 17
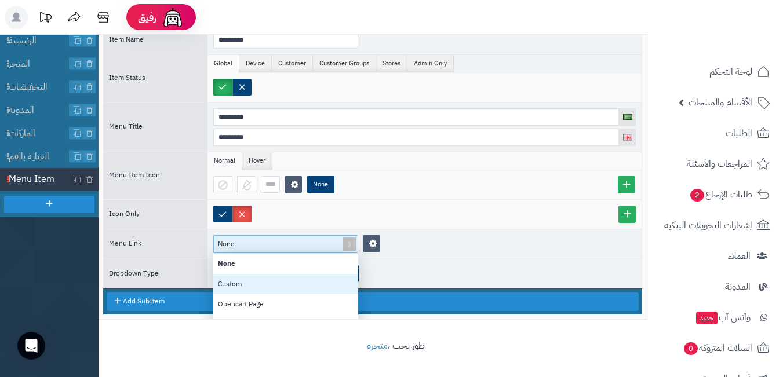
click at [305, 286] on div "Custom" at bounding box center [285, 284] width 145 height 20
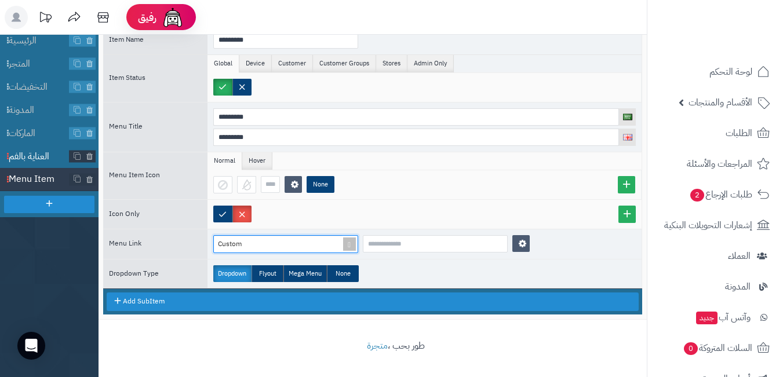
click at [33, 147] on li "العناية بالفم" at bounding box center [49, 156] width 98 height 23
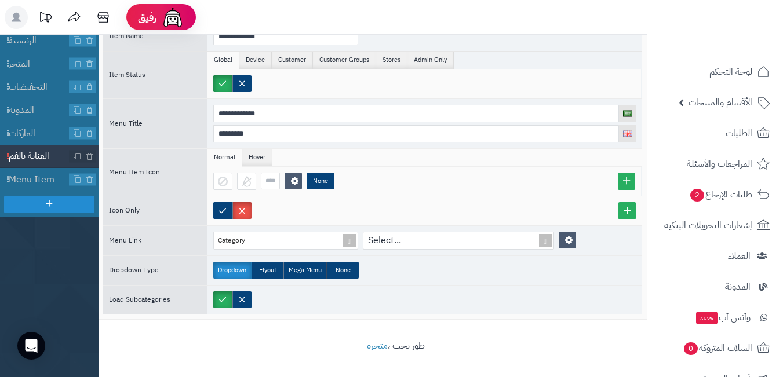
scroll to position [0, 0]
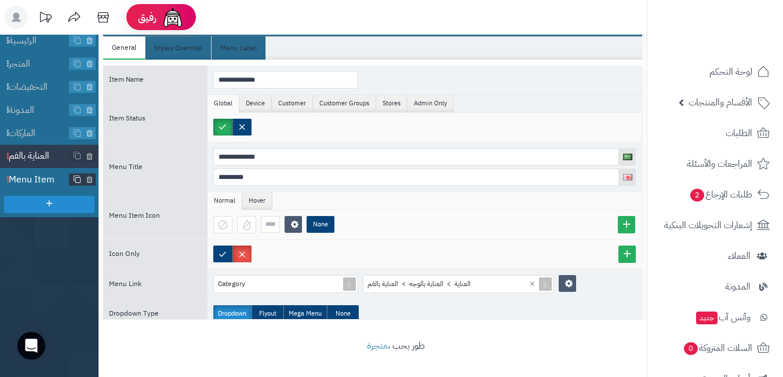
drag, startPoint x: 45, startPoint y: 174, endPoint x: 72, endPoint y: 174, distance: 27.2
click at [45, 174] on span "Menu Item" at bounding box center [39, 179] width 61 height 13
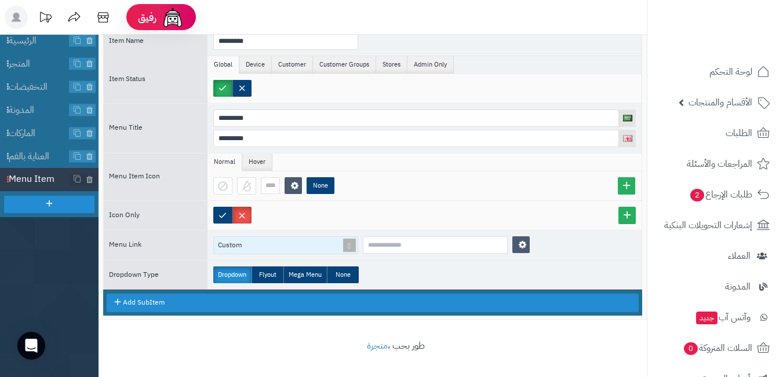
scroll to position [65, 0]
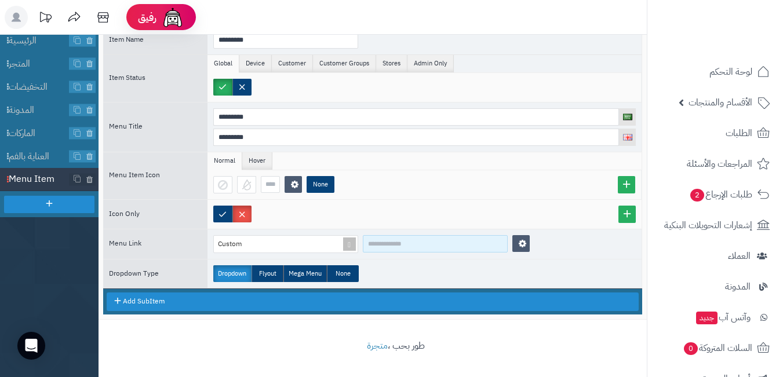
click at [395, 250] on input at bounding box center [435, 243] width 145 height 17
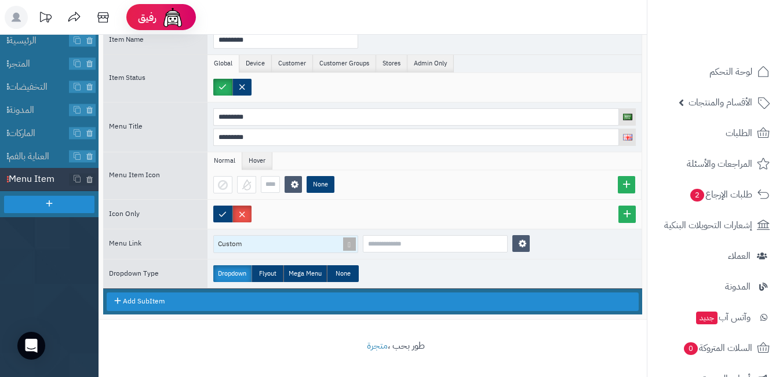
click at [346, 243] on span at bounding box center [349, 244] width 16 height 17
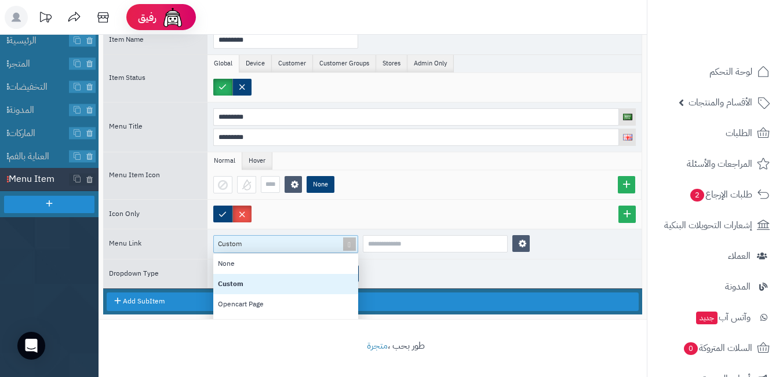
scroll to position [107, 136]
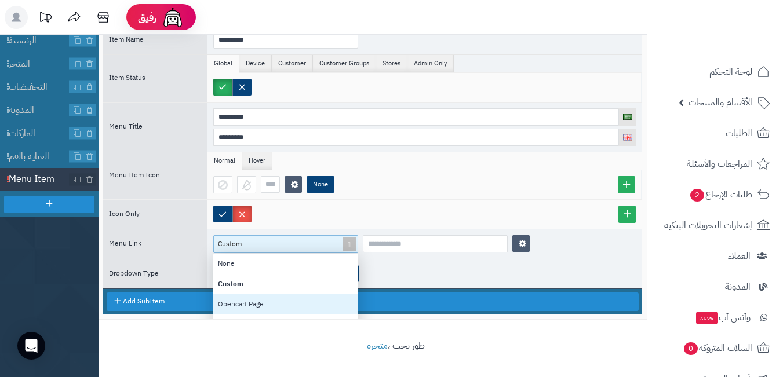
click at [314, 298] on div "Opencart Page" at bounding box center [285, 304] width 145 height 20
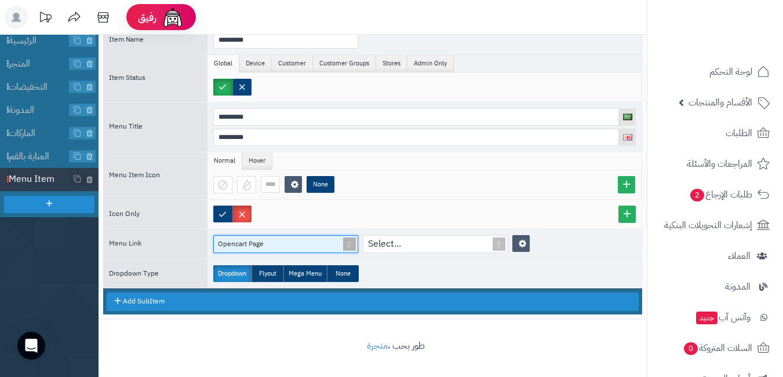
click at [351, 240] on span at bounding box center [349, 244] width 16 height 17
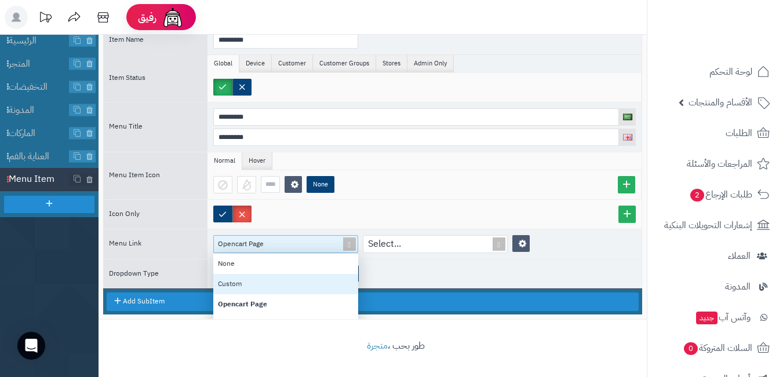
scroll to position [58, 0]
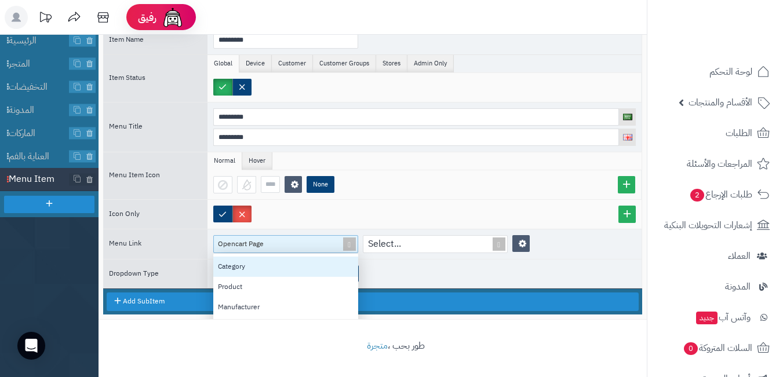
click at [312, 273] on div "Category" at bounding box center [285, 267] width 145 height 20
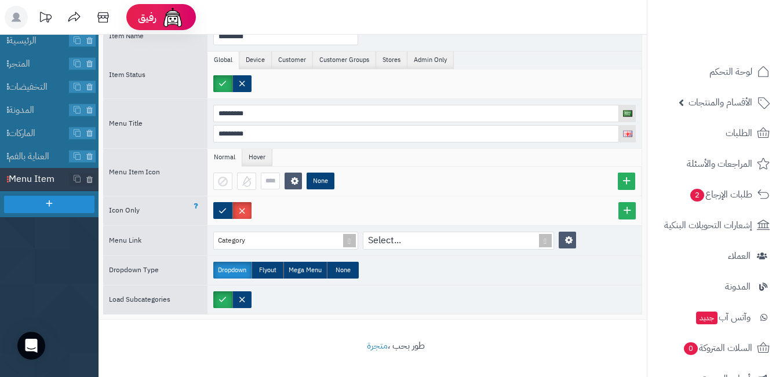
scroll to position [0, 0]
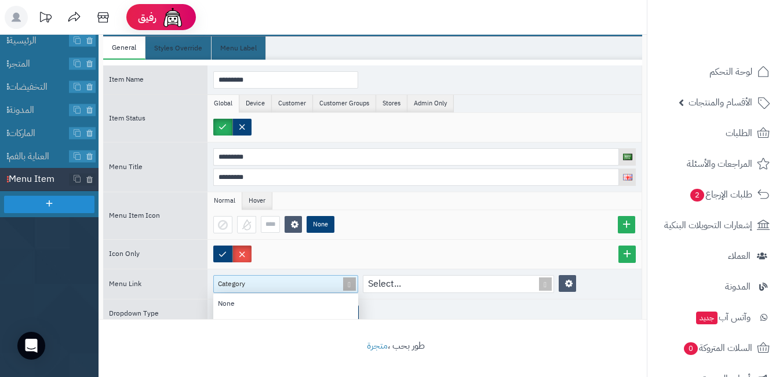
click at [348, 284] on span at bounding box center [349, 284] width 16 height 17
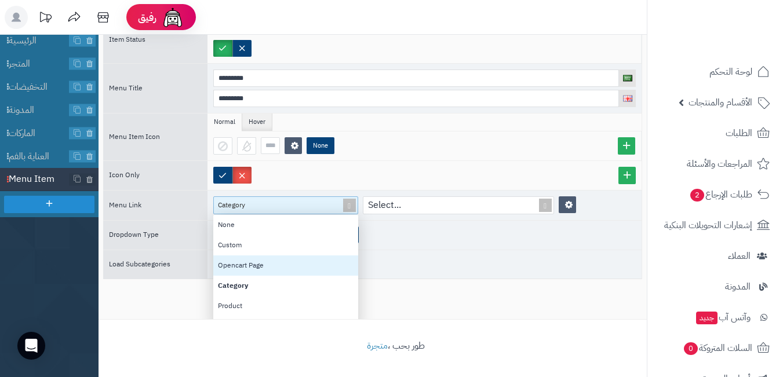
scroll to position [90, 0]
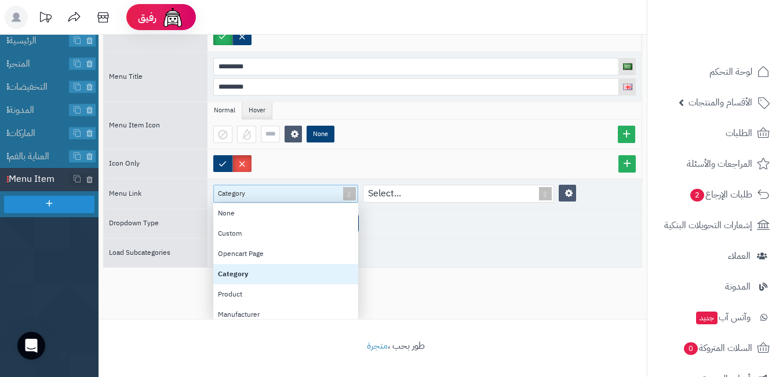
click at [298, 269] on div "Category" at bounding box center [285, 274] width 145 height 20
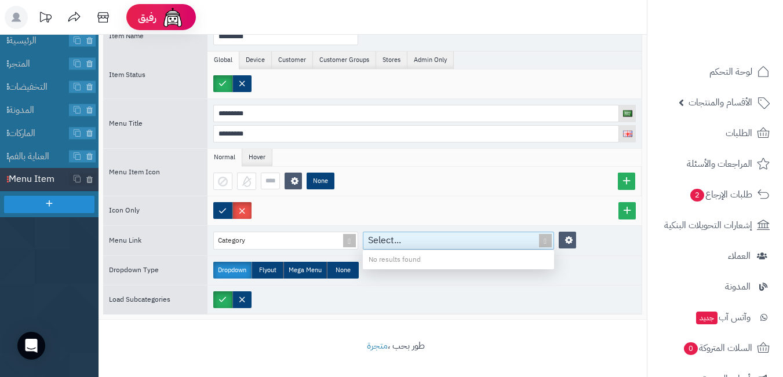
drag, startPoint x: 401, startPoint y: 242, endPoint x: 359, endPoint y: 244, distance: 42.3
click at [359, 244] on div "Category Select... No results found" at bounding box center [394, 241] width 363 height 18
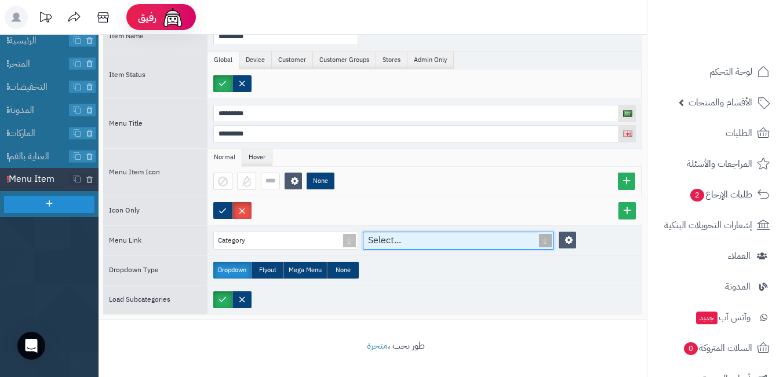
click at [542, 246] on span at bounding box center [545, 240] width 16 height 17
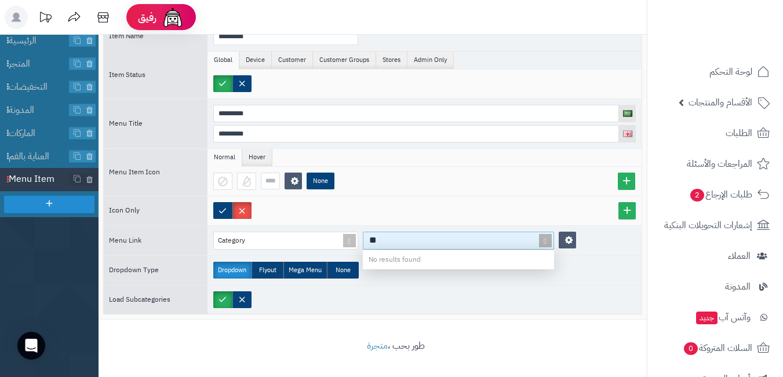
type input "*"
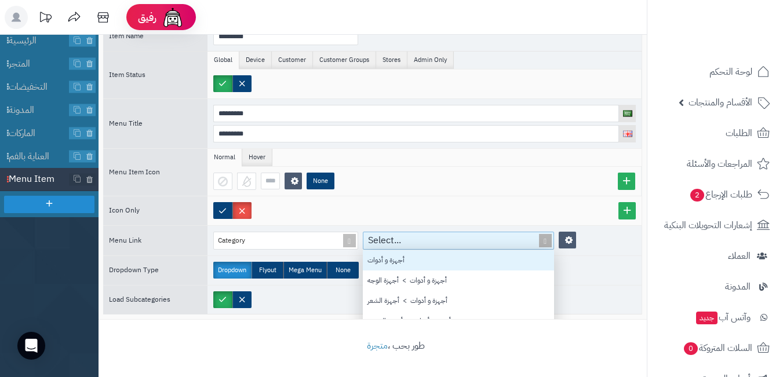
scroll to position [107, 182]
click at [354, 239] on span at bounding box center [349, 240] width 16 height 17
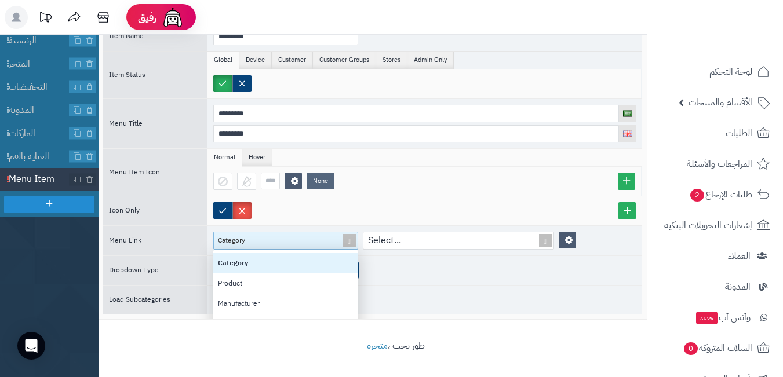
scroll to position [90, 0]
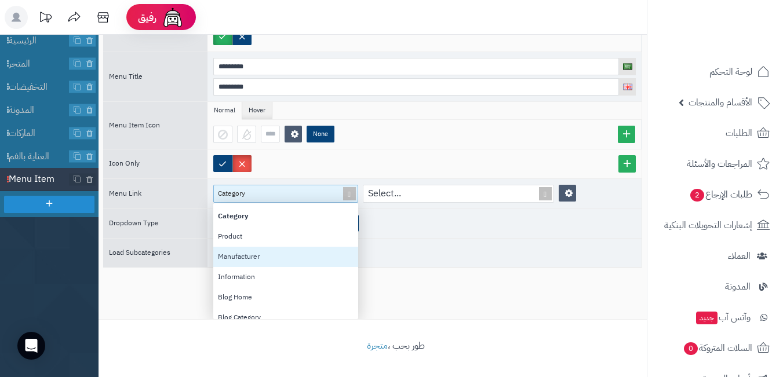
click at [283, 254] on div "Manufacturer" at bounding box center [285, 257] width 145 height 20
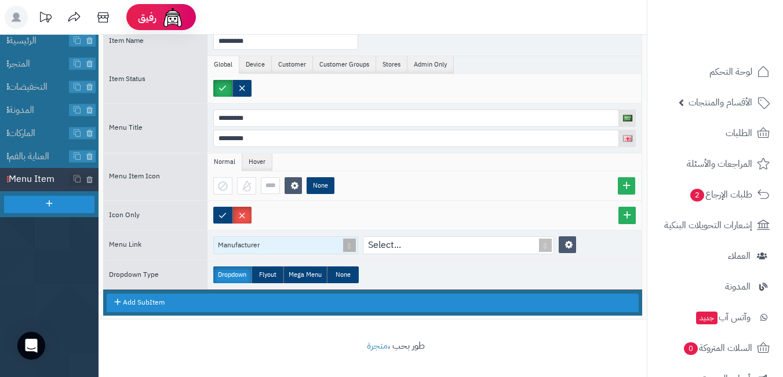
scroll to position [65, 0]
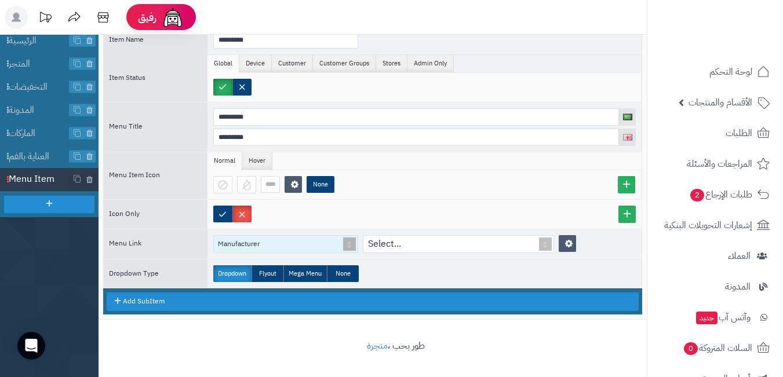
click at [346, 242] on span at bounding box center [349, 244] width 16 height 17
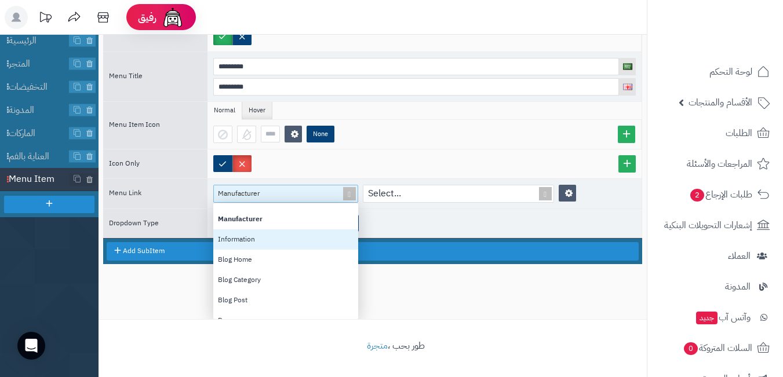
scroll to position [0, 0]
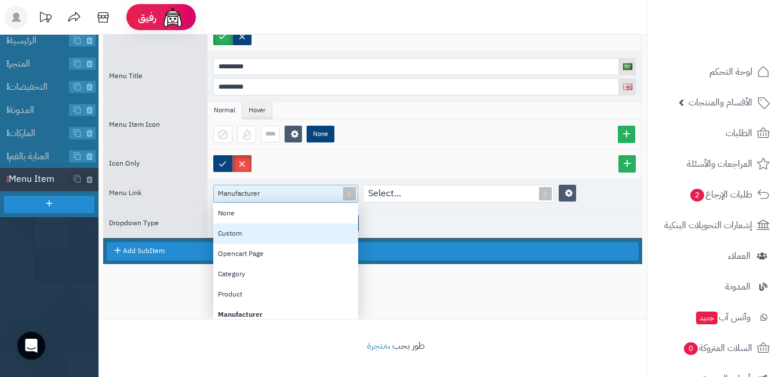
click at [283, 231] on div "Custom" at bounding box center [285, 234] width 145 height 20
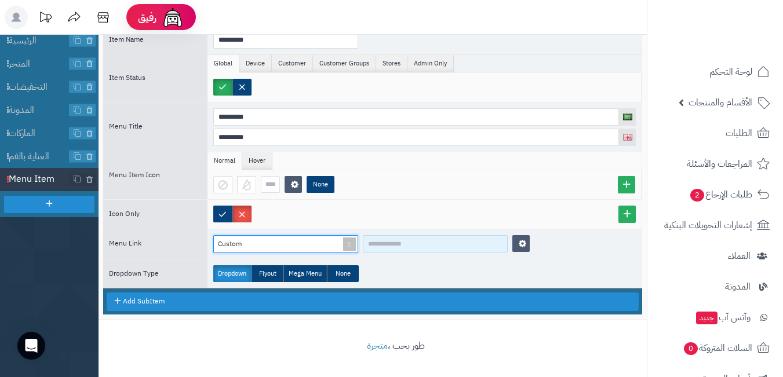
click at [378, 240] on input at bounding box center [435, 243] width 145 height 17
paste input "*******"
paste input "**********"
drag, startPoint x: 378, startPoint y: 242, endPoint x: 371, endPoint y: 244, distance: 7.3
click at [371, 244] on input "**********" at bounding box center [435, 243] width 145 height 17
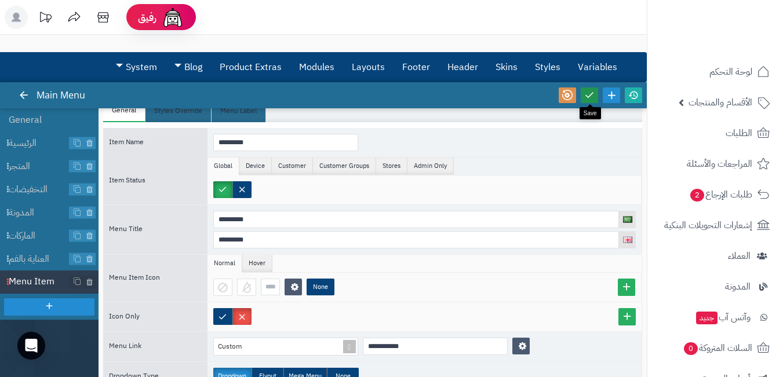
click at [590, 97] on icon at bounding box center [589, 95] width 10 height 10
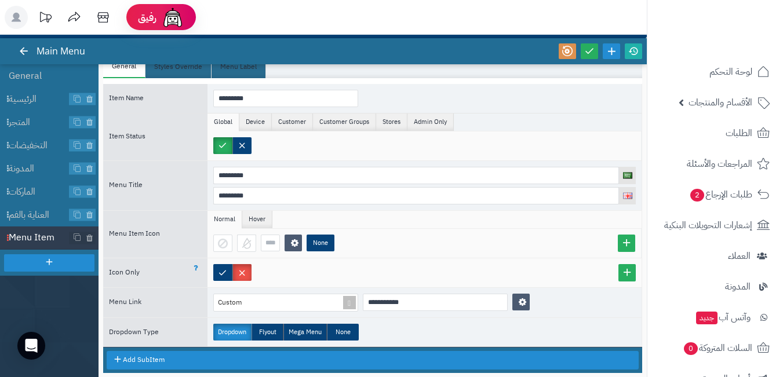
scroll to position [103, 0]
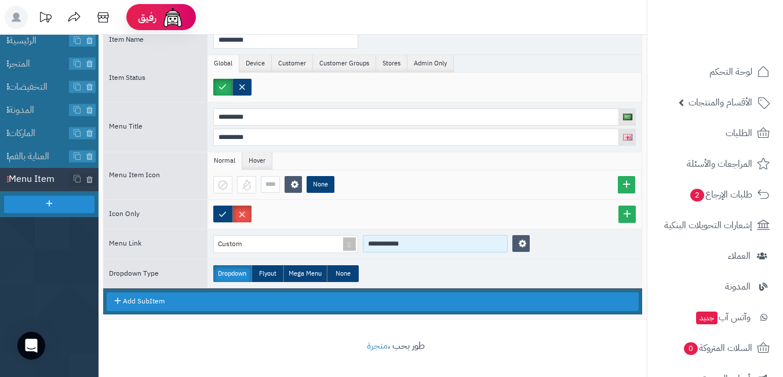
click at [372, 245] on input "**********" at bounding box center [435, 243] width 145 height 17
click at [371, 246] on input "**********" at bounding box center [435, 243] width 145 height 17
click at [410, 243] on input "**********" at bounding box center [435, 243] width 145 height 17
type input "*********"
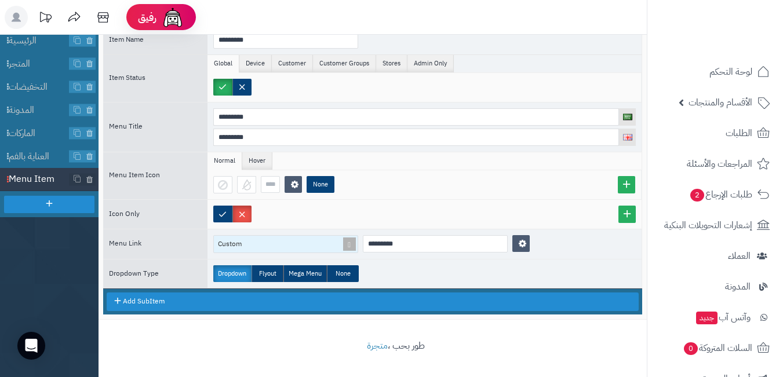
click at [351, 247] on span at bounding box center [349, 244] width 16 height 17
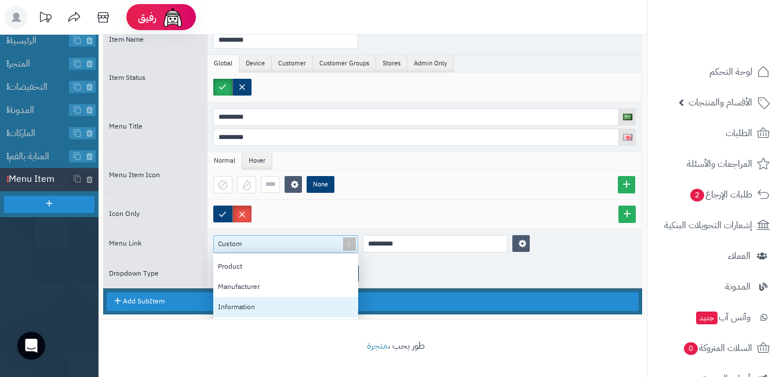
scroll to position [58, 0]
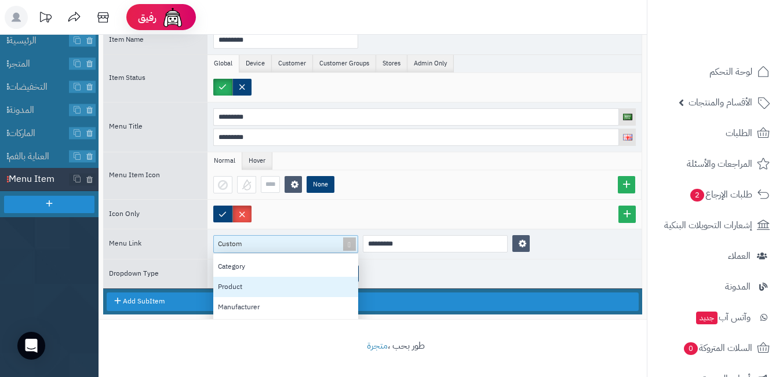
click at [266, 288] on div "Product" at bounding box center [285, 287] width 145 height 20
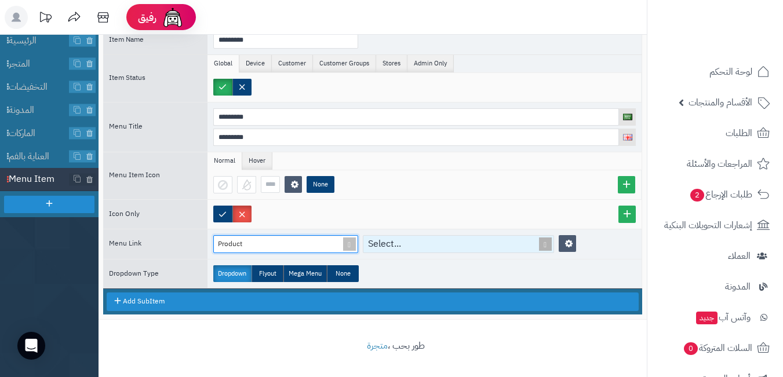
click at [543, 245] on span at bounding box center [545, 244] width 16 height 17
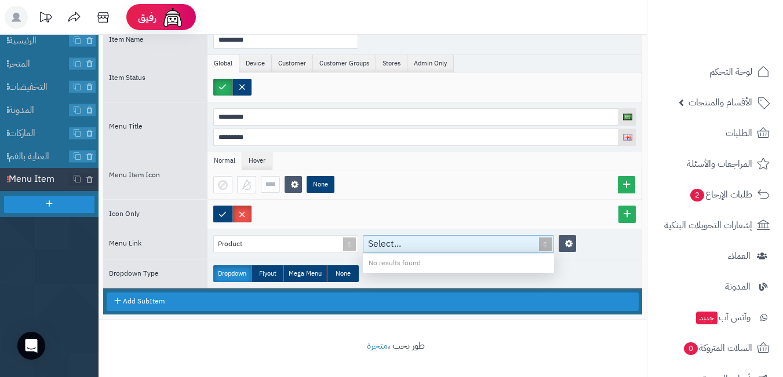
click at [411, 242] on div "Select..." at bounding box center [451, 244] width 177 height 17
click at [352, 247] on span at bounding box center [349, 244] width 16 height 17
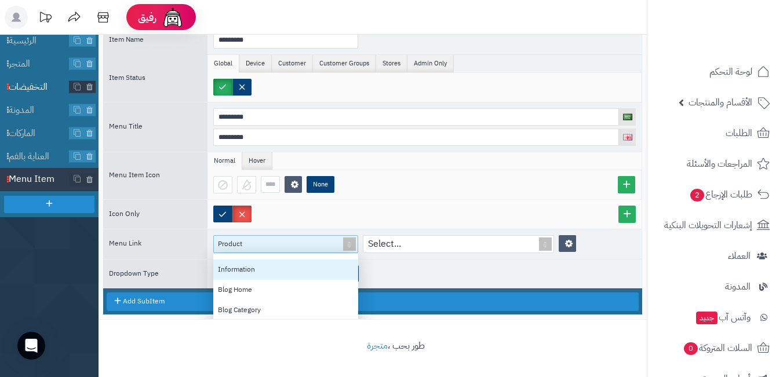
scroll to position [45, 0]
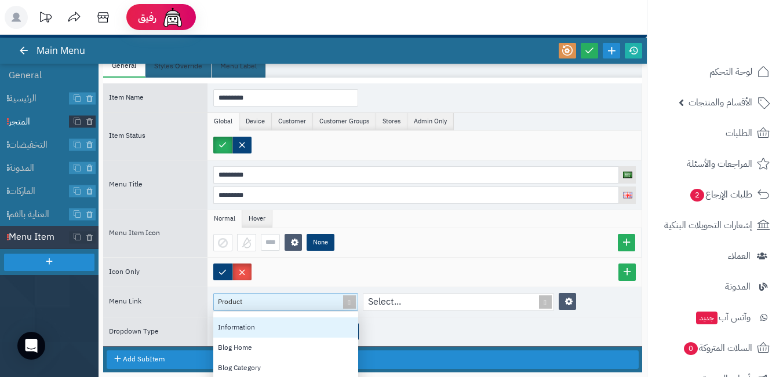
click at [26, 116] on span "المتجر" at bounding box center [39, 121] width 61 height 13
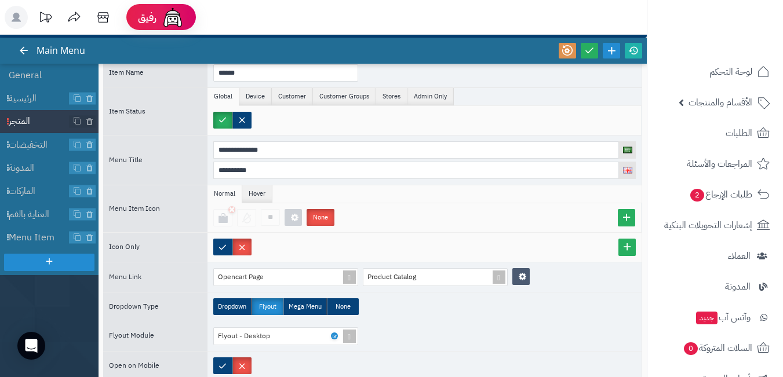
scroll to position [68, 0]
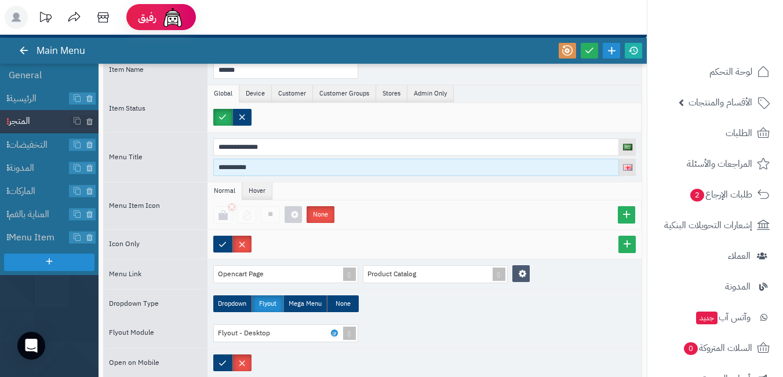
drag, startPoint x: 275, startPoint y: 170, endPoint x: 200, endPoint y: 167, distance: 74.8
click at [200, 167] on div "**********" at bounding box center [372, 157] width 539 height 50
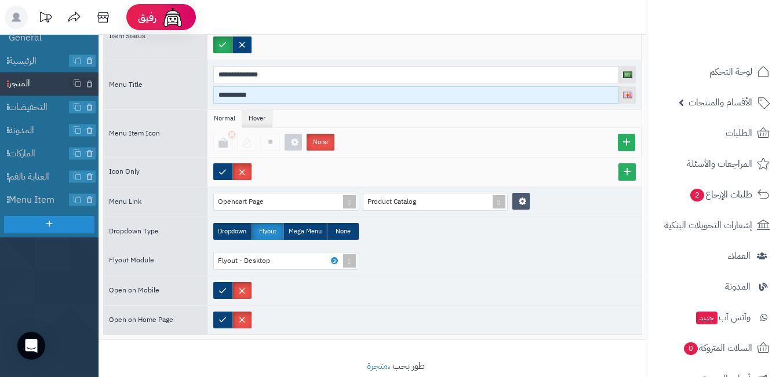
scroll to position [103, 0]
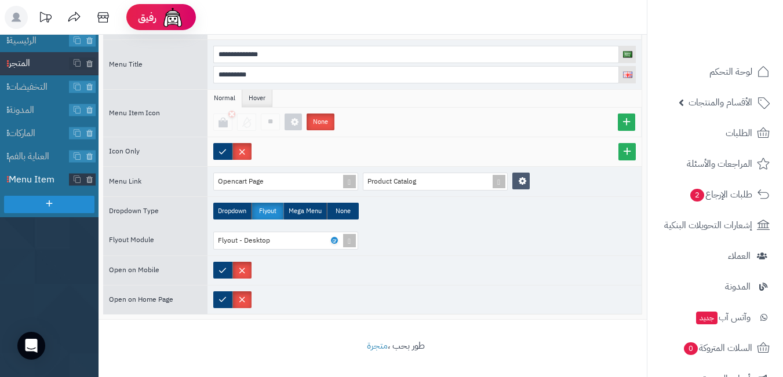
click at [45, 180] on span "Menu Item" at bounding box center [39, 179] width 61 height 13
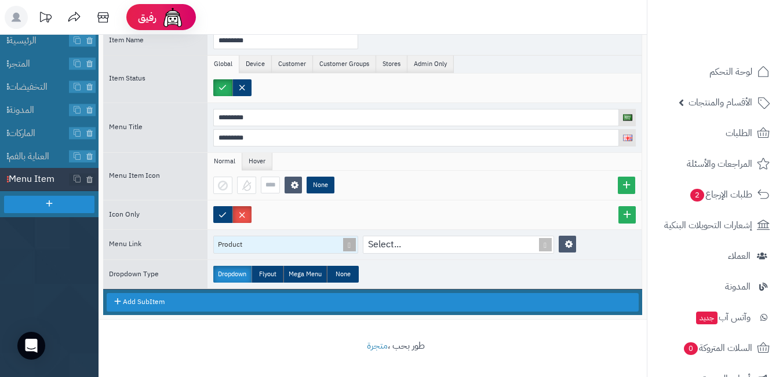
scroll to position [65, 0]
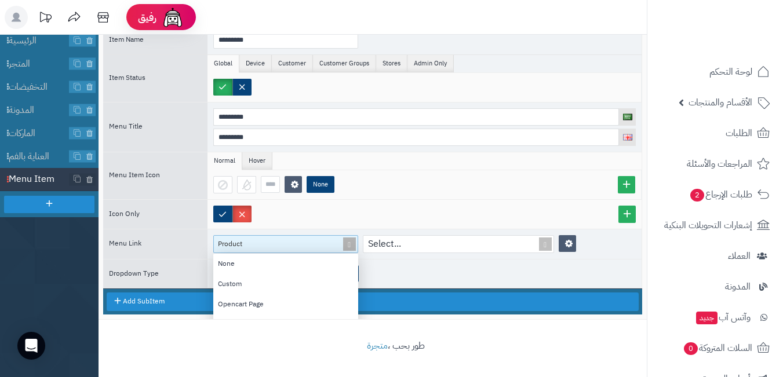
click at [346, 243] on span at bounding box center [349, 244] width 16 height 17
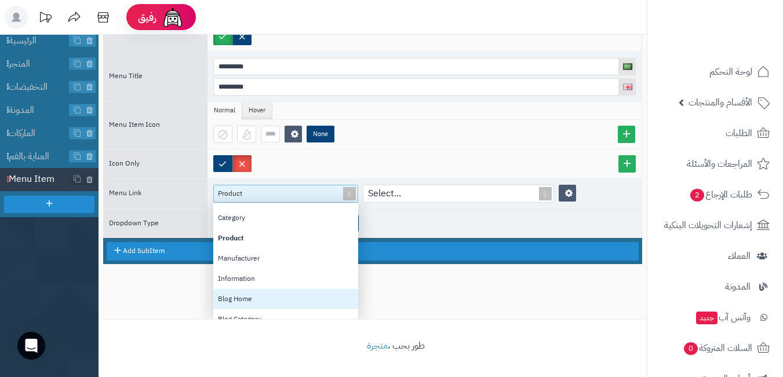
scroll to position [0, 0]
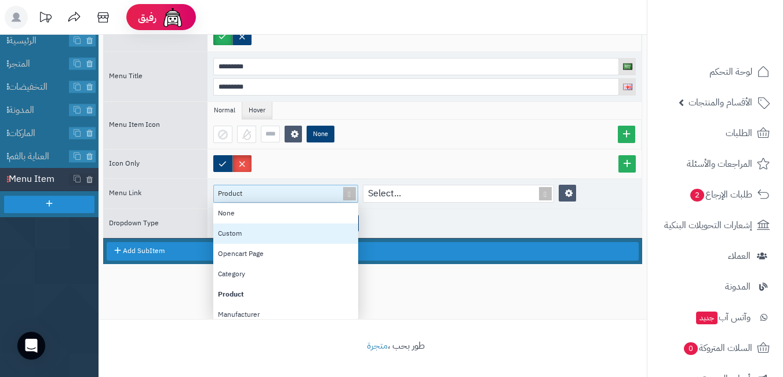
click at [285, 237] on div "Custom" at bounding box center [285, 234] width 145 height 20
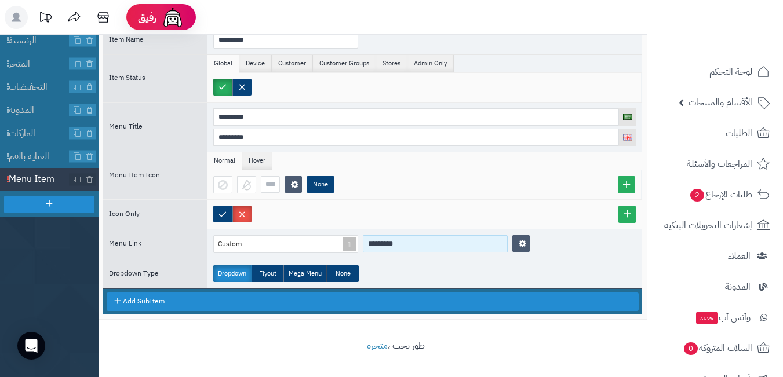
drag, startPoint x: 402, startPoint y: 245, endPoint x: 370, endPoint y: 245, distance: 31.9
click at [370, 245] on input "*********" at bounding box center [435, 243] width 145 height 17
paste input "**"
click at [371, 248] on input "**********" at bounding box center [435, 243] width 145 height 17
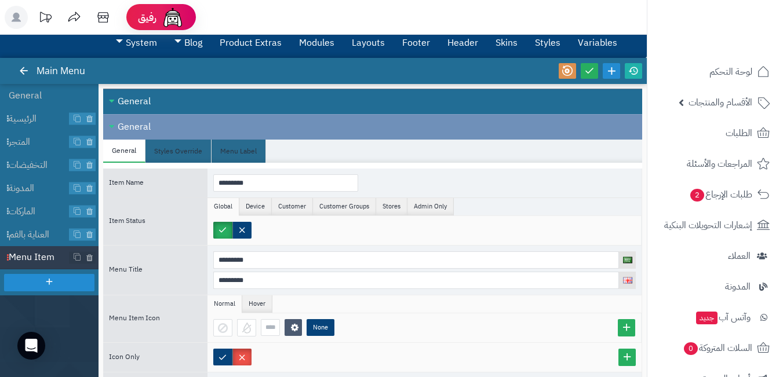
scroll to position [0, 0]
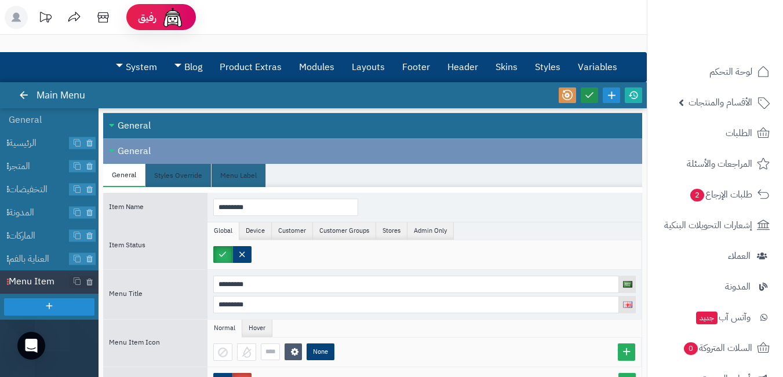
type input "**********"
click at [592, 98] on icon at bounding box center [589, 95] width 10 height 10
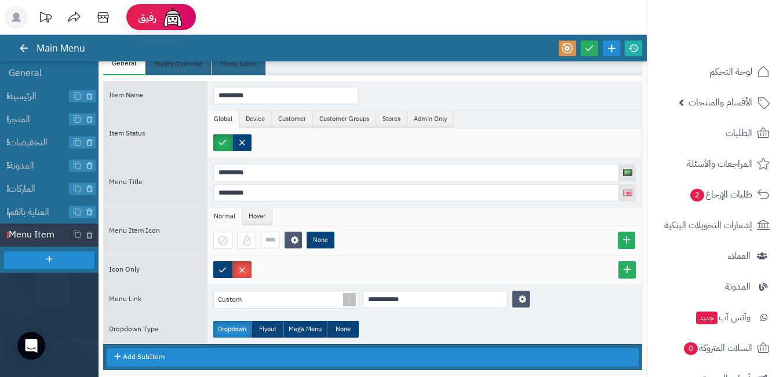
scroll to position [103, 0]
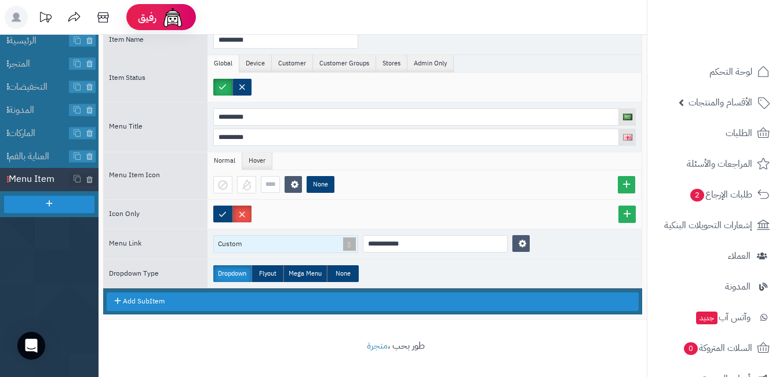
click at [347, 247] on span at bounding box center [349, 244] width 16 height 17
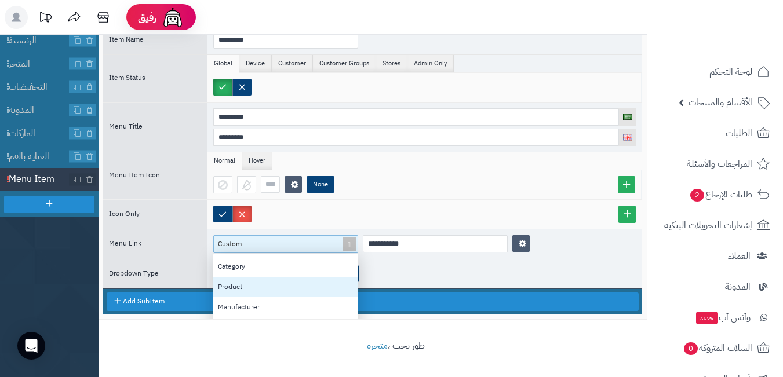
scroll to position [0, 0]
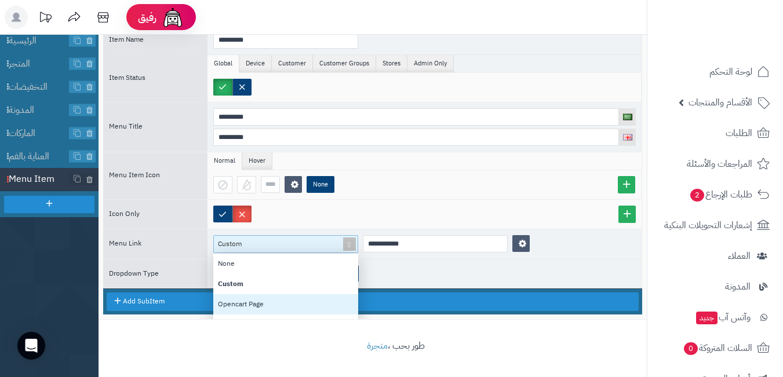
click at [282, 306] on div "Opencart Page" at bounding box center [285, 304] width 145 height 20
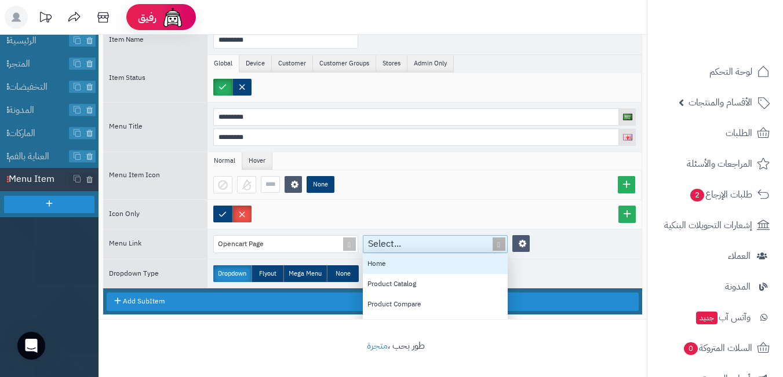
click at [500, 240] on span at bounding box center [499, 244] width 16 height 17
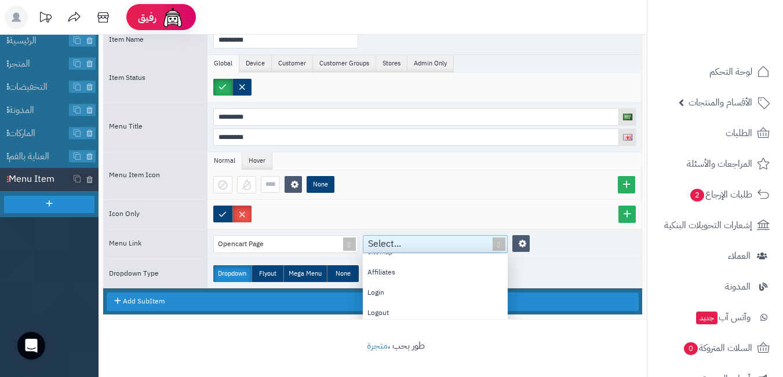
scroll to position [174, 0]
click at [424, 295] on div "Affiliates" at bounding box center [435, 293] width 145 height 20
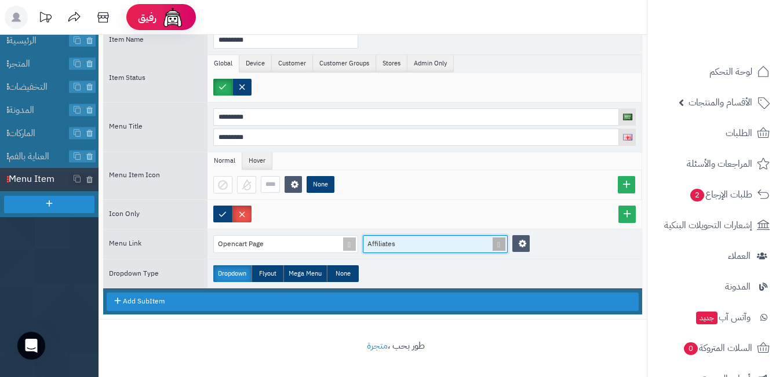
click at [498, 246] on span at bounding box center [499, 244] width 16 height 17
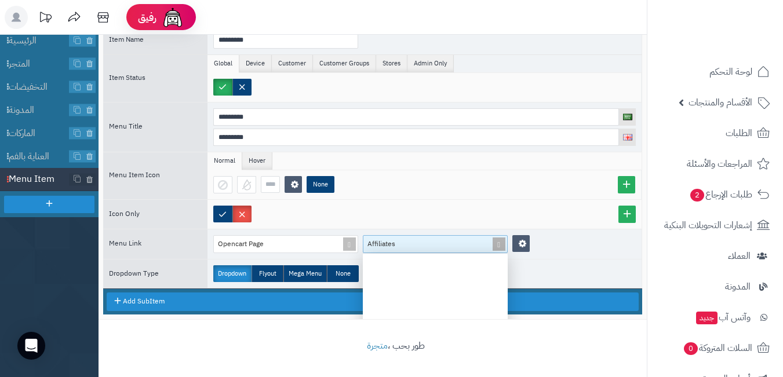
scroll to position [107, 136]
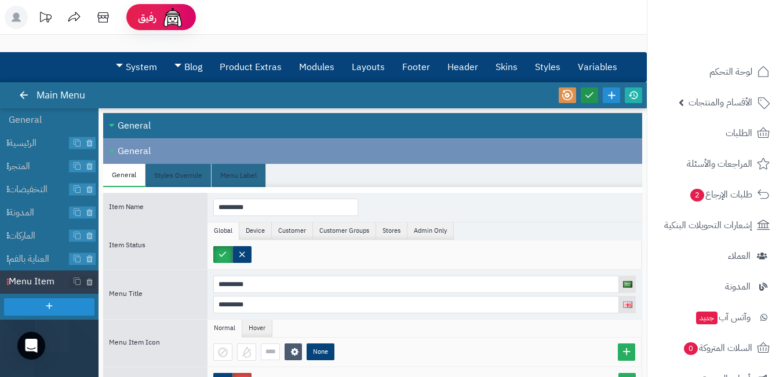
click at [590, 91] on icon at bounding box center [589, 95] width 10 height 10
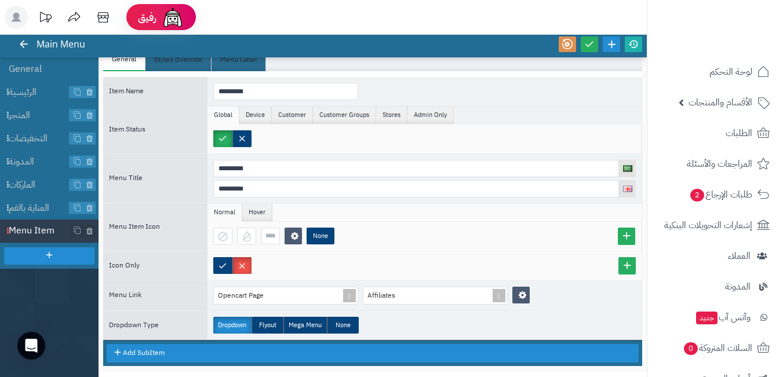
scroll to position [103, 0]
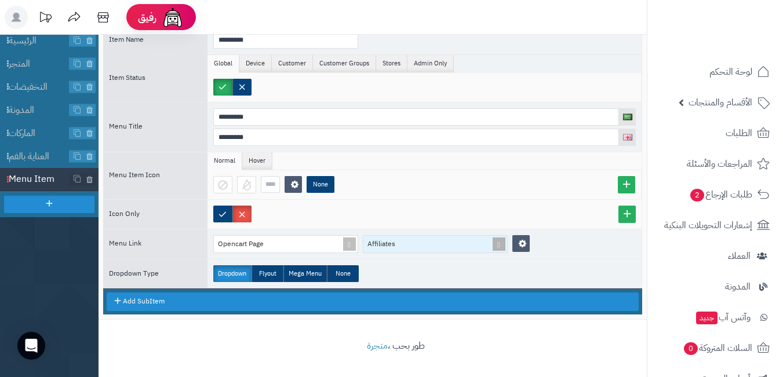
click at [494, 246] on span at bounding box center [499, 244] width 16 height 17
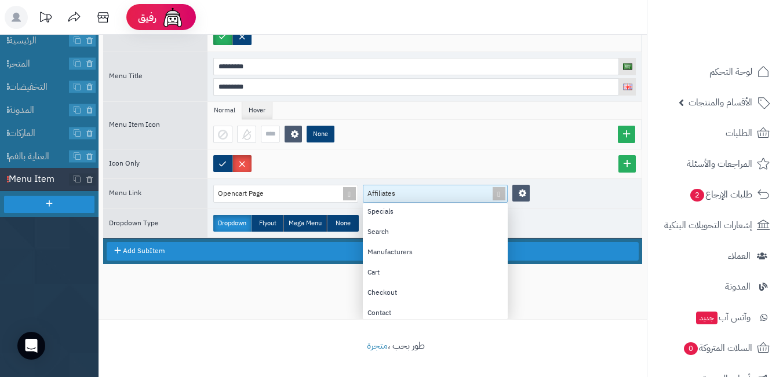
scroll to position [26, 0]
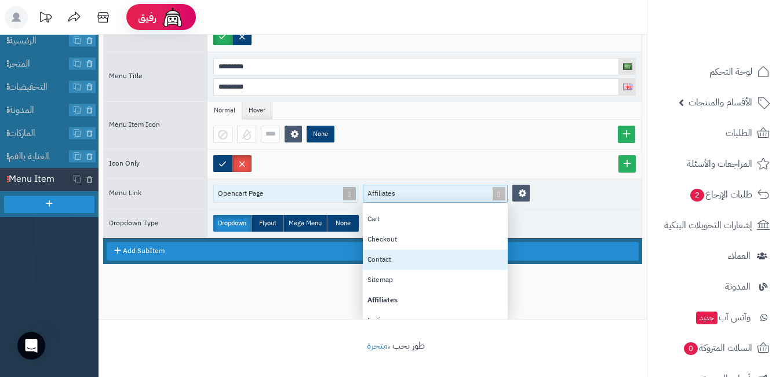
click at [346, 191] on span at bounding box center [349, 193] width 16 height 17
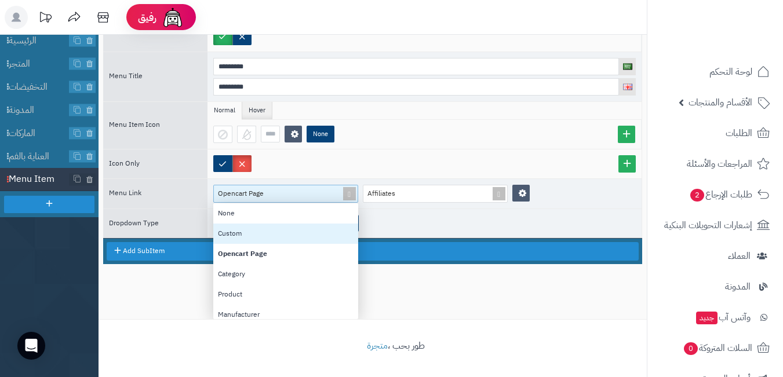
click at [272, 239] on div "Custom" at bounding box center [285, 234] width 145 height 20
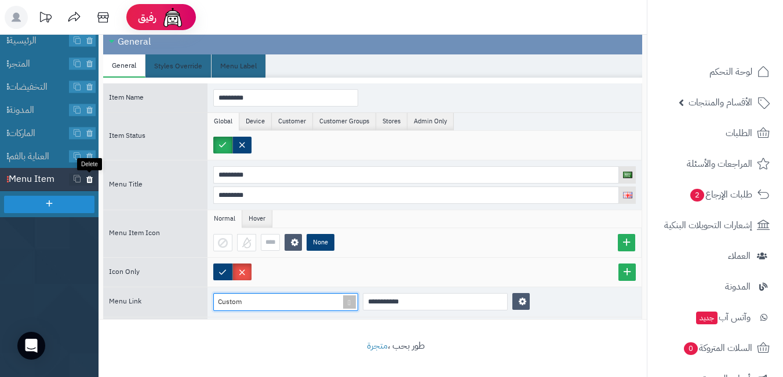
click at [89, 178] on icon at bounding box center [90, 179] width 8 height 10
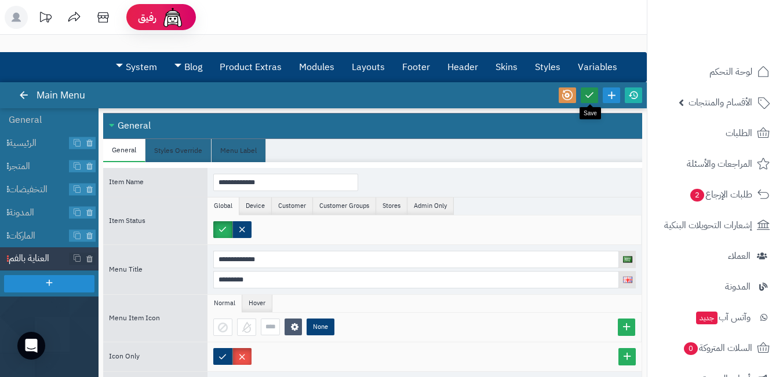
click at [595, 98] on link at bounding box center [588, 95] width 17 height 16
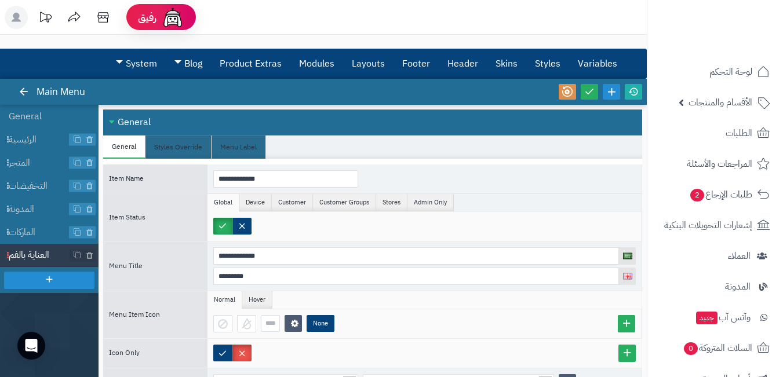
scroll to position [0, 0]
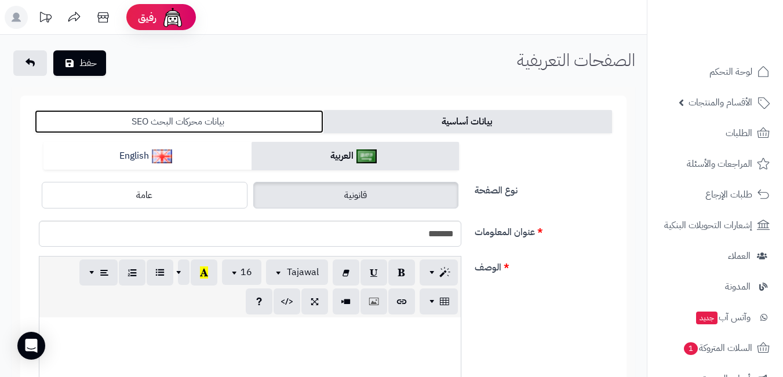
click at [195, 114] on link "بيانات محركات البحث SEO" at bounding box center [179, 121] width 288 height 23
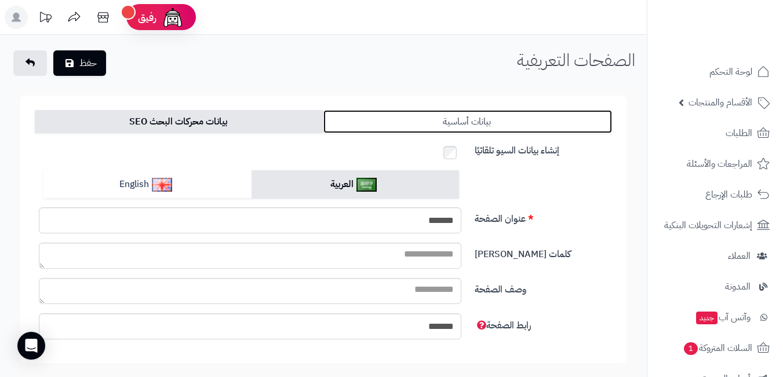
click at [470, 119] on link "بيانات أساسية" at bounding box center [467, 121] width 288 height 23
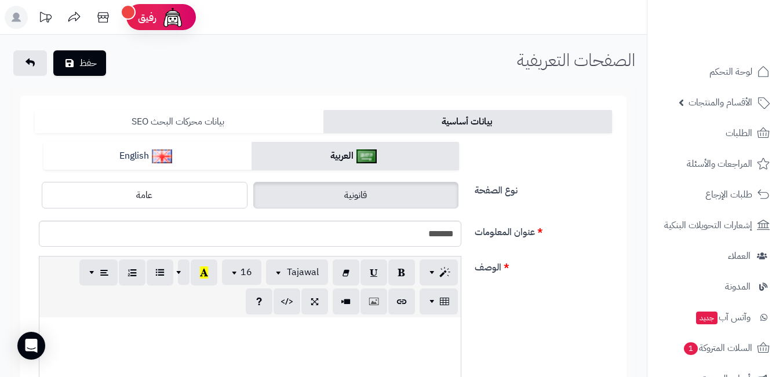
drag, startPoint x: 147, startPoint y: 104, endPoint x: 177, endPoint y: 128, distance: 38.7
click at [151, 107] on form "**********" at bounding box center [323, 350] width 606 height 508
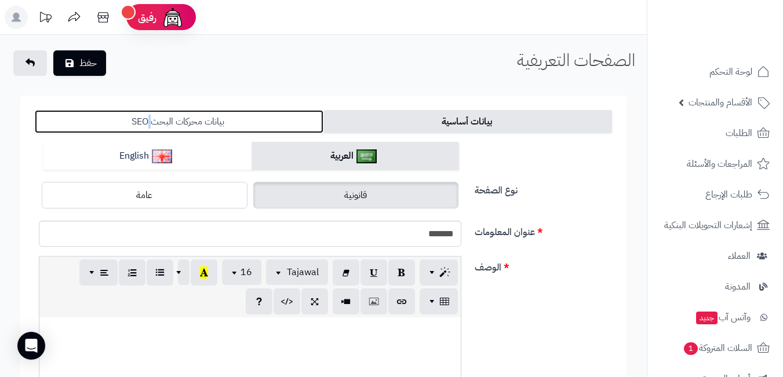
click at [178, 128] on link "بيانات محركات البحث SEO" at bounding box center [179, 121] width 288 height 23
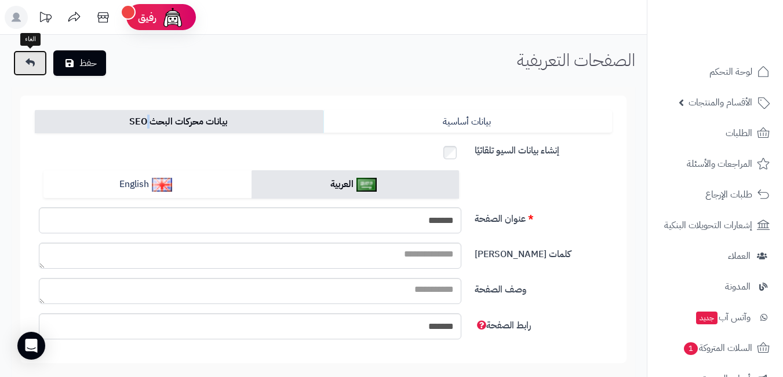
click at [40, 66] on link at bounding box center [30, 62] width 34 height 25
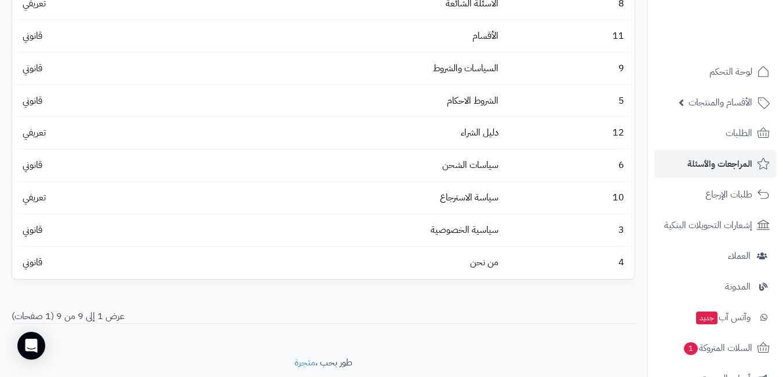
scroll to position [79, 0]
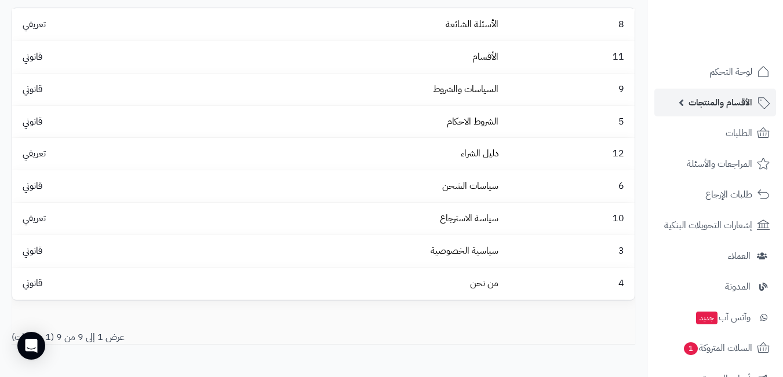
click at [703, 98] on span "الأقسام والمنتجات" at bounding box center [720, 102] width 64 height 16
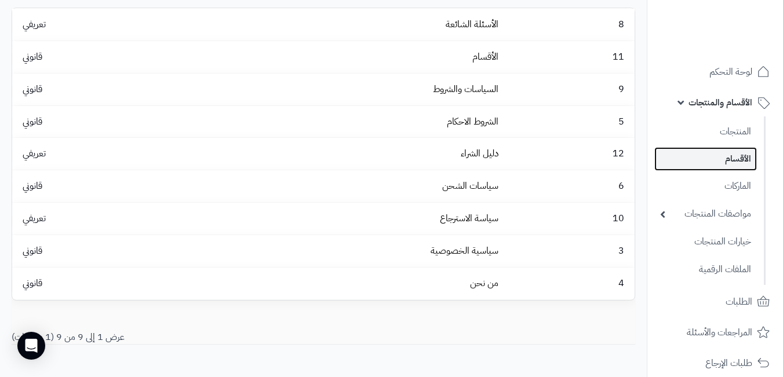
click at [721, 158] on link "الأقسام" at bounding box center [705, 159] width 103 height 24
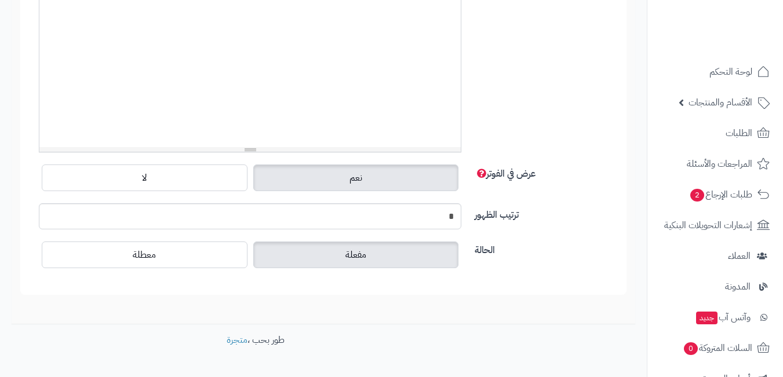
scroll to position [348, 0]
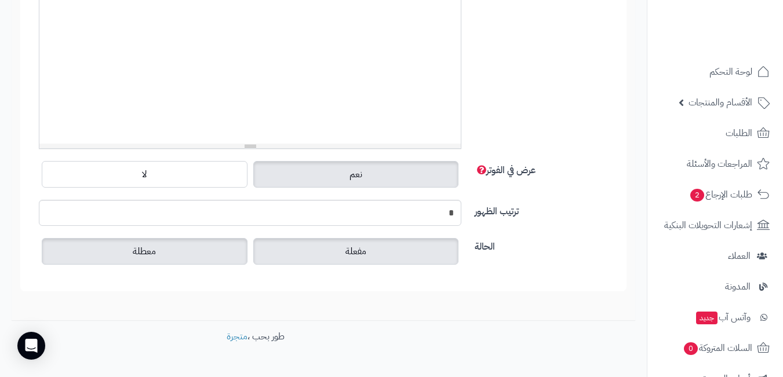
click at [163, 253] on label "معطلة" at bounding box center [145, 251] width 206 height 27
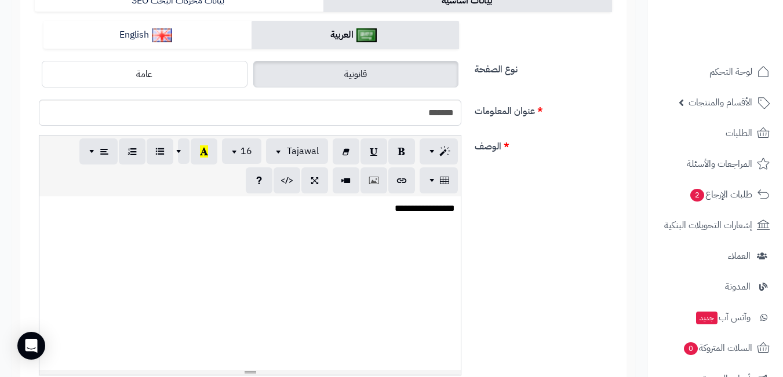
scroll to position [0, 0]
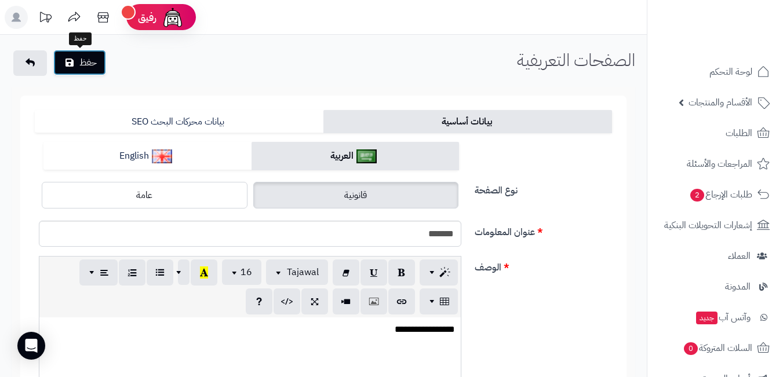
click at [88, 59] on button "حفظ" at bounding box center [79, 62] width 53 height 25
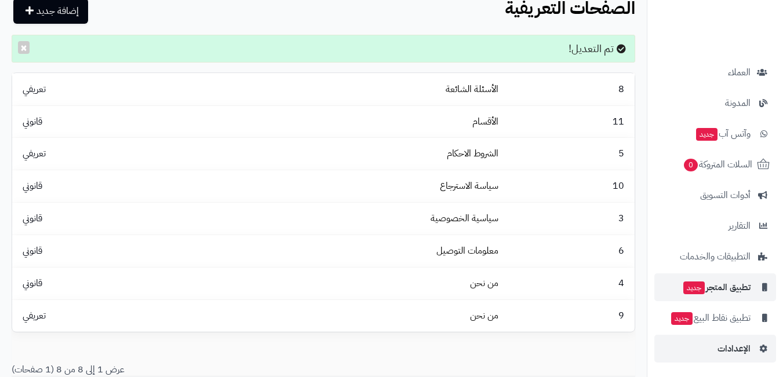
scroll to position [142, 0]
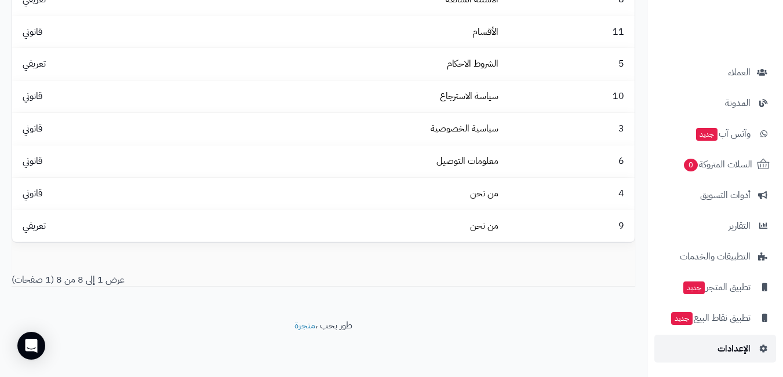
click at [718, 350] on span "الإعدادات" at bounding box center [733, 349] width 33 height 16
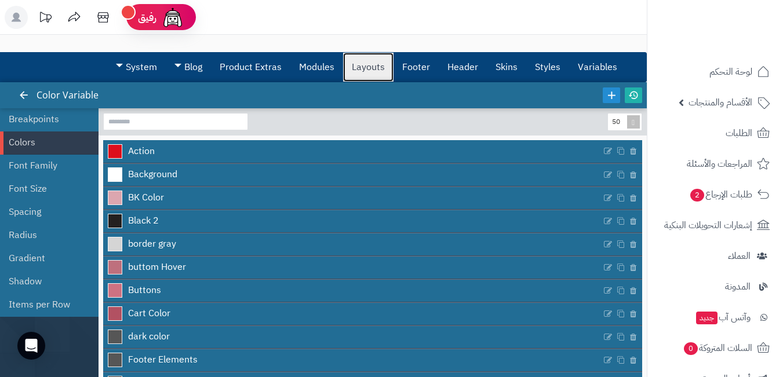
click at [361, 74] on link "Layouts" at bounding box center [368, 67] width 50 height 29
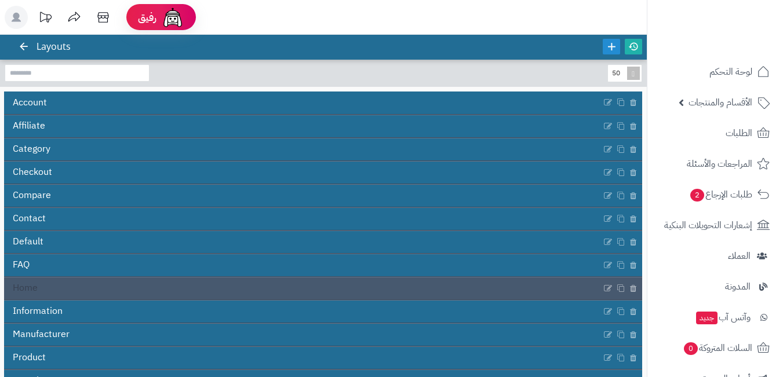
scroll to position [145, 0]
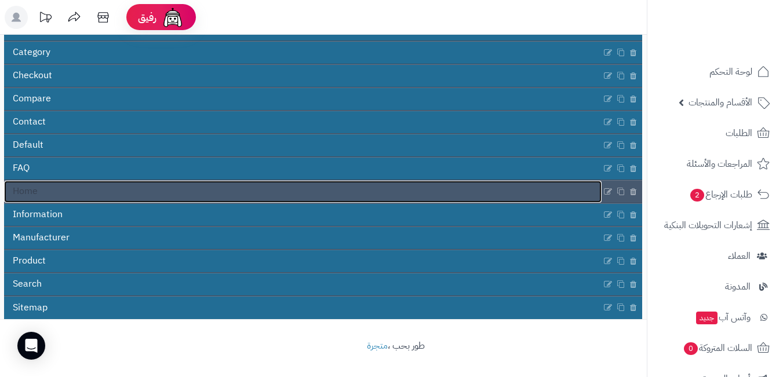
click at [580, 187] on link "Home" at bounding box center [302, 192] width 597 height 22
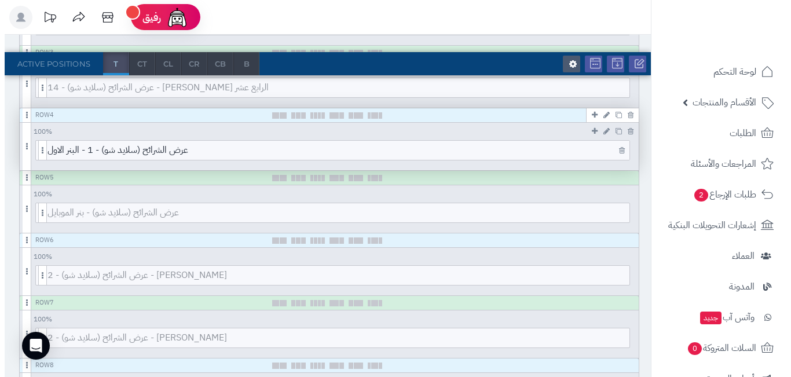
scroll to position [463, 0]
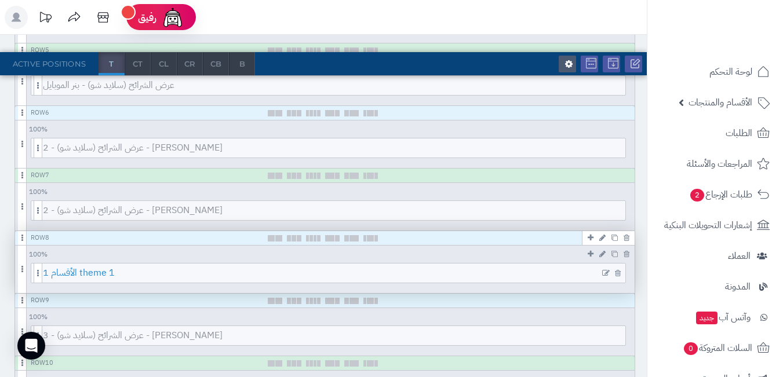
click at [452, 271] on span "1 الأقسام theme 1" at bounding box center [334, 273] width 582 height 19
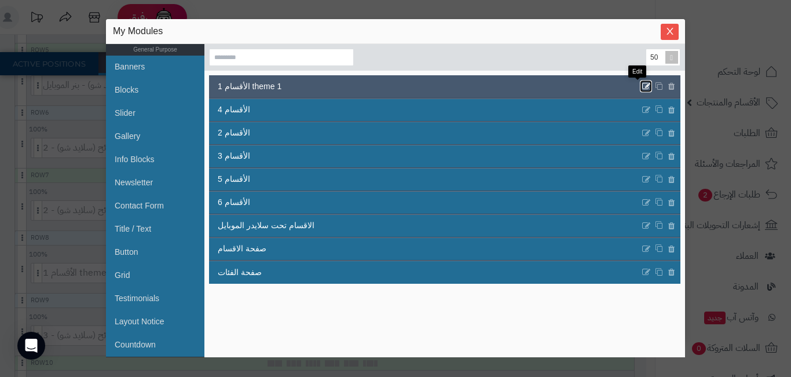
click at [642, 87] on icon at bounding box center [646, 87] width 9 height 10
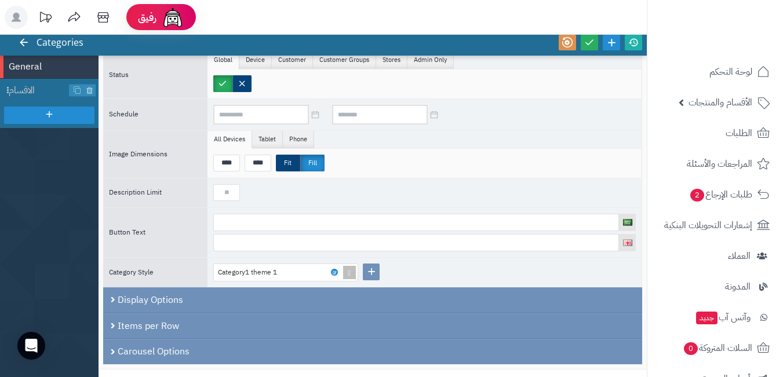
scroll to position [103, 0]
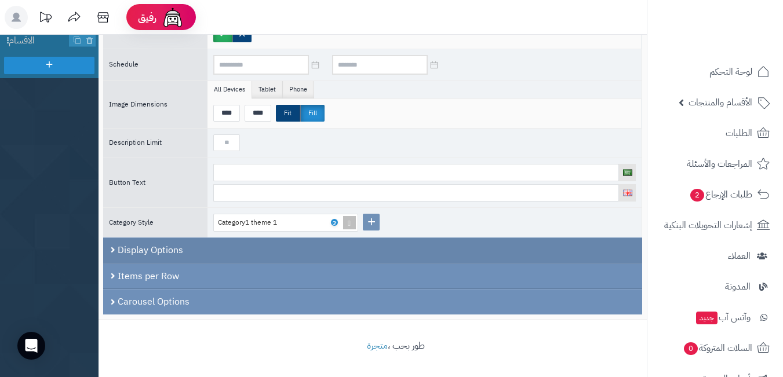
click at [109, 247] on div "Display Options" at bounding box center [372, 250] width 539 height 26
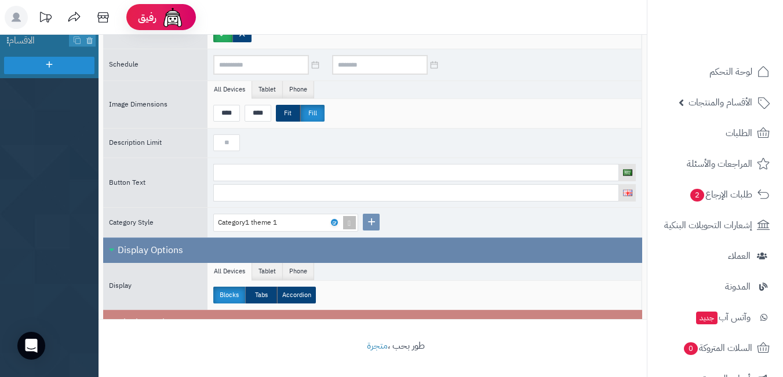
click at [109, 245] on div "Display Options" at bounding box center [372, 249] width 539 height 25
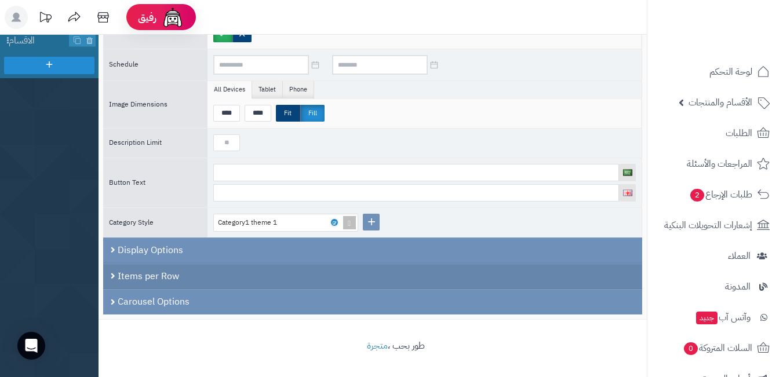
click at [111, 271] on div "Items per Row" at bounding box center [372, 277] width 539 height 26
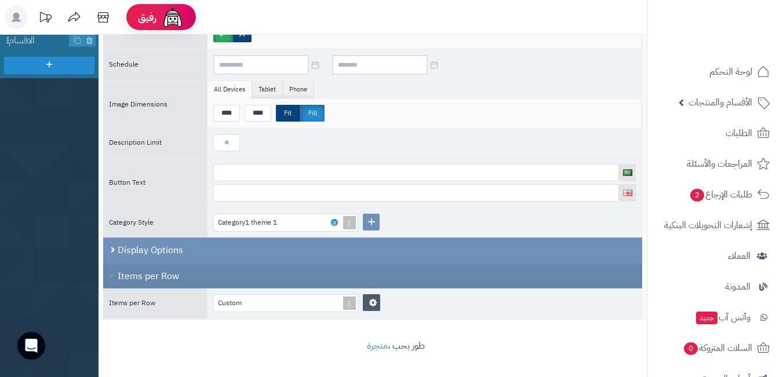
click at [111, 271] on div "Items per Row" at bounding box center [372, 276] width 539 height 25
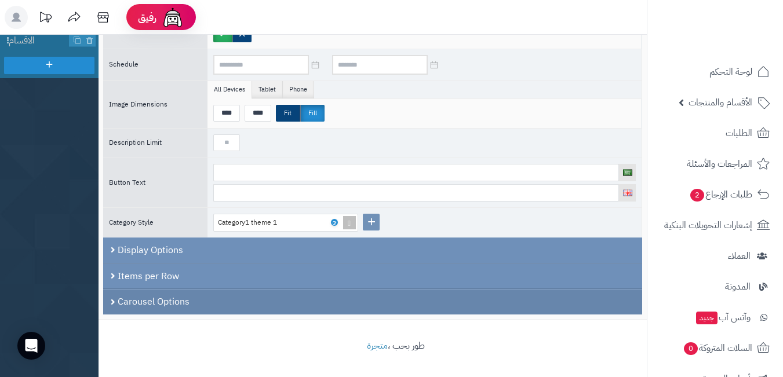
click at [112, 302] on div "Carousel Options" at bounding box center [372, 301] width 539 height 25
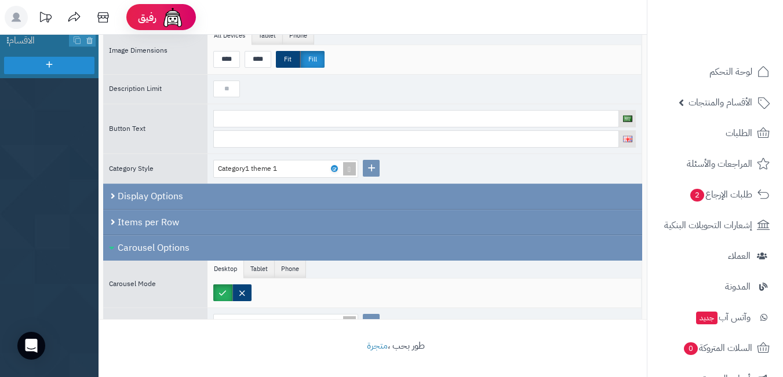
scroll to position [171, 0]
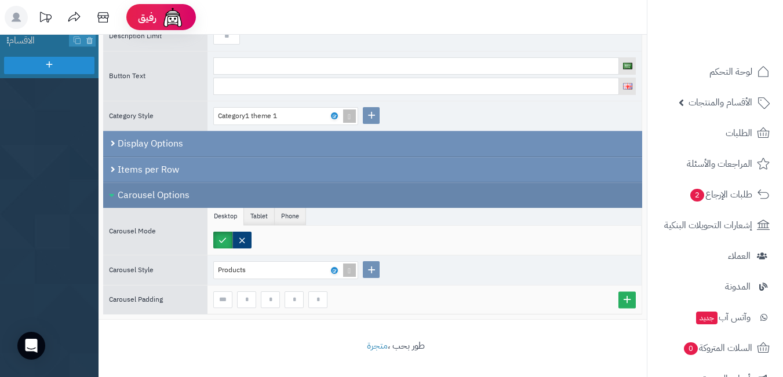
click at [111, 196] on div "Carousel Options" at bounding box center [372, 194] width 539 height 25
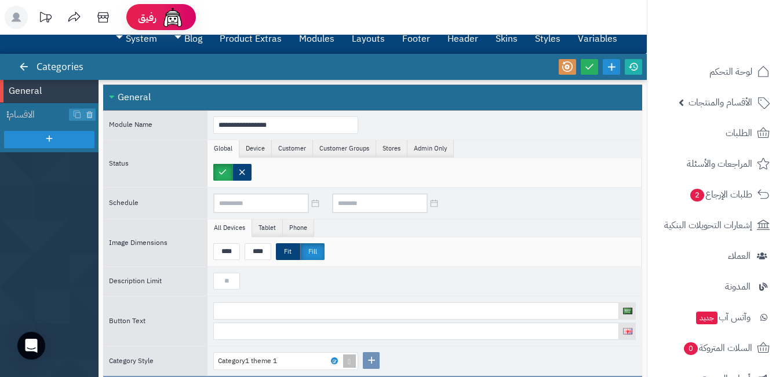
scroll to position [0, 0]
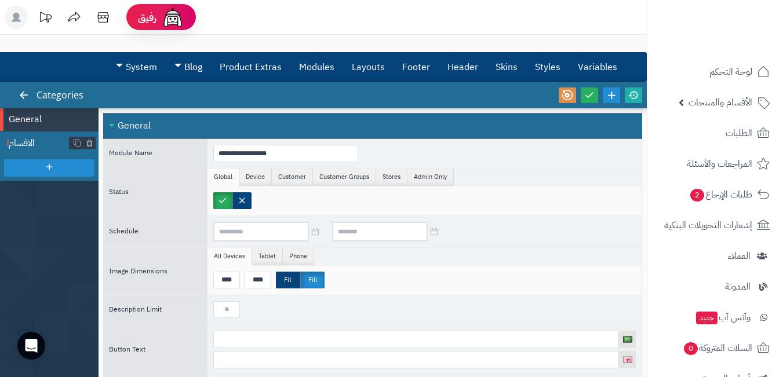
click at [53, 137] on span "الاقسام" at bounding box center [39, 143] width 61 height 13
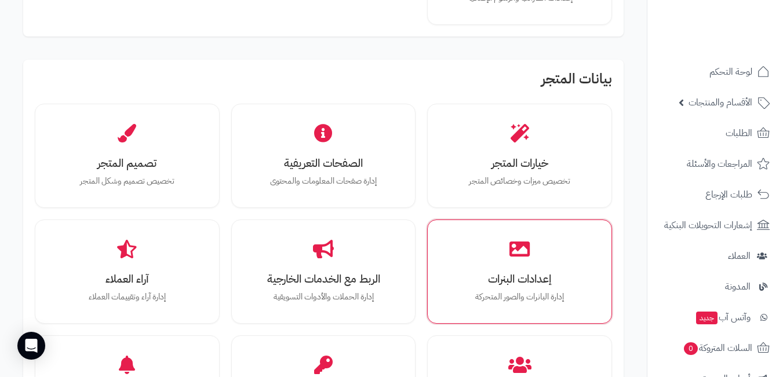
scroll to position [348, 0]
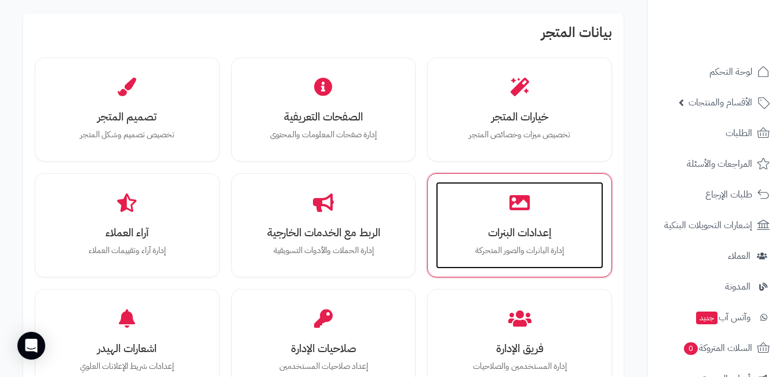
click at [523, 235] on h3 "إعدادات البنرات" at bounding box center [519, 232] width 144 height 12
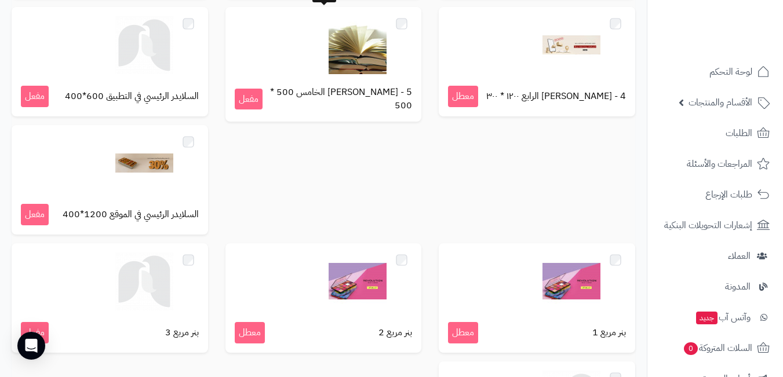
scroll to position [232, 0]
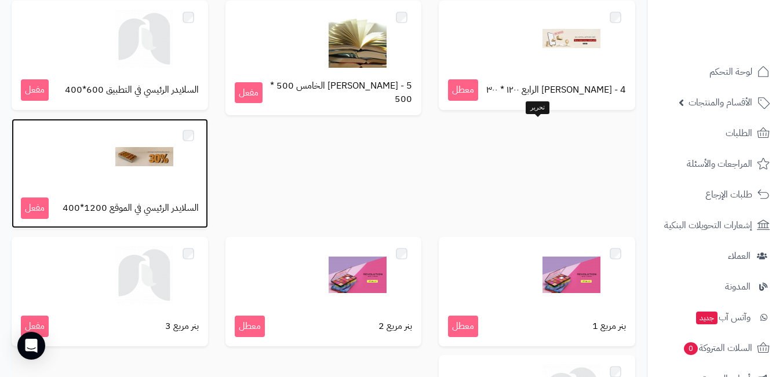
click at [173, 156] on img at bounding box center [144, 157] width 58 height 58
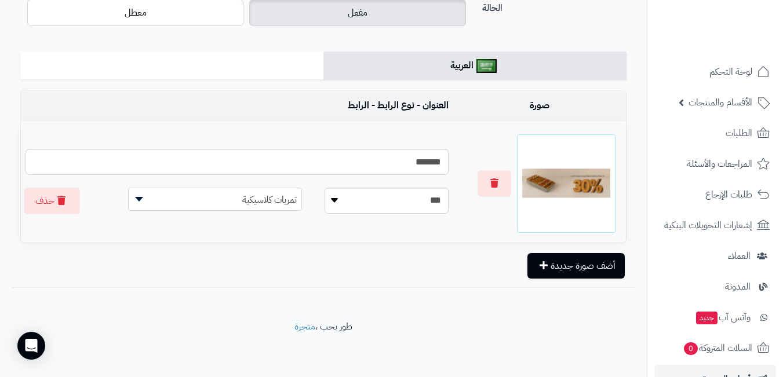
scroll to position [171, 0]
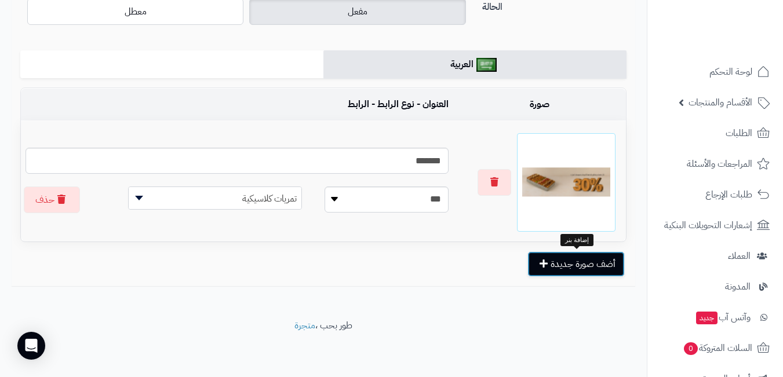
click at [578, 261] on button "أضف صورة جديدة" at bounding box center [575, 263] width 97 height 25
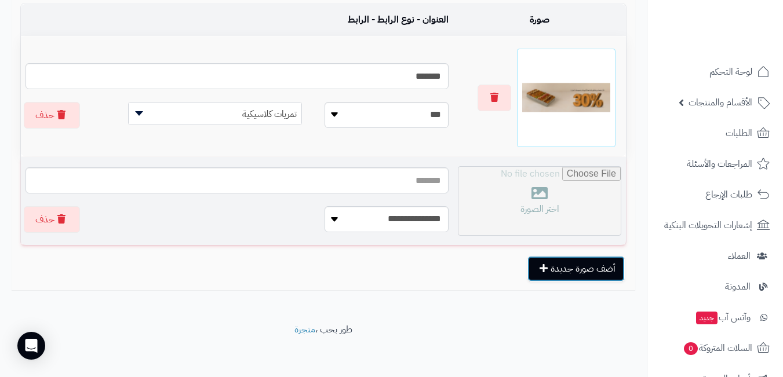
scroll to position [259, 0]
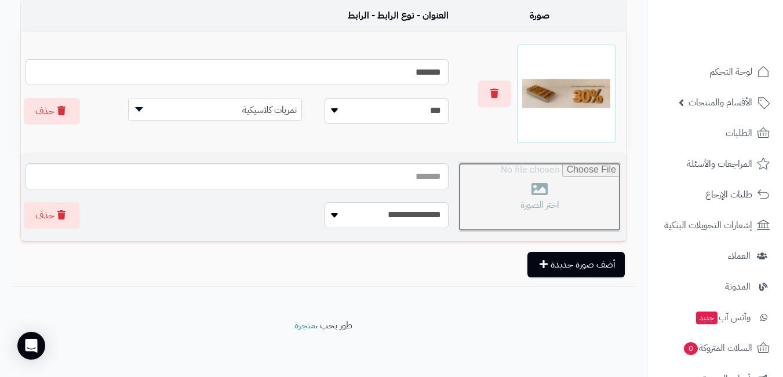
click at [539, 196] on input "file" at bounding box center [539, 197] width 162 height 68
type input "**********"
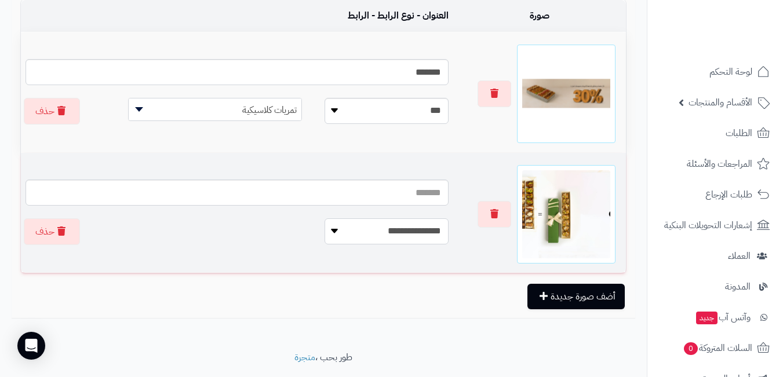
click at [387, 218] on select "**********" at bounding box center [386, 231] width 124 height 26
select select
click at [324, 218] on select "**********" at bounding box center [386, 231] width 124 height 26
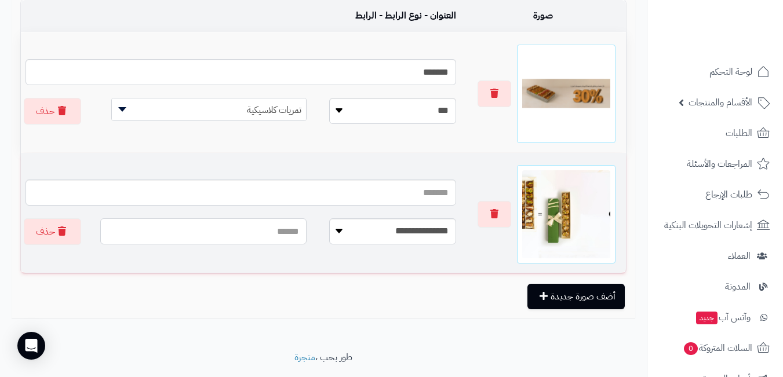
click at [255, 222] on input "text" at bounding box center [203, 231] width 206 height 26
paste input "**********"
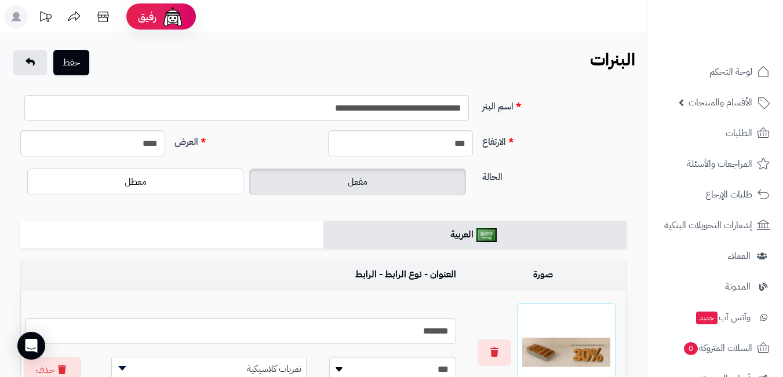
scroll to position [0, 0]
type input "**********"
click at [81, 64] on button "حفظ" at bounding box center [71, 62] width 36 height 25
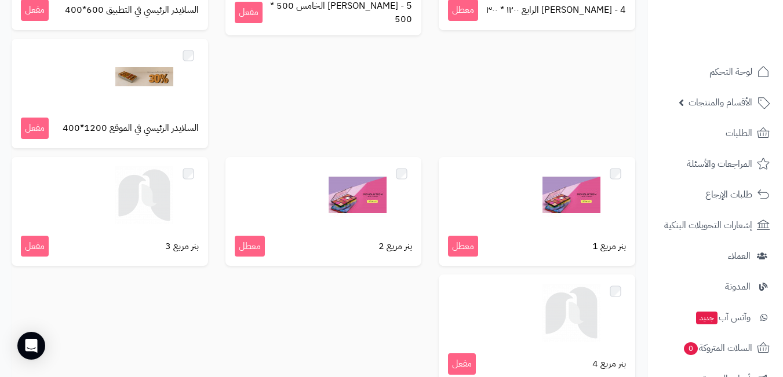
scroll to position [351, 0]
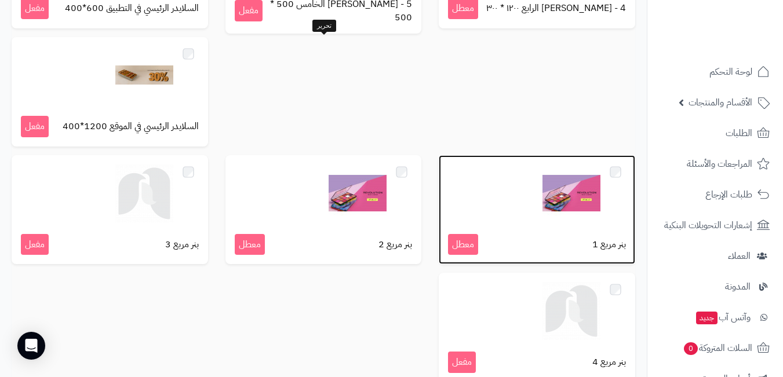
click at [542, 165] on img at bounding box center [571, 194] width 58 height 58
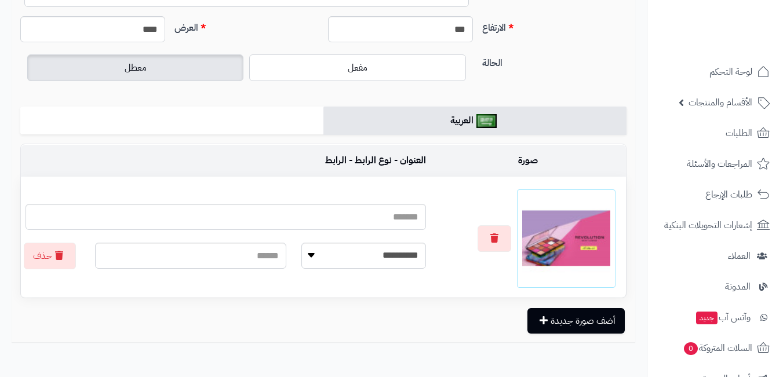
scroll to position [116, 0]
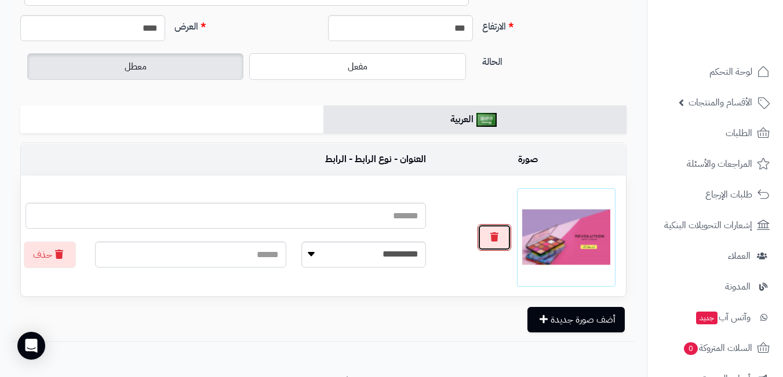
click at [499, 239] on button "button" at bounding box center [494, 237] width 34 height 27
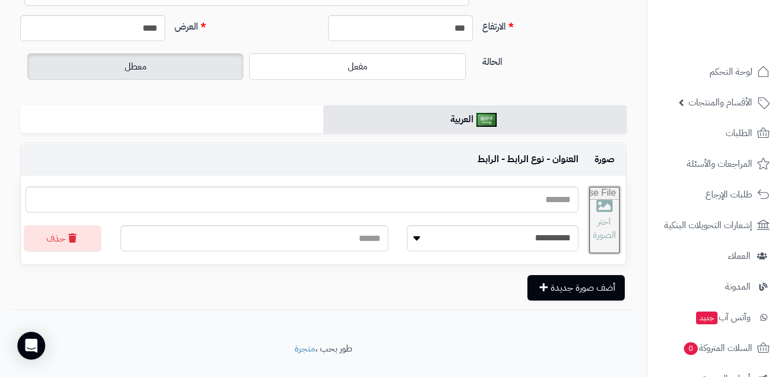
click at [597, 229] on input "file" at bounding box center [604, 220] width 32 height 68
type input "**********"
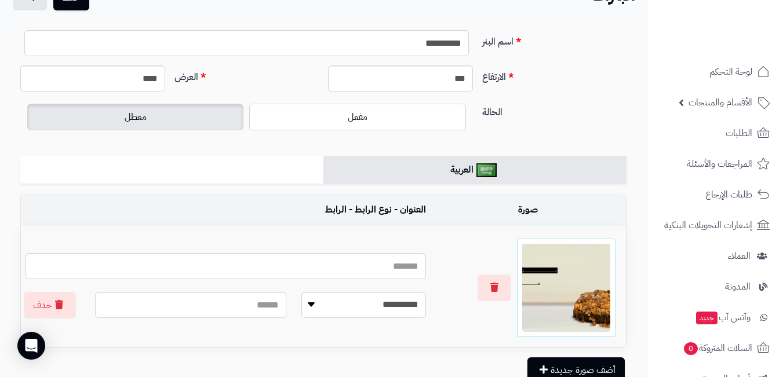
scroll to position [0, 0]
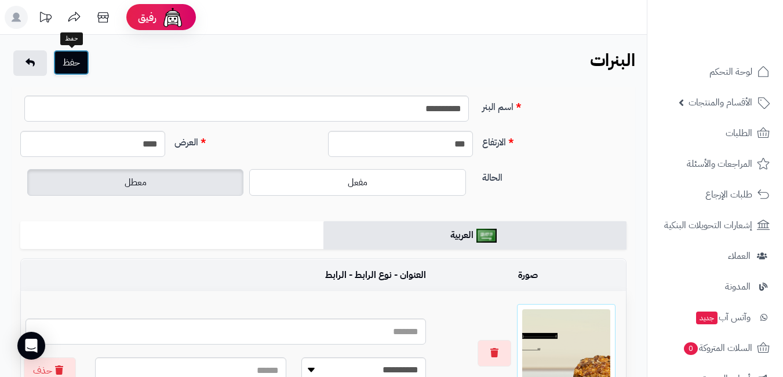
click at [78, 57] on button "حفظ" at bounding box center [71, 62] width 36 height 25
click at [75, 63] on button "حفظ" at bounding box center [71, 62] width 36 height 25
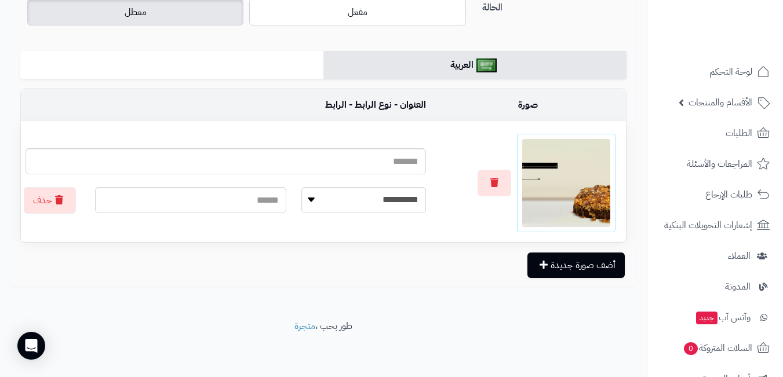
scroll to position [171, 0]
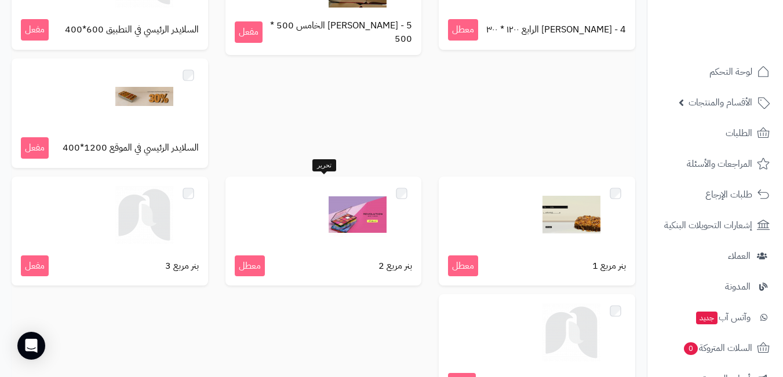
scroll to position [351, 0]
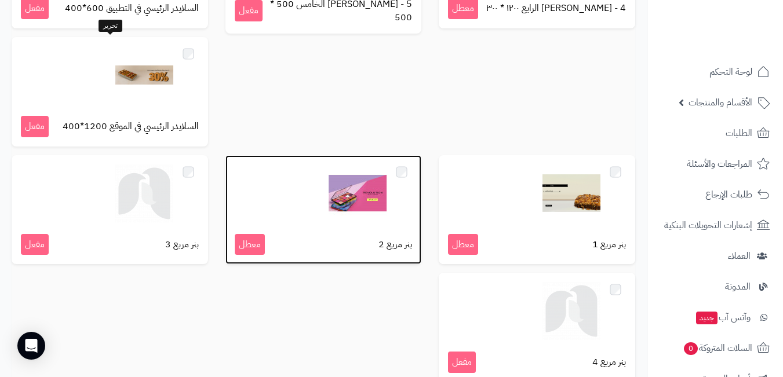
click at [328, 165] on img at bounding box center [357, 194] width 58 height 58
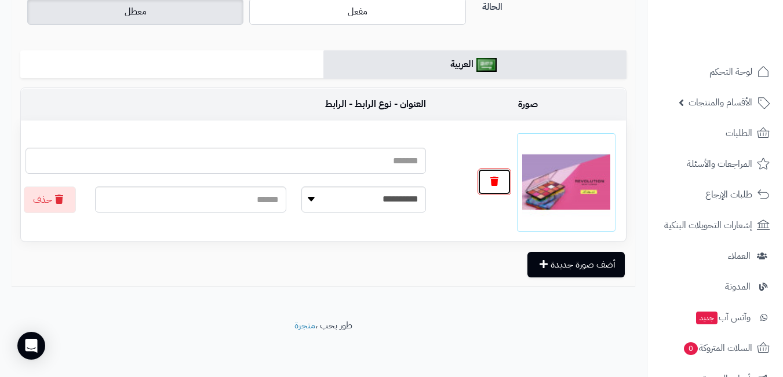
drag, startPoint x: 484, startPoint y: 184, endPoint x: 540, endPoint y: 184, distance: 56.8
click at [485, 184] on button "button" at bounding box center [494, 182] width 34 height 27
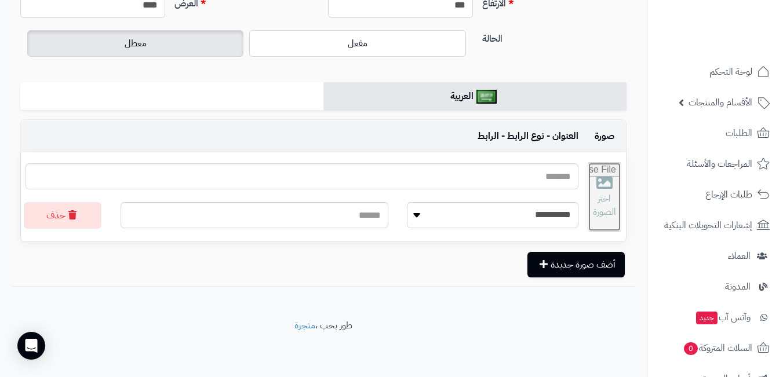
click at [602, 185] on input "file" at bounding box center [604, 197] width 32 height 68
type input "**********"
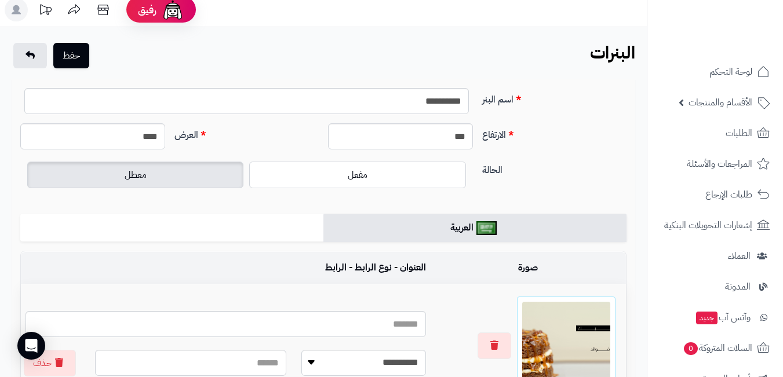
scroll to position [0, 0]
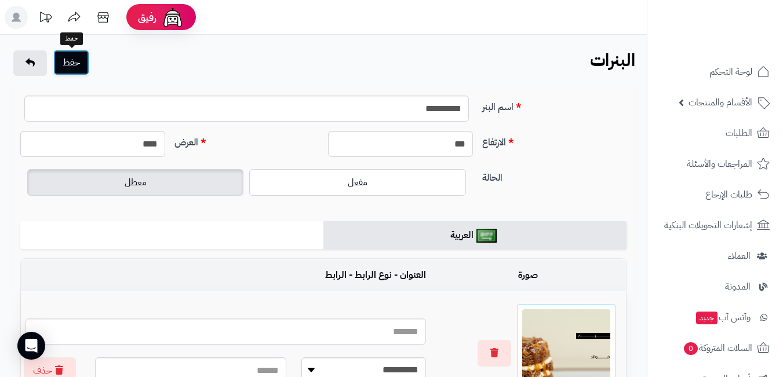
click at [59, 56] on button "حفظ" at bounding box center [71, 62] width 36 height 25
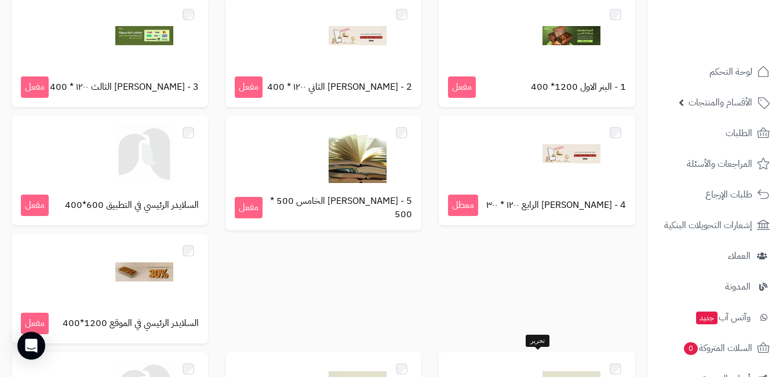
scroll to position [351, 0]
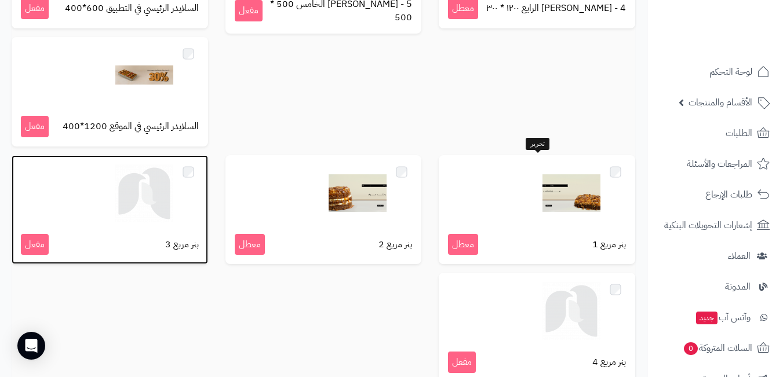
click at [173, 217] on img at bounding box center [144, 194] width 58 height 58
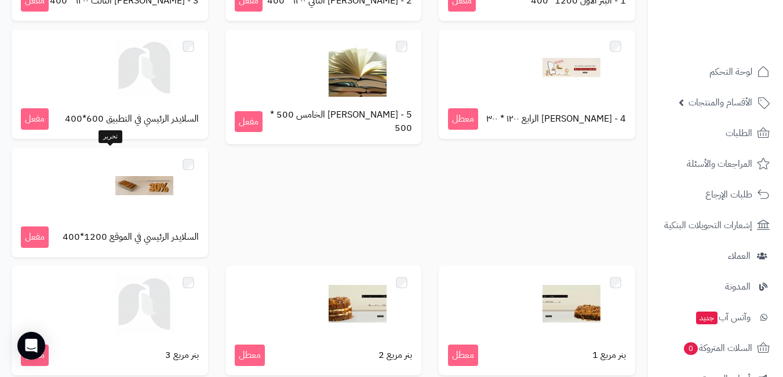
scroll to position [198, 0]
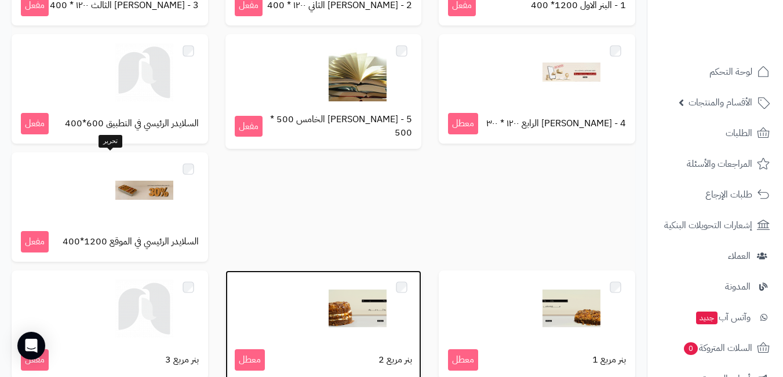
click at [328, 280] on img at bounding box center [357, 309] width 58 height 58
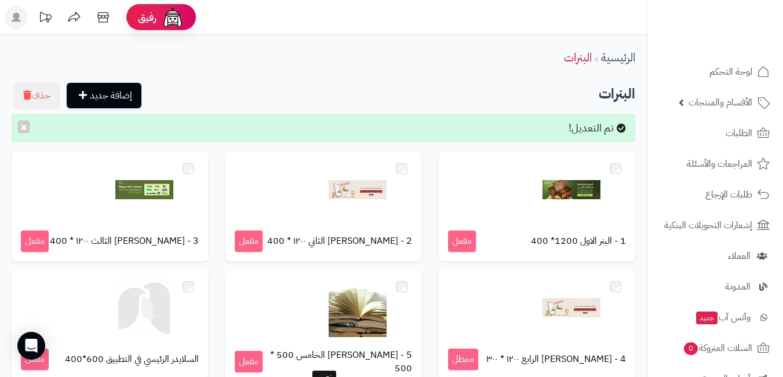
scroll to position [290, 0]
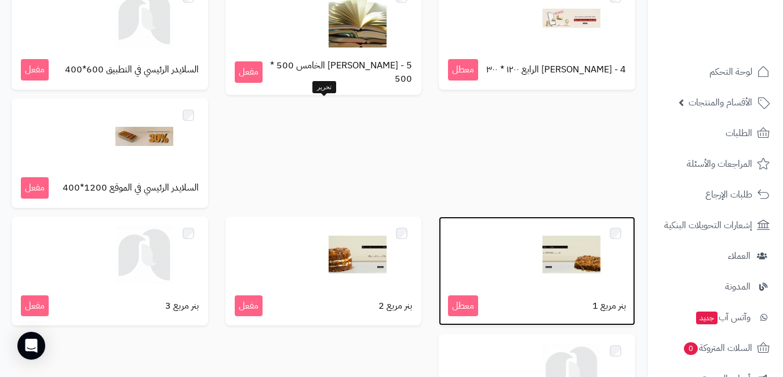
click at [542, 226] on img at bounding box center [571, 255] width 58 height 58
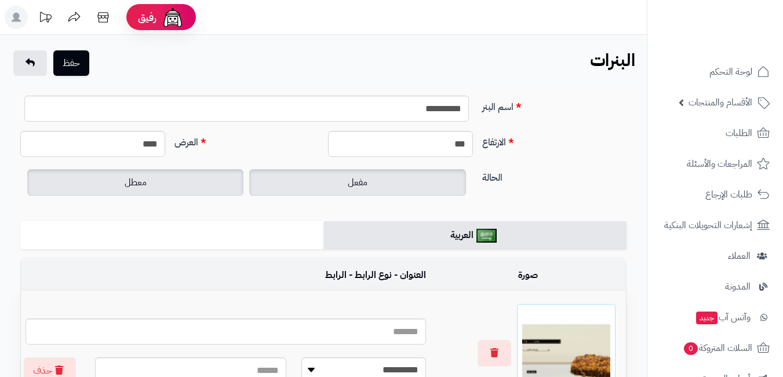
click at [372, 170] on div "مفعل معطل" at bounding box center [246, 182] width 444 height 32
click at [371, 173] on label "مفعل" at bounding box center [357, 182] width 216 height 27
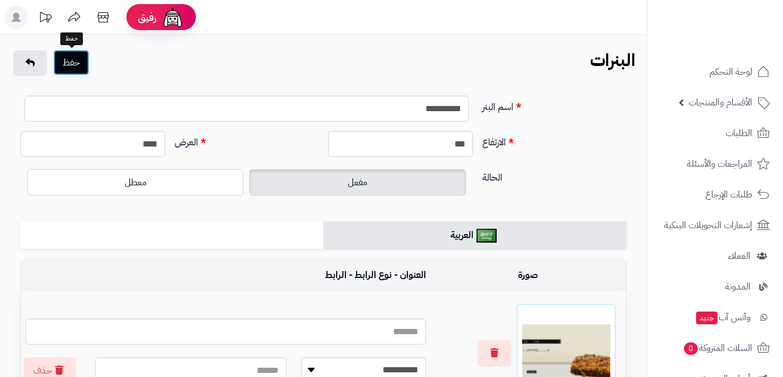
click at [68, 67] on button "حفظ" at bounding box center [71, 62] width 36 height 25
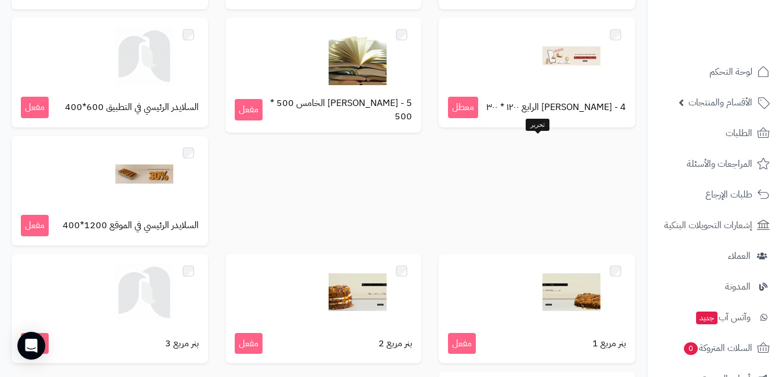
scroll to position [232, 0]
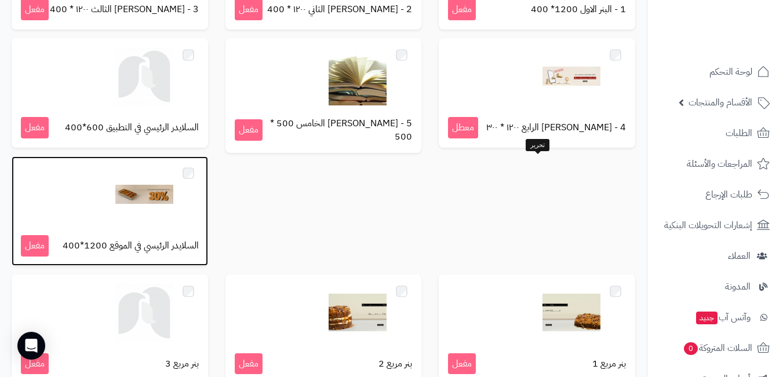
click at [173, 181] on img at bounding box center [144, 195] width 58 height 58
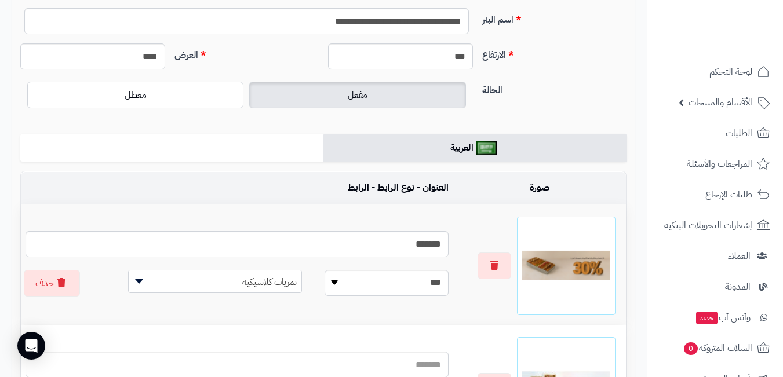
scroll to position [116, 0]
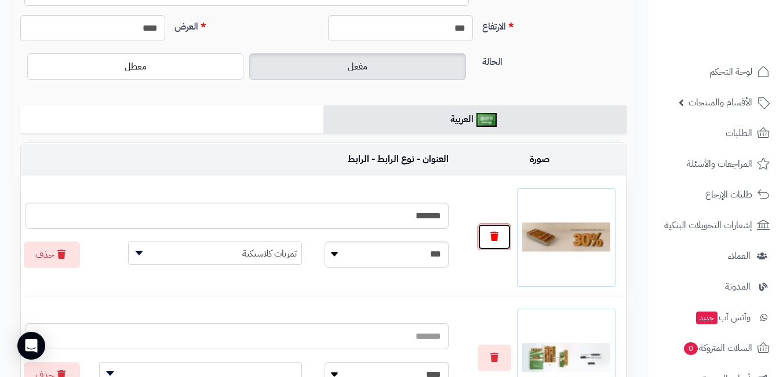
click at [494, 235] on icon "button" at bounding box center [494, 236] width 8 height 9
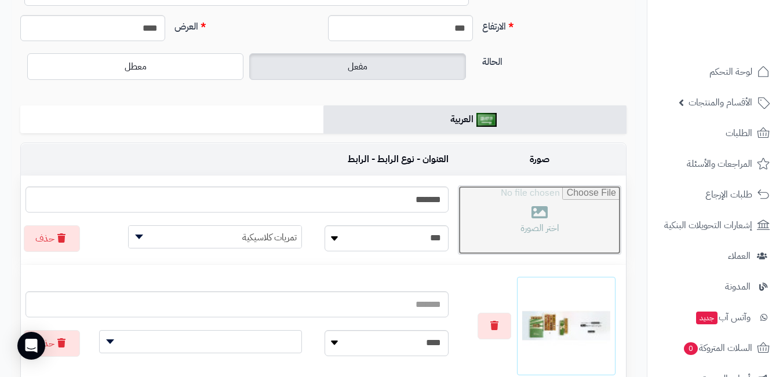
click at [536, 224] on input "file" at bounding box center [539, 220] width 162 height 68
type input "**********"
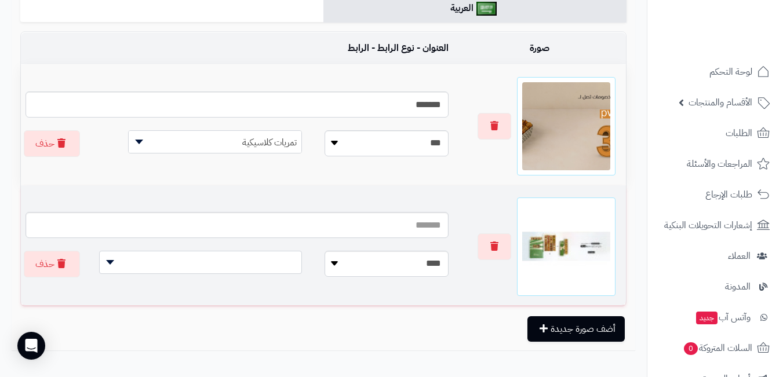
scroll to position [232, 0]
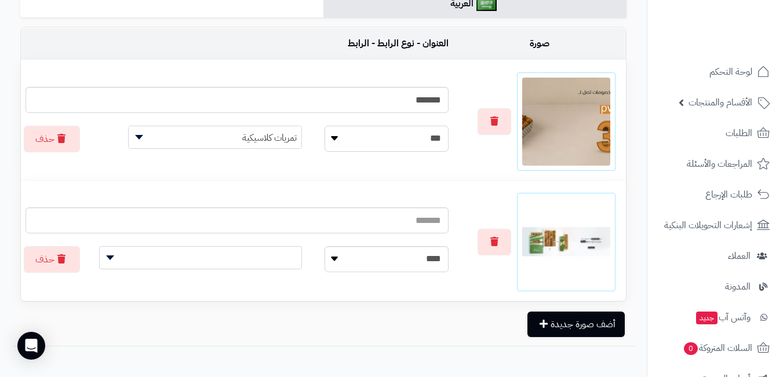
click at [365, 137] on select "**********" at bounding box center [386, 139] width 124 height 26
select select
click at [324, 126] on select "**********" at bounding box center [386, 139] width 124 height 26
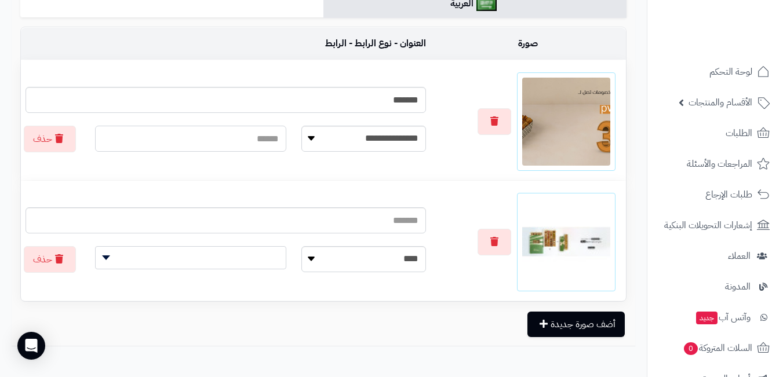
click at [215, 139] on input "text" at bounding box center [190, 139] width 191 height 26
paste input "**********"
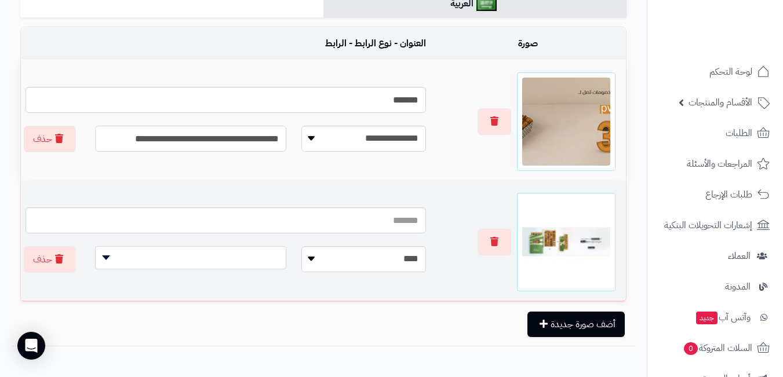
type input "**********"
click at [250, 255] on span at bounding box center [190, 257] width 191 height 23
type input "**********"
click at [365, 265] on select "**********" at bounding box center [363, 259] width 125 height 26
select select
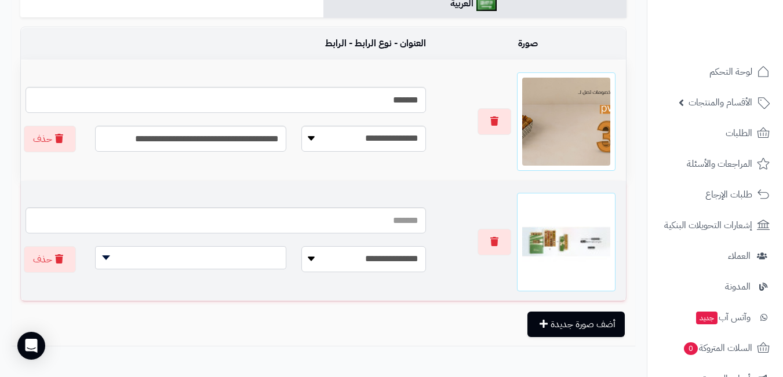
click at [309, 246] on select "**********" at bounding box center [363, 259] width 125 height 26
click at [264, 247] on input "text" at bounding box center [190, 259] width 191 height 26
paste input "**********"
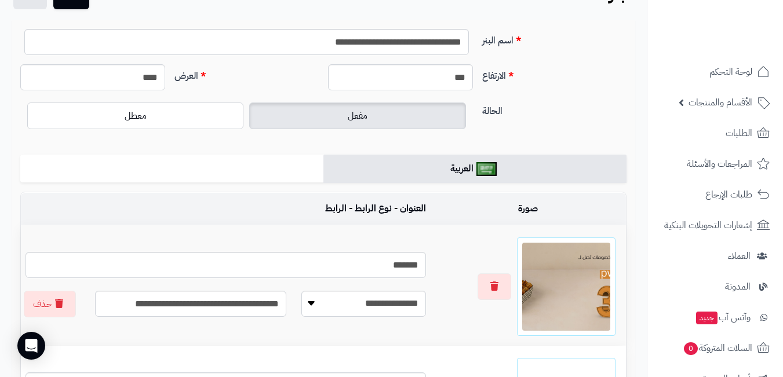
scroll to position [0, 0]
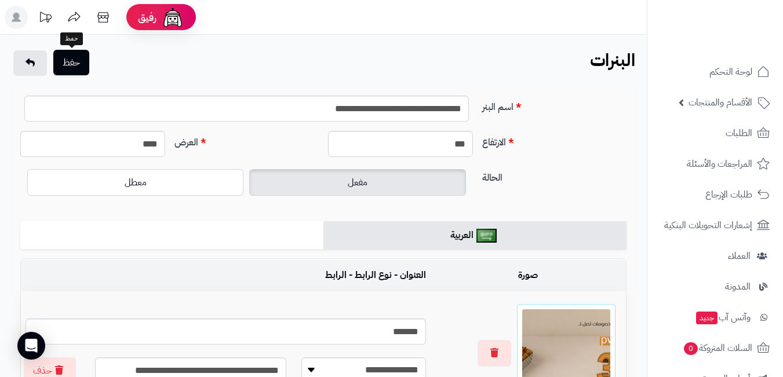
type input "**********"
click at [75, 65] on button "حفظ" at bounding box center [71, 62] width 36 height 25
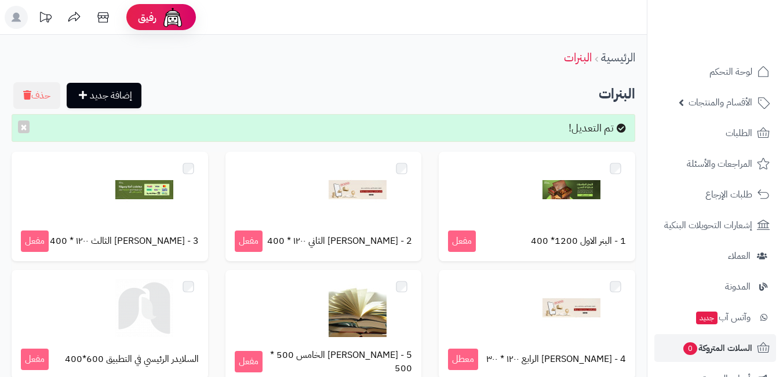
scroll to position [116, 0]
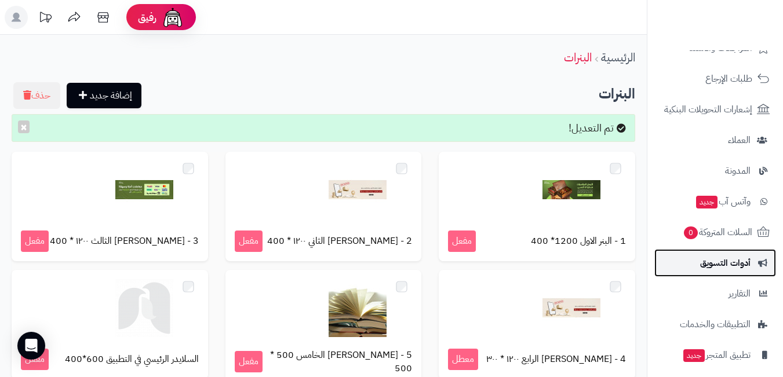
click at [719, 261] on span "أدوات التسويق" at bounding box center [725, 263] width 50 height 16
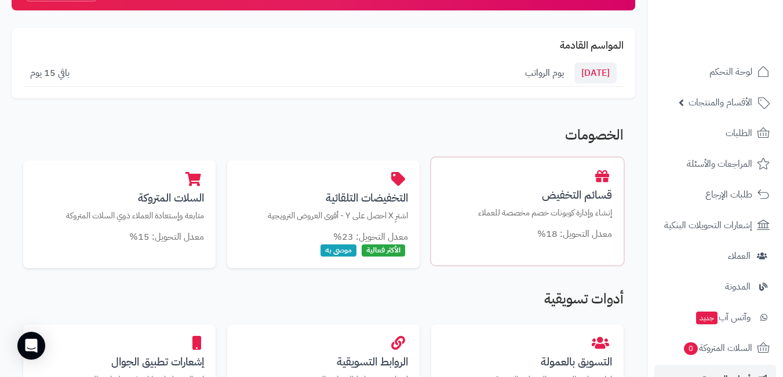
scroll to position [116, 0]
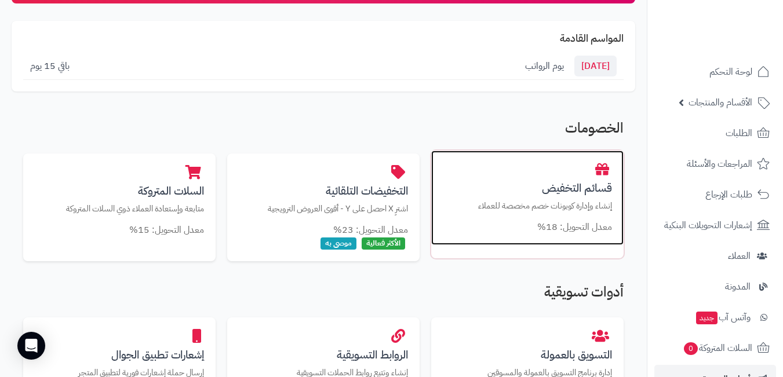
click at [555, 192] on h3 "قسائم التخفيض" at bounding box center [527, 188] width 169 height 12
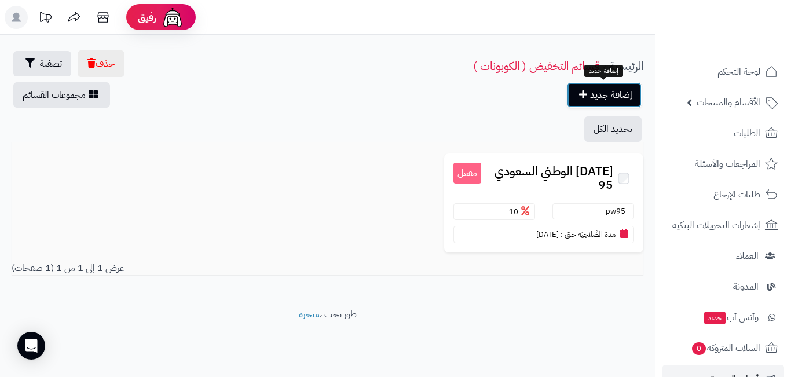
click at [605, 95] on link "إضافة جديد" at bounding box center [604, 94] width 75 height 25
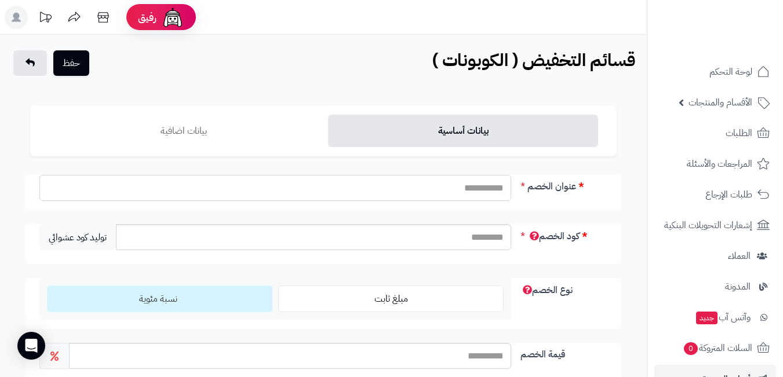
click at [441, 189] on input "عنوان الخصم" at bounding box center [275, 188] width 472 height 26
type input "*"
type input "********"
click at [477, 239] on input "كود الخصم" at bounding box center [313, 237] width 395 height 26
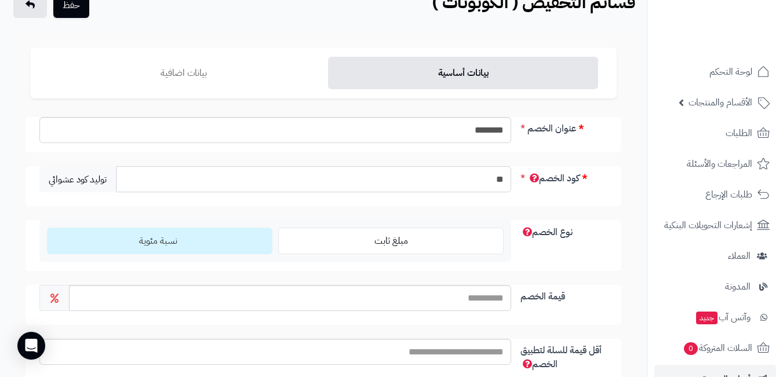
scroll to position [116, 0]
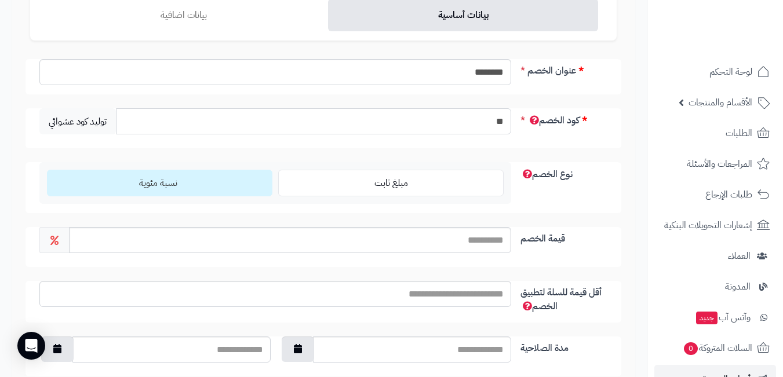
type input "**"
click at [472, 241] on input "قيمة الخصم" at bounding box center [290, 240] width 442 height 26
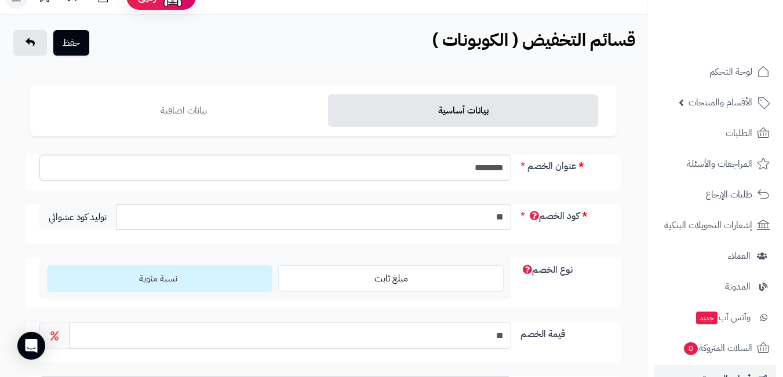
scroll to position [0, 0]
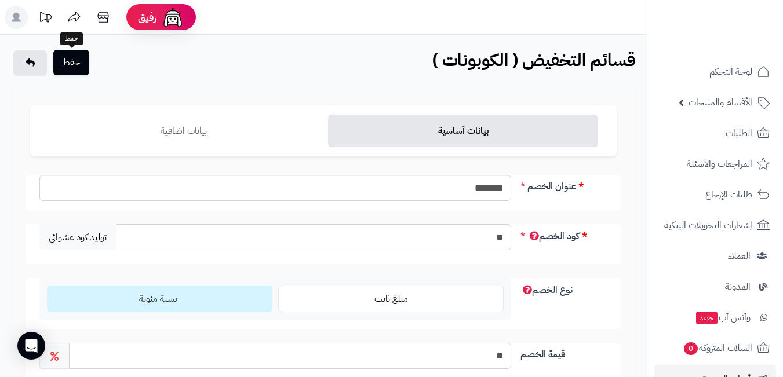
type input "**"
click at [73, 60] on button "حفظ" at bounding box center [71, 62] width 36 height 25
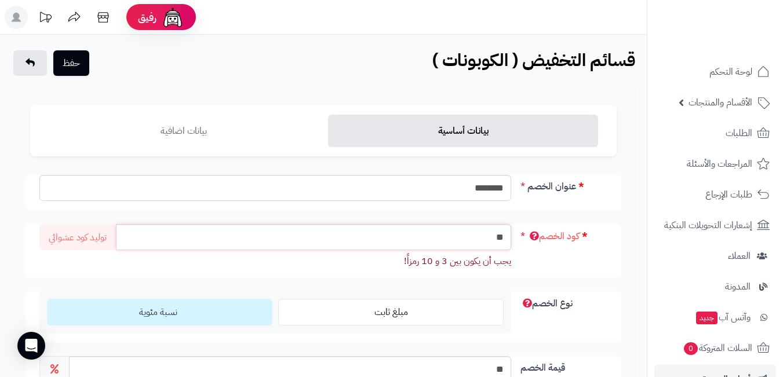
click at [472, 239] on input "**" at bounding box center [313, 237] width 395 height 26
click at [487, 240] on input "**" at bounding box center [313, 237] width 395 height 26
click at [30, 65] on icon at bounding box center [29, 62] width 9 height 9
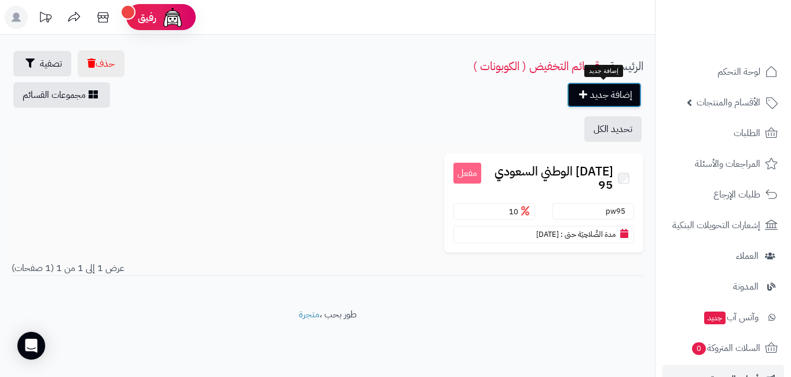
click at [606, 102] on link "إضافة جديد" at bounding box center [604, 94] width 75 height 25
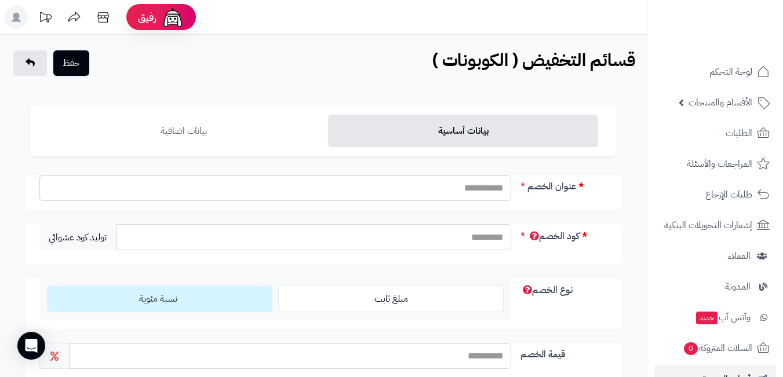
click at [477, 236] on input "كود الخصم" at bounding box center [313, 237] width 395 height 26
type input "****"
click at [488, 192] on input "عنوان الخصم" at bounding box center [275, 188] width 472 height 26
drag, startPoint x: 481, startPoint y: 184, endPoint x: 408, endPoint y: 199, distance: 74.4
click at [408, 199] on input "********" at bounding box center [275, 188] width 472 height 26
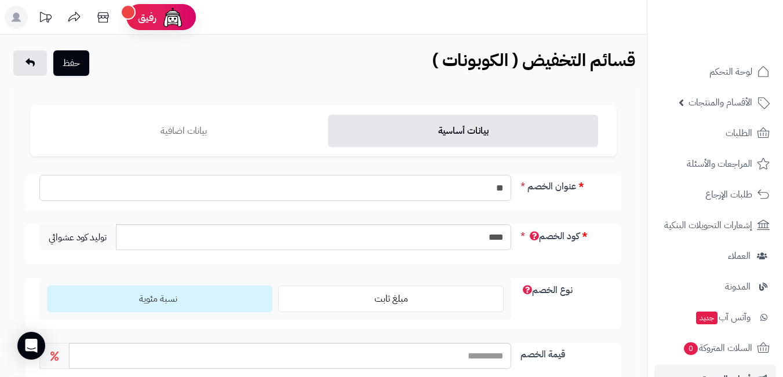
type input "*"
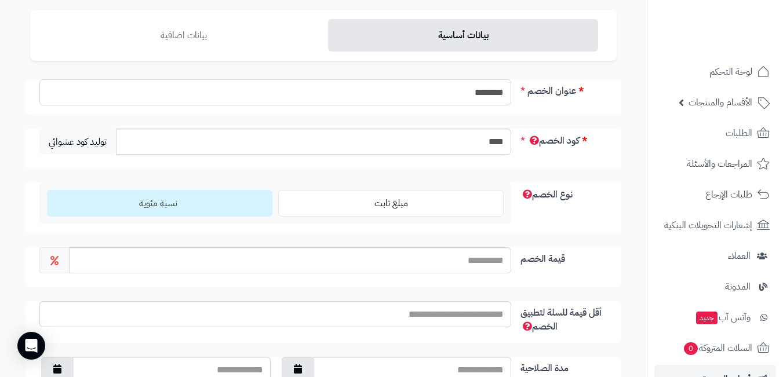
scroll to position [116, 0]
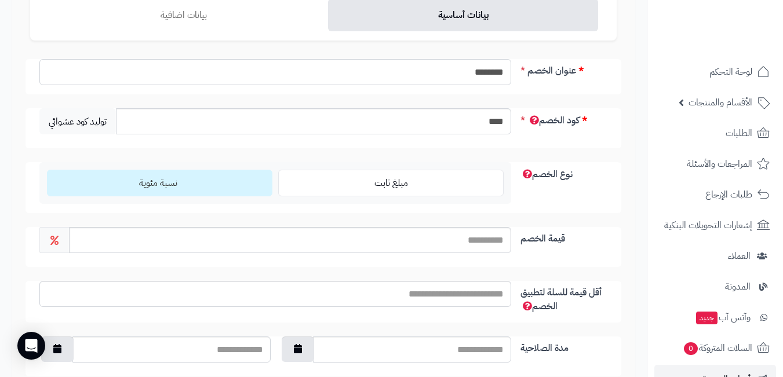
type input "********"
click at [484, 252] on input "قيمة الخصم" at bounding box center [290, 240] width 442 height 26
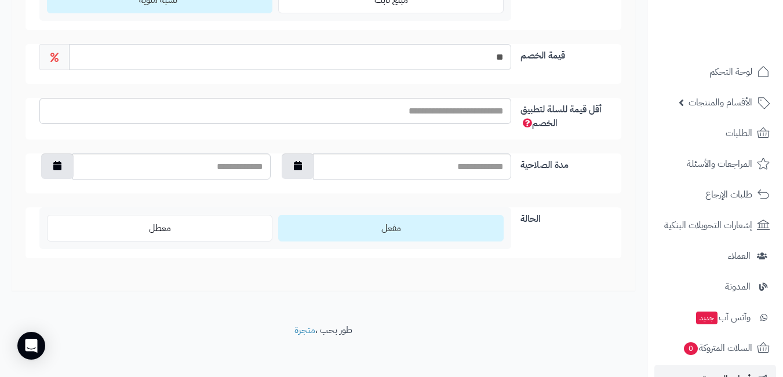
scroll to position [304, 0]
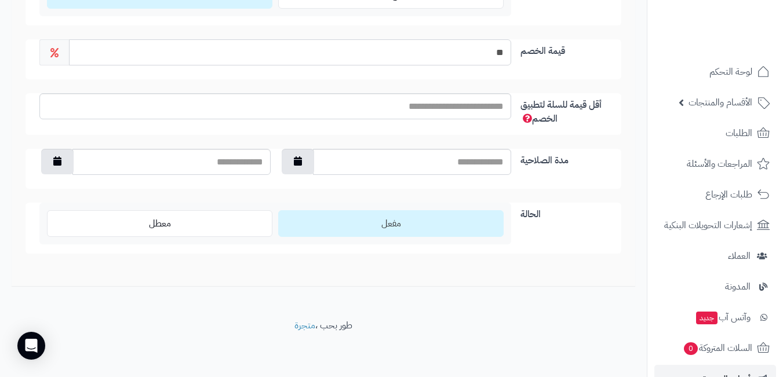
type input "**"
click at [434, 231] on label "مفعل" at bounding box center [390, 223] width 225 height 27
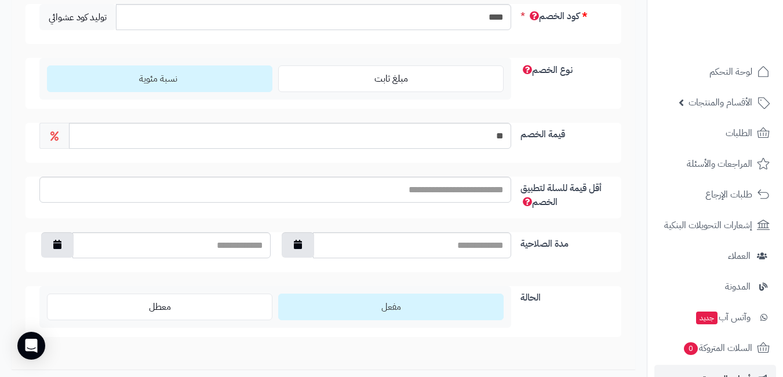
scroll to position [14, 0]
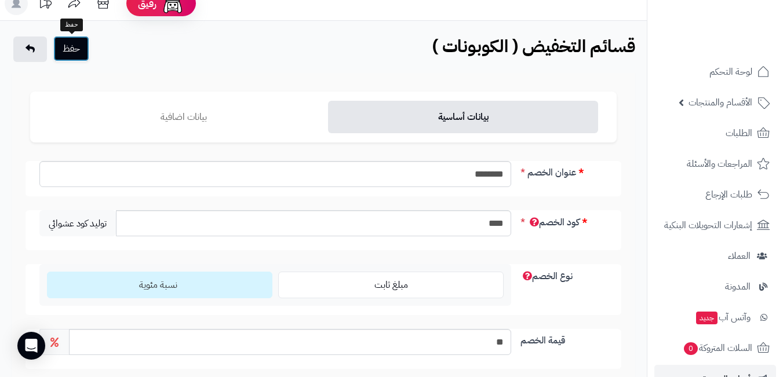
click at [75, 45] on button "حفظ" at bounding box center [71, 48] width 36 height 25
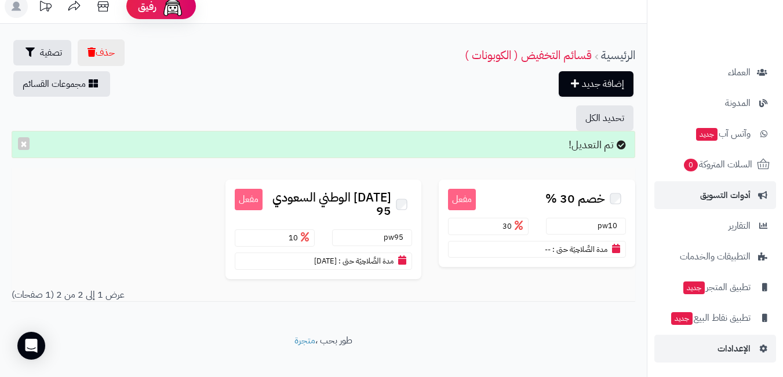
scroll to position [14, 0]
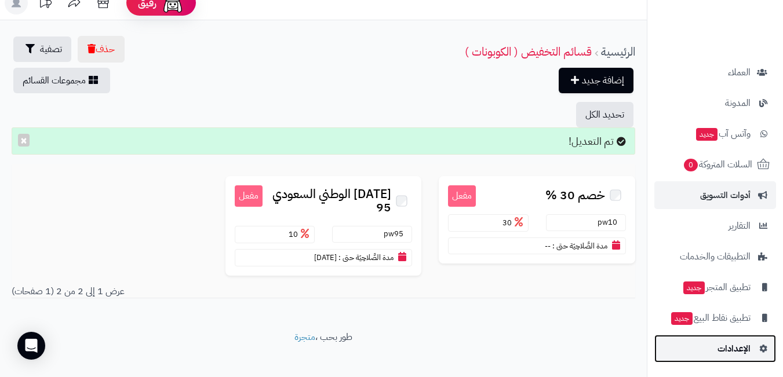
click at [715, 348] on link "الإعدادات" at bounding box center [715, 349] width 122 height 28
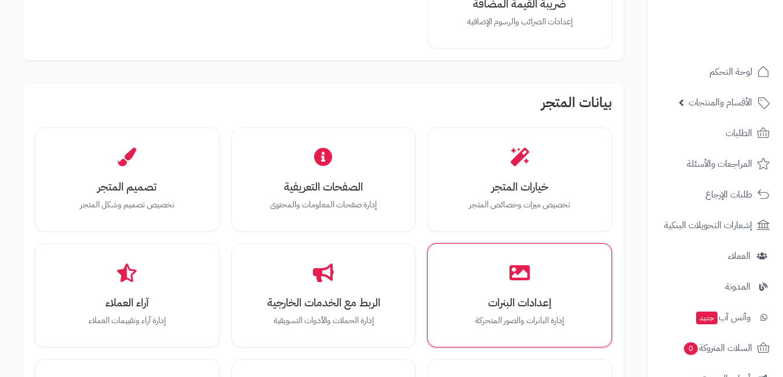
scroll to position [348, 0]
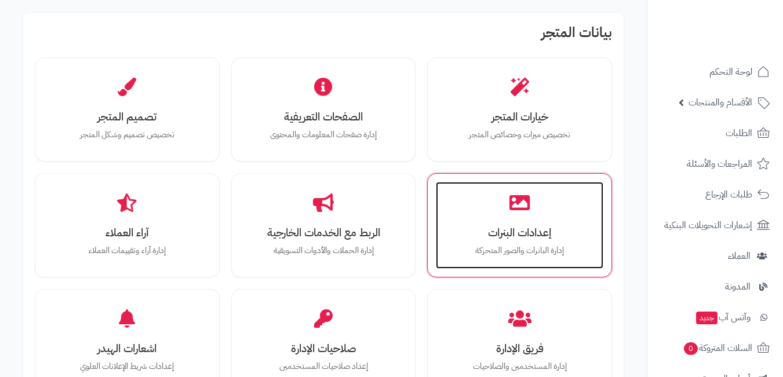
click at [516, 206] on icon at bounding box center [519, 202] width 20 height 20
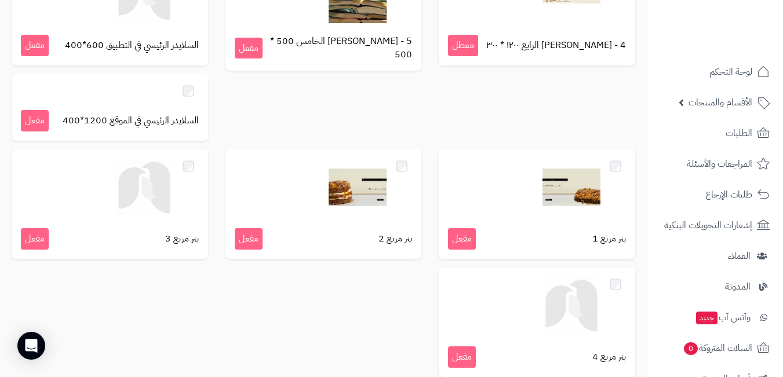
scroll to position [256, 0]
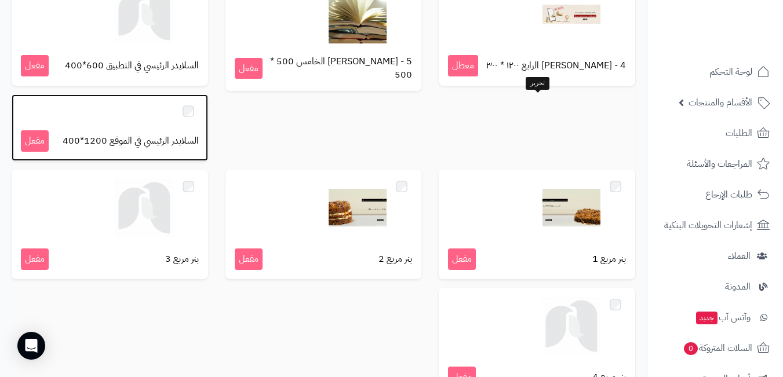
click at [199, 112] on div at bounding box center [110, 111] width 178 height 15
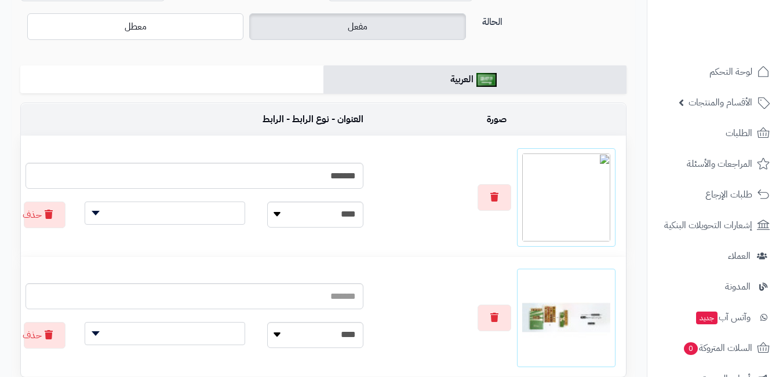
scroll to position [232, 0]
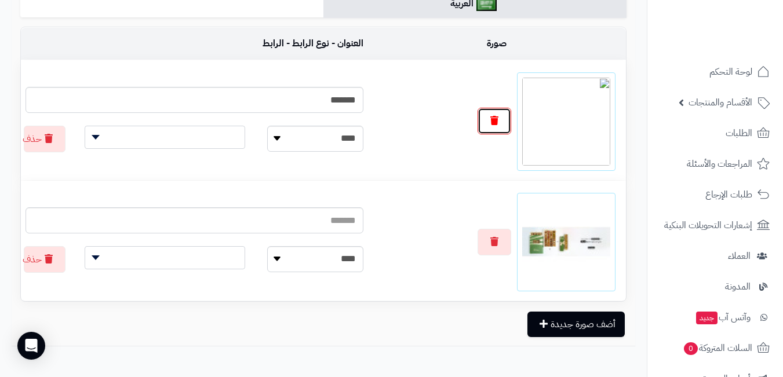
click at [495, 116] on icon "button" at bounding box center [494, 120] width 8 height 9
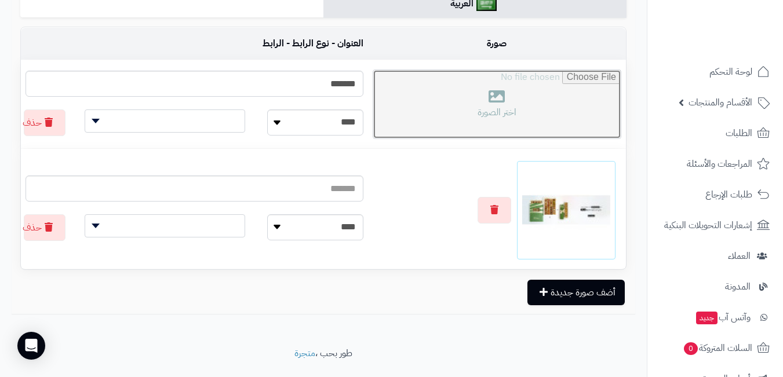
click at [542, 112] on input "file" at bounding box center [496, 104] width 247 height 68
type input "**********"
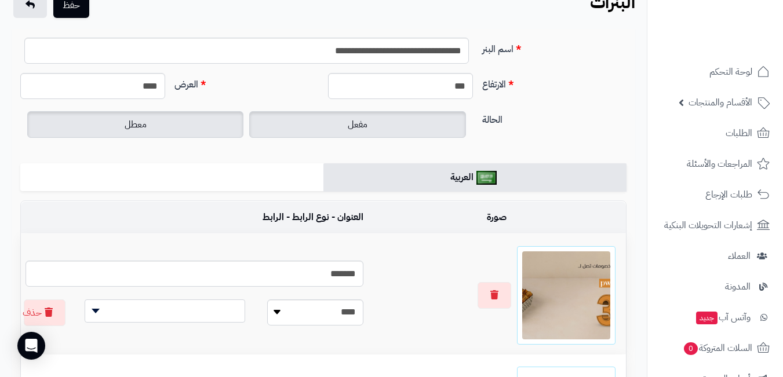
scroll to position [0, 0]
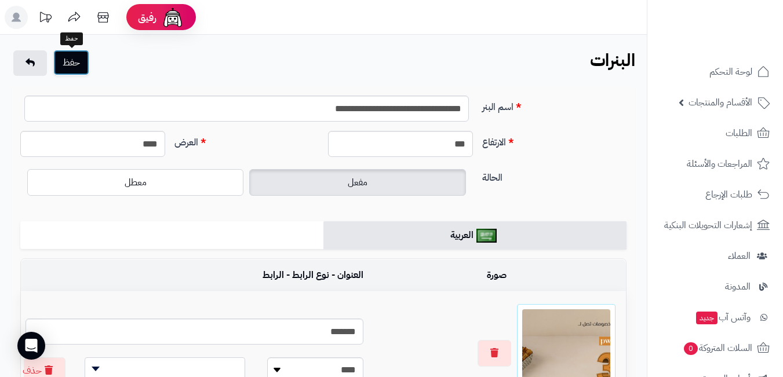
click at [71, 61] on button "حفظ" at bounding box center [71, 62] width 36 height 25
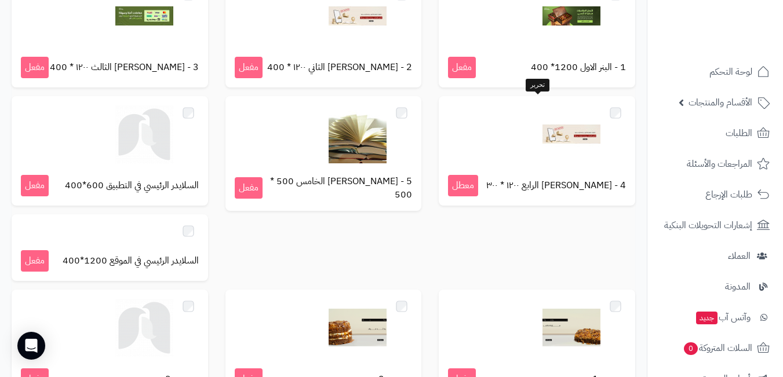
scroll to position [232, 0]
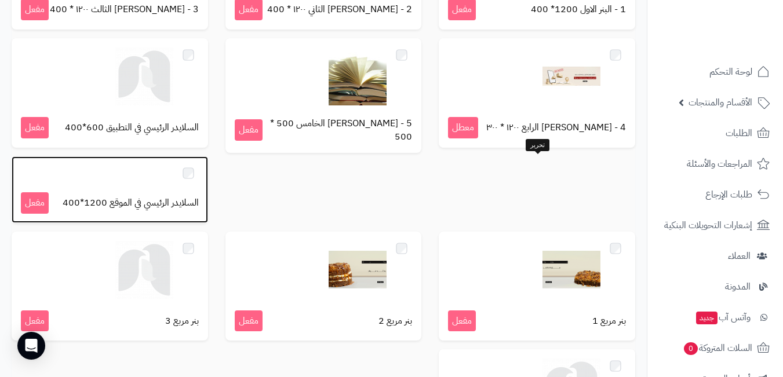
click at [199, 180] on div at bounding box center [110, 173] width 178 height 15
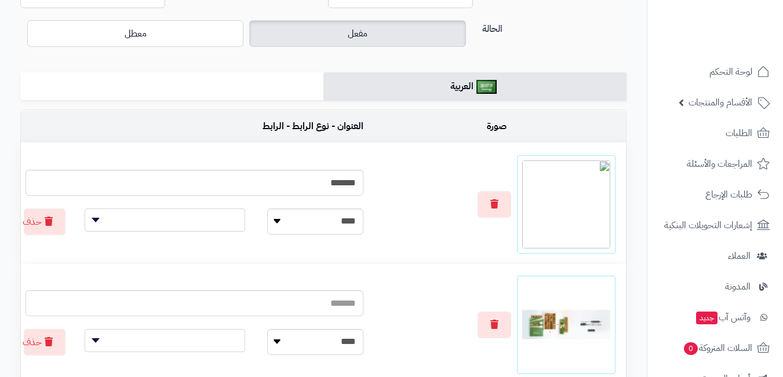
scroll to position [174, 0]
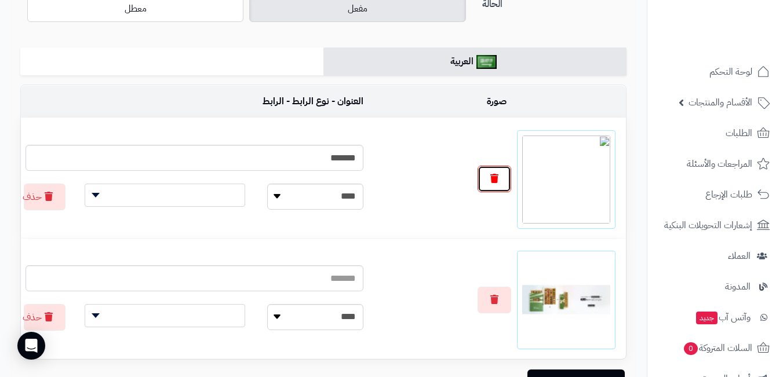
click at [485, 166] on button "button" at bounding box center [494, 179] width 34 height 27
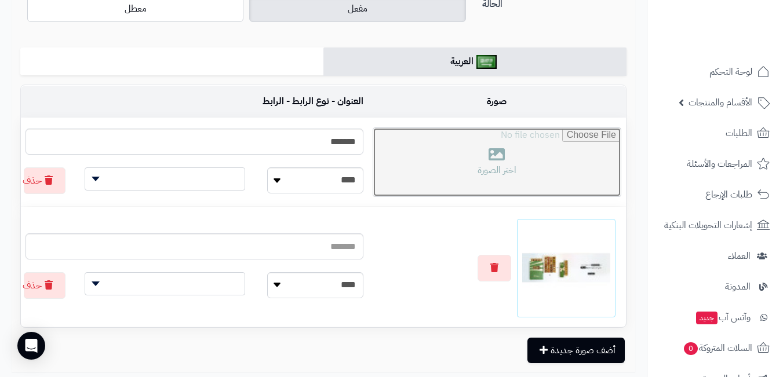
click at [503, 170] on input "file" at bounding box center [496, 162] width 247 height 68
type input "**********"
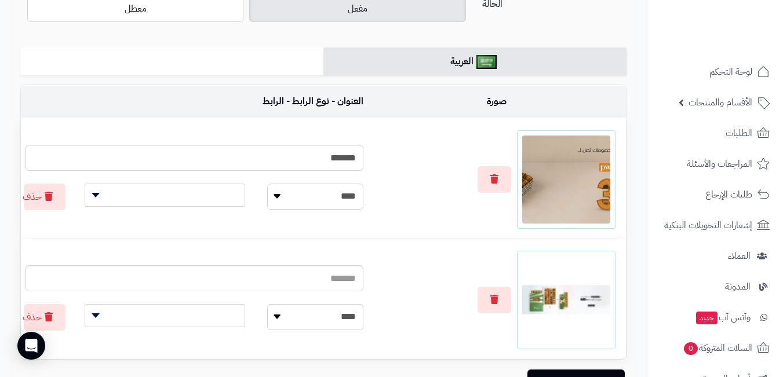
click at [316, 200] on select "**********" at bounding box center [315, 197] width 96 height 26
select select
click at [309, 184] on select "**********" at bounding box center [315, 197] width 96 height 26
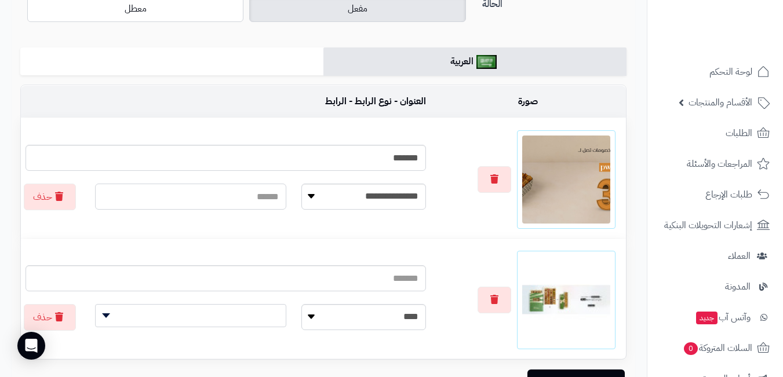
click at [225, 211] on div "**********" at bounding box center [226, 196] width 418 height 29
paste input "**********"
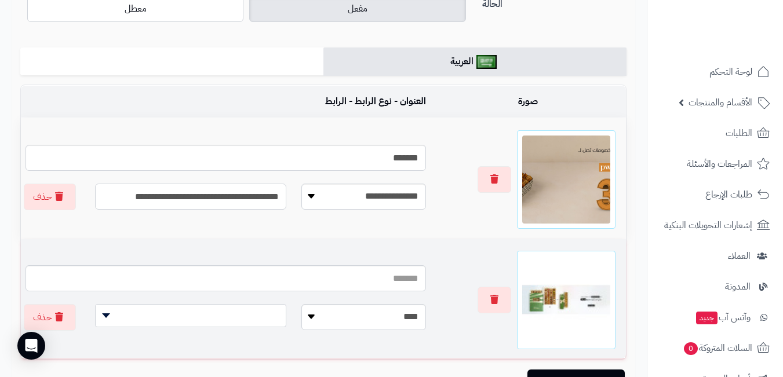
type input "**********"
click at [264, 311] on span at bounding box center [190, 315] width 191 height 23
type input "**********"
click at [381, 276] on input "text" at bounding box center [225, 278] width 400 height 26
click at [375, 316] on select "**********" at bounding box center [363, 317] width 125 height 26
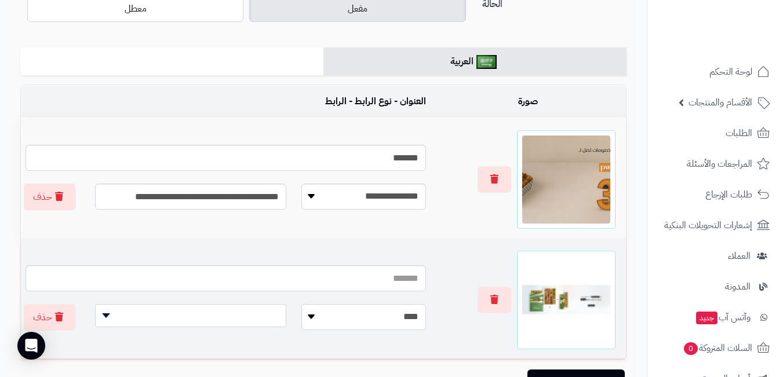
select select
click at [309, 304] on select "**********" at bounding box center [363, 317] width 125 height 26
paste input "**********"
click at [268, 321] on input "text" at bounding box center [190, 317] width 191 height 26
type input "**********"
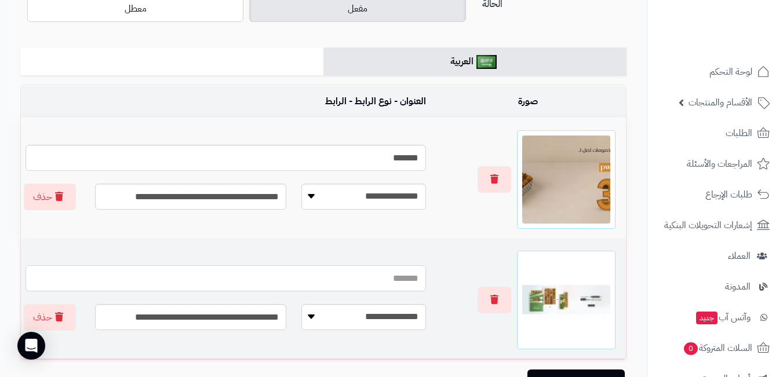
click at [401, 266] on input "text" at bounding box center [225, 278] width 400 height 26
type input "*"
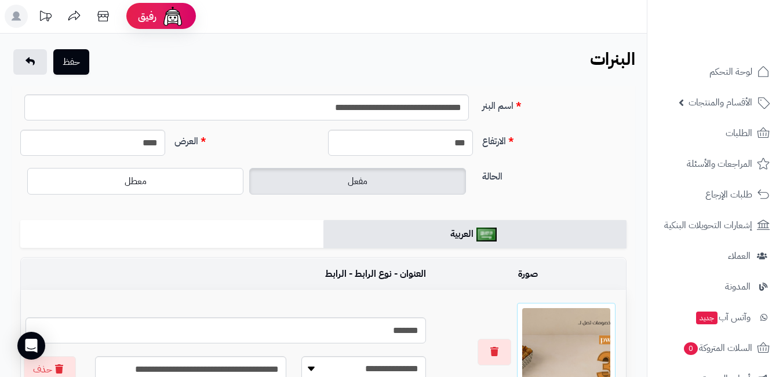
scroll to position [0, 0]
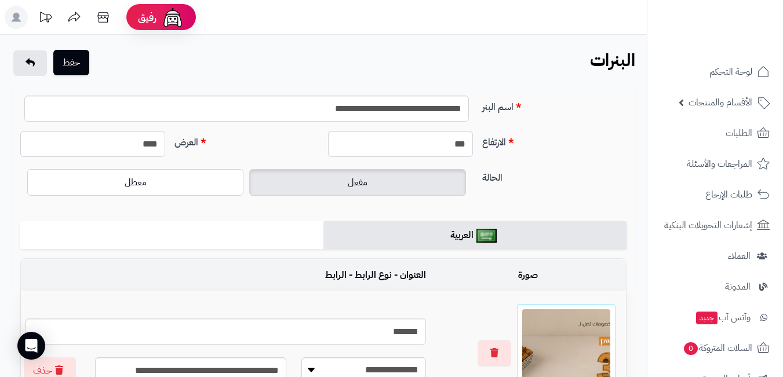
type input "**********"
click at [79, 62] on button "حفظ" at bounding box center [71, 62] width 36 height 25
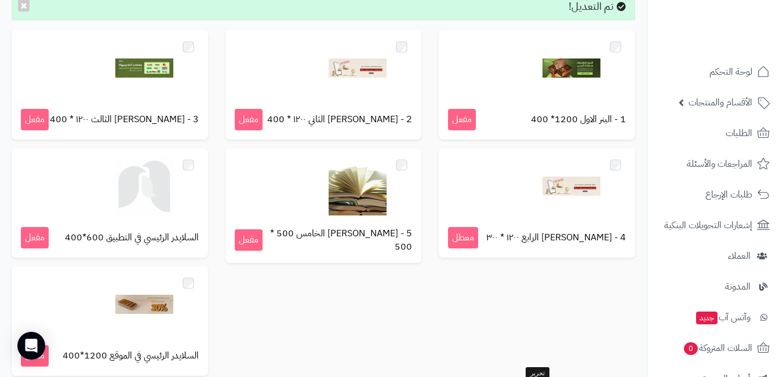
scroll to position [116, 0]
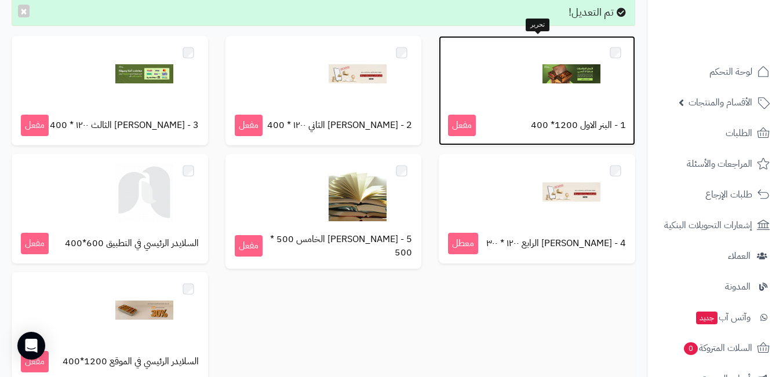
click at [583, 71] on img at bounding box center [571, 74] width 58 height 58
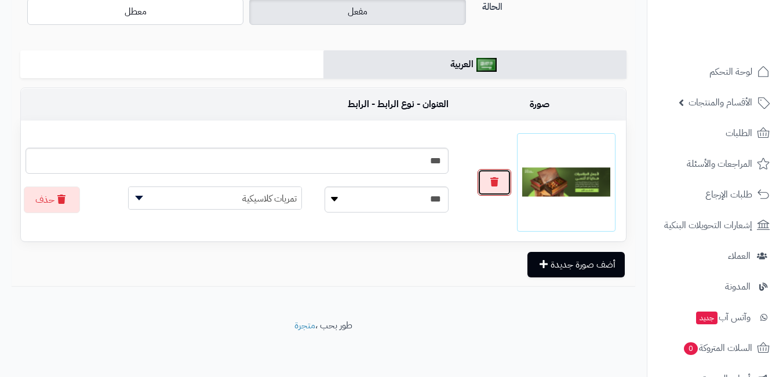
click at [498, 188] on button "button" at bounding box center [494, 182] width 34 height 27
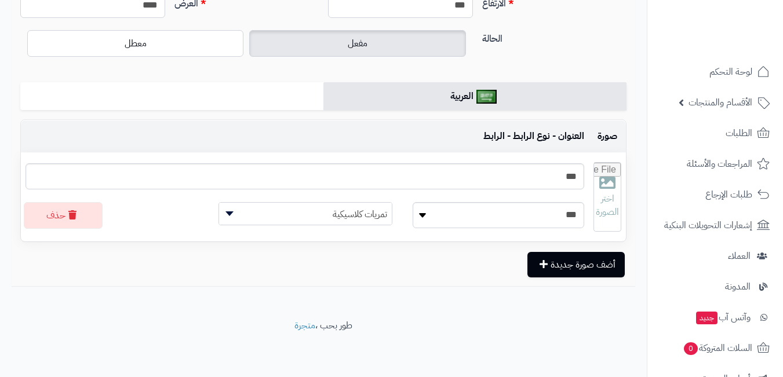
scroll to position [139, 0]
click at [594, 193] on input "file" at bounding box center [607, 197] width 27 height 68
type input "**********"
click at [368, 213] on span "تمريات كلاسيكية" at bounding box center [305, 214] width 173 height 23
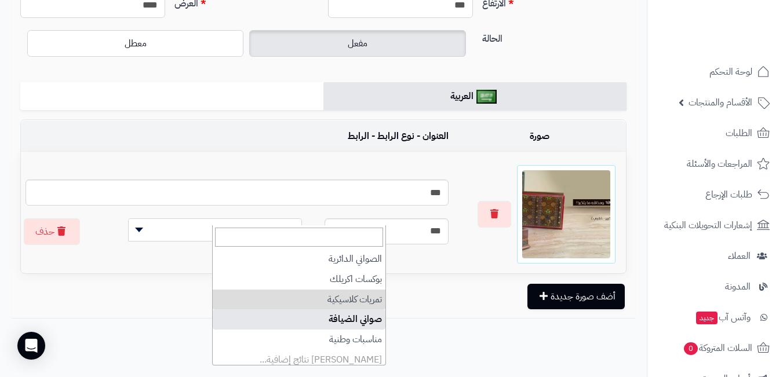
click at [152, 311] on div "**********" at bounding box center [323, 133] width 623 height 370
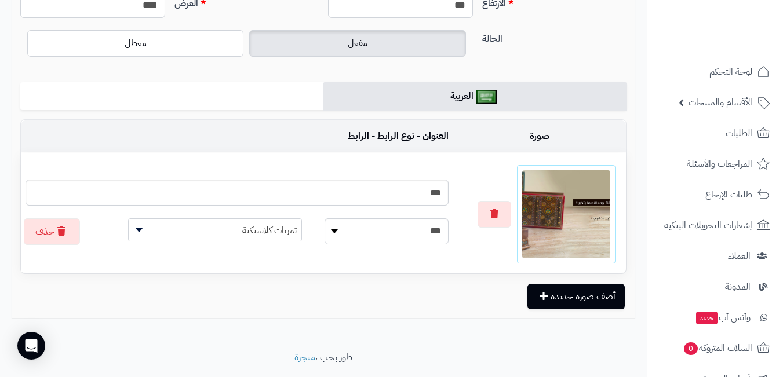
scroll to position [0, 0]
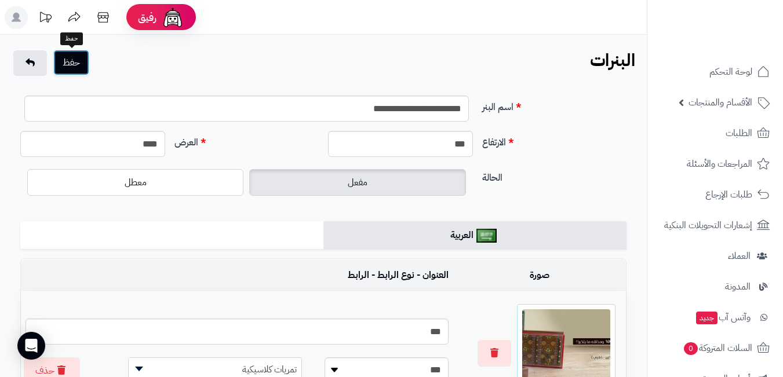
click at [65, 60] on button "حفظ" at bounding box center [71, 62] width 36 height 25
